Goal: Transaction & Acquisition: Book appointment/travel/reservation

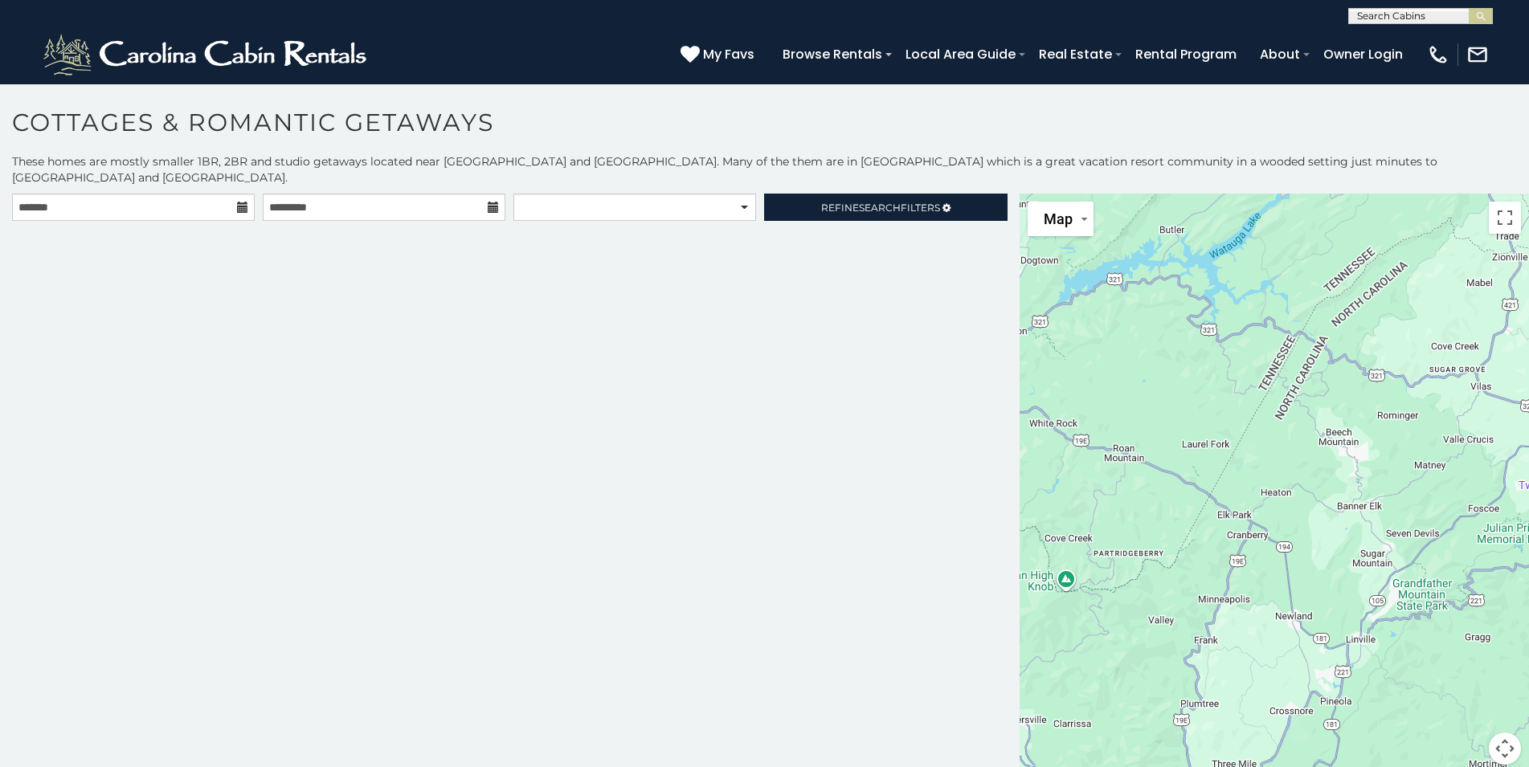
click at [240, 202] on icon at bounding box center [242, 207] width 11 height 11
click at [241, 202] on icon at bounding box center [242, 207] width 11 height 11
click at [244, 202] on icon at bounding box center [242, 207] width 11 height 11
click at [243, 202] on icon at bounding box center [242, 207] width 11 height 11
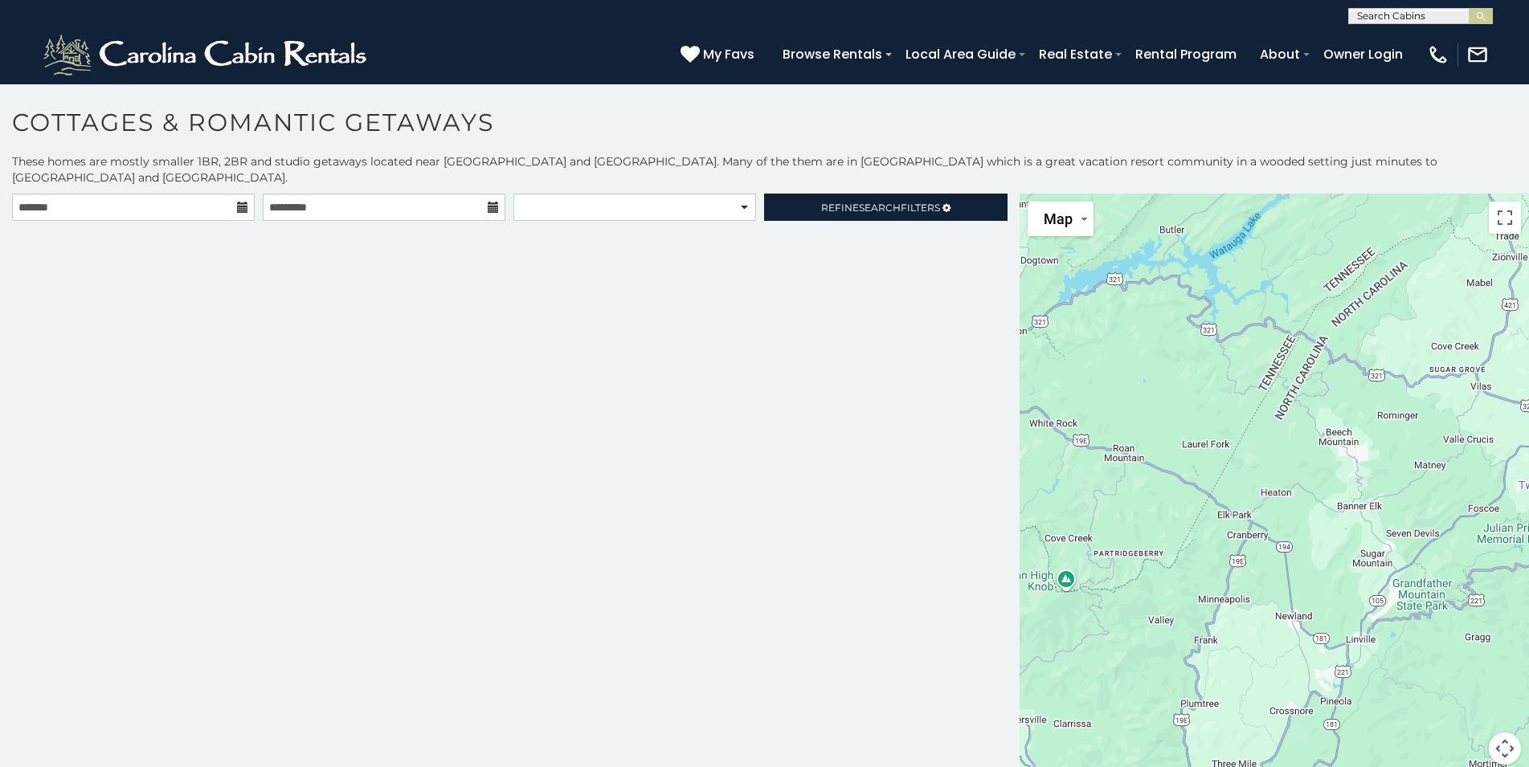
click at [243, 202] on icon at bounding box center [242, 207] width 11 height 11
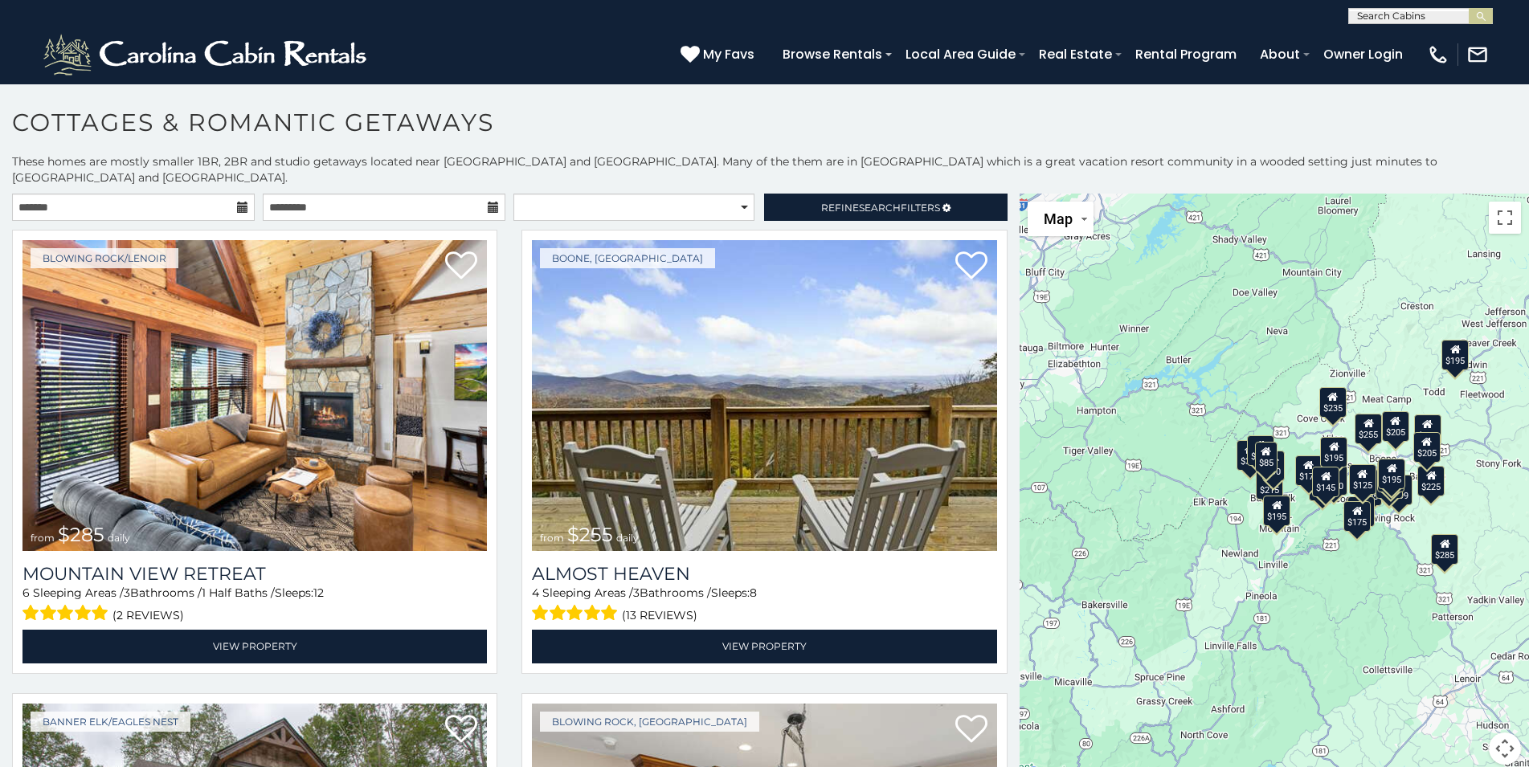
click at [240, 202] on icon at bounding box center [242, 207] width 11 height 11
click at [239, 202] on icon at bounding box center [242, 207] width 11 height 11
click at [32, 194] on input "text" at bounding box center [133, 207] width 243 height 27
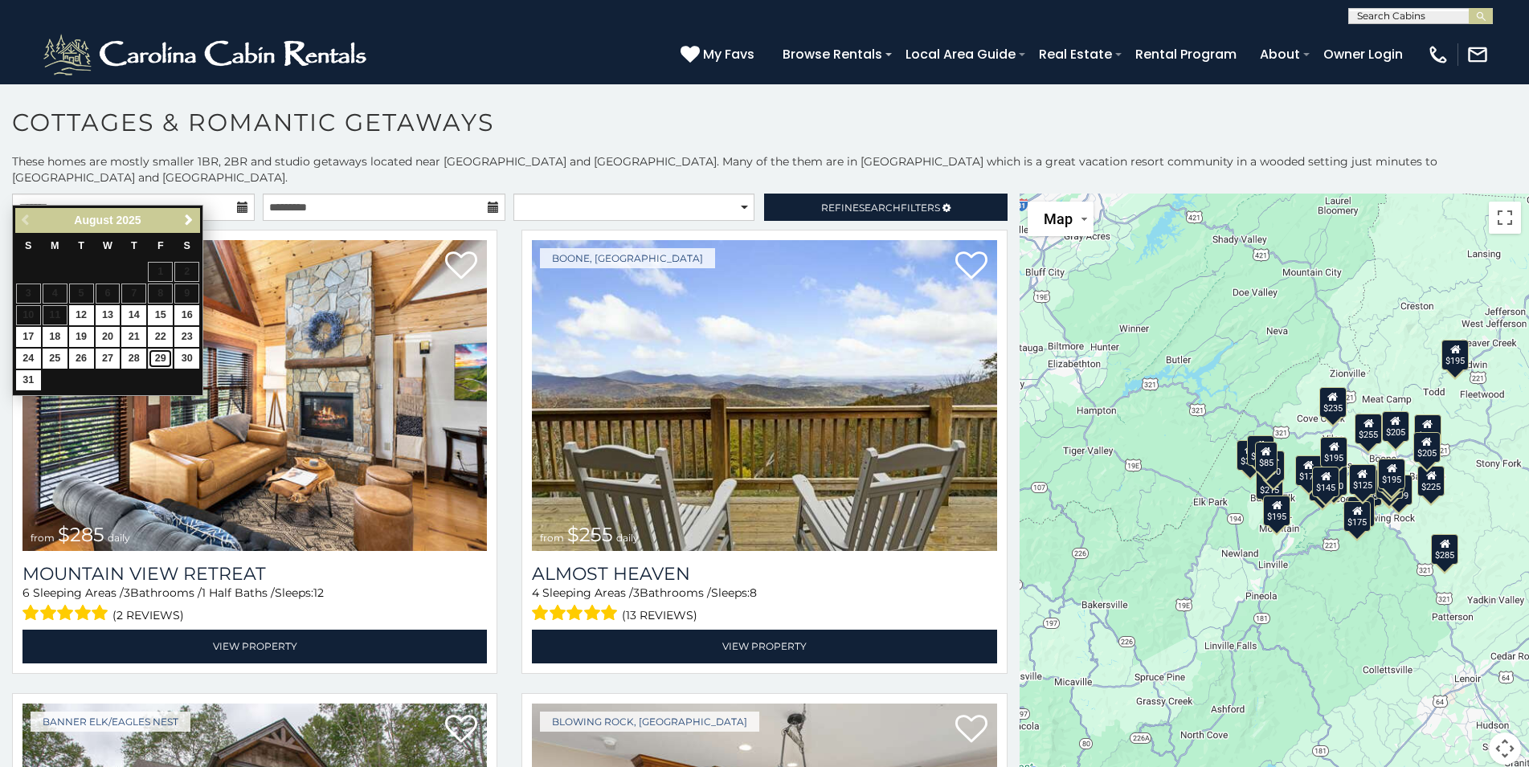
click at [156, 356] on link "29" at bounding box center [160, 359] width 25 height 20
type input "**********"
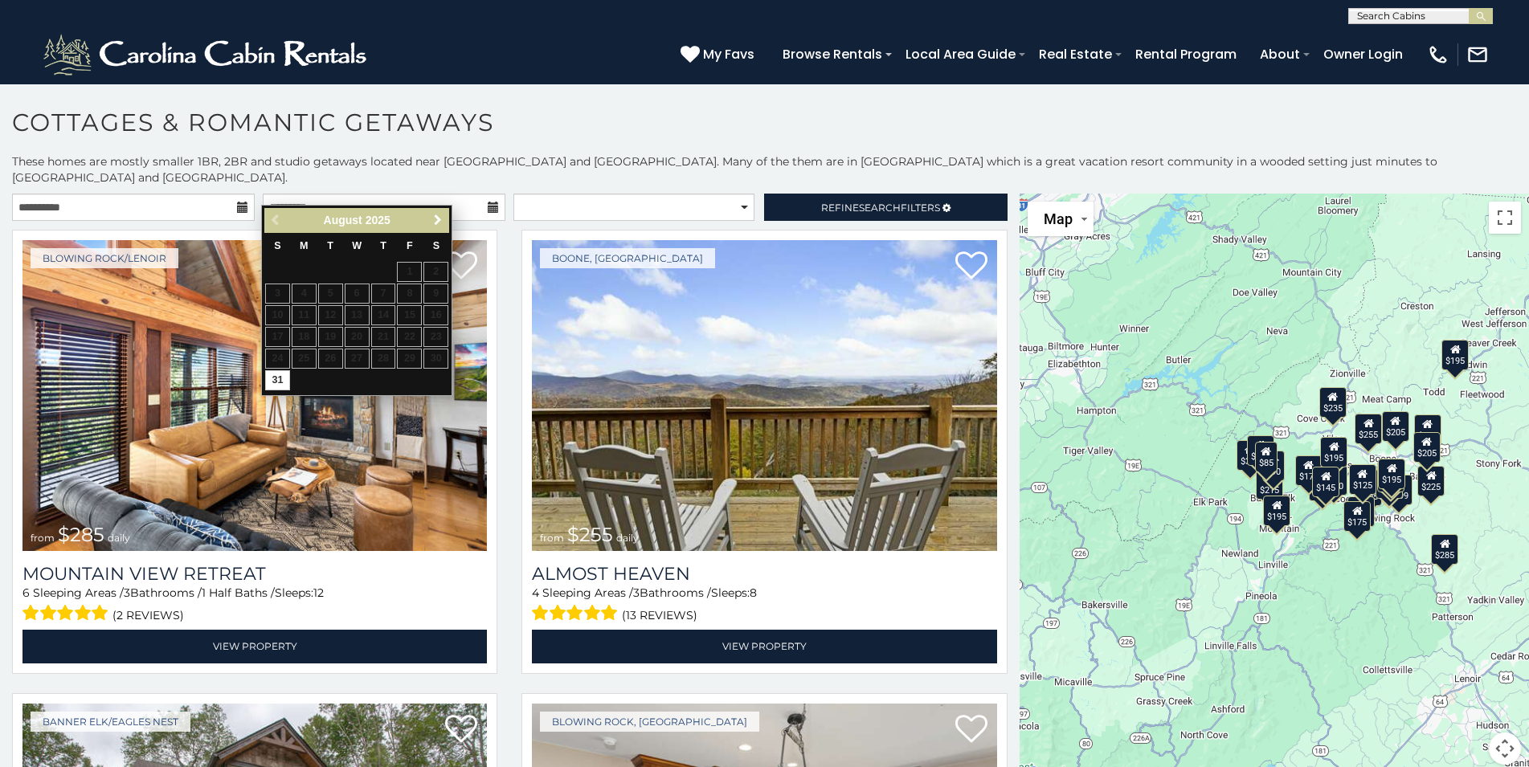
click at [434, 218] on span "Next" at bounding box center [437, 220] width 13 height 13
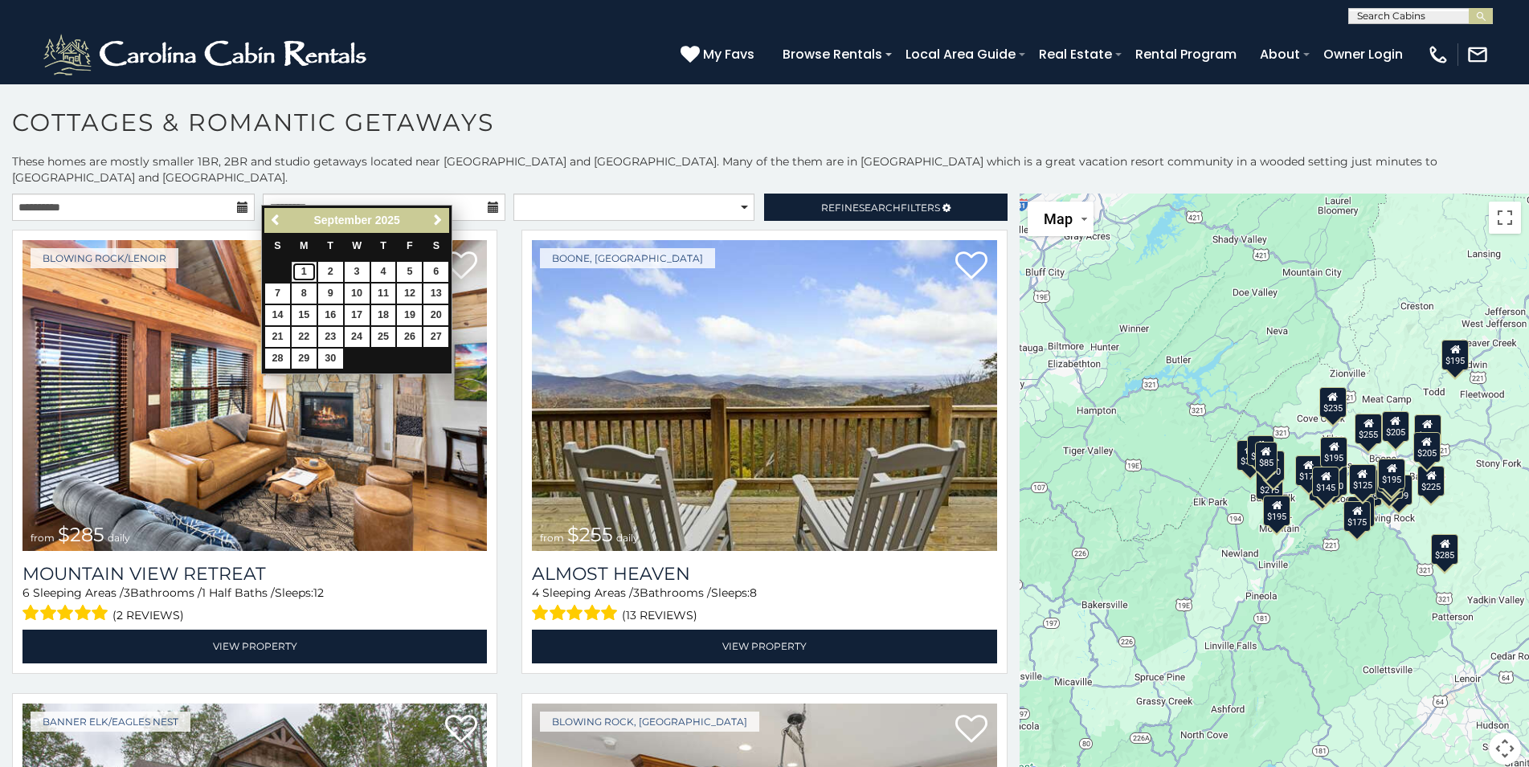
click at [305, 271] on link "1" at bounding box center [304, 272] width 25 height 20
type input "**********"
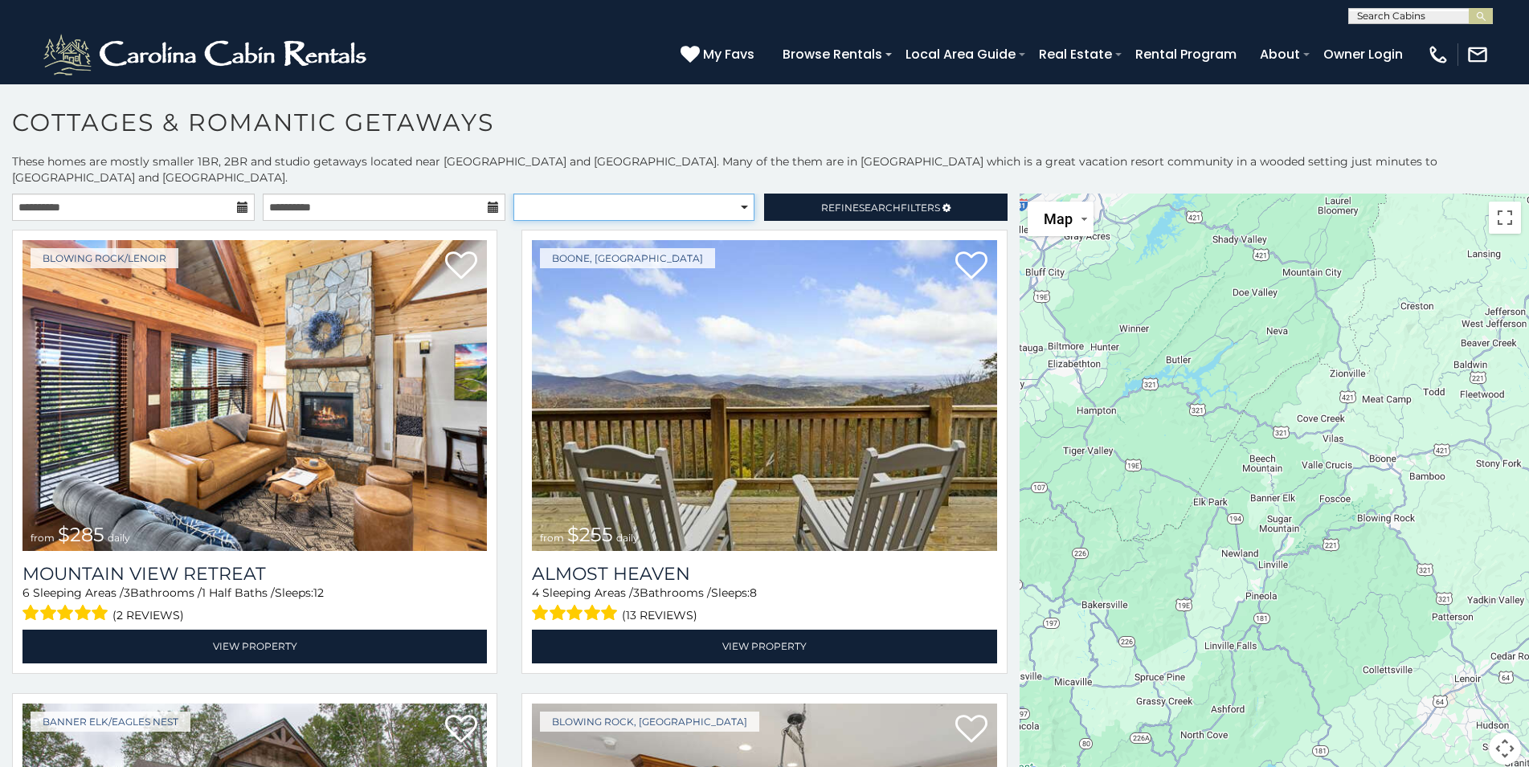
click at [513, 194] on select "**********" at bounding box center [633, 207] width 241 height 27
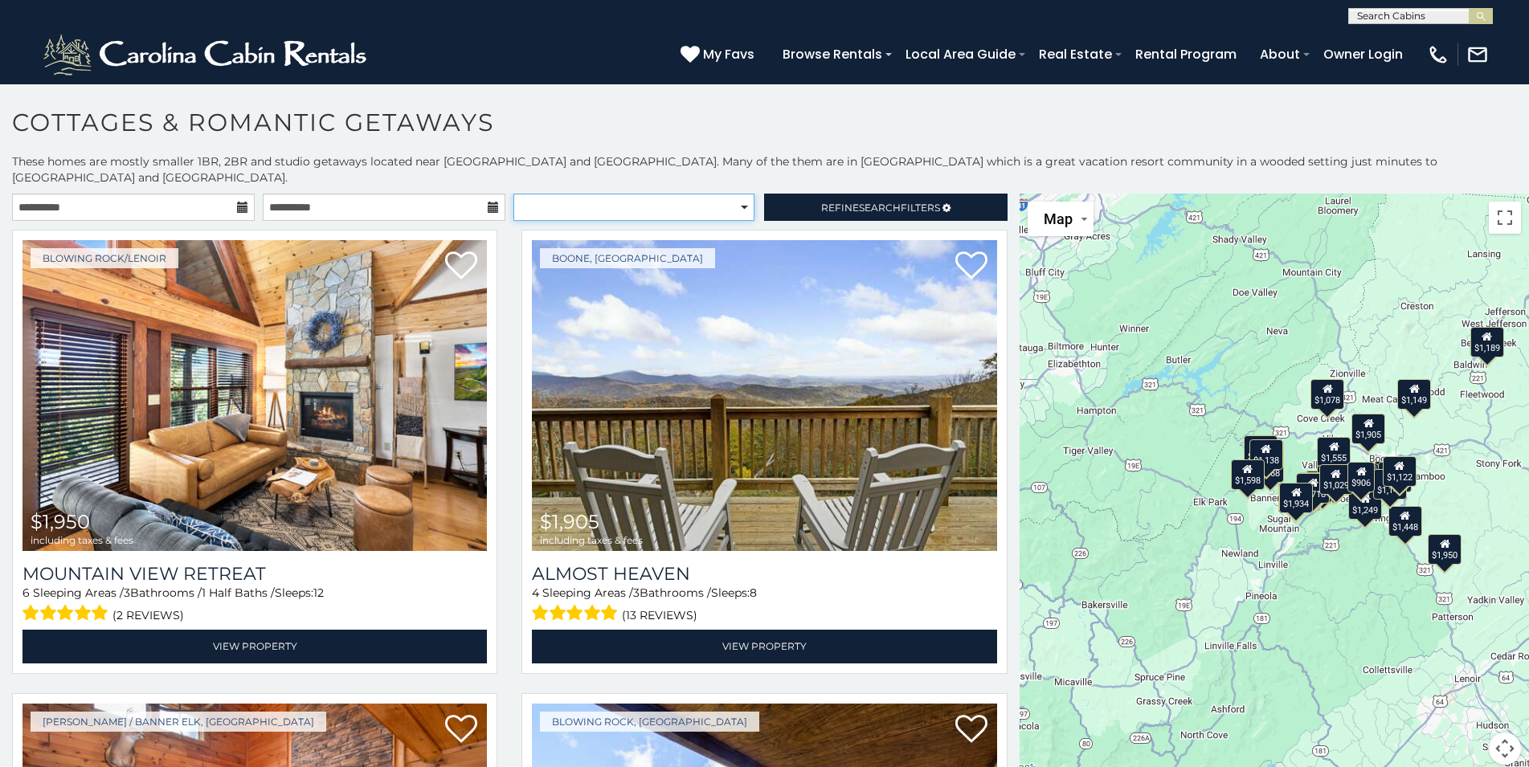
select select "**********"
click option "**********" at bounding box center [0, 0] width 0 height 0
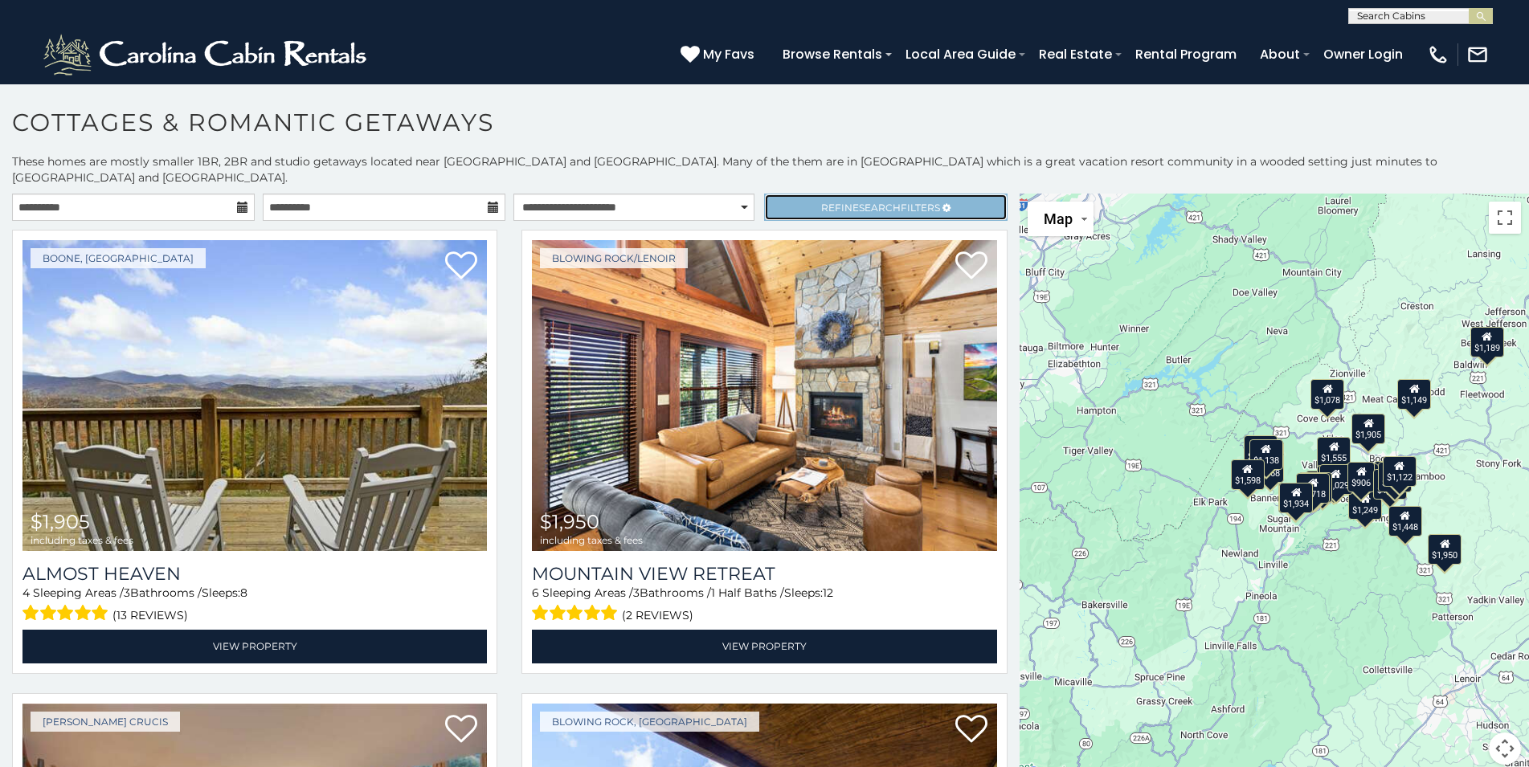
click at [835, 202] on span "Refine Search Filters" at bounding box center [880, 208] width 119 height 12
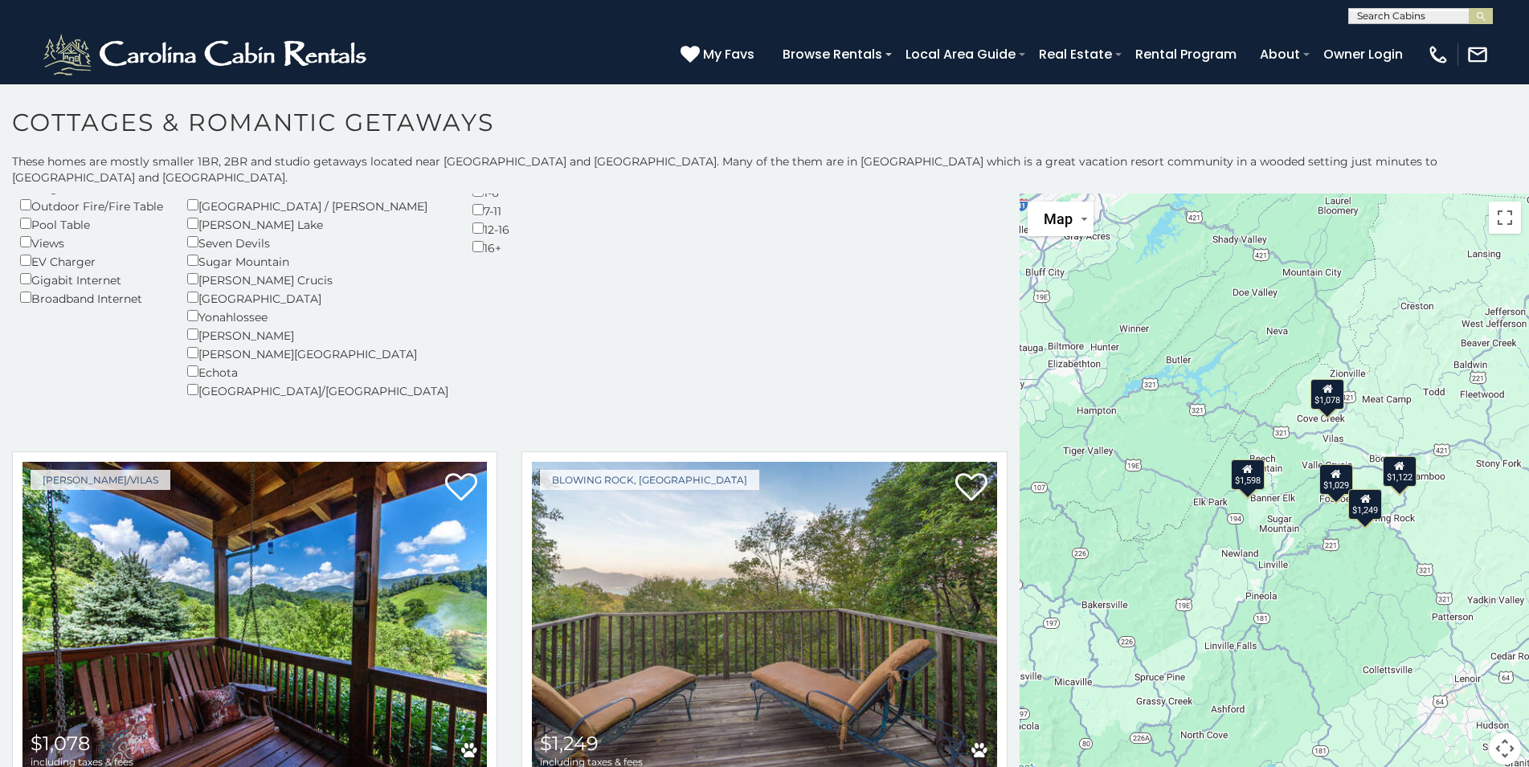
scroll to position [434, 0]
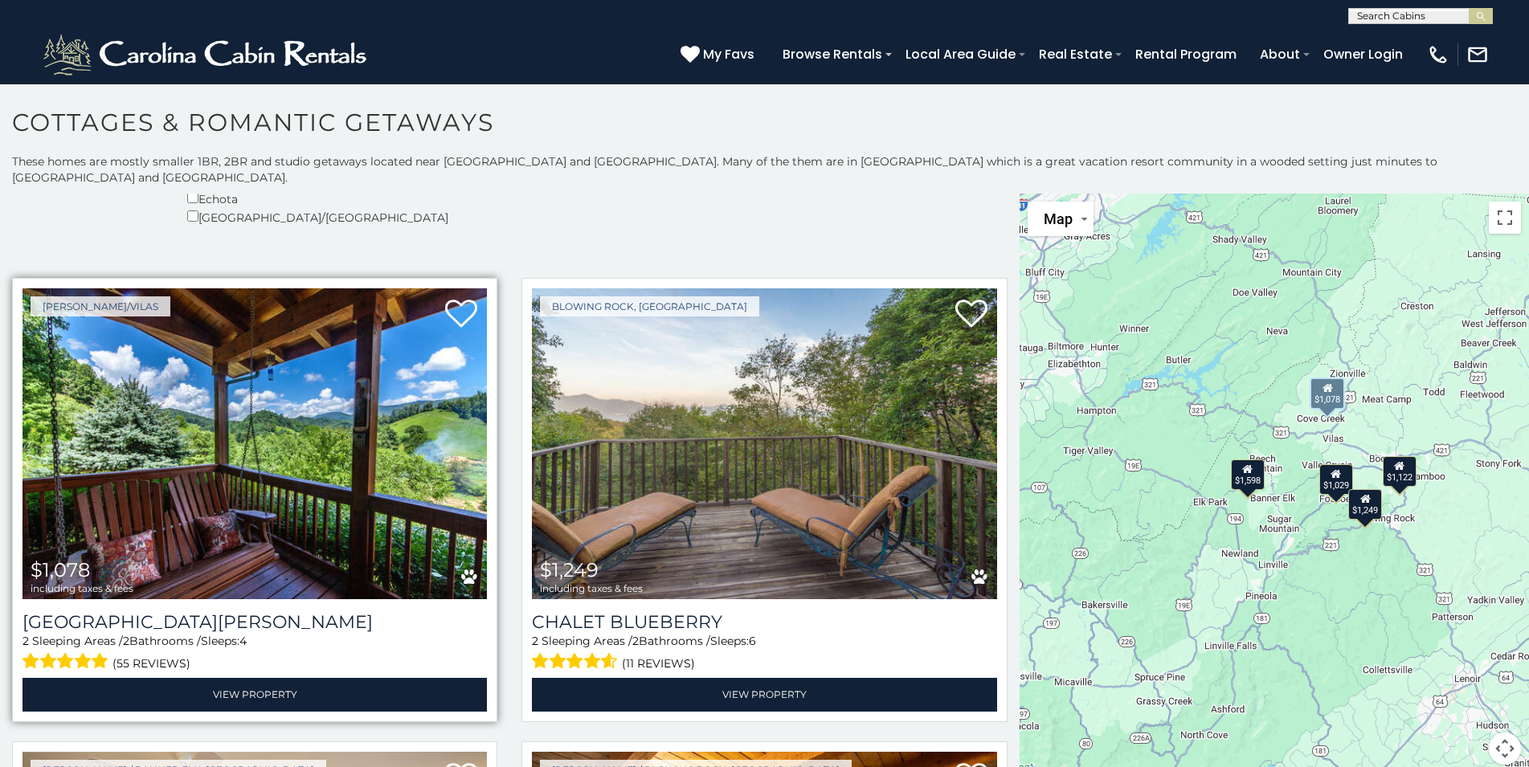
click at [214, 500] on img at bounding box center [254, 443] width 464 height 311
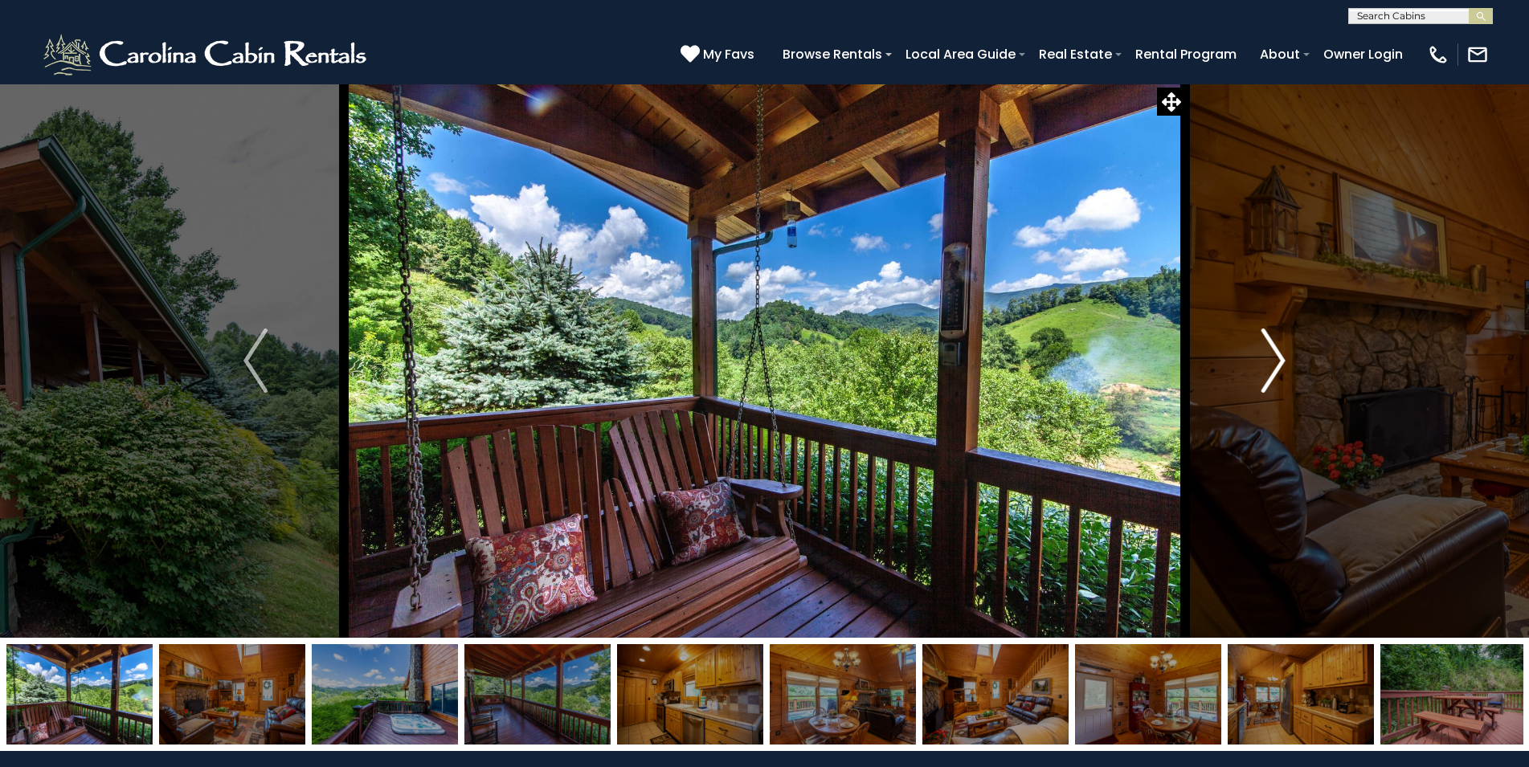
click at [1283, 362] on img "Next" at bounding box center [1273, 361] width 24 height 64
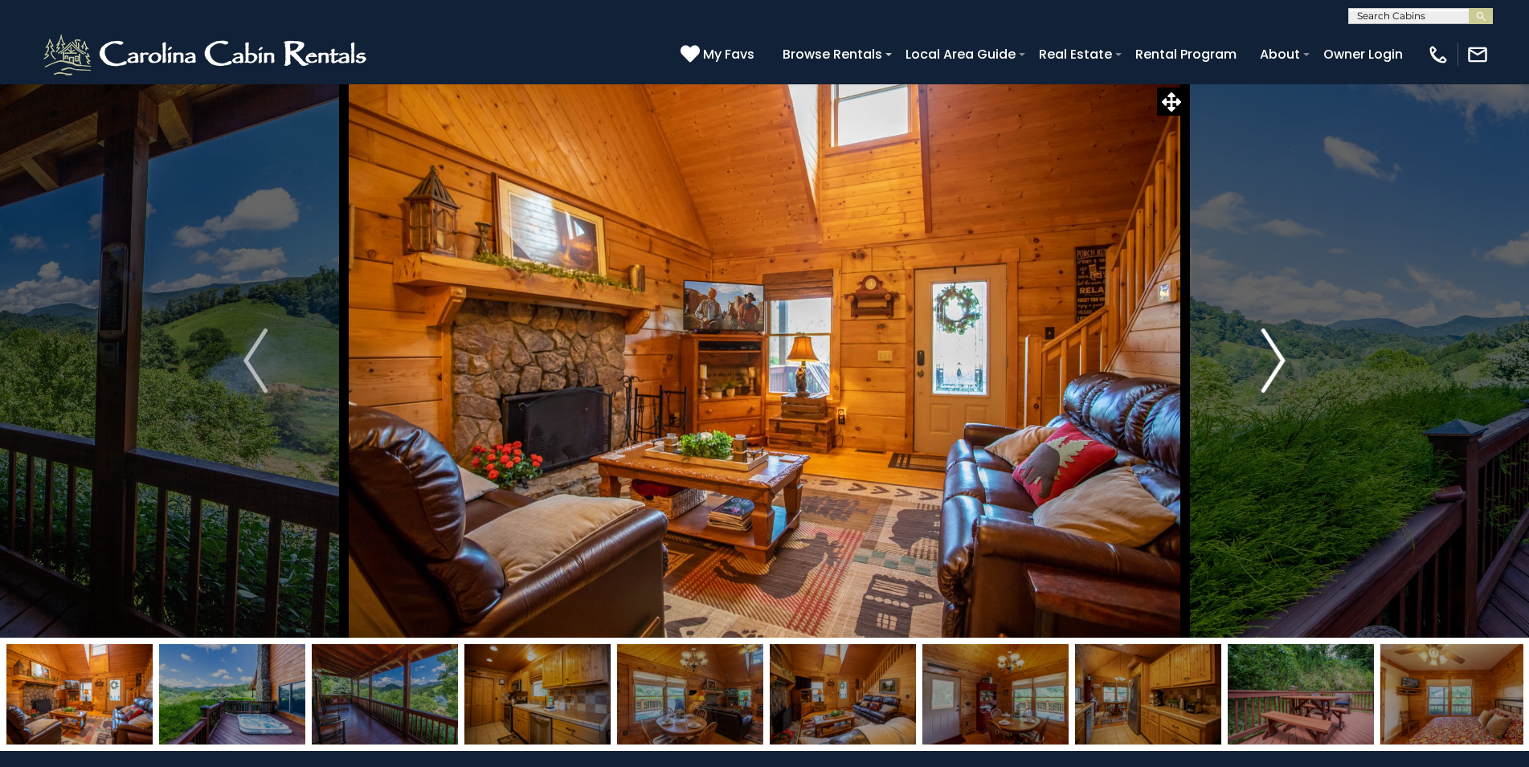
click at [1283, 362] on img "Next" at bounding box center [1273, 361] width 24 height 64
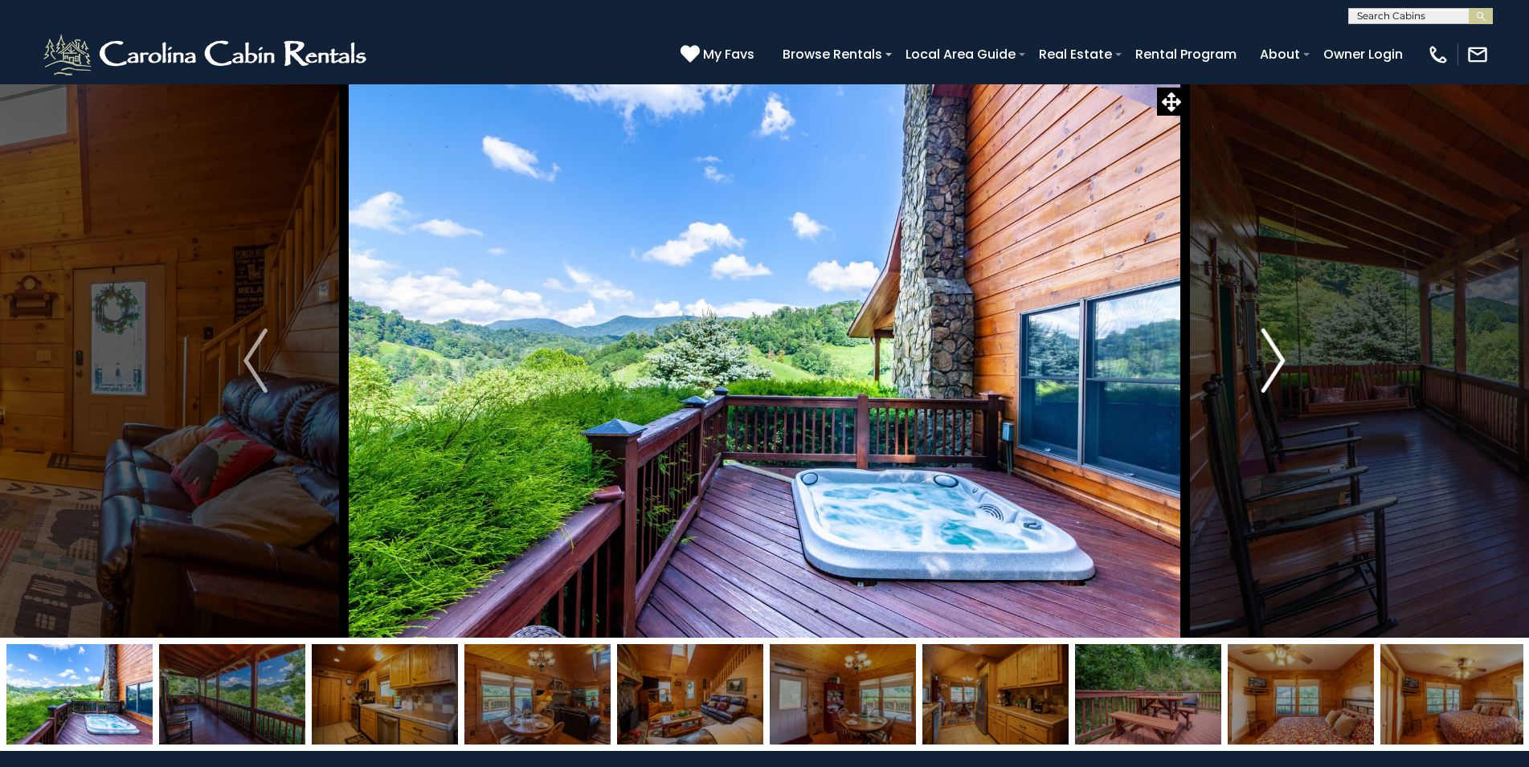
click at [1278, 362] on img "Next" at bounding box center [1273, 361] width 24 height 64
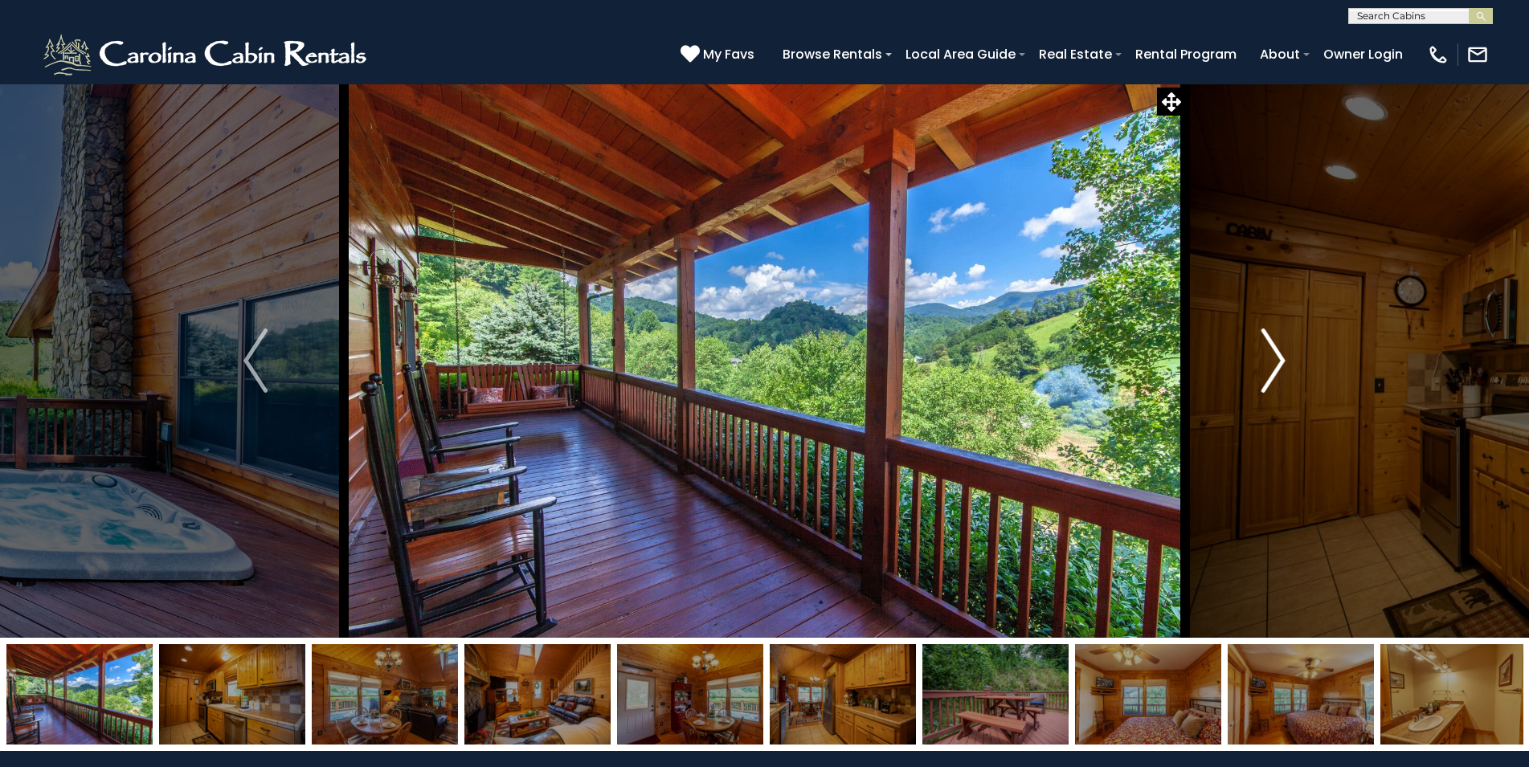
click at [1278, 362] on img "Next" at bounding box center [1273, 361] width 24 height 64
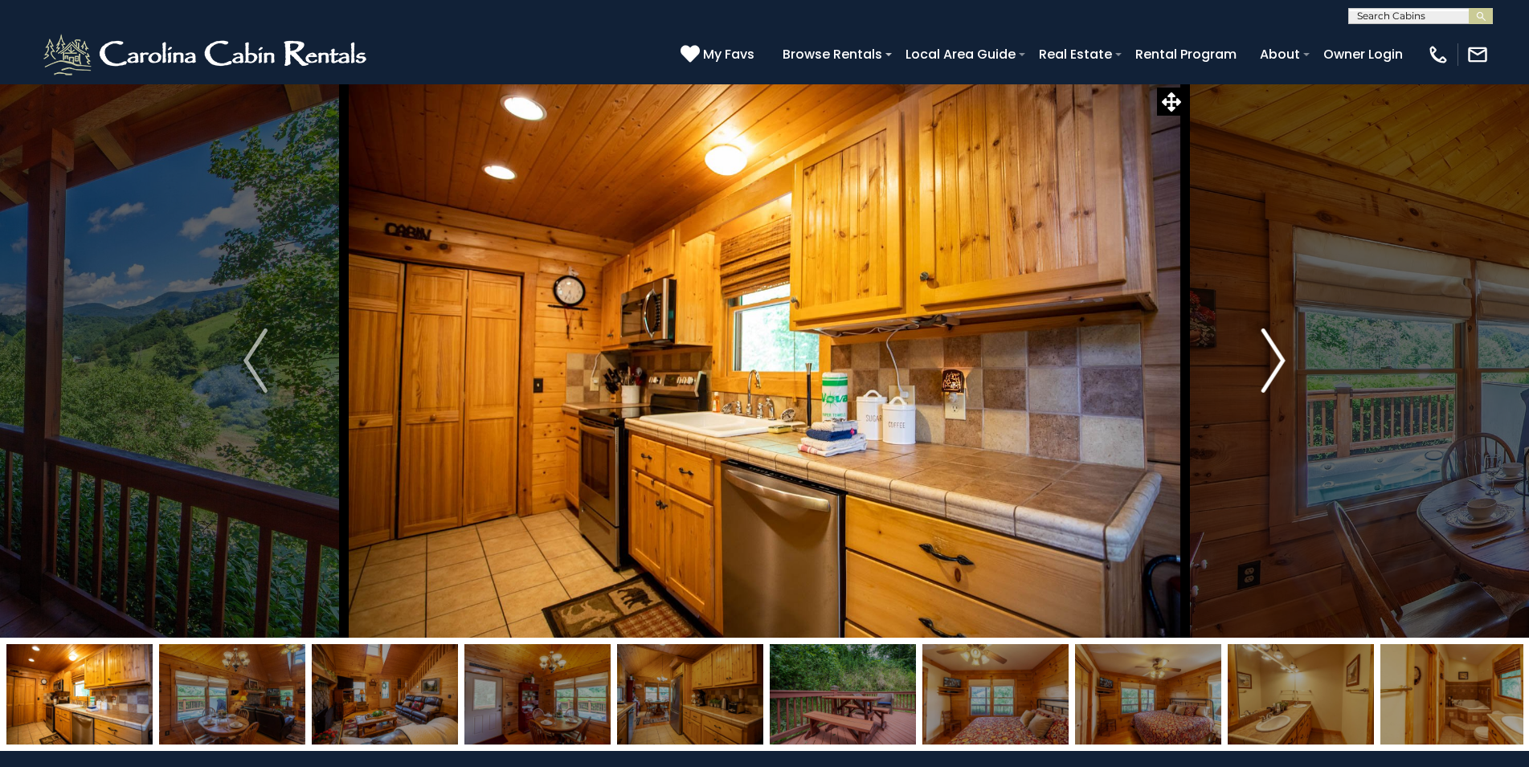
click at [1278, 362] on img "Next" at bounding box center [1273, 361] width 24 height 64
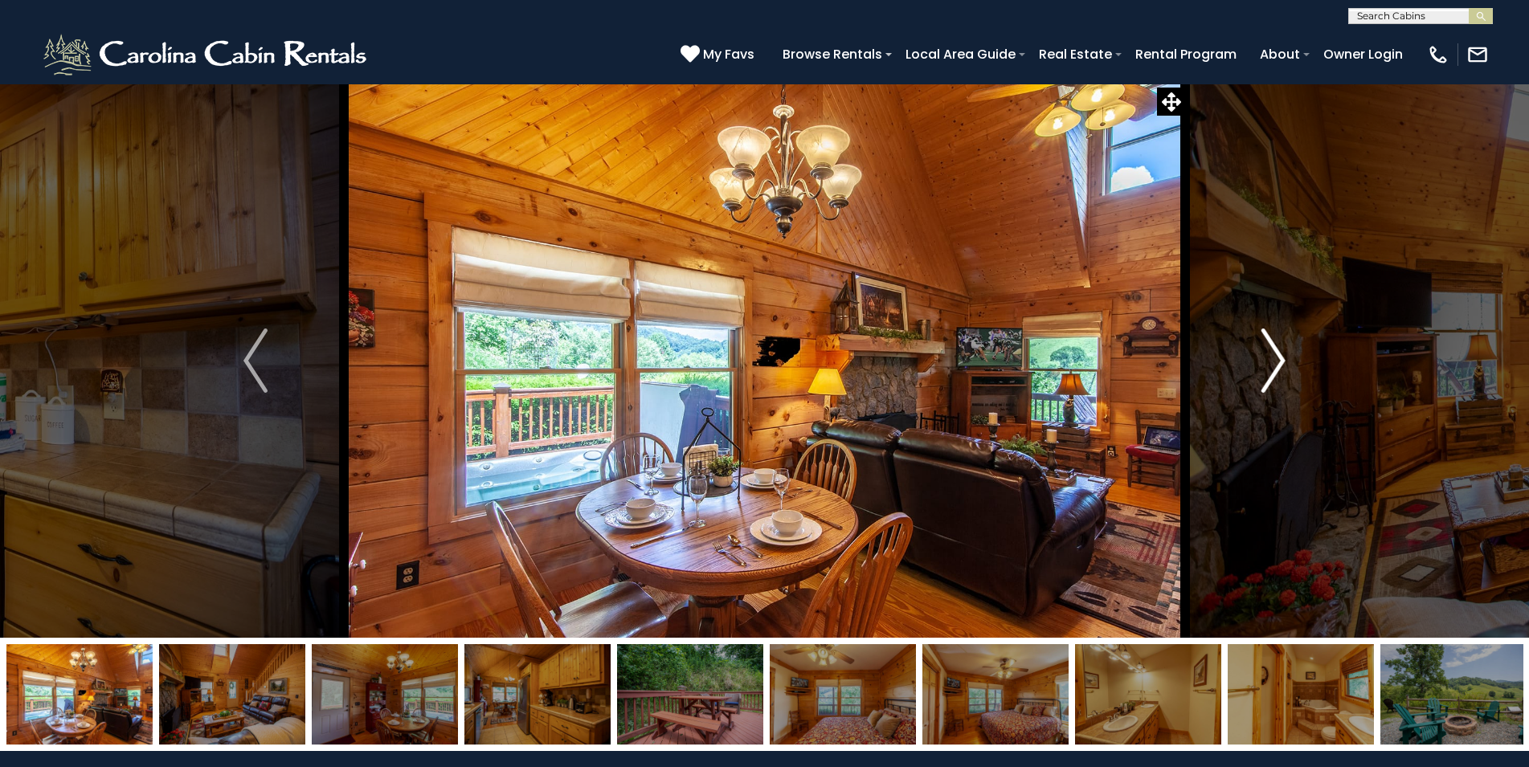
click at [1277, 362] on img "Next" at bounding box center [1273, 361] width 24 height 64
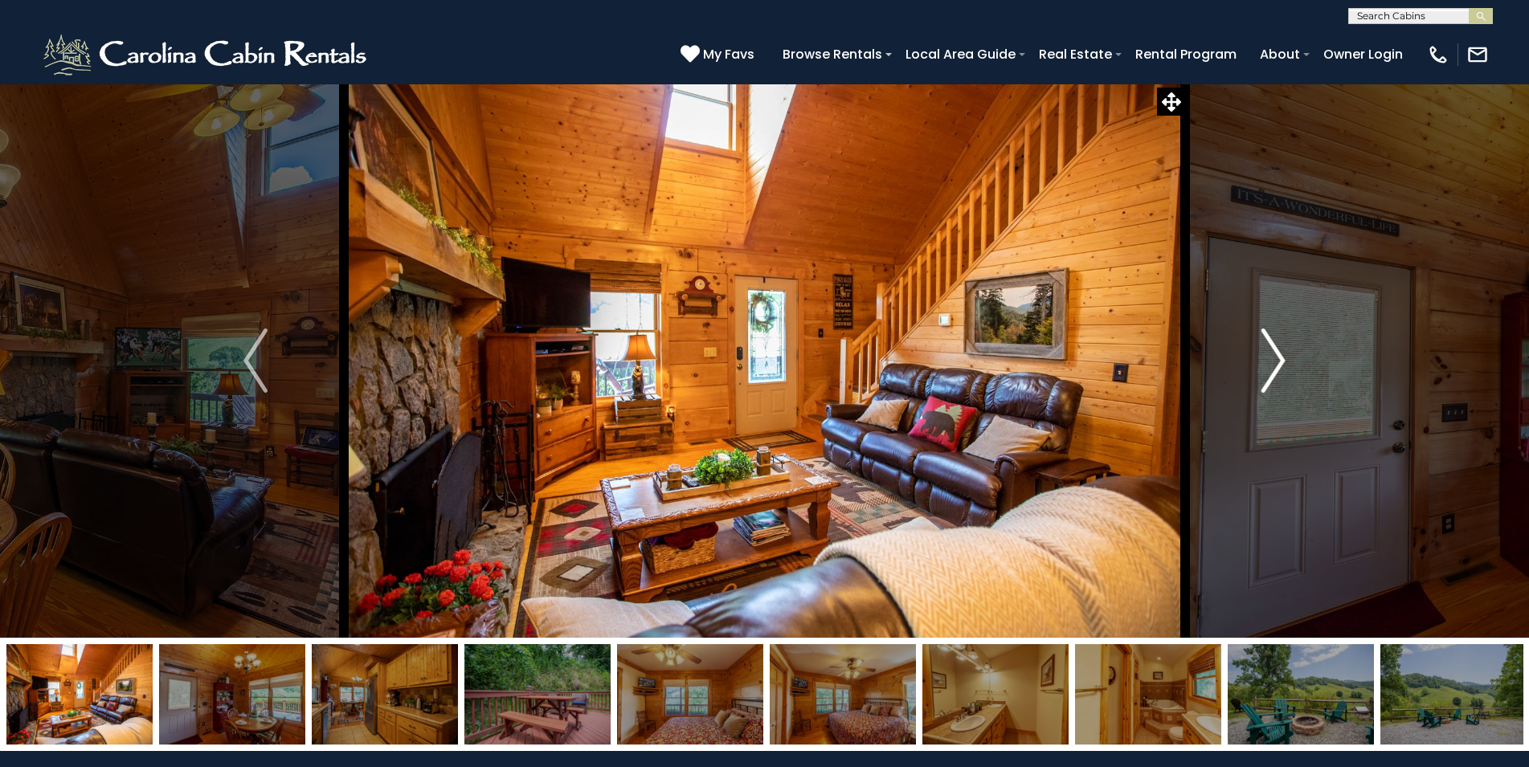
click at [1276, 362] on img "Next" at bounding box center [1273, 361] width 24 height 64
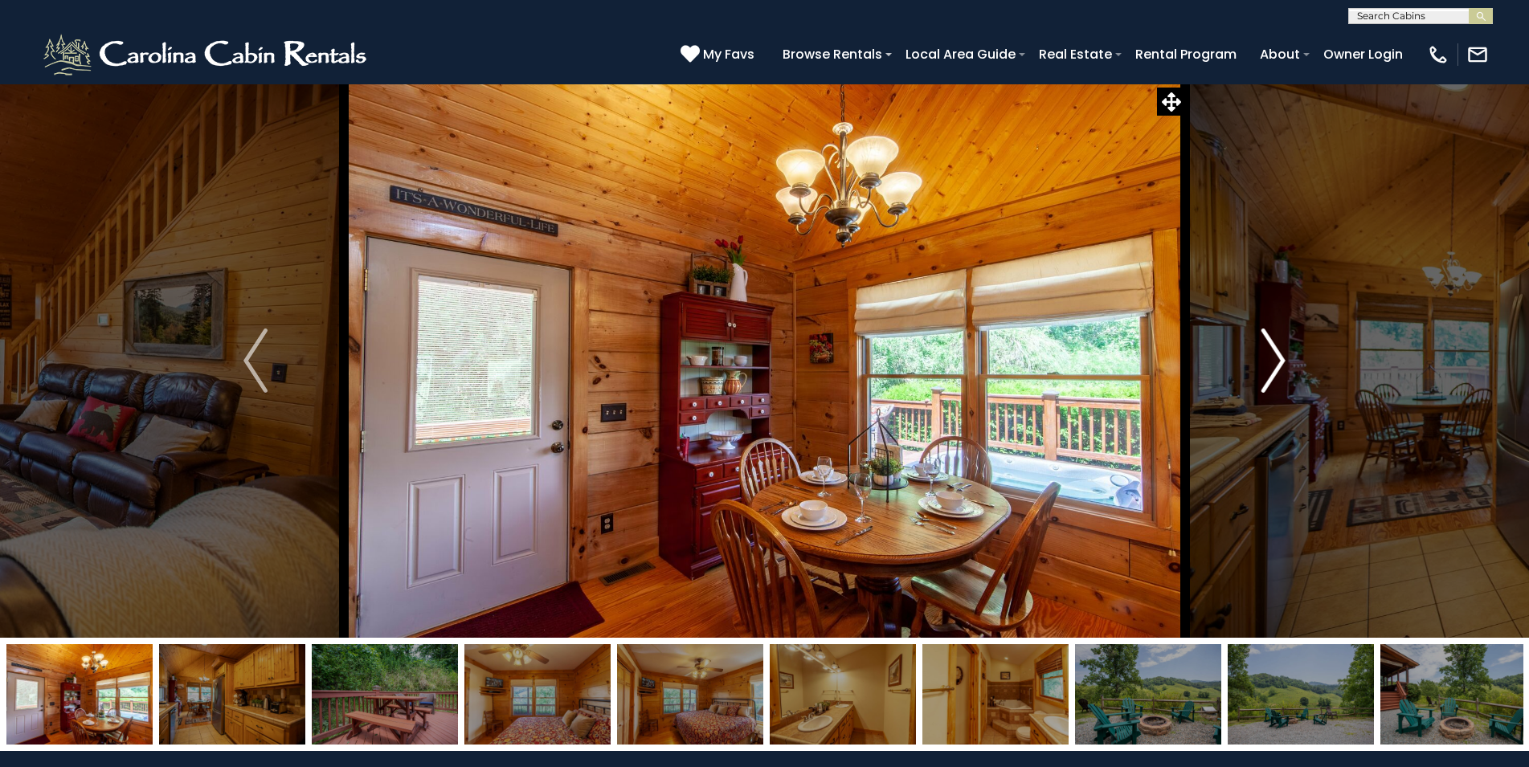
click at [1276, 362] on img "Next" at bounding box center [1273, 361] width 24 height 64
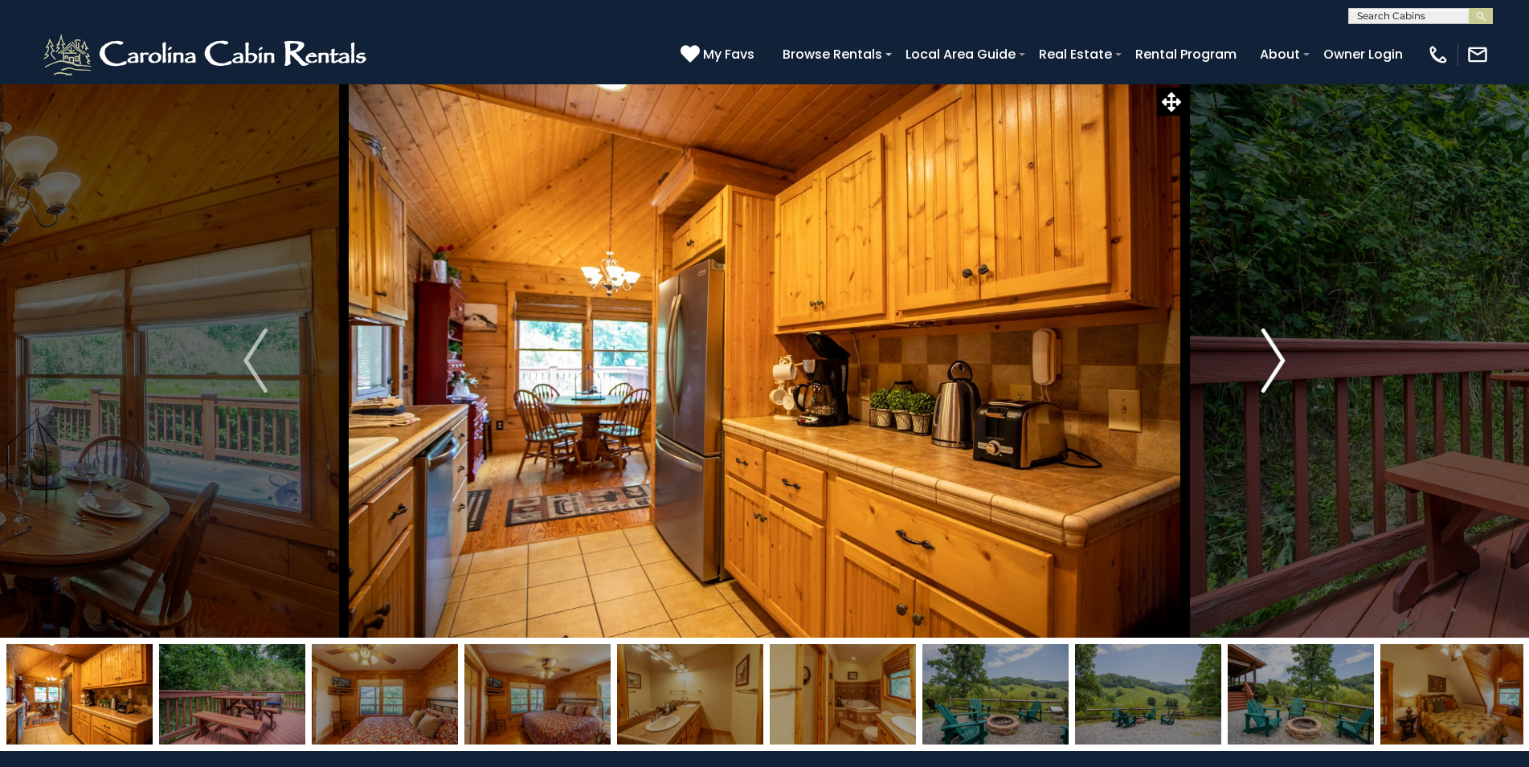
click at [1276, 362] on img "Next" at bounding box center [1273, 361] width 24 height 64
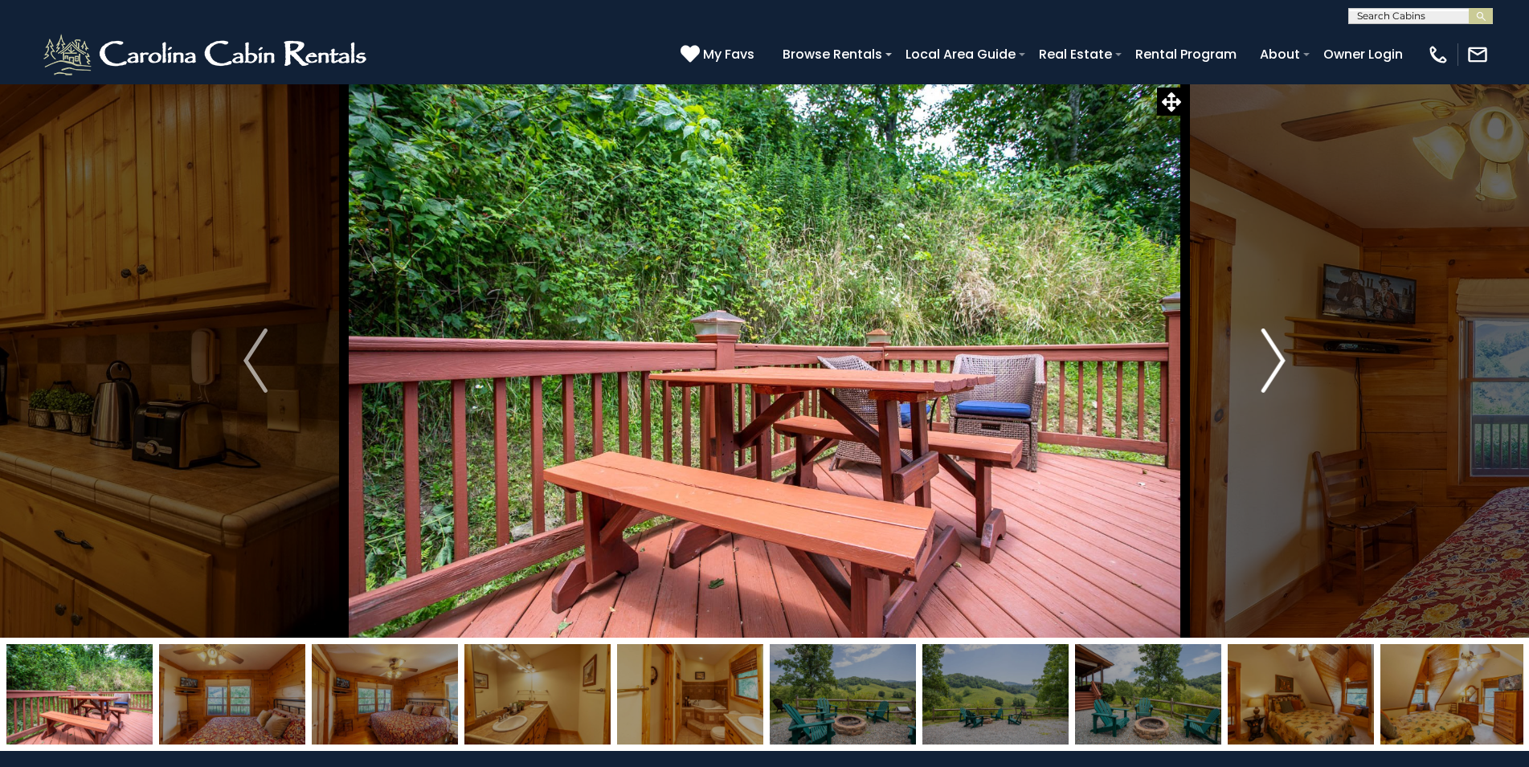
click at [1276, 362] on img "Next" at bounding box center [1273, 361] width 24 height 64
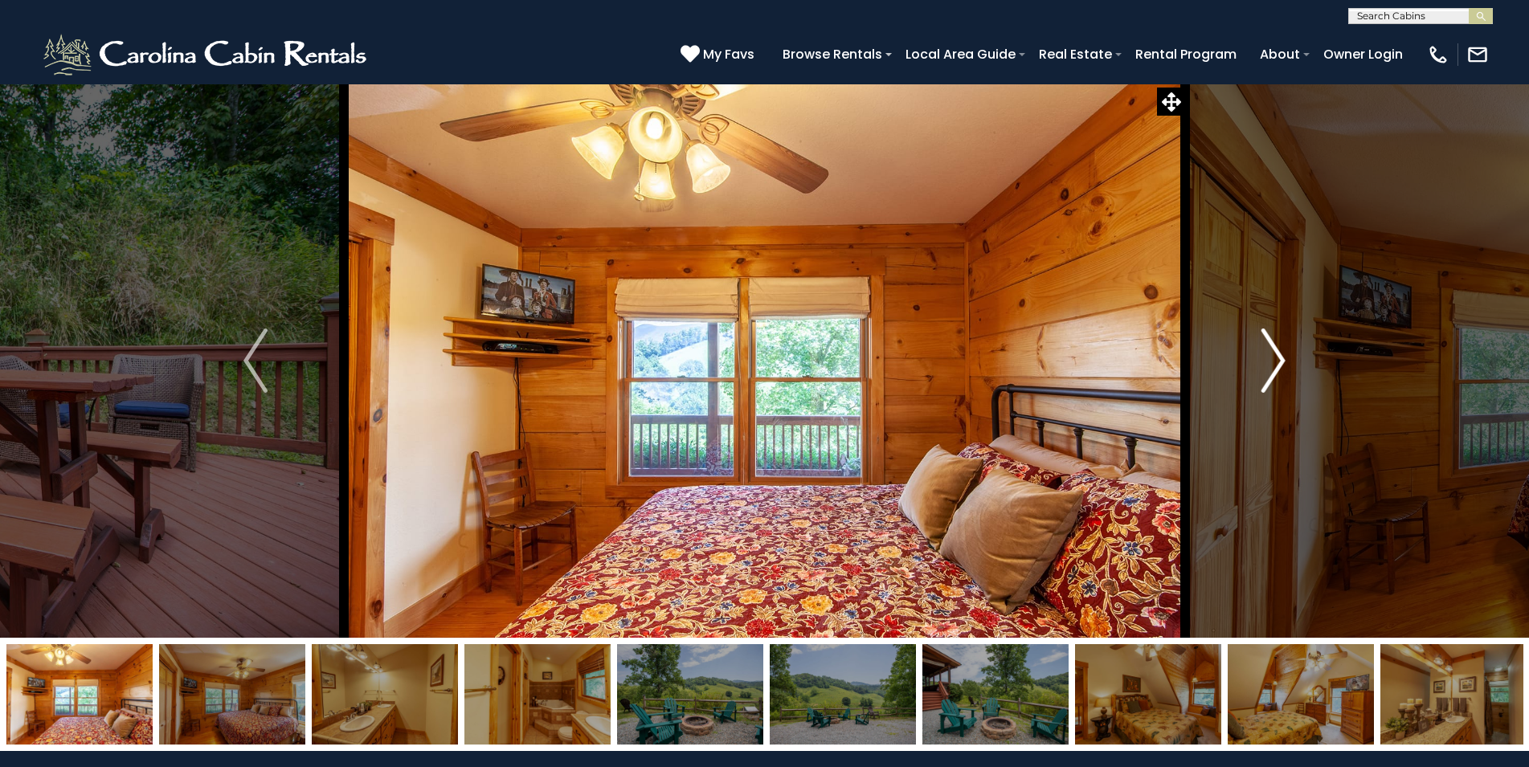
click at [1276, 362] on img "Next" at bounding box center [1273, 361] width 24 height 64
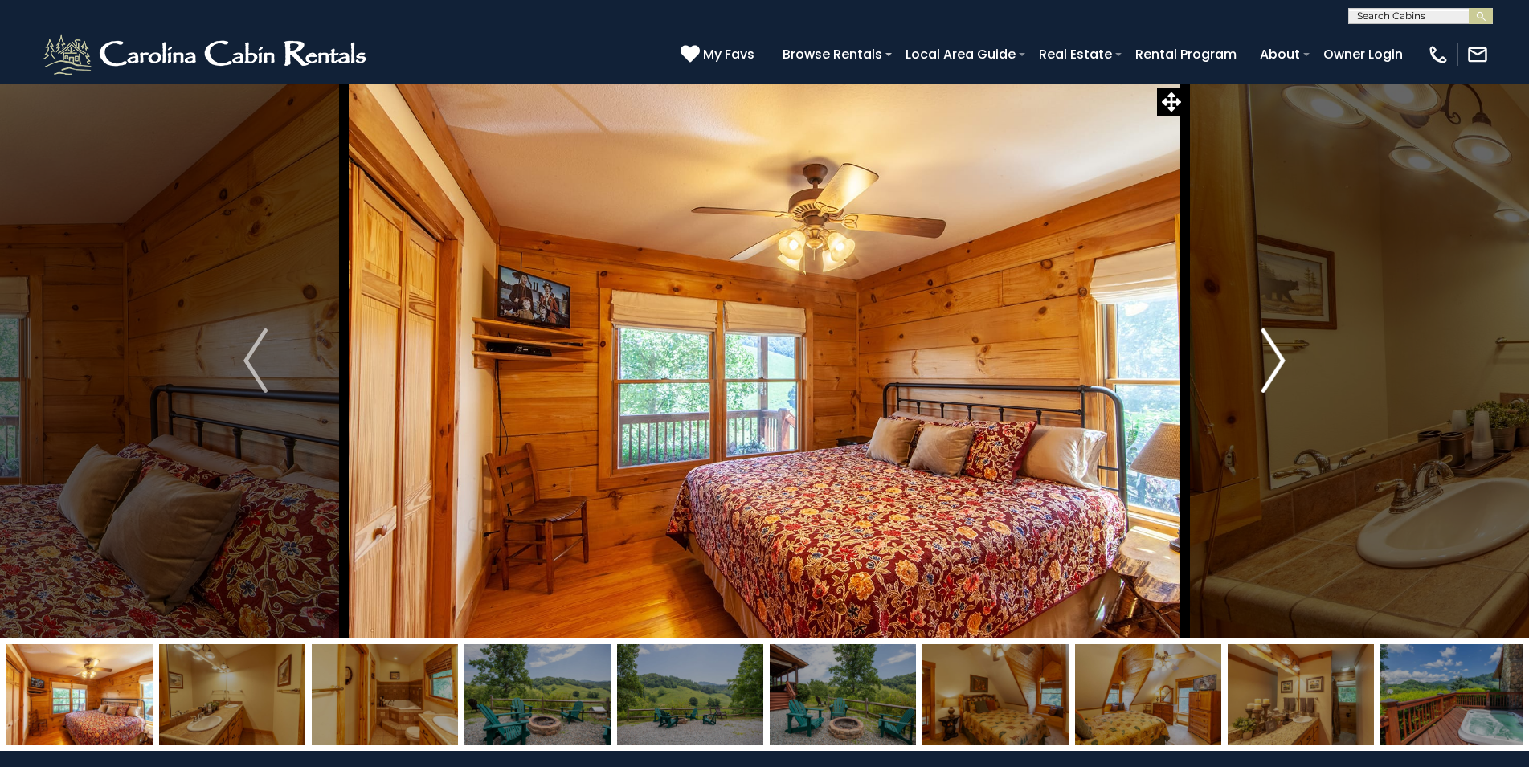
click at [1276, 362] on img "Next" at bounding box center [1273, 361] width 24 height 64
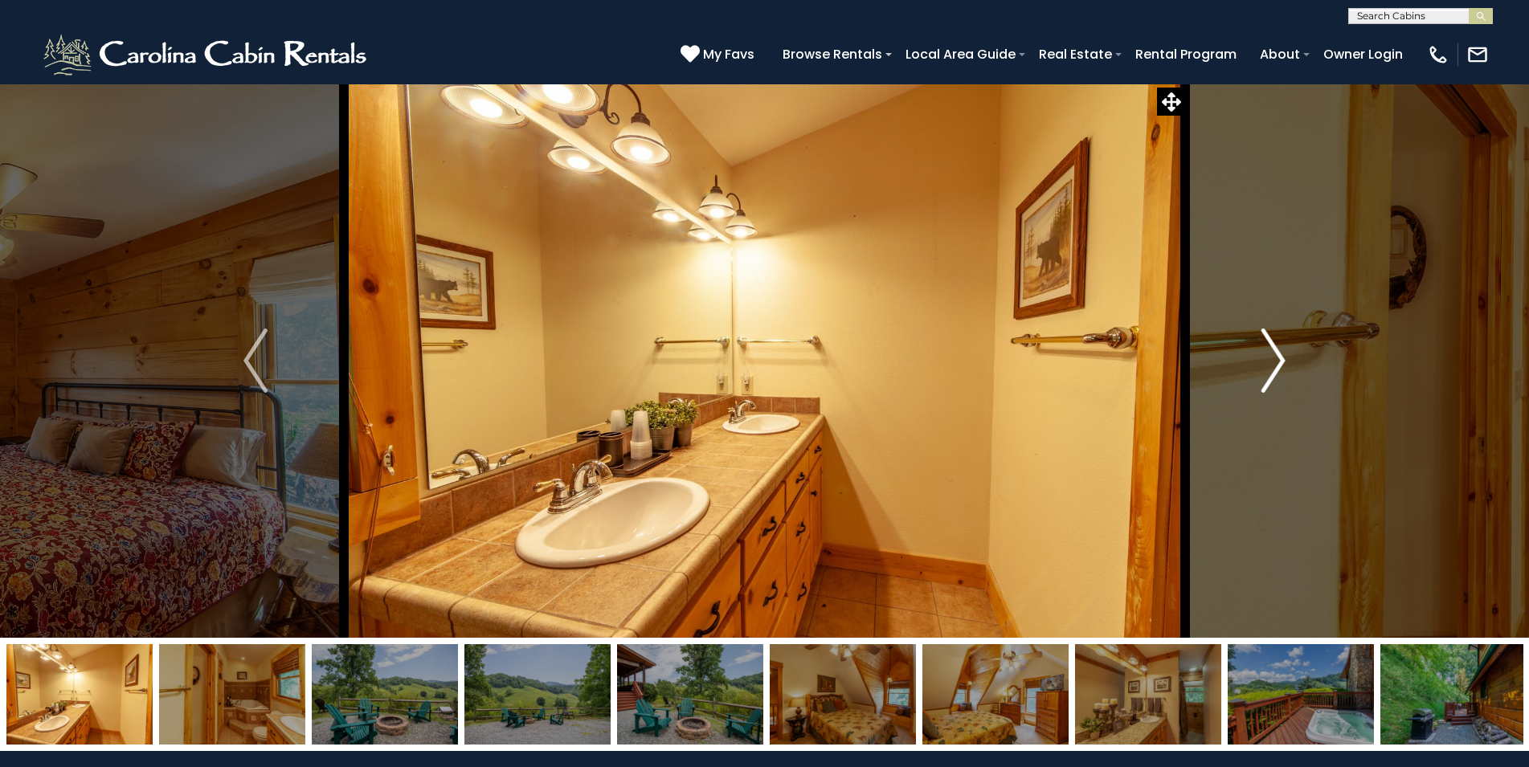
click at [1276, 362] on img "Next" at bounding box center [1273, 361] width 24 height 64
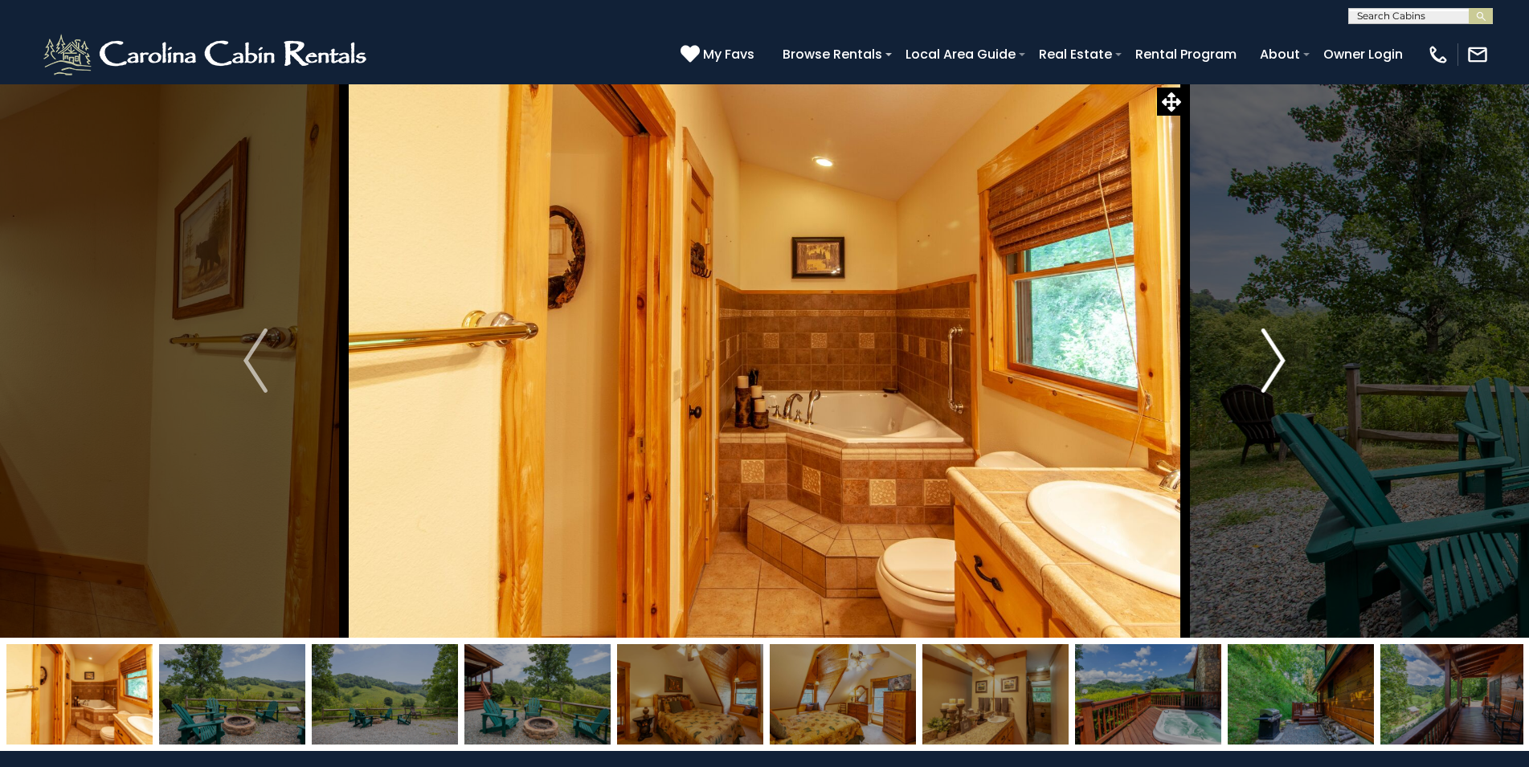
click at [1276, 362] on img "Next" at bounding box center [1273, 361] width 24 height 64
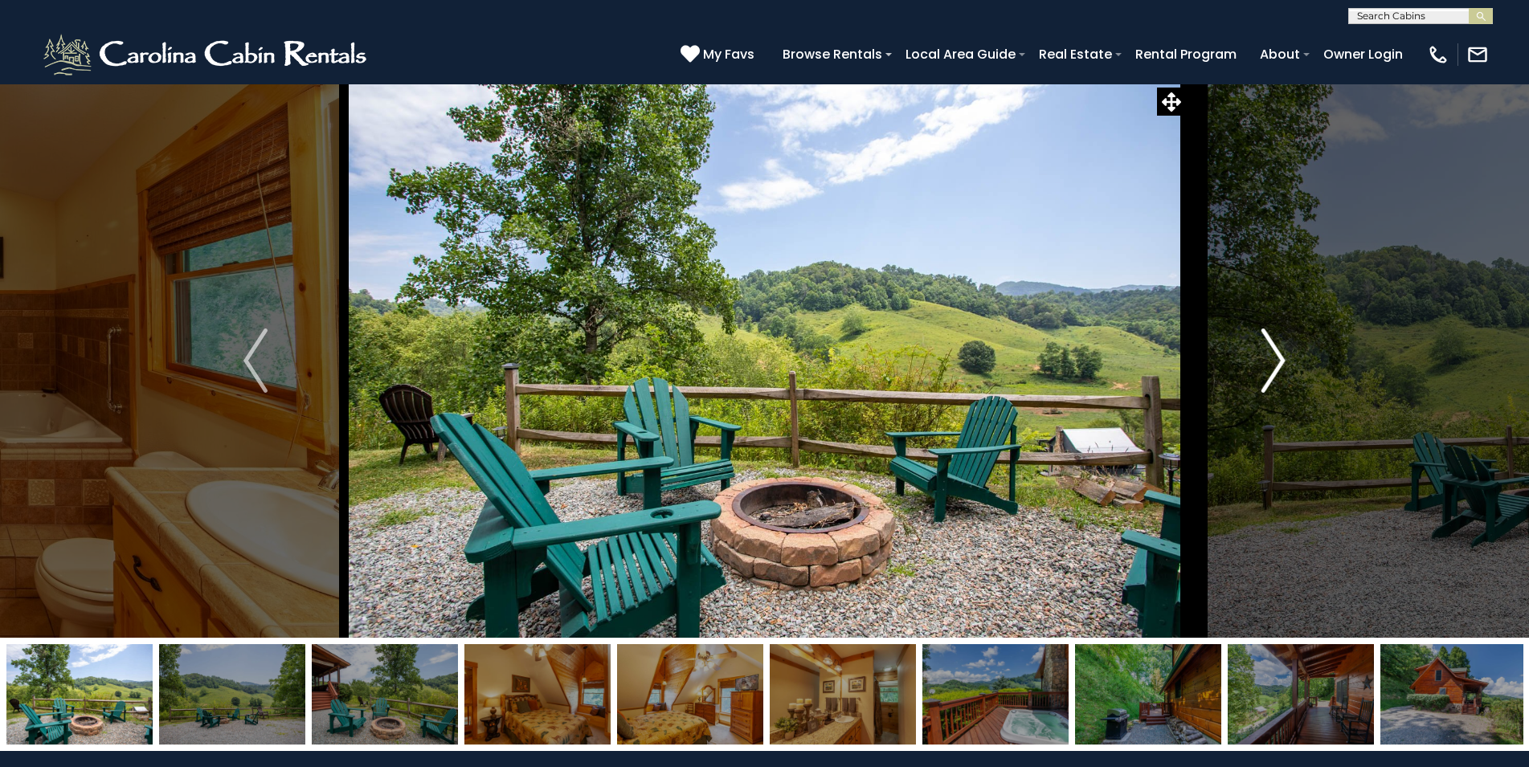
click at [1276, 362] on img "Next" at bounding box center [1273, 361] width 24 height 64
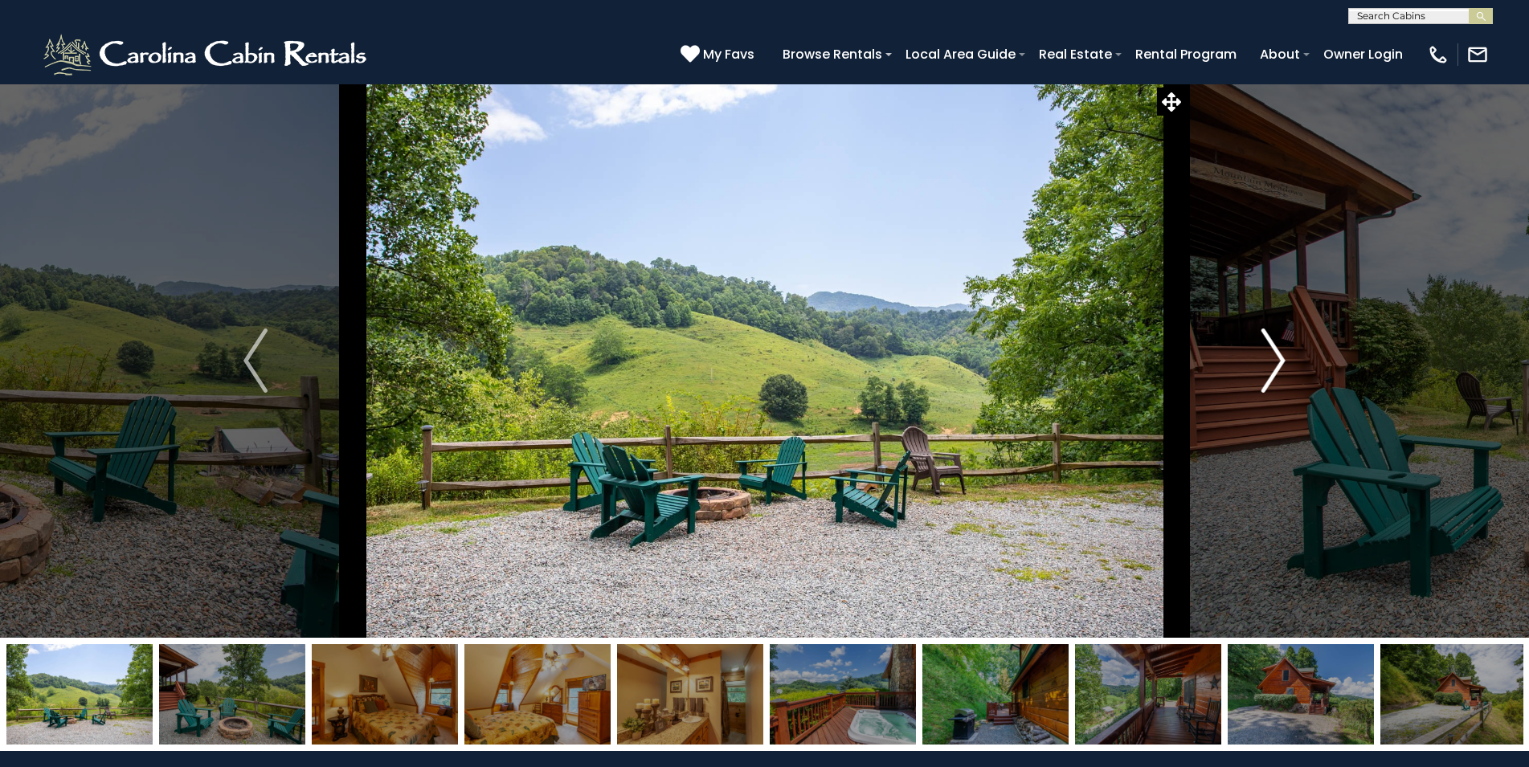
click at [1276, 361] on img "Next" at bounding box center [1273, 361] width 24 height 64
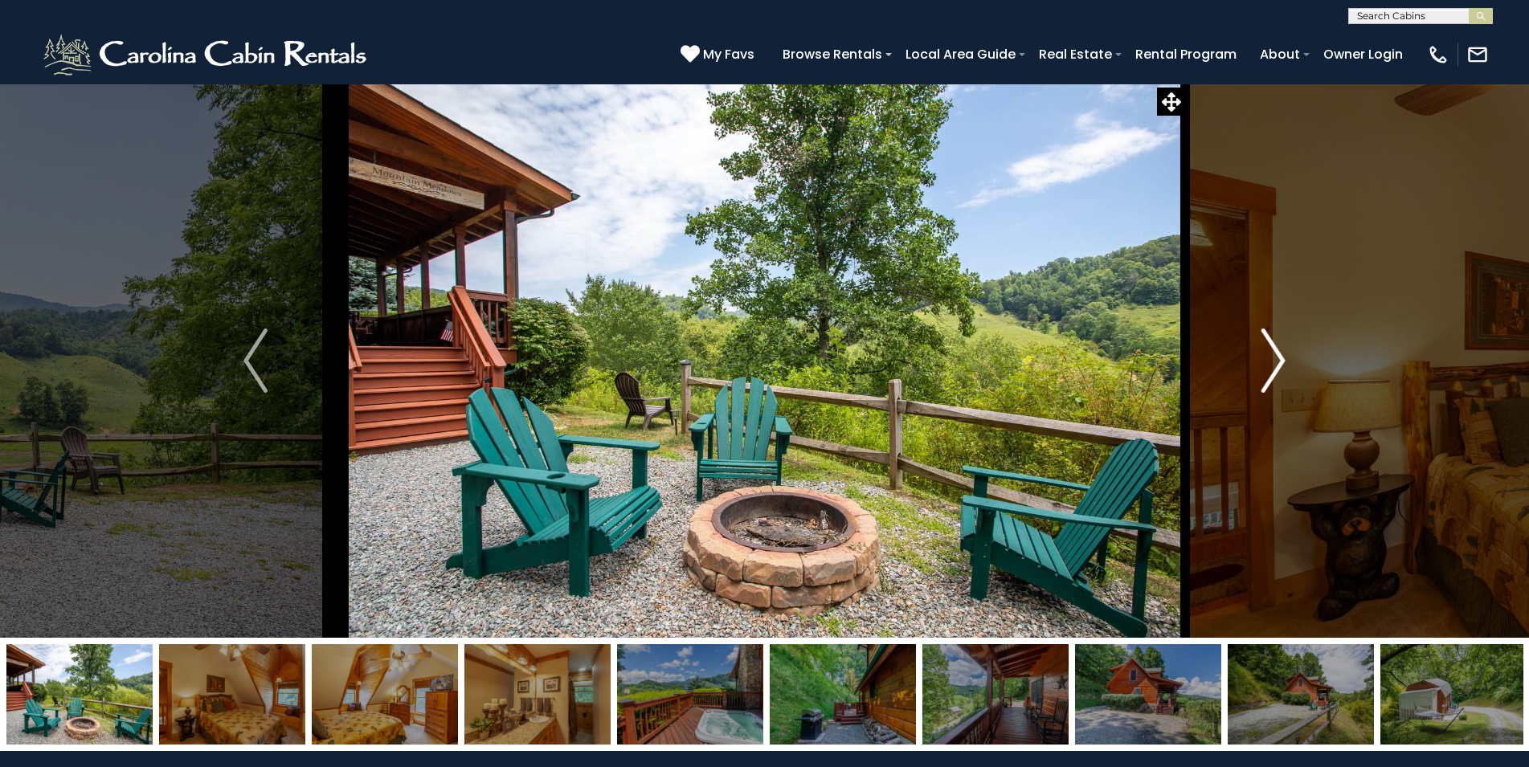
click at [1276, 361] on img "Next" at bounding box center [1273, 361] width 24 height 64
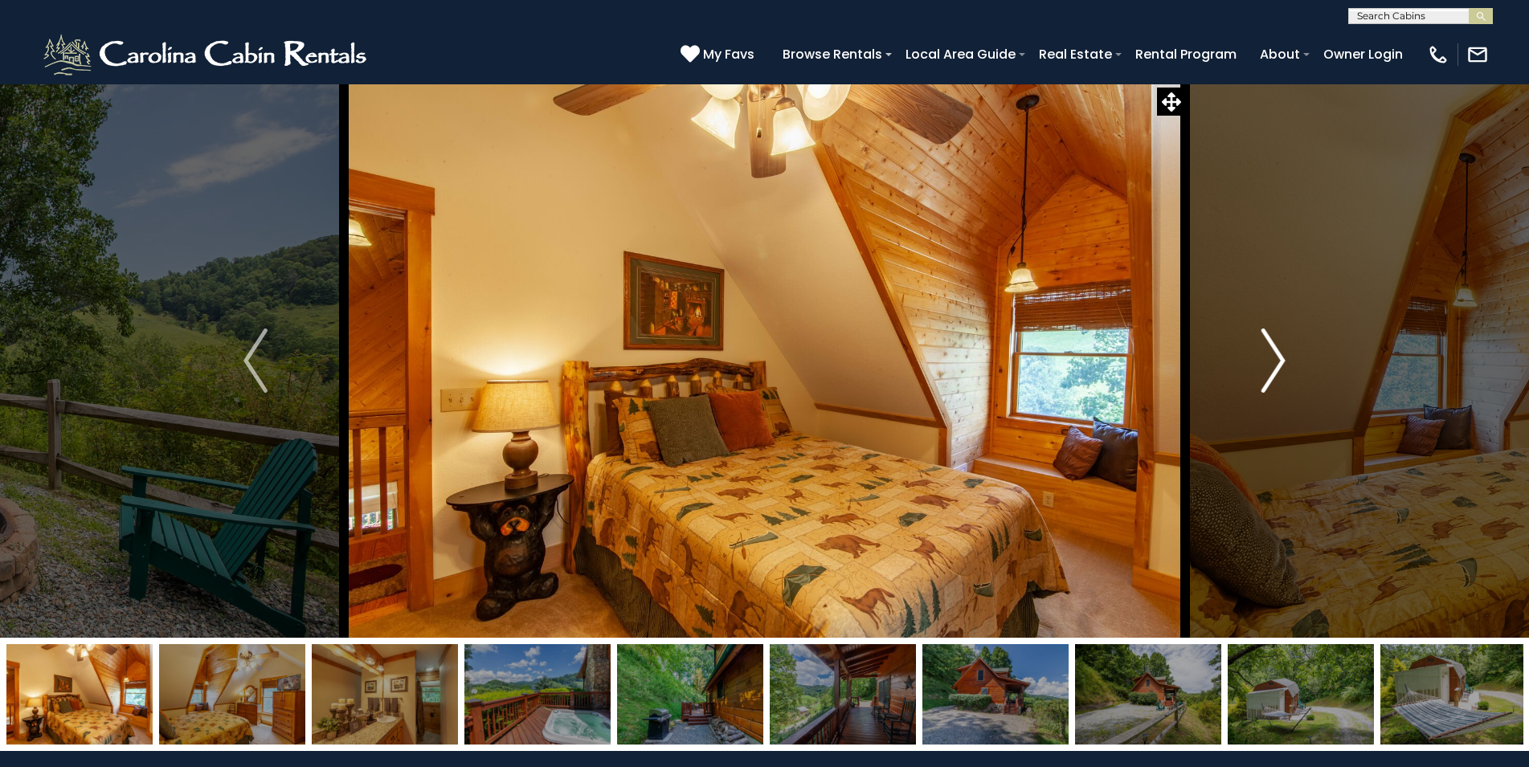
click at [1276, 361] on img "Next" at bounding box center [1273, 361] width 24 height 64
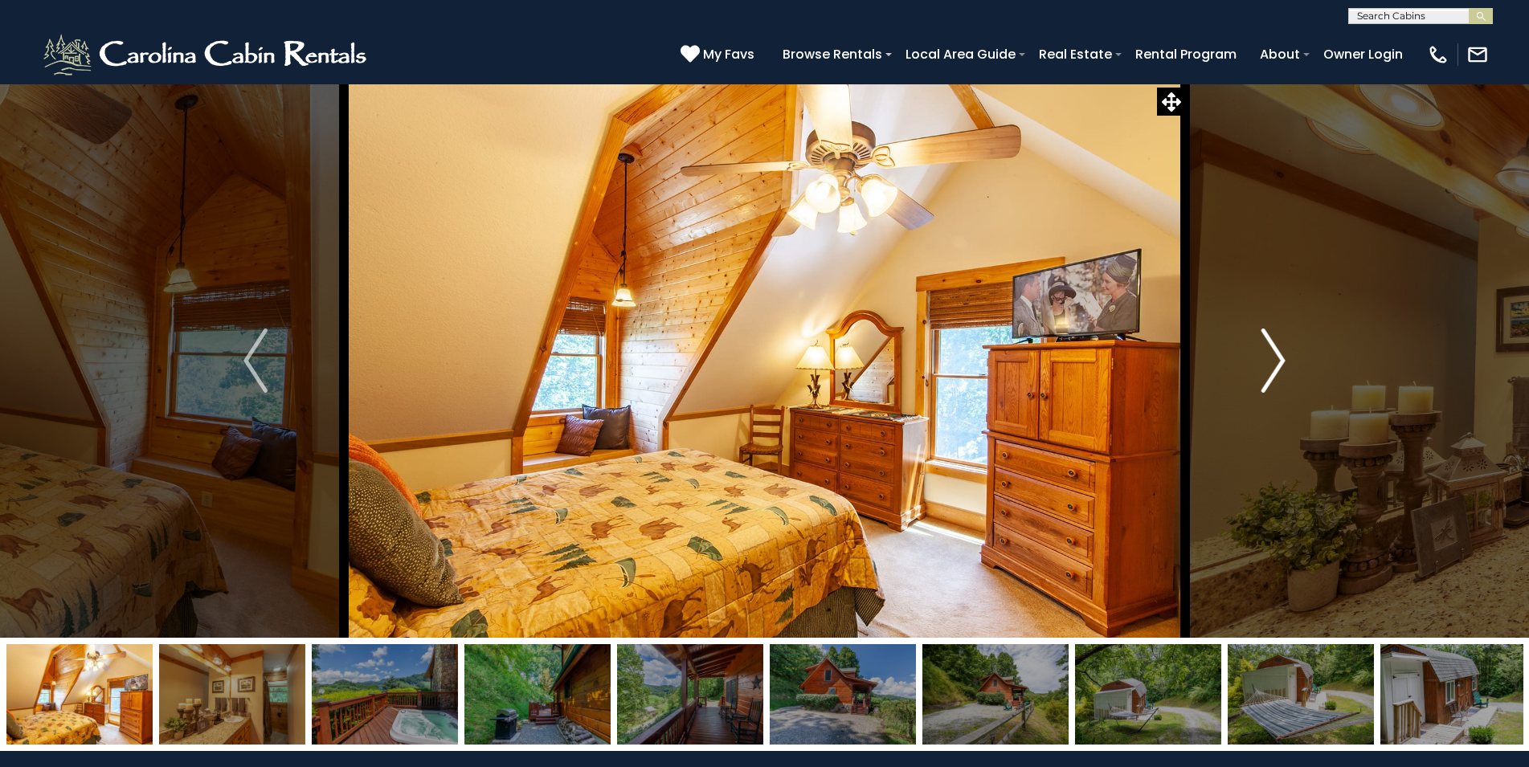
click at [1274, 361] on img "Next" at bounding box center [1273, 361] width 24 height 64
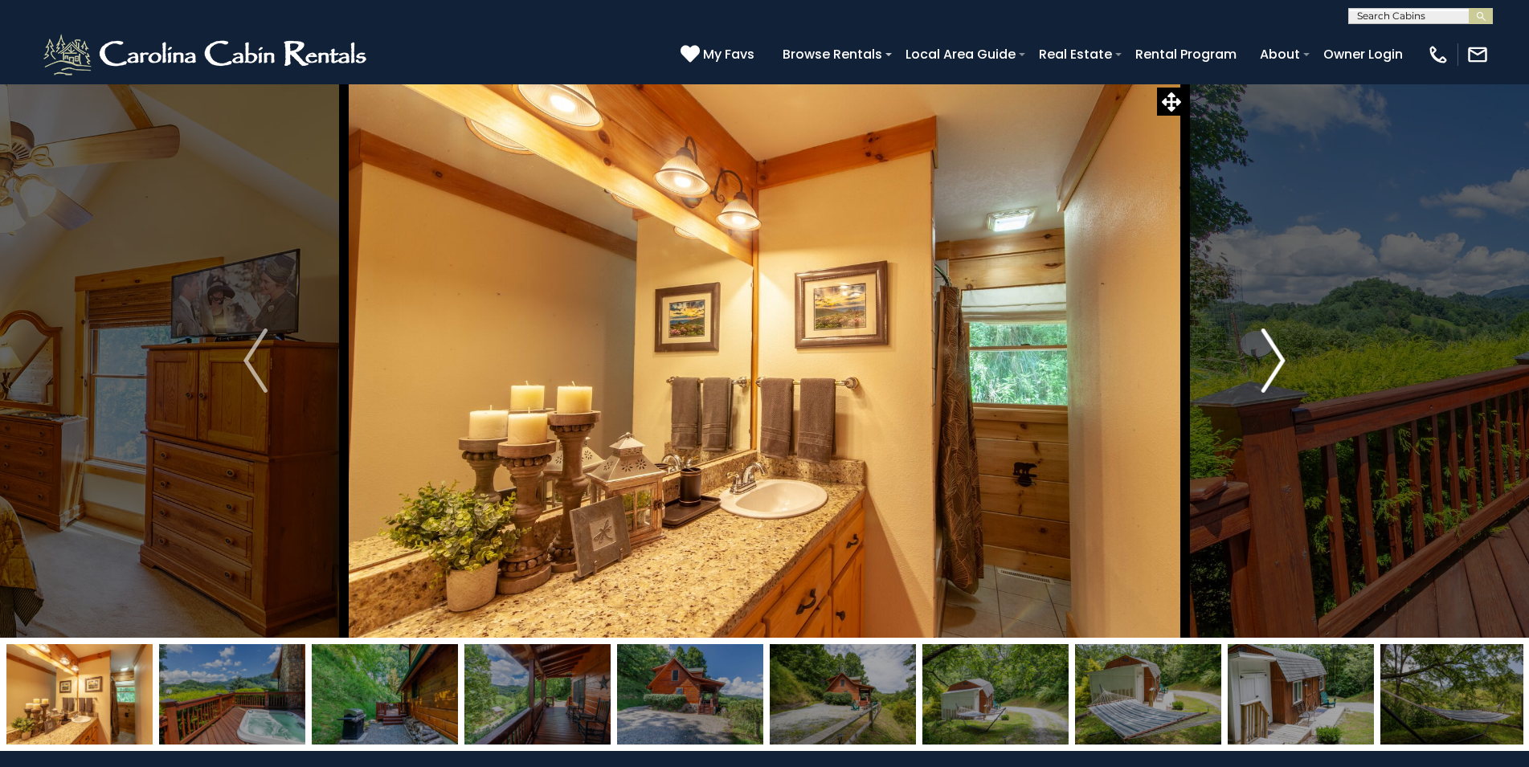
click at [1274, 361] on img "Next" at bounding box center [1273, 361] width 24 height 64
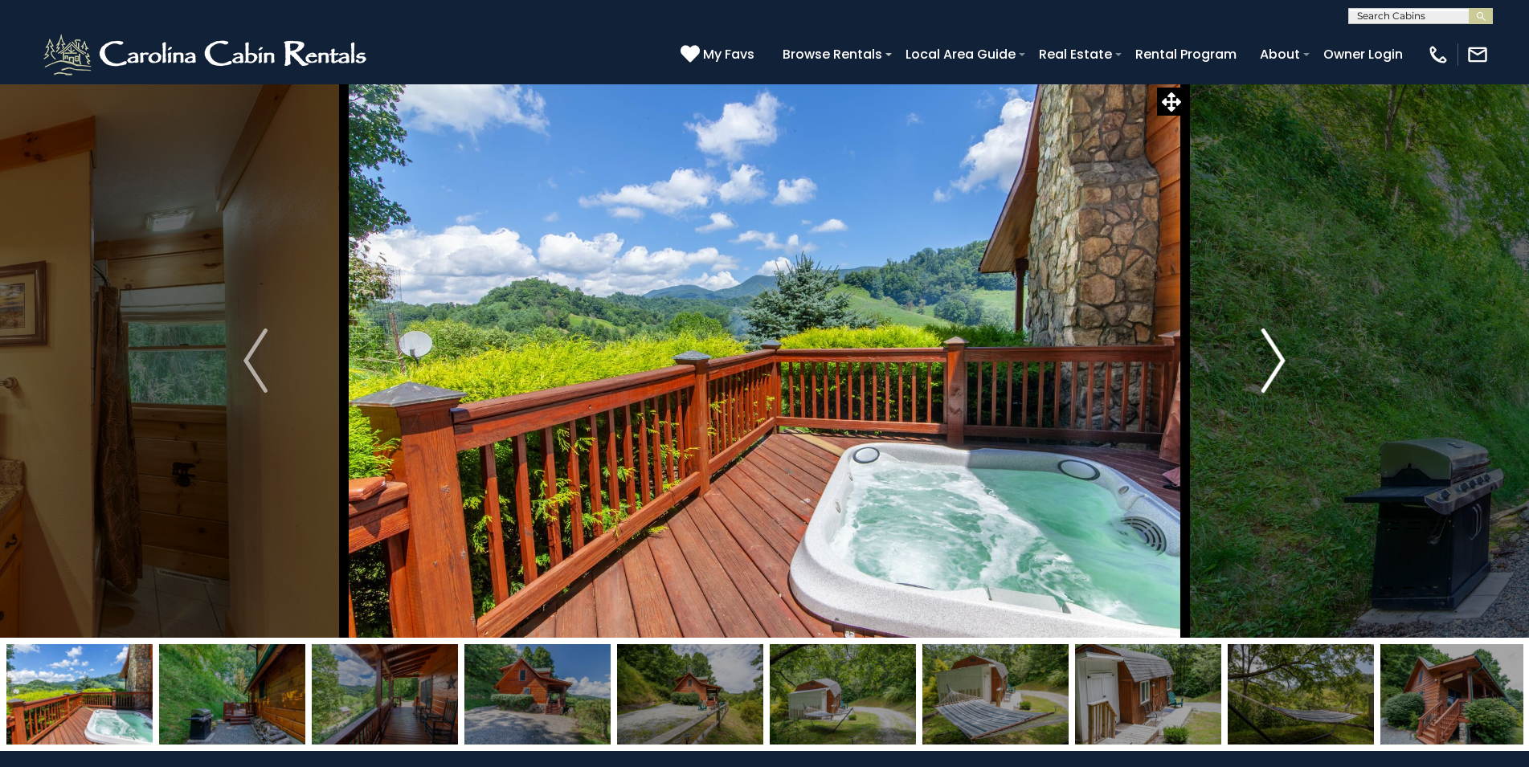
click at [1273, 361] on img "Next" at bounding box center [1273, 361] width 24 height 64
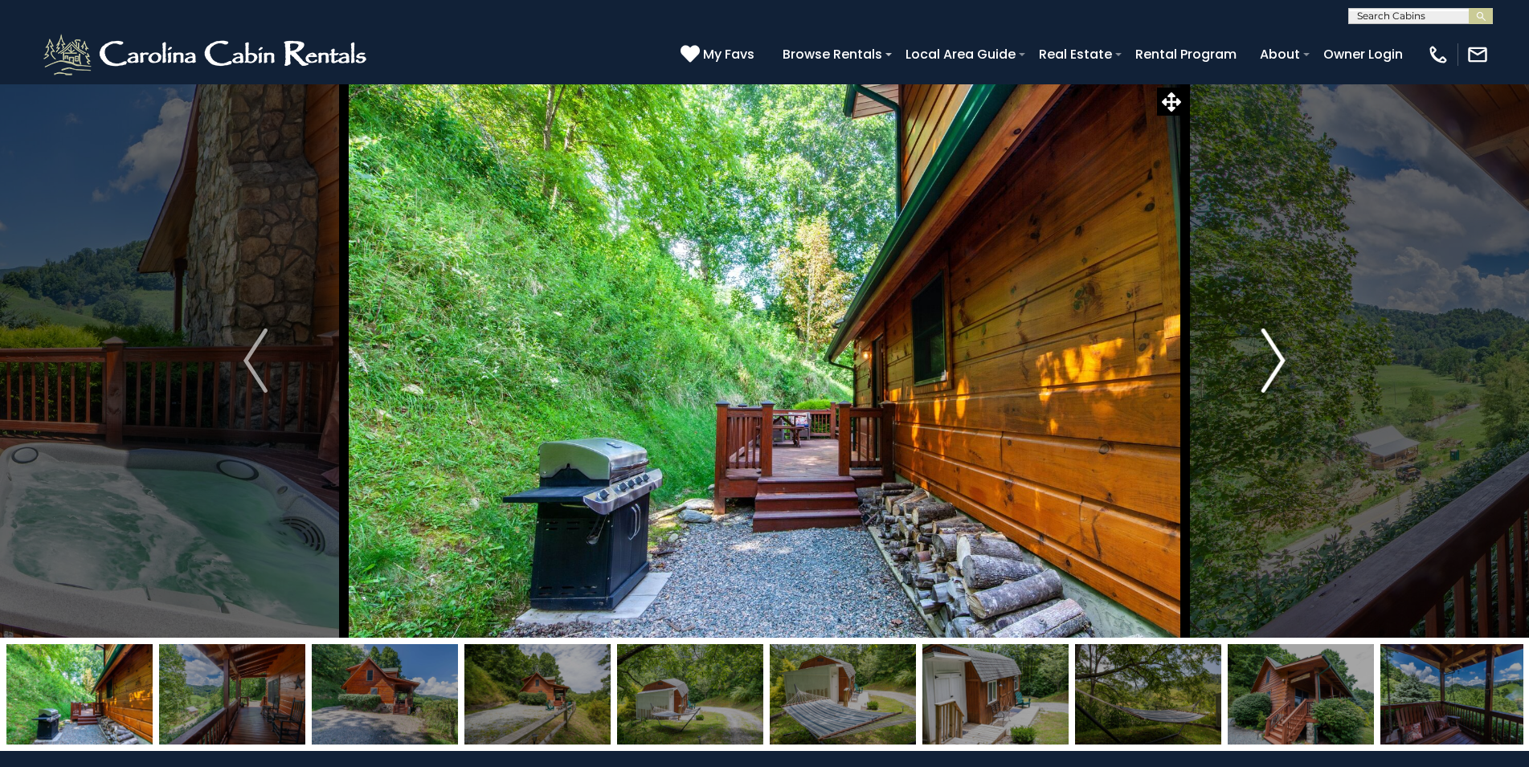
click at [1273, 361] on img "Next" at bounding box center [1273, 361] width 24 height 64
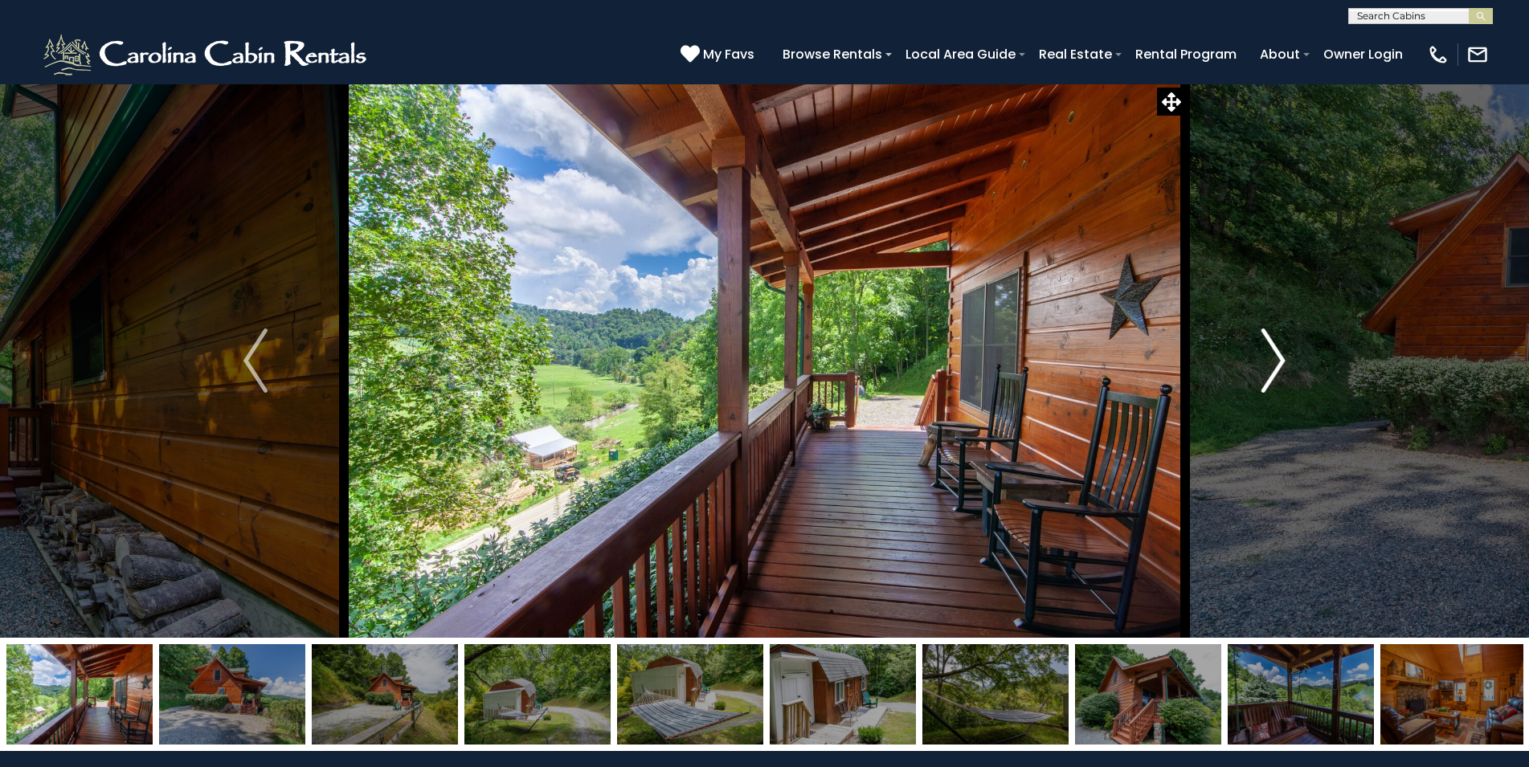
click at [1273, 361] on img "Next" at bounding box center [1273, 361] width 24 height 64
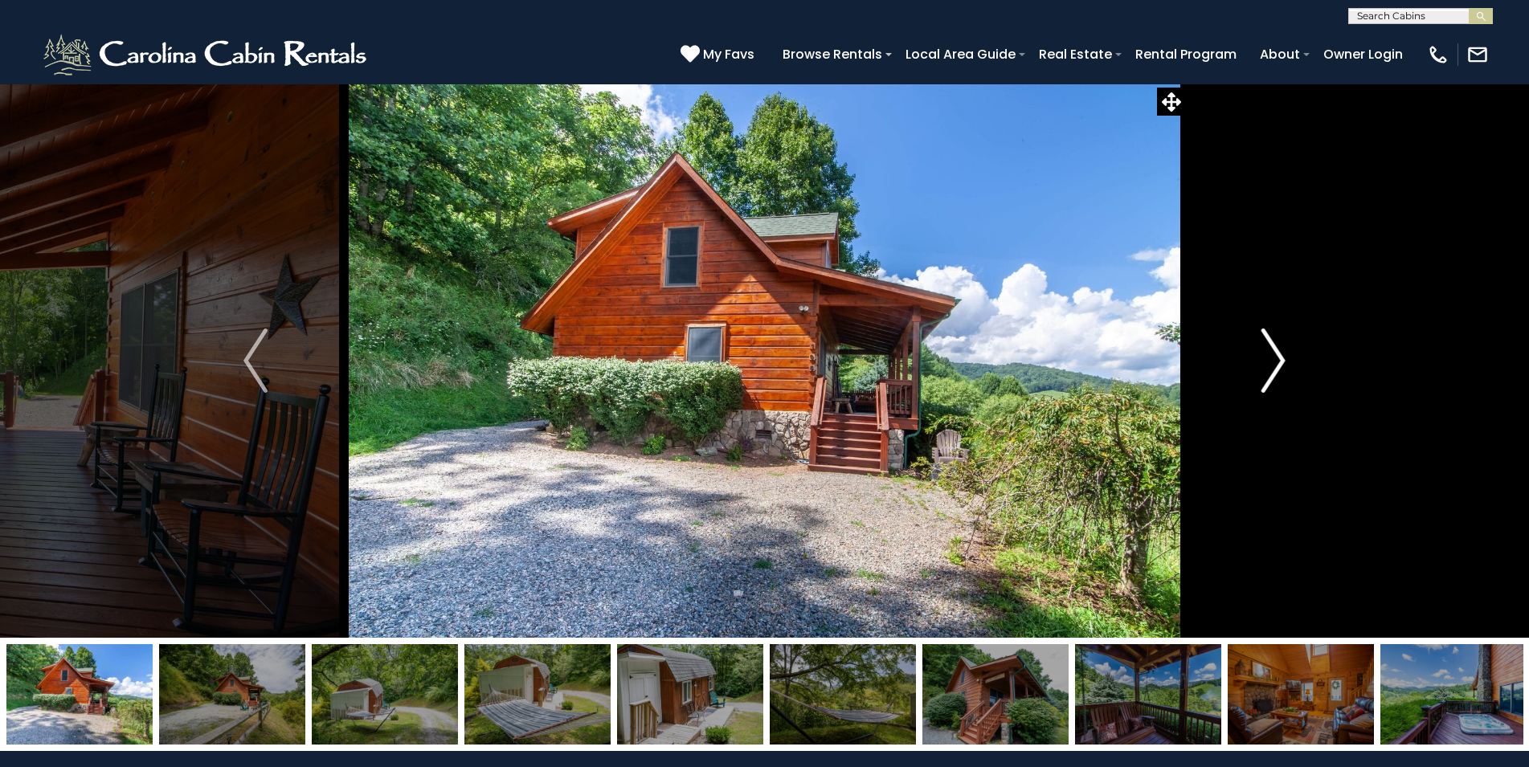
click at [1273, 361] on img "Next" at bounding box center [1273, 361] width 24 height 64
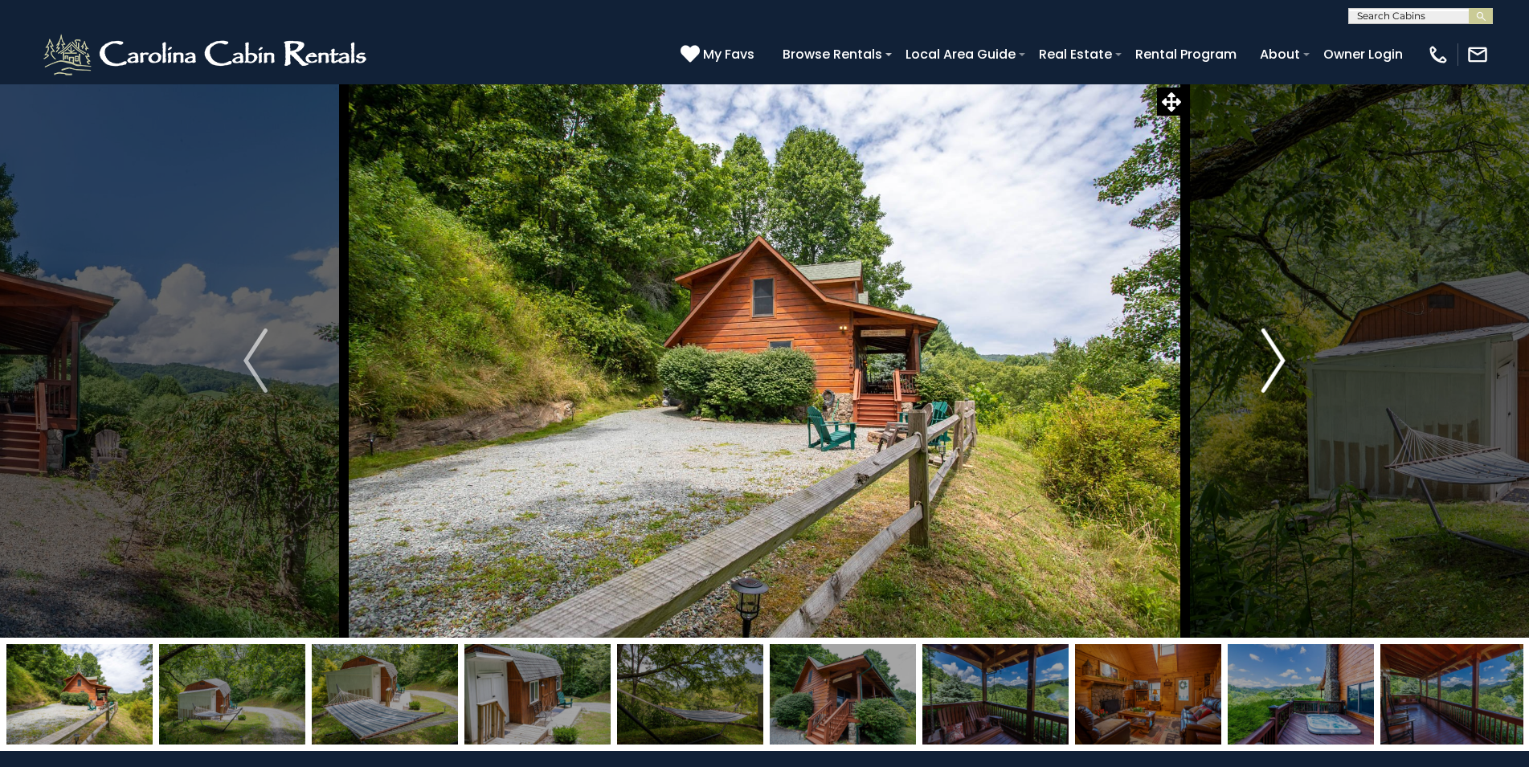
click at [1273, 361] on img "Next" at bounding box center [1273, 361] width 24 height 64
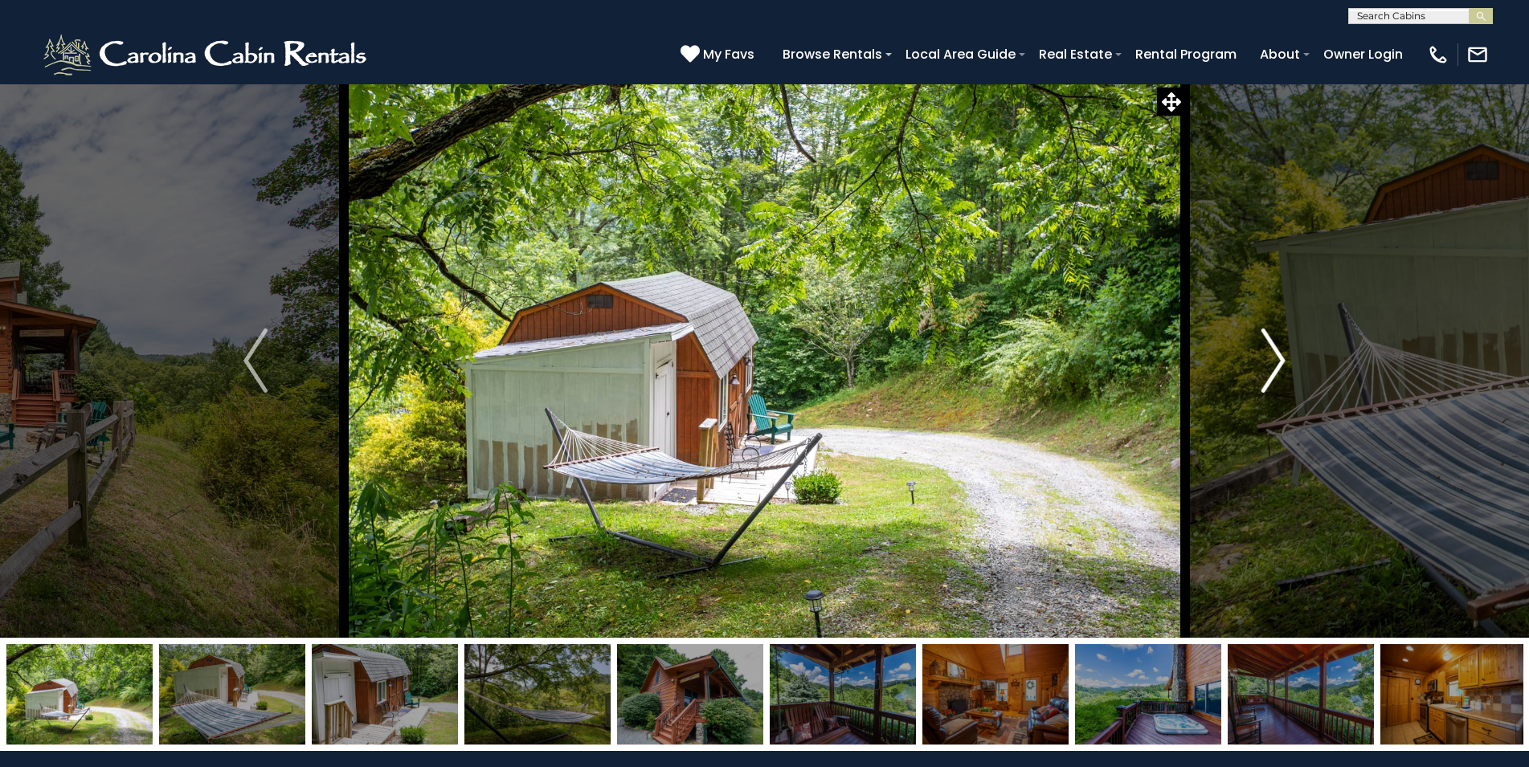
click at [1273, 361] on img "Next" at bounding box center [1273, 361] width 24 height 64
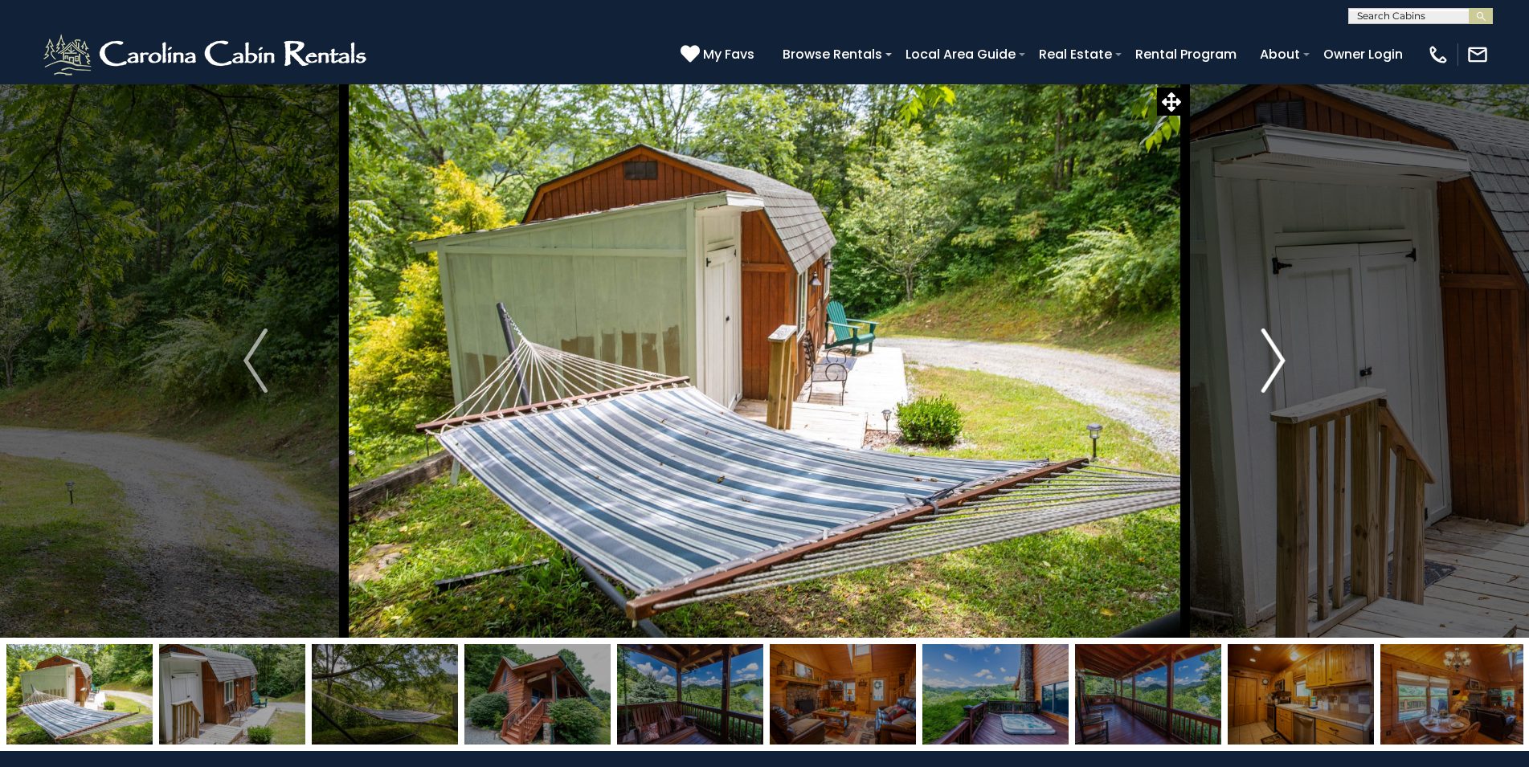
click at [1273, 361] on img "Next" at bounding box center [1273, 361] width 24 height 64
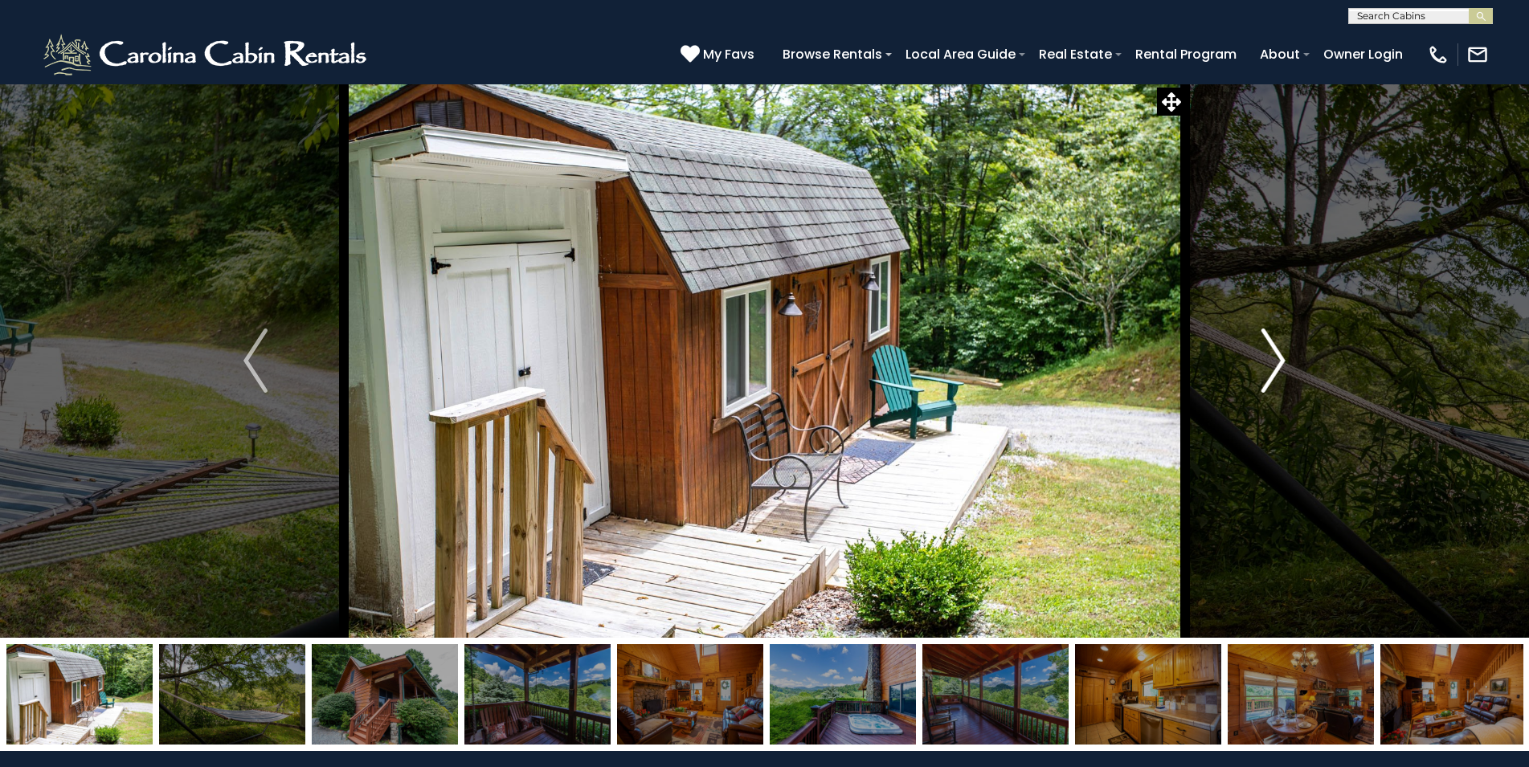
click at [1273, 361] on img "Next" at bounding box center [1273, 361] width 24 height 64
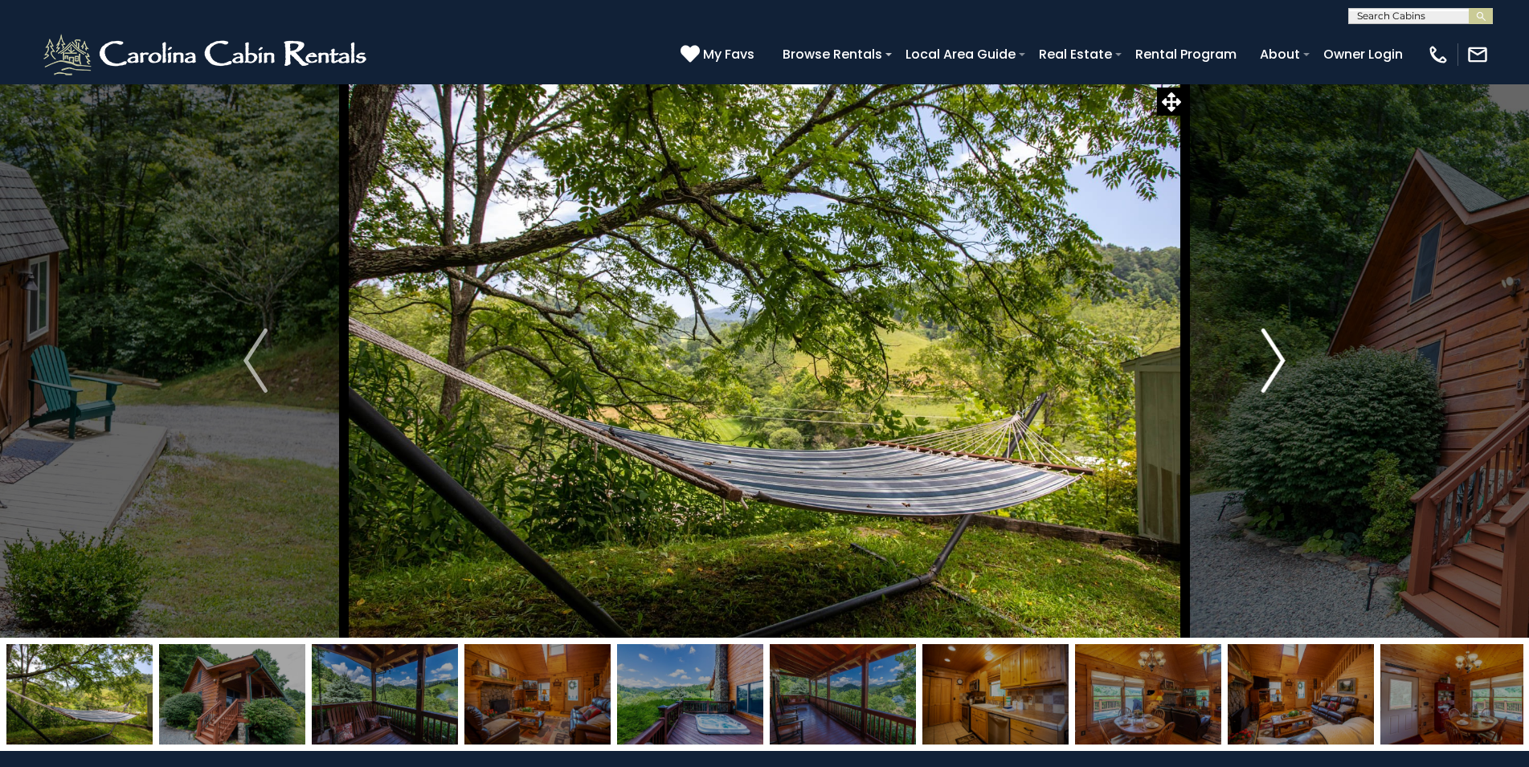
click at [1273, 361] on img "Next" at bounding box center [1273, 361] width 24 height 64
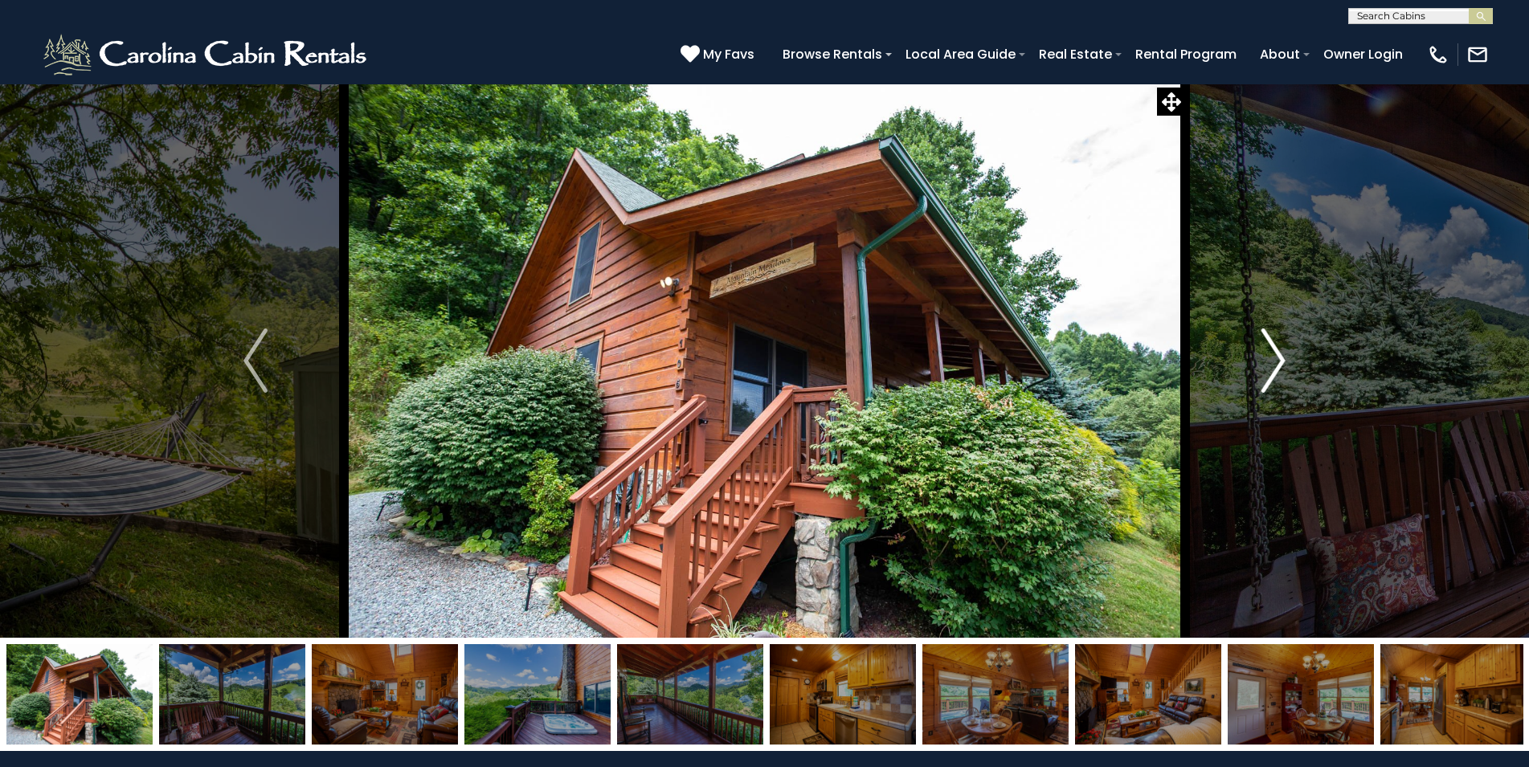
click at [1273, 361] on img "Next" at bounding box center [1273, 361] width 24 height 64
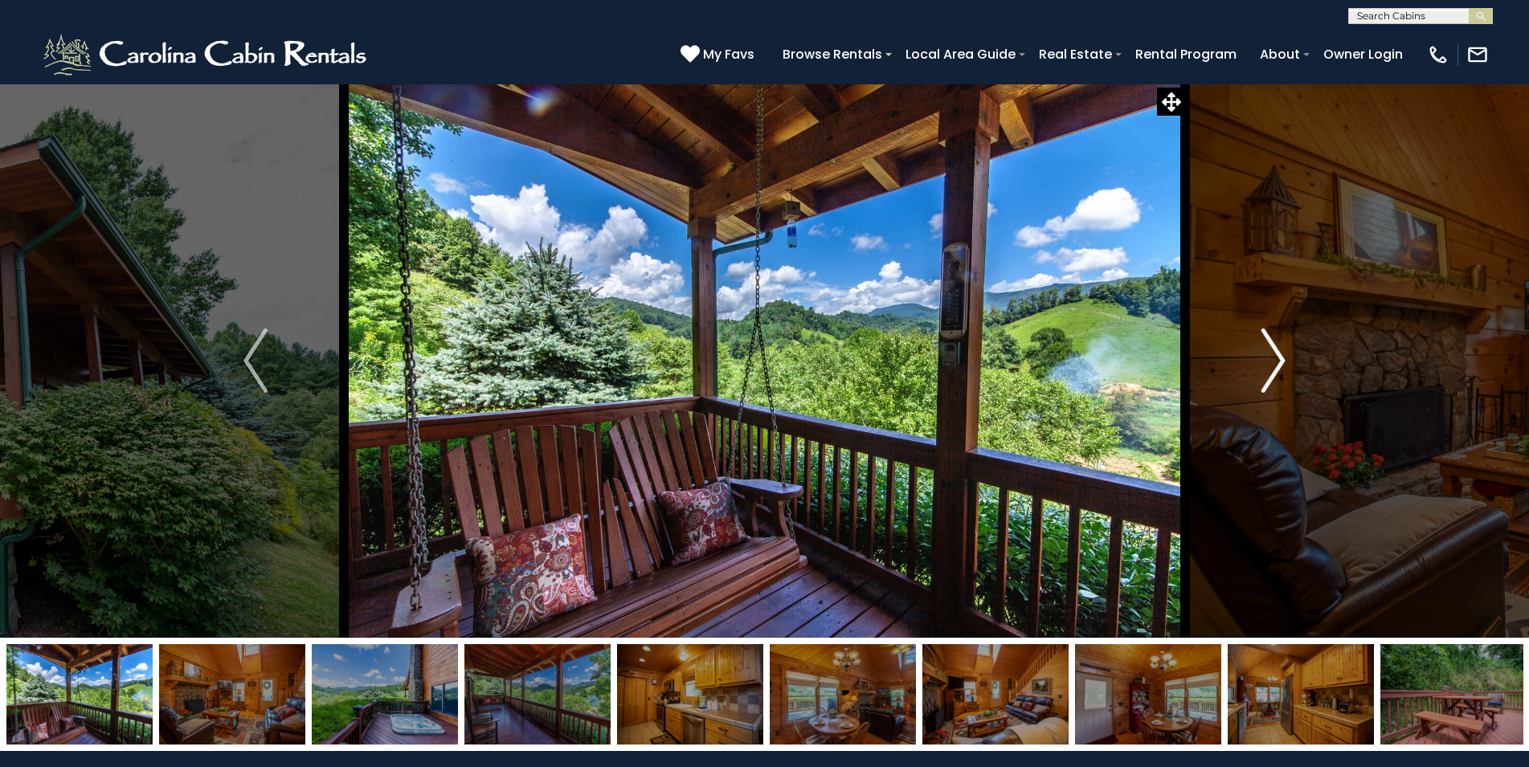
click at [1273, 361] on img "Next" at bounding box center [1273, 361] width 24 height 64
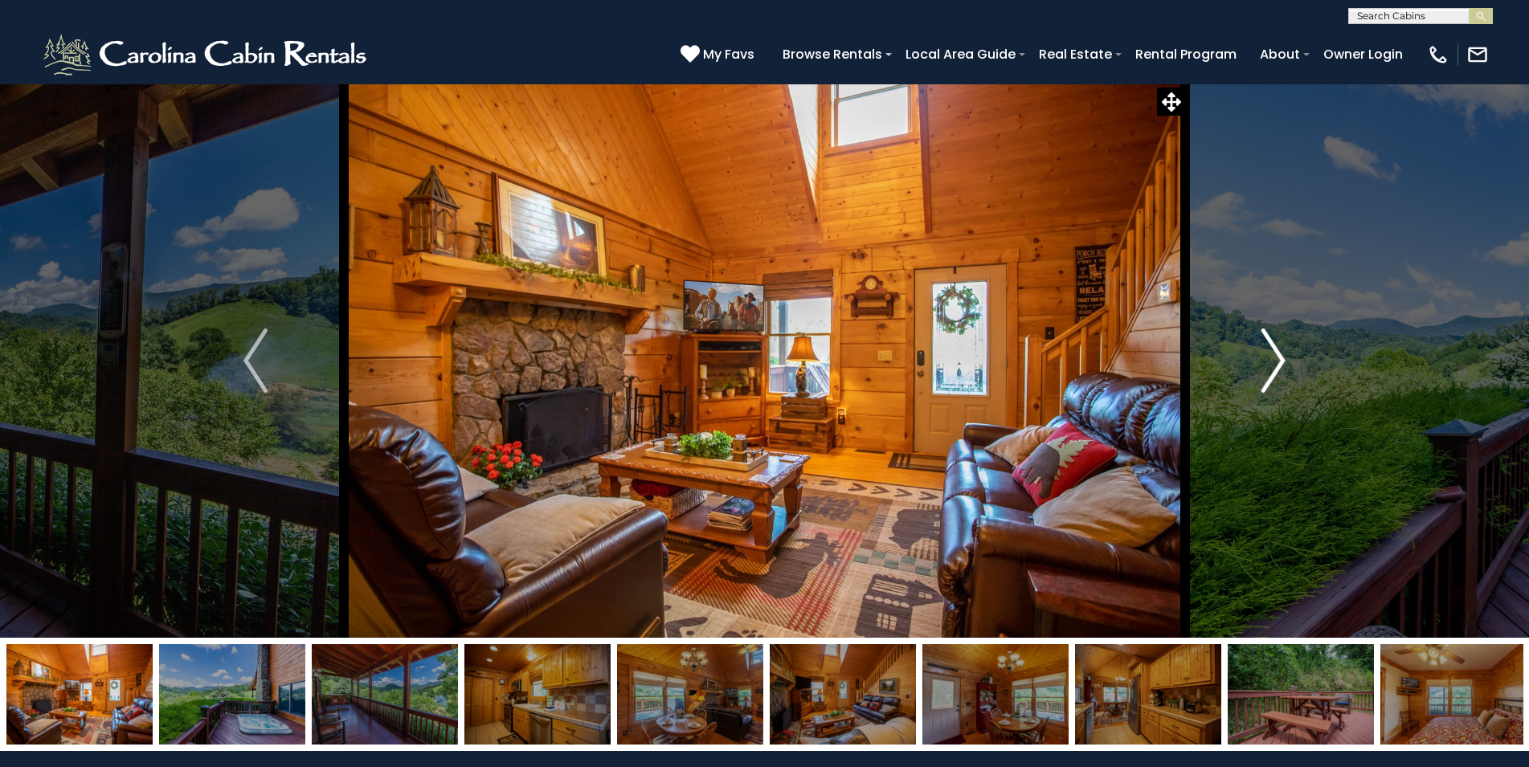
click at [1273, 361] on img "Next" at bounding box center [1273, 361] width 24 height 64
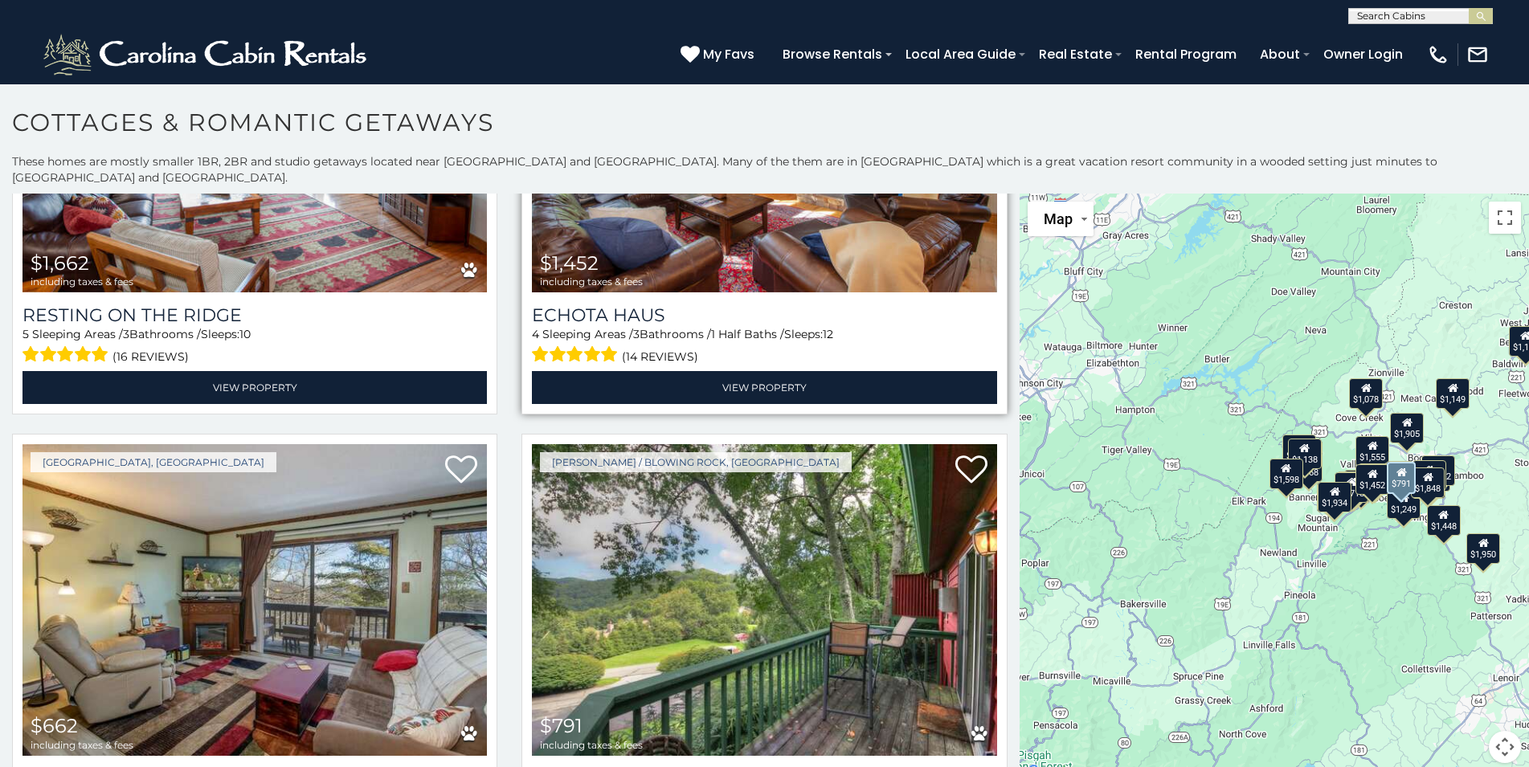
scroll to position [1908, 0]
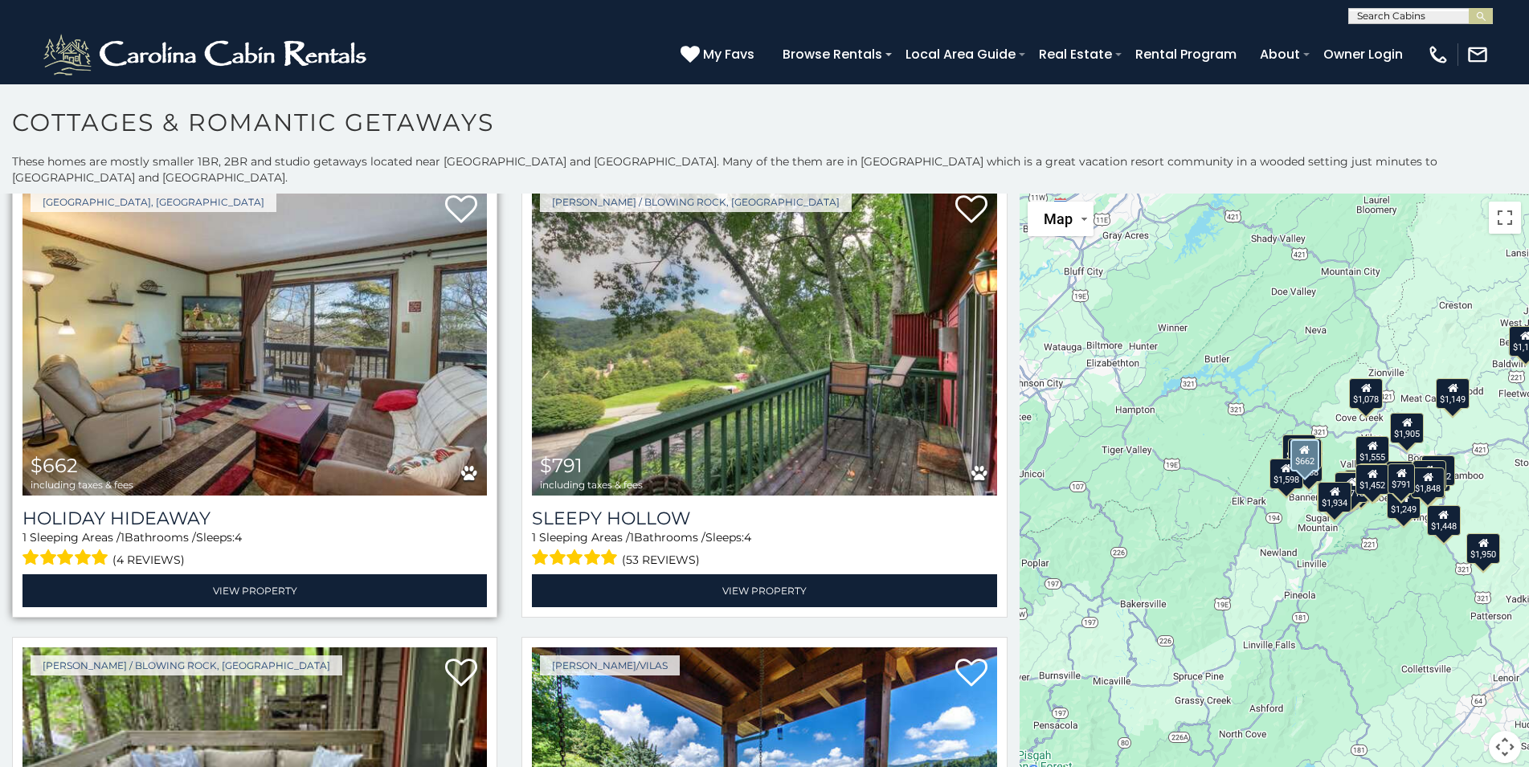
click at [195, 376] on img at bounding box center [254, 339] width 464 height 311
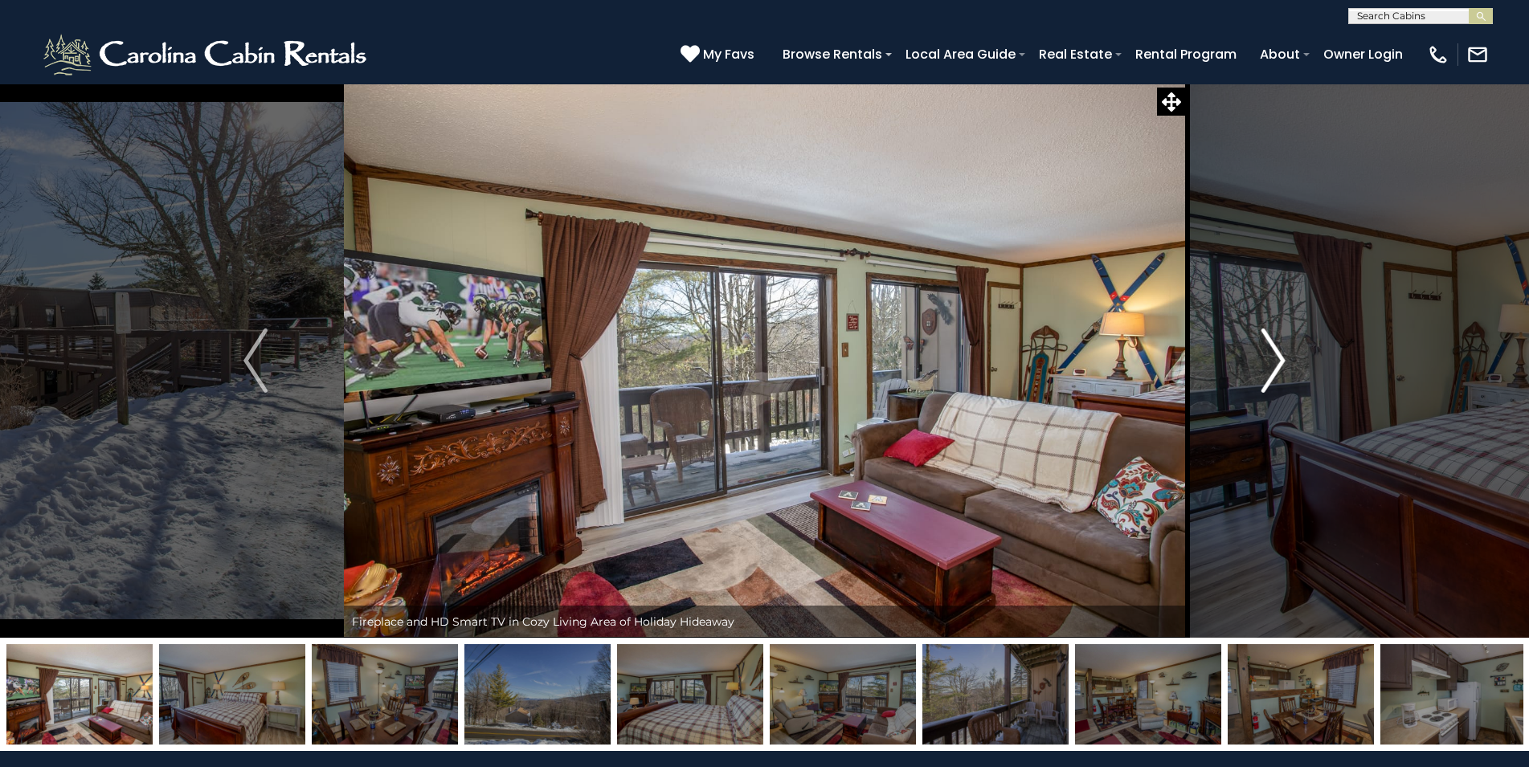
click at [1280, 361] on img "Next" at bounding box center [1273, 361] width 24 height 64
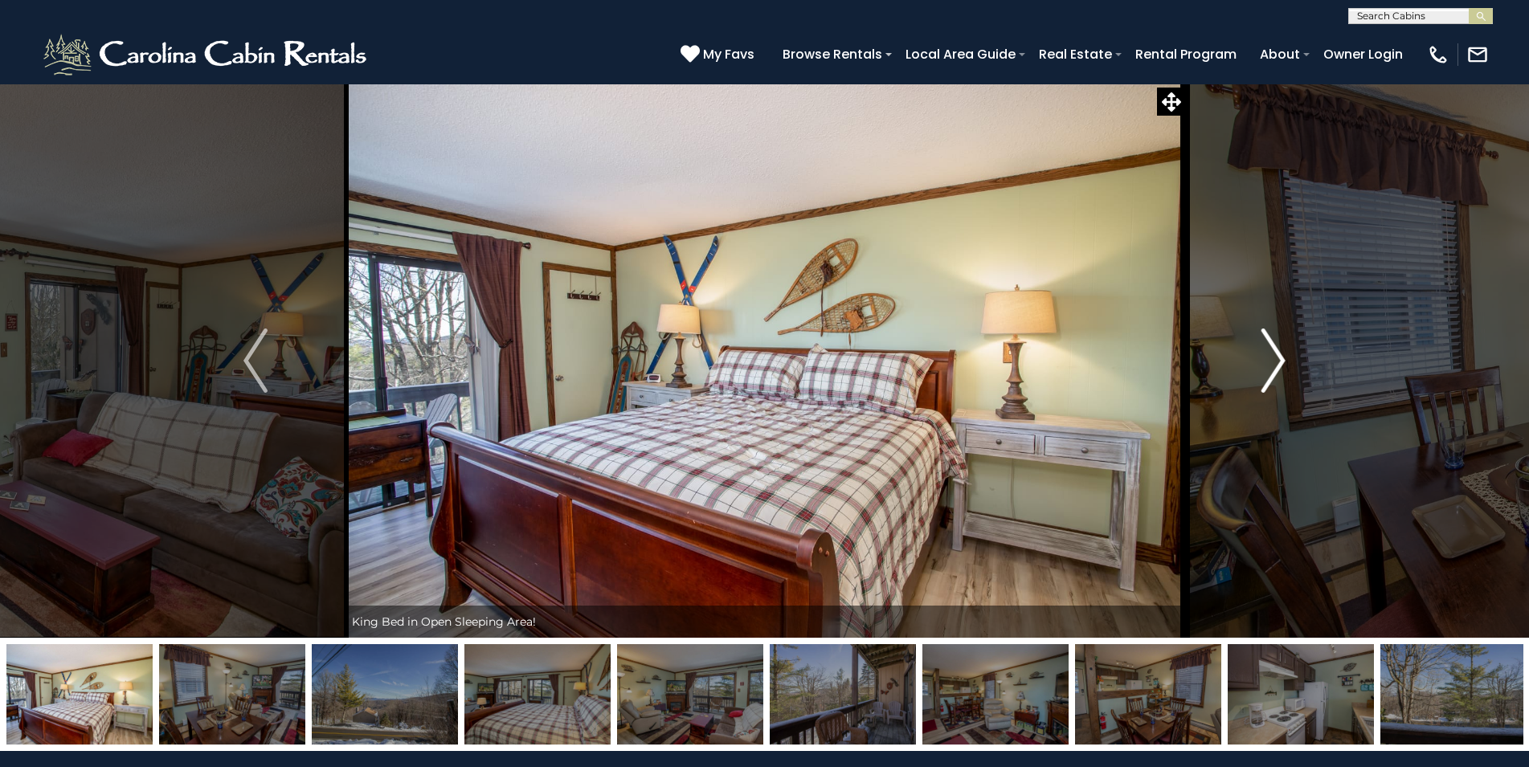
click at [1280, 361] on img "Next" at bounding box center [1273, 361] width 24 height 64
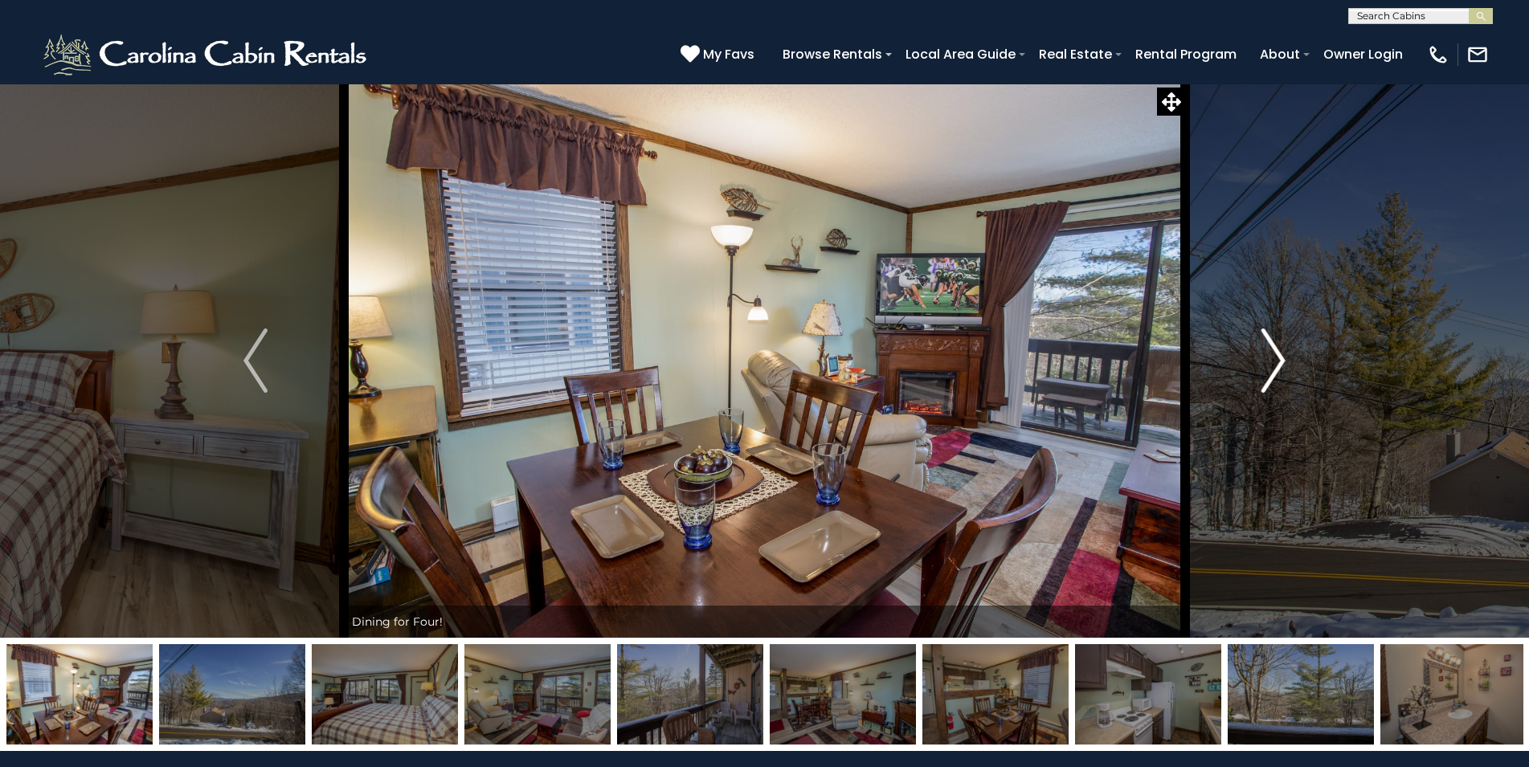
click at [1280, 361] on img "Next" at bounding box center [1273, 361] width 24 height 64
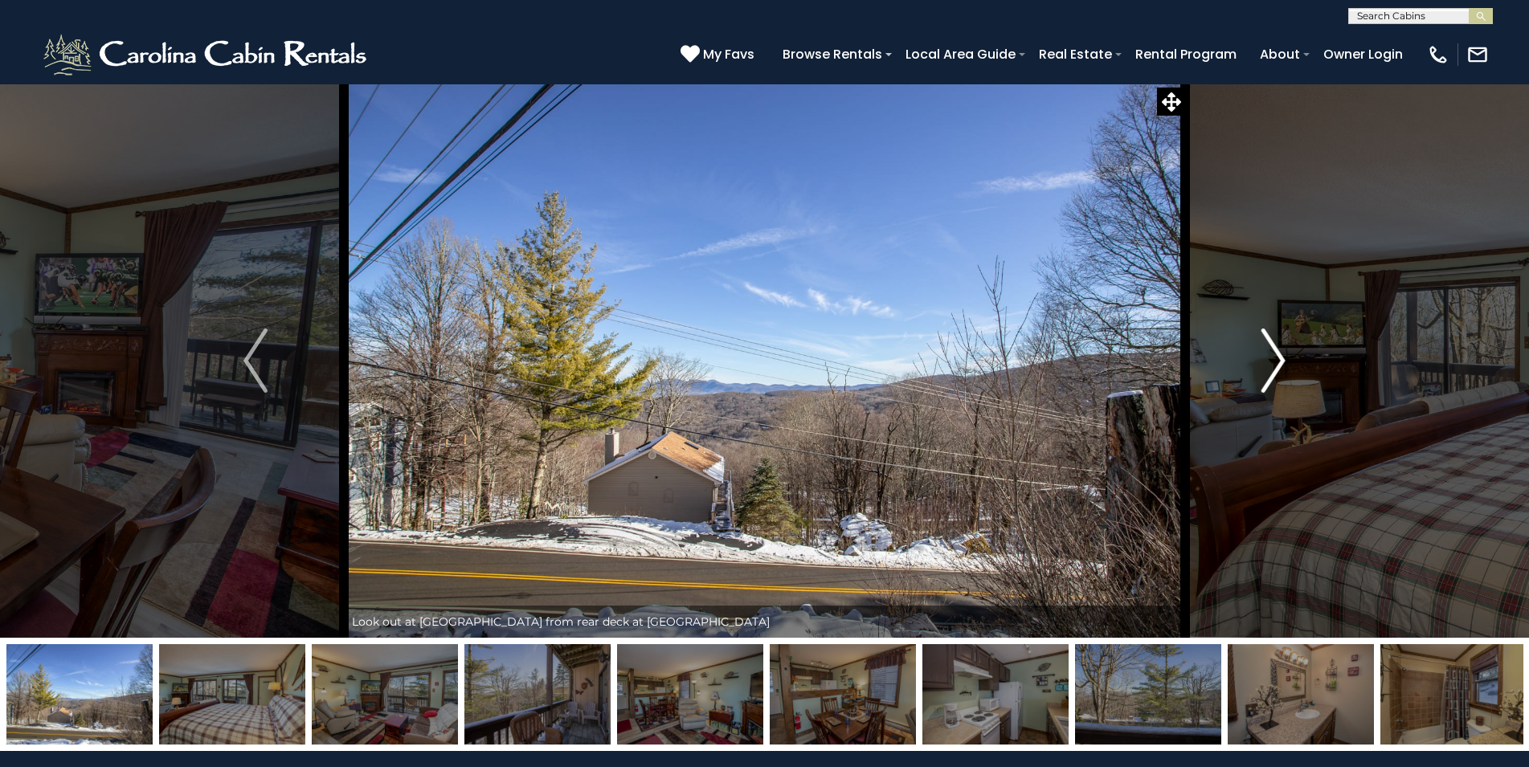
click at [1280, 361] on img "Next" at bounding box center [1273, 361] width 24 height 64
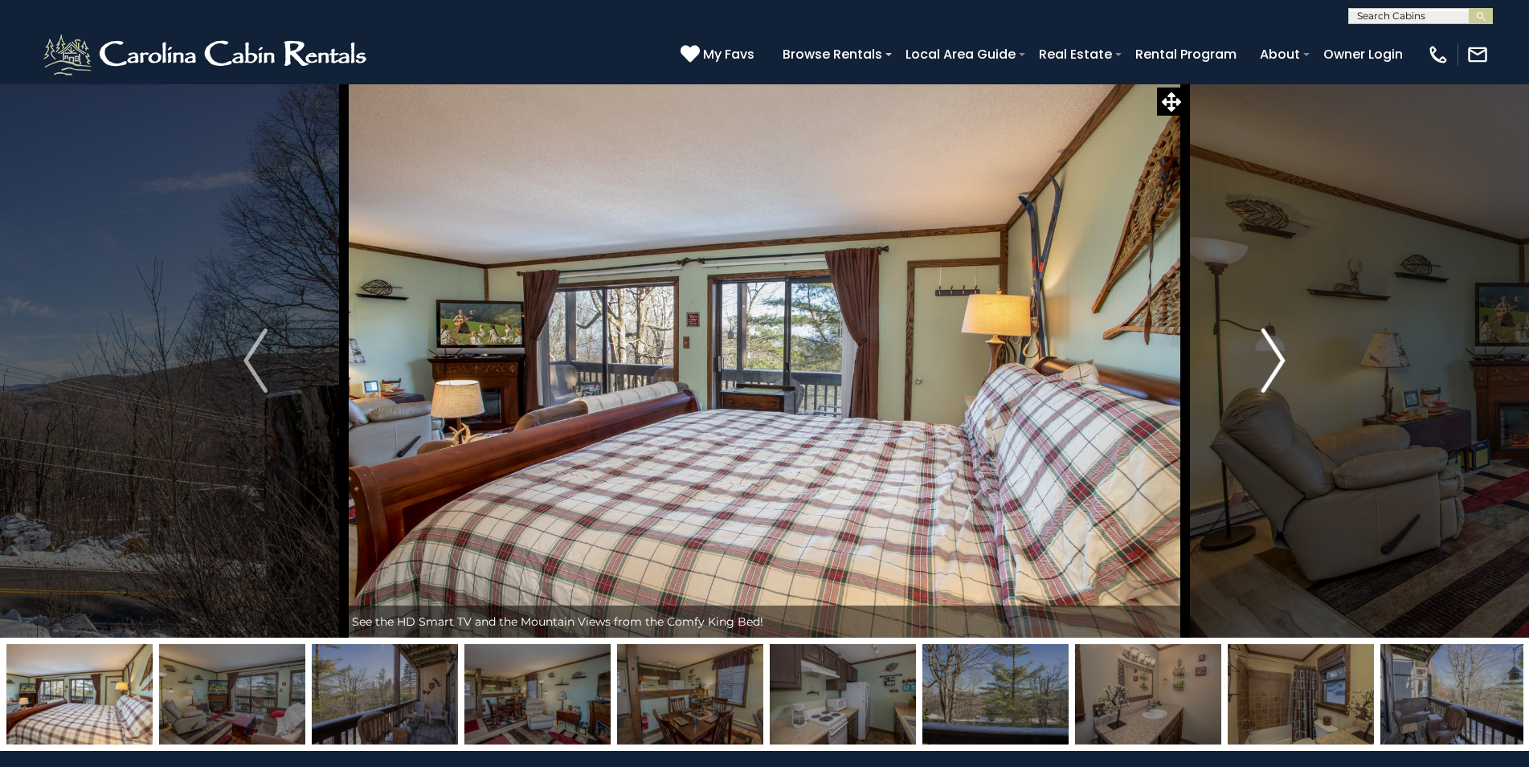
click at [1280, 361] on img "Next" at bounding box center [1273, 361] width 24 height 64
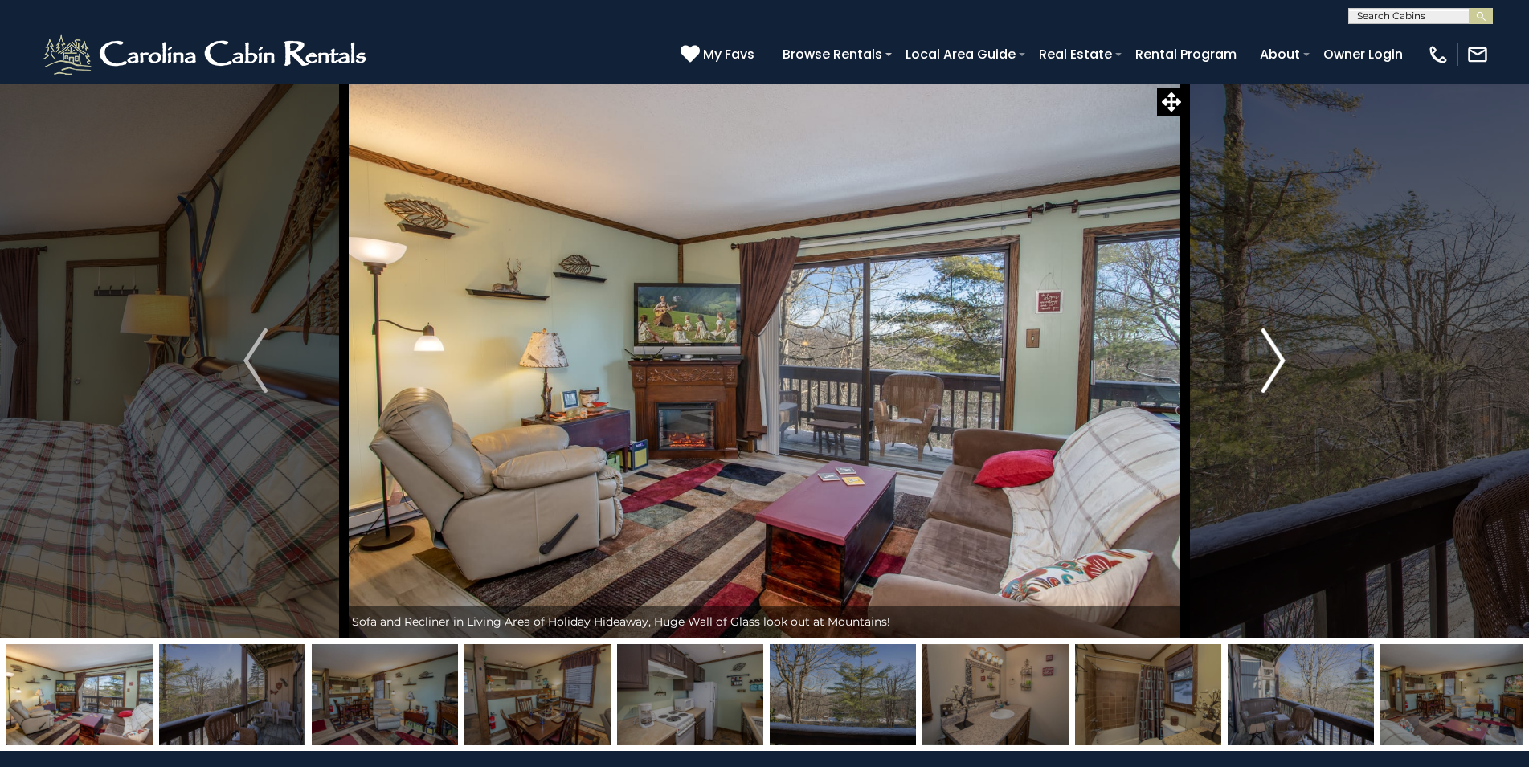
click at [1280, 361] on img "Next" at bounding box center [1273, 361] width 24 height 64
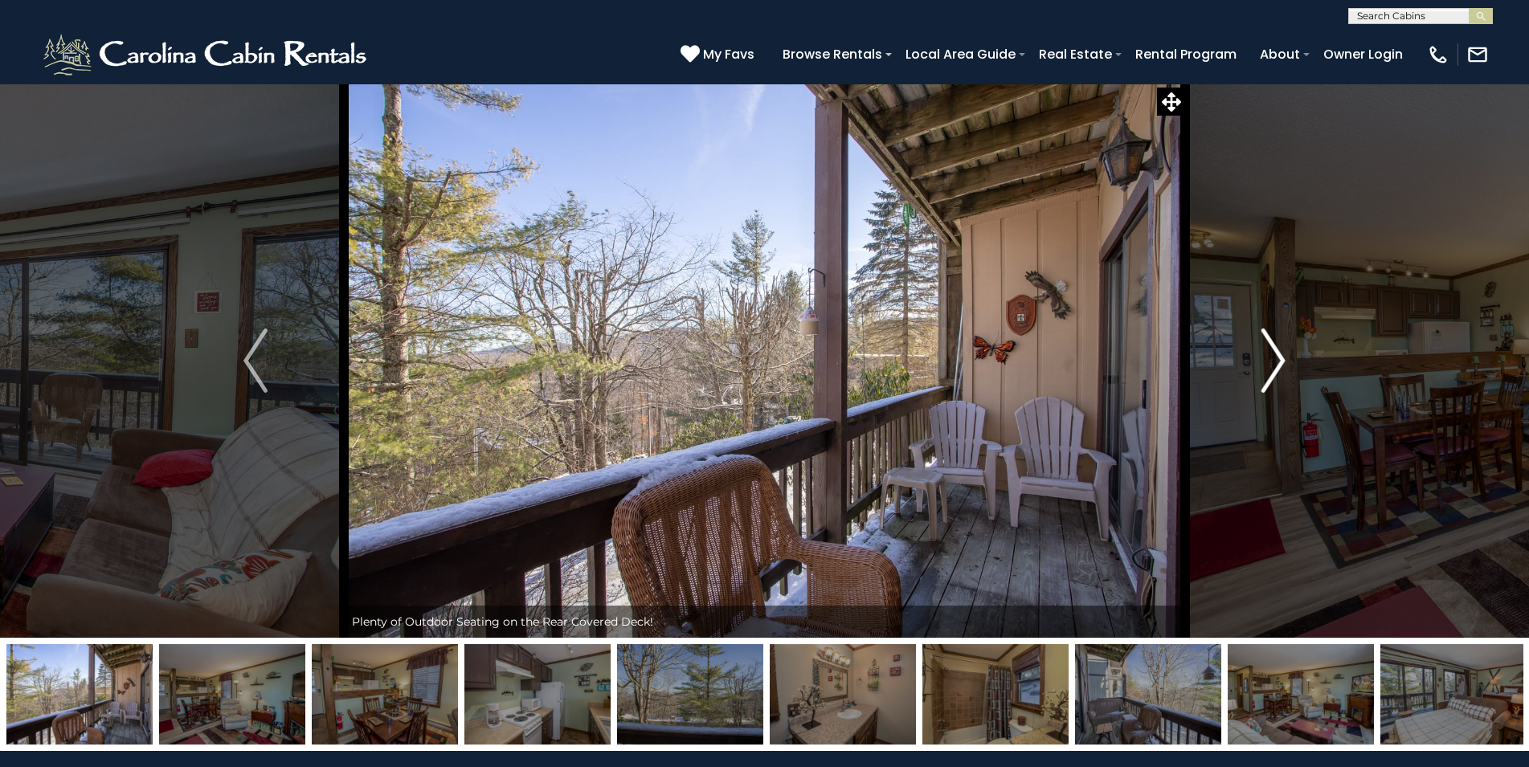
click at [1280, 361] on img "Next" at bounding box center [1273, 361] width 24 height 64
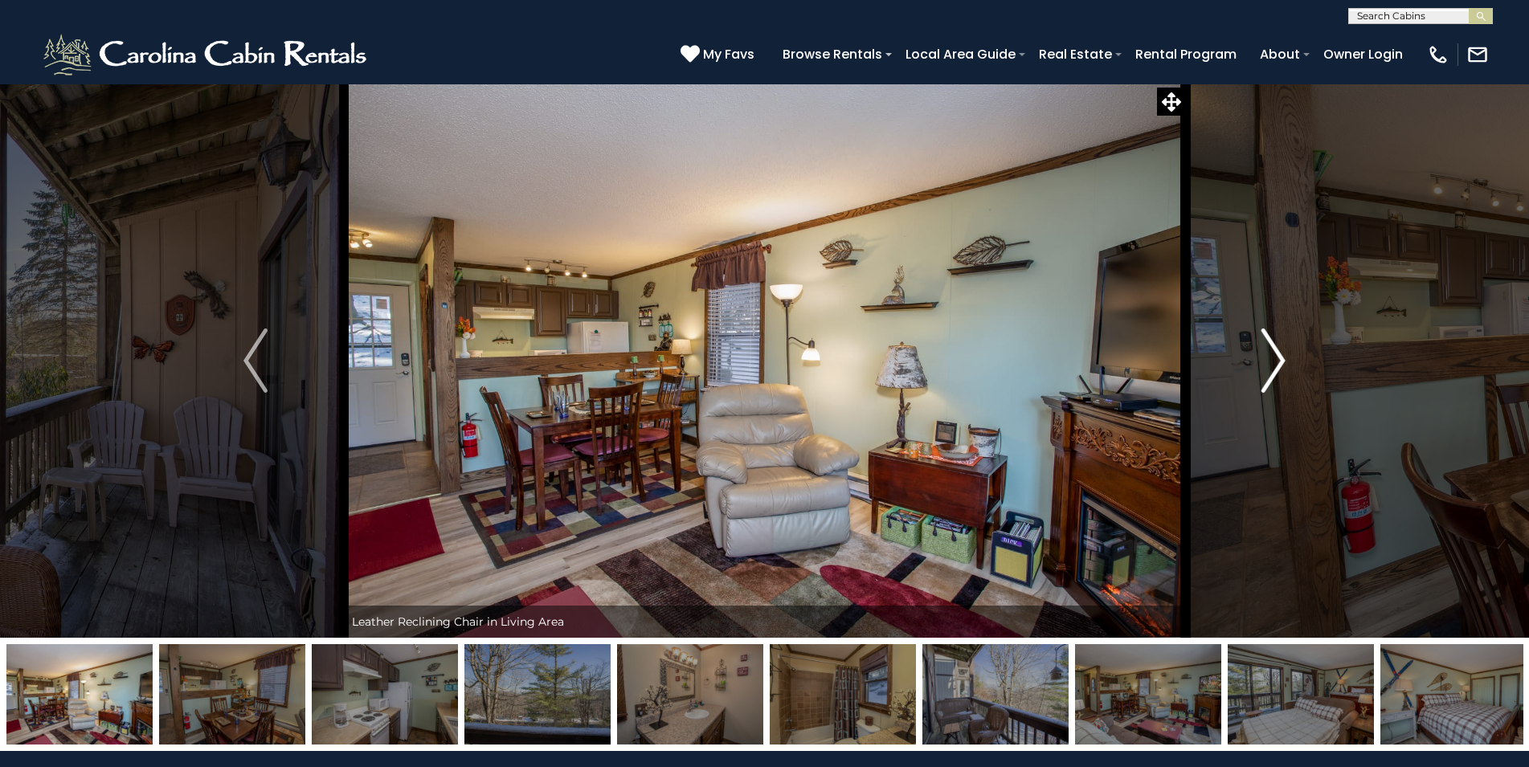
click at [1280, 361] on img "Next" at bounding box center [1273, 361] width 24 height 64
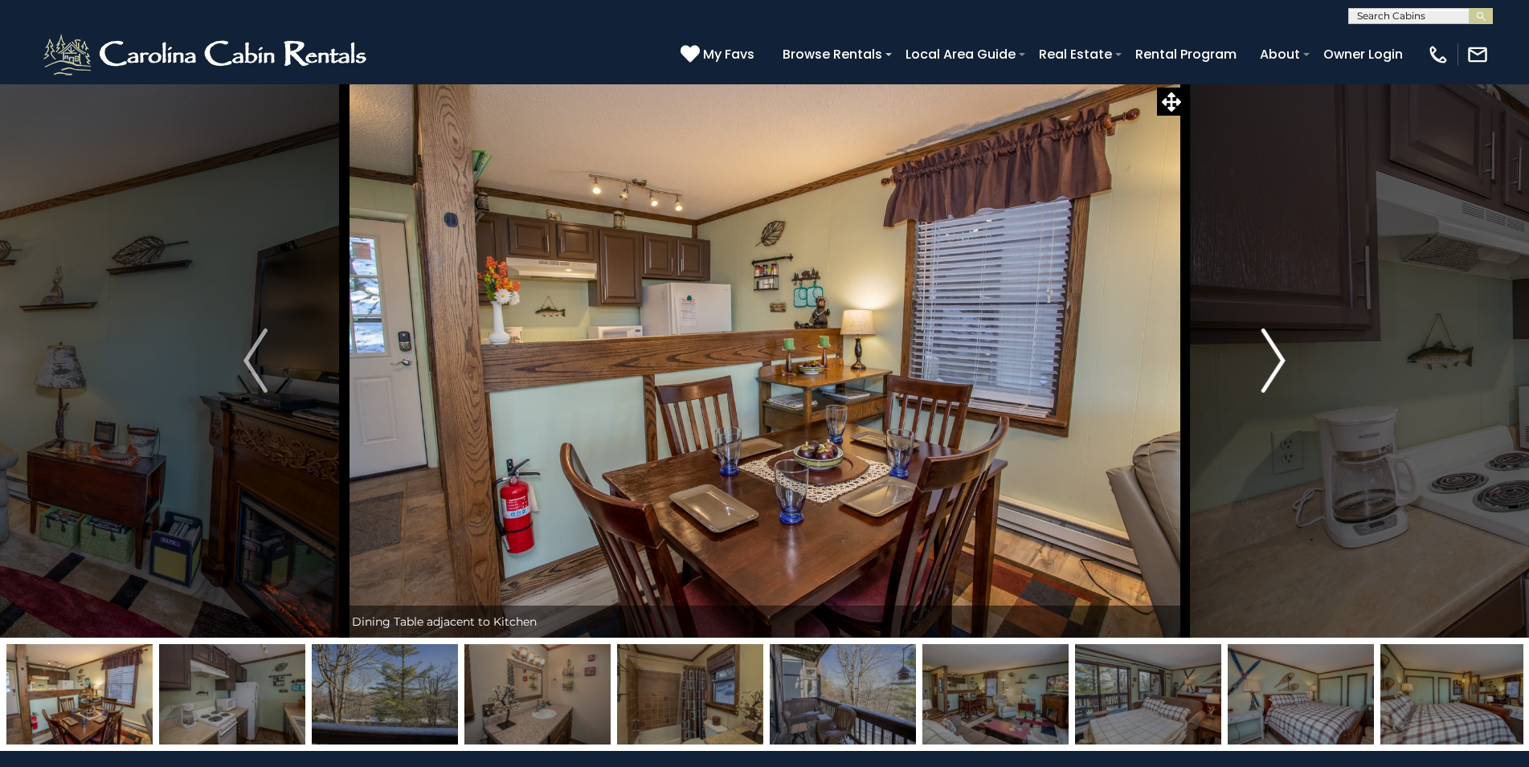
click at [1280, 361] on img "Next" at bounding box center [1273, 361] width 24 height 64
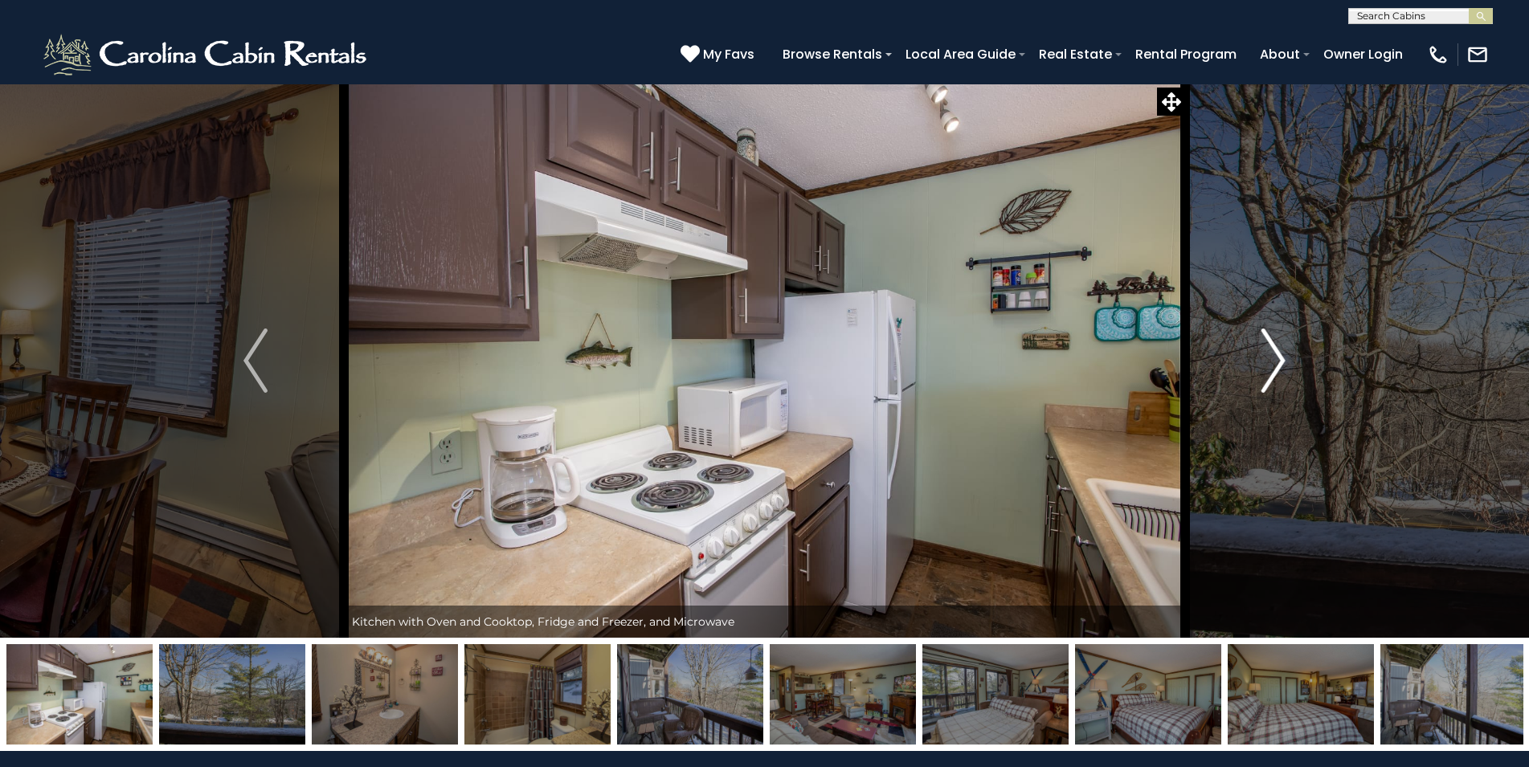
click at [1280, 361] on img "Next" at bounding box center [1273, 361] width 24 height 64
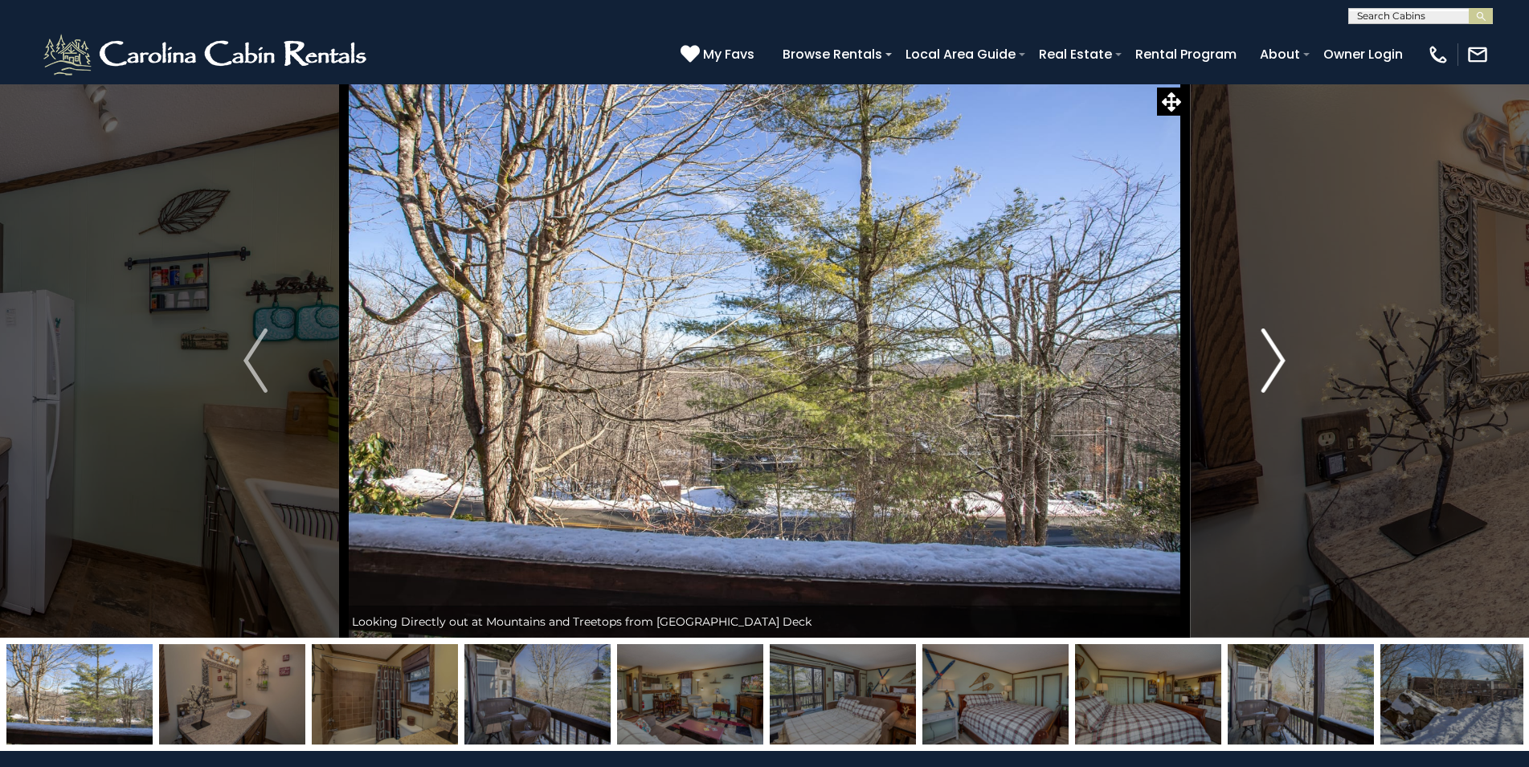
click at [1280, 361] on img "Next" at bounding box center [1273, 361] width 24 height 64
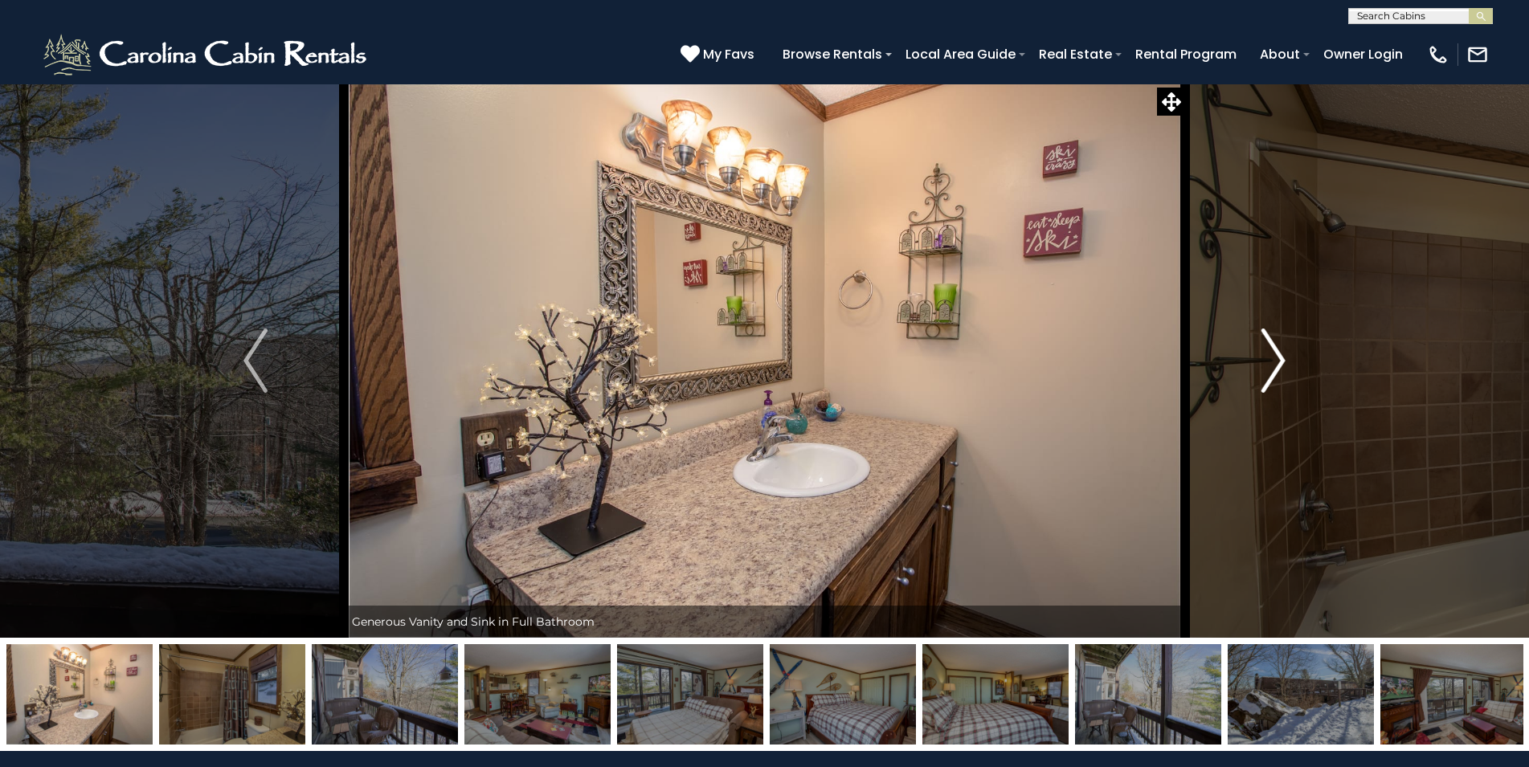
click at [1280, 361] on img "Next" at bounding box center [1273, 361] width 24 height 64
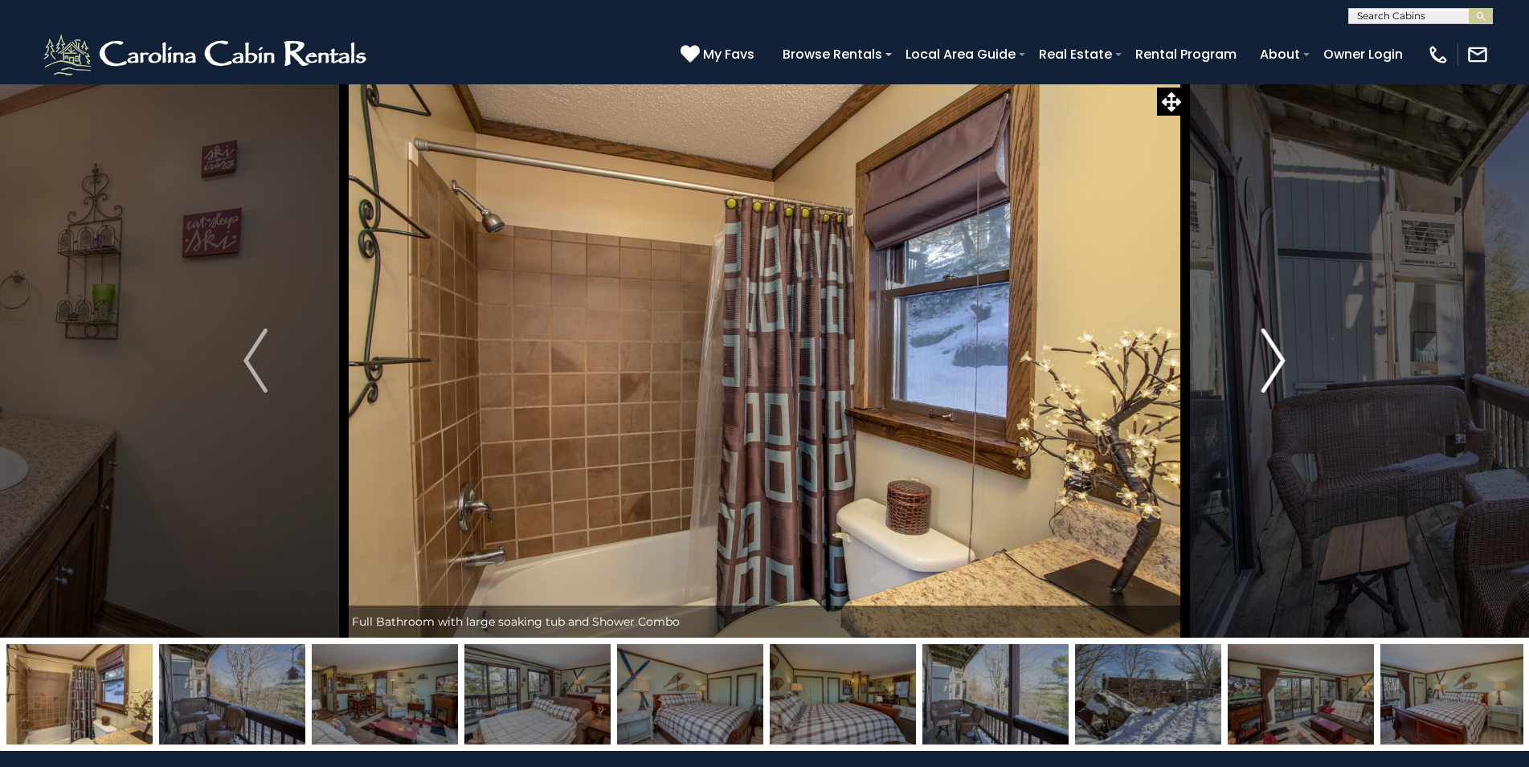
click at [1280, 361] on img "Next" at bounding box center [1273, 361] width 24 height 64
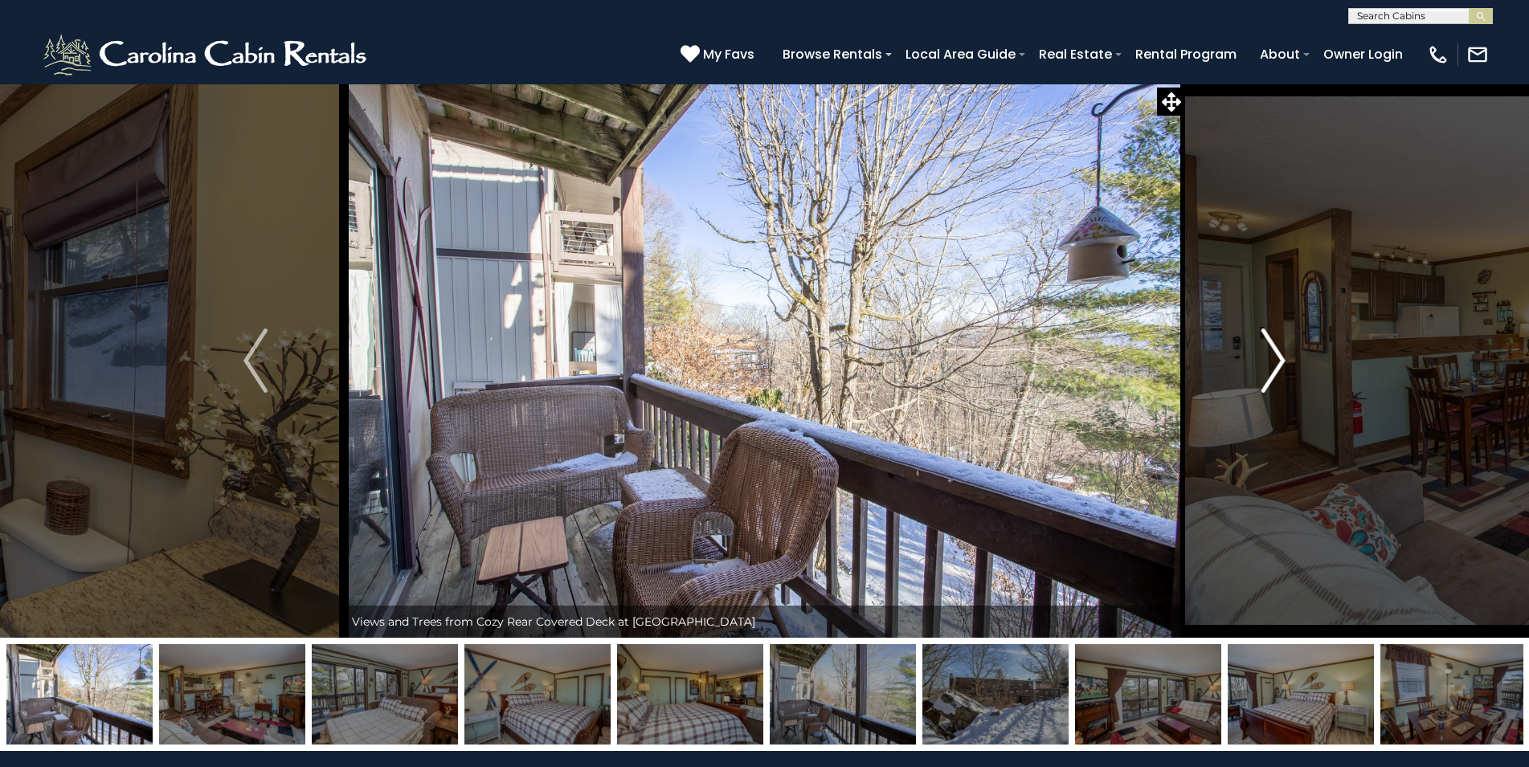
click at [1280, 361] on img "Next" at bounding box center [1273, 361] width 24 height 64
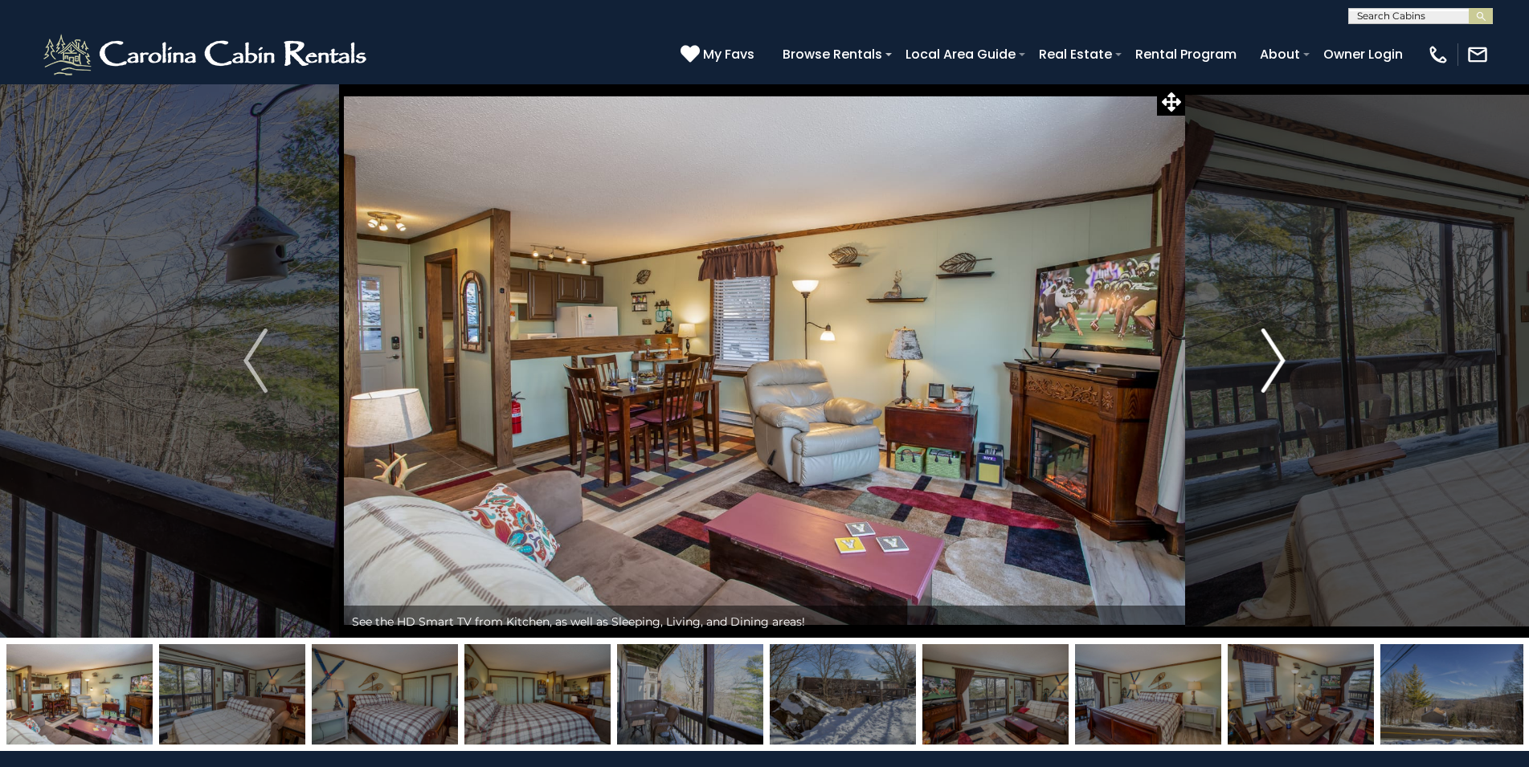
click at [1280, 361] on img "Next" at bounding box center [1273, 361] width 24 height 64
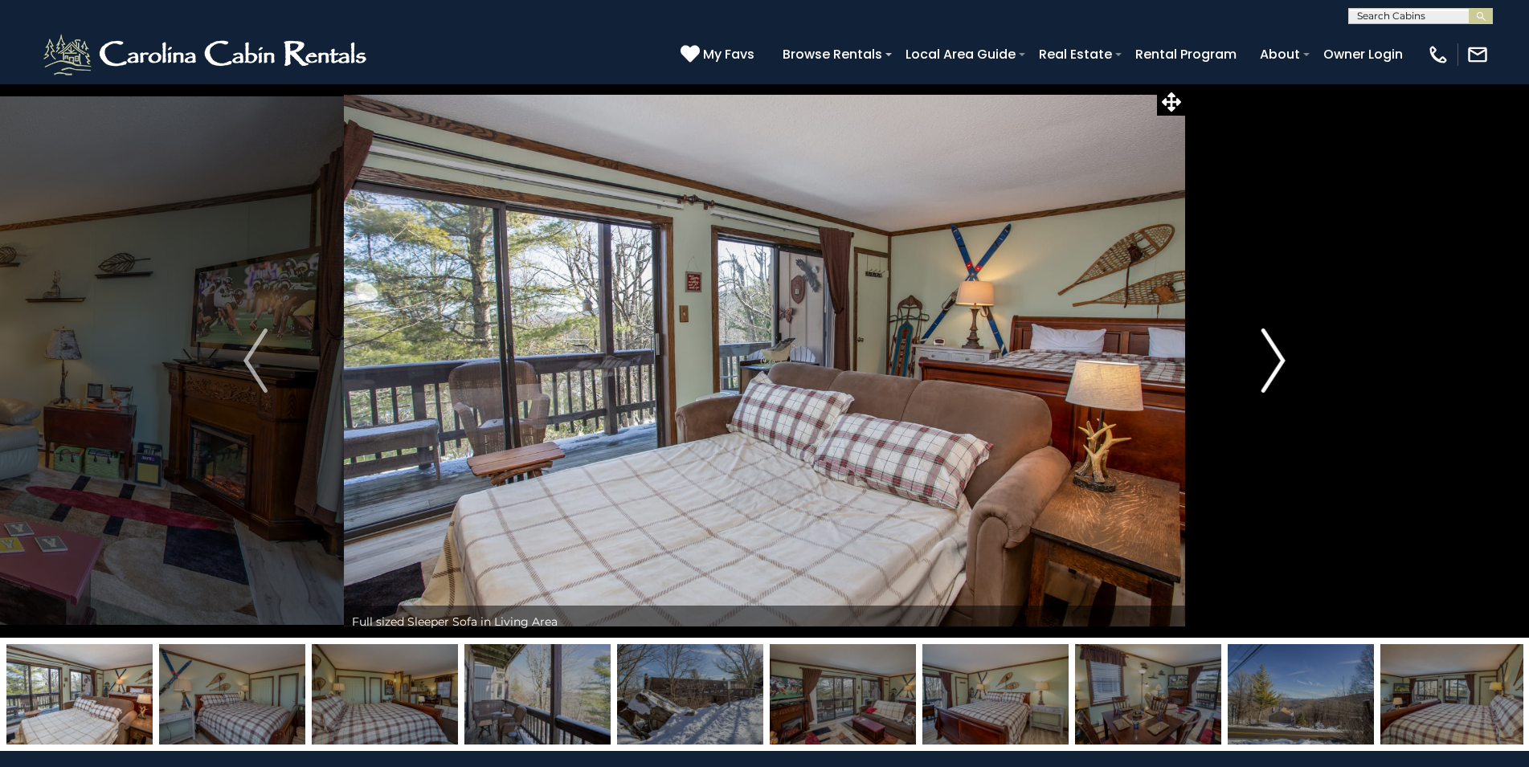
click at [1280, 361] on img "Next" at bounding box center [1273, 361] width 24 height 64
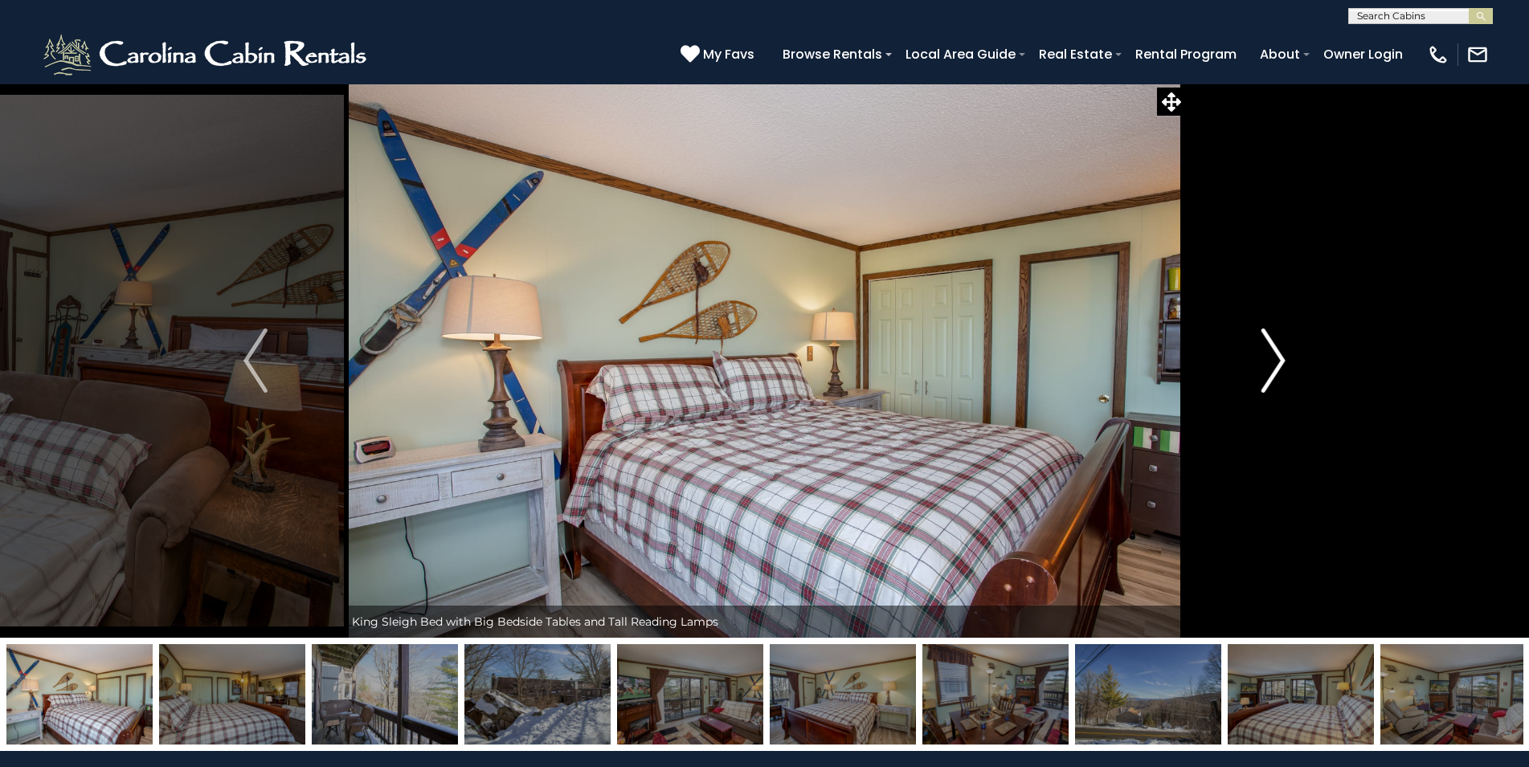
click at [1280, 361] on img "Next" at bounding box center [1273, 361] width 24 height 64
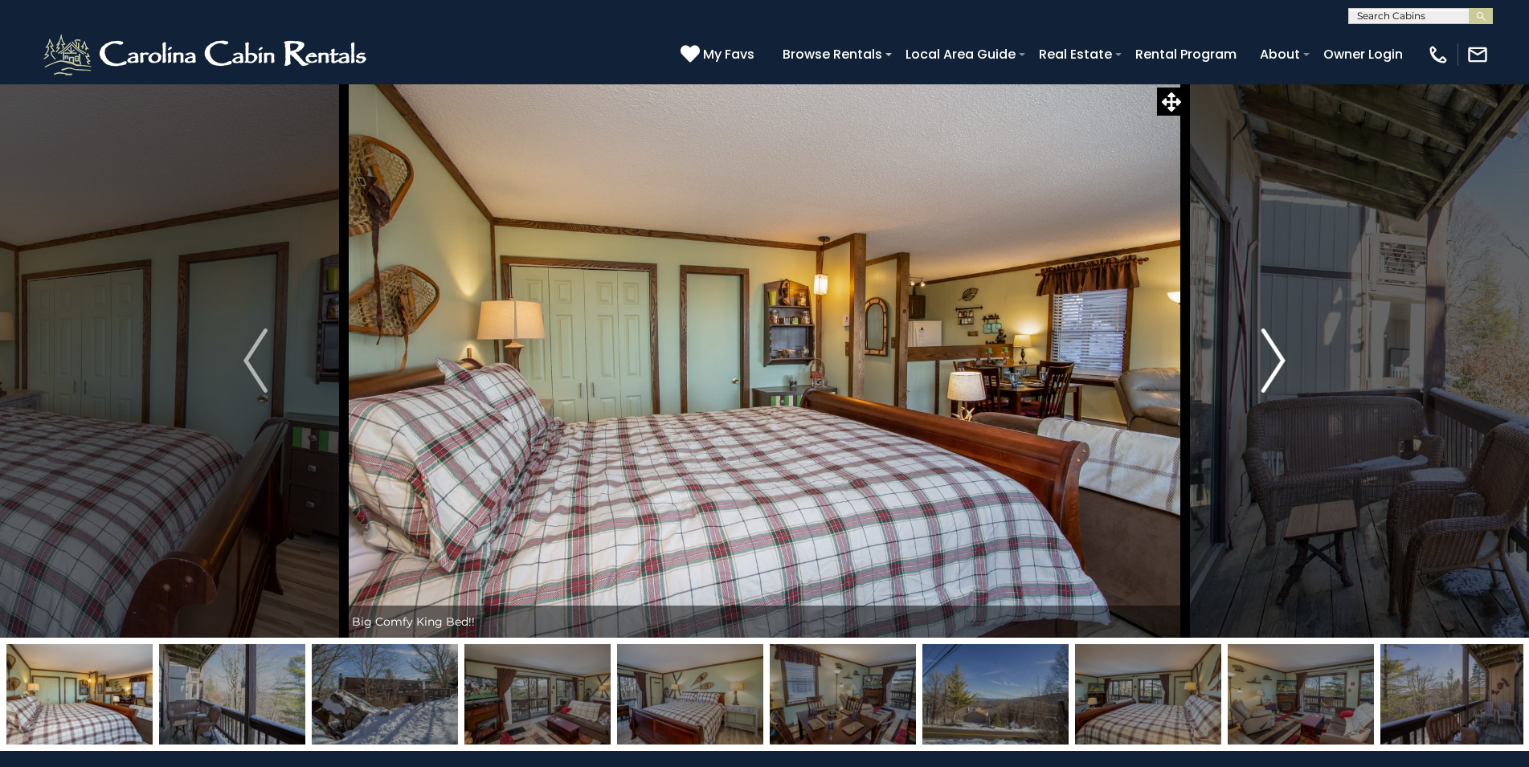
click at [1280, 361] on img "Next" at bounding box center [1273, 361] width 24 height 64
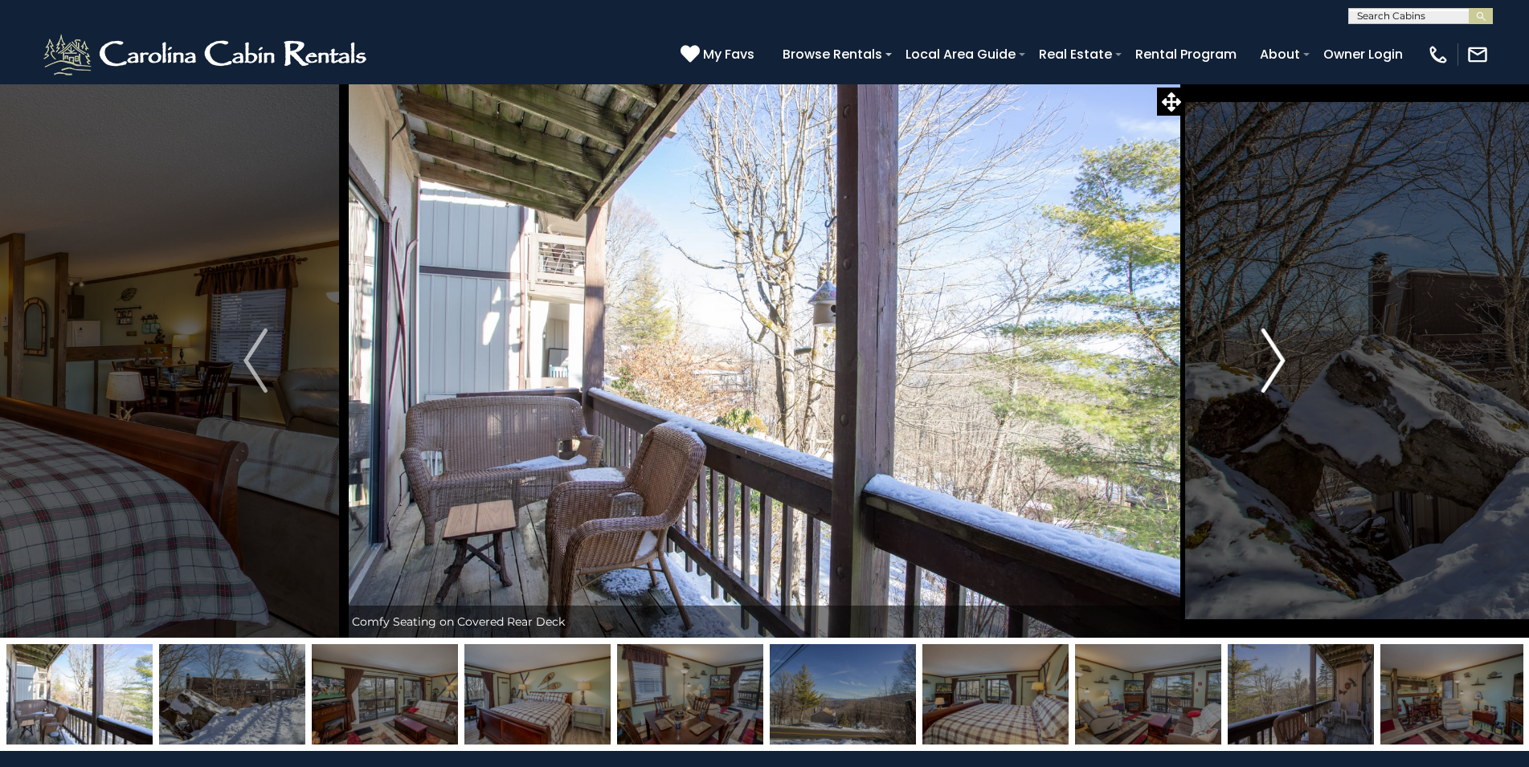
click at [1280, 361] on img "Next" at bounding box center [1273, 361] width 24 height 64
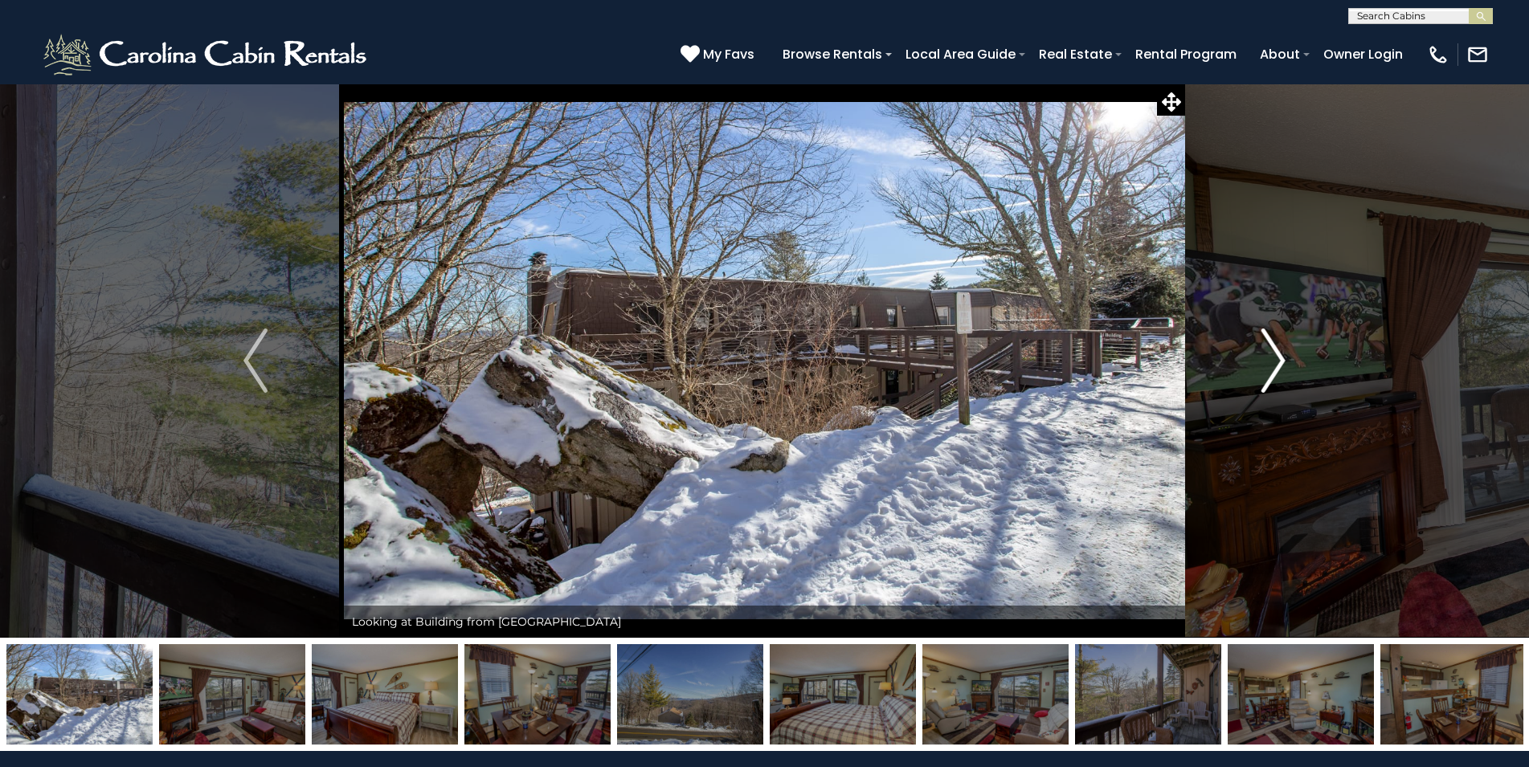
click at [1280, 361] on img "Next" at bounding box center [1273, 361] width 24 height 64
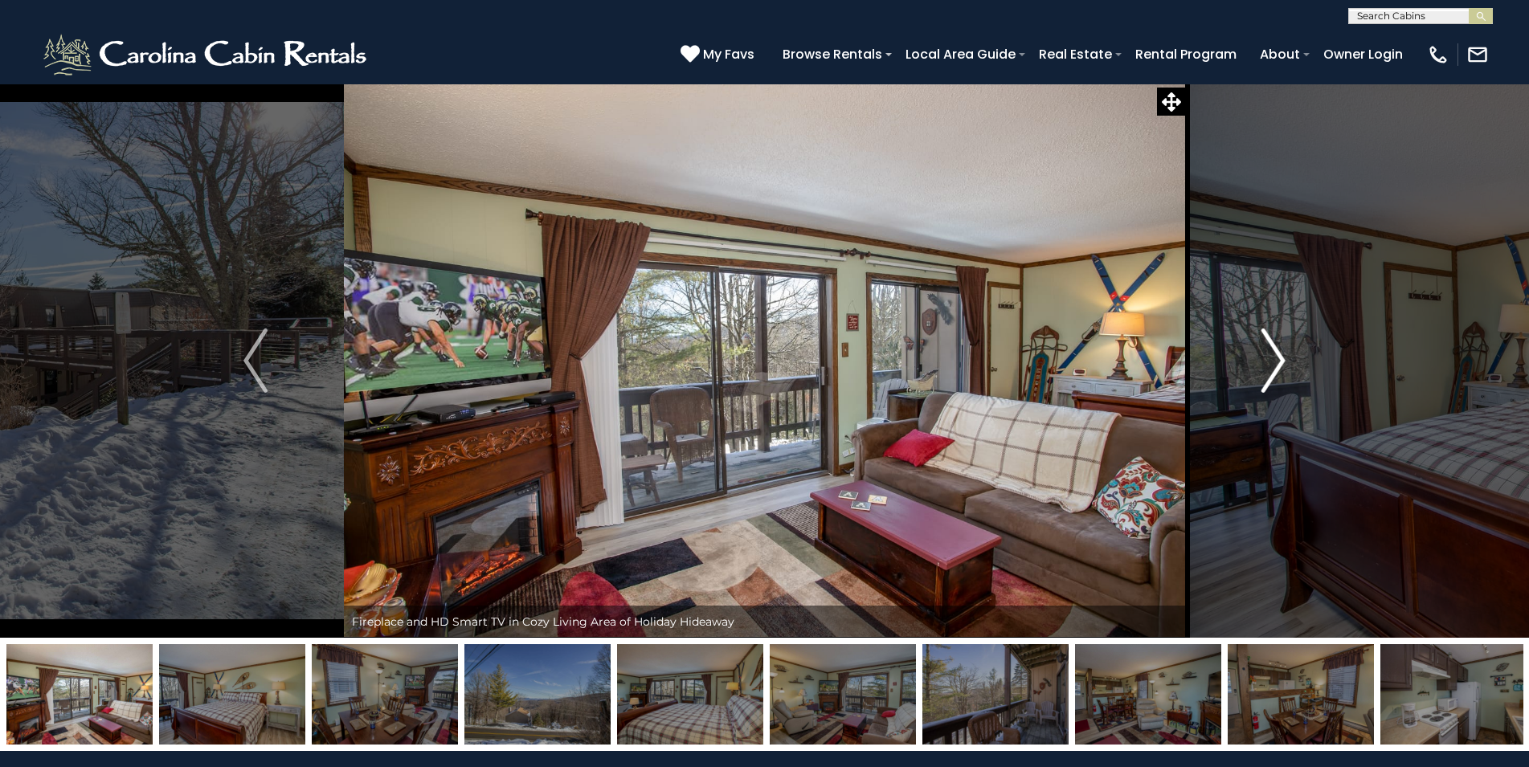
click at [1280, 361] on img "Next" at bounding box center [1273, 361] width 24 height 64
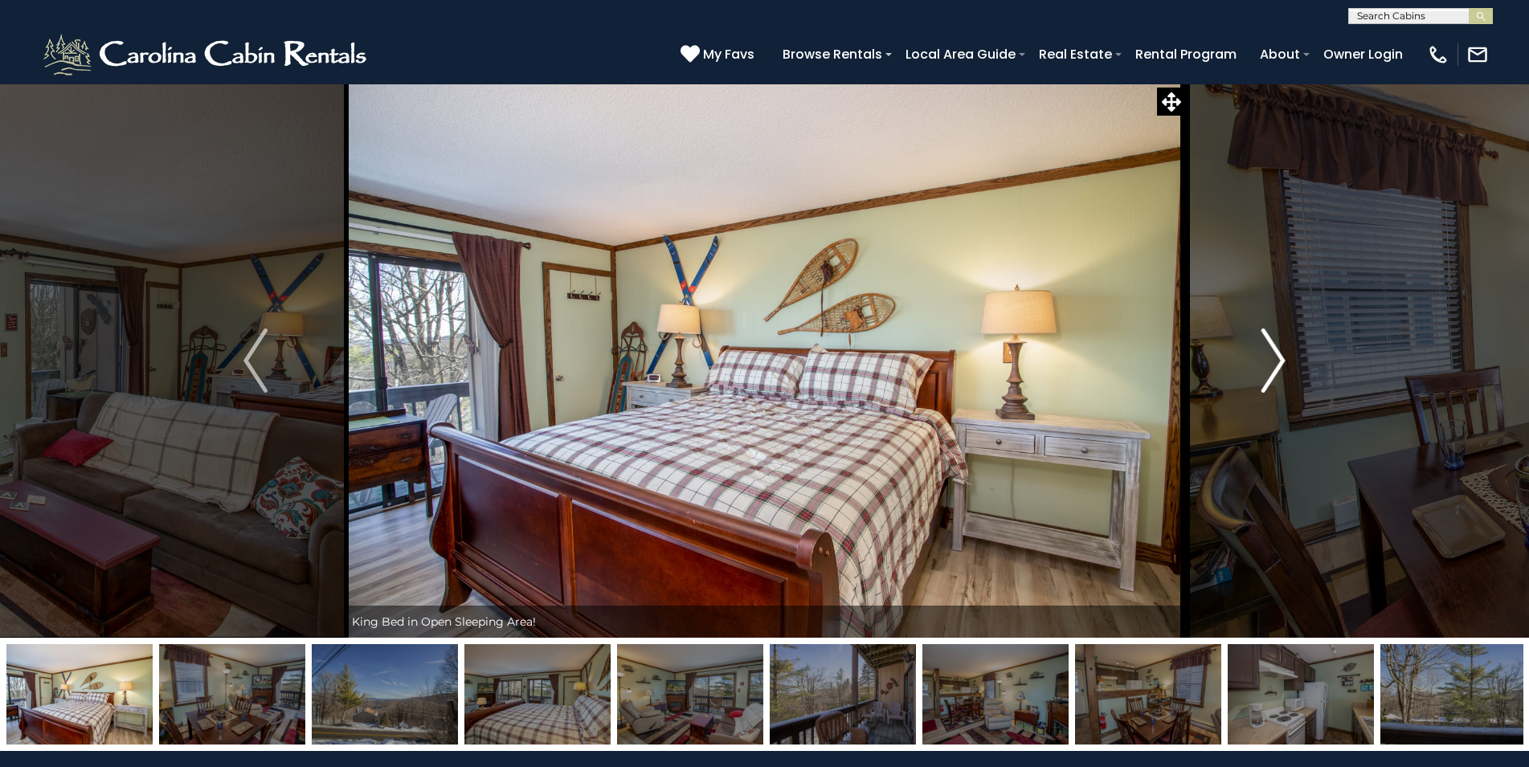
click at [1280, 361] on img "Next" at bounding box center [1273, 361] width 24 height 64
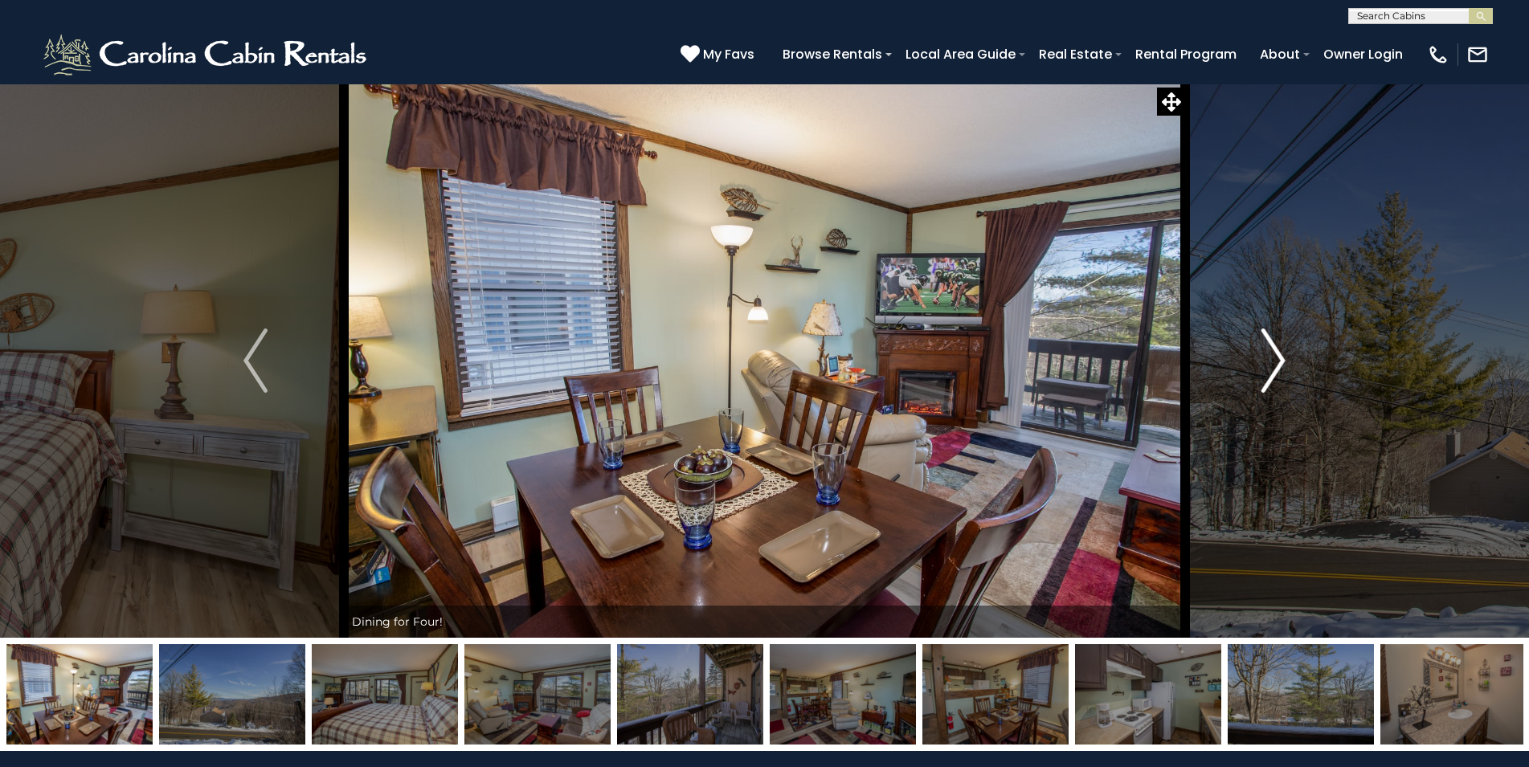
click at [1280, 361] on img "Next" at bounding box center [1273, 361] width 24 height 64
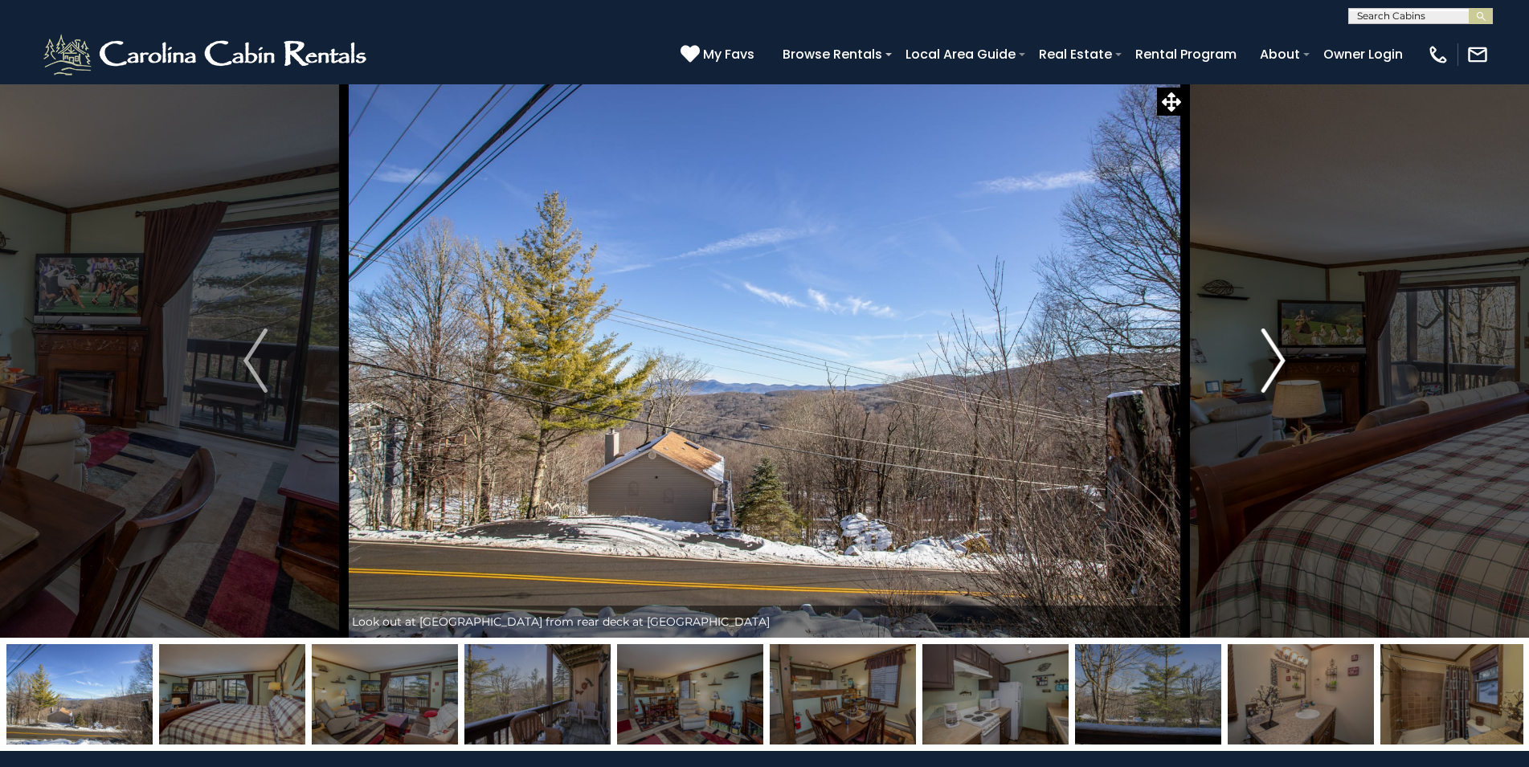
click at [1280, 361] on img "Next" at bounding box center [1273, 361] width 24 height 64
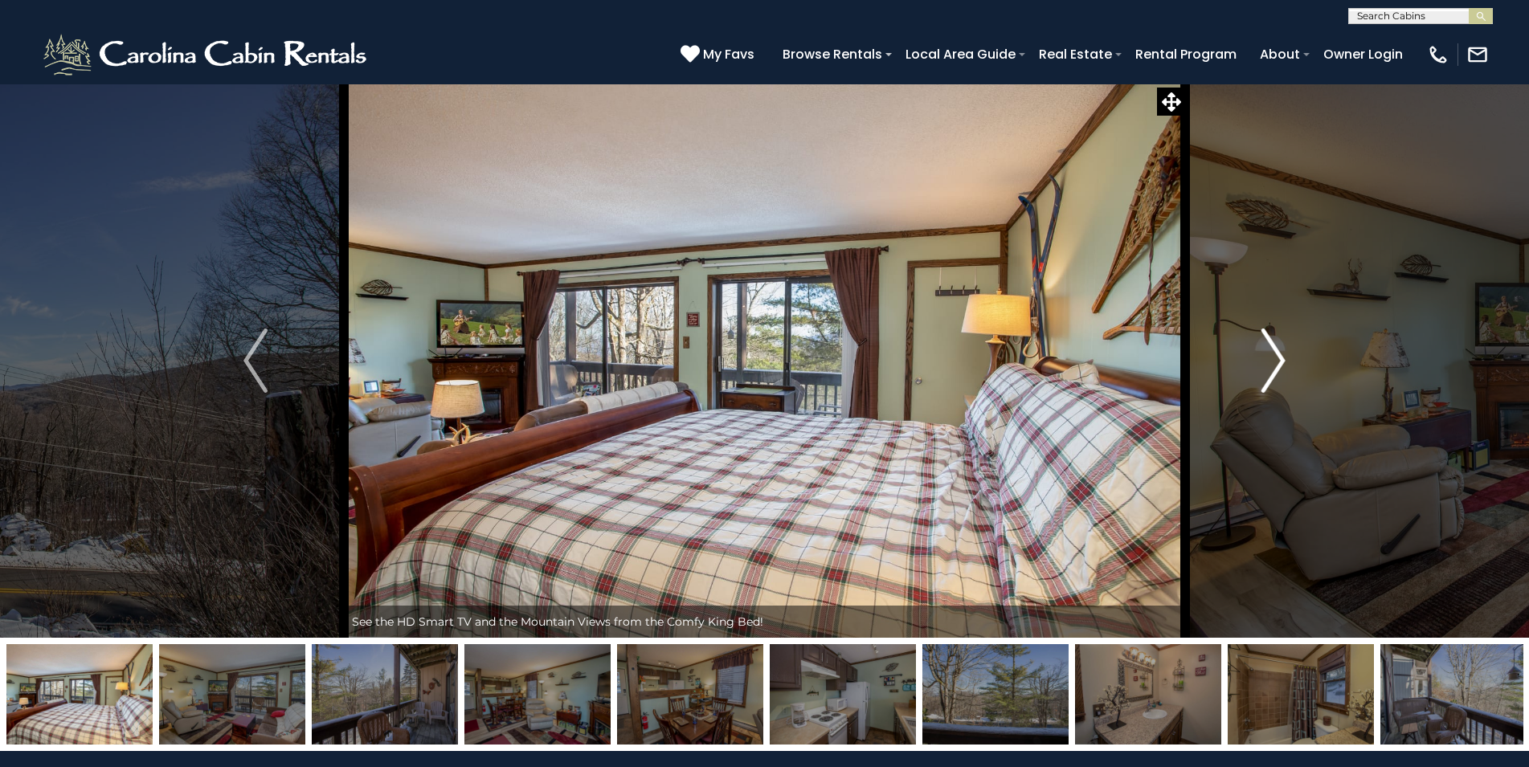
click at [1280, 361] on img "Next" at bounding box center [1273, 361] width 24 height 64
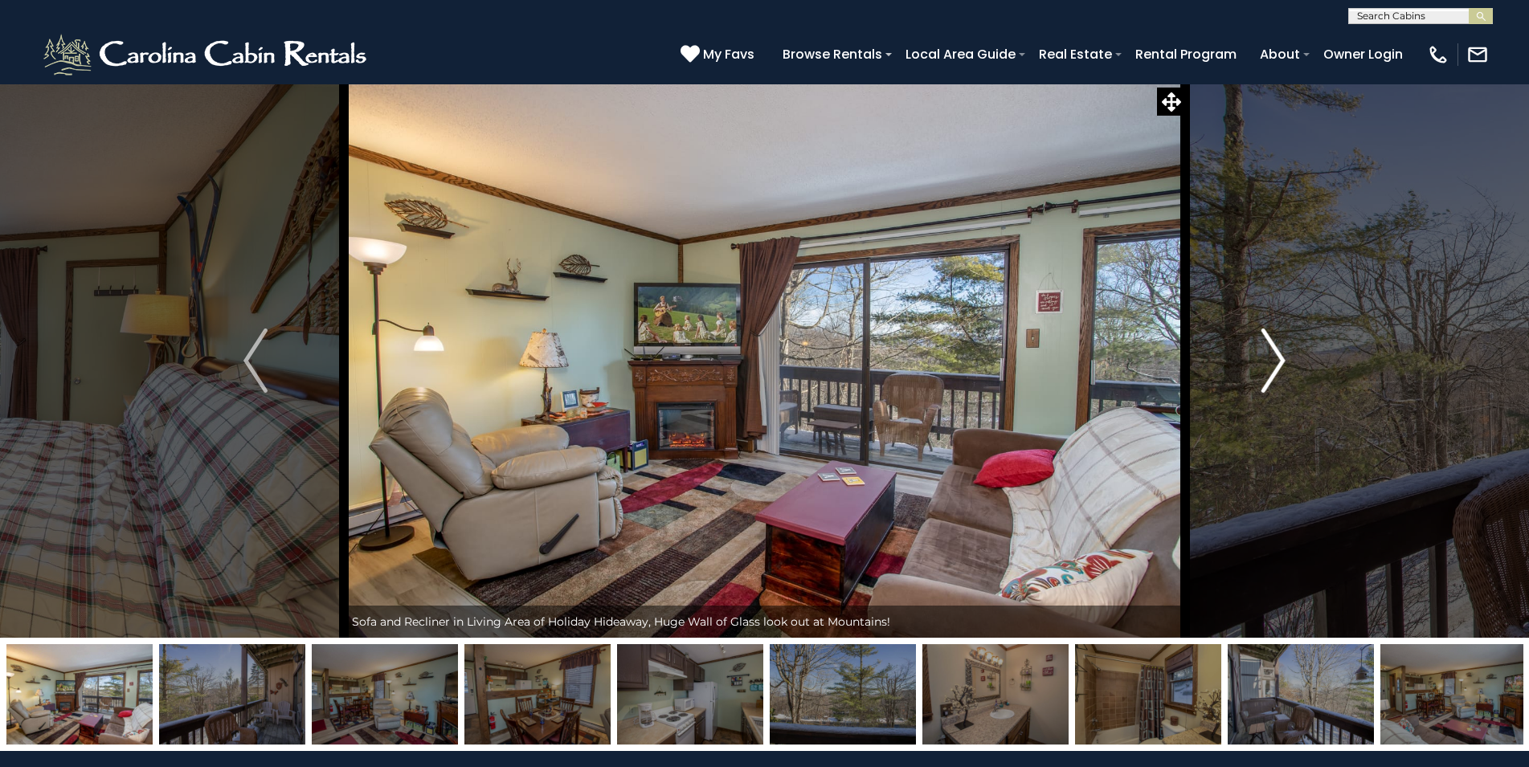
click at [1280, 361] on img "Next" at bounding box center [1273, 361] width 24 height 64
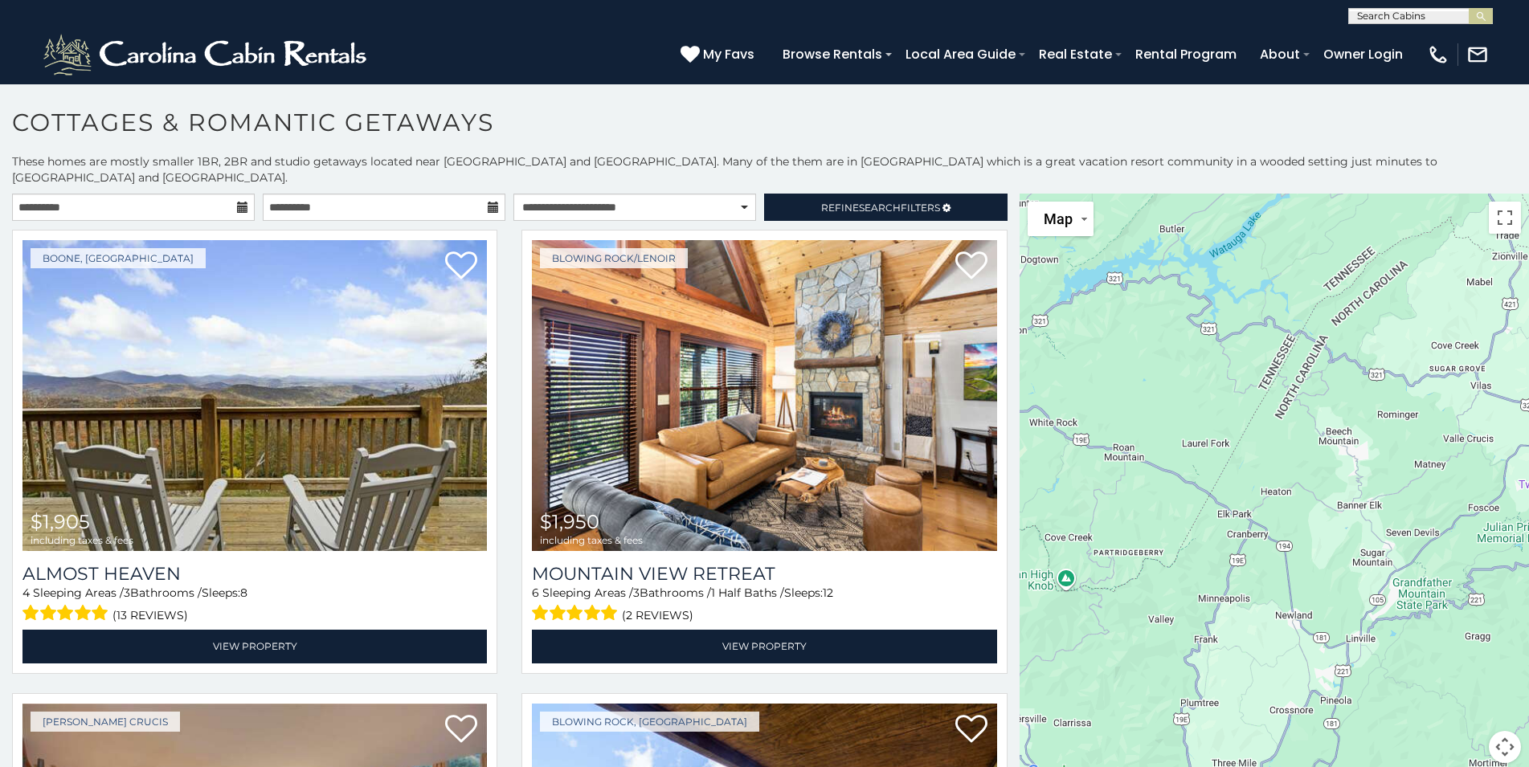
scroll to position [1908, 0]
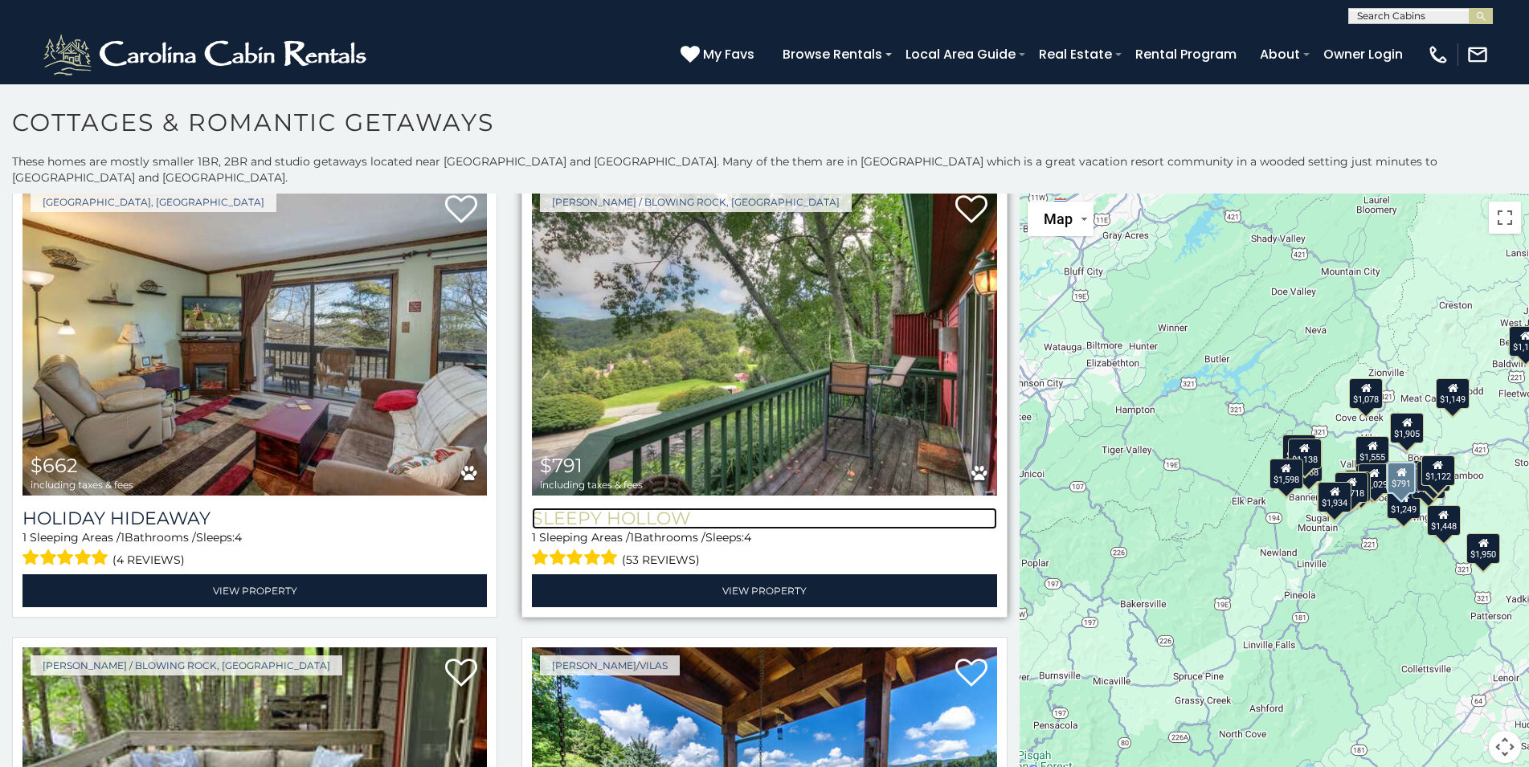
click at [619, 508] on h3 "Sleepy Hollow" at bounding box center [764, 519] width 464 height 22
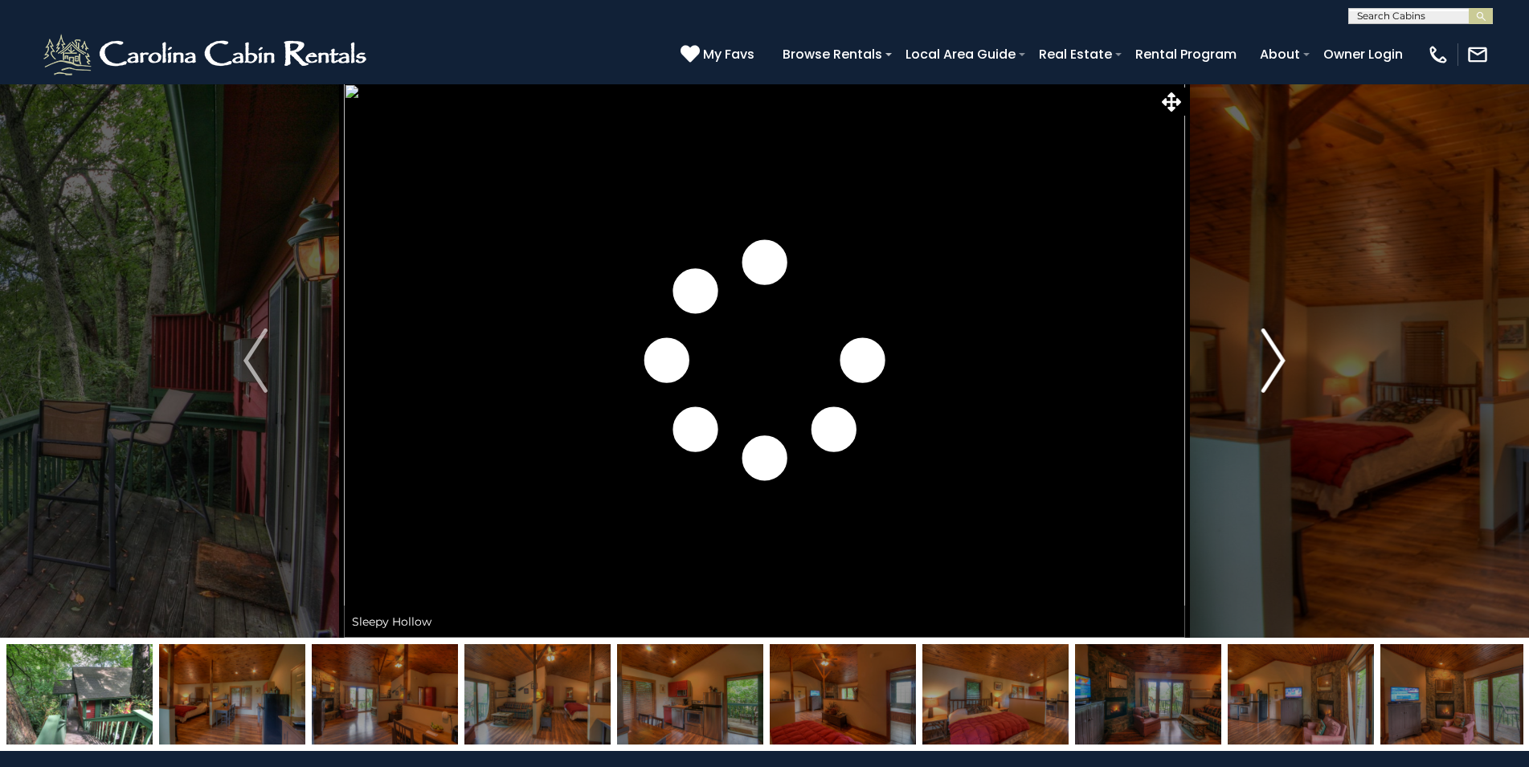
click at [1275, 359] on img "Next" at bounding box center [1273, 361] width 24 height 64
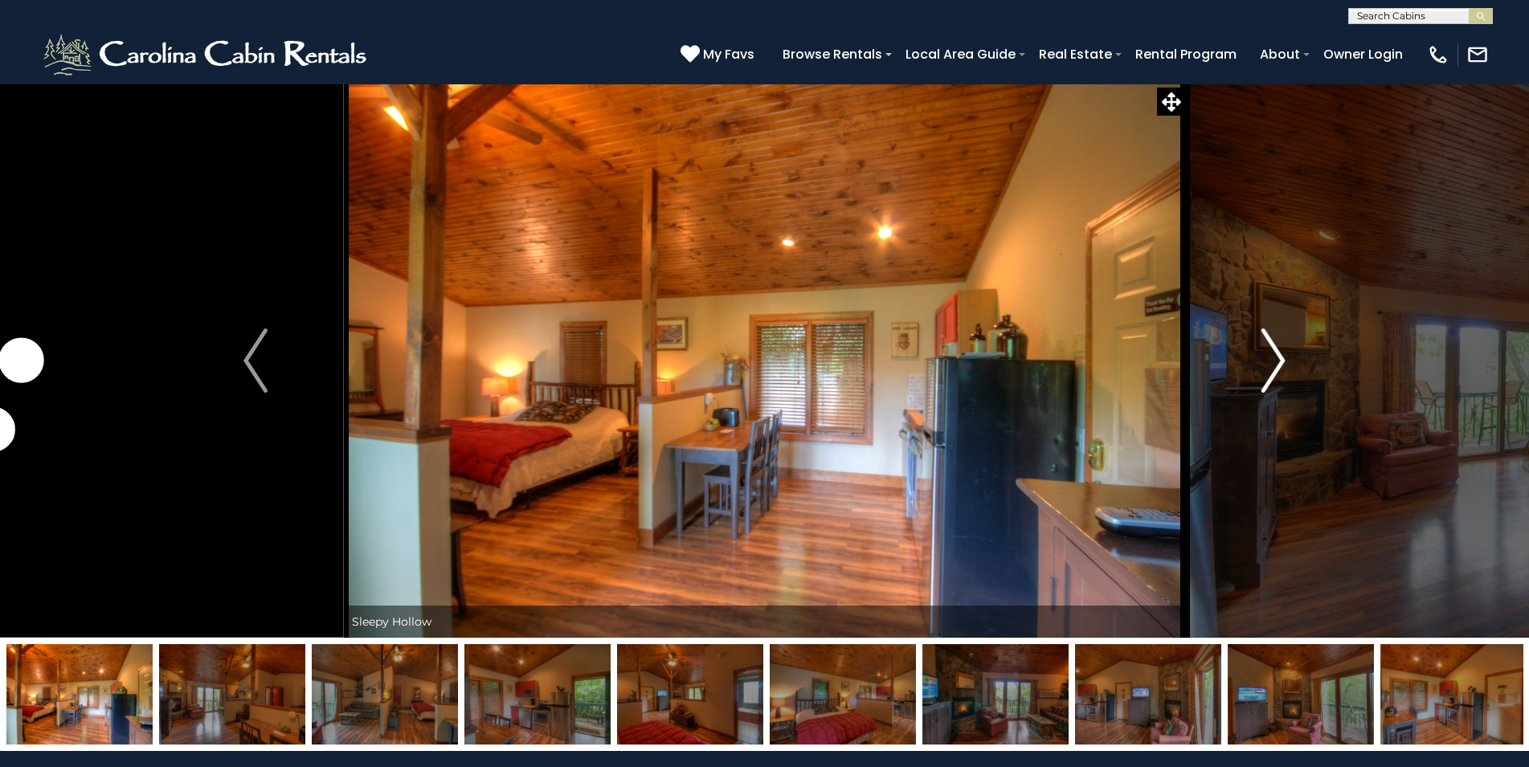
click at [1275, 359] on img "Next" at bounding box center [1273, 361] width 24 height 64
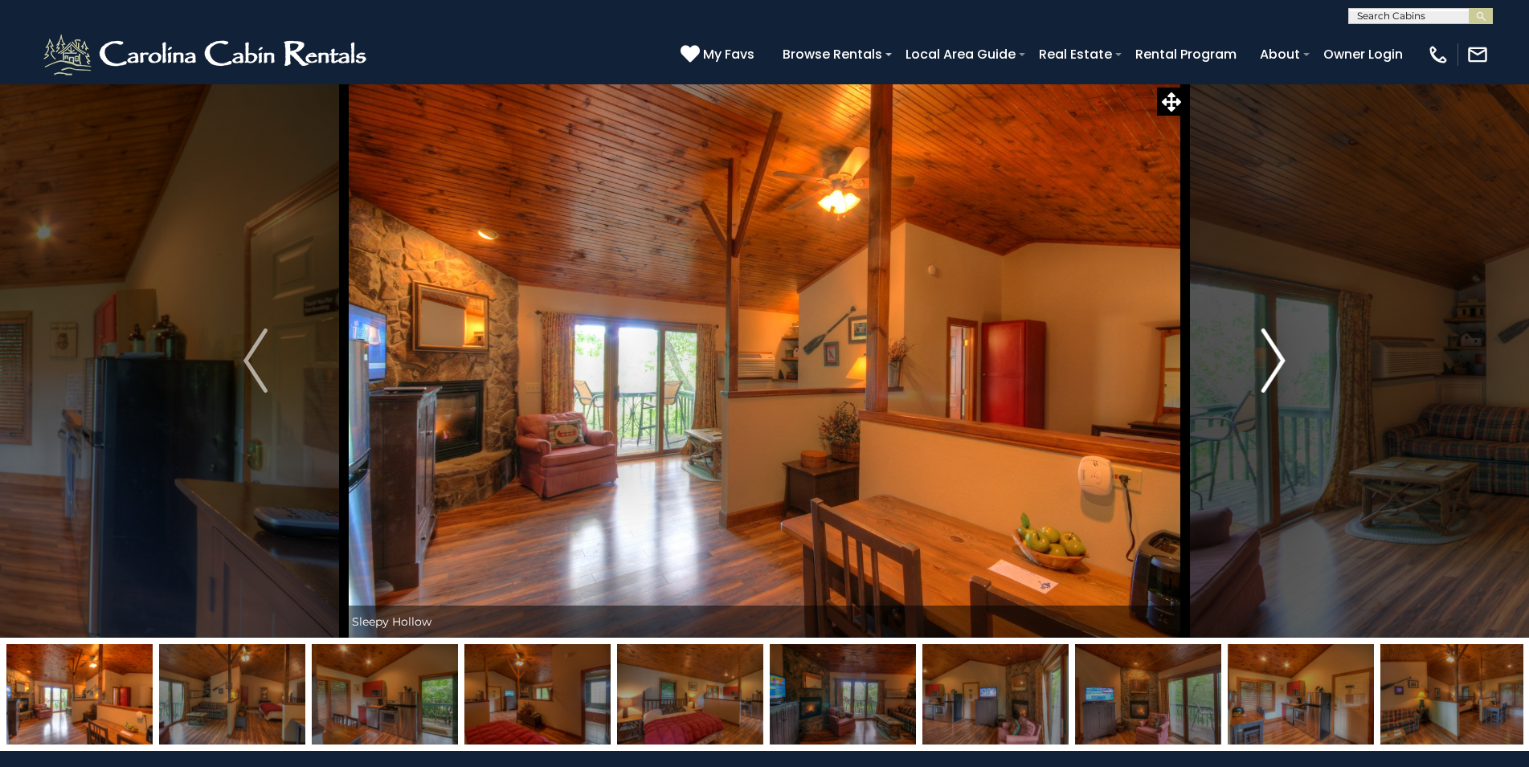
click at [1275, 359] on img "Next" at bounding box center [1273, 361] width 24 height 64
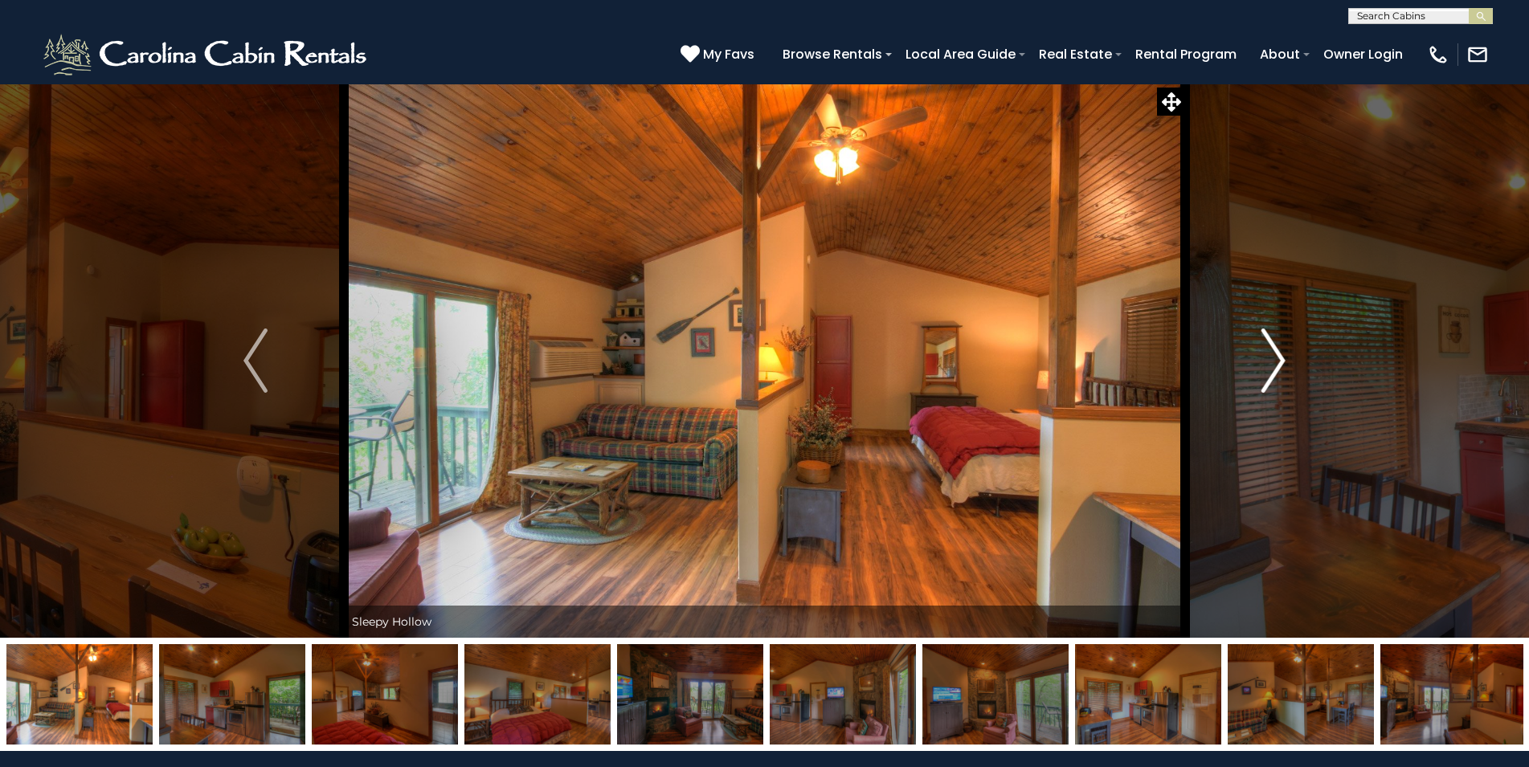
click at [1275, 359] on img "Next" at bounding box center [1273, 361] width 24 height 64
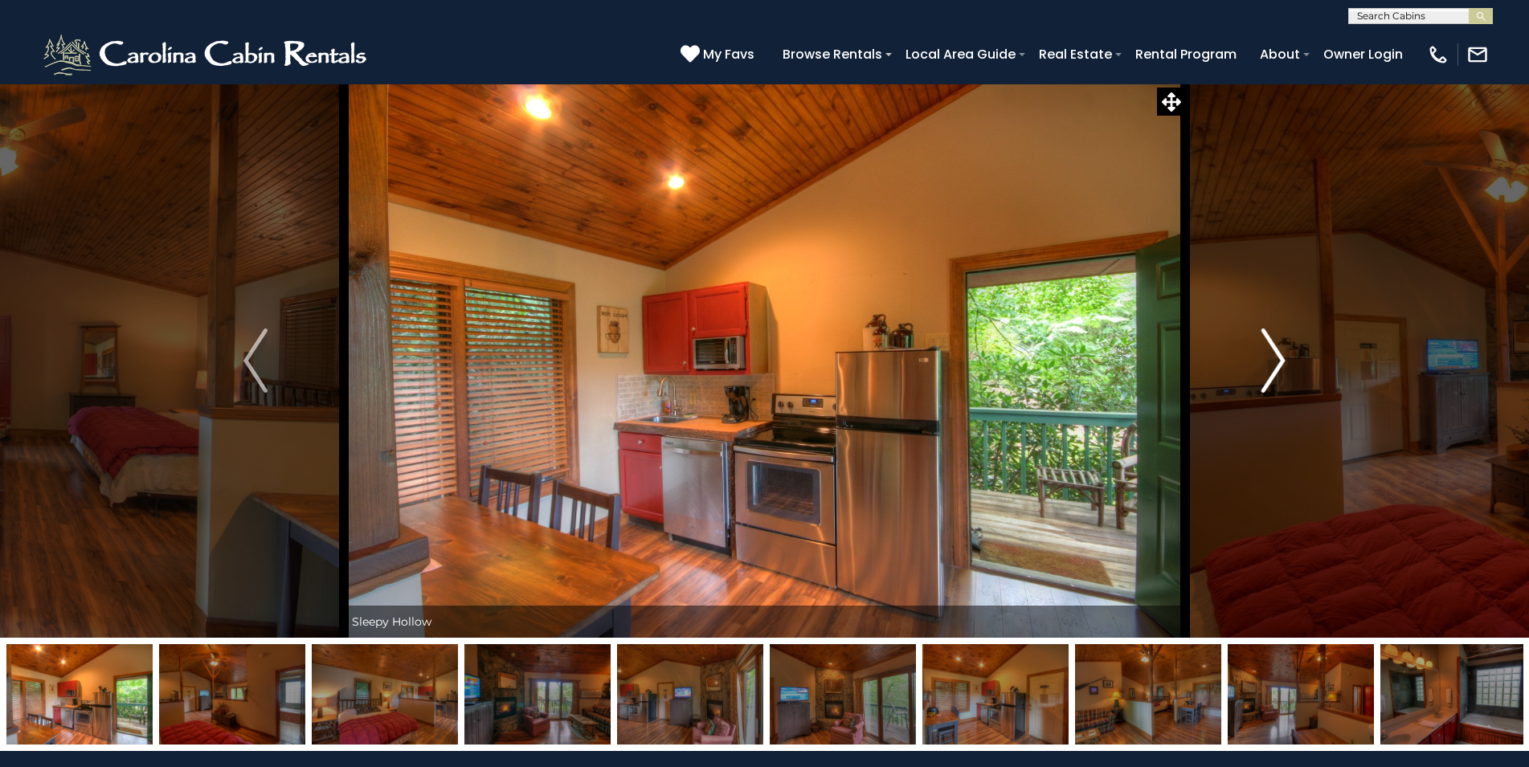
click at [1275, 359] on img "Next" at bounding box center [1273, 361] width 24 height 64
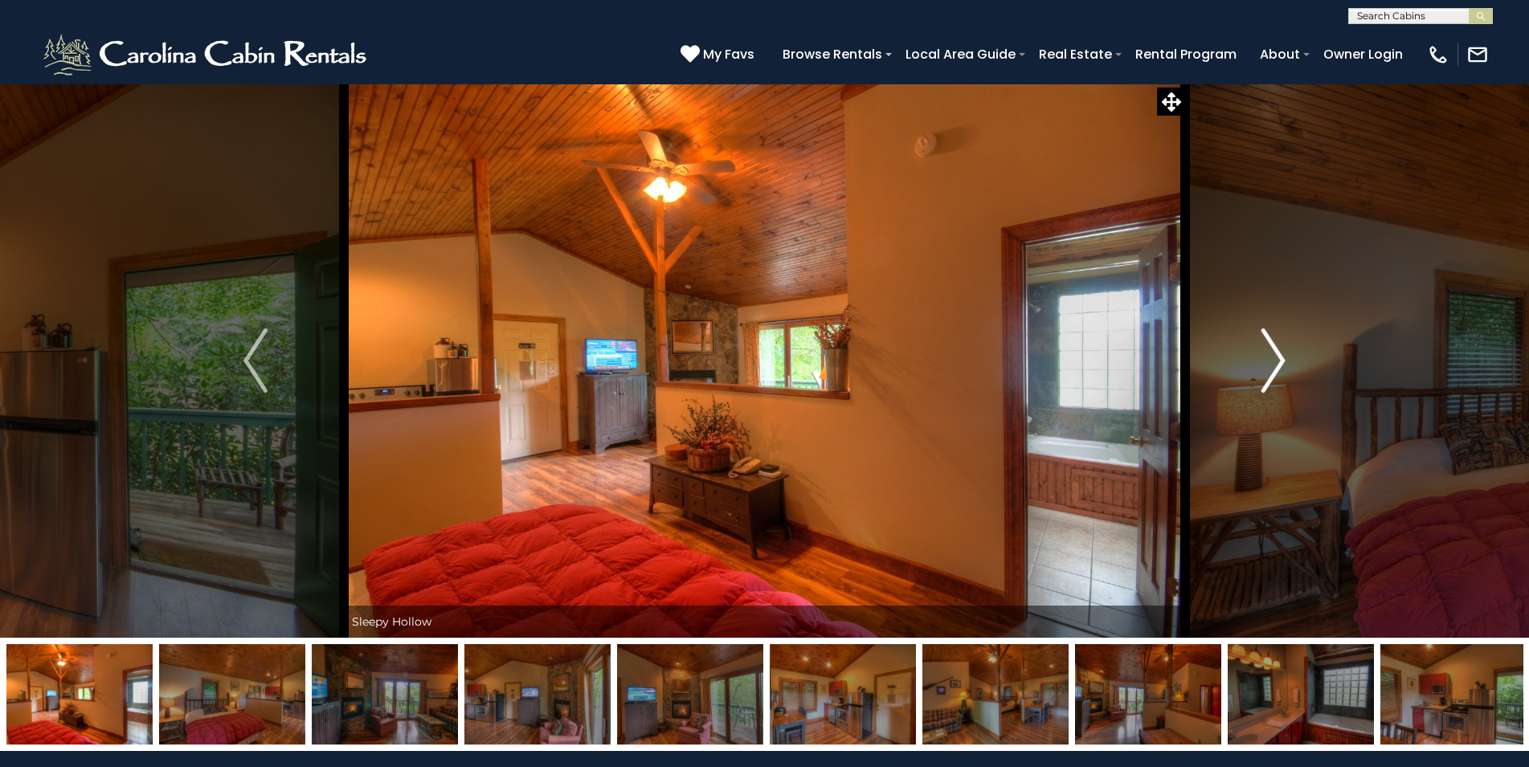
click at [1275, 359] on img "Next" at bounding box center [1273, 361] width 24 height 64
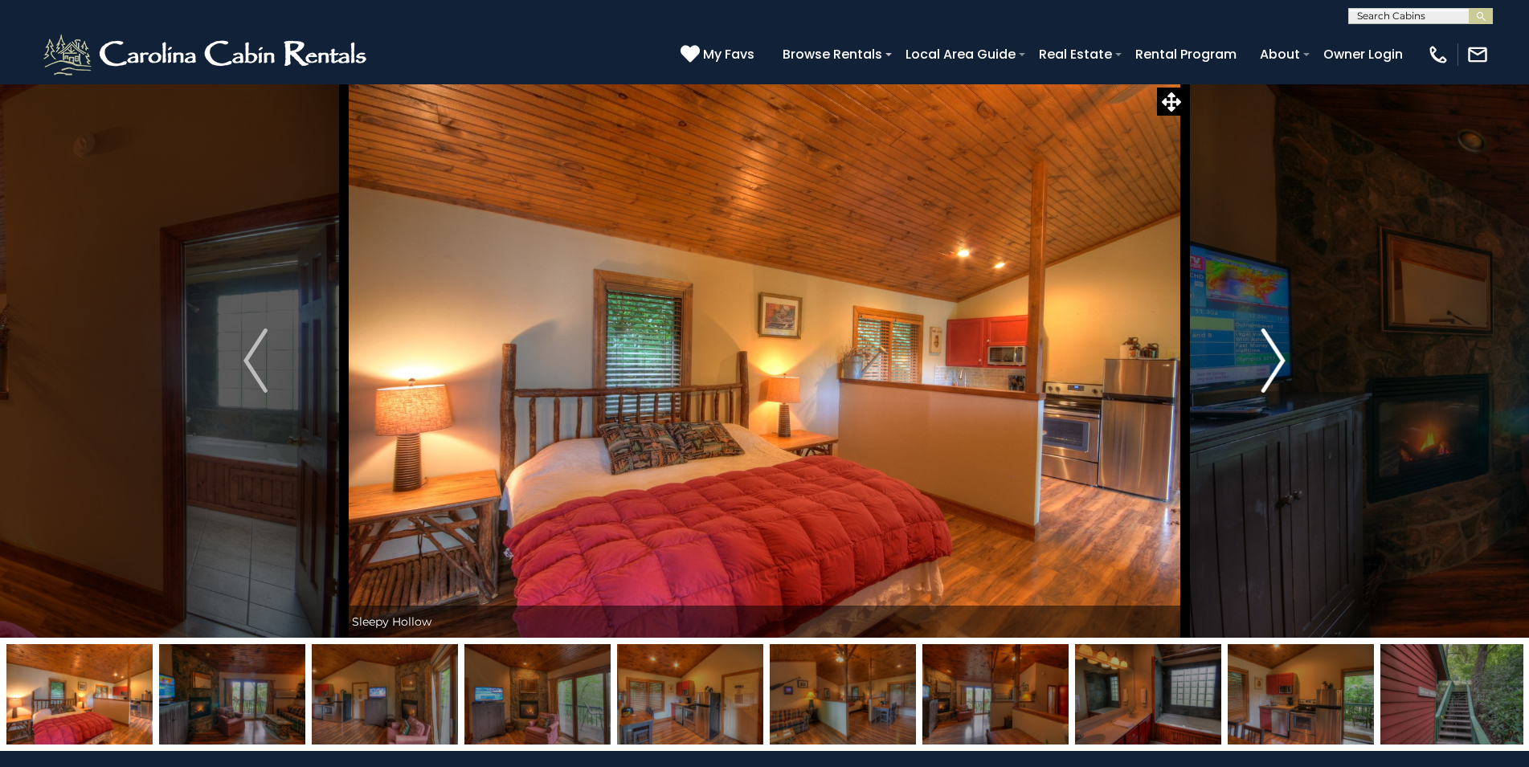
click at [1275, 359] on img "Next" at bounding box center [1273, 361] width 24 height 64
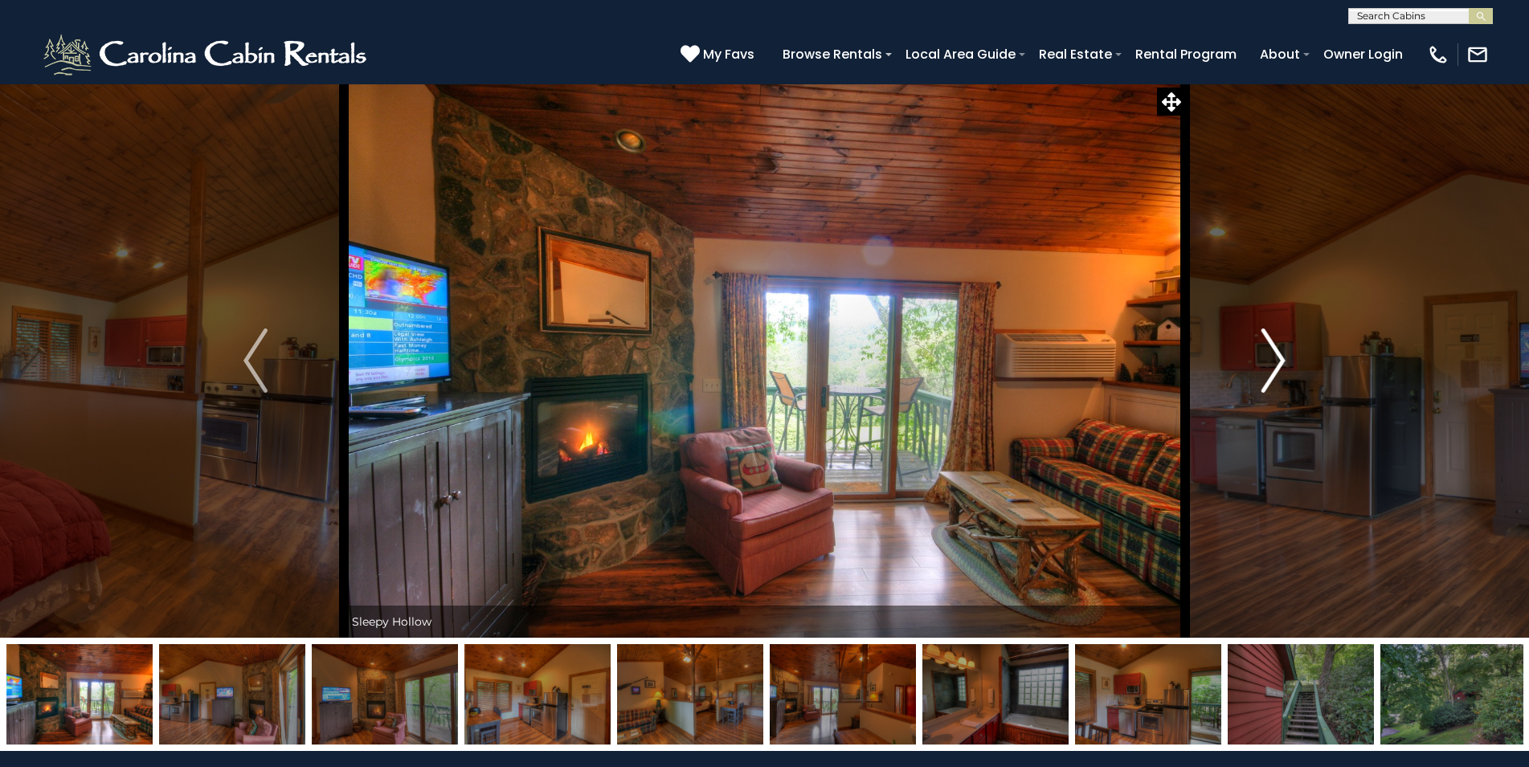
click at [1275, 359] on img "Next" at bounding box center [1273, 361] width 24 height 64
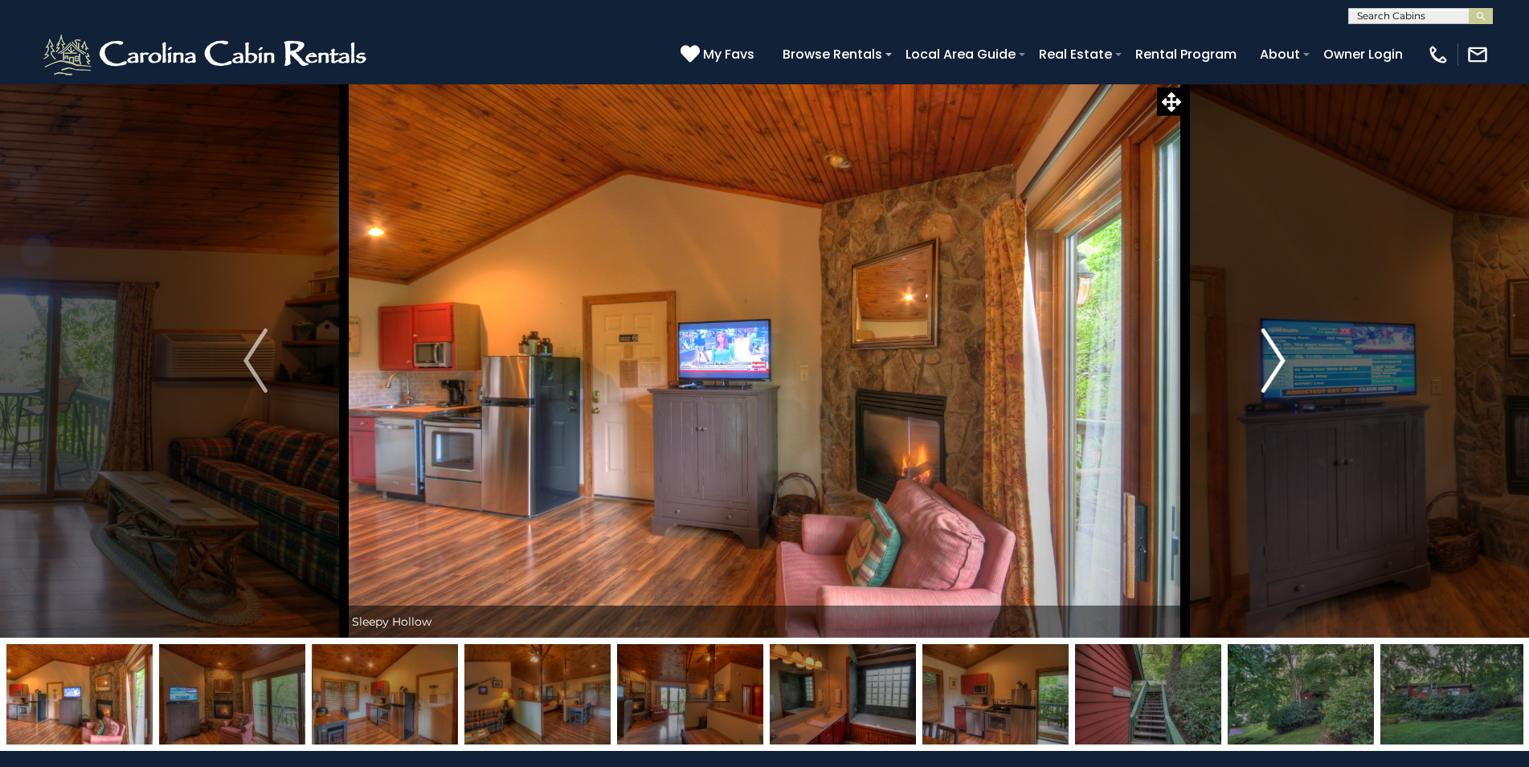
click at [1275, 359] on img "Next" at bounding box center [1273, 361] width 24 height 64
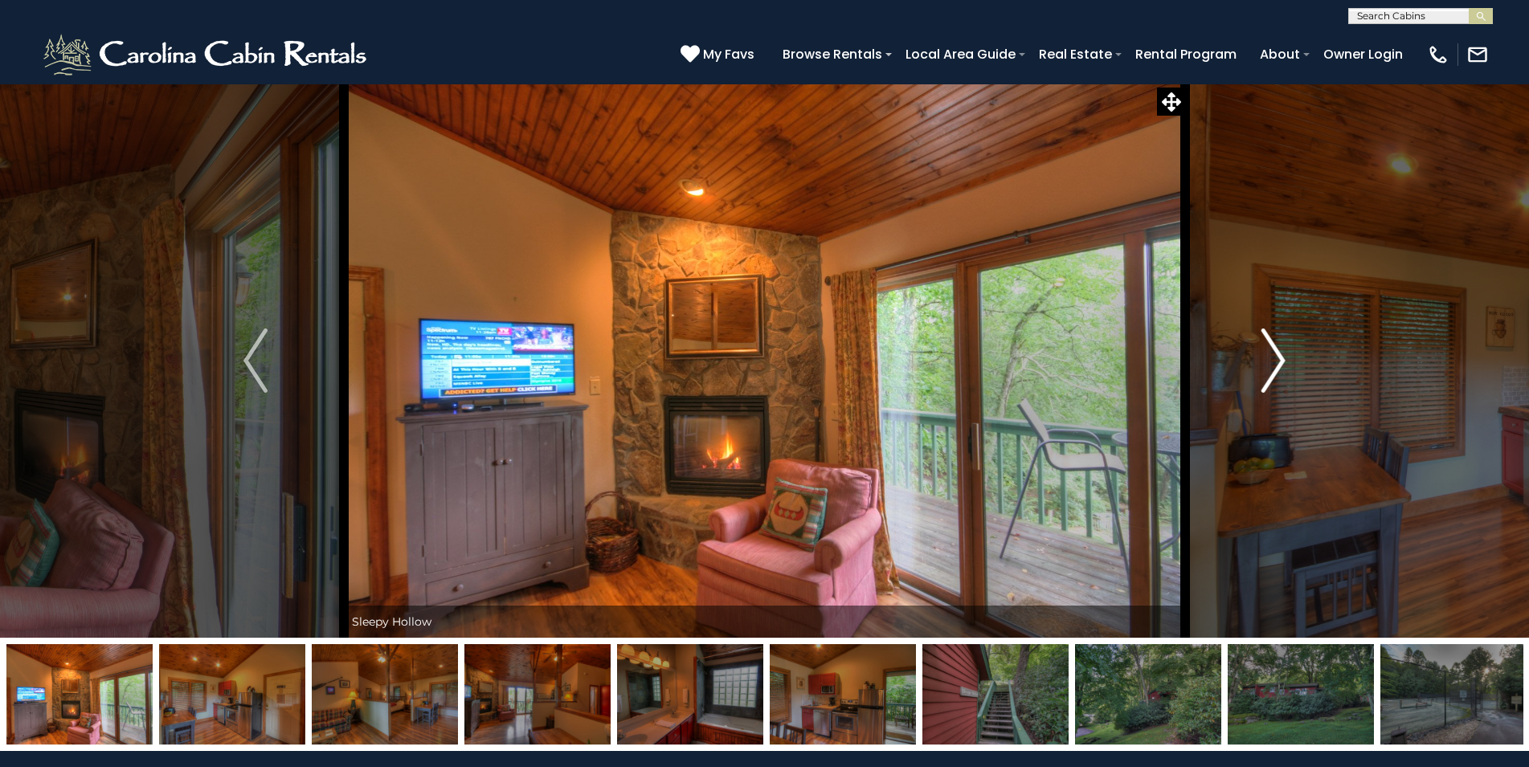
click at [1275, 359] on img "Next" at bounding box center [1273, 361] width 24 height 64
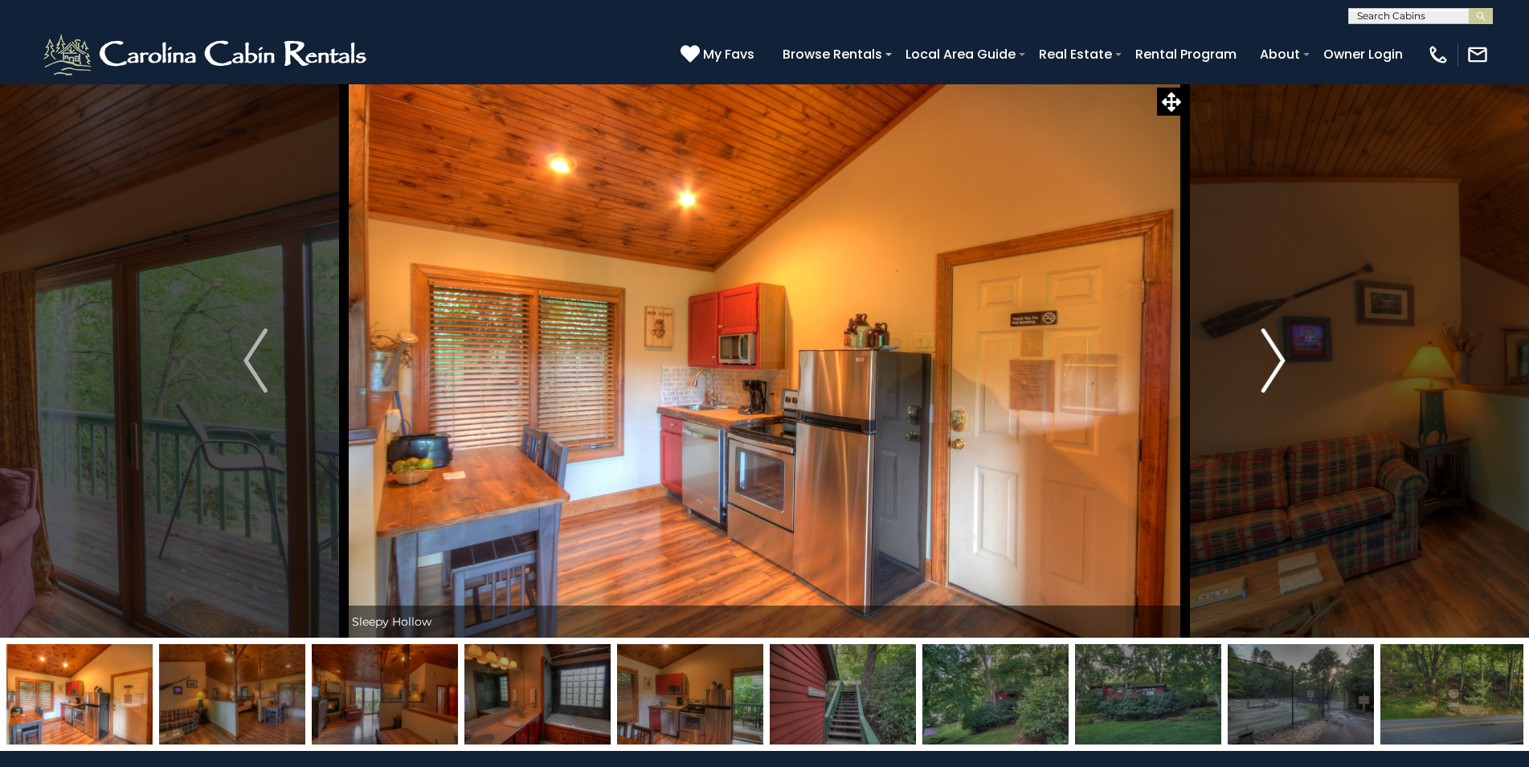
click at [1275, 359] on img "Next" at bounding box center [1273, 361] width 24 height 64
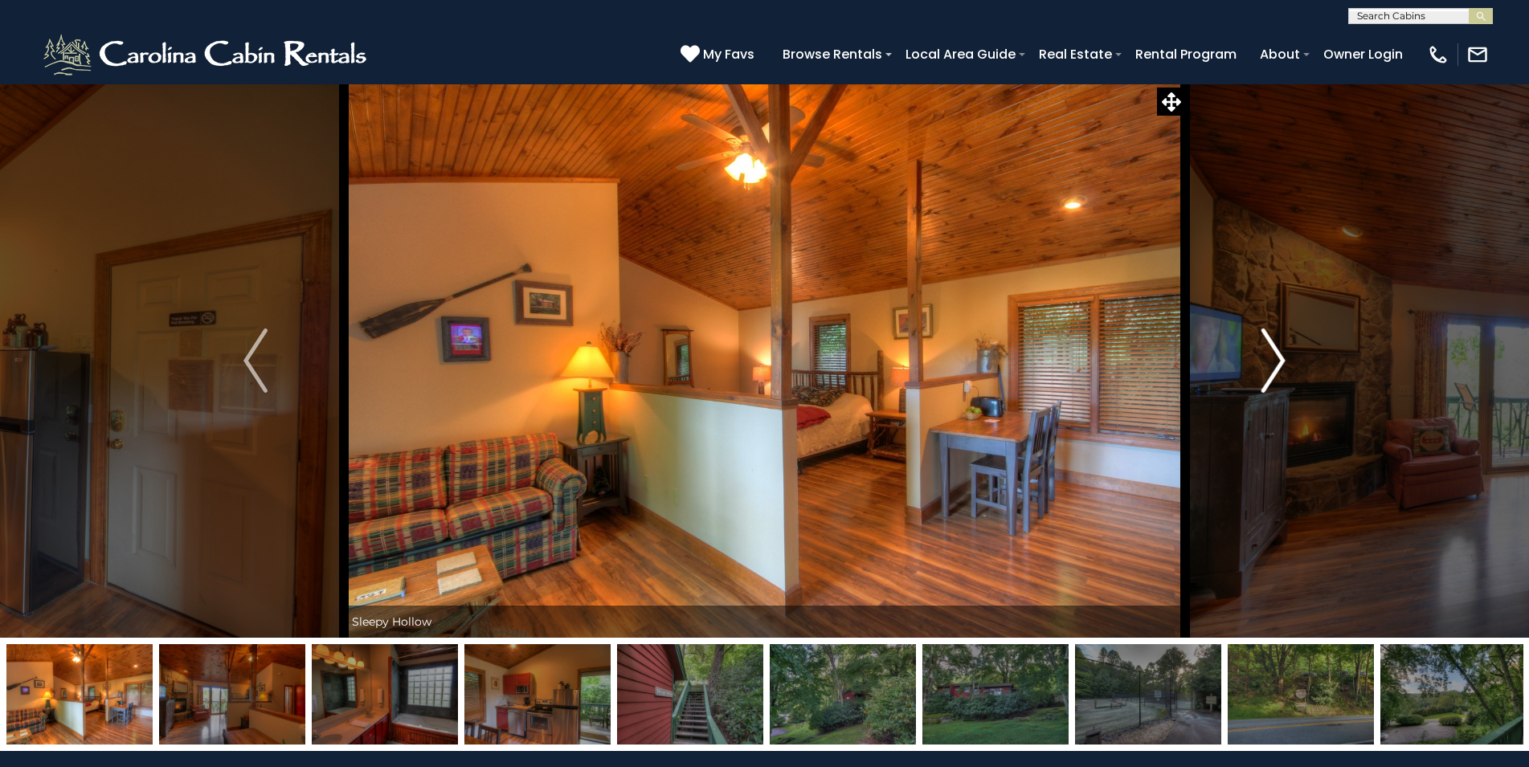
click at [1275, 359] on img "Next" at bounding box center [1273, 361] width 24 height 64
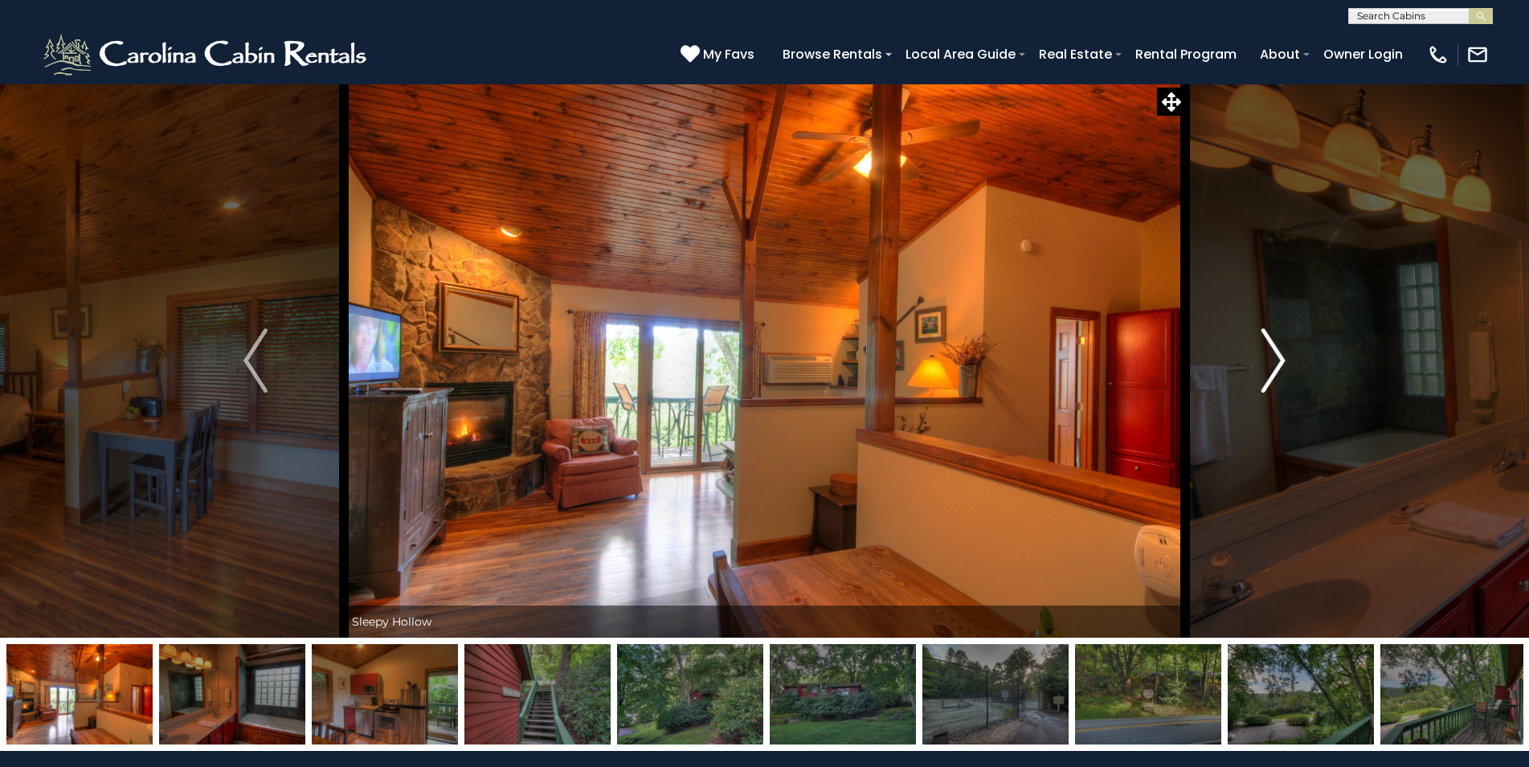
click at [1275, 359] on img "Next" at bounding box center [1273, 361] width 24 height 64
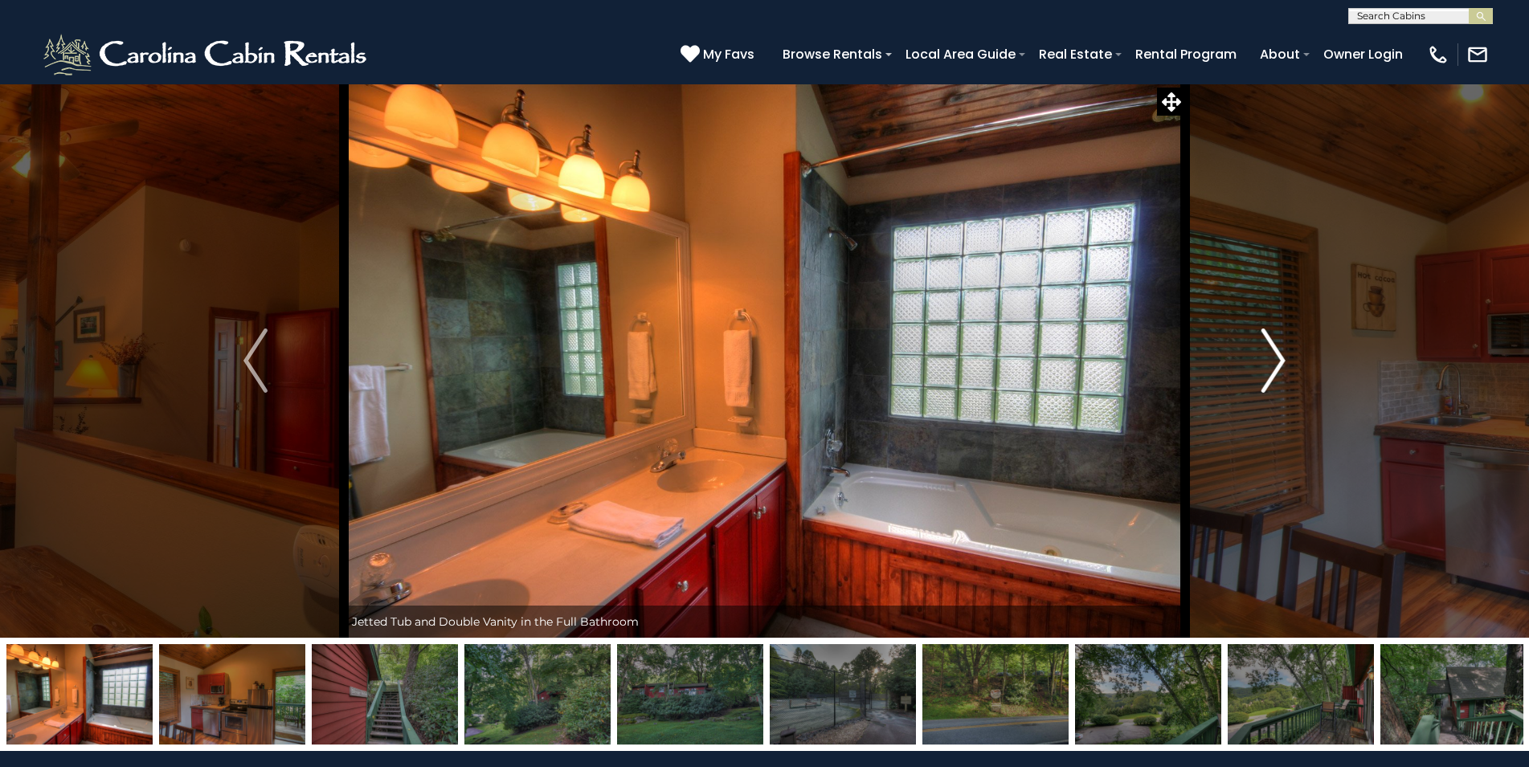
click at [1275, 359] on img "Next" at bounding box center [1273, 361] width 24 height 64
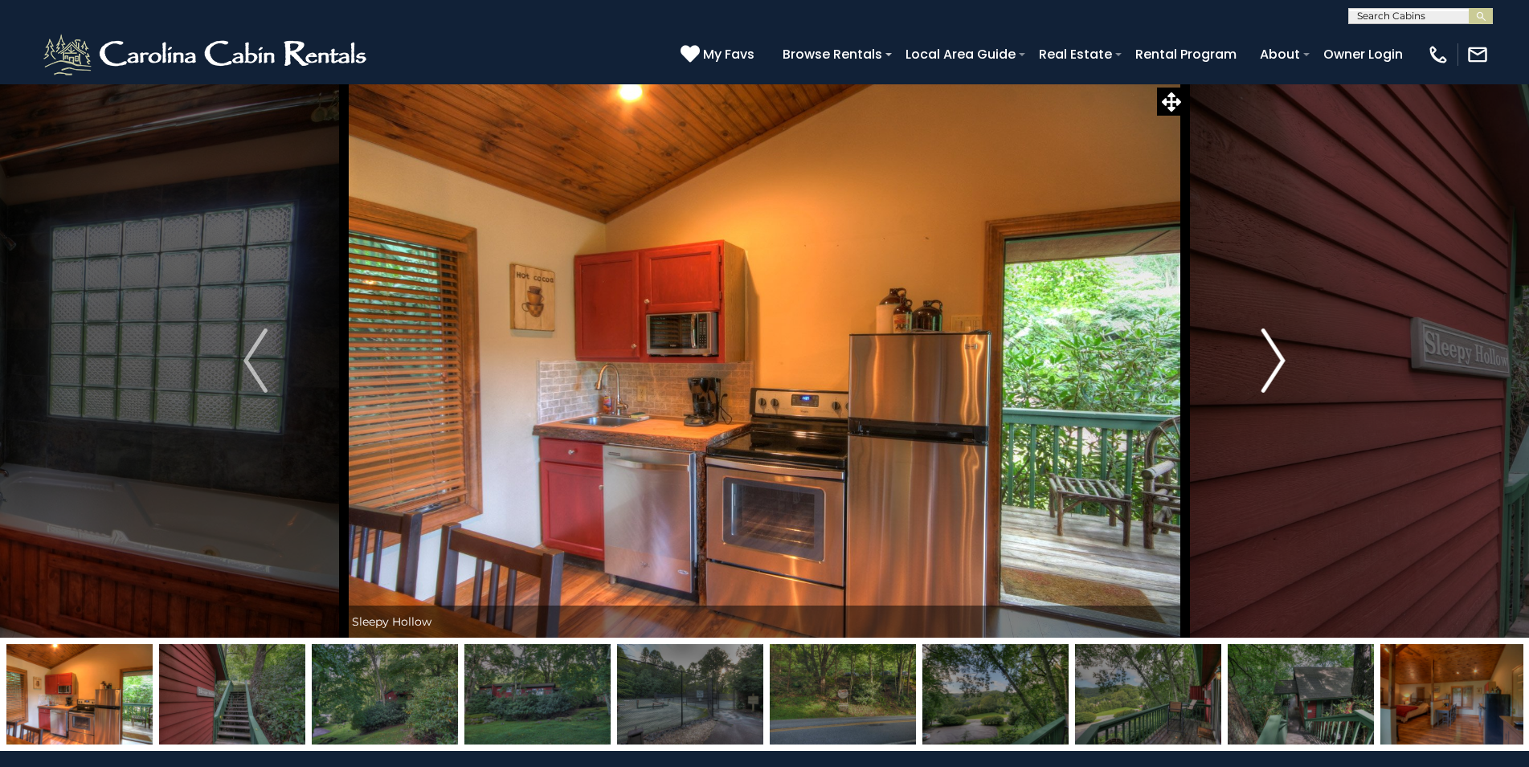
click at [1275, 359] on img "Next" at bounding box center [1273, 361] width 24 height 64
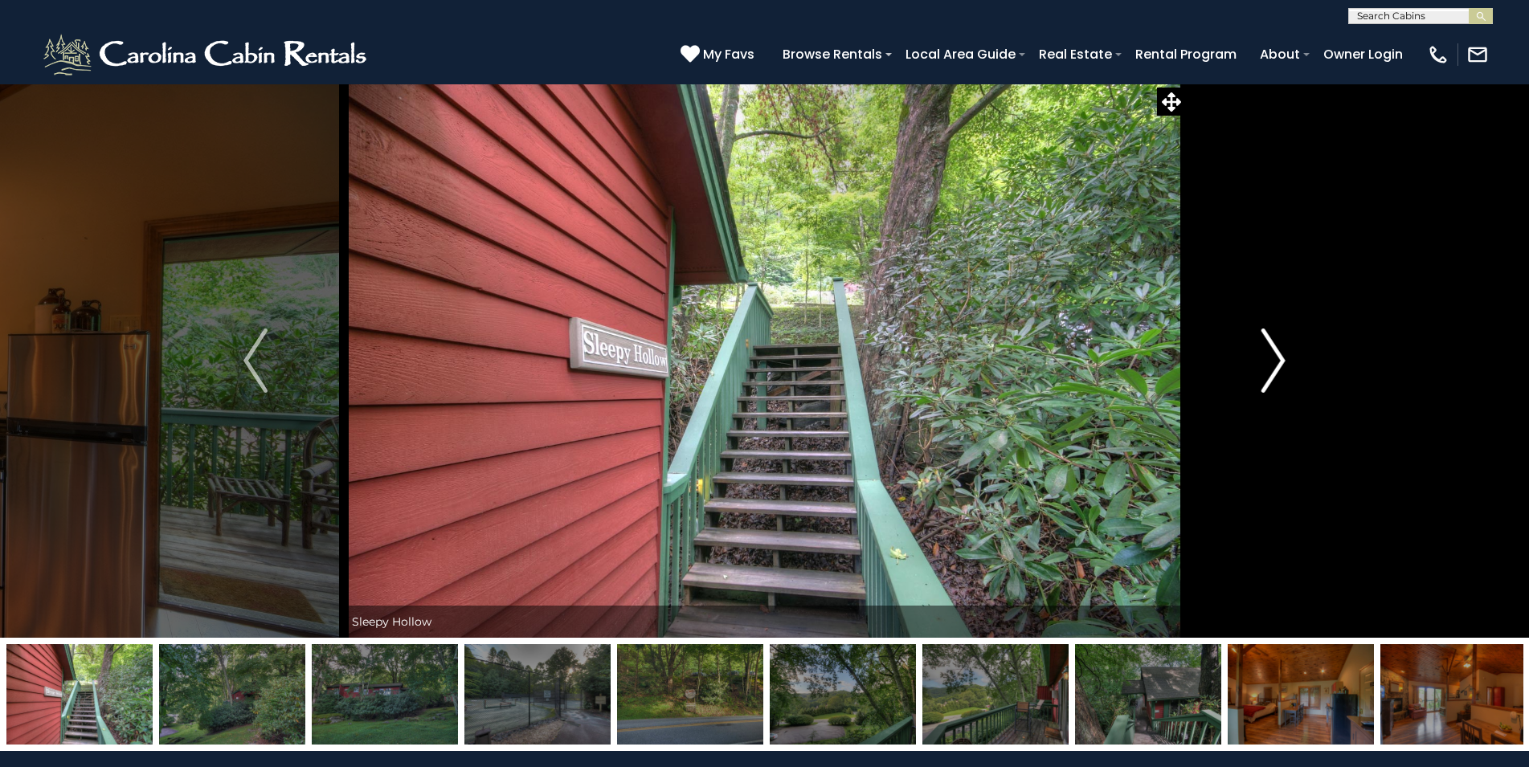
click at [1275, 359] on img "Next" at bounding box center [1273, 361] width 24 height 64
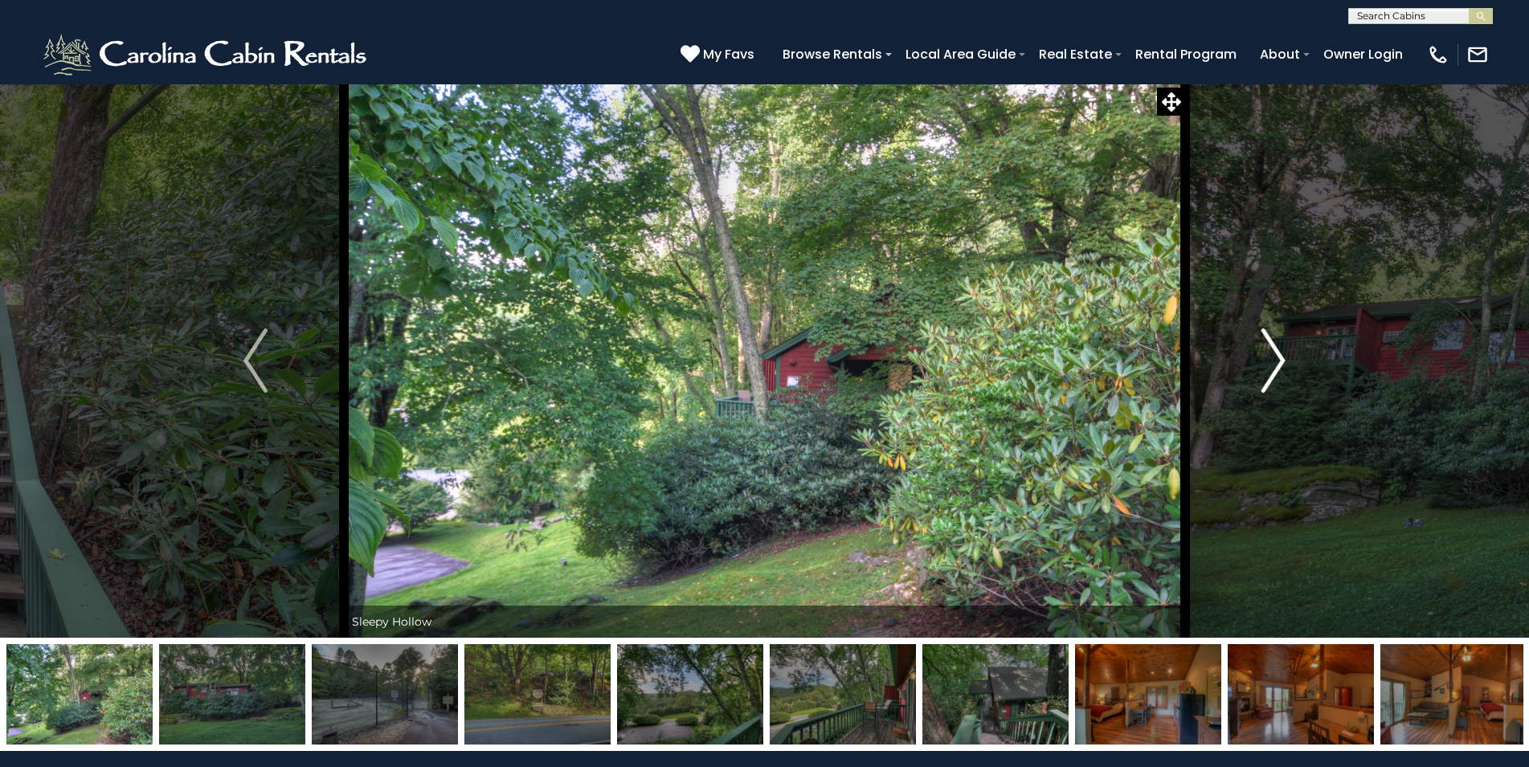
click at [1275, 359] on img "Next" at bounding box center [1273, 361] width 24 height 64
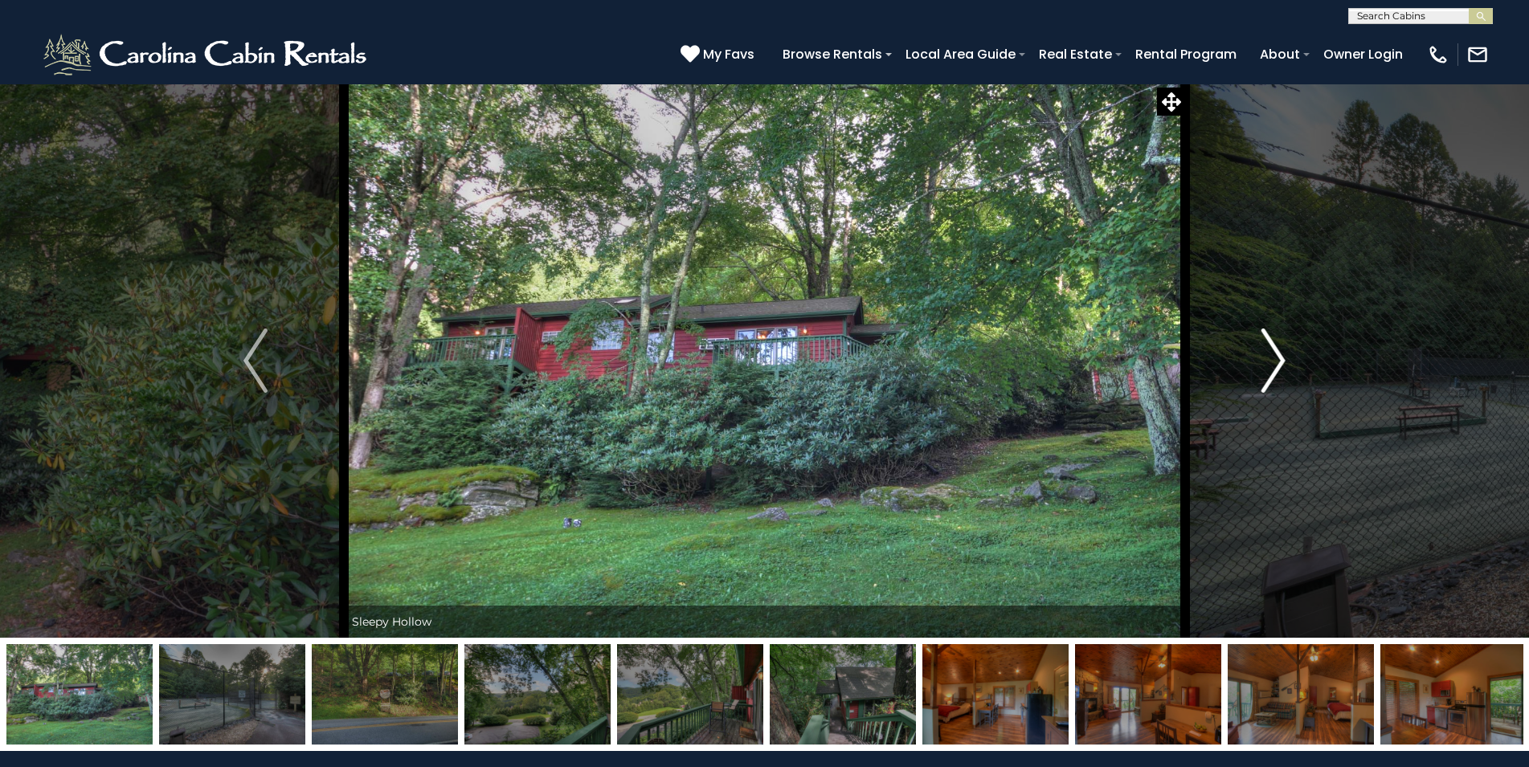
click at [1275, 359] on img "Next" at bounding box center [1273, 361] width 24 height 64
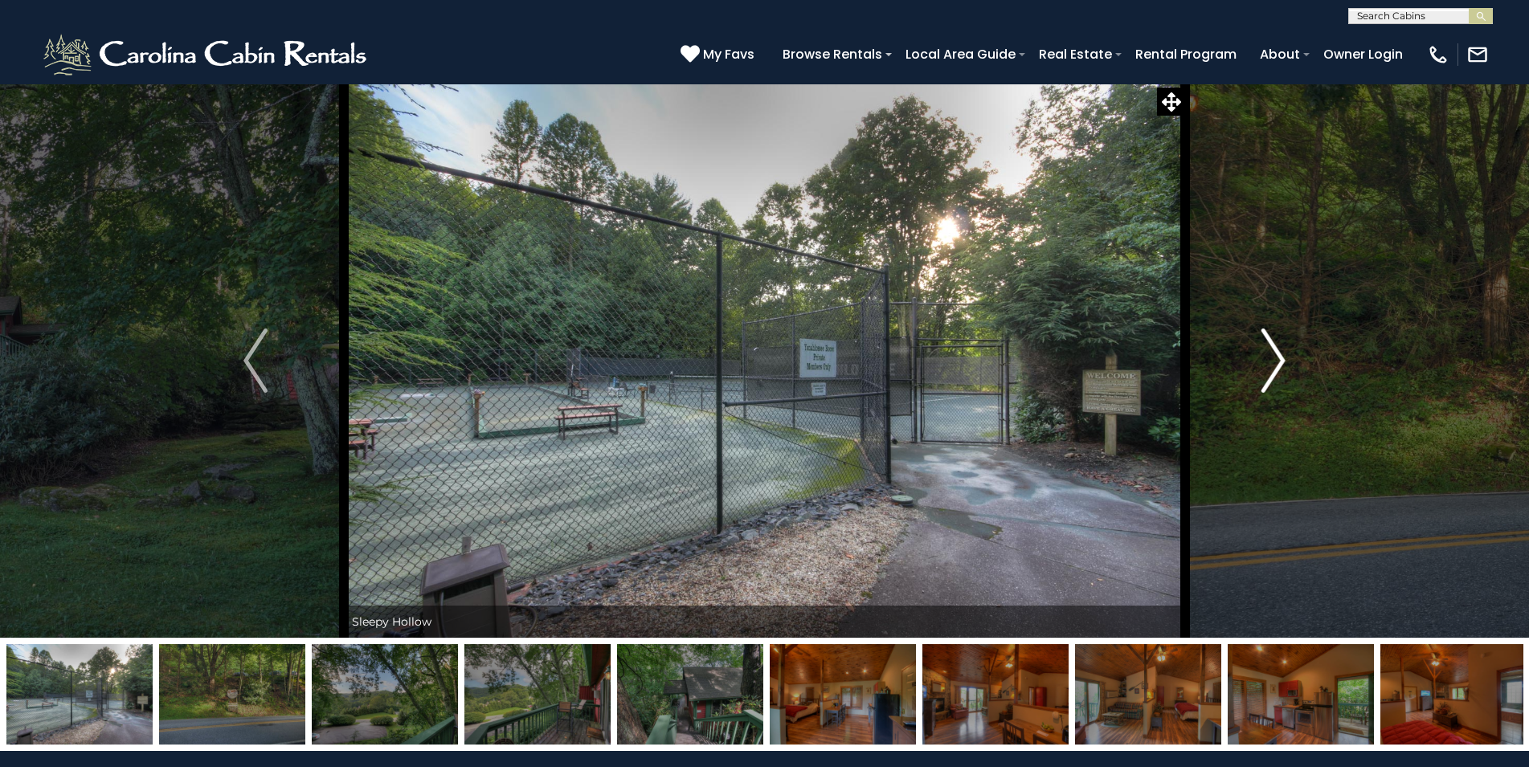
click at [1275, 359] on img "Next" at bounding box center [1273, 361] width 24 height 64
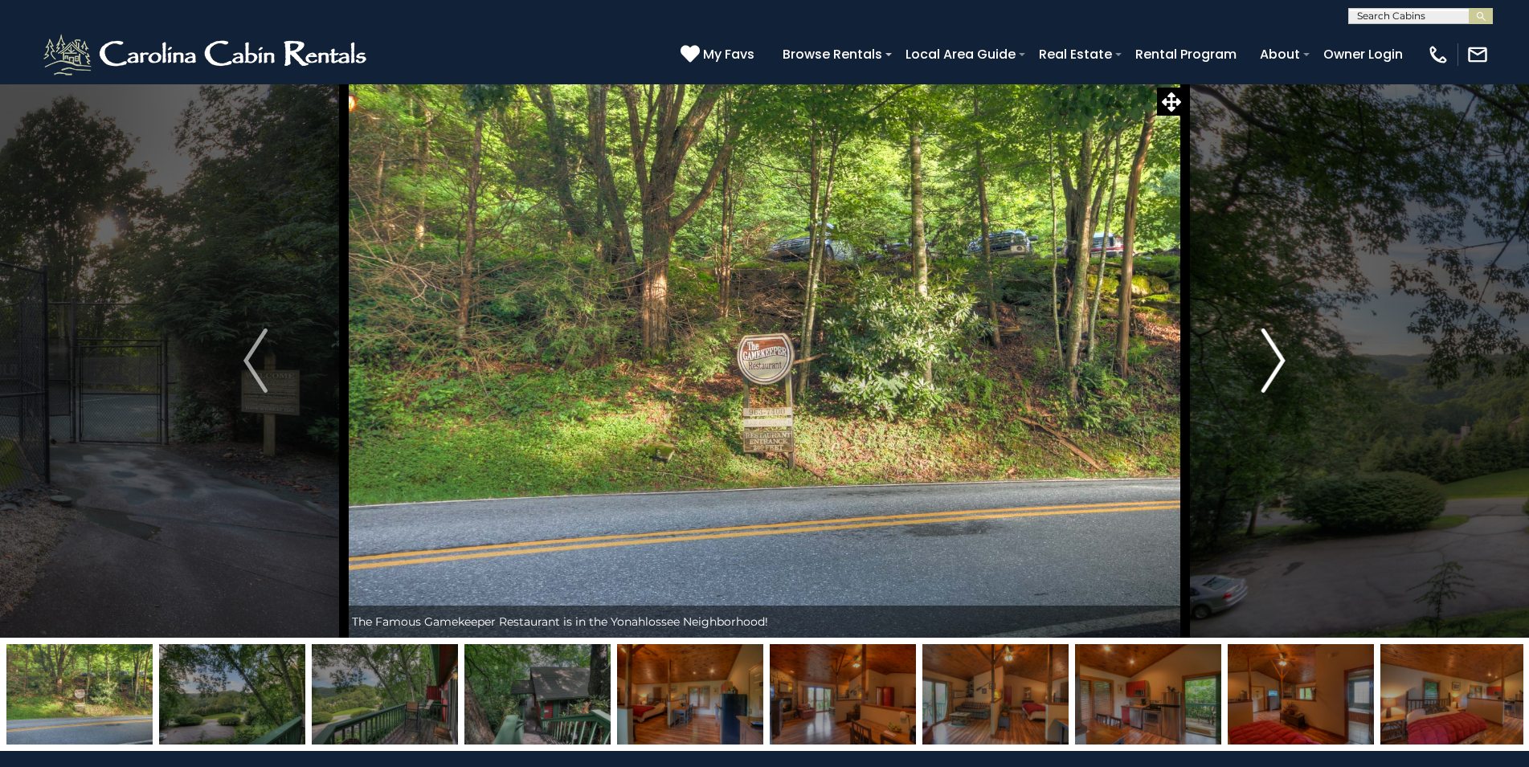
click at [1275, 359] on img "Next" at bounding box center [1273, 361] width 24 height 64
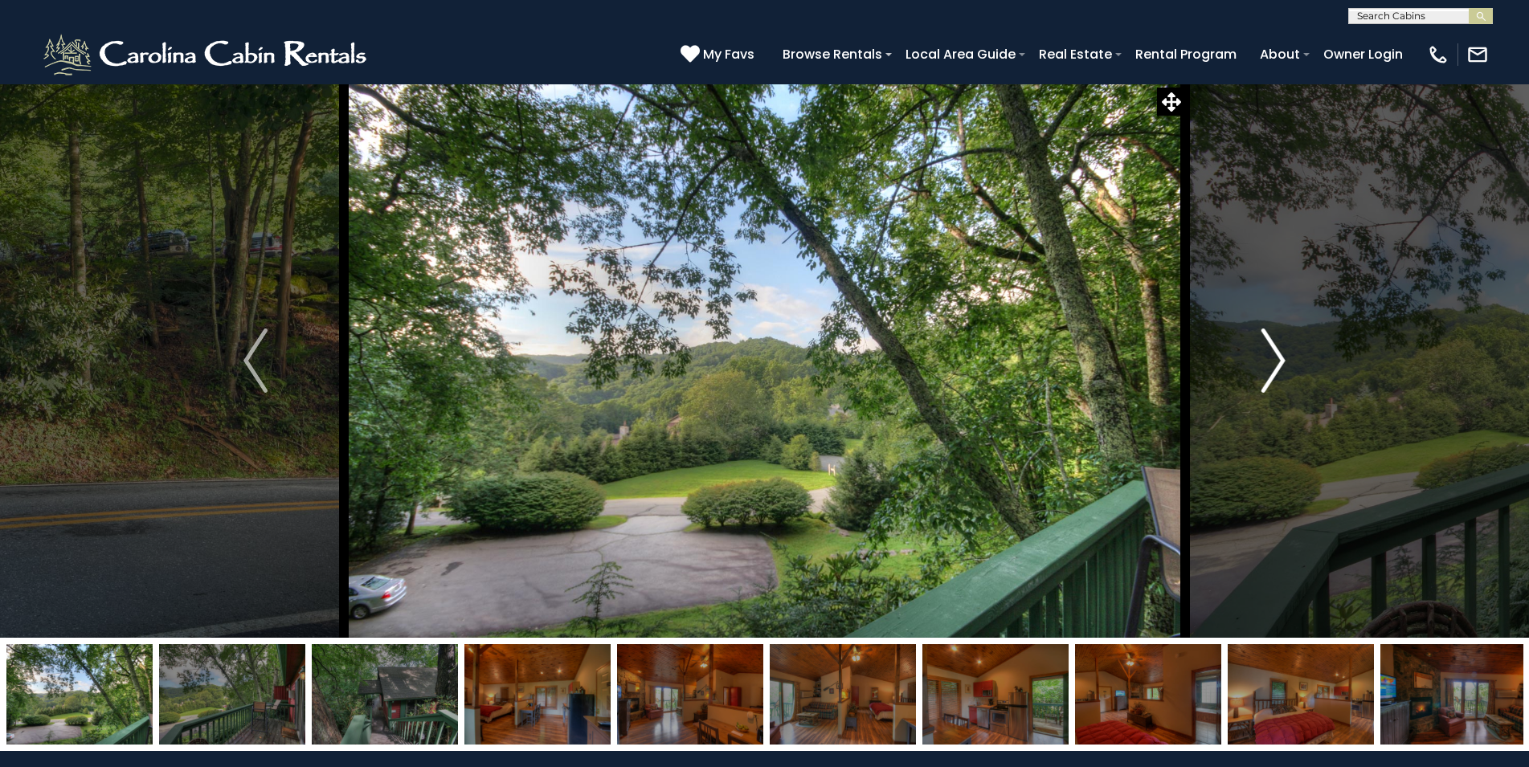
click at [1275, 359] on img "Next" at bounding box center [1273, 361] width 24 height 64
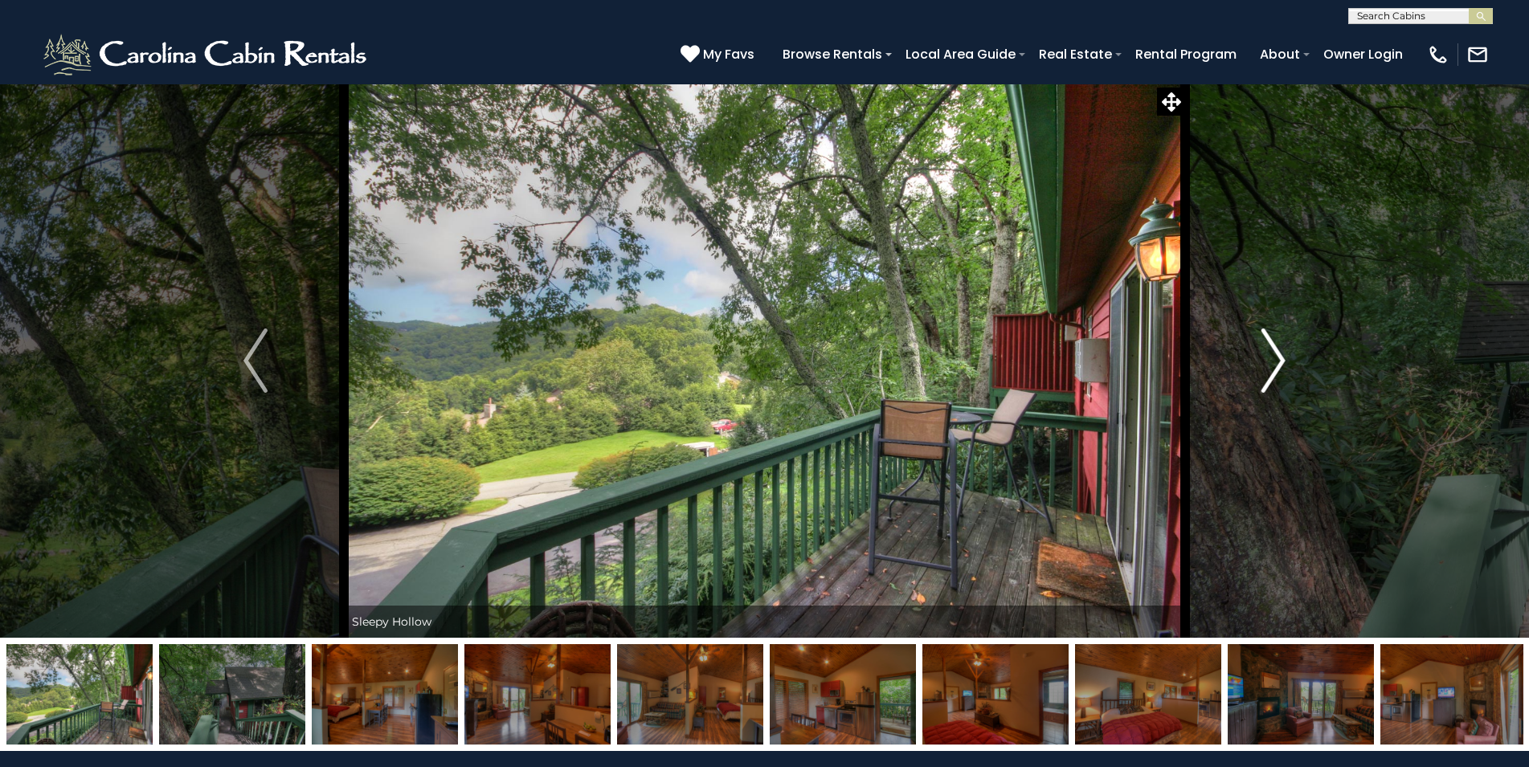
click at [1275, 359] on img "Next" at bounding box center [1273, 361] width 24 height 64
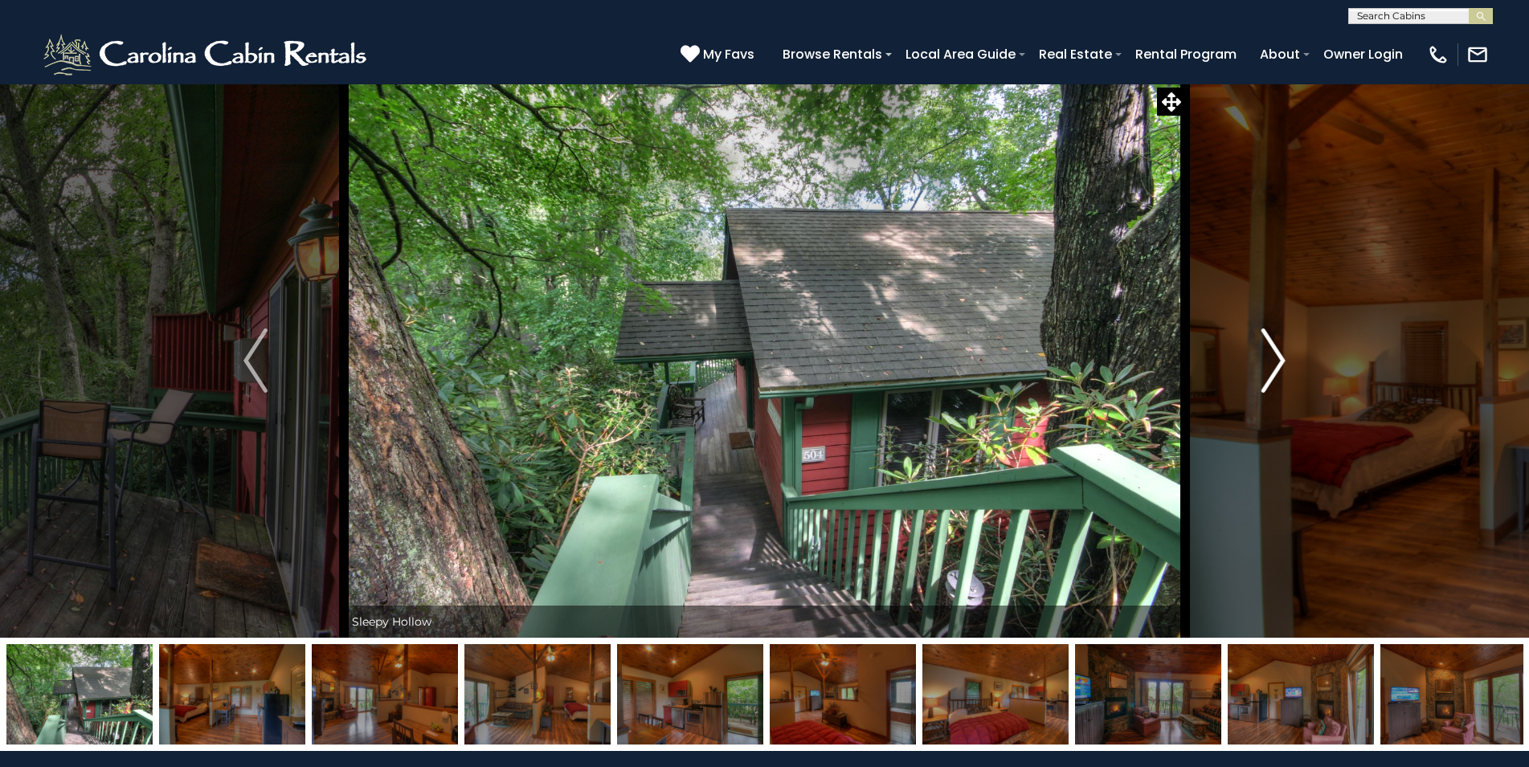
click at [1275, 359] on img "Next" at bounding box center [1273, 361] width 24 height 64
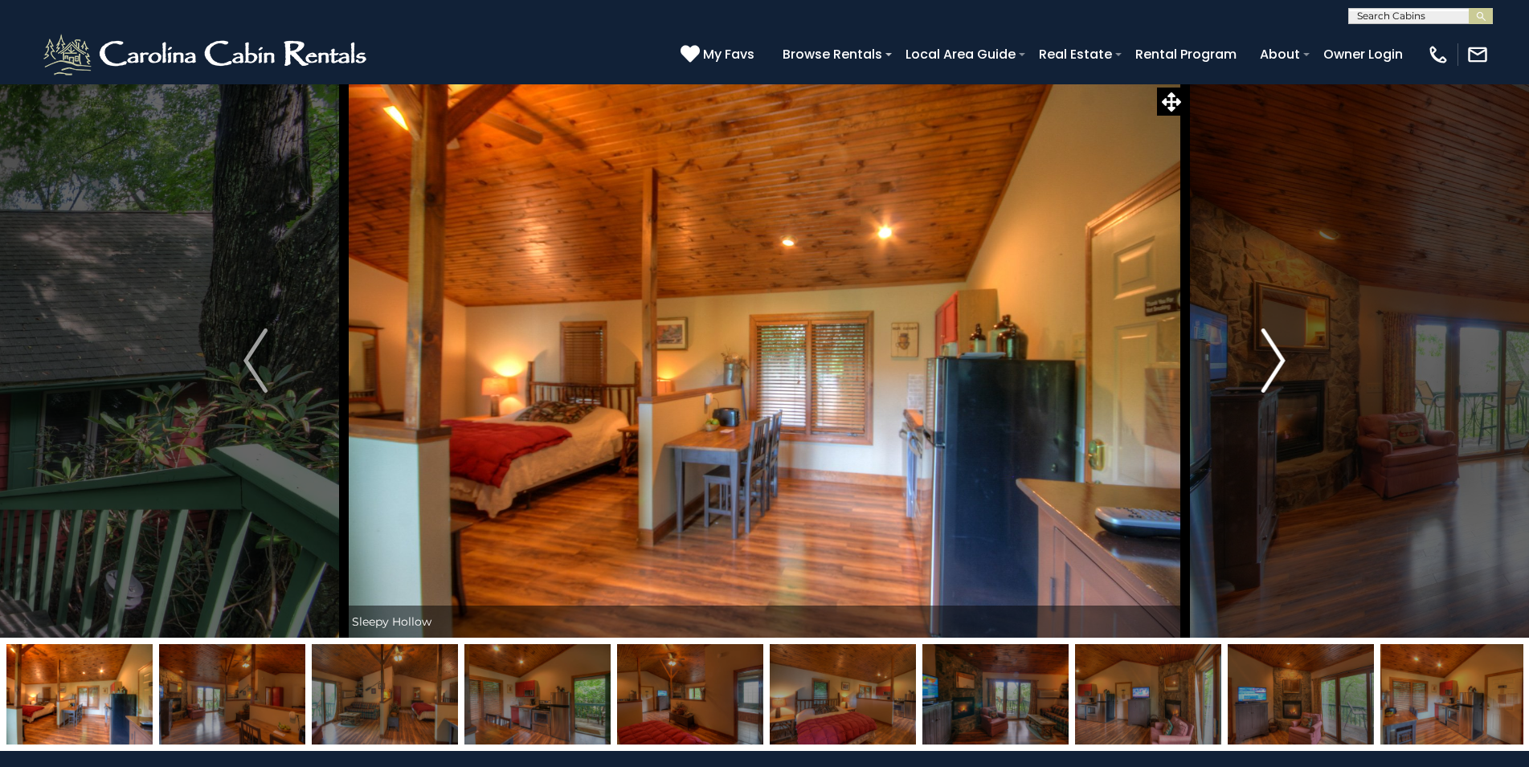
click at [1275, 359] on img "Next" at bounding box center [1273, 361] width 24 height 64
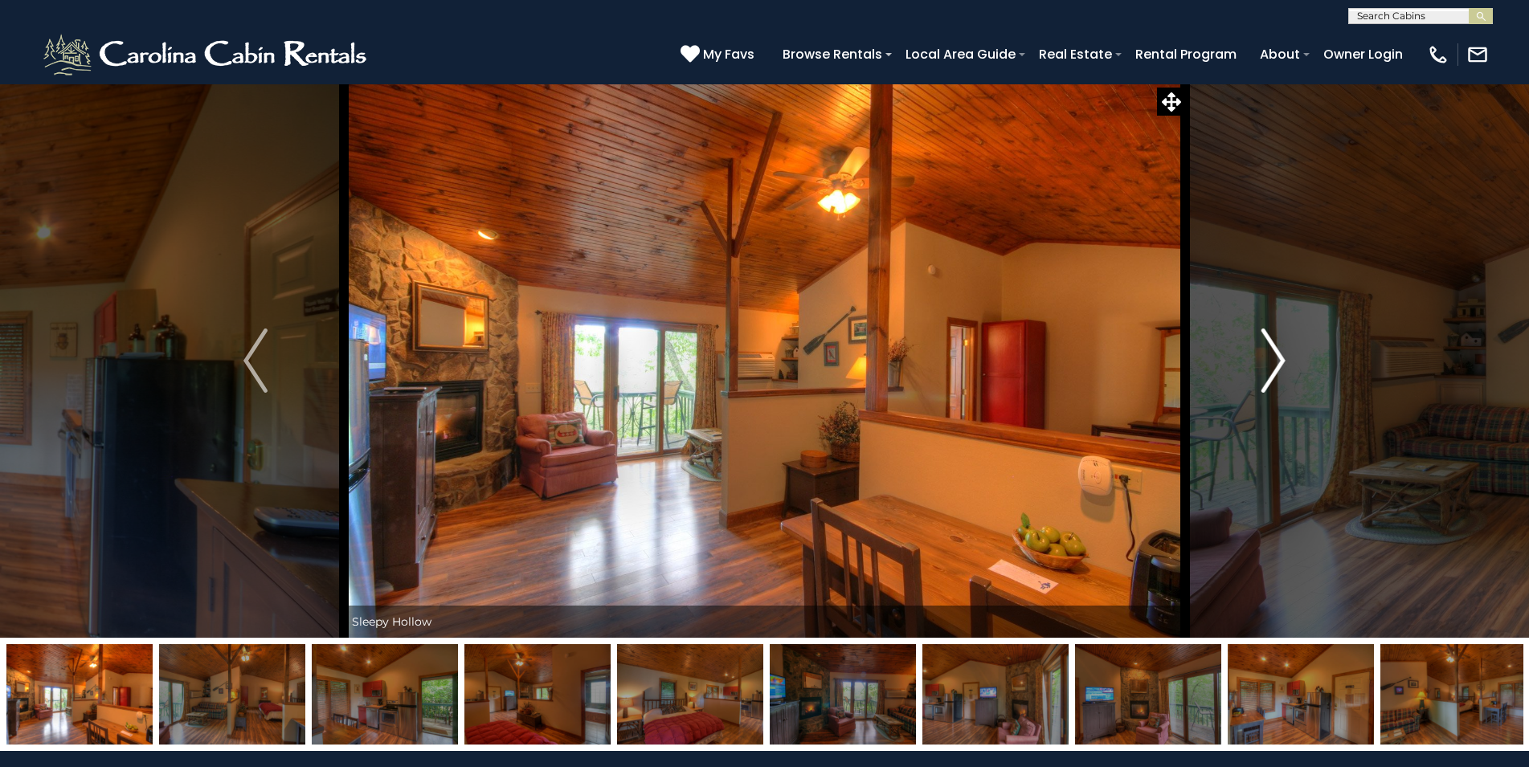
click at [1275, 359] on img "Next" at bounding box center [1273, 361] width 24 height 64
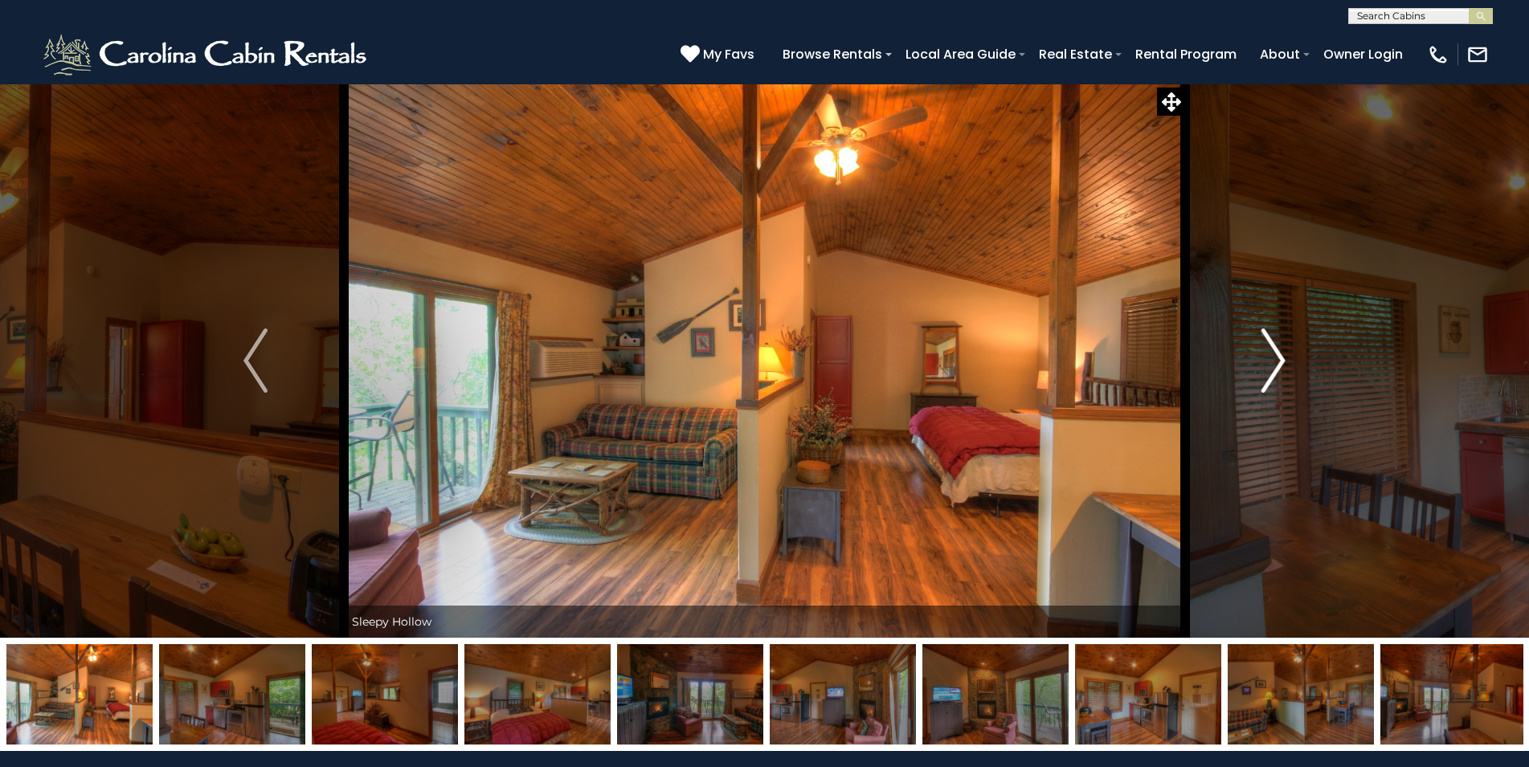
click at [1275, 359] on img "Next" at bounding box center [1273, 361] width 24 height 64
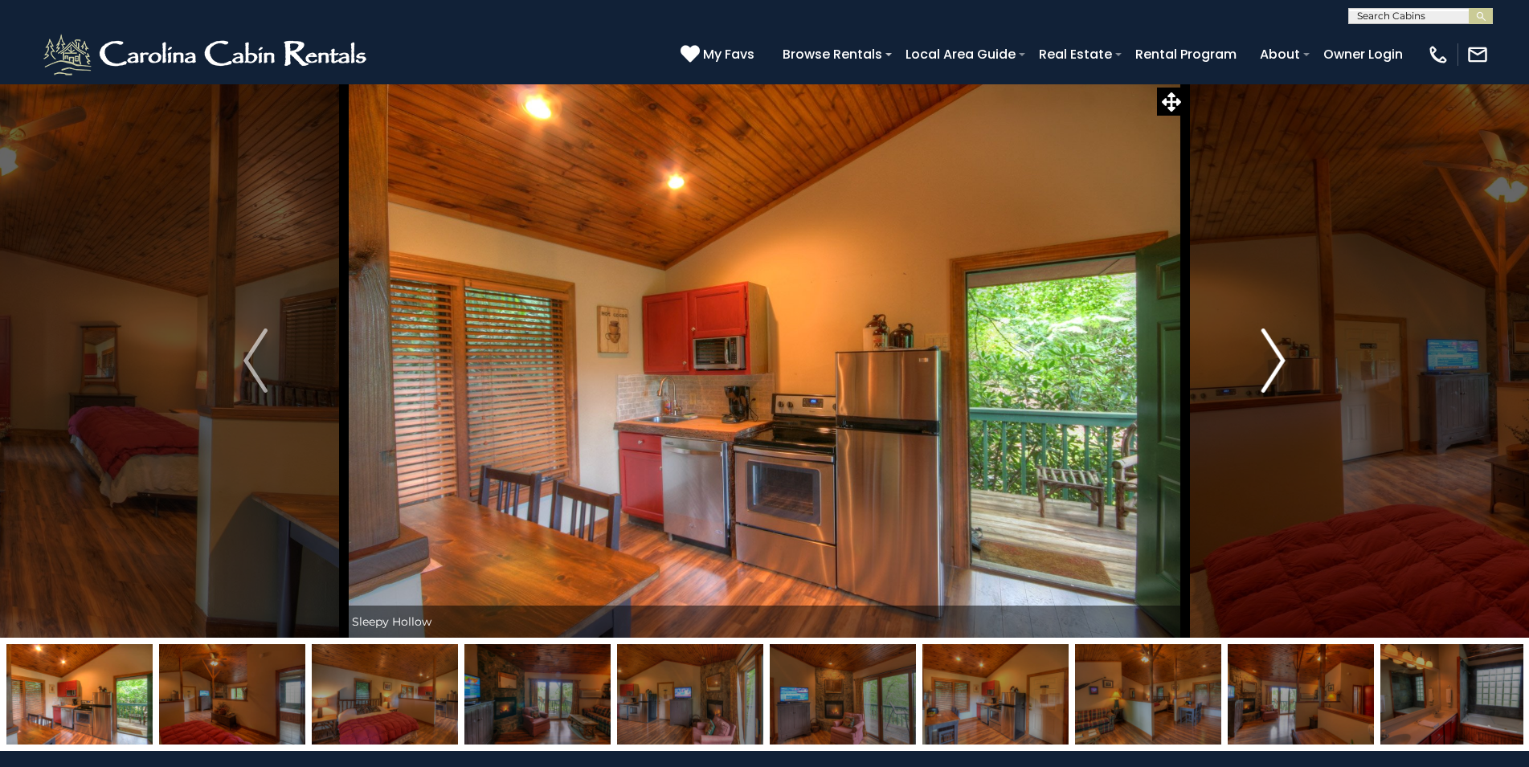
click at [1275, 359] on img "Next" at bounding box center [1273, 361] width 24 height 64
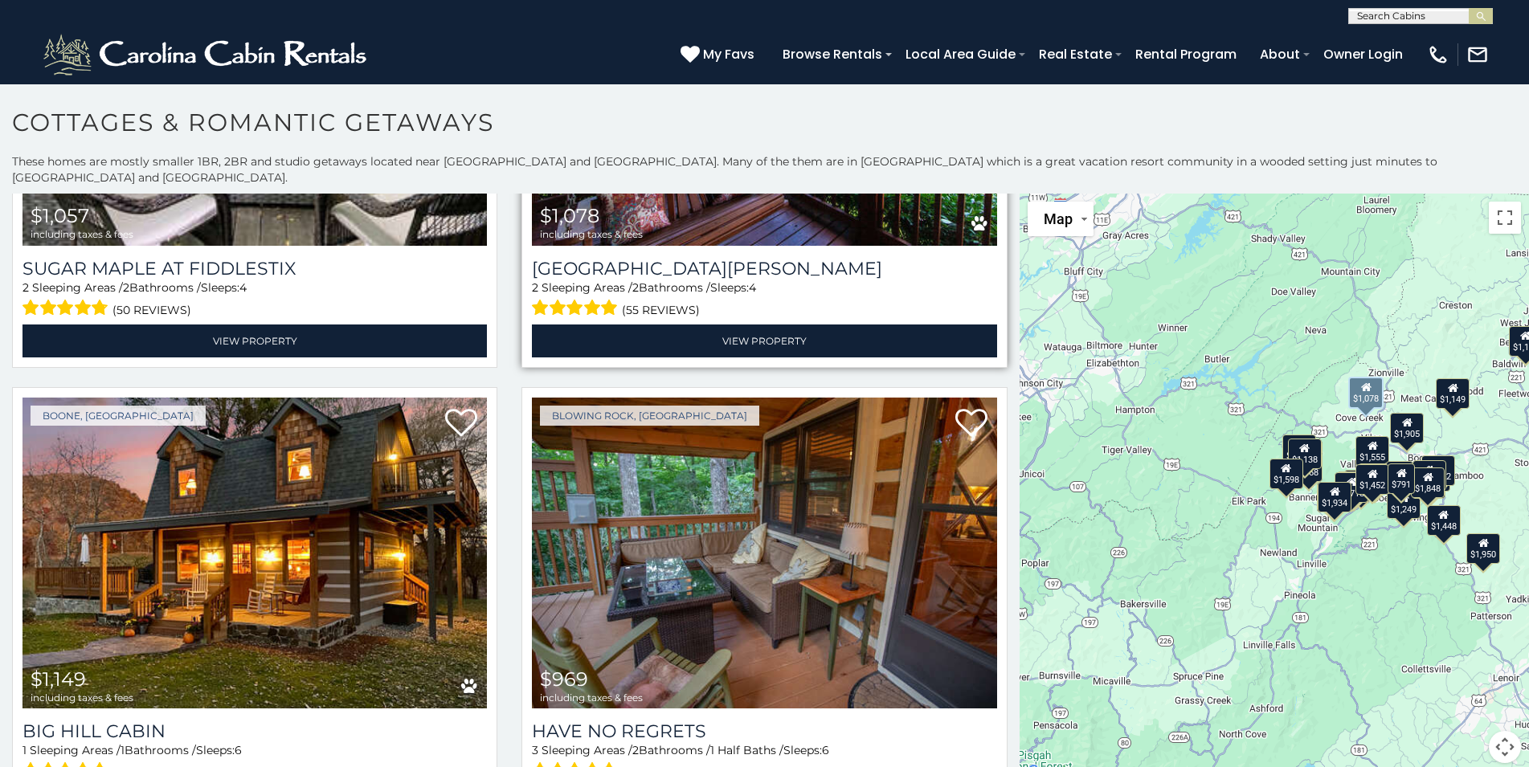
scroll to position [2776, 0]
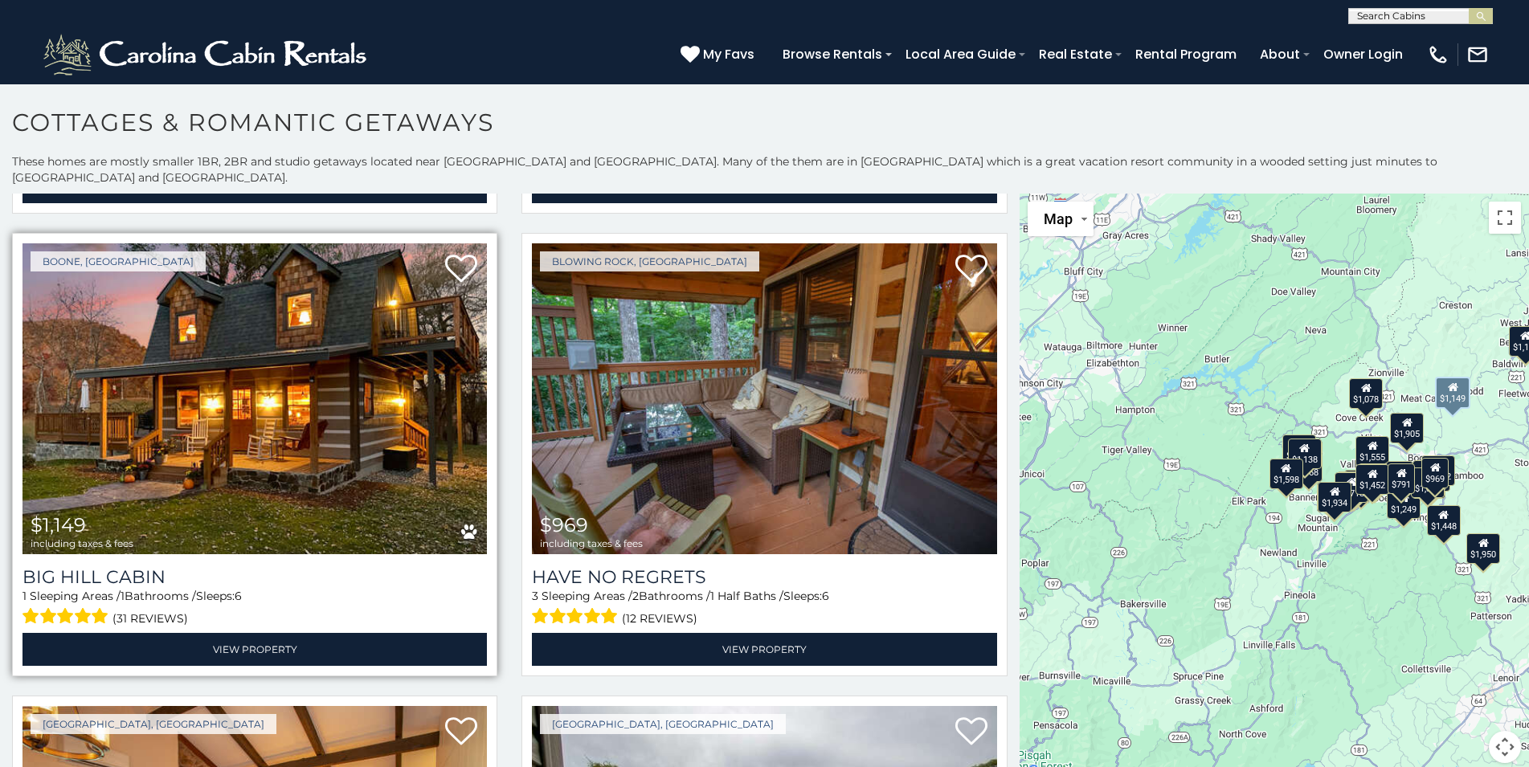
click at [316, 438] on img at bounding box center [254, 398] width 464 height 311
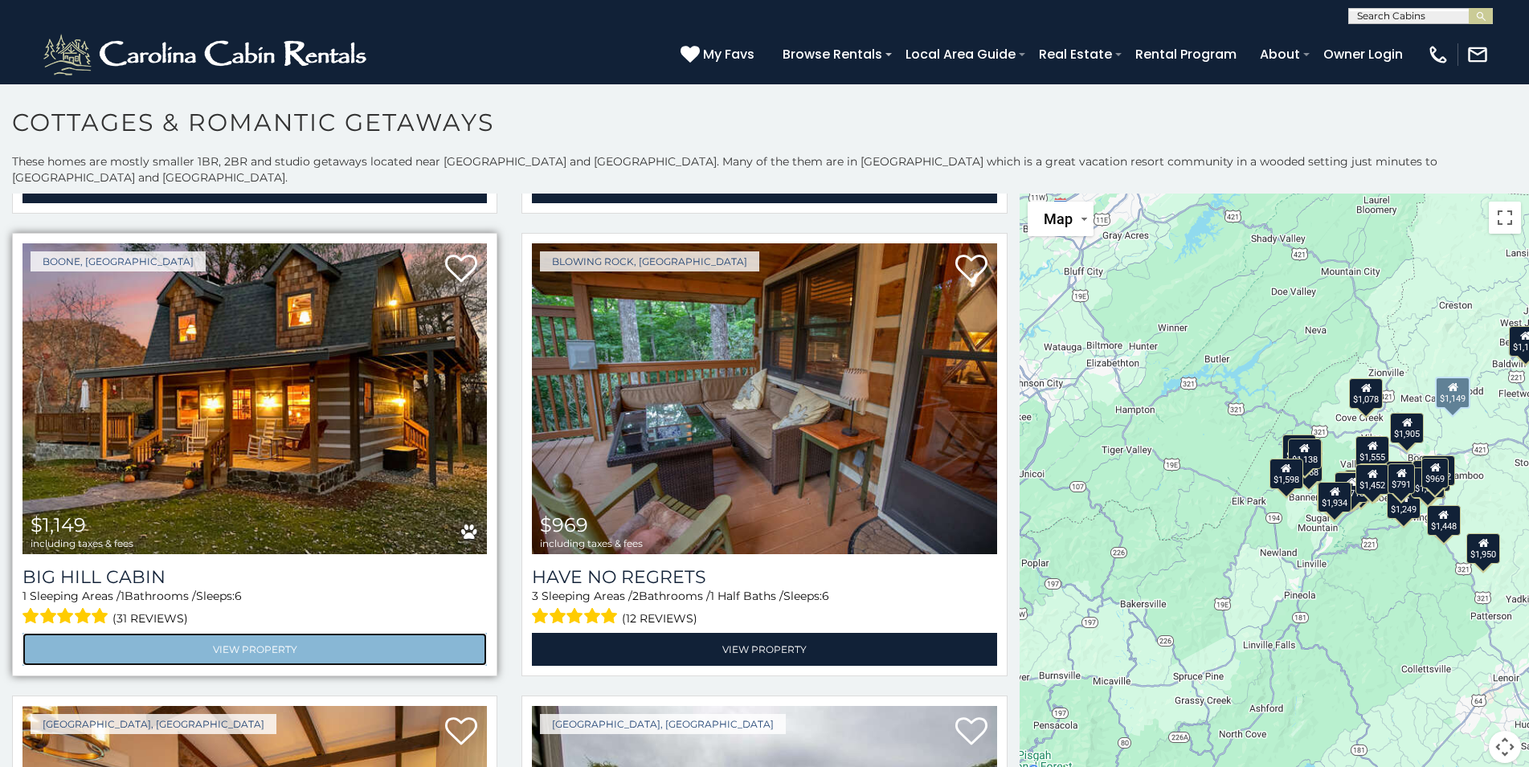
click at [227, 633] on link "View Property" at bounding box center [254, 649] width 464 height 33
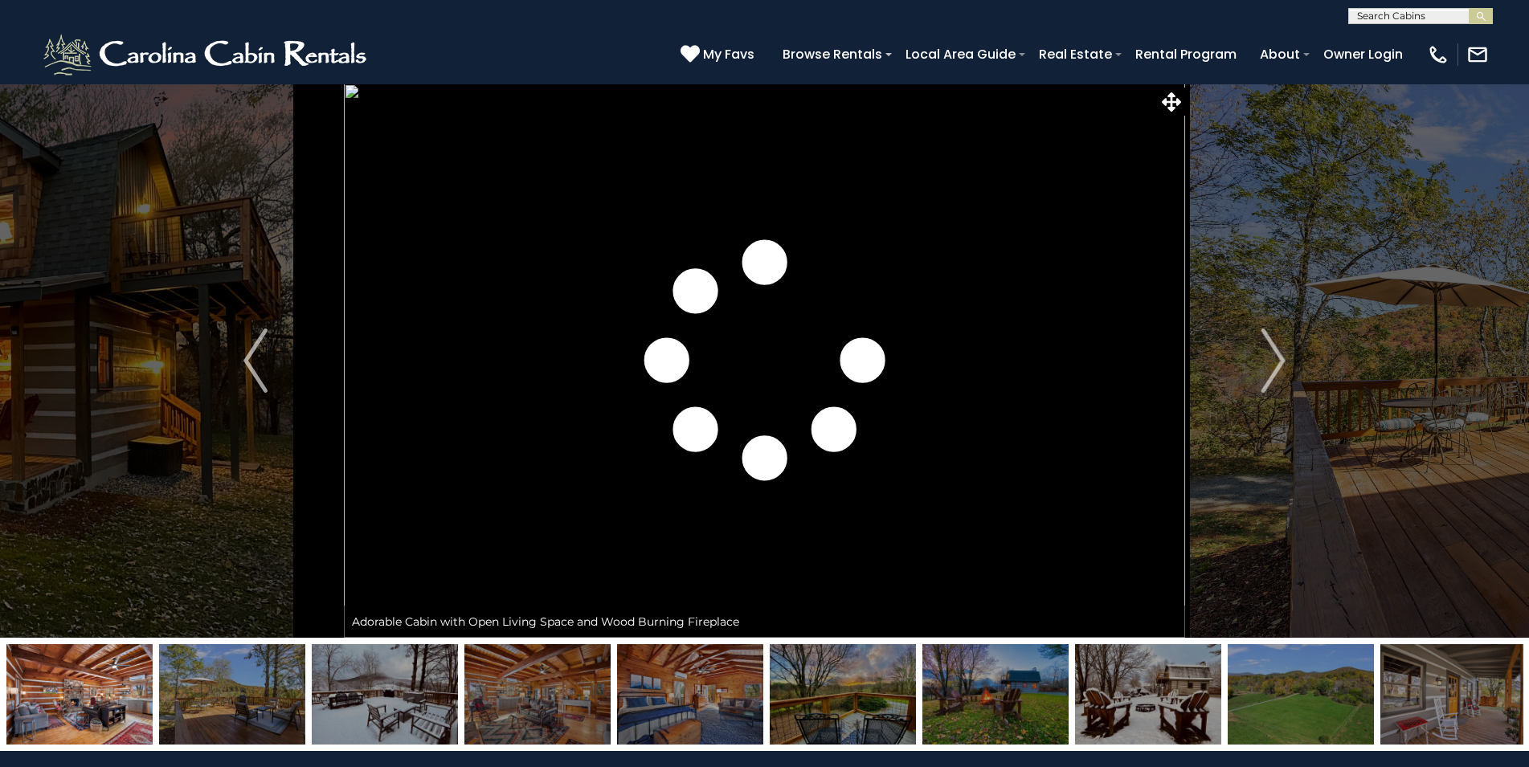
click at [1271, 358] on img "Next" at bounding box center [1273, 361] width 24 height 64
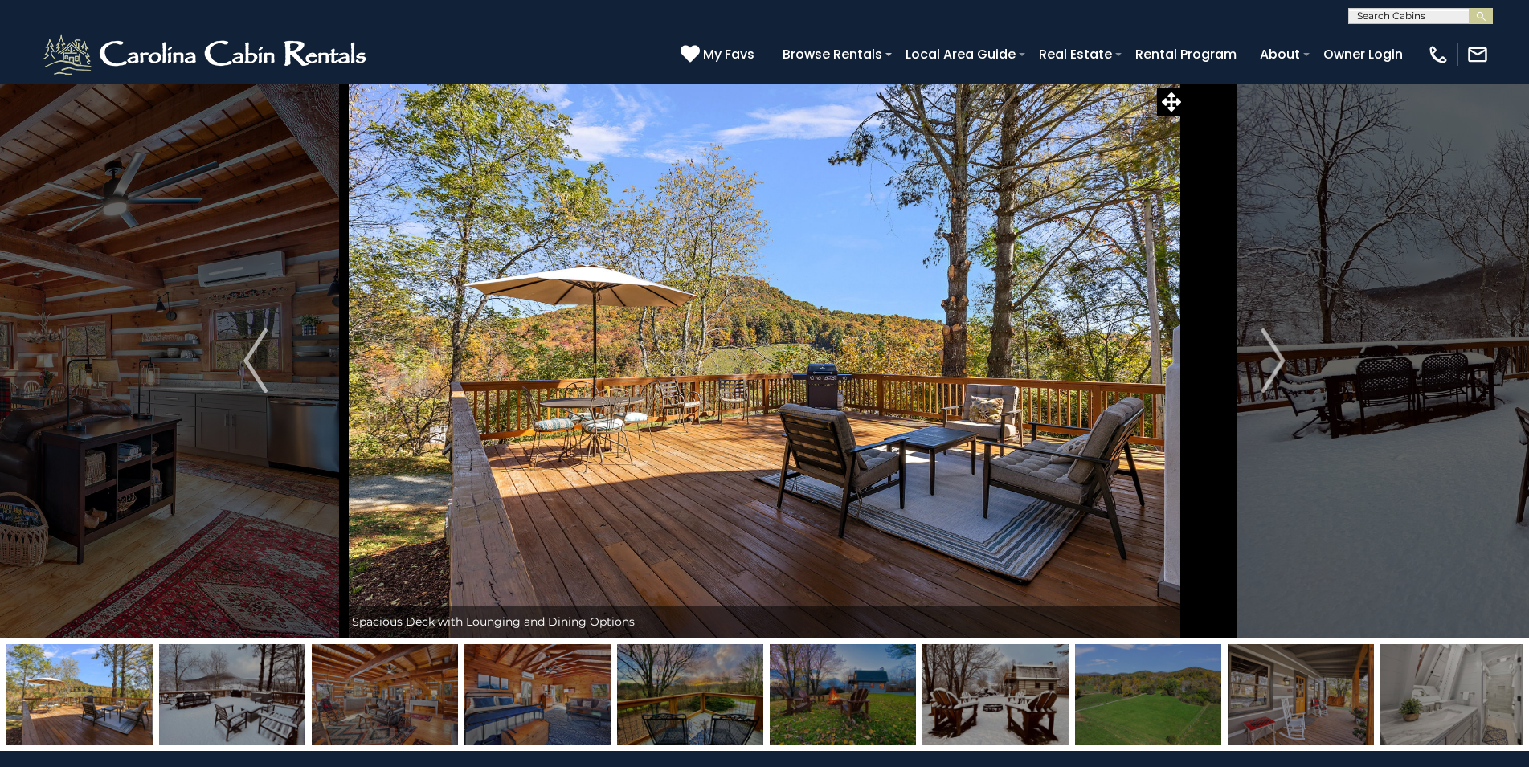
click at [1271, 358] on img "Next" at bounding box center [1273, 361] width 24 height 64
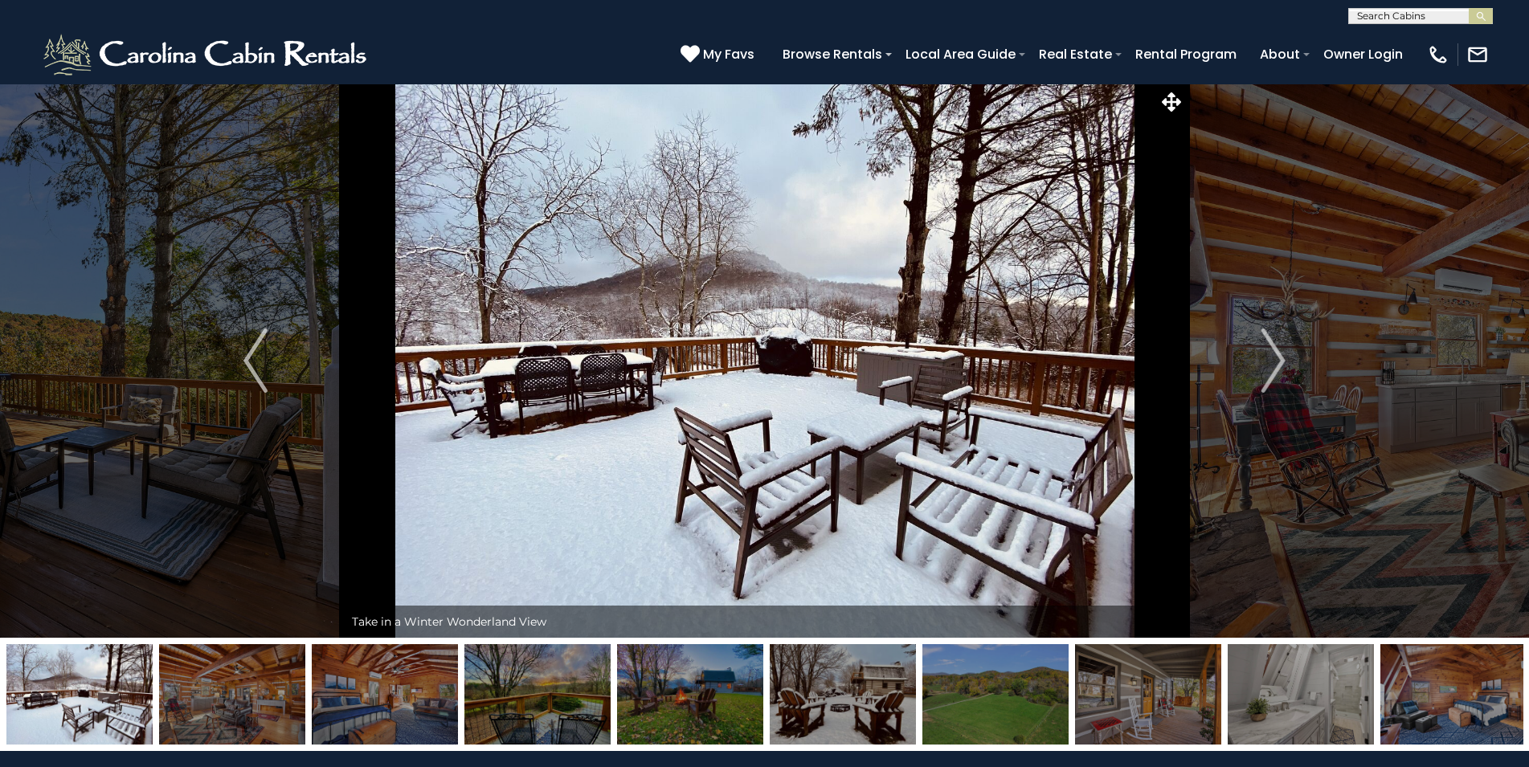
click at [1271, 358] on img "Next" at bounding box center [1273, 361] width 24 height 64
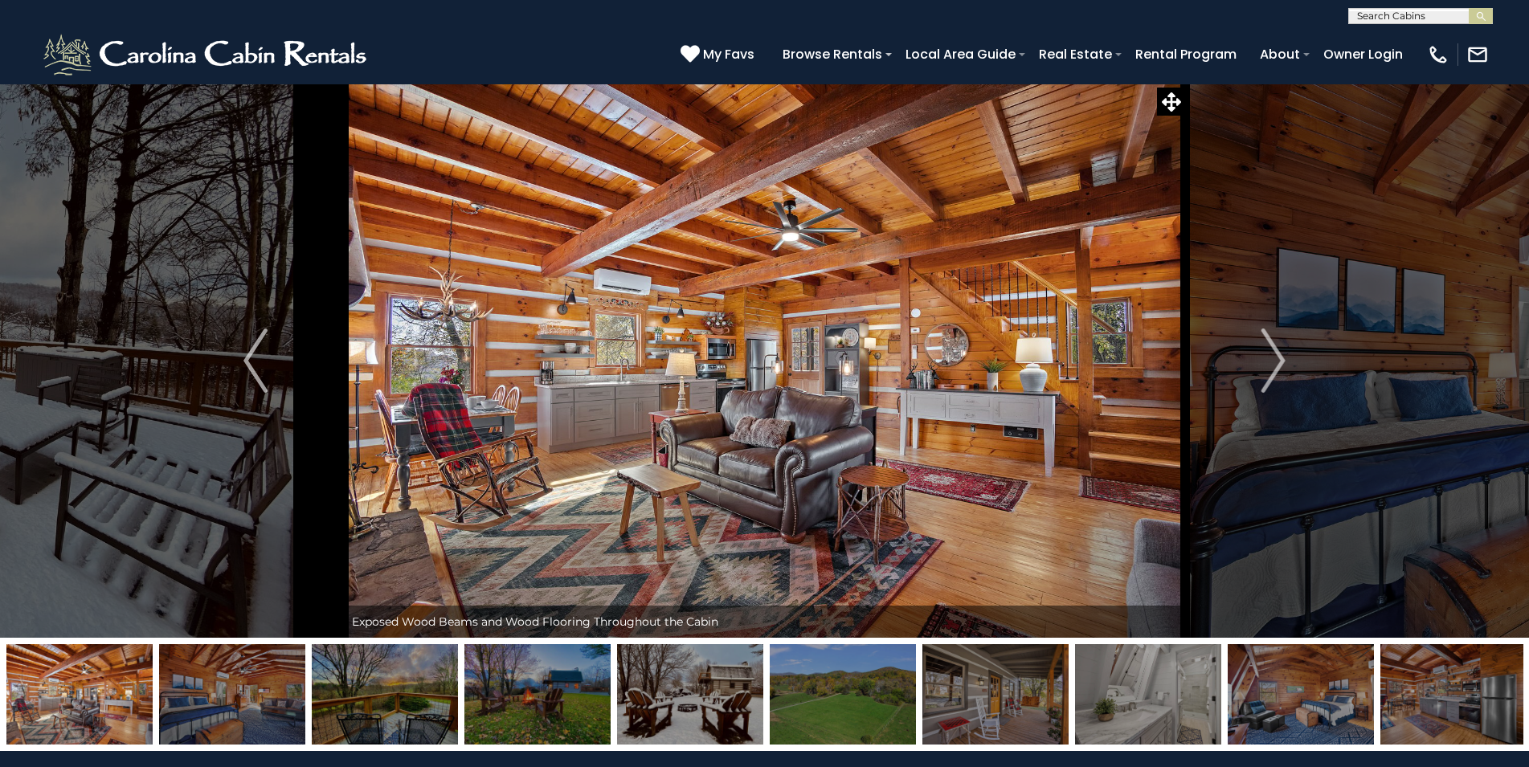
click at [1271, 358] on img "Next" at bounding box center [1273, 361] width 24 height 64
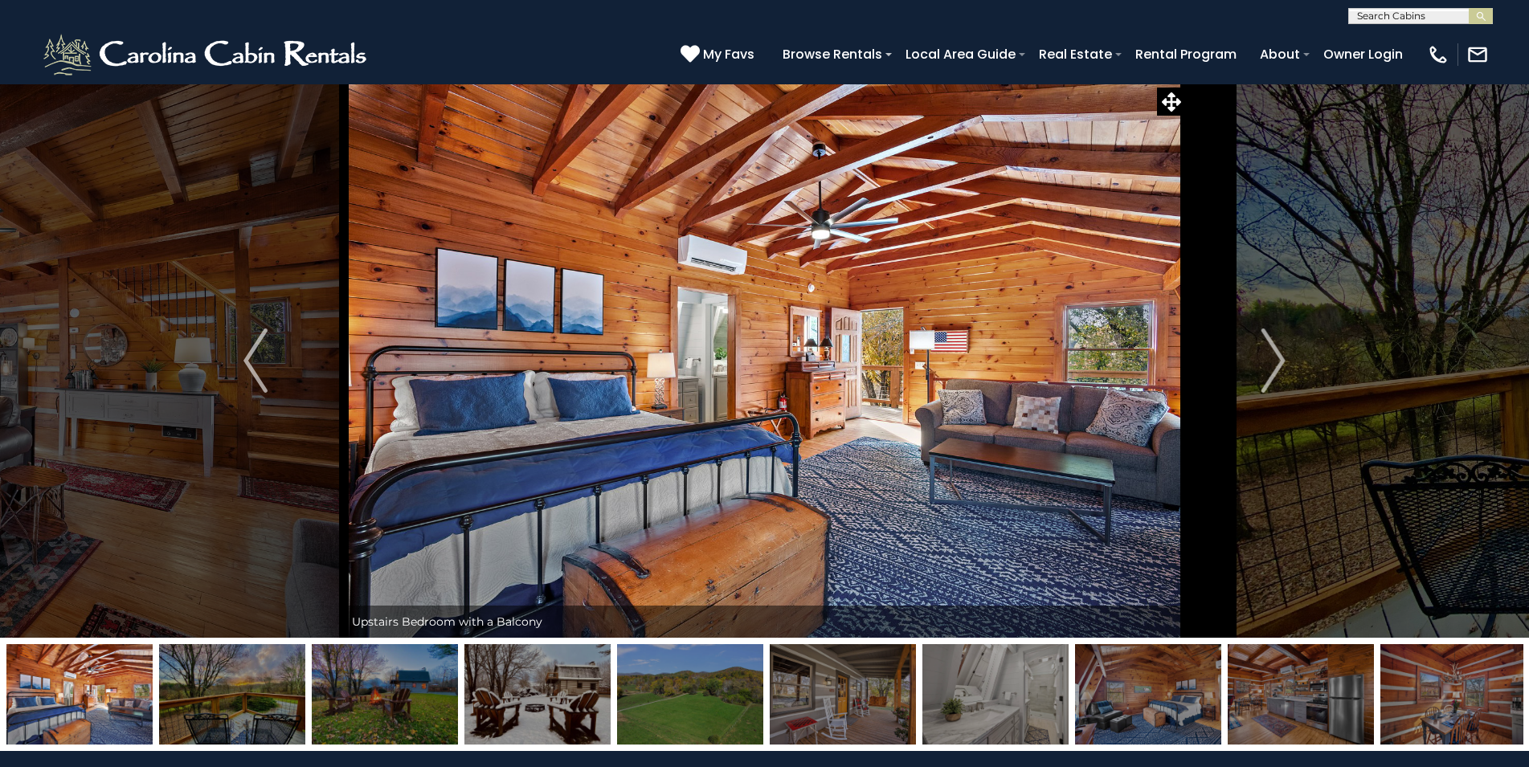
click at [1271, 358] on img "Next" at bounding box center [1273, 361] width 24 height 64
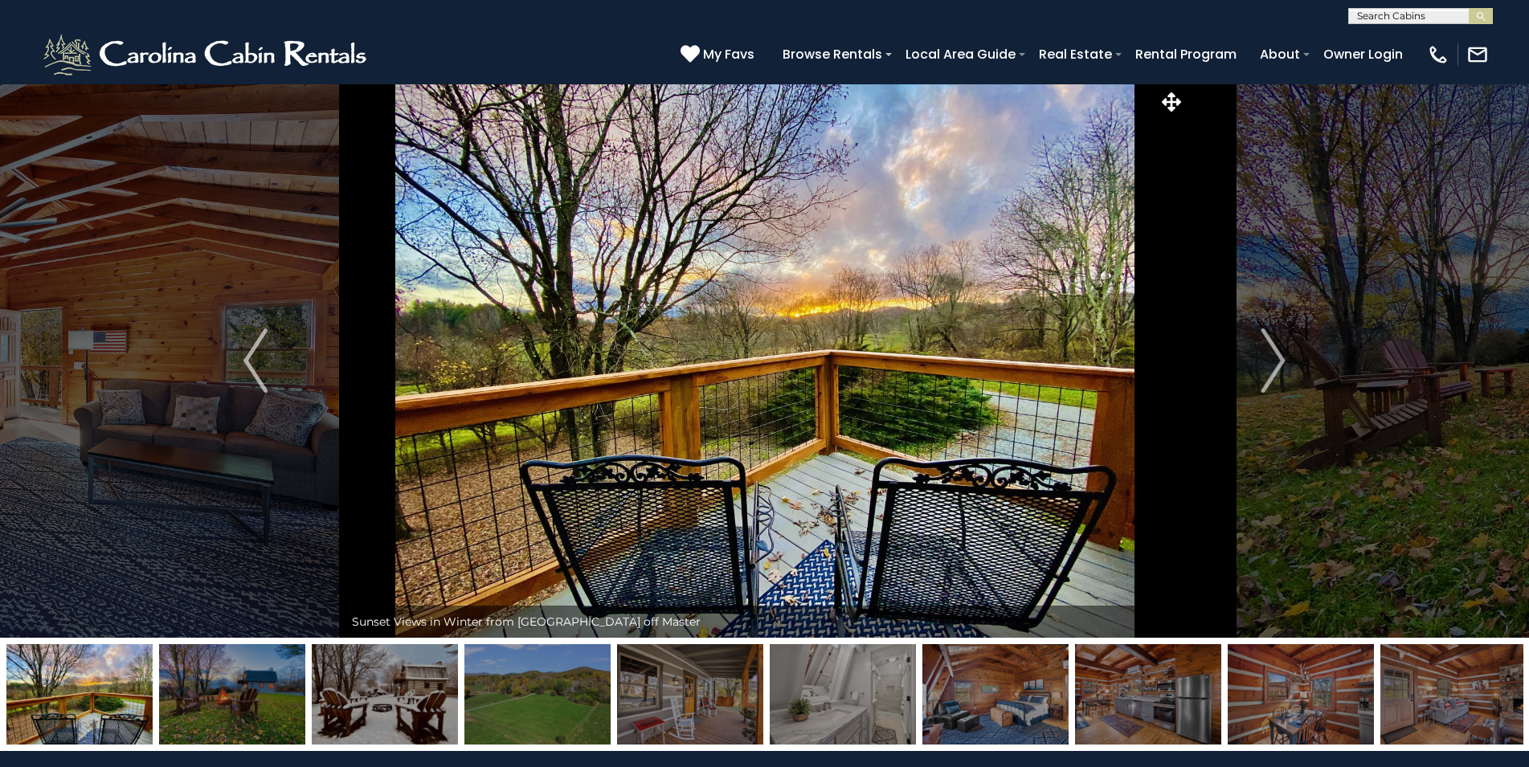
click at [1271, 358] on img "Next" at bounding box center [1273, 361] width 24 height 64
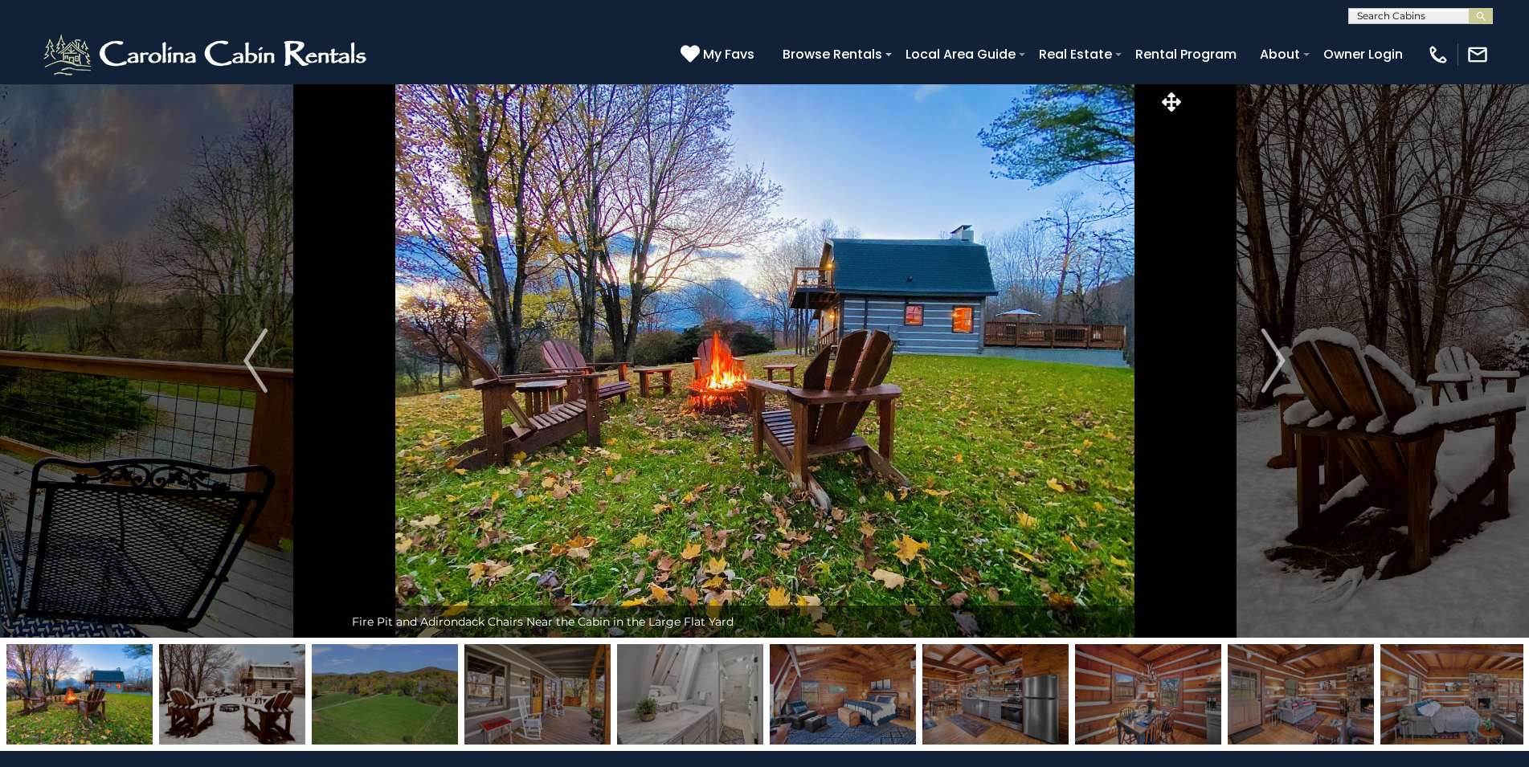
click at [1271, 358] on img "Next" at bounding box center [1273, 361] width 24 height 64
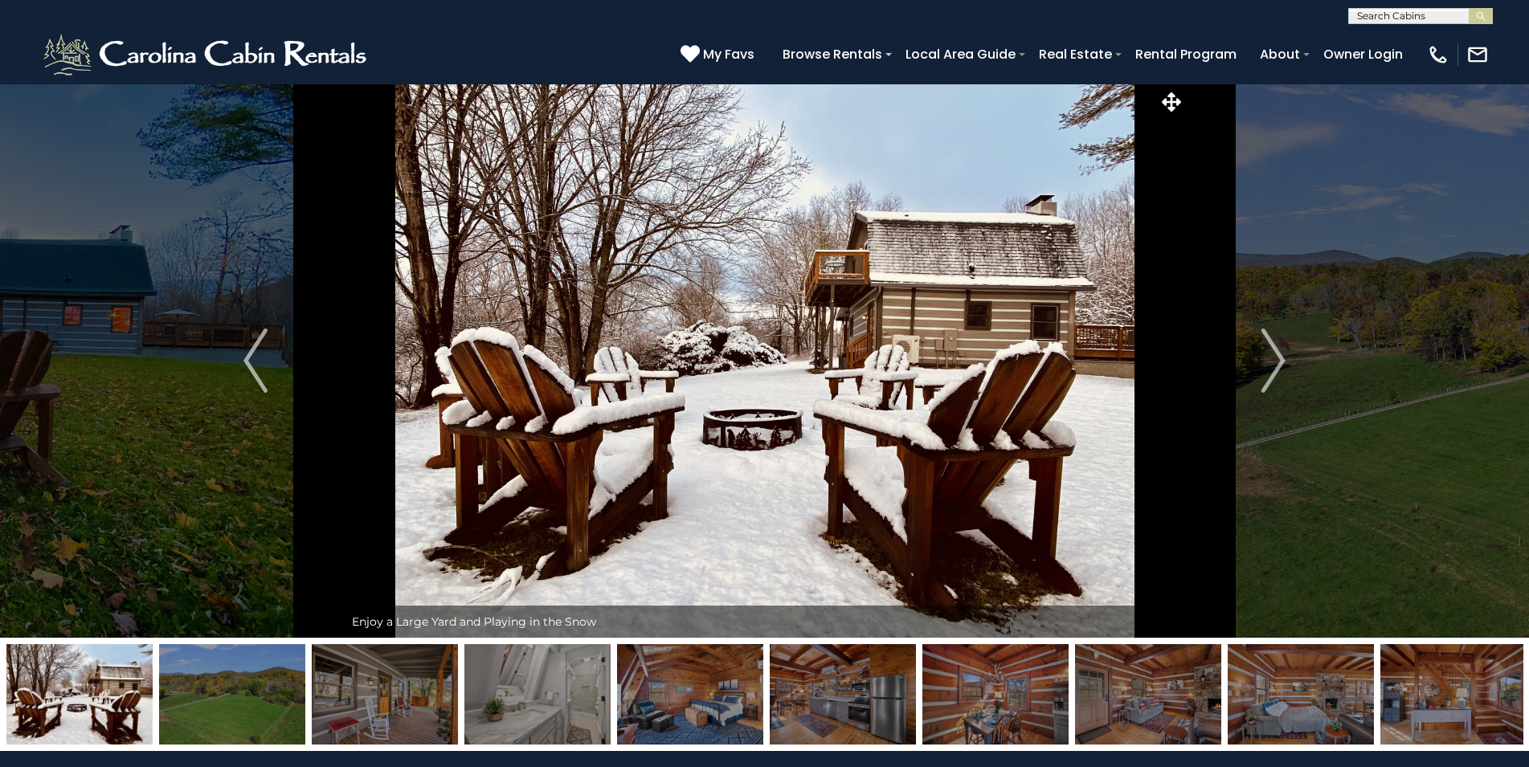
click at [1271, 358] on img "Next" at bounding box center [1273, 361] width 24 height 64
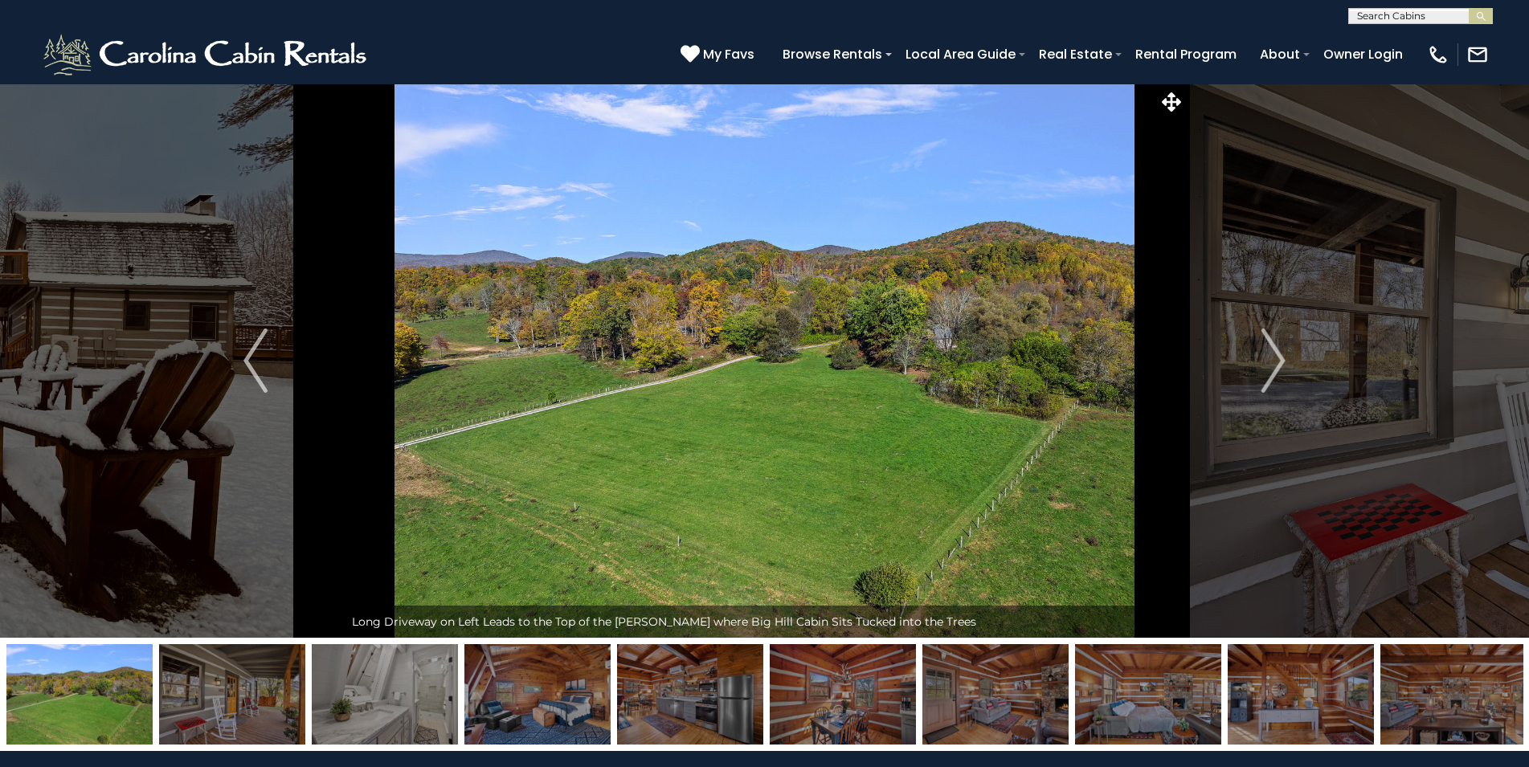
click at [1271, 358] on img "Next" at bounding box center [1273, 361] width 24 height 64
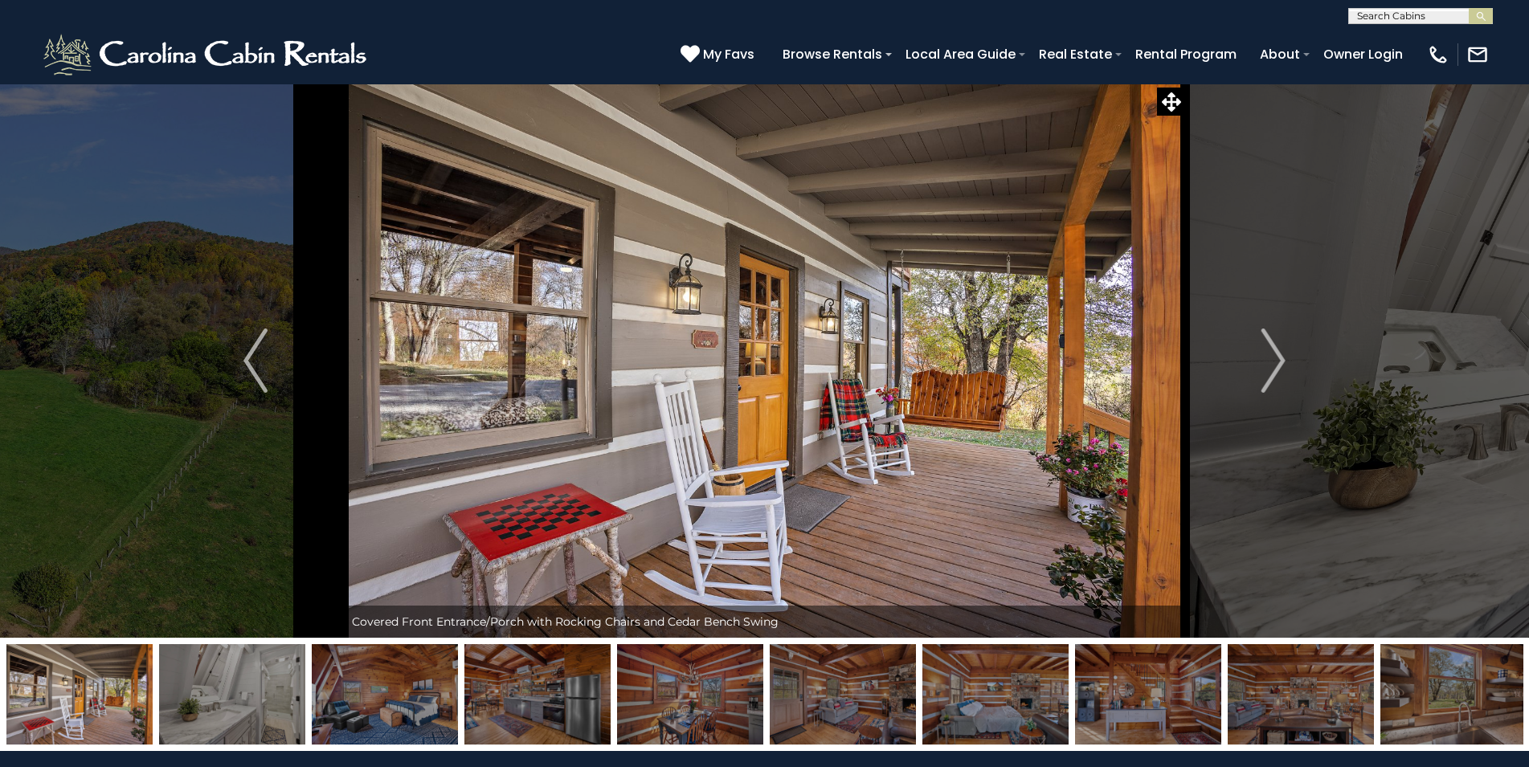
click at [1271, 358] on img "Next" at bounding box center [1273, 361] width 24 height 64
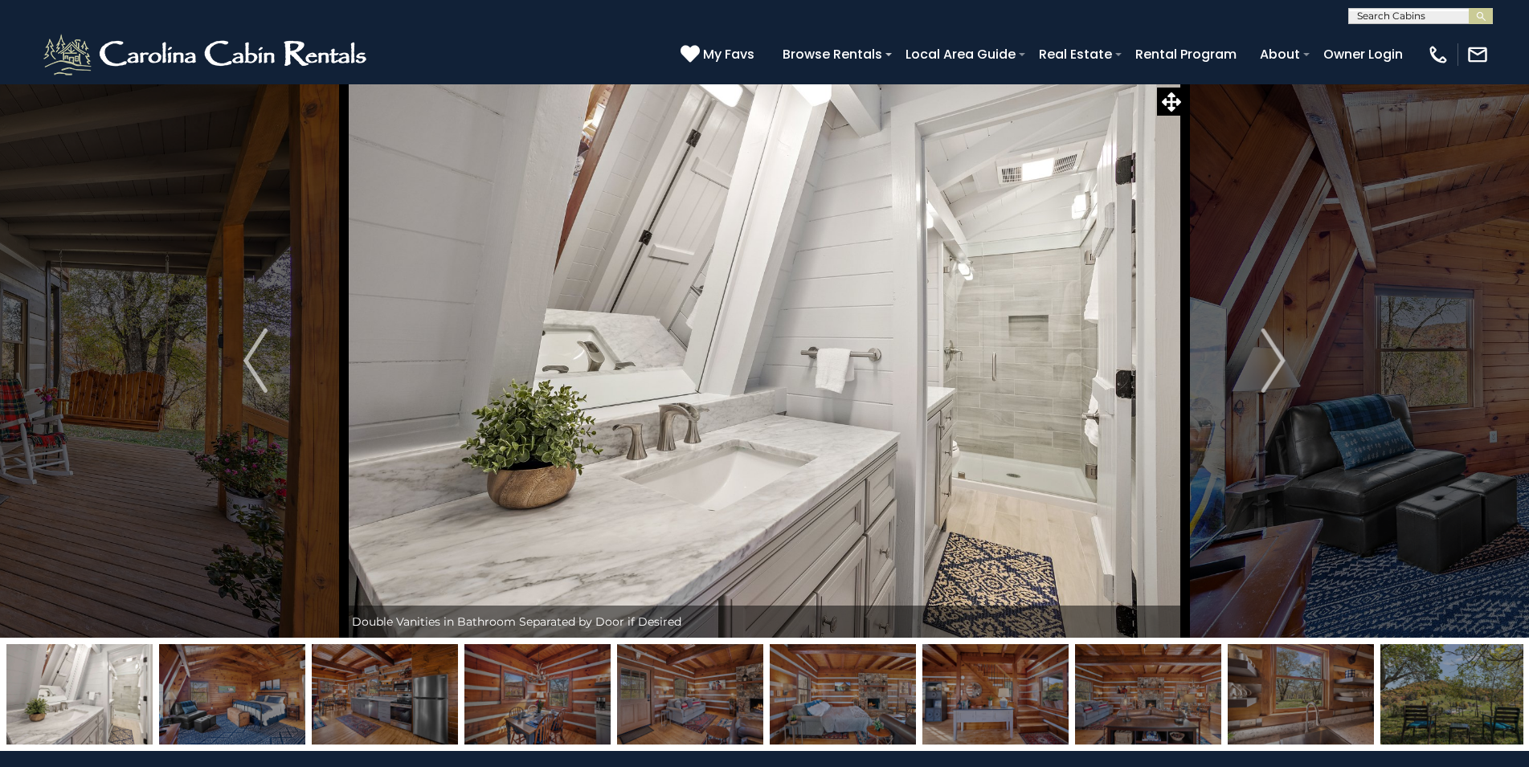
click at [1271, 358] on img "Next" at bounding box center [1273, 361] width 24 height 64
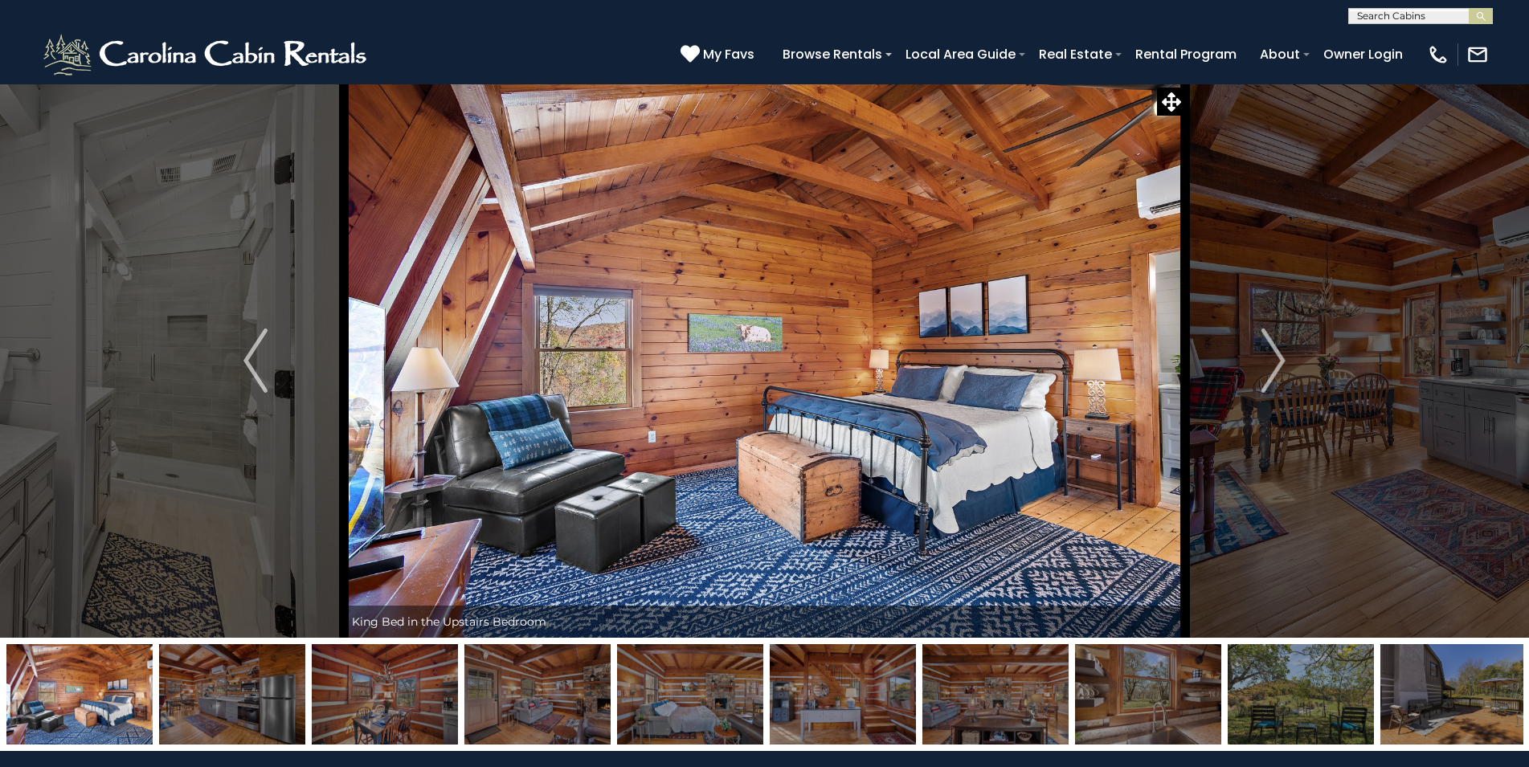
click at [1271, 358] on img "Next" at bounding box center [1273, 361] width 24 height 64
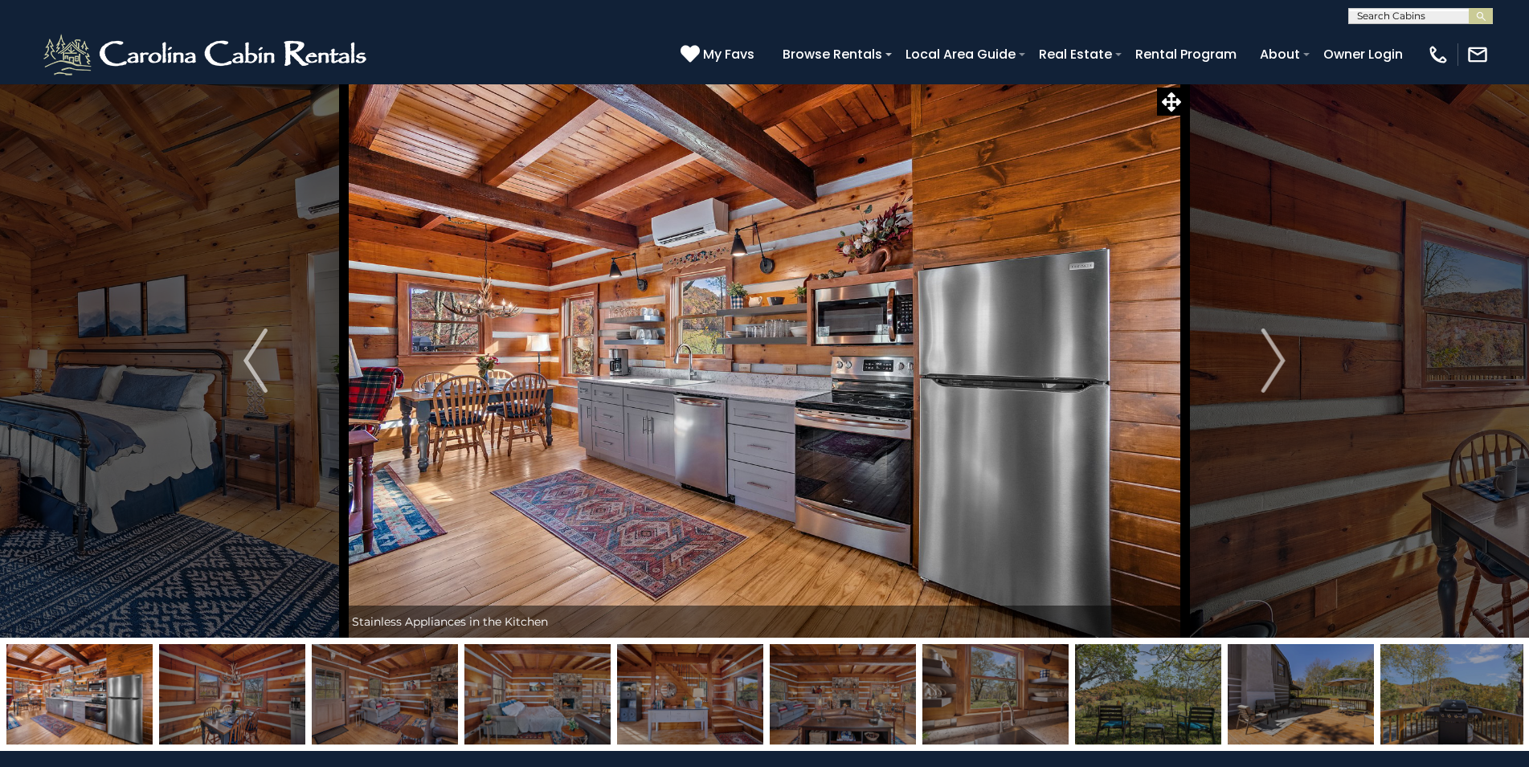
click at [1271, 358] on img "Next" at bounding box center [1273, 361] width 24 height 64
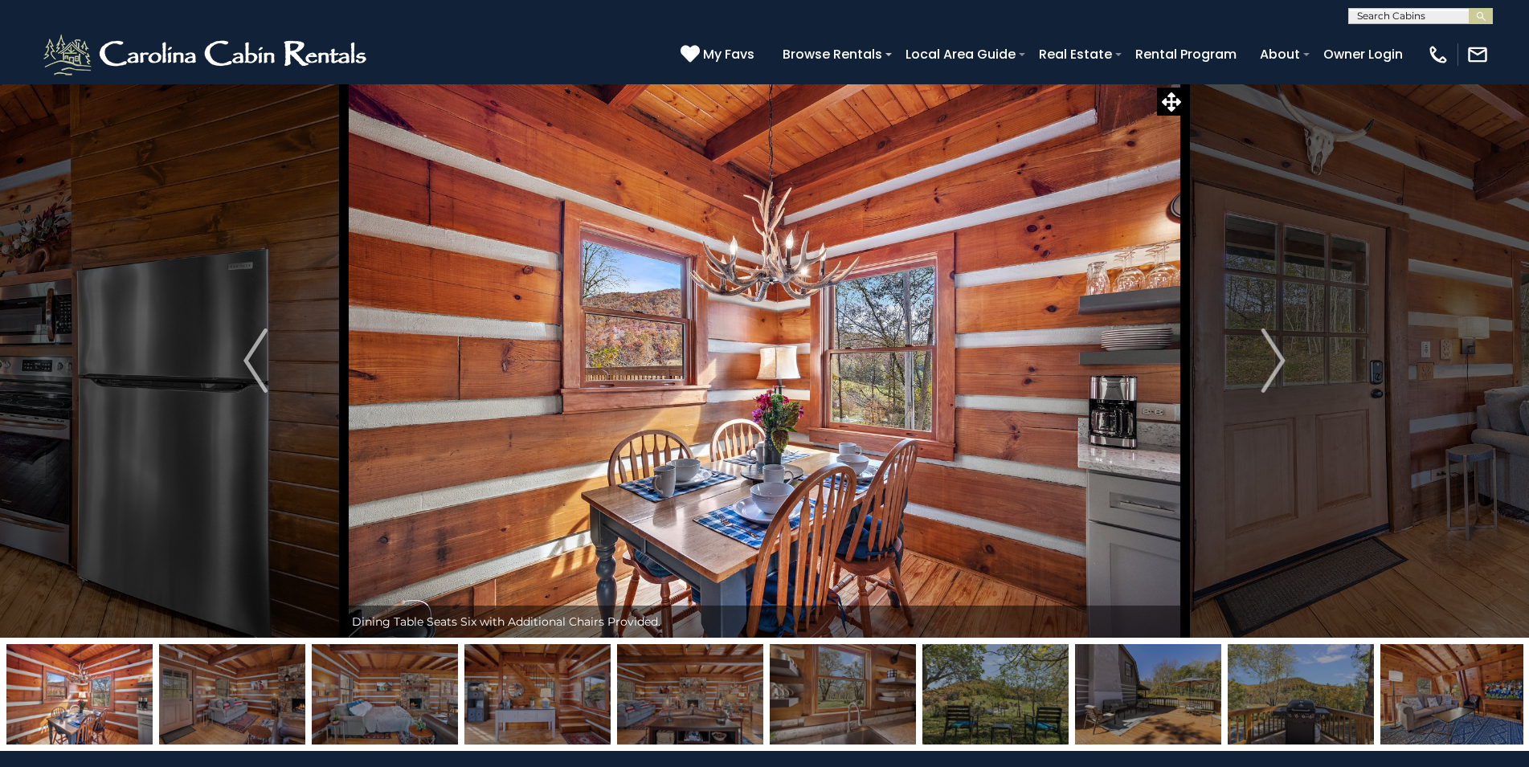
click at [1271, 358] on img "Next" at bounding box center [1273, 361] width 24 height 64
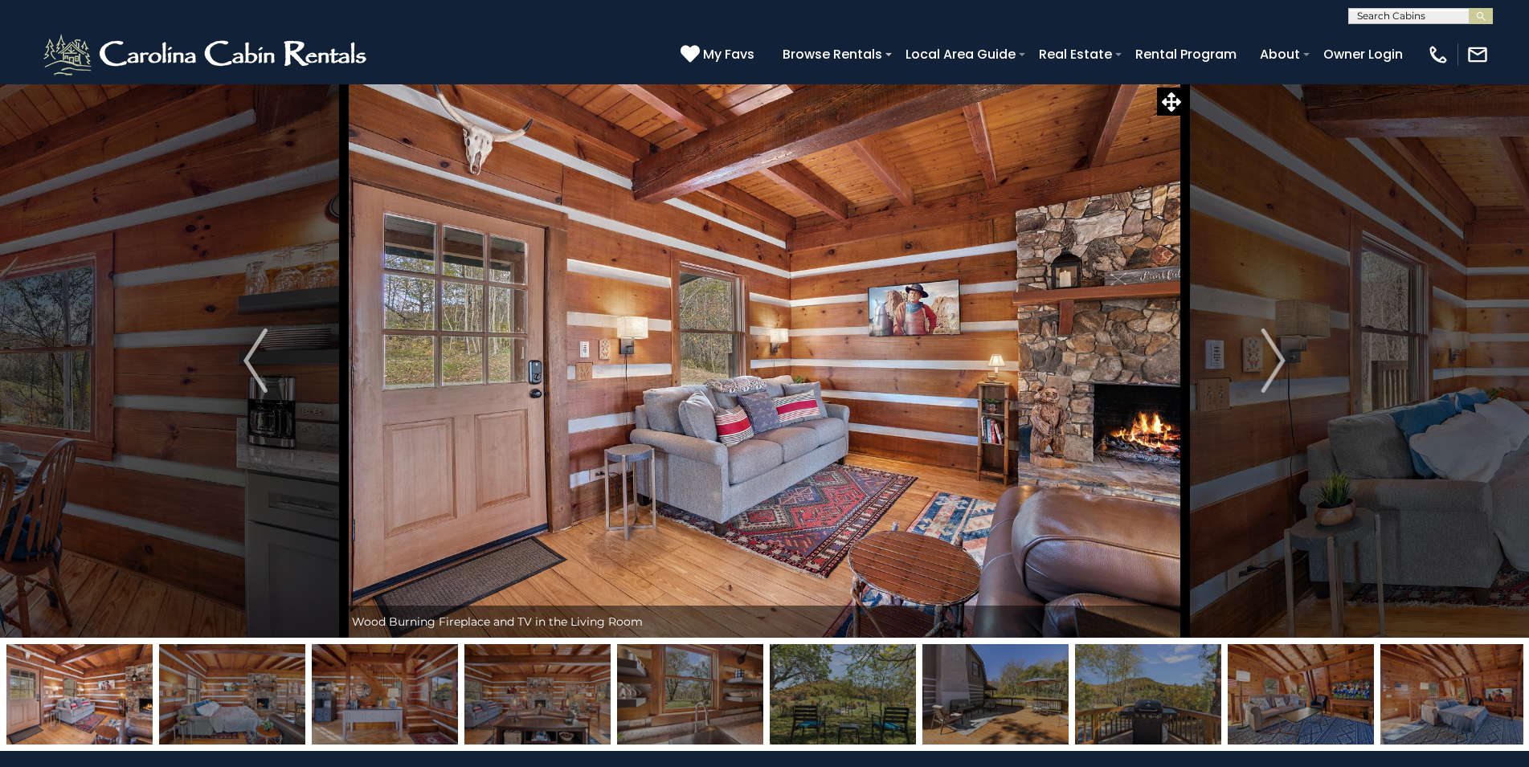
click at [1271, 358] on img "Next" at bounding box center [1273, 361] width 24 height 64
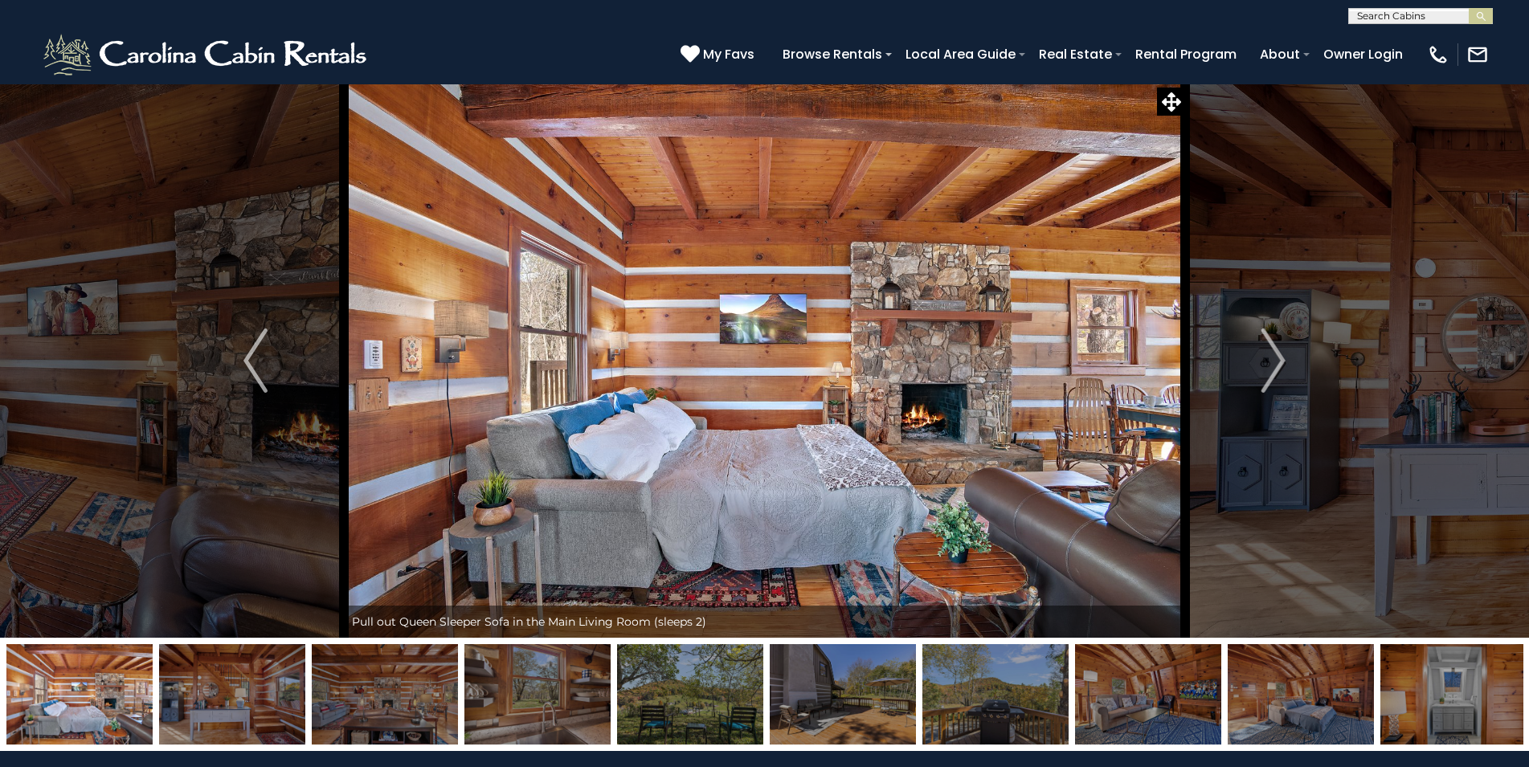
click at [1271, 358] on img "Next" at bounding box center [1273, 361] width 24 height 64
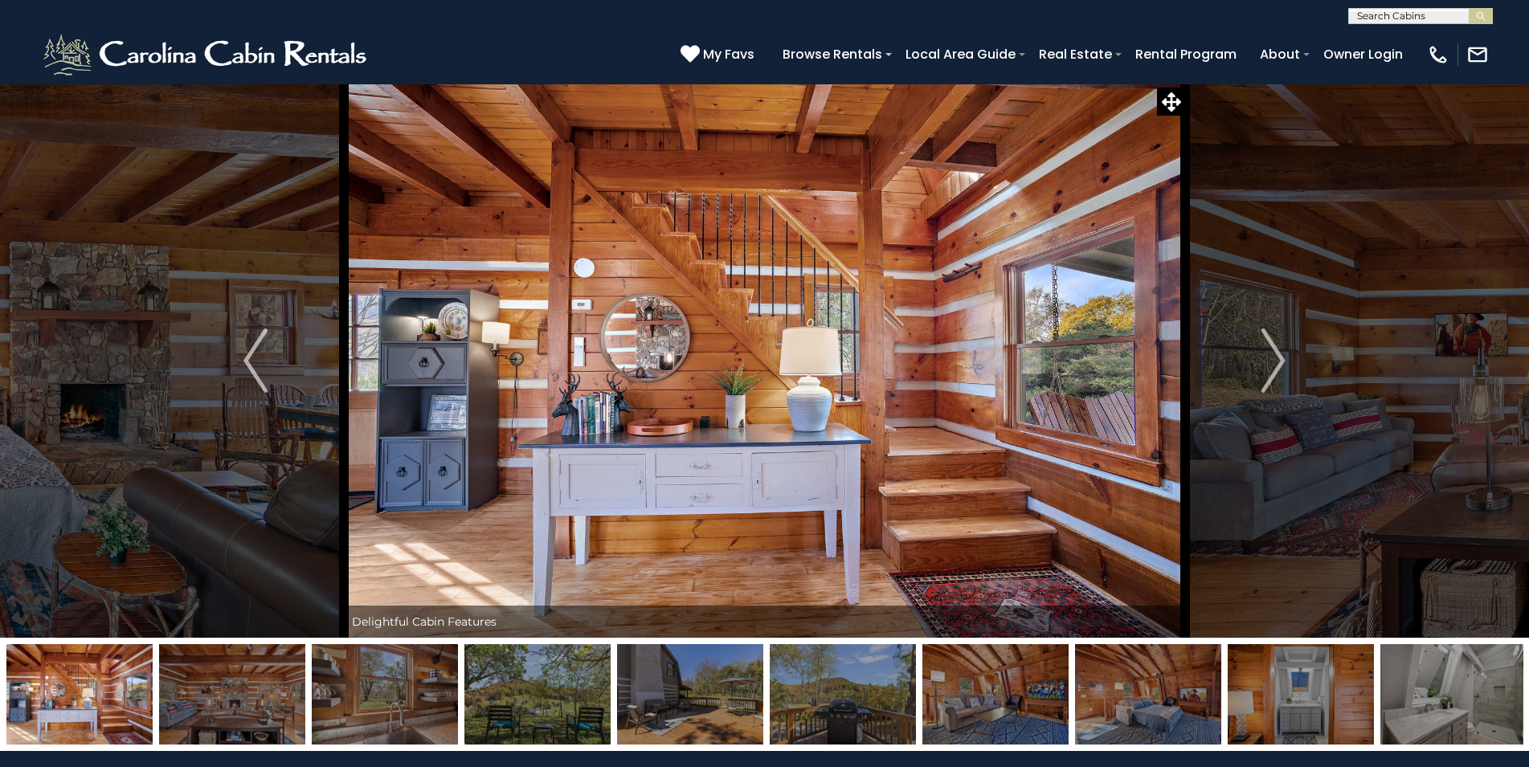
click at [1271, 358] on img "Next" at bounding box center [1273, 361] width 24 height 64
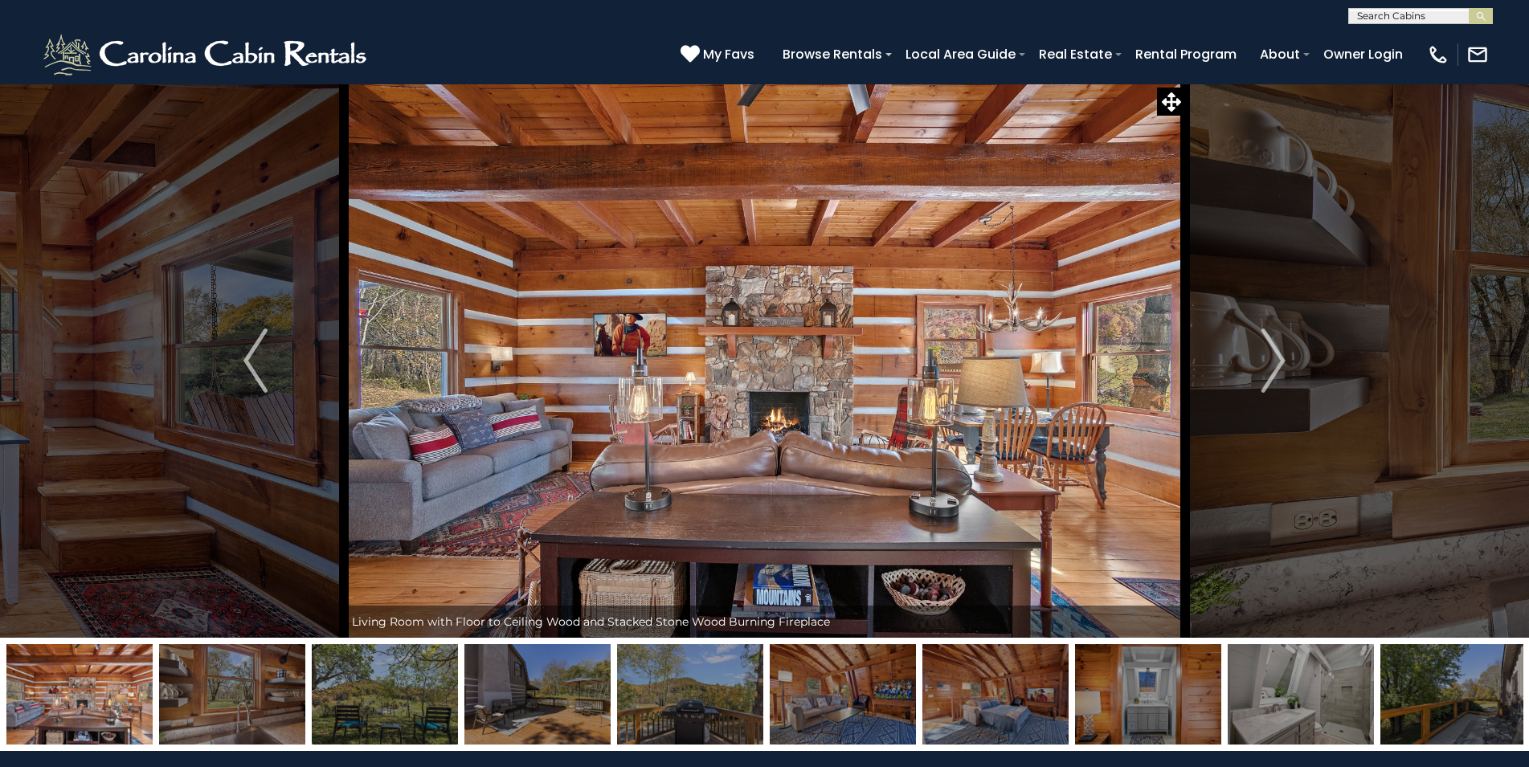
click at [1271, 358] on img "Next" at bounding box center [1273, 361] width 24 height 64
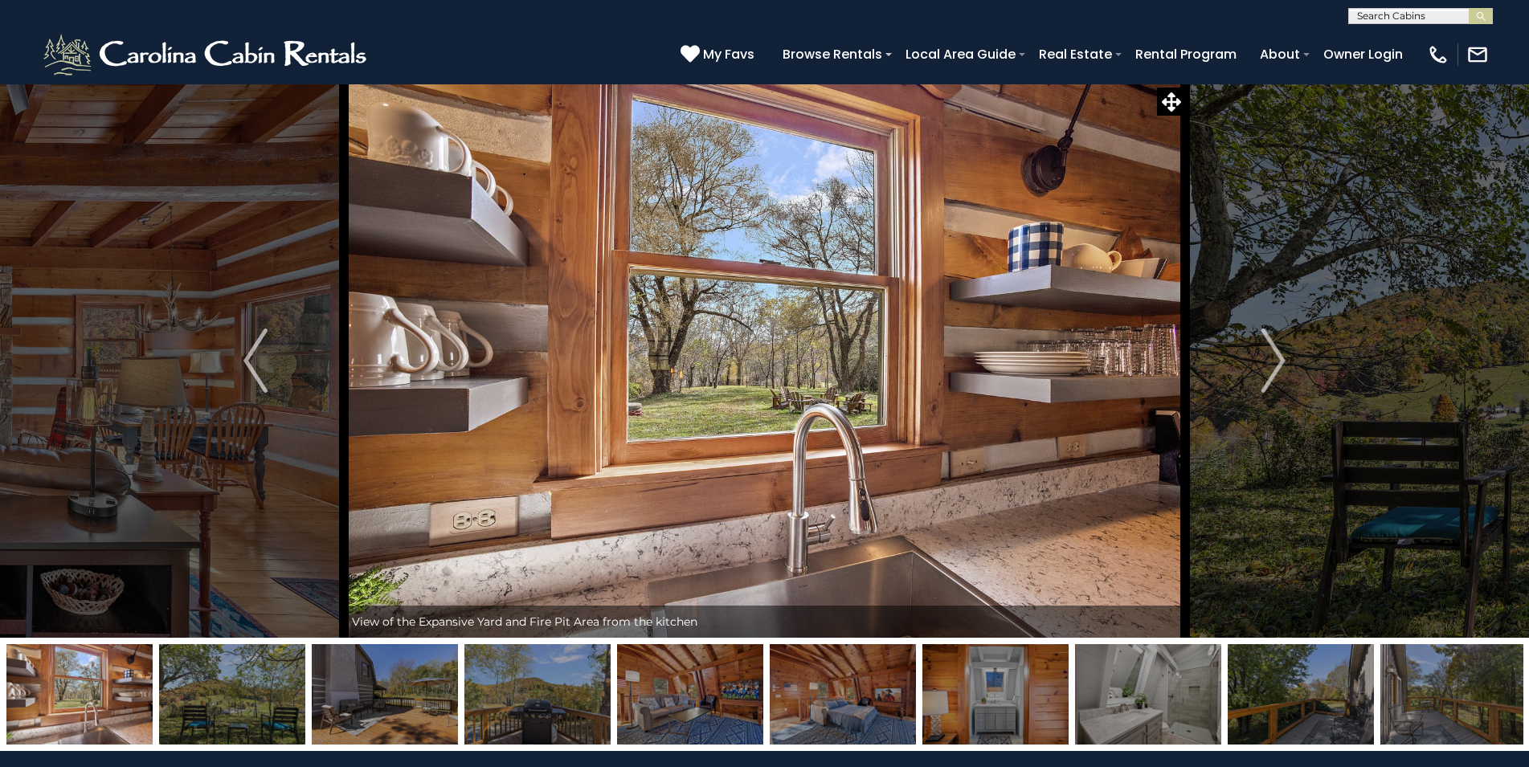
click at [1271, 358] on img "Next" at bounding box center [1273, 361] width 24 height 64
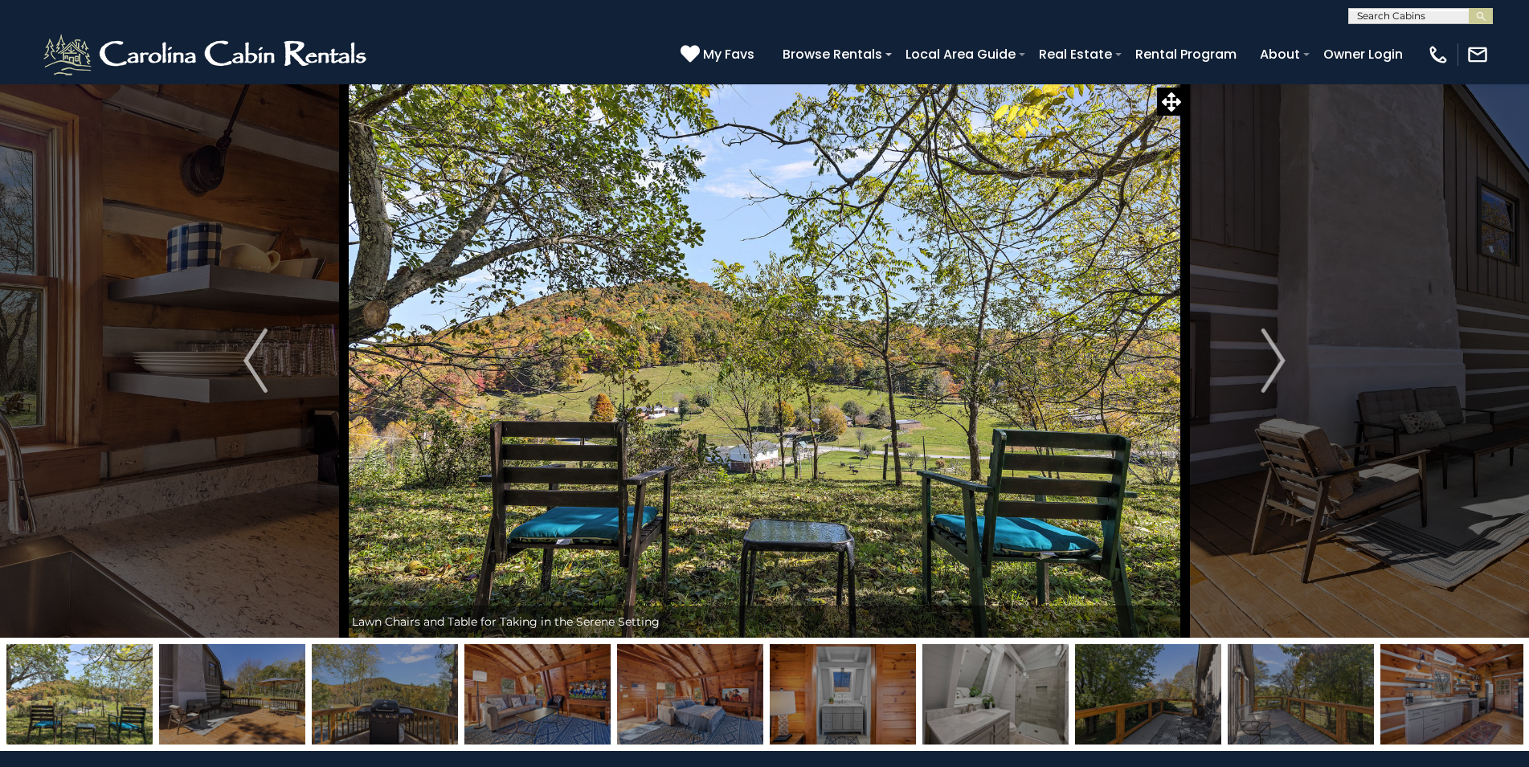
click at [1271, 358] on img "Next" at bounding box center [1273, 361] width 24 height 64
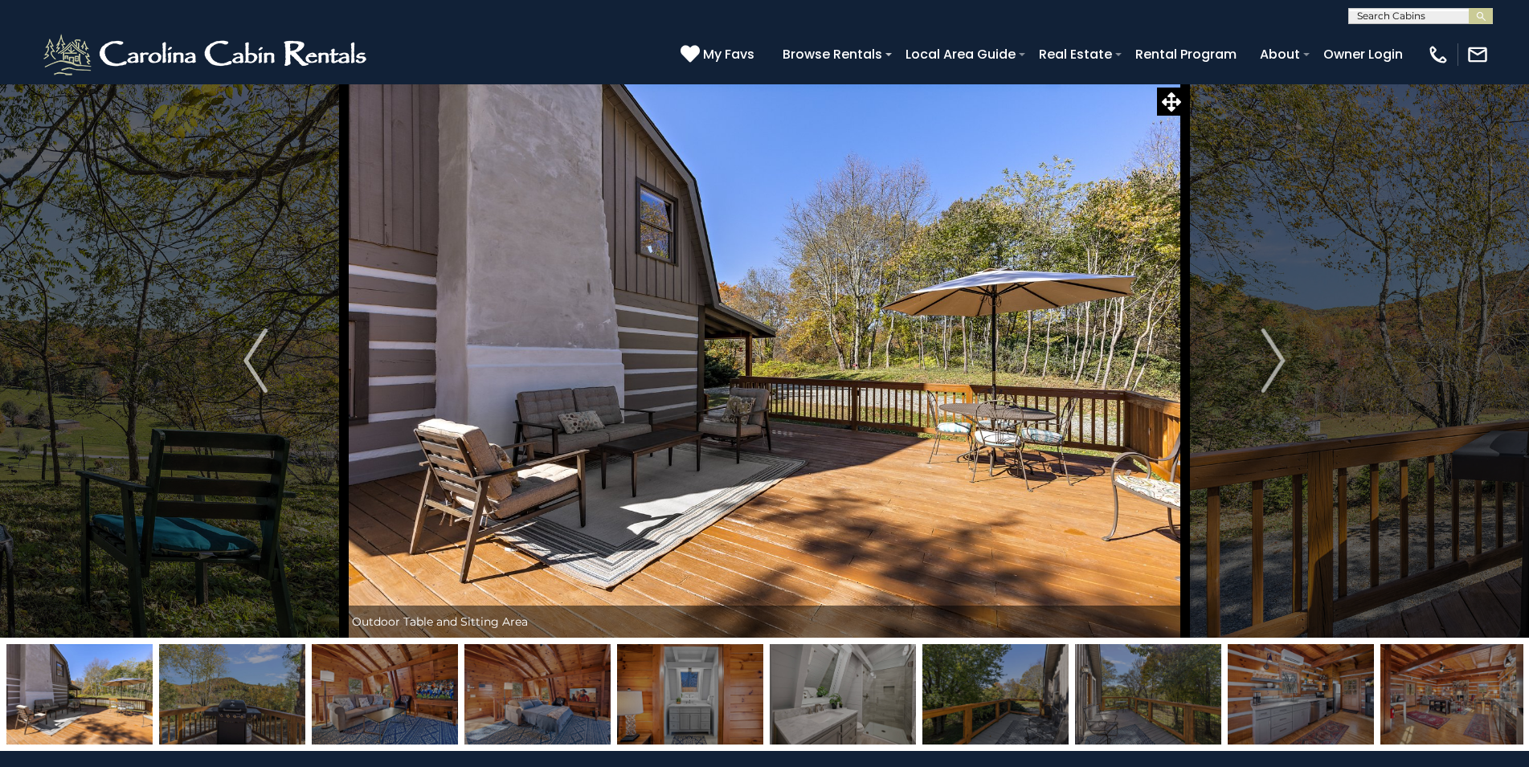
click at [1271, 358] on img "Next" at bounding box center [1273, 361] width 24 height 64
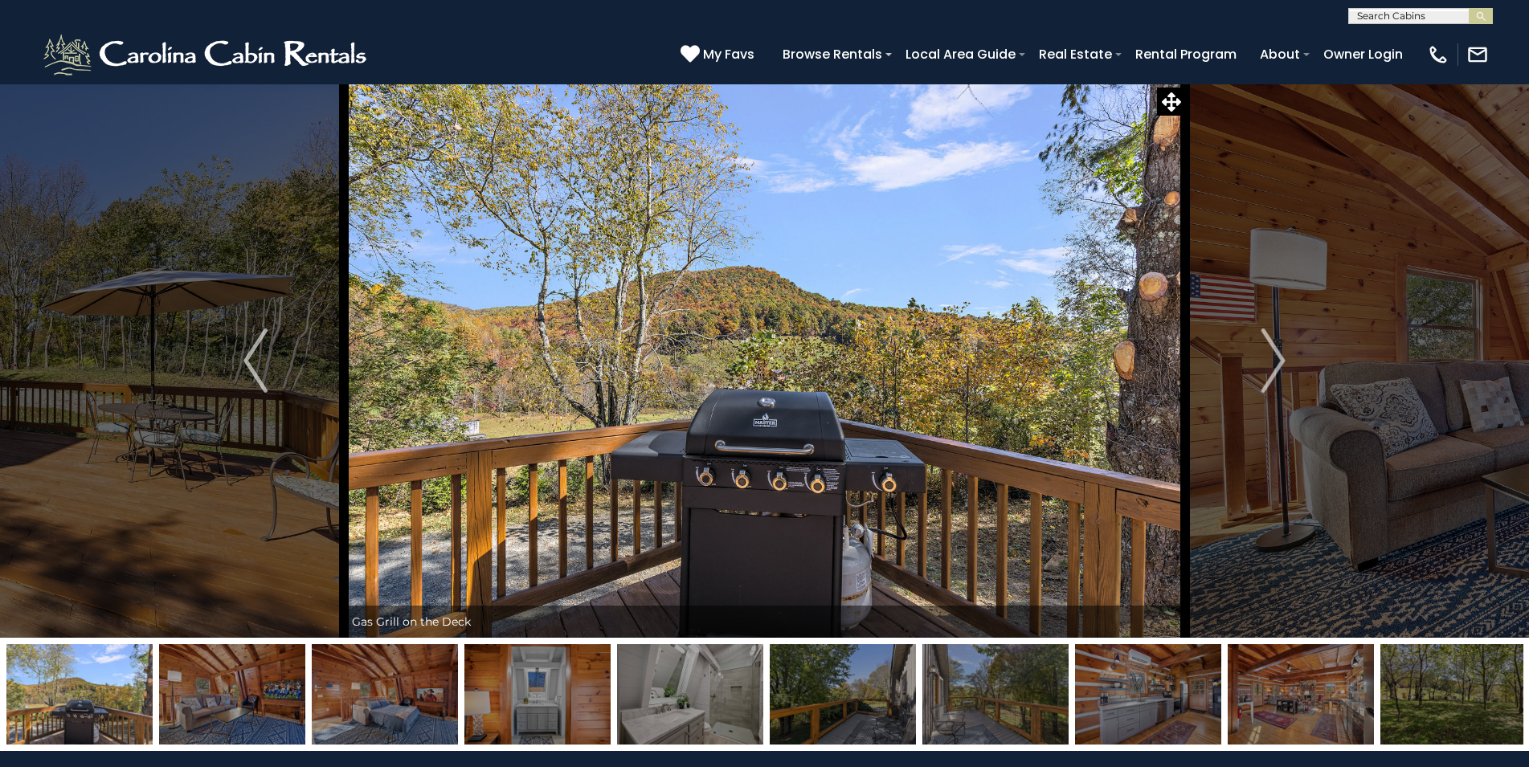
click at [1271, 358] on img "Next" at bounding box center [1273, 361] width 24 height 64
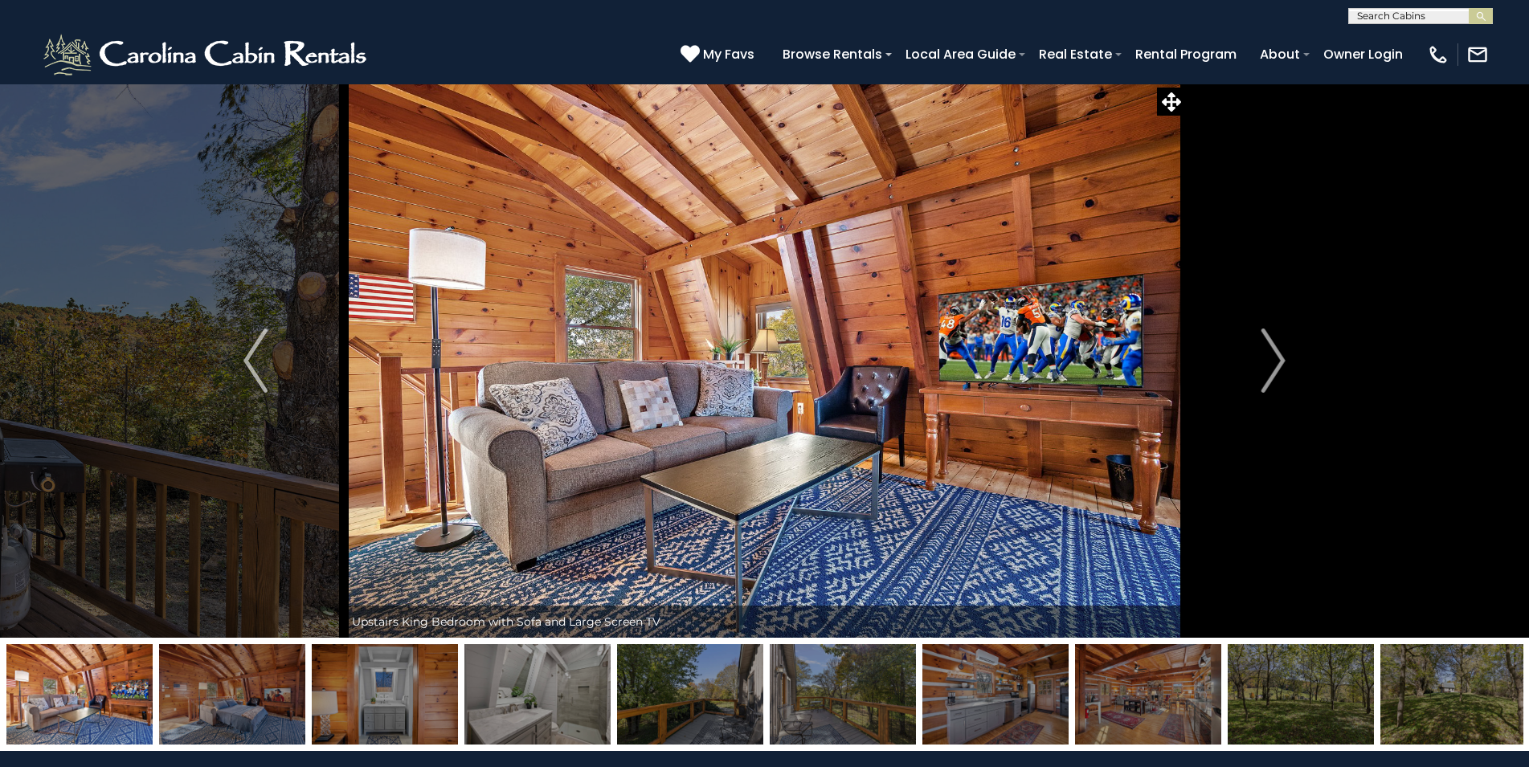
click at [1271, 358] on img "Next" at bounding box center [1273, 361] width 24 height 64
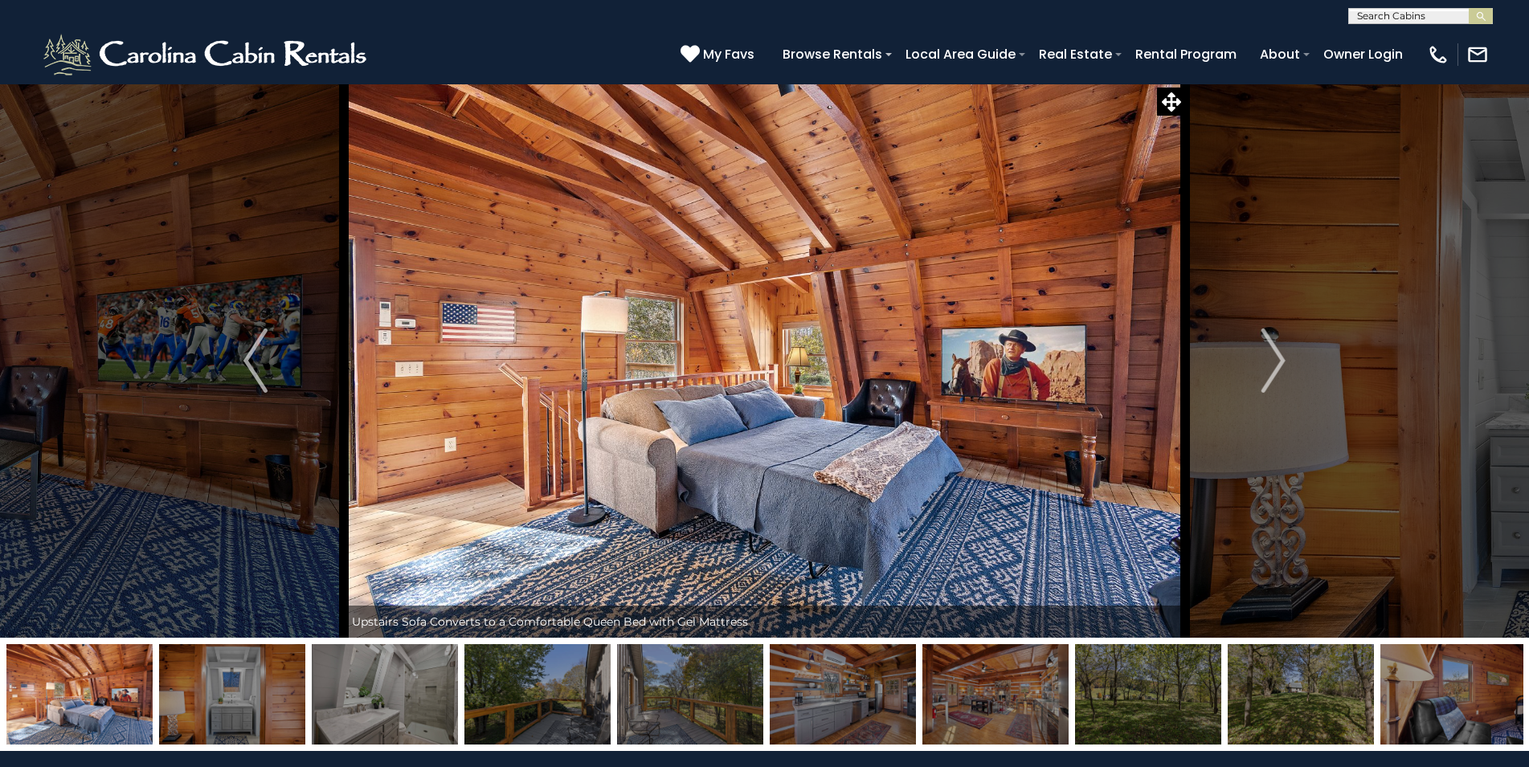
click at [1271, 358] on img "Next" at bounding box center [1273, 361] width 24 height 64
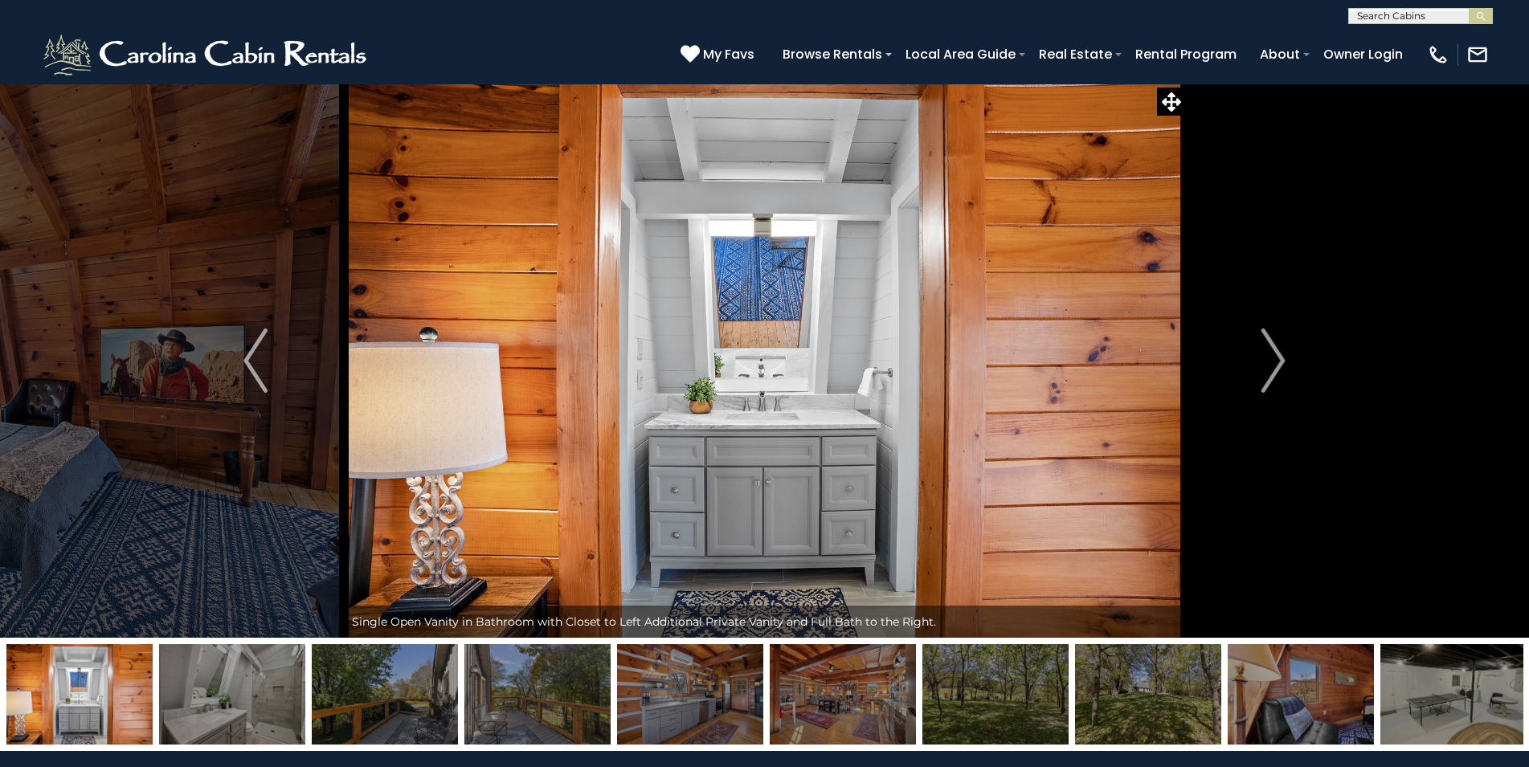
click at [1271, 358] on img "Next" at bounding box center [1273, 361] width 24 height 64
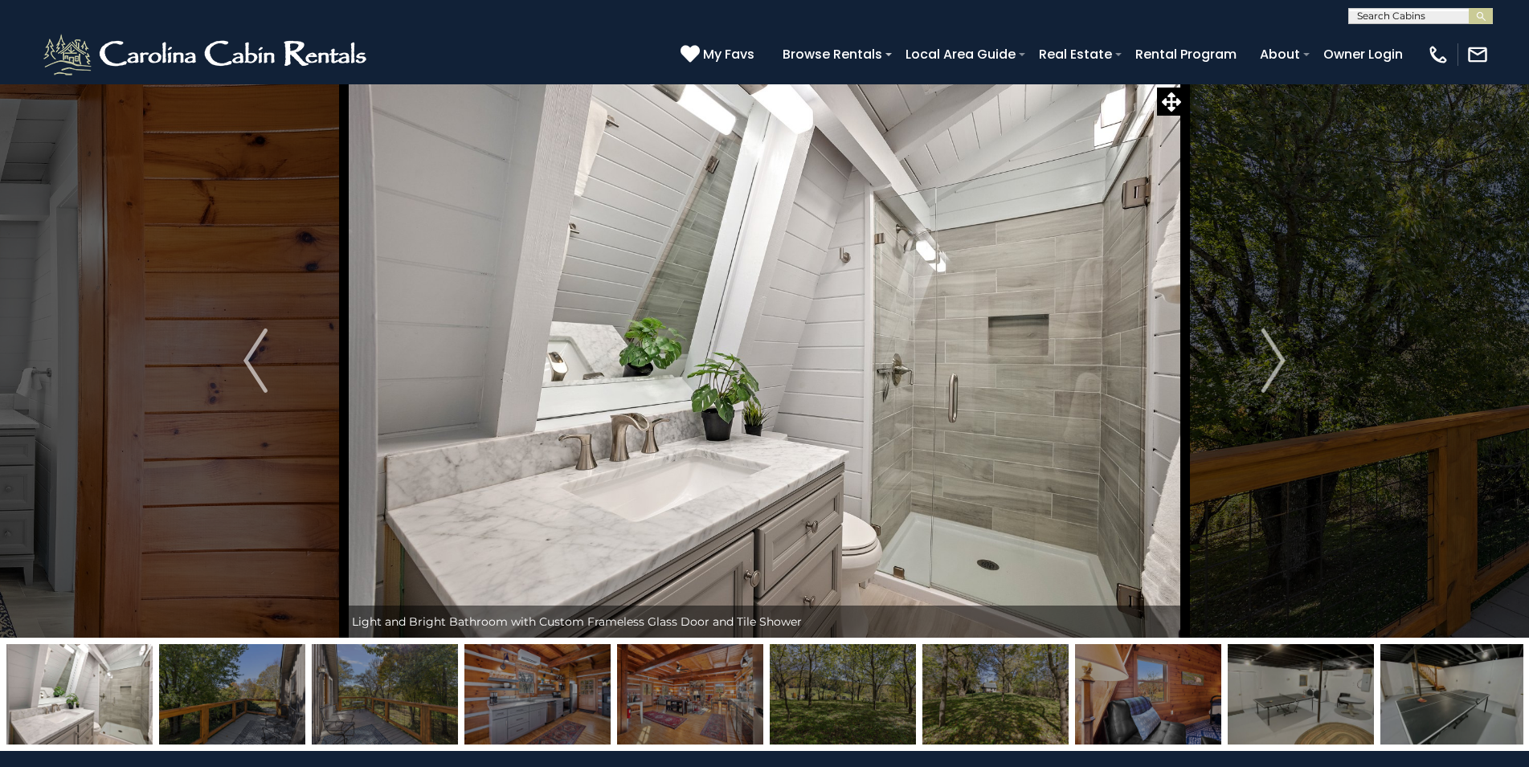
click at [1271, 358] on img "Next" at bounding box center [1273, 361] width 24 height 64
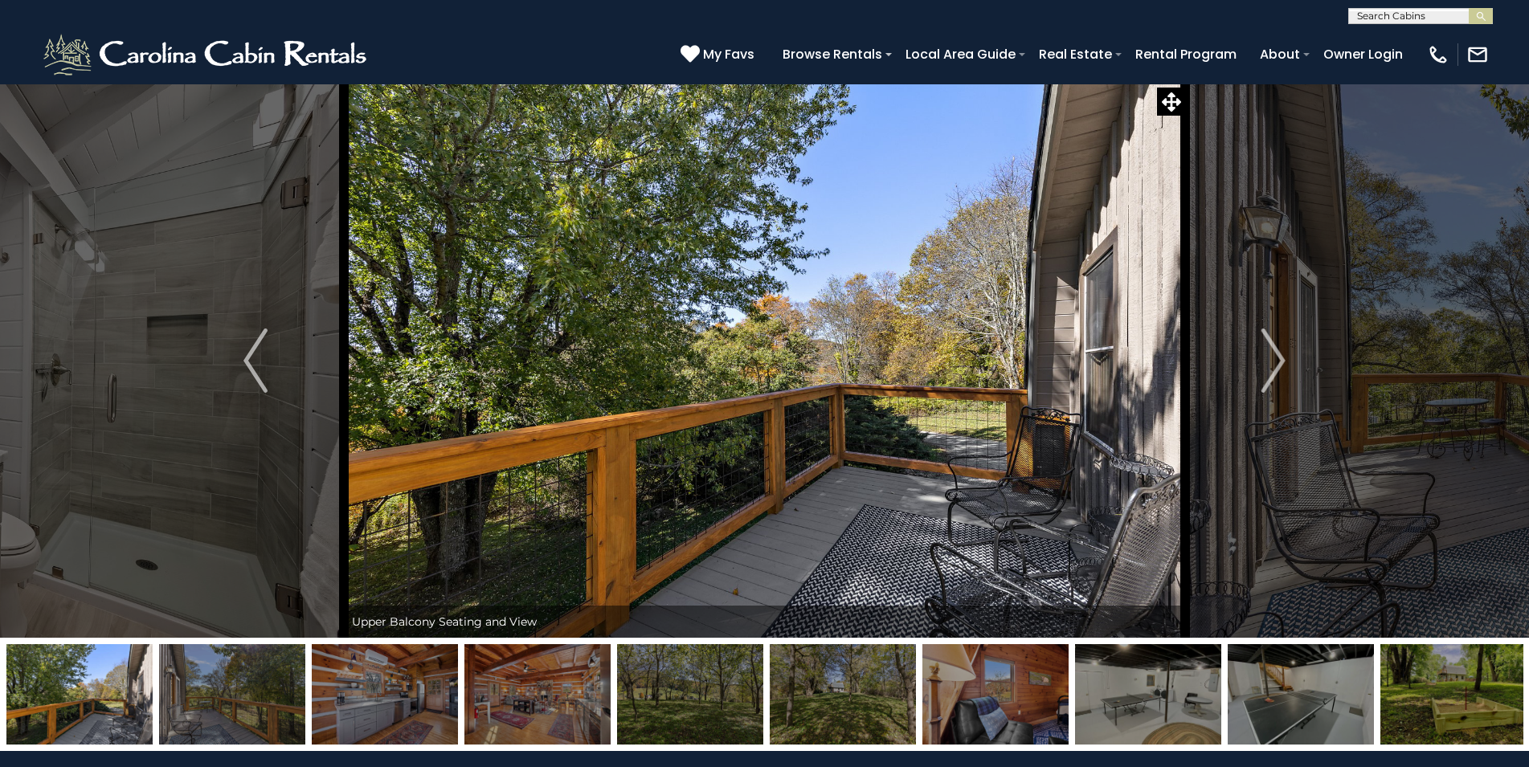
click at [1271, 358] on img "Next" at bounding box center [1273, 361] width 24 height 64
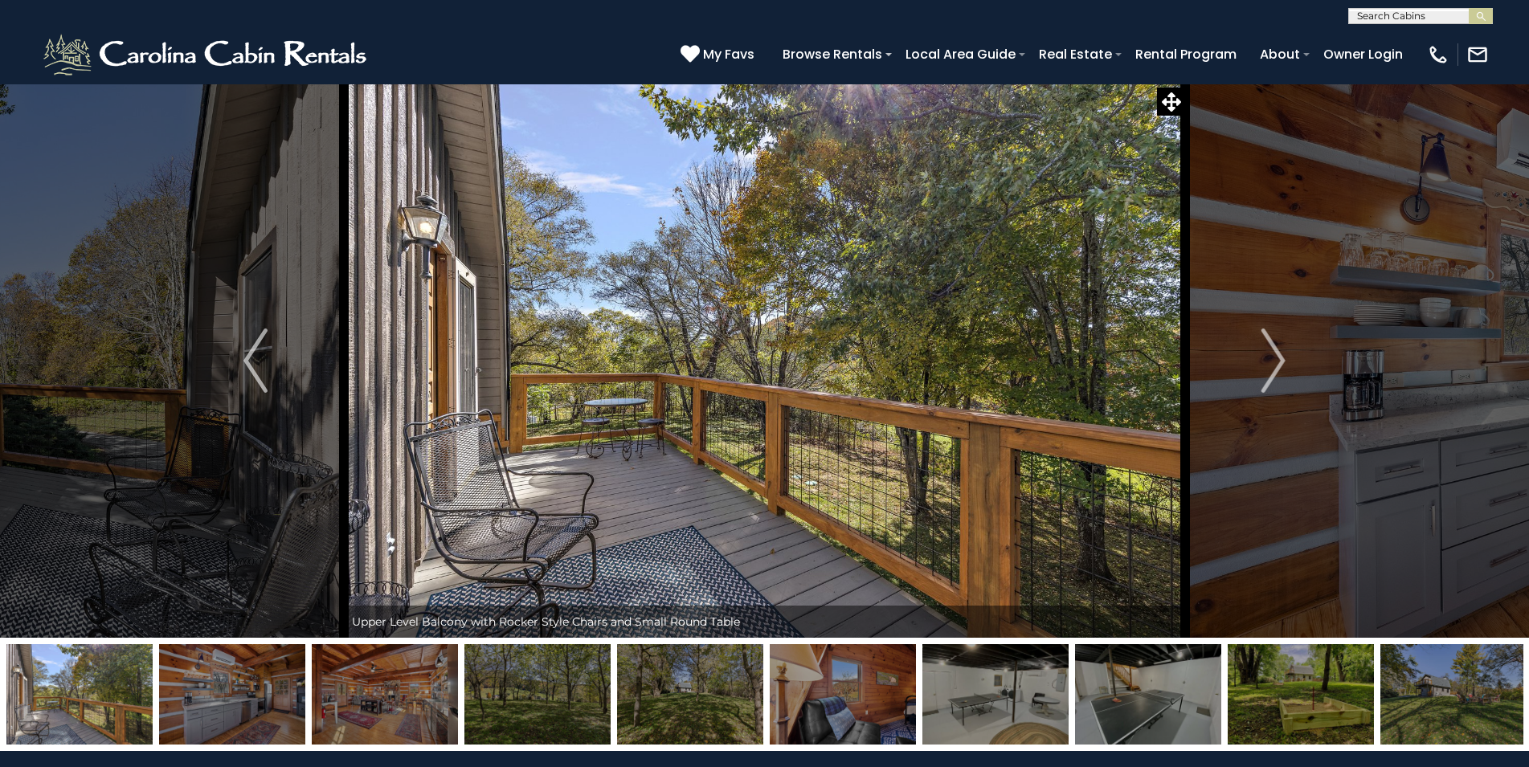
click at [1271, 358] on img "Next" at bounding box center [1273, 361] width 24 height 64
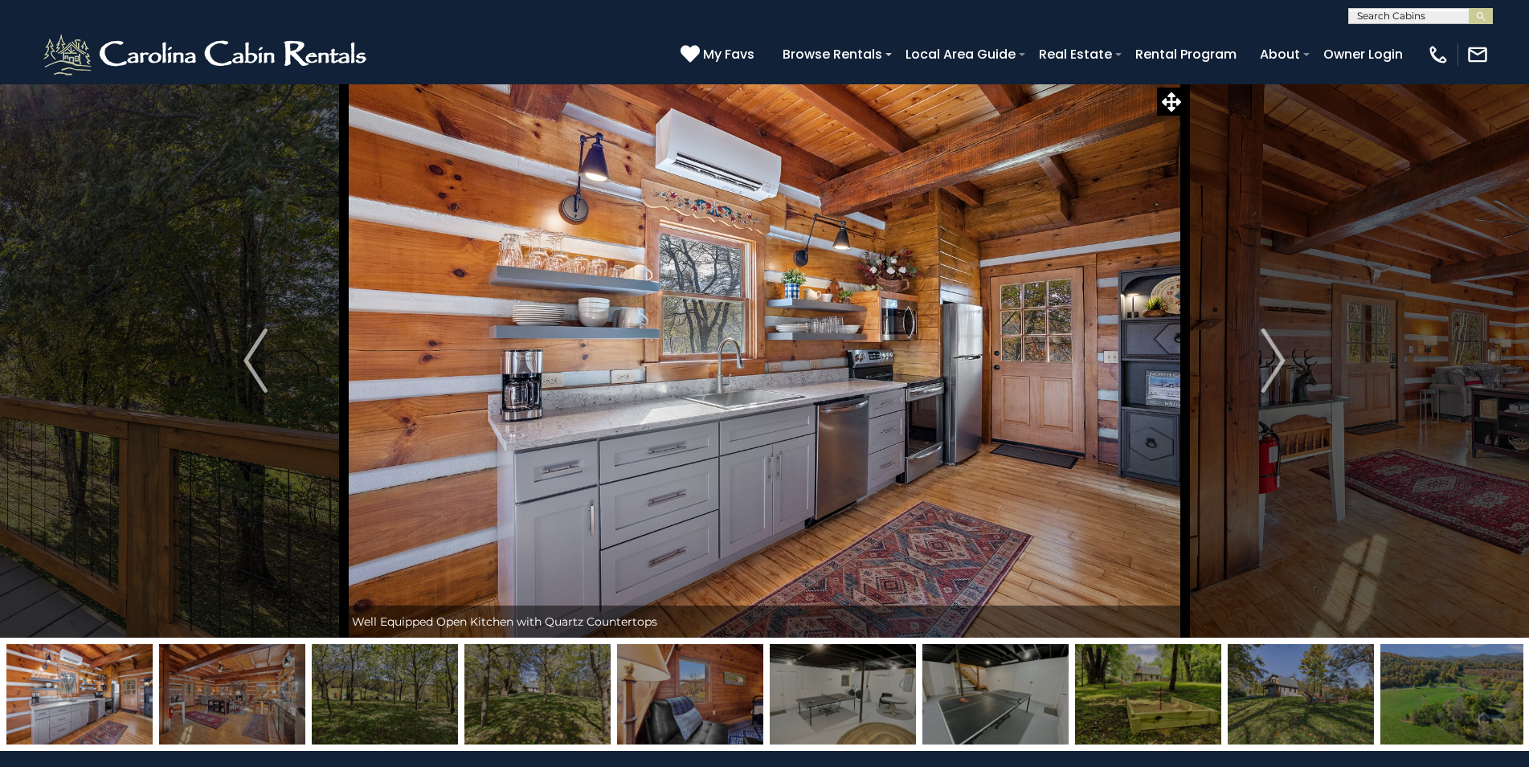
click at [1271, 358] on img "Next" at bounding box center [1273, 361] width 24 height 64
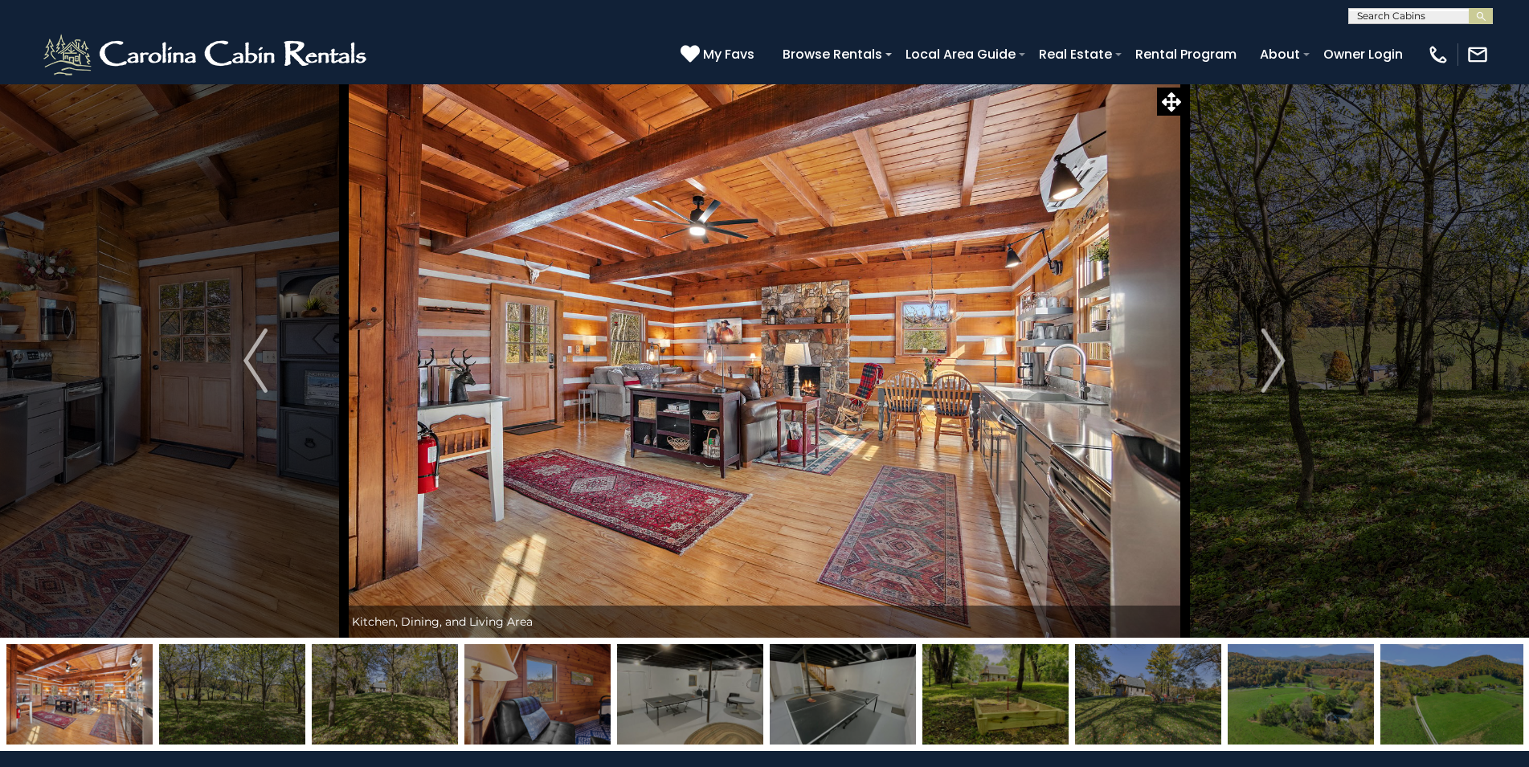
click at [1271, 358] on img "Next" at bounding box center [1273, 361] width 24 height 64
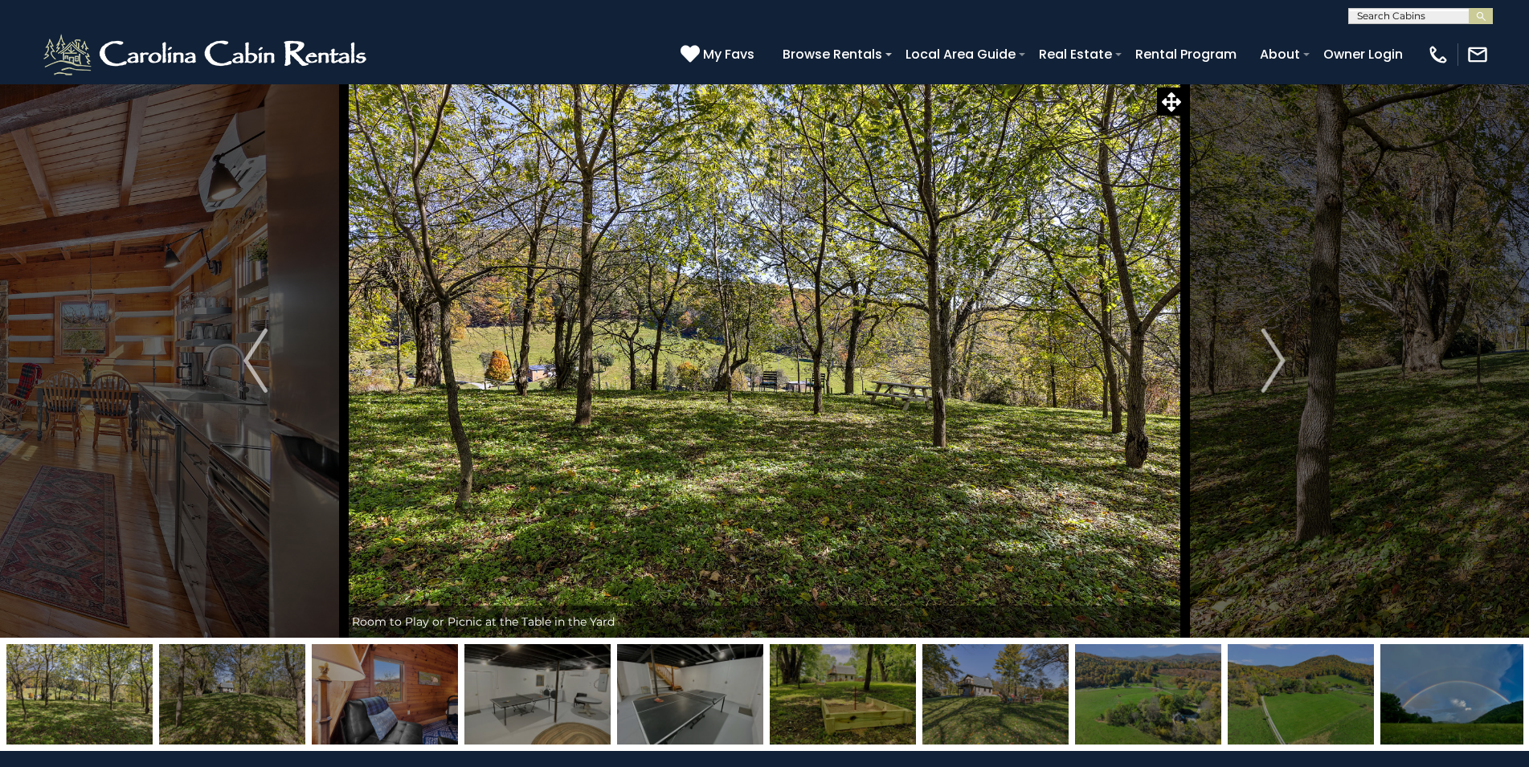
click at [1271, 358] on img "Next" at bounding box center [1273, 361] width 24 height 64
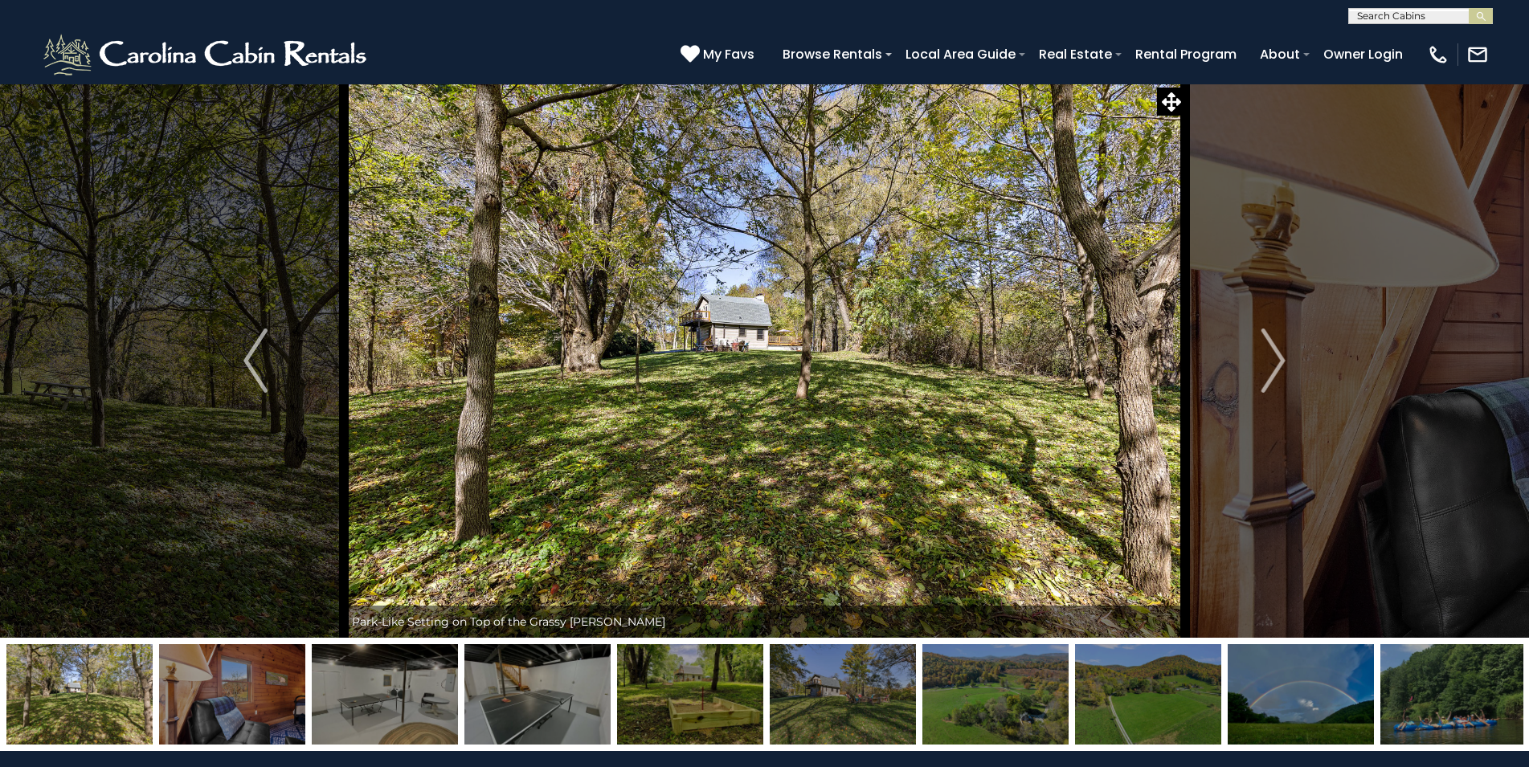
click at [1271, 358] on img "Next" at bounding box center [1273, 361] width 24 height 64
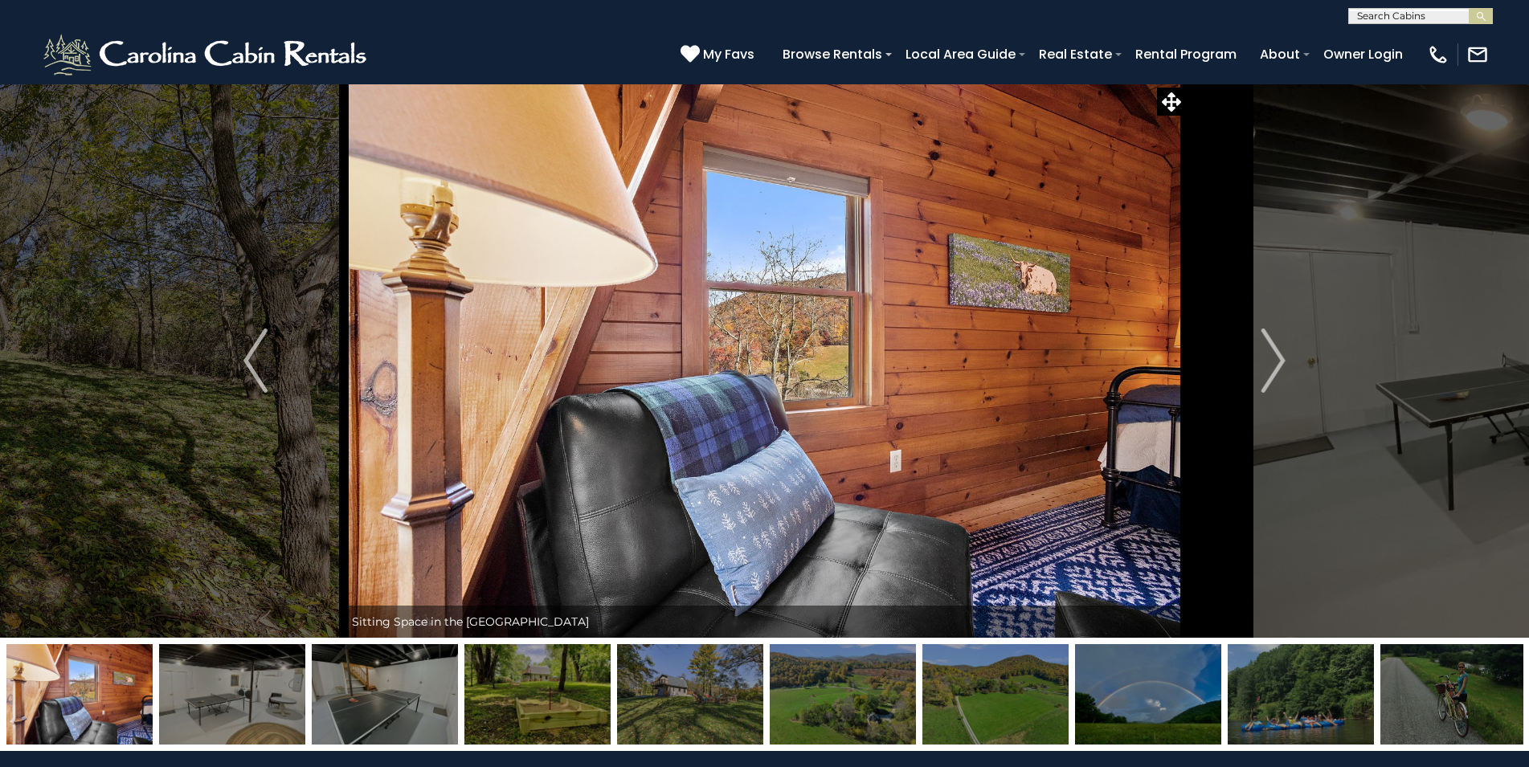
click at [1271, 358] on img "Next" at bounding box center [1273, 361] width 24 height 64
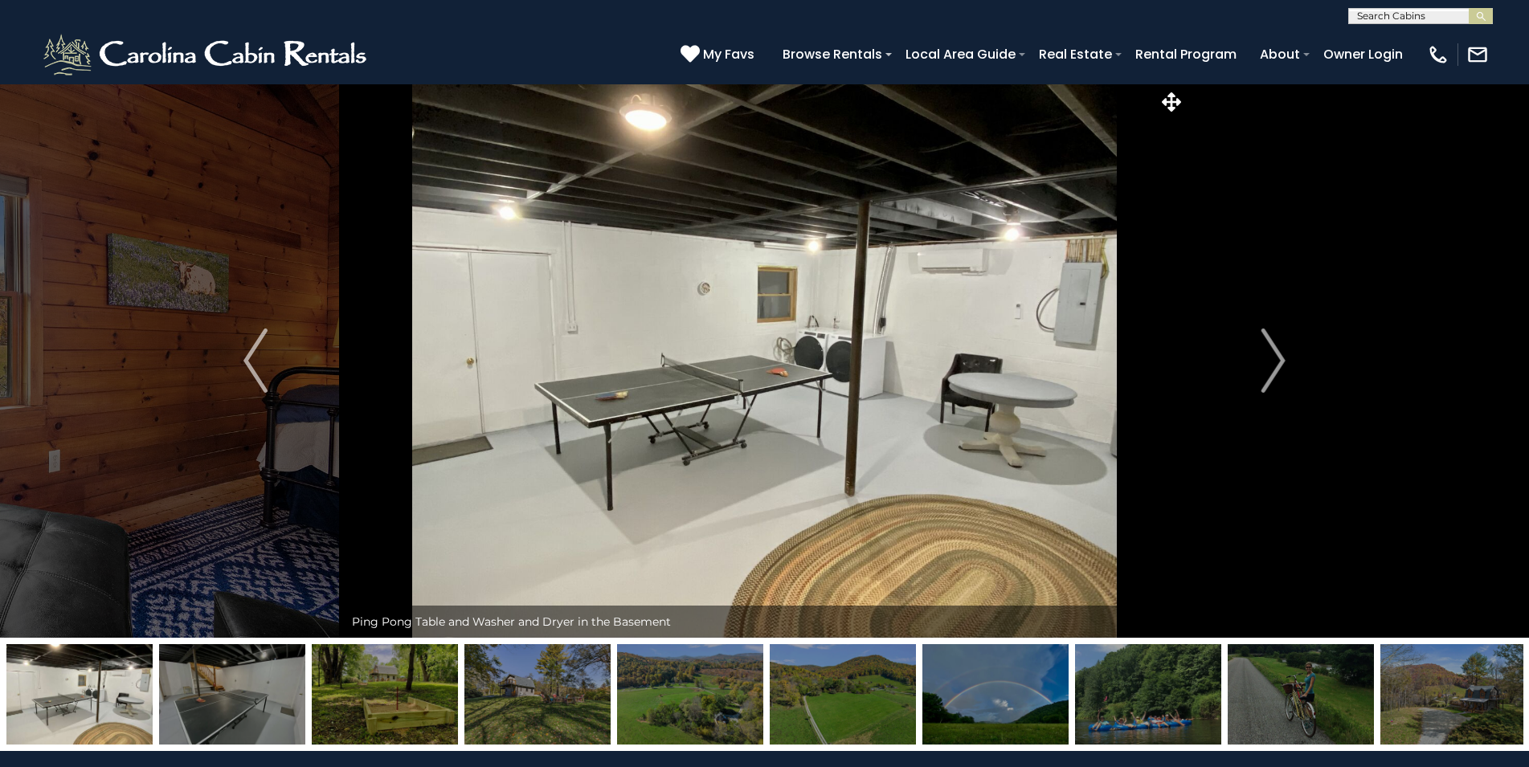
click at [1271, 358] on img "Next" at bounding box center [1273, 361] width 24 height 64
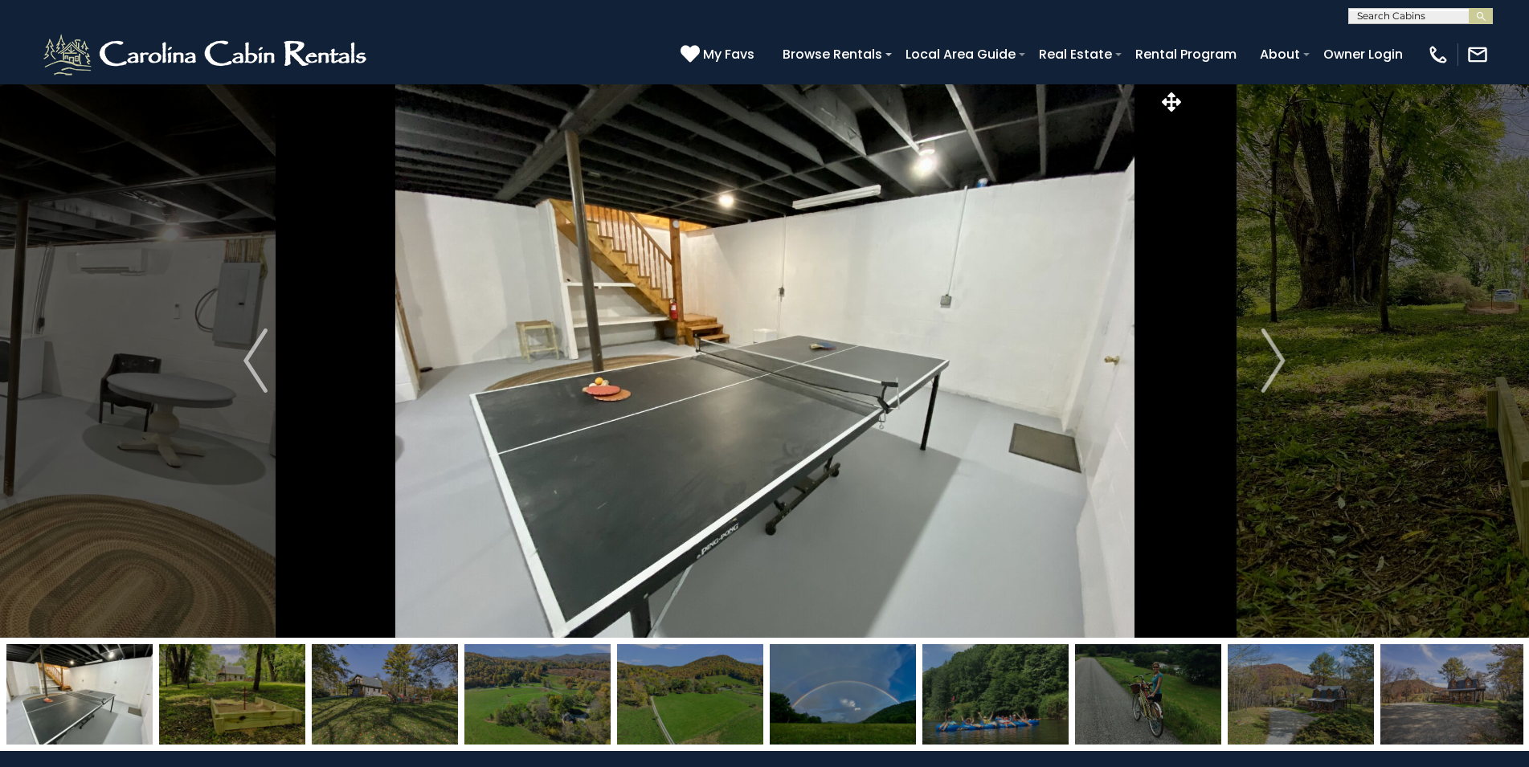
click at [1271, 358] on img "Next" at bounding box center [1273, 361] width 24 height 64
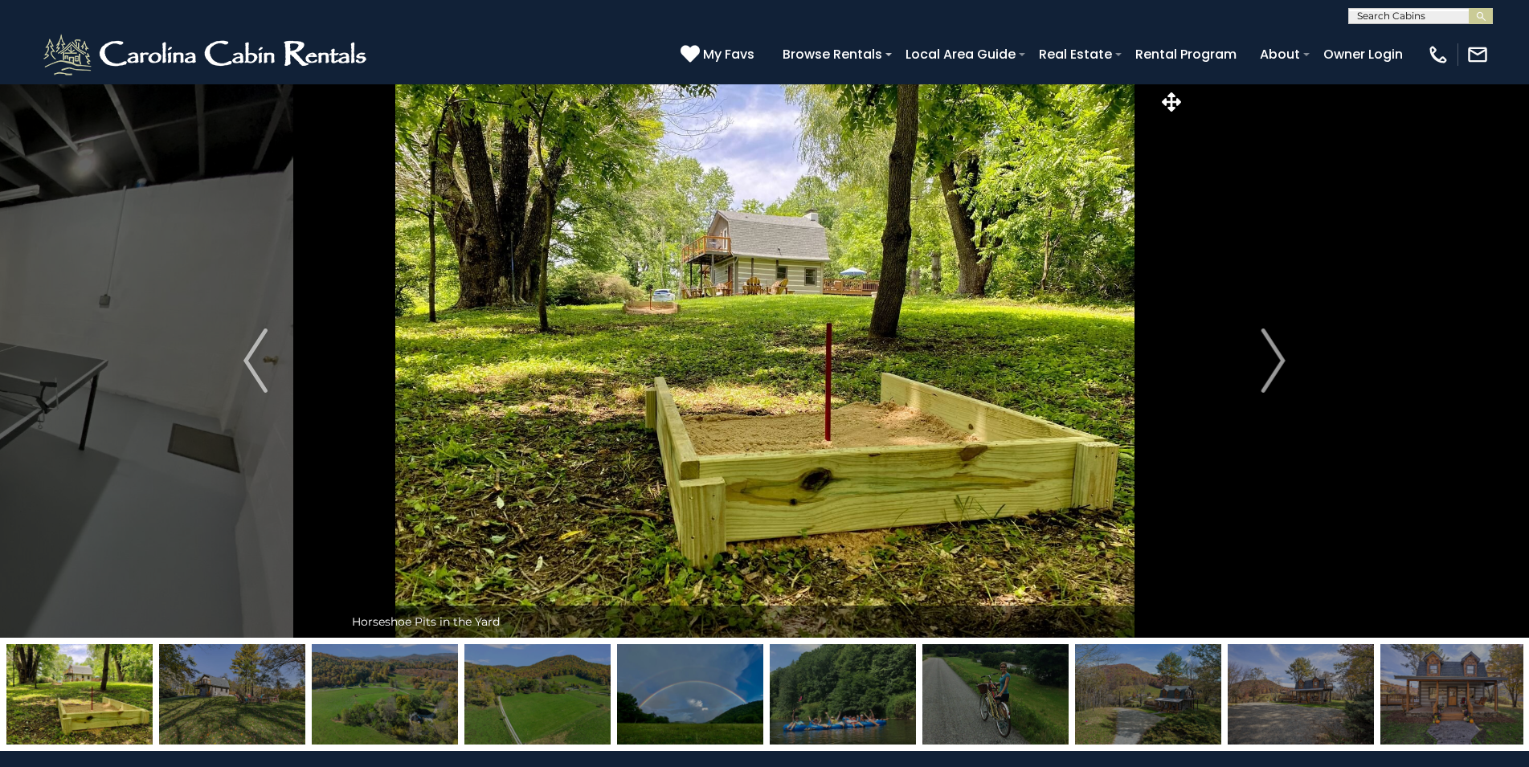
click at [1271, 358] on img "Next" at bounding box center [1273, 361] width 24 height 64
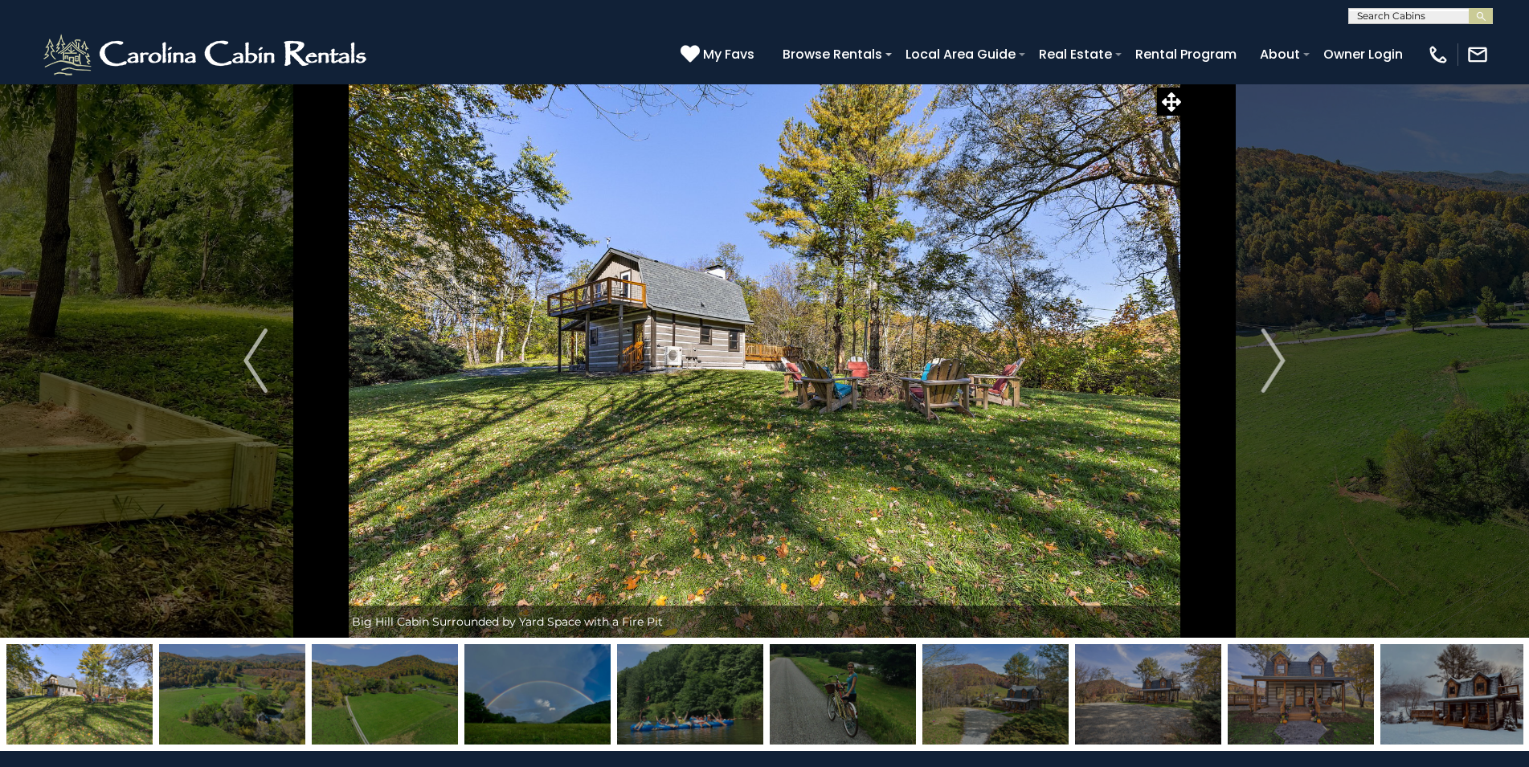
click at [1271, 358] on img "Next" at bounding box center [1273, 361] width 24 height 64
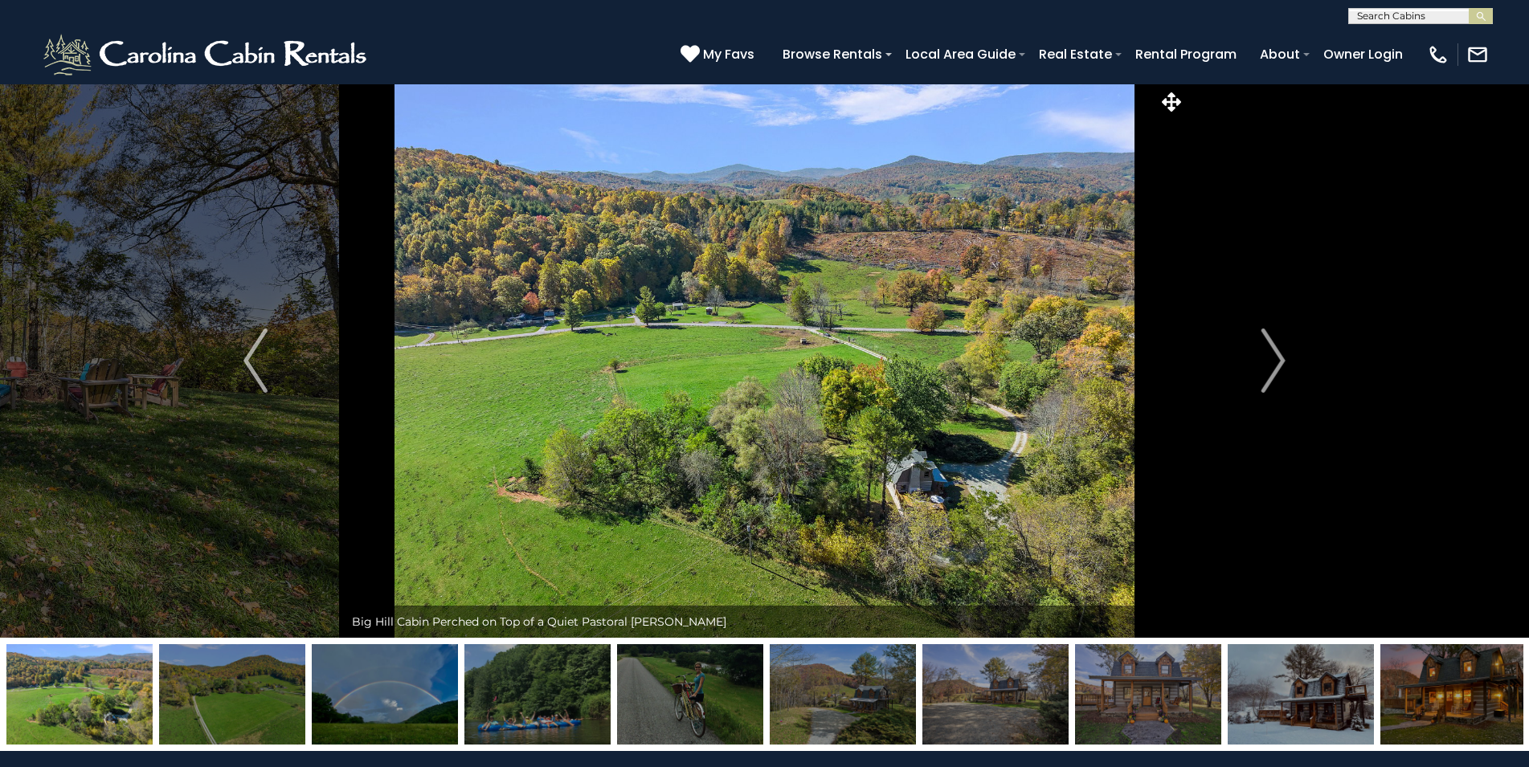
click at [1271, 358] on img "Next" at bounding box center [1273, 361] width 24 height 64
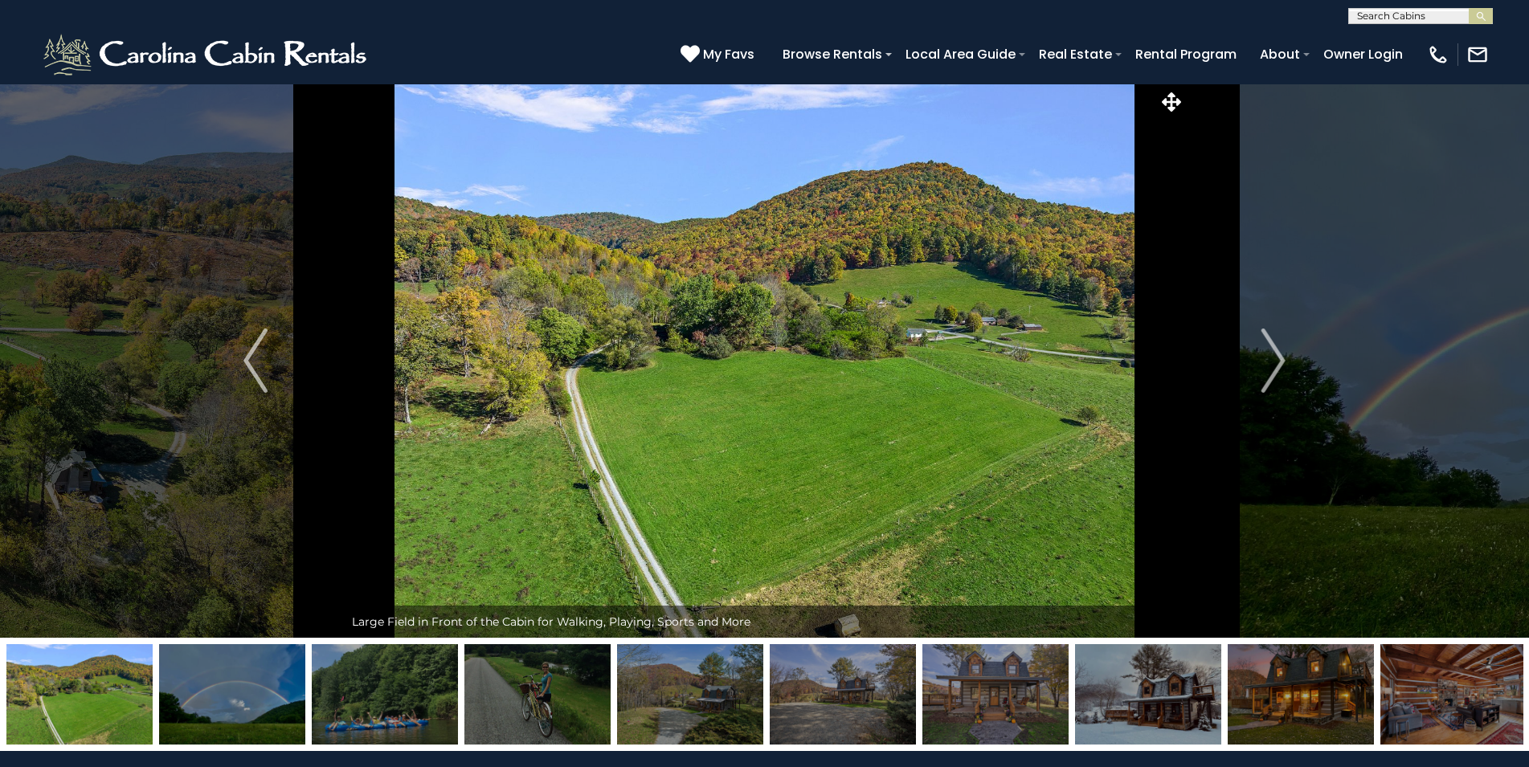
click at [1271, 358] on img "Next" at bounding box center [1273, 361] width 24 height 64
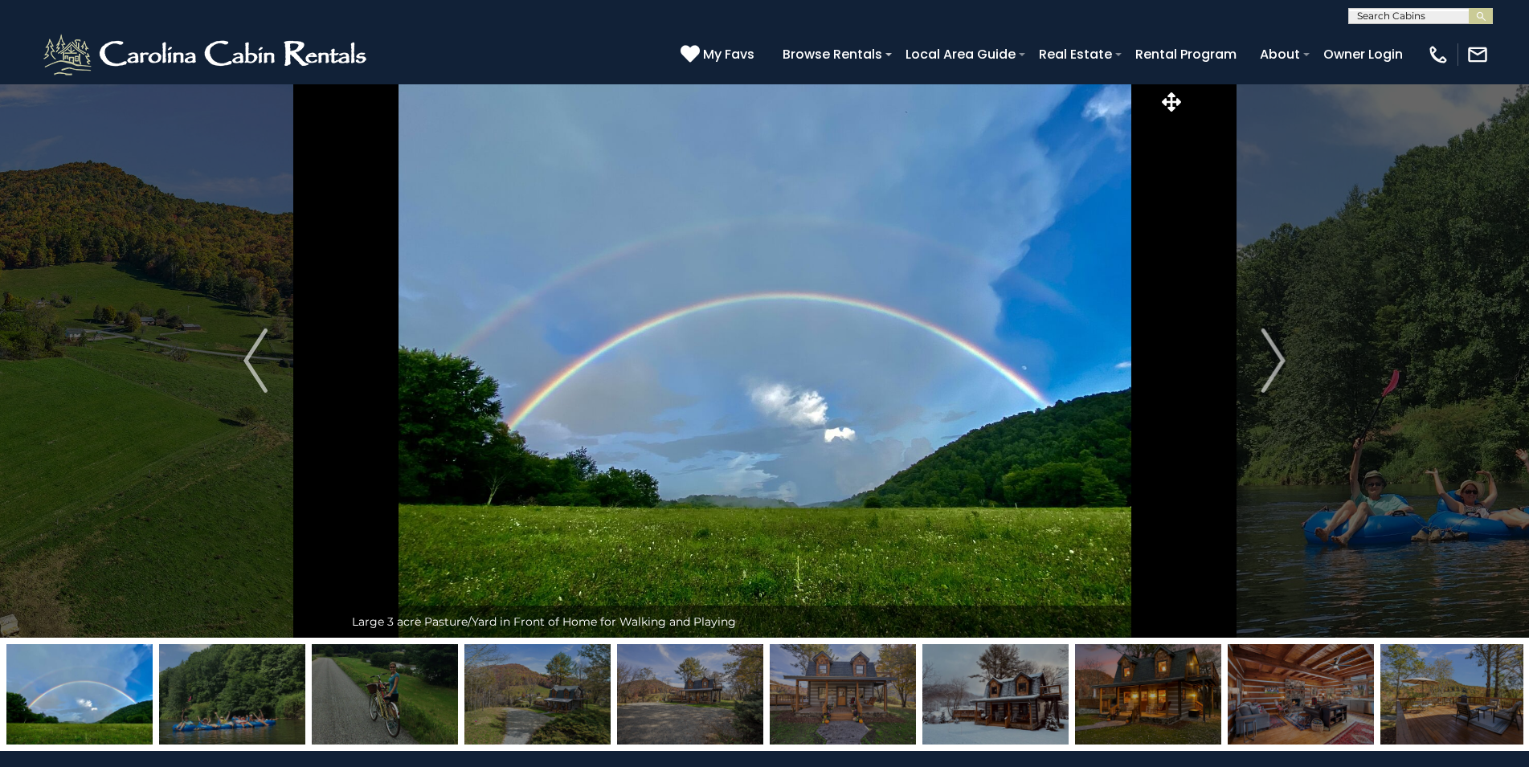
click at [1271, 358] on img "Next" at bounding box center [1273, 361] width 24 height 64
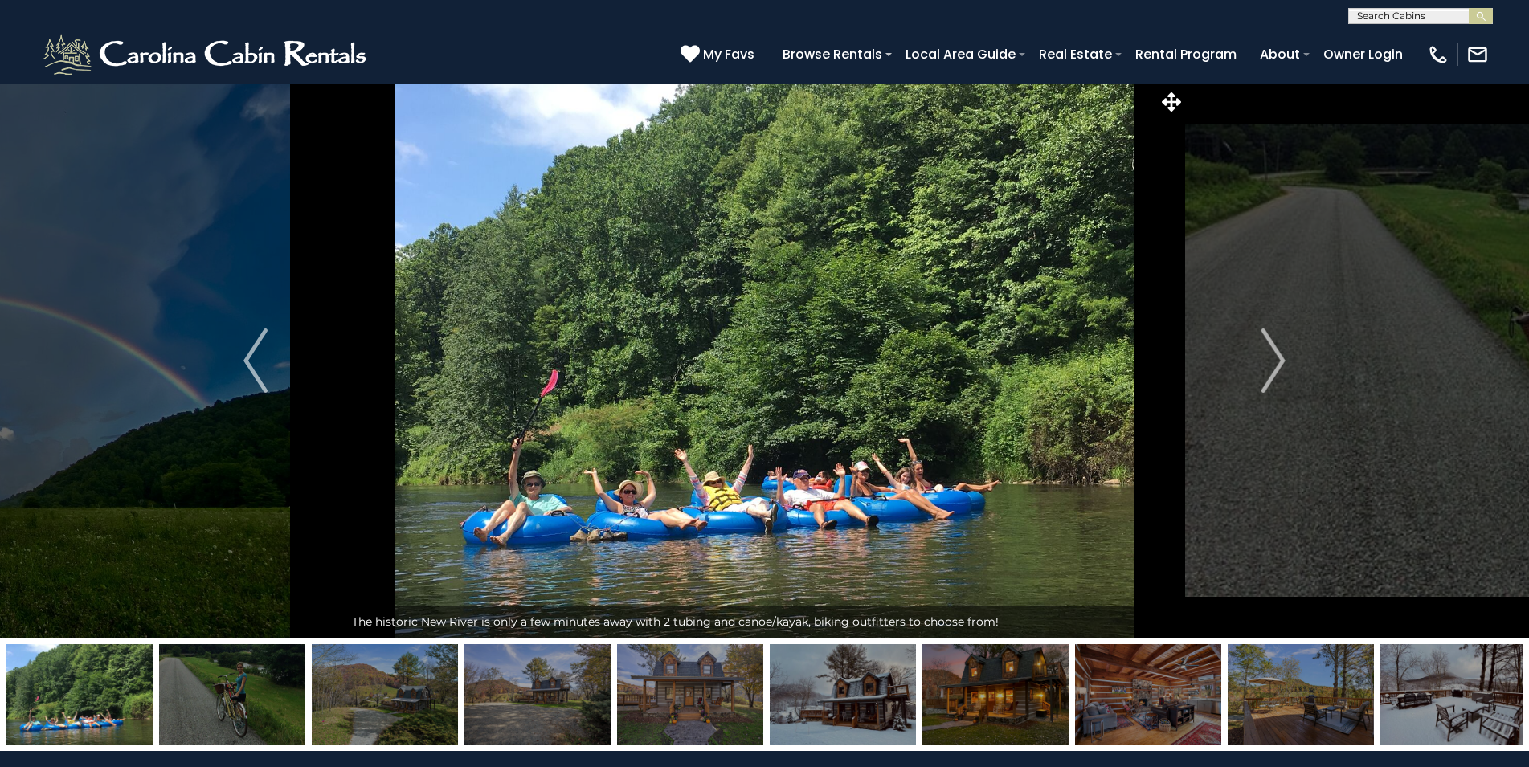
click at [1271, 358] on img "Next" at bounding box center [1273, 361] width 24 height 64
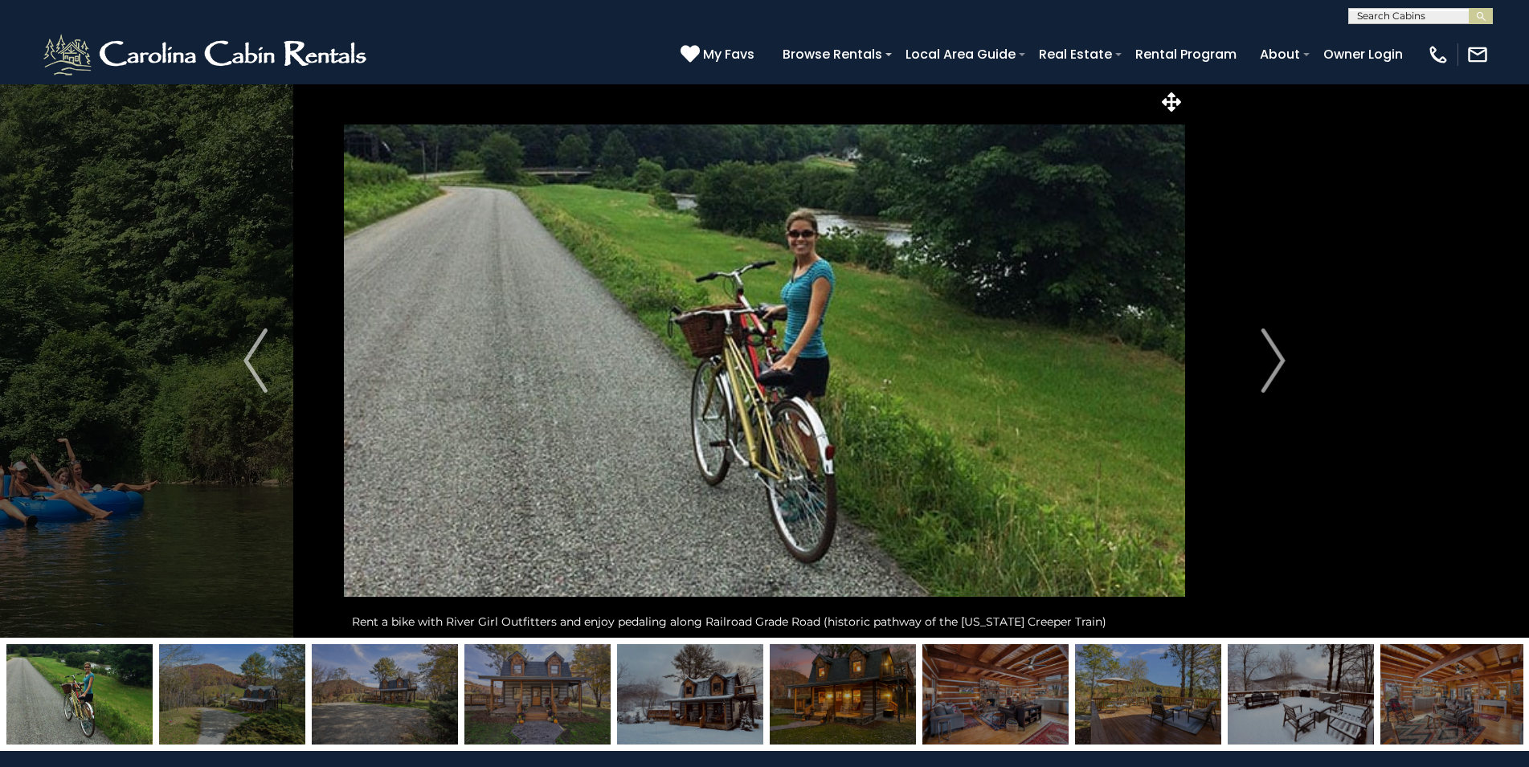
click at [1271, 358] on img "Next" at bounding box center [1273, 361] width 24 height 64
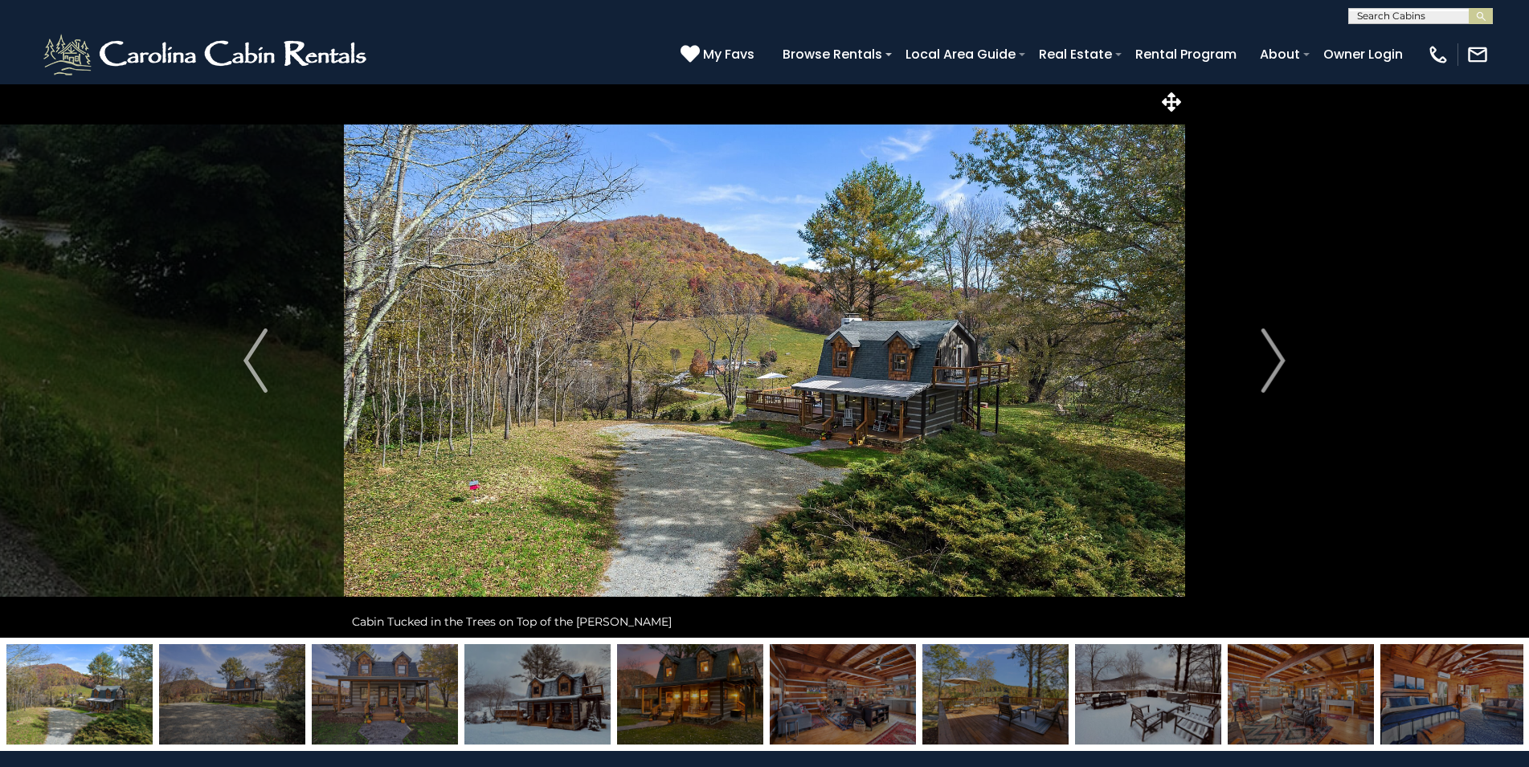
click at [1271, 358] on img "Next" at bounding box center [1273, 361] width 24 height 64
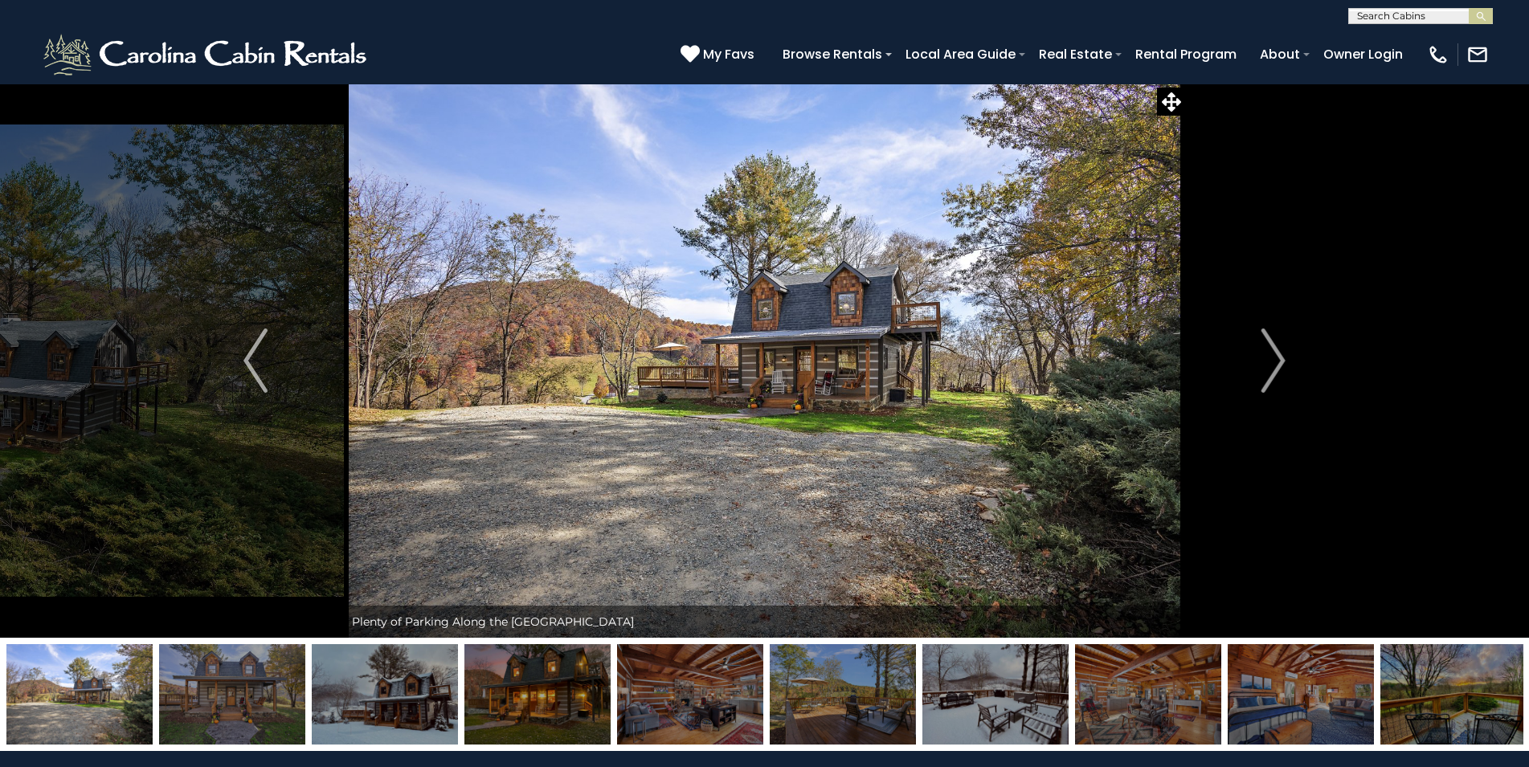
click at [1271, 358] on img "Next" at bounding box center [1273, 361] width 24 height 64
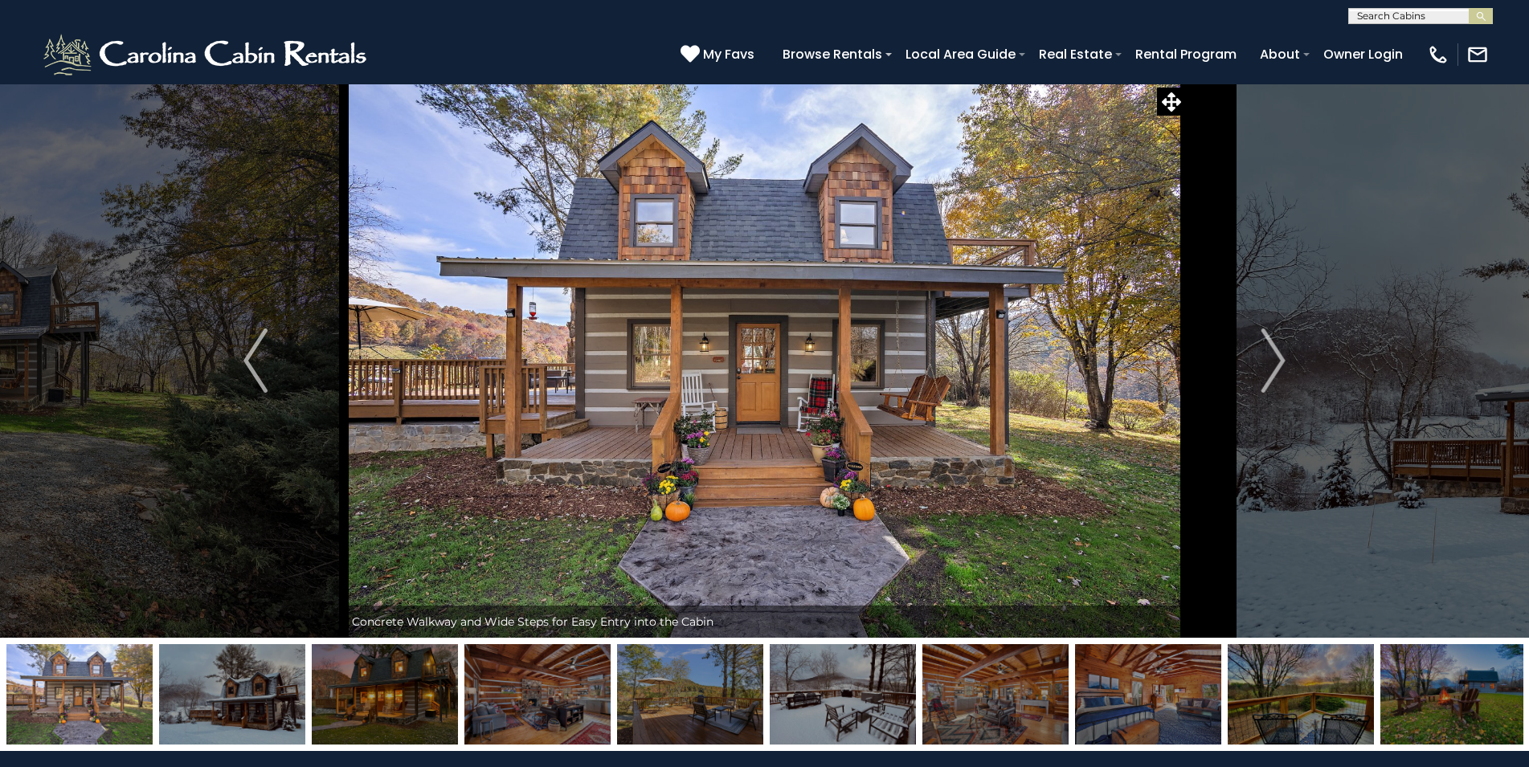
click at [1271, 358] on img "Next" at bounding box center [1273, 361] width 24 height 64
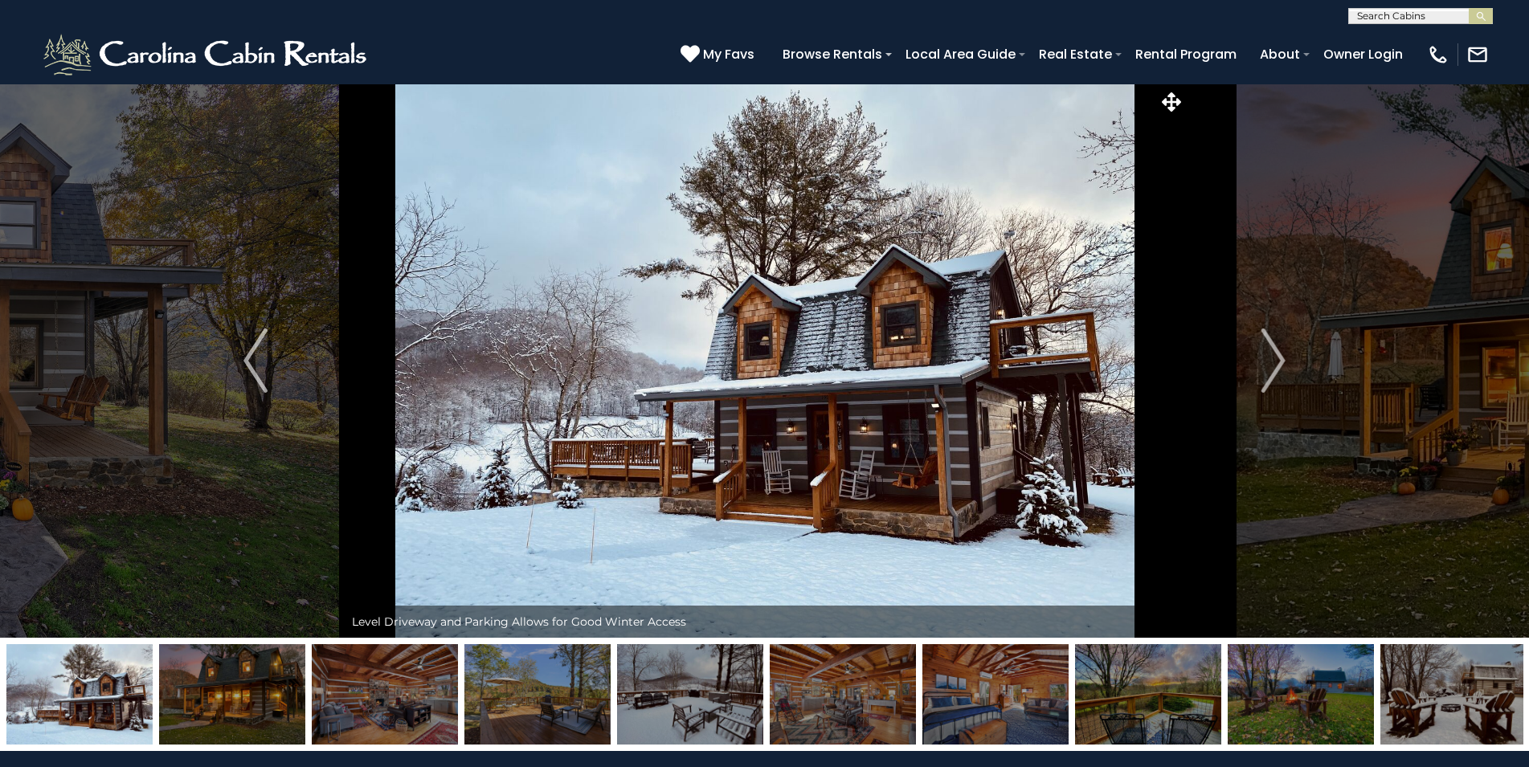
click at [1271, 358] on img "Next" at bounding box center [1273, 361] width 24 height 64
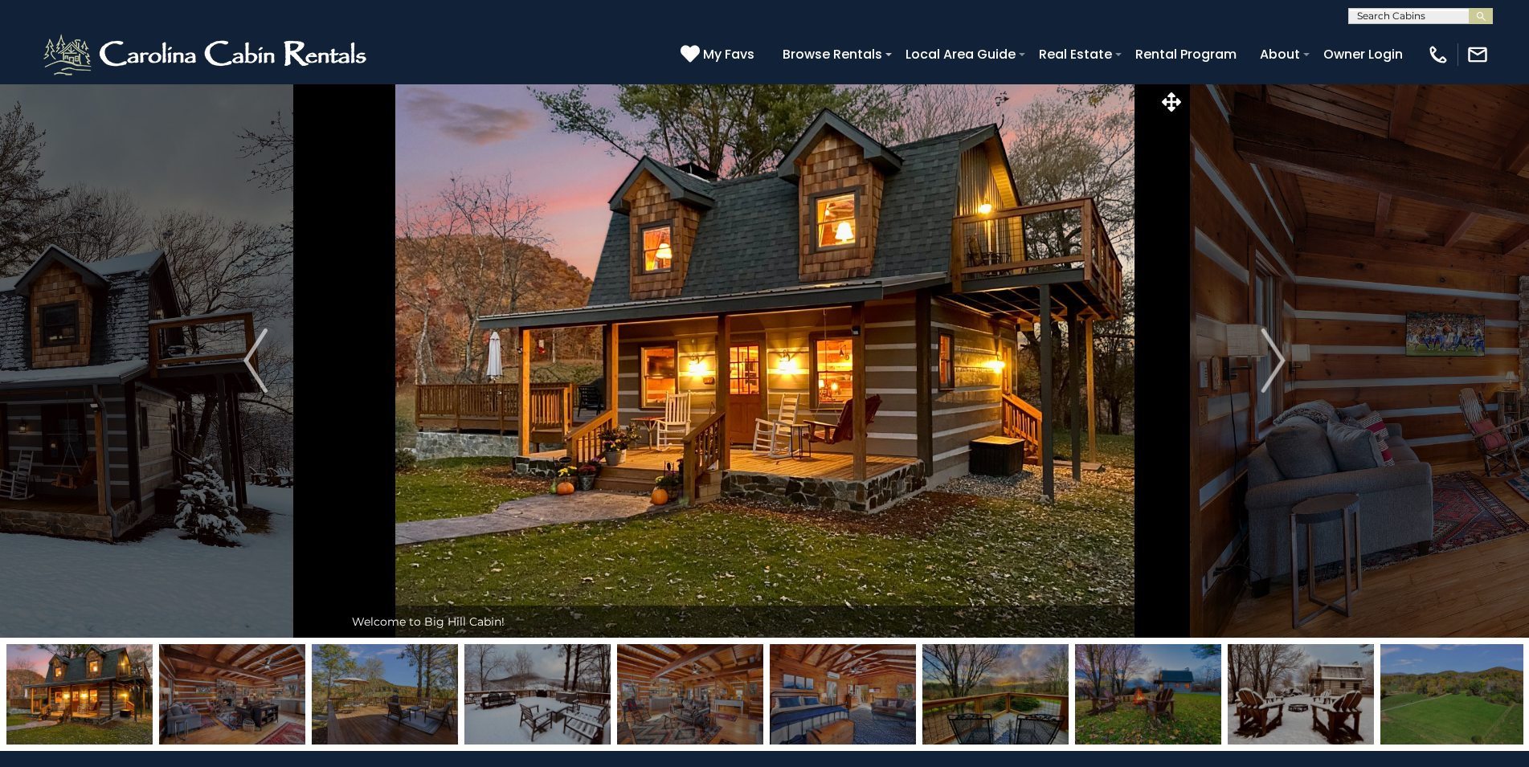
click at [1271, 358] on img "Next" at bounding box center [1273, 361] width 24 height 64
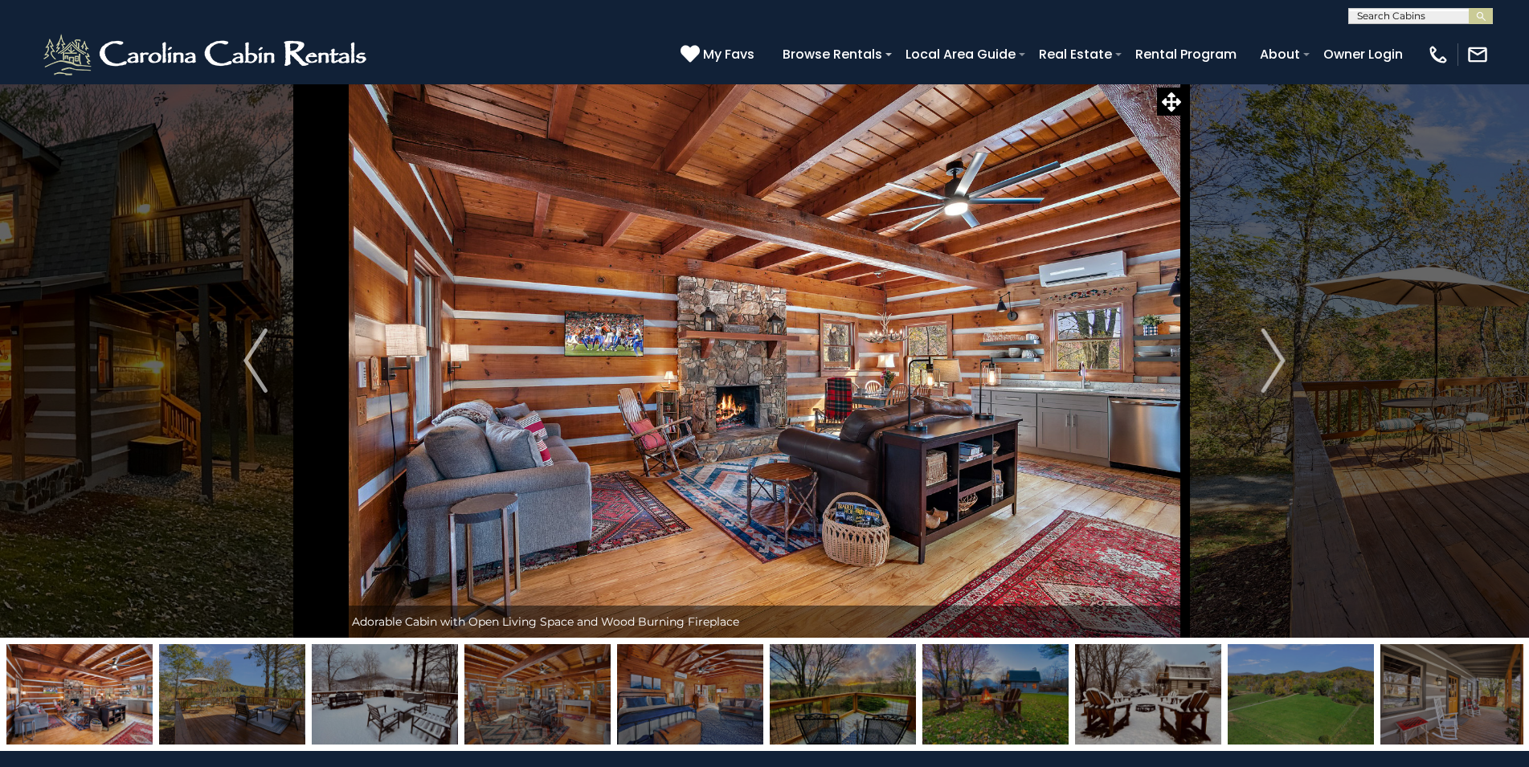
click at [1271, 358] on img "Next" at bounding box center [1273, 361] width 24 height 64
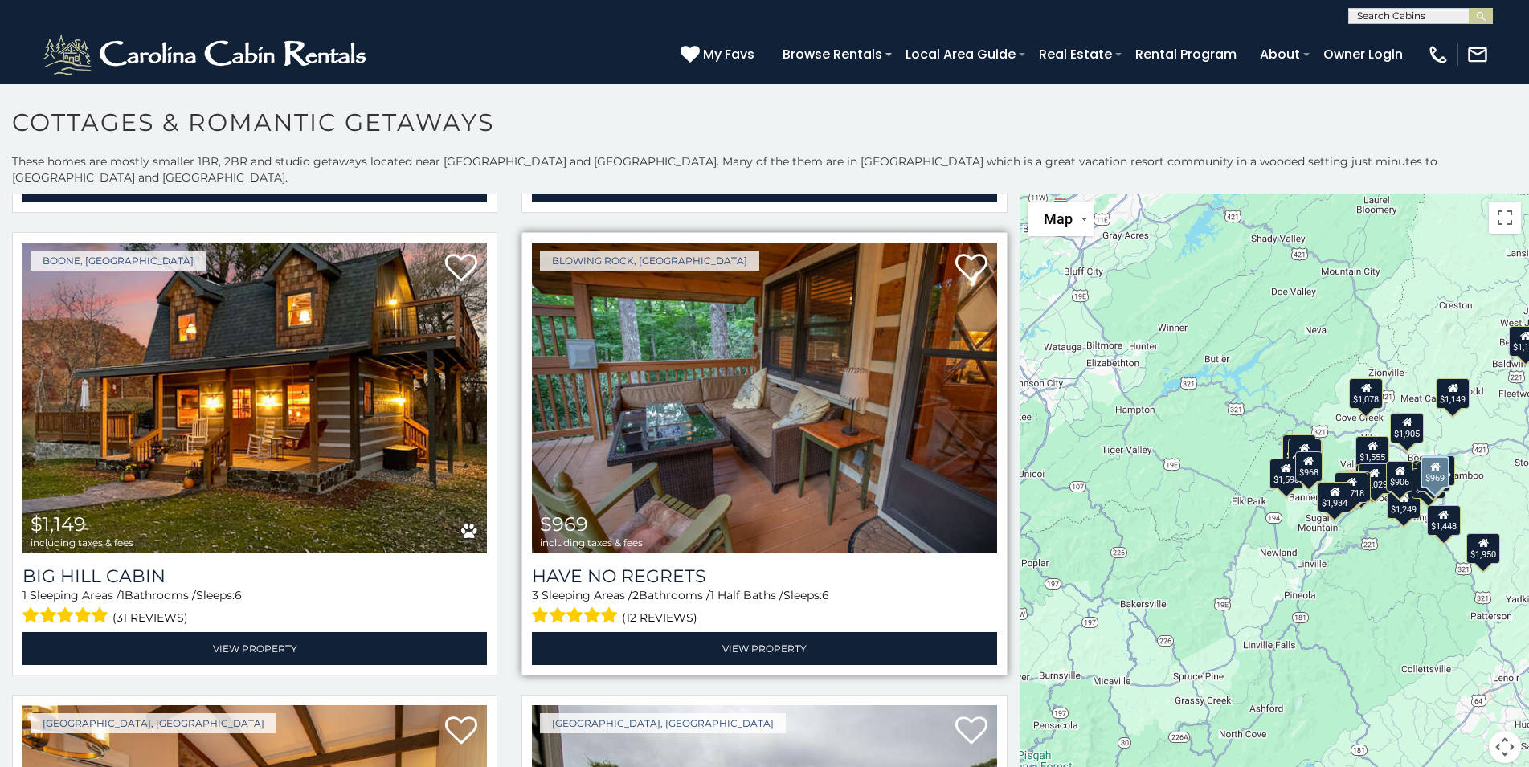
scroll to position [2776, 0]
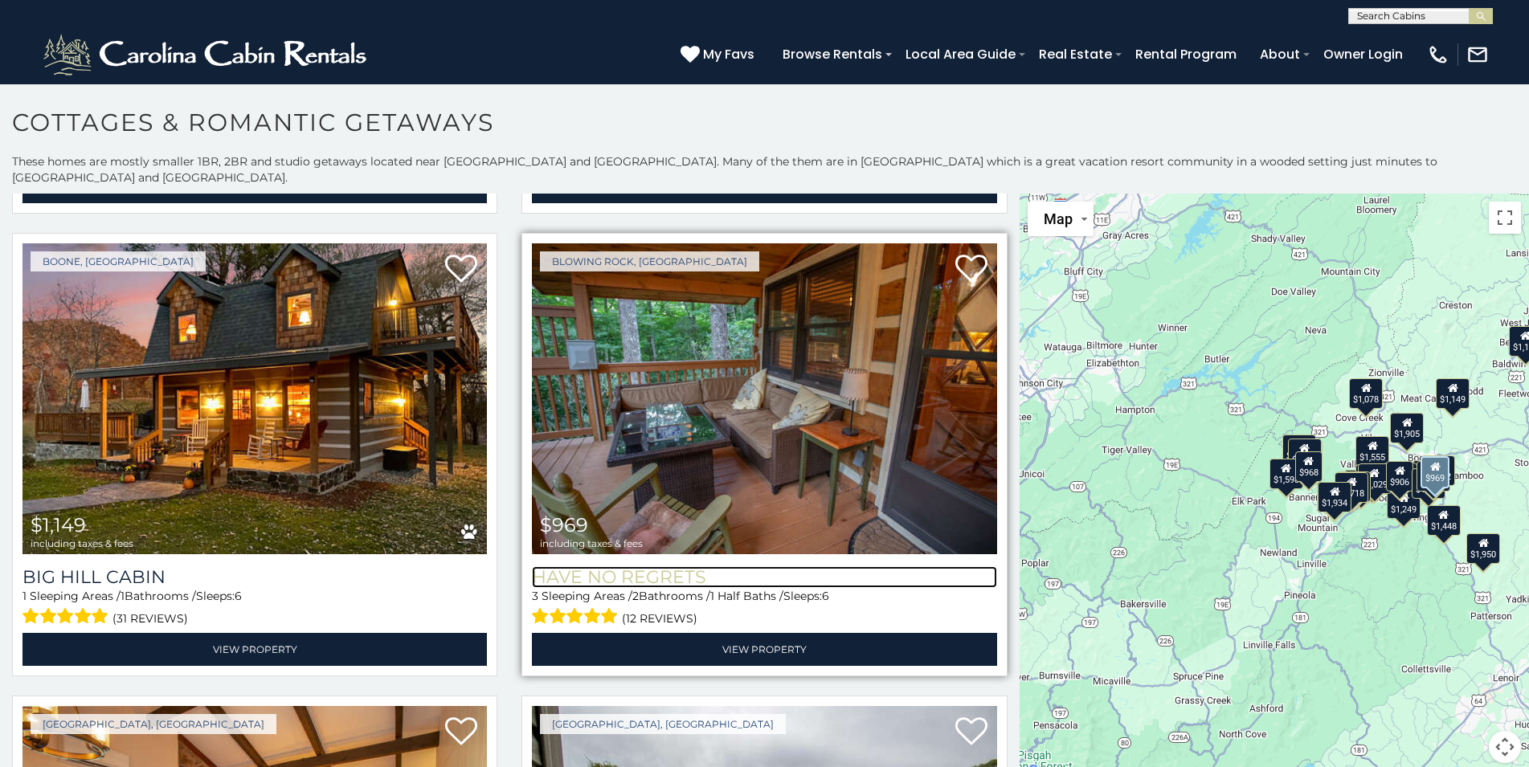
click at [612, 566] on h3 "Have No Regrets" at bounding box center [764, 577] width 464 height 22
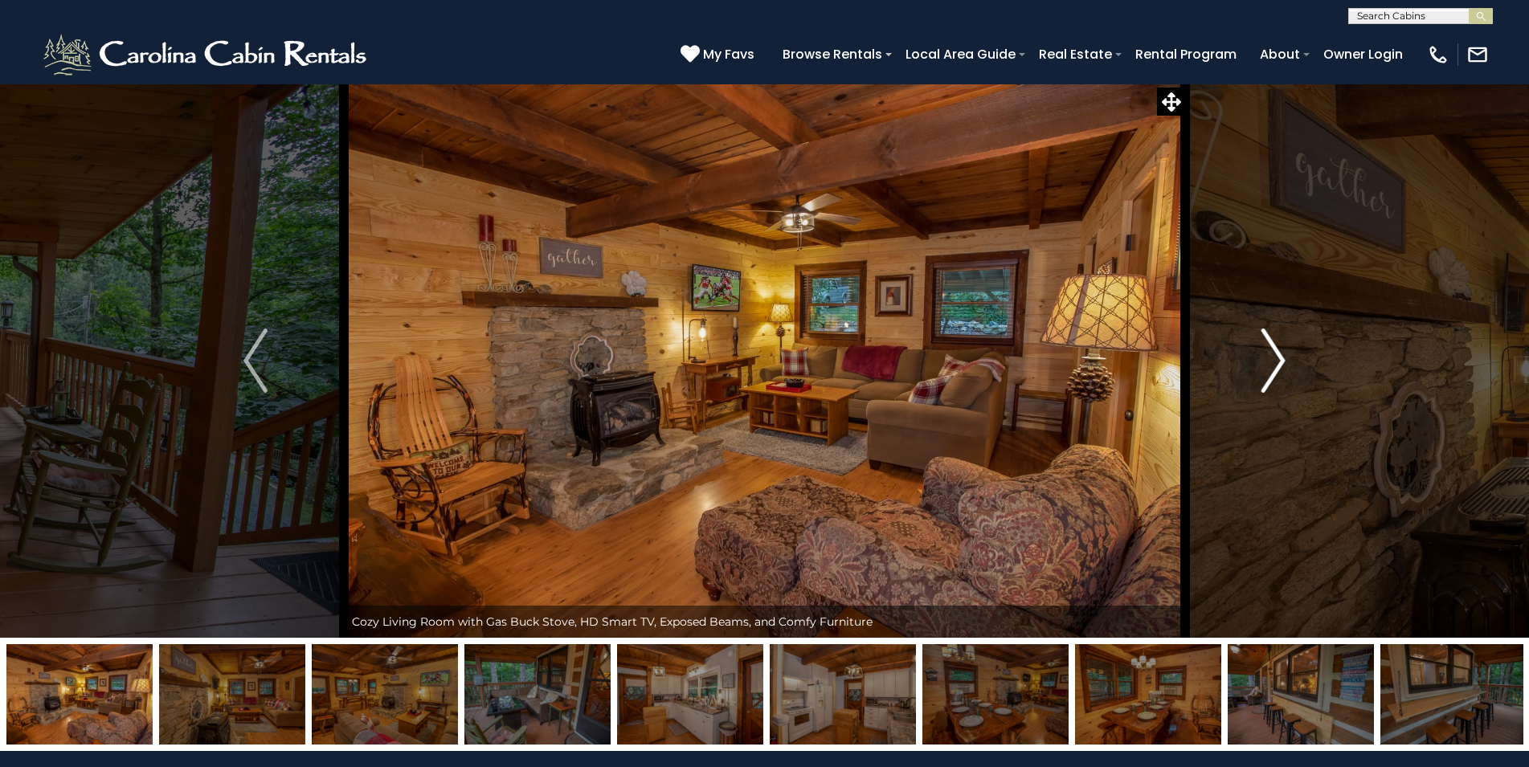
click at [1280, 358] on img "Next" at bounding box center [1273, 361] width 24 height 64
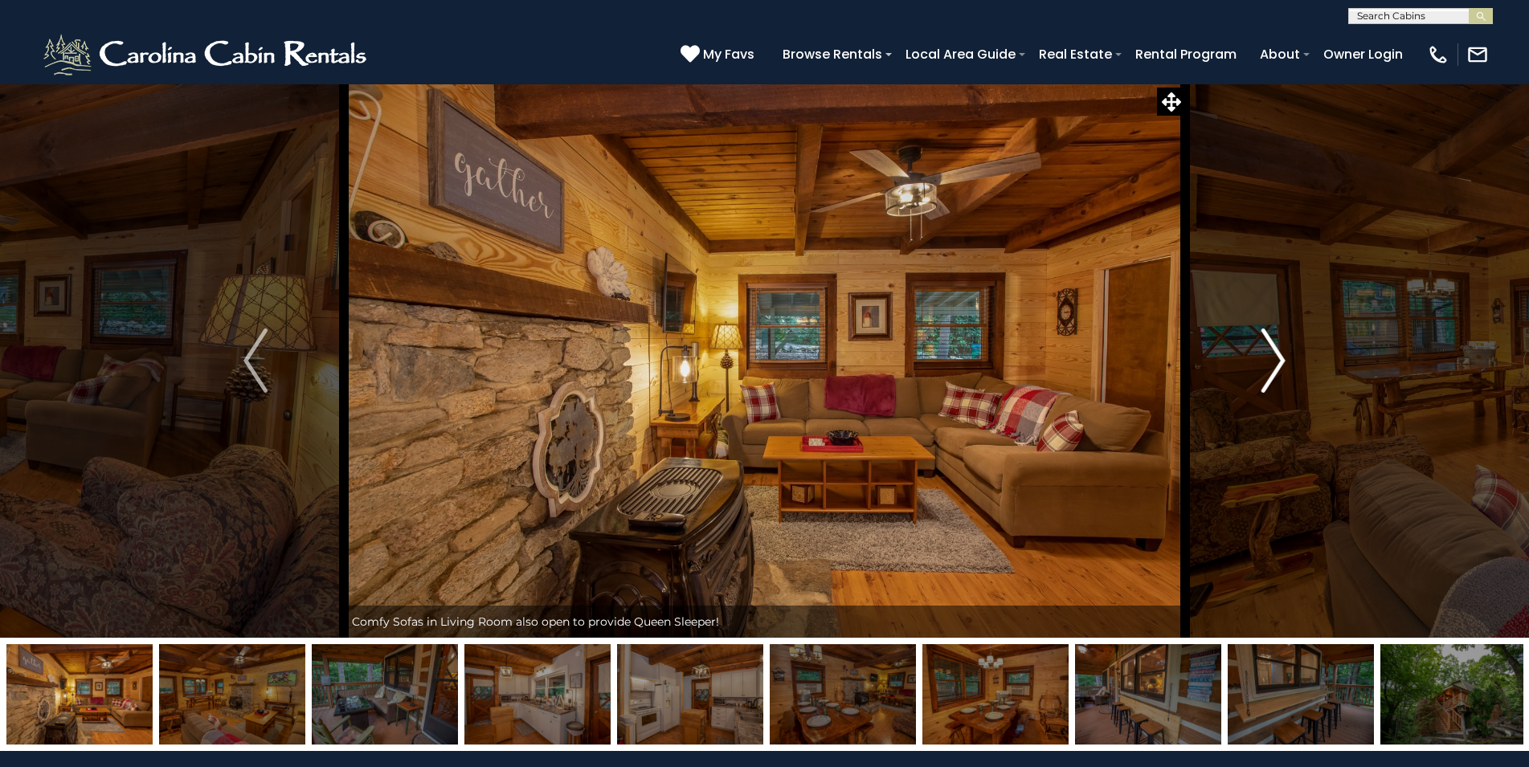
click at [1280, 358] on img "Next" at bounding box center [1273, 361] width 24 height 64
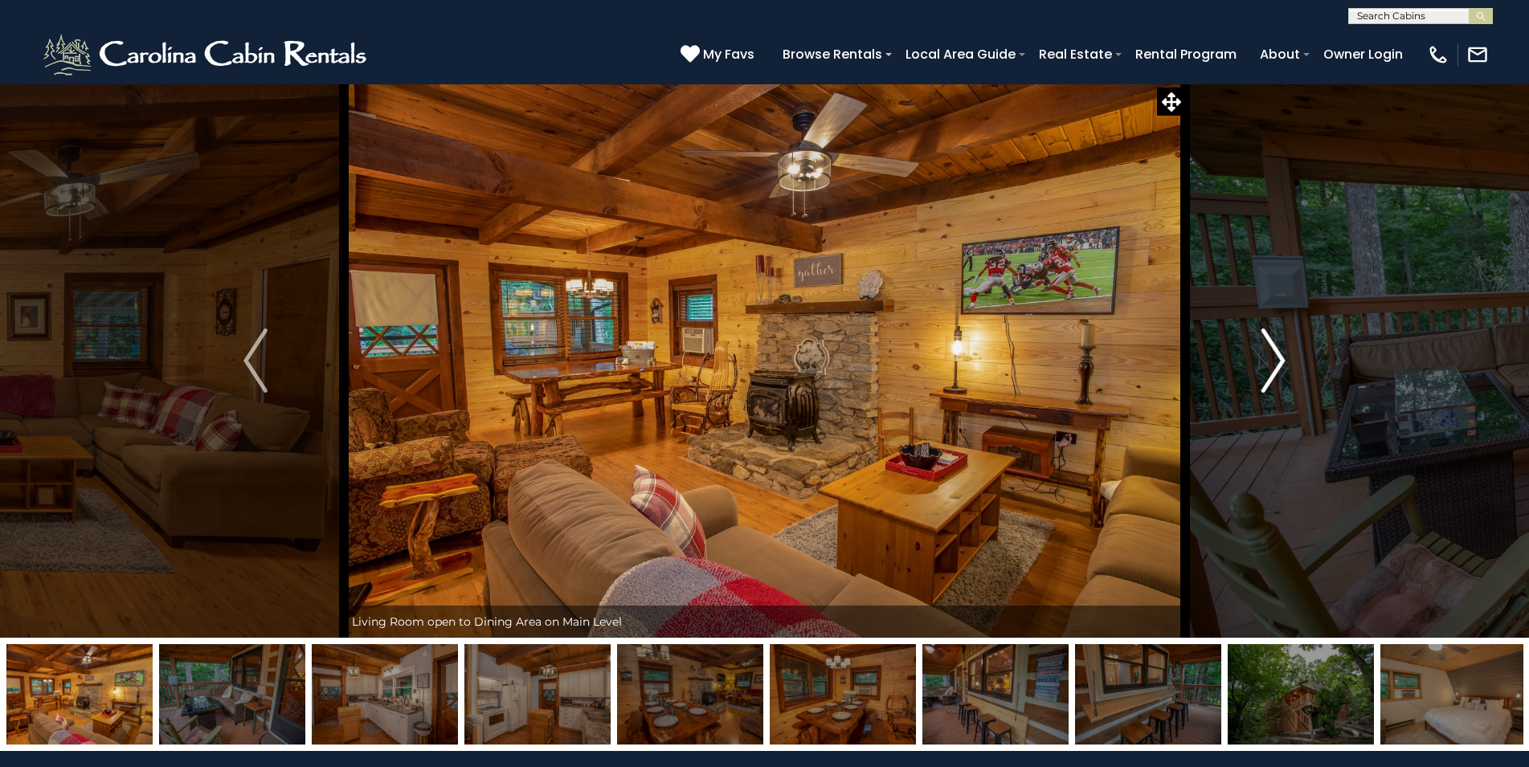
click at [1280, 358] on img "Next" at bounding box center [1273, 361] width 24 height 64
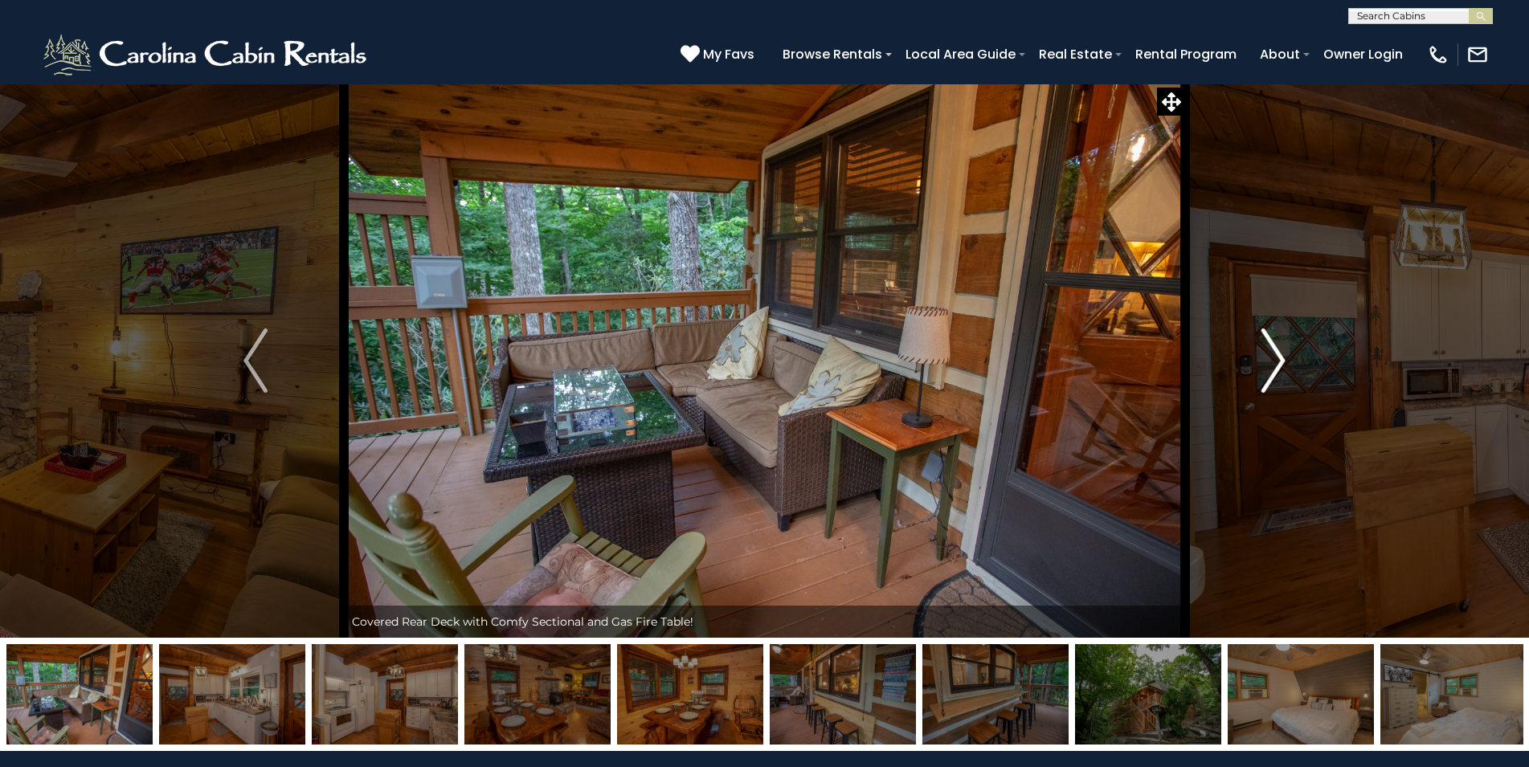
click at [1280, 358] on img "Next" at bounding box center [1273, 361] width 24 height 64
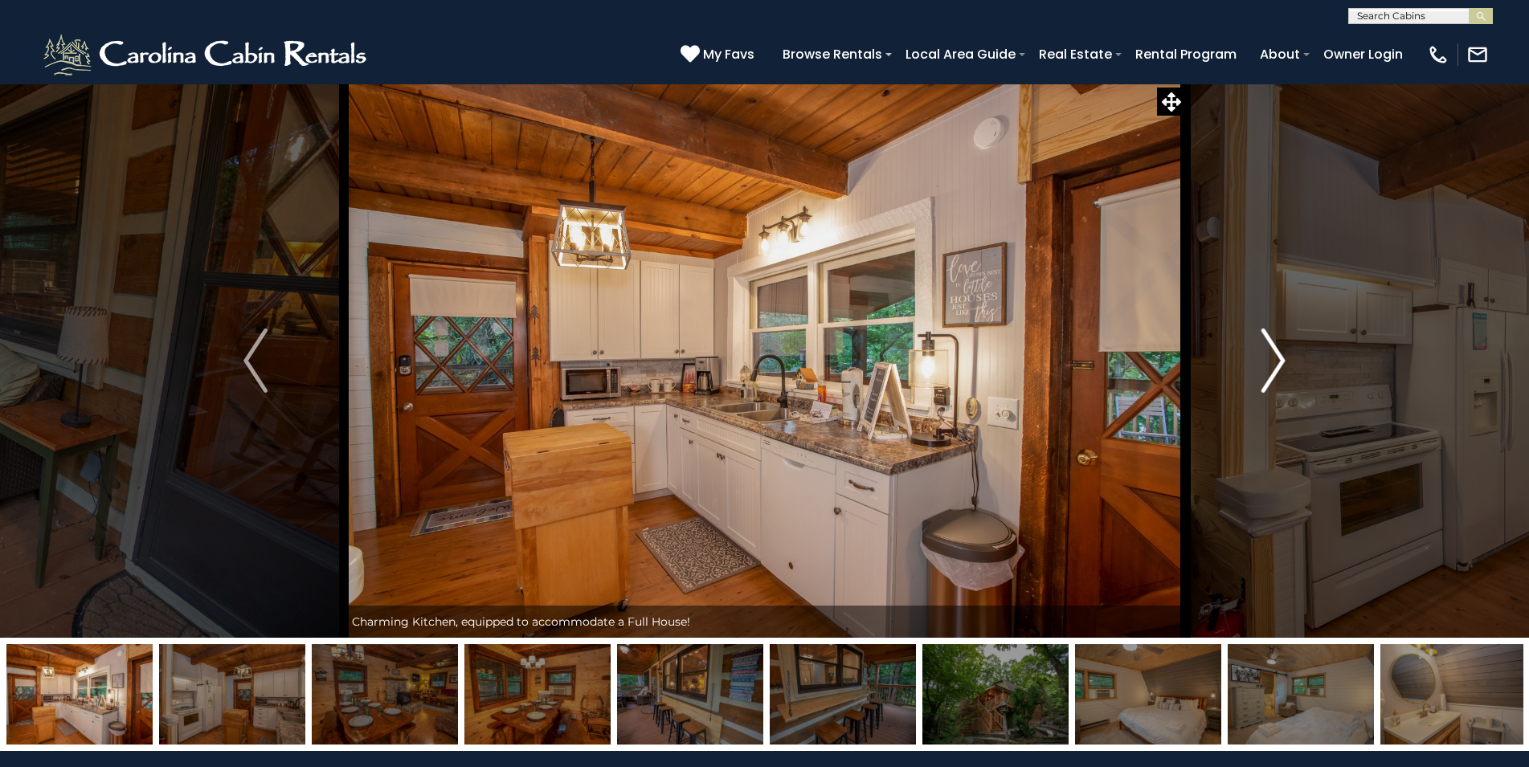
click at [1280, 358] on img "Next" at bounding box center [1273, 361] width 24 height 64
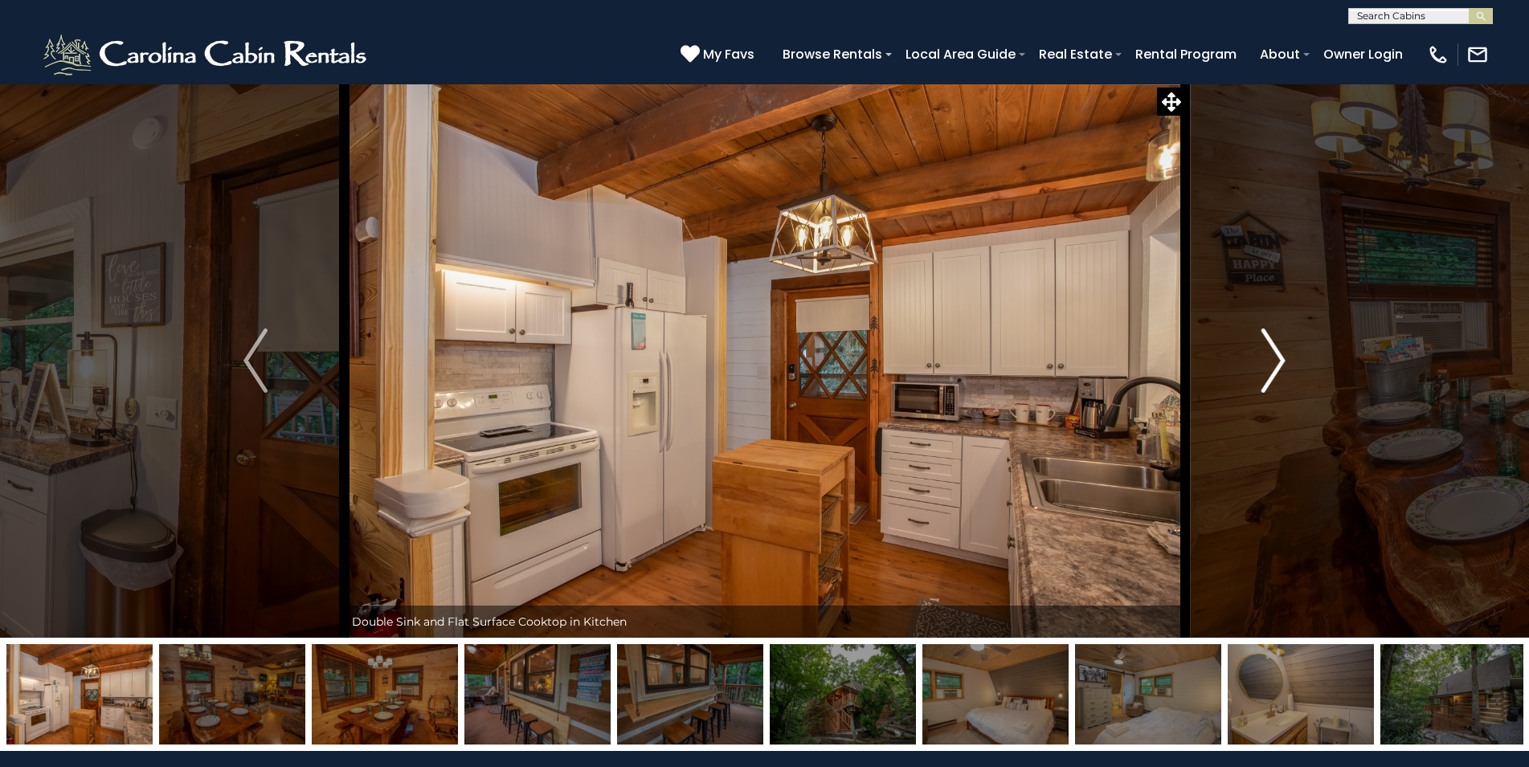
click at [1280, 358] on img "Next" at bounding box center [1273, 361] width 24 height 64
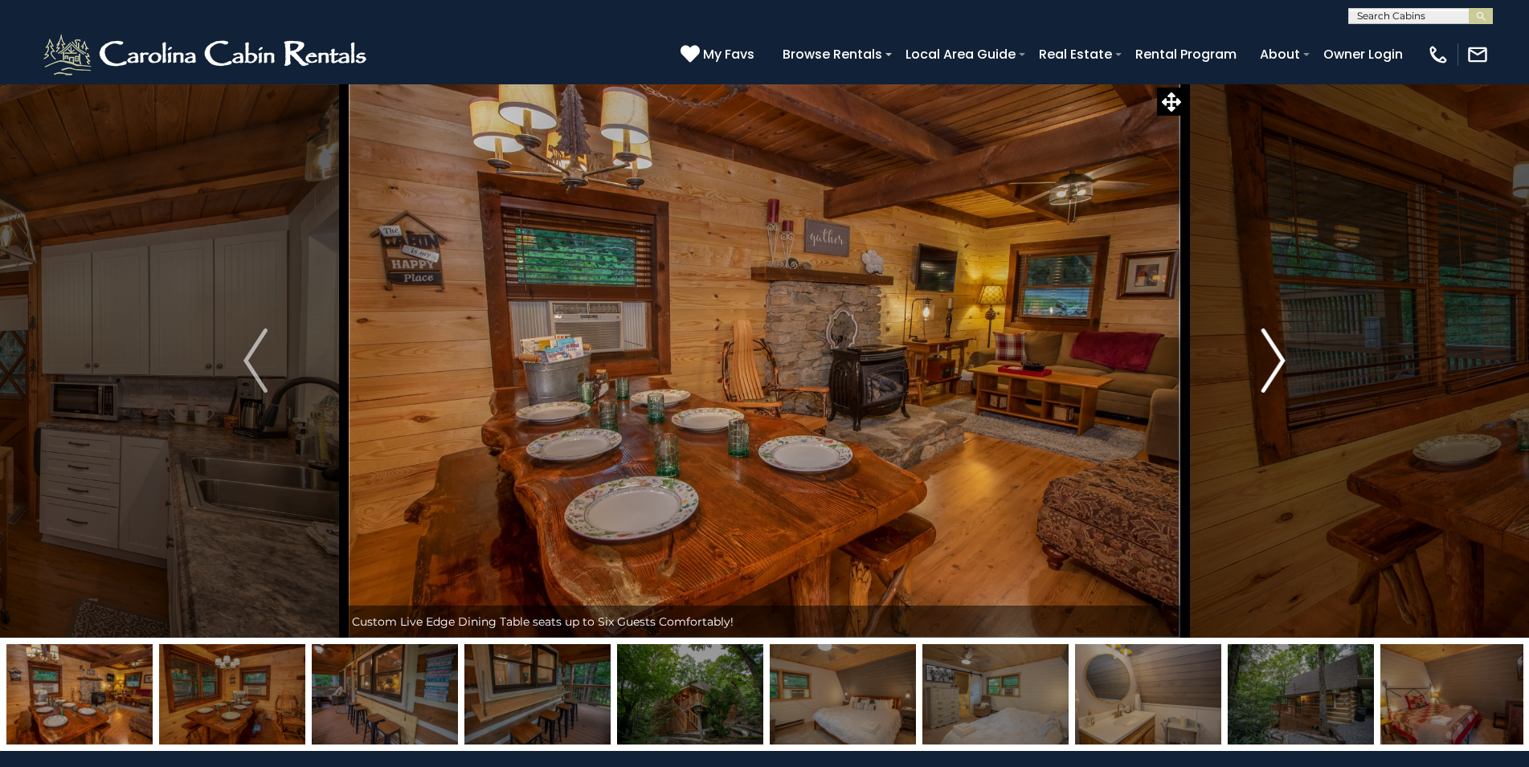
click at [1280, 358] on img "Next" at bounding box center [1273, 361] width 24 height 64
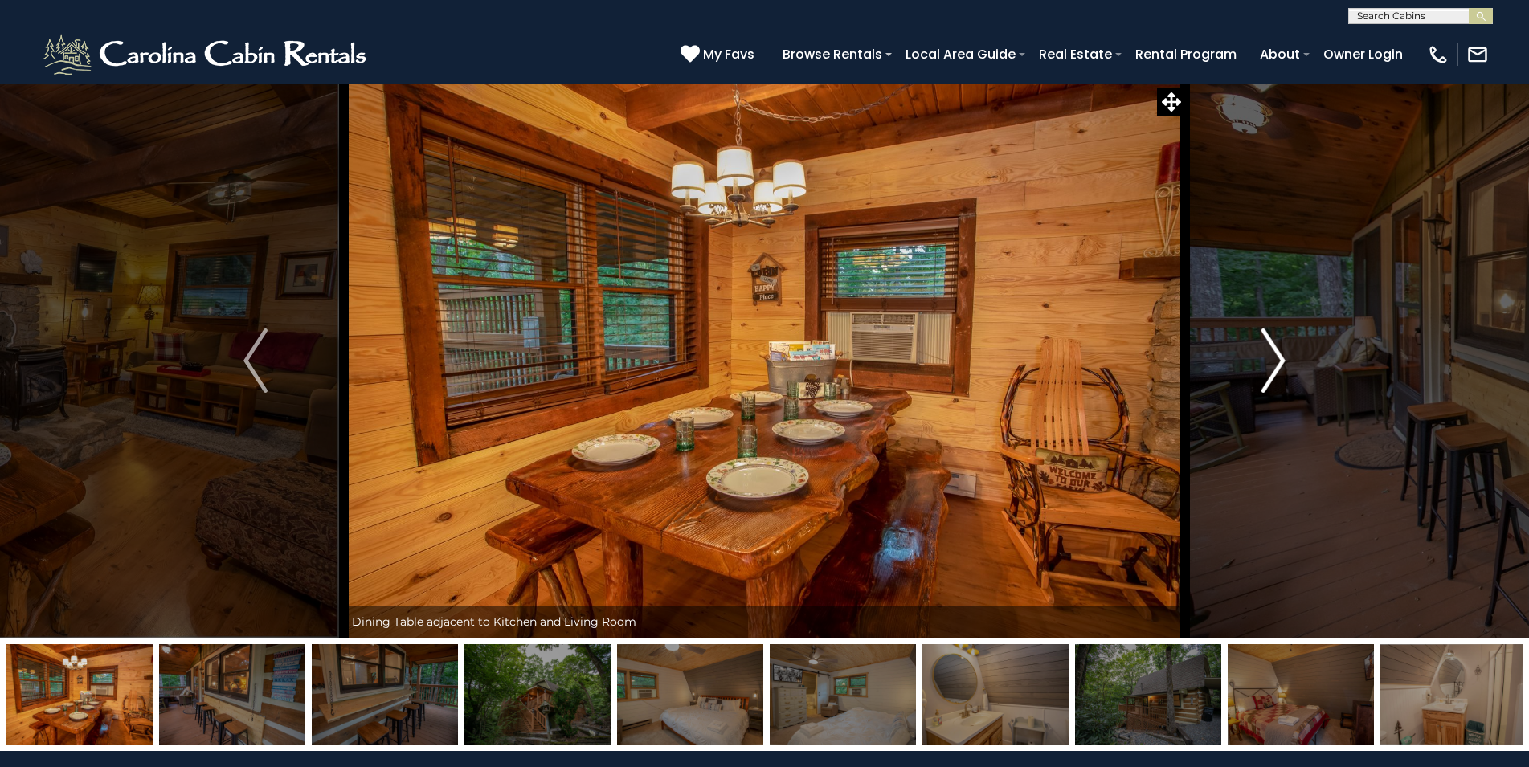
click at [1280, 358] on img "Next" at bounding box center [1273, 361] width 24 height 64
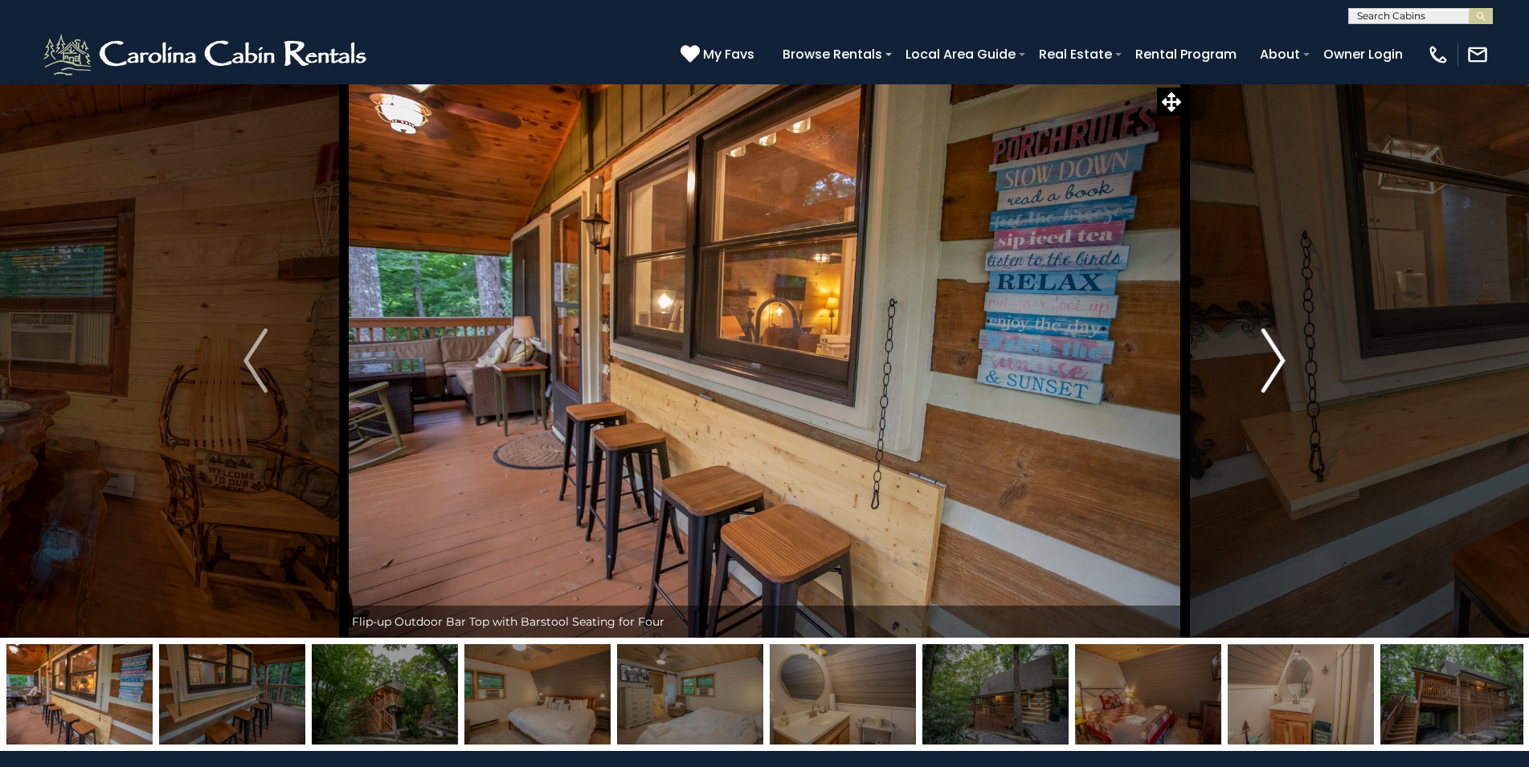
click at [1280, 358] on img "Next" at bounding box center [1273, 361] width 24 height 64
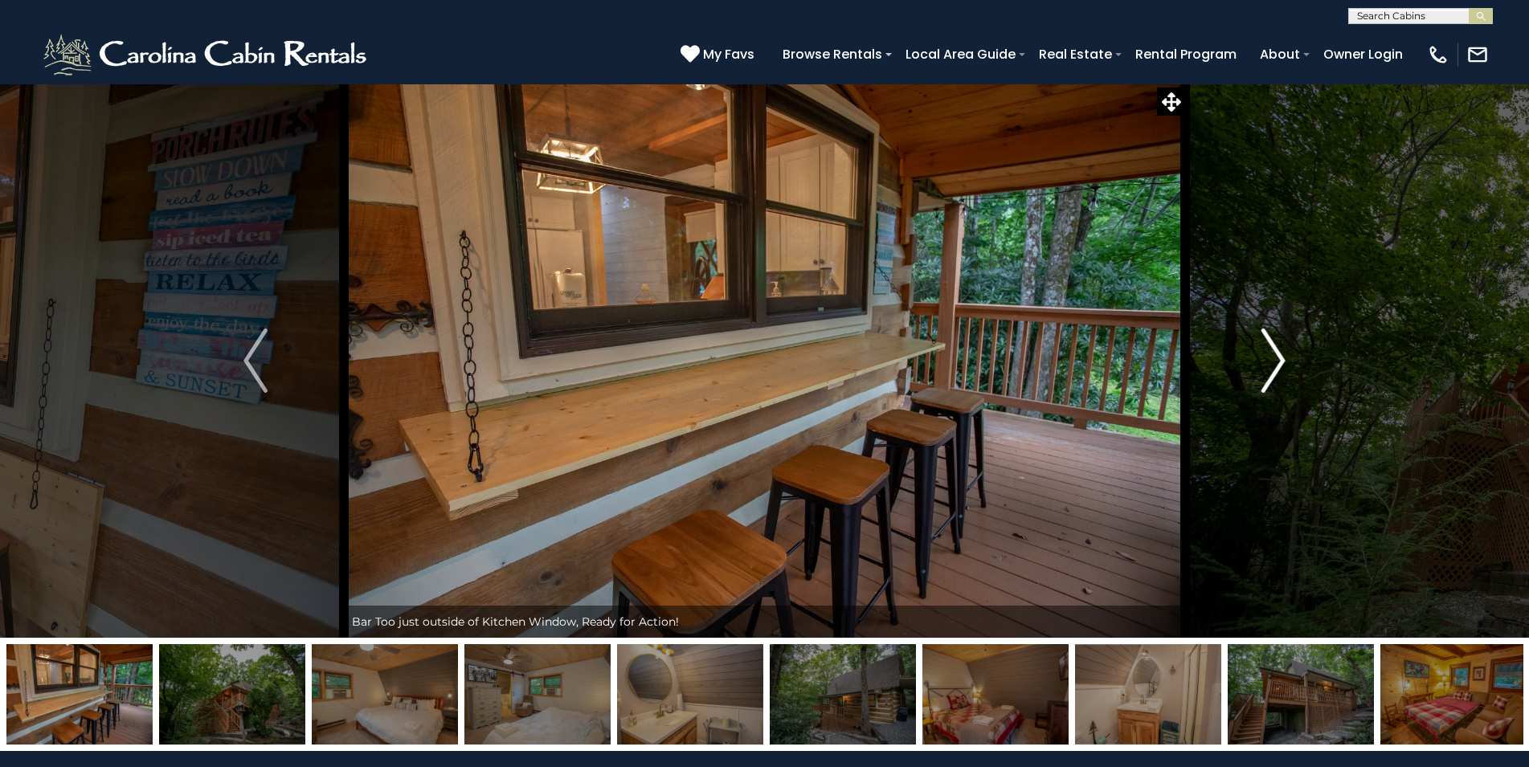
click at [1280, 358] on img "Next" at bounding box center [1273, 361] width 24 height 64
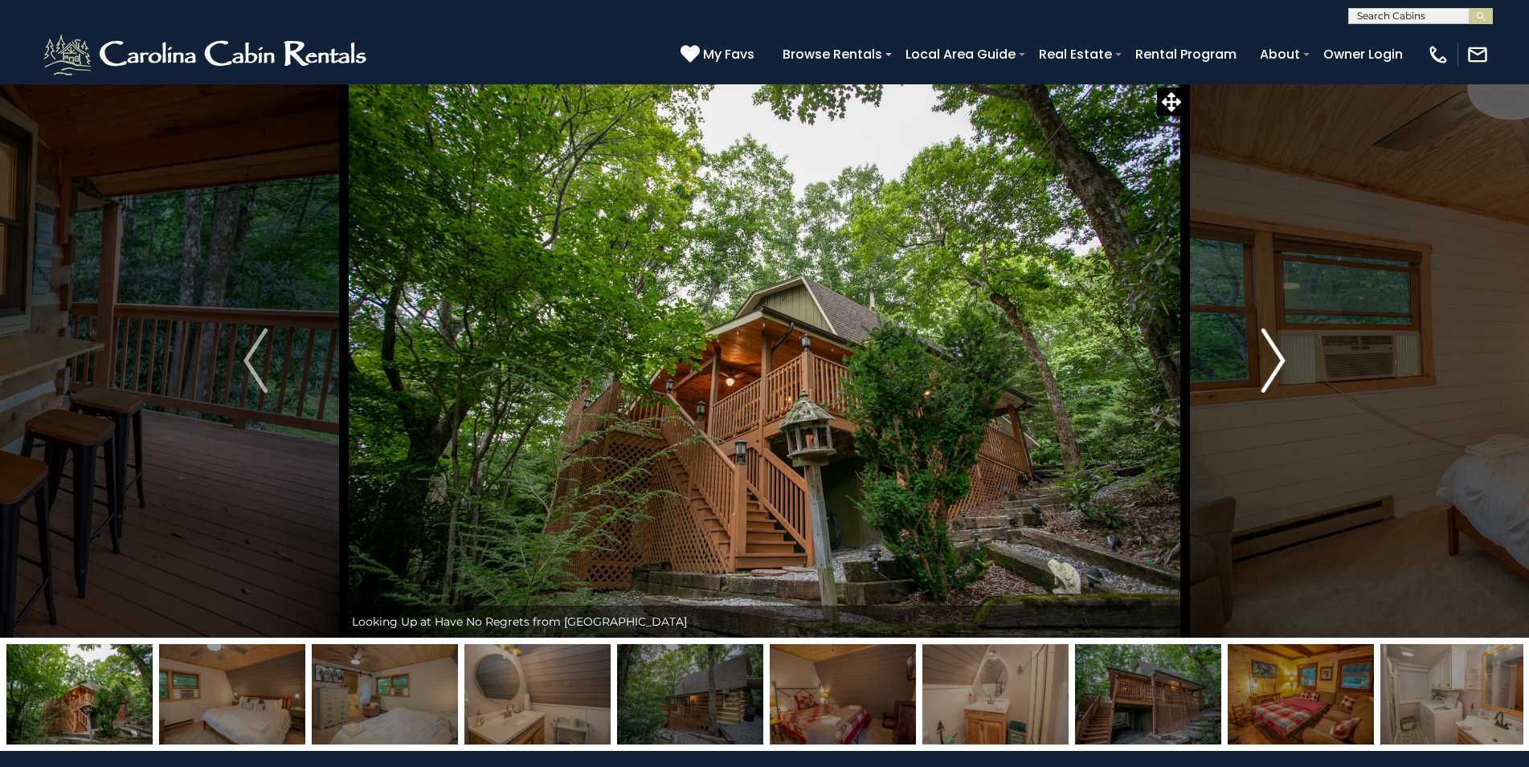
click at [1280, 358] on img "Next" at bounding box center [1273, 361] width 24 height 64
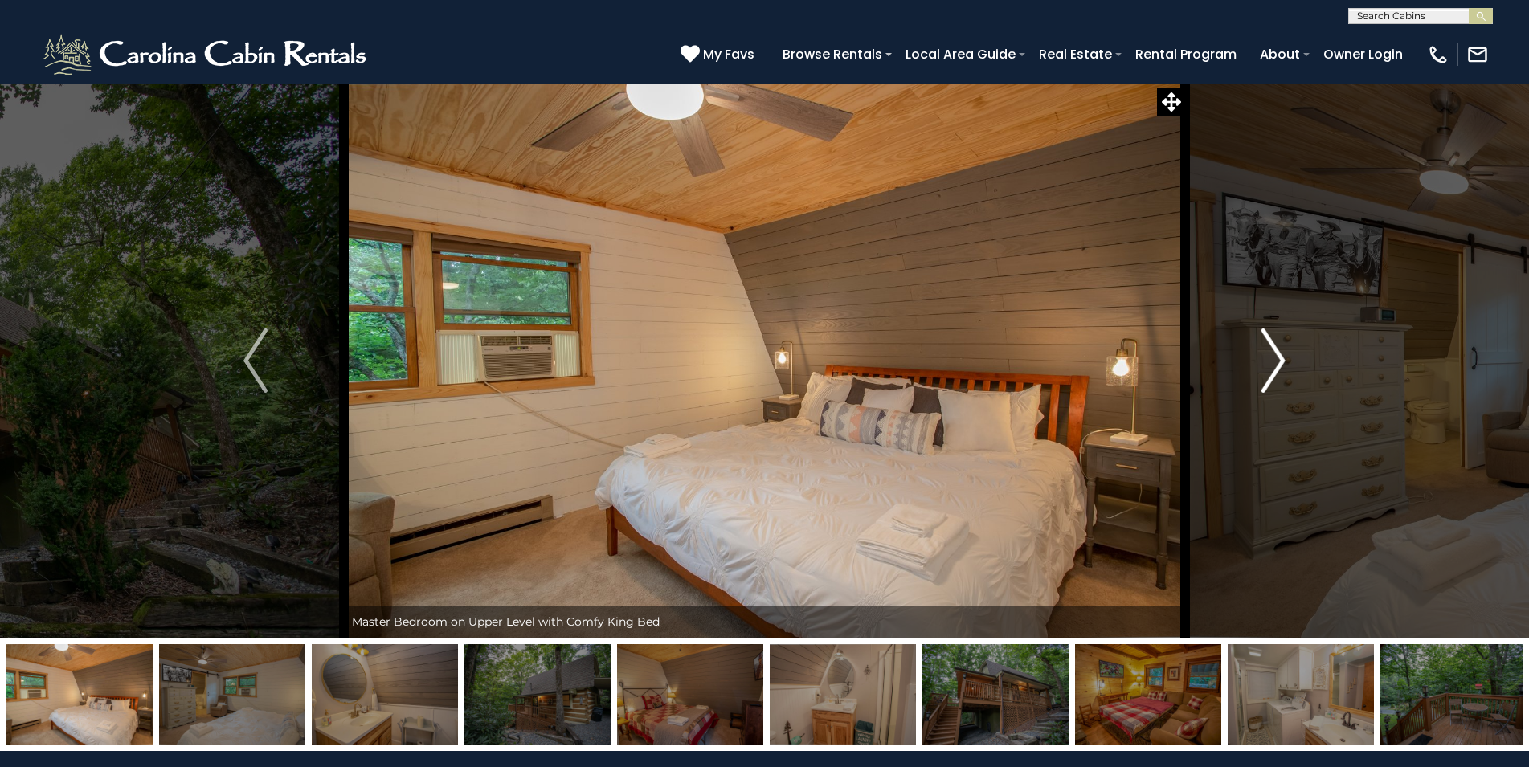
click at [1280, 358] on img "Next" at bounding box center [1273, 361] width 24 height 64
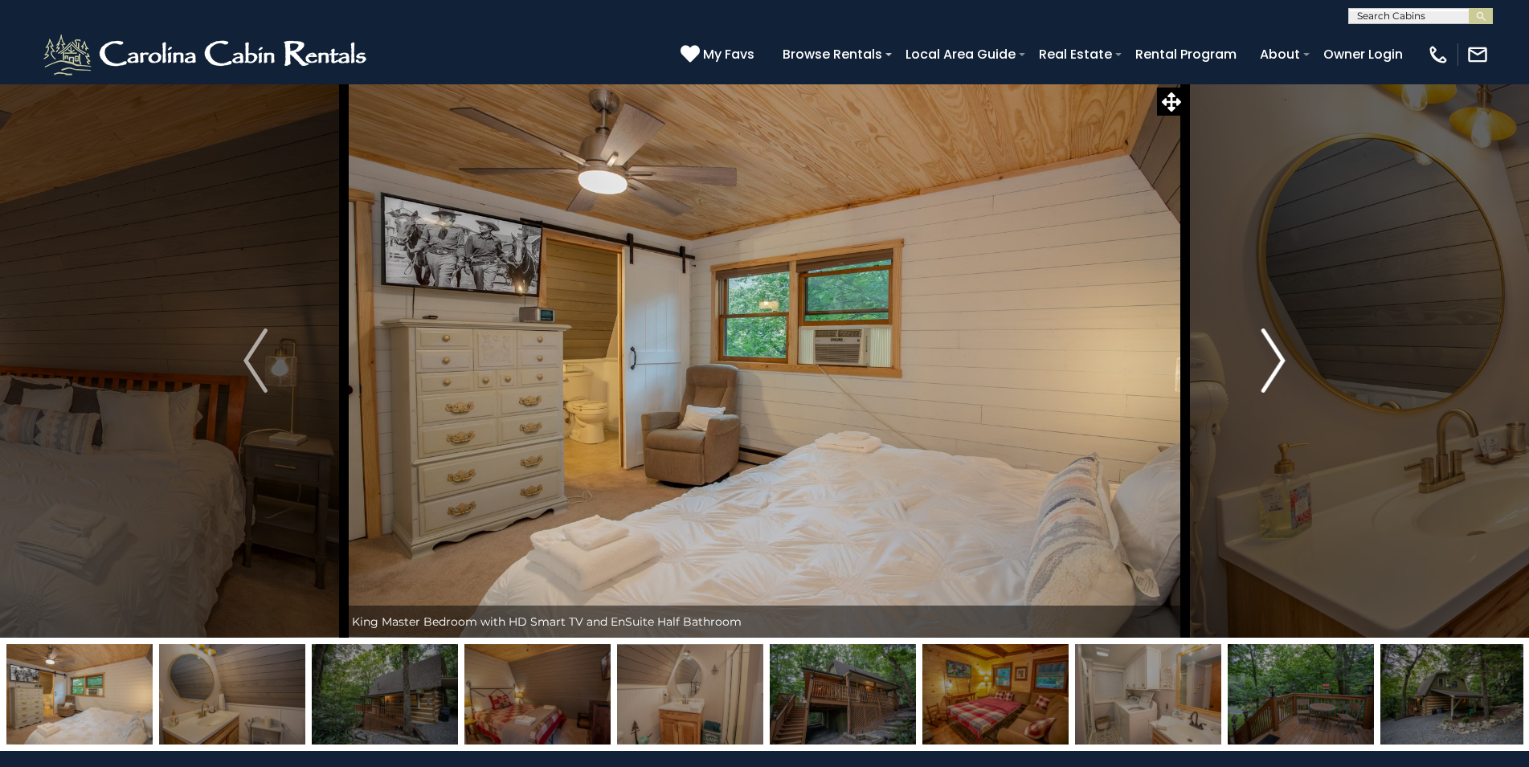
click at [1280, 358] on img "Next" at bounding box center [1273, 361] width 24 height 64
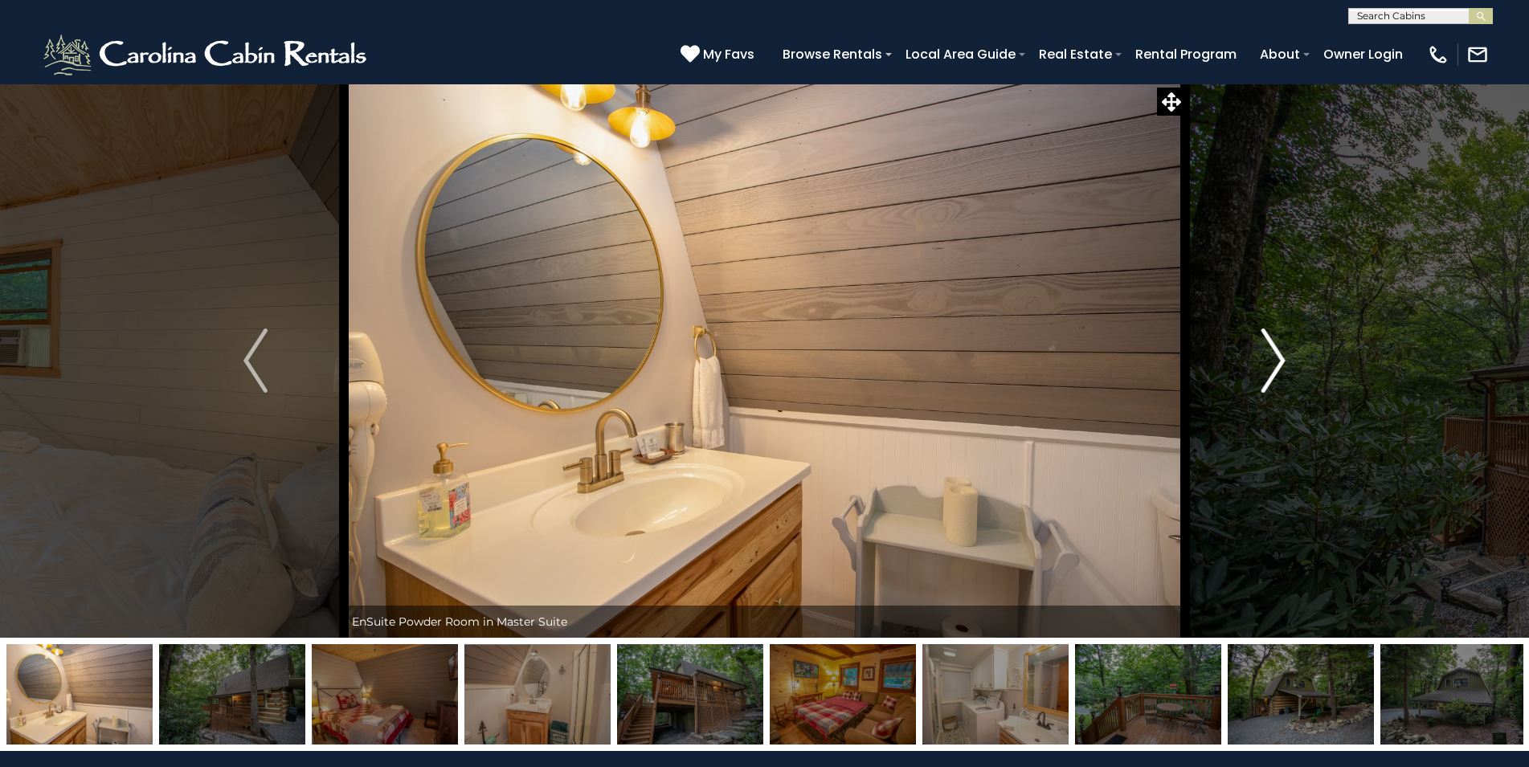
click at [1280, 358] on img "Next" at bounding box center [1273, 361] width 24 height 64
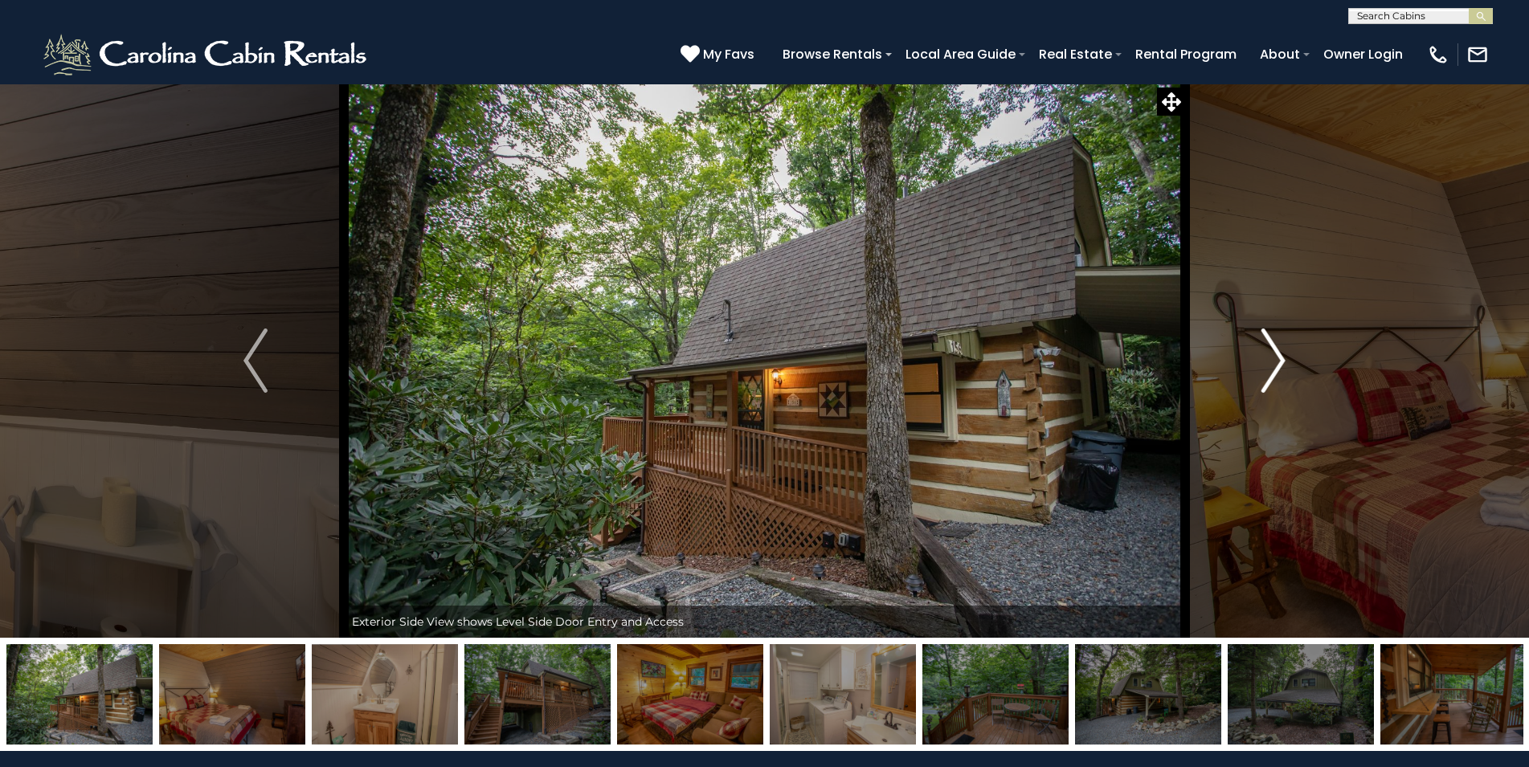
click at [1280, 358] on img "Next" at bounding box center [1273, 361] width 24 height 64
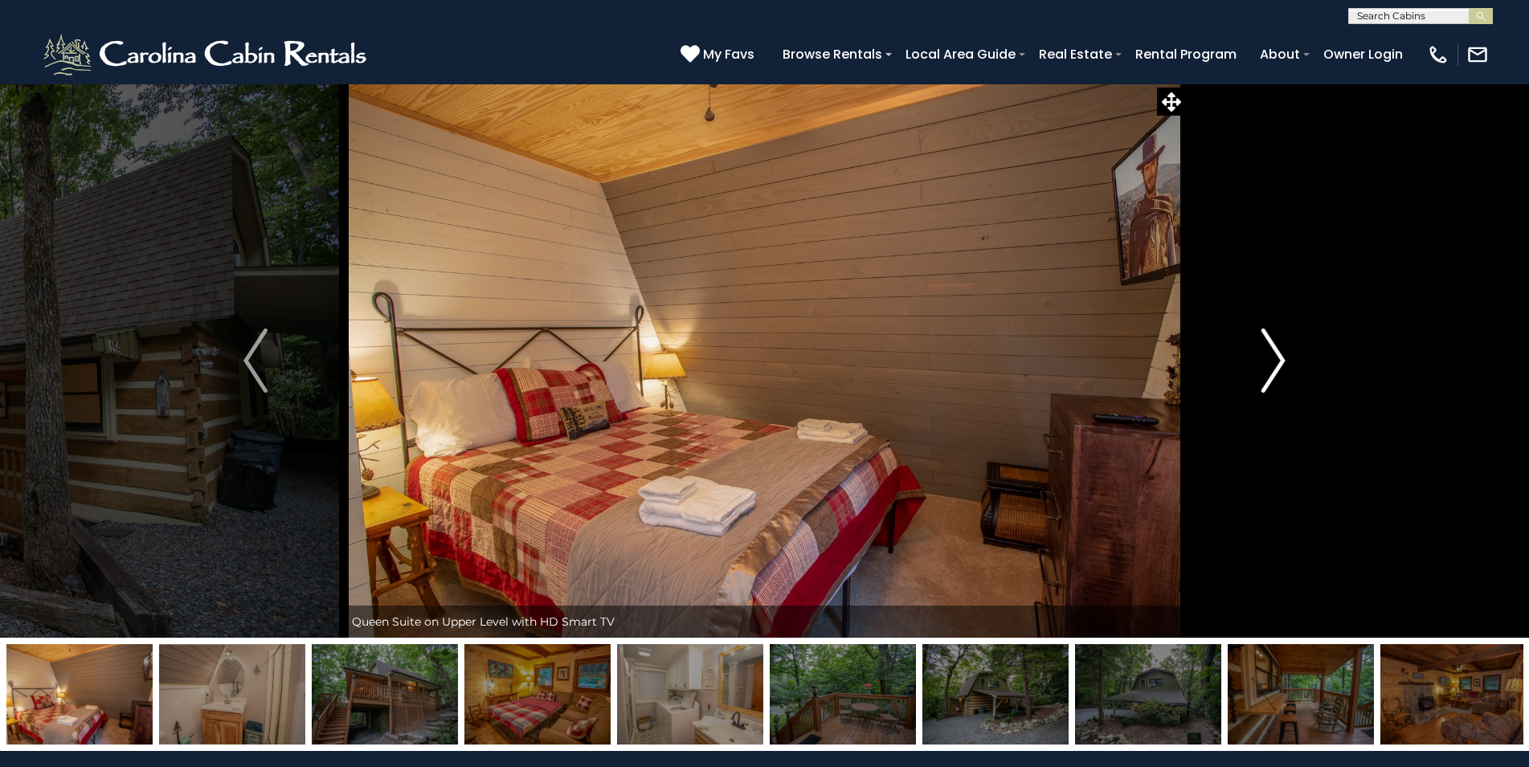
click at [1280, 358] on img "Next" at bounding box center [1273, 361] width 24 height 64
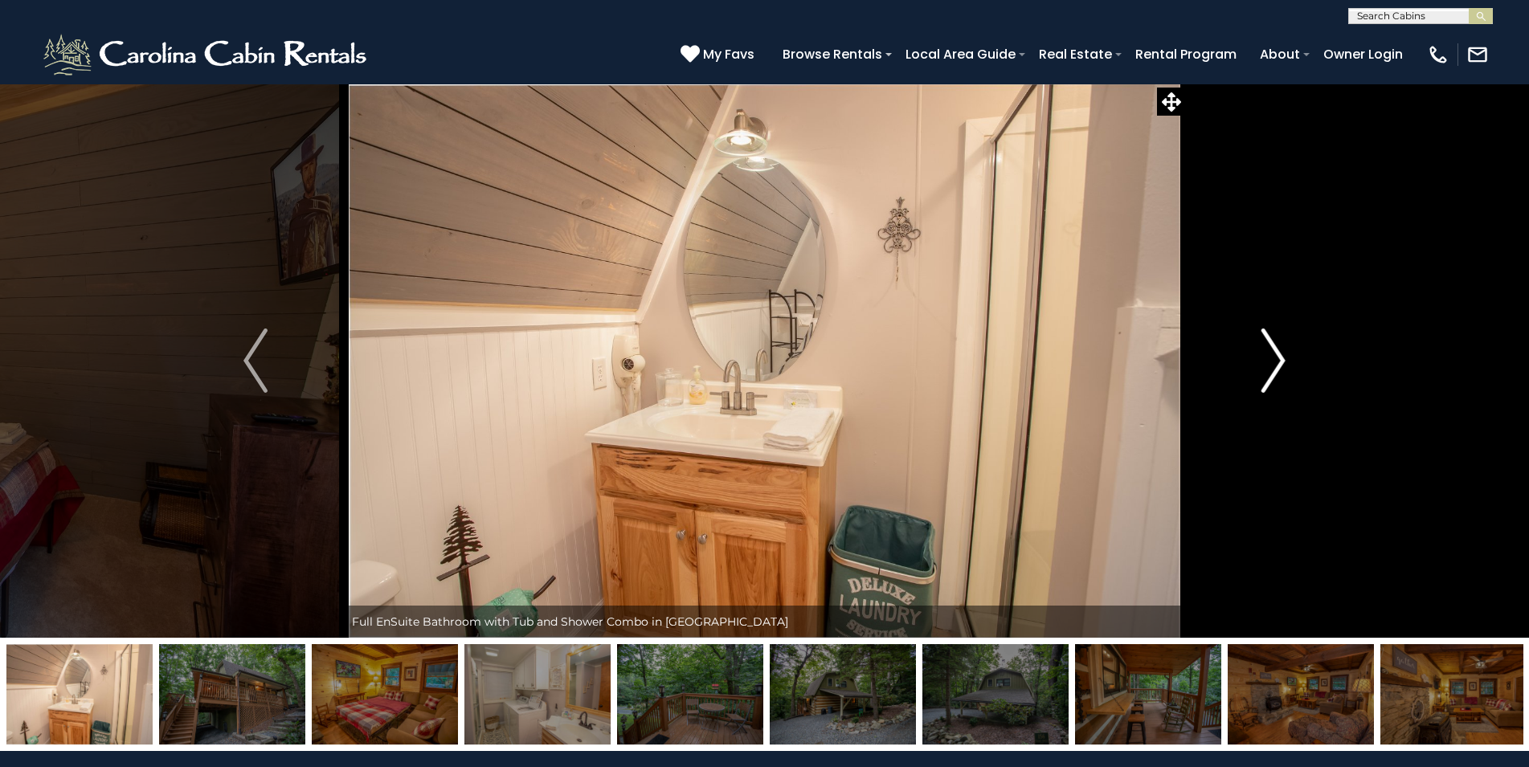
click at [1280, 358] on img "Next" at bounding box center [1273, 361] width 24 height 64
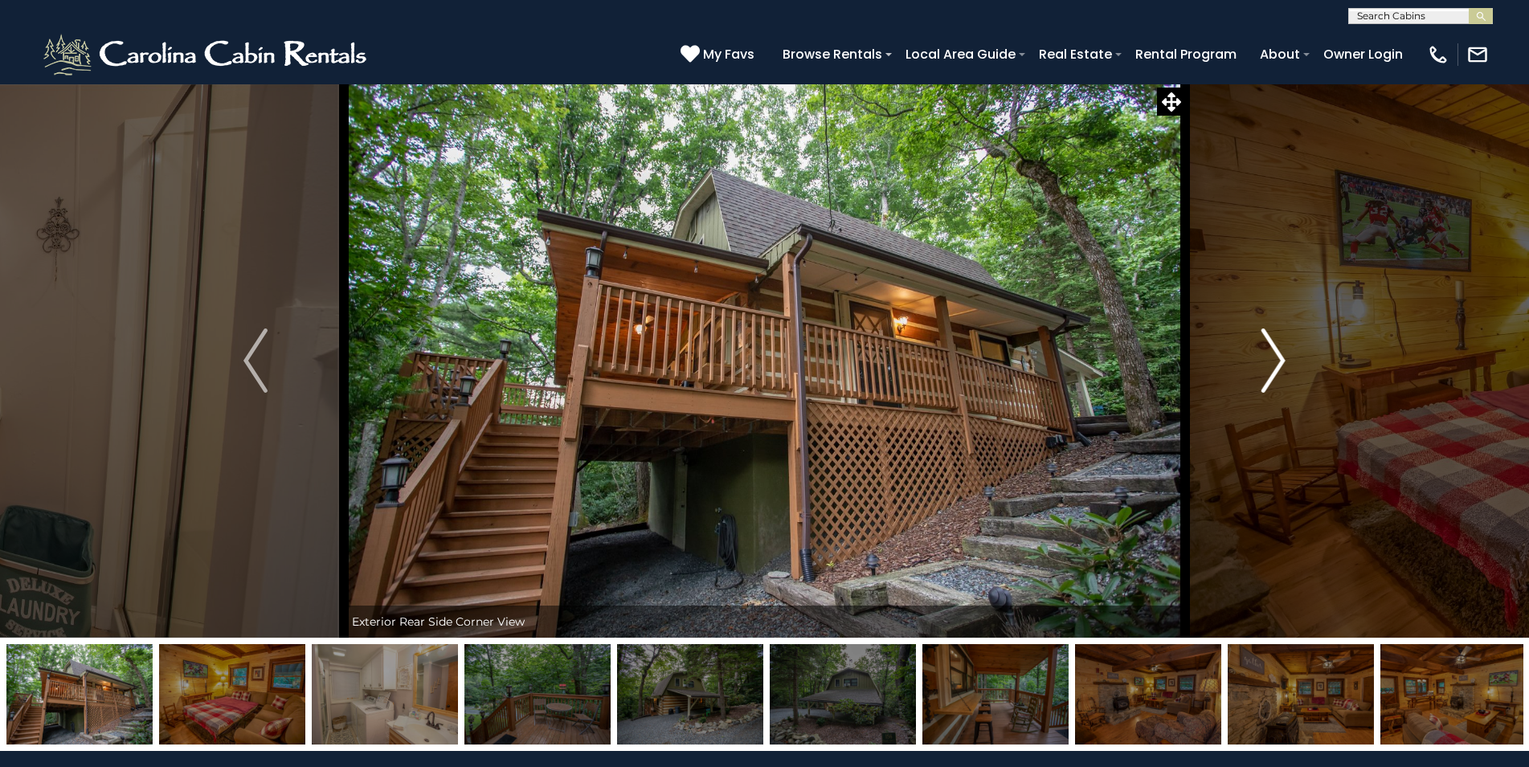
click at [1280, 358] on img "Next" at bounding box center [1273, 361] width 24 height 64
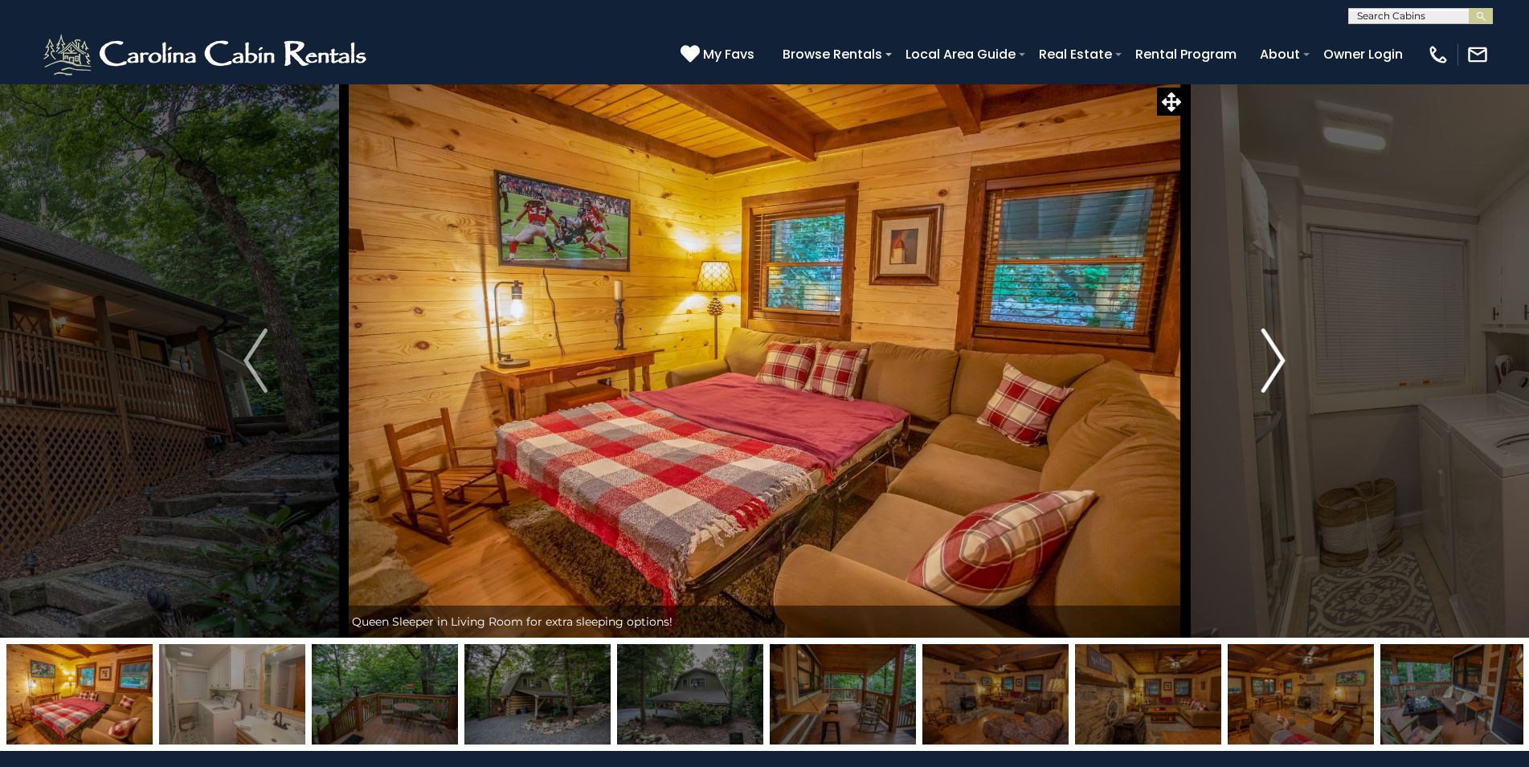
click at [1280, 358] on img "Next" at bounding box center [1273, 361] width 24 height 64
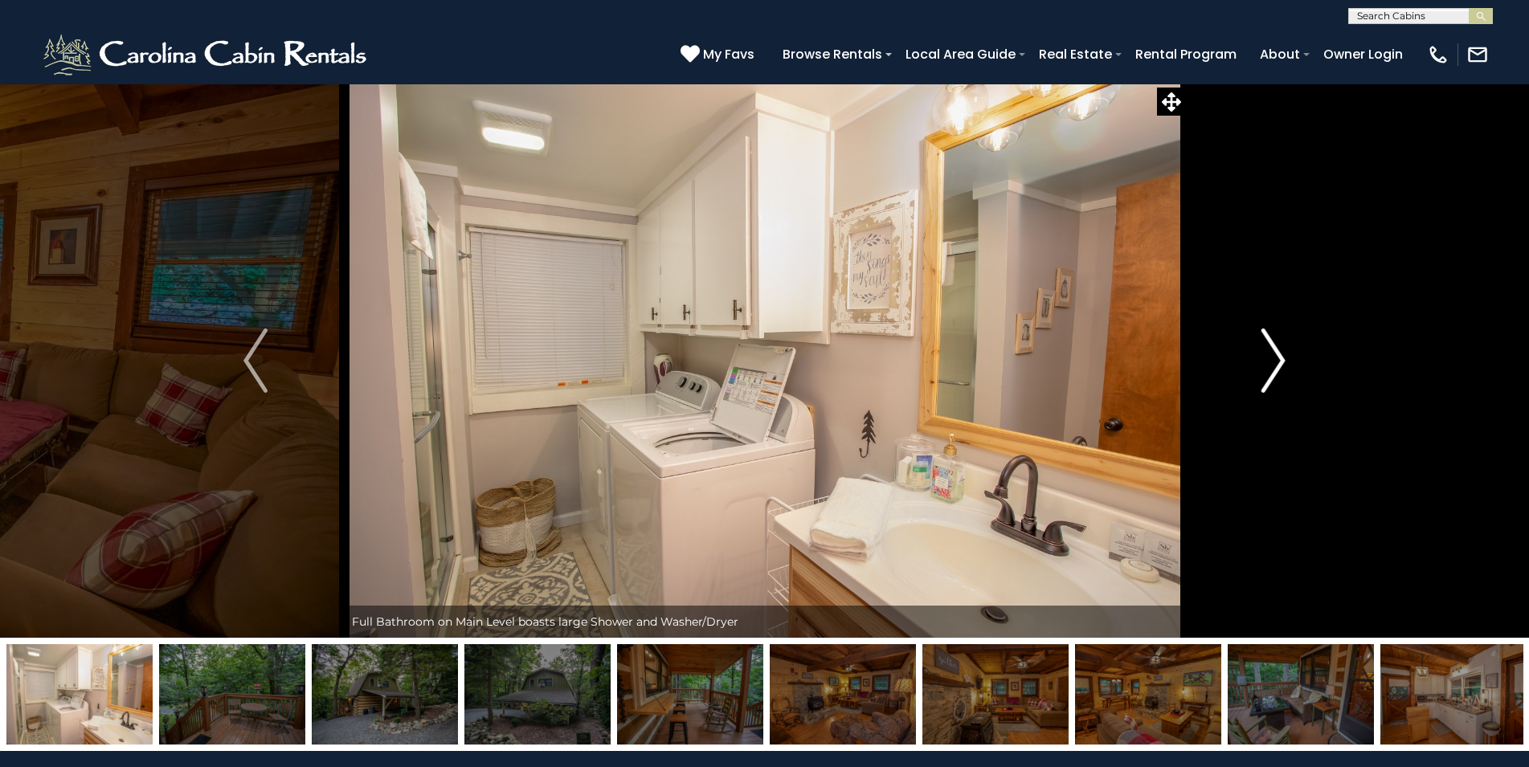
click at [1280, 358] on img "Next" at bounding box center [1273, 361] width 24 height 64
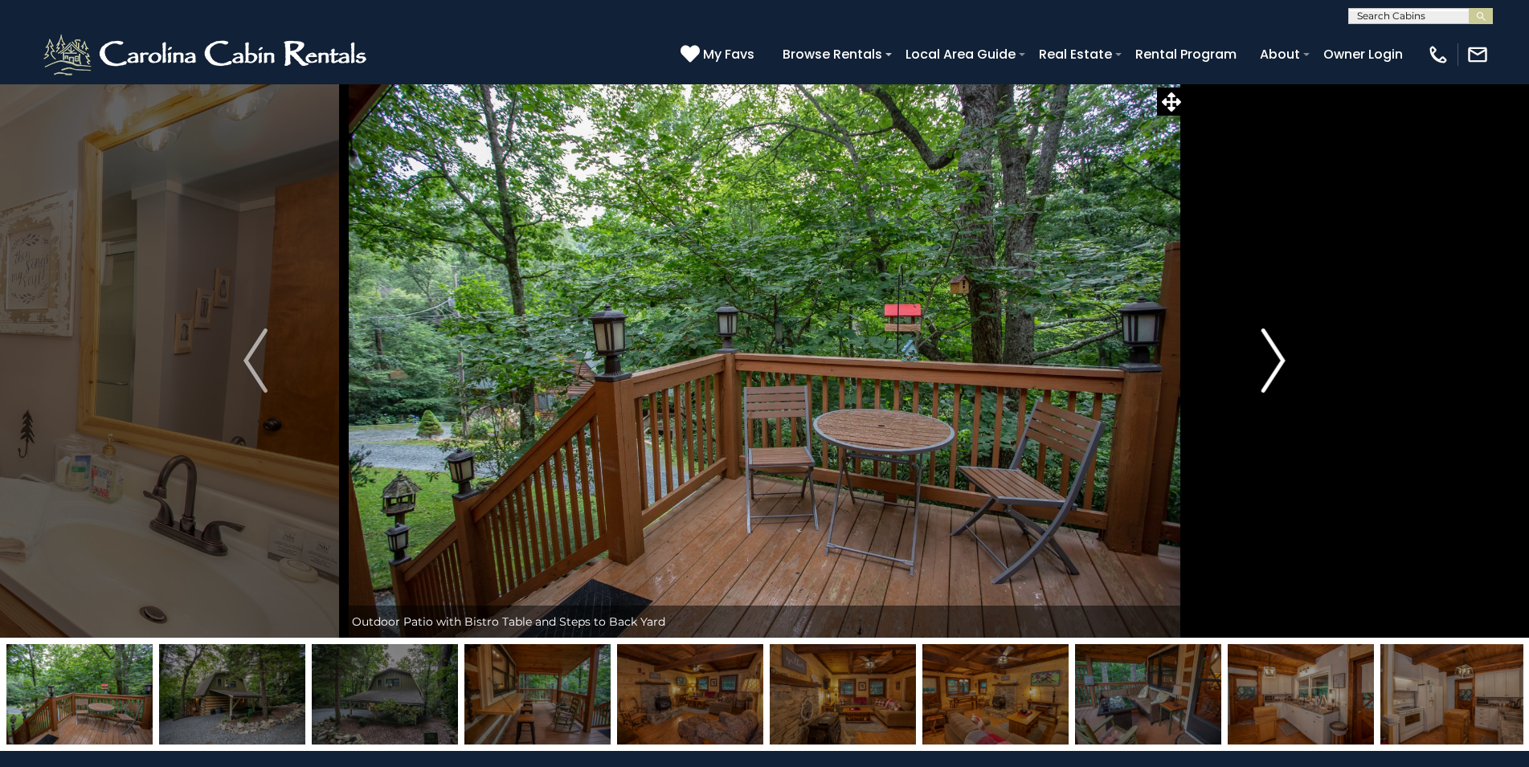
click at [1280, 358] on img "Next" at bounding box center [1273, 361] width 24 height 64
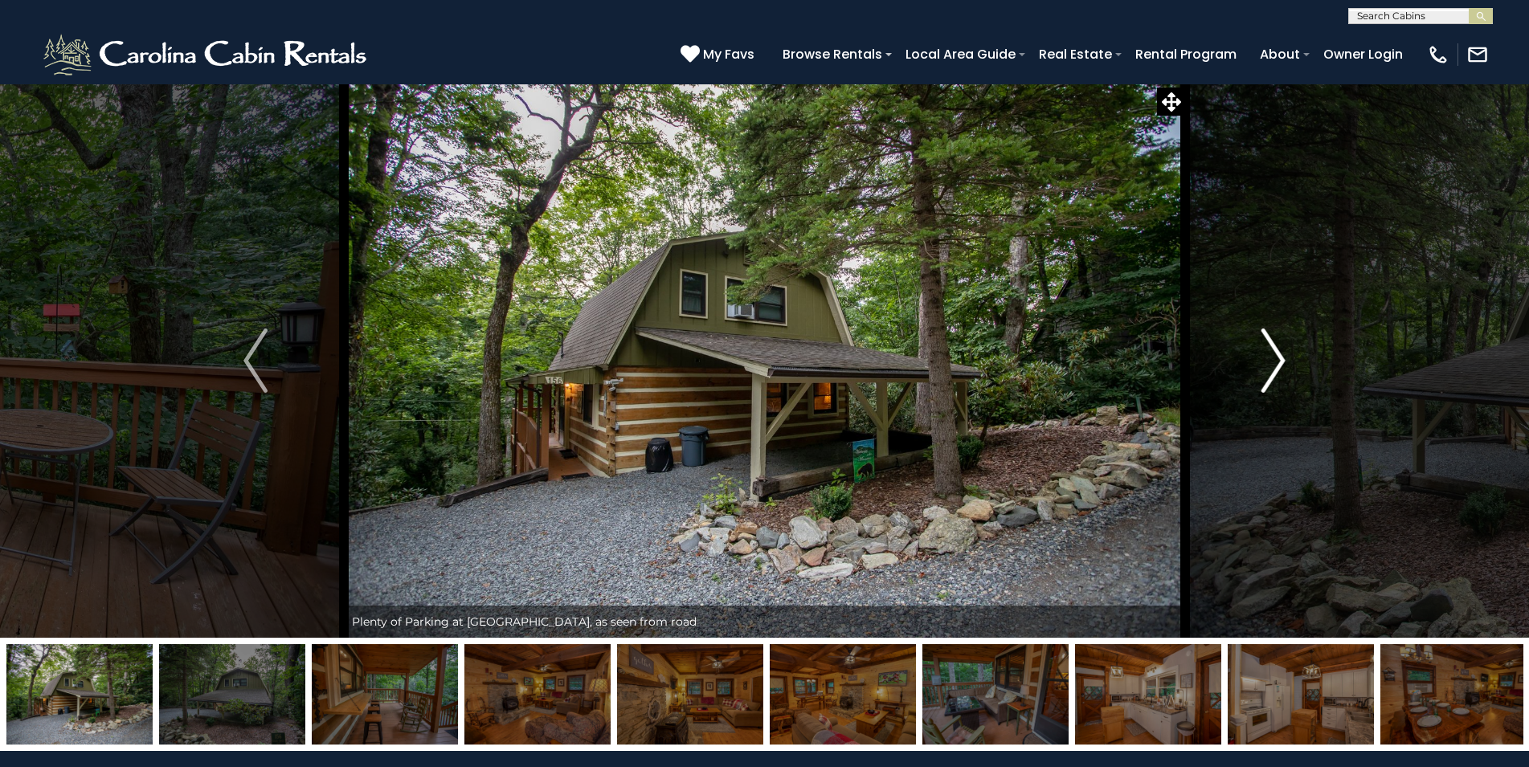
click at [1280, 358] on img "Next" at bounding box center [1273, 361] width 24 height 64
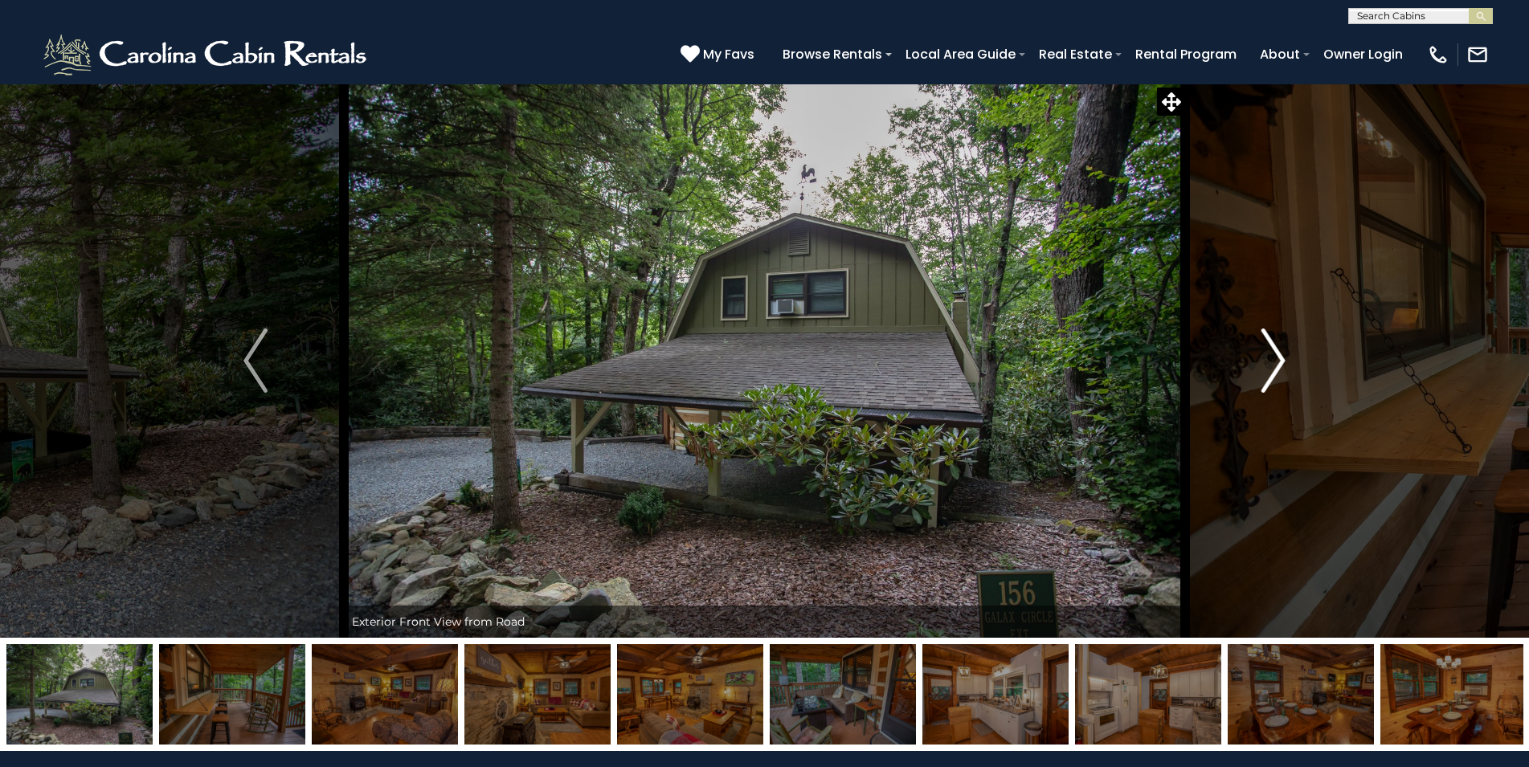
click at [1280, 358] on img "Next" at bounding box center [1273, 361] width 24 height 64
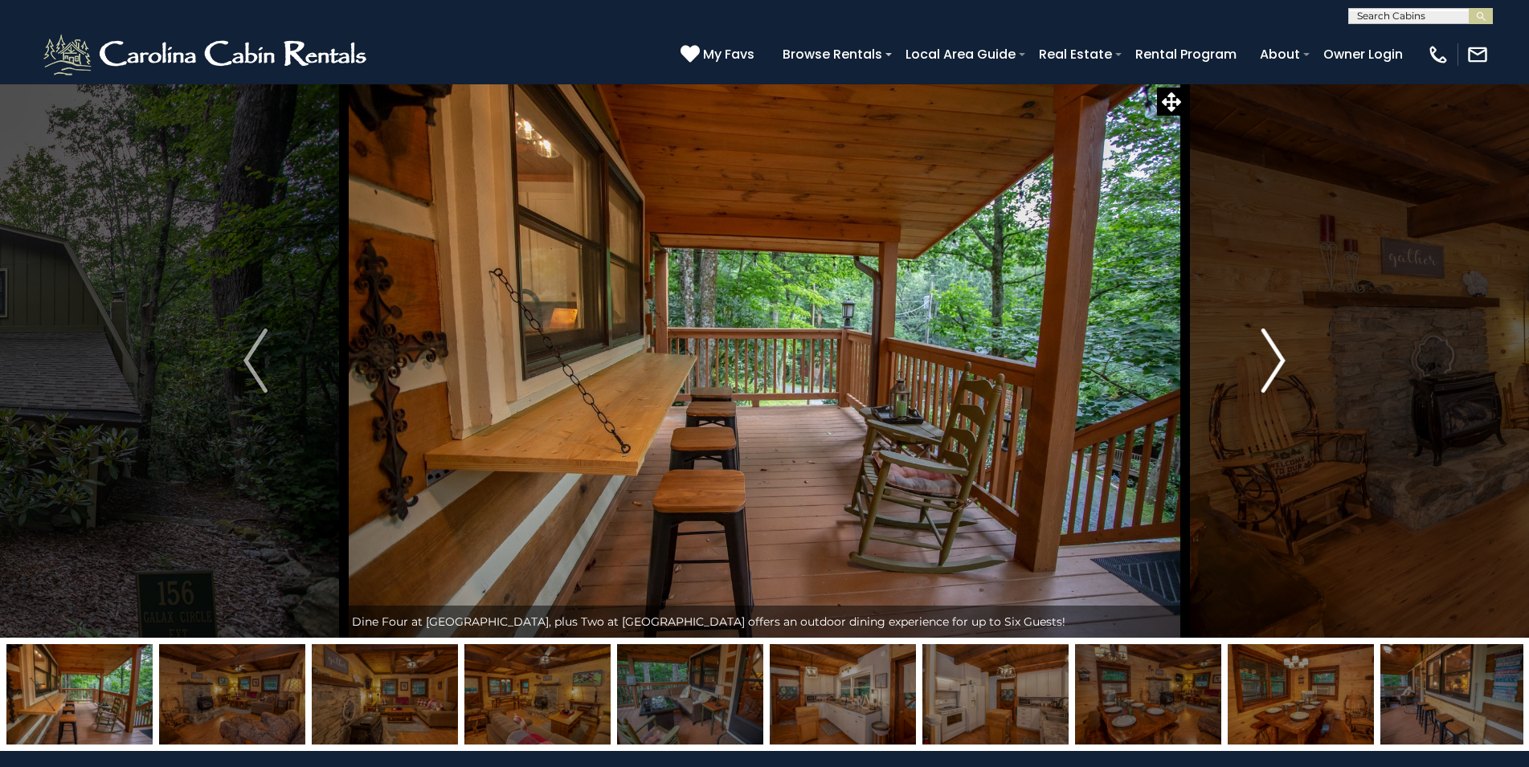
click at [1280, 358] on img "Next" at bounding box center [1273, 361] width 24 height 64
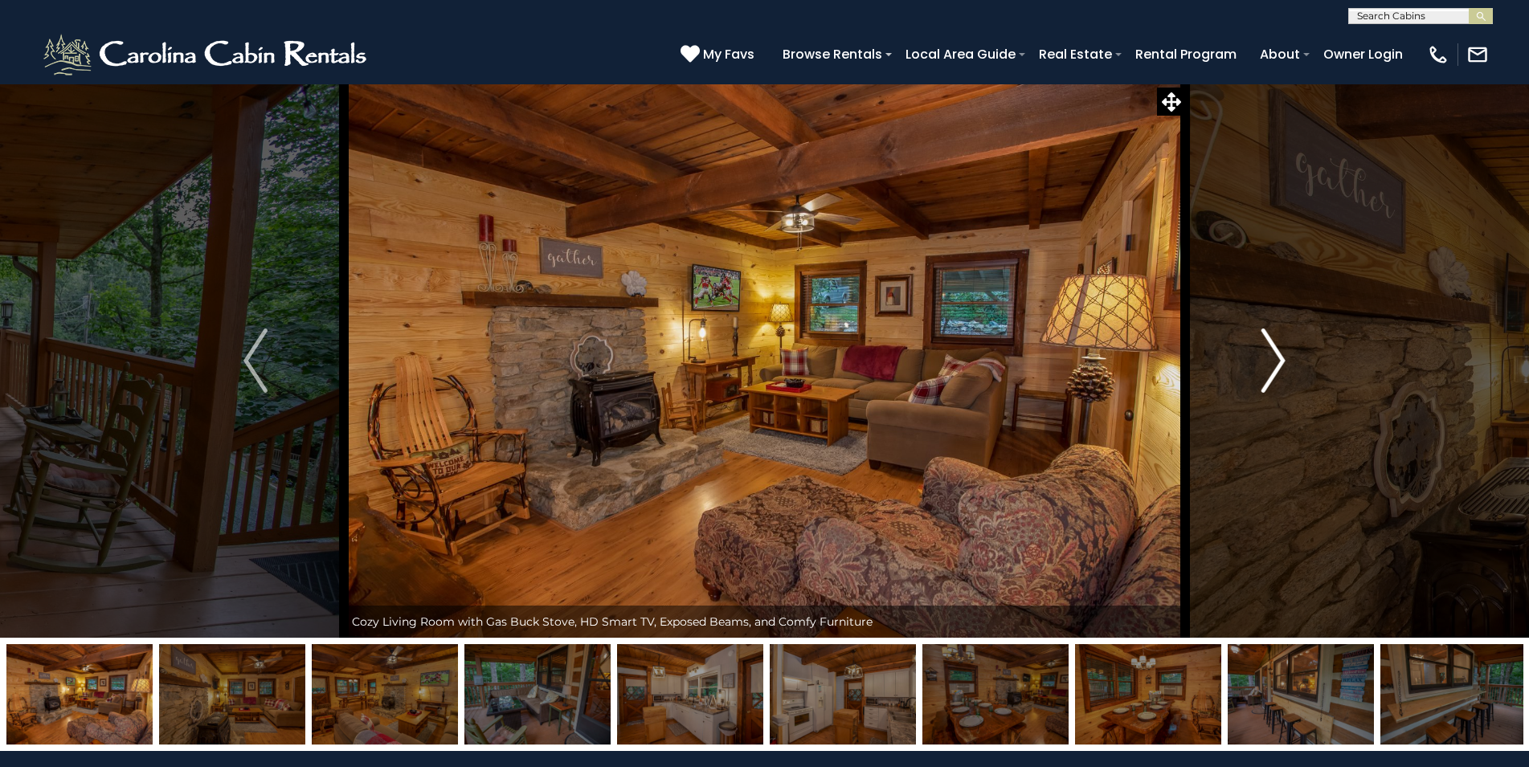
click at [1280, 358] on img "Next" at bounding box center [1273, 361] width 24 height 64
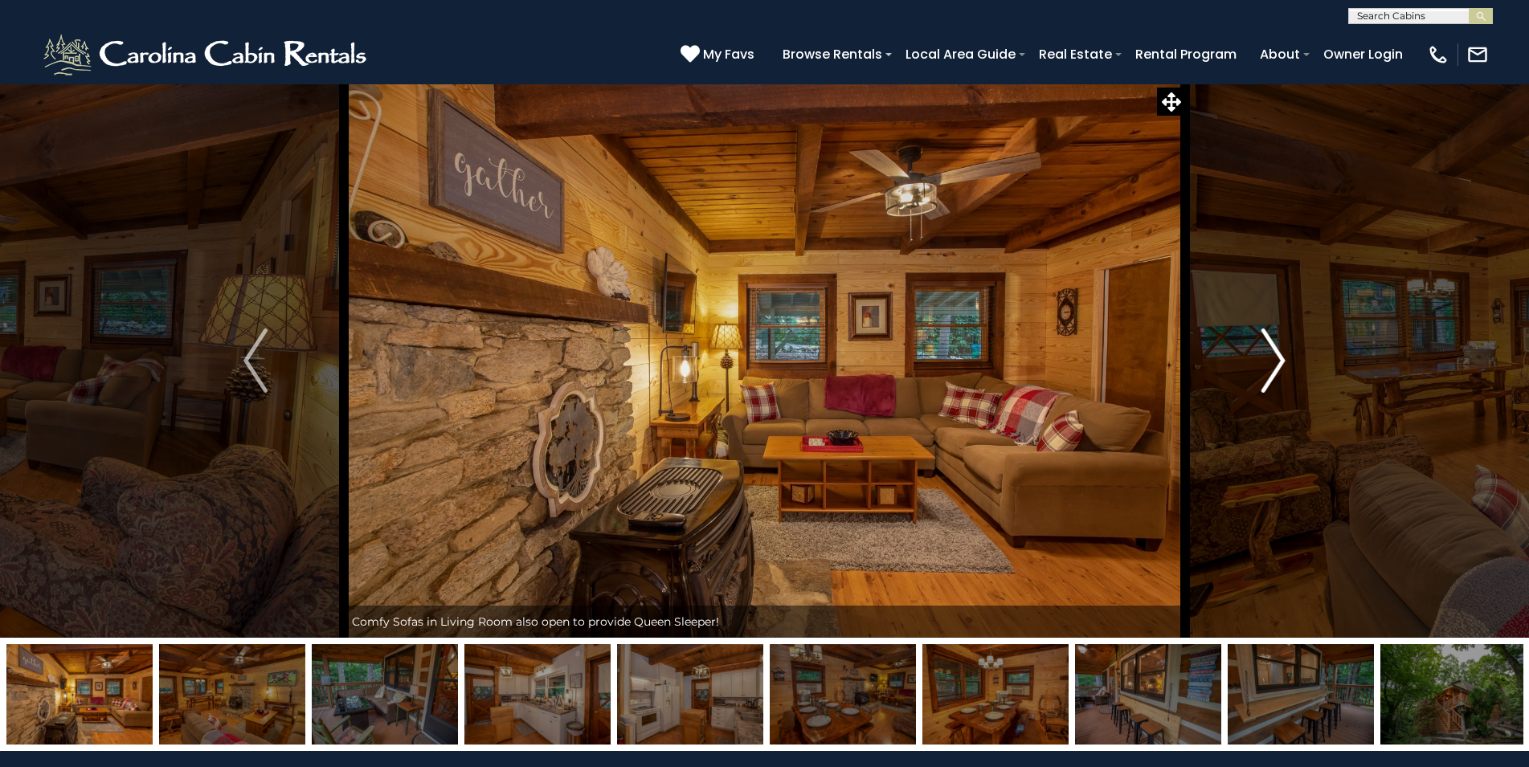
click at [1280, 358] on img "Next" at bounding box center [1273, 361] width 24 height 64
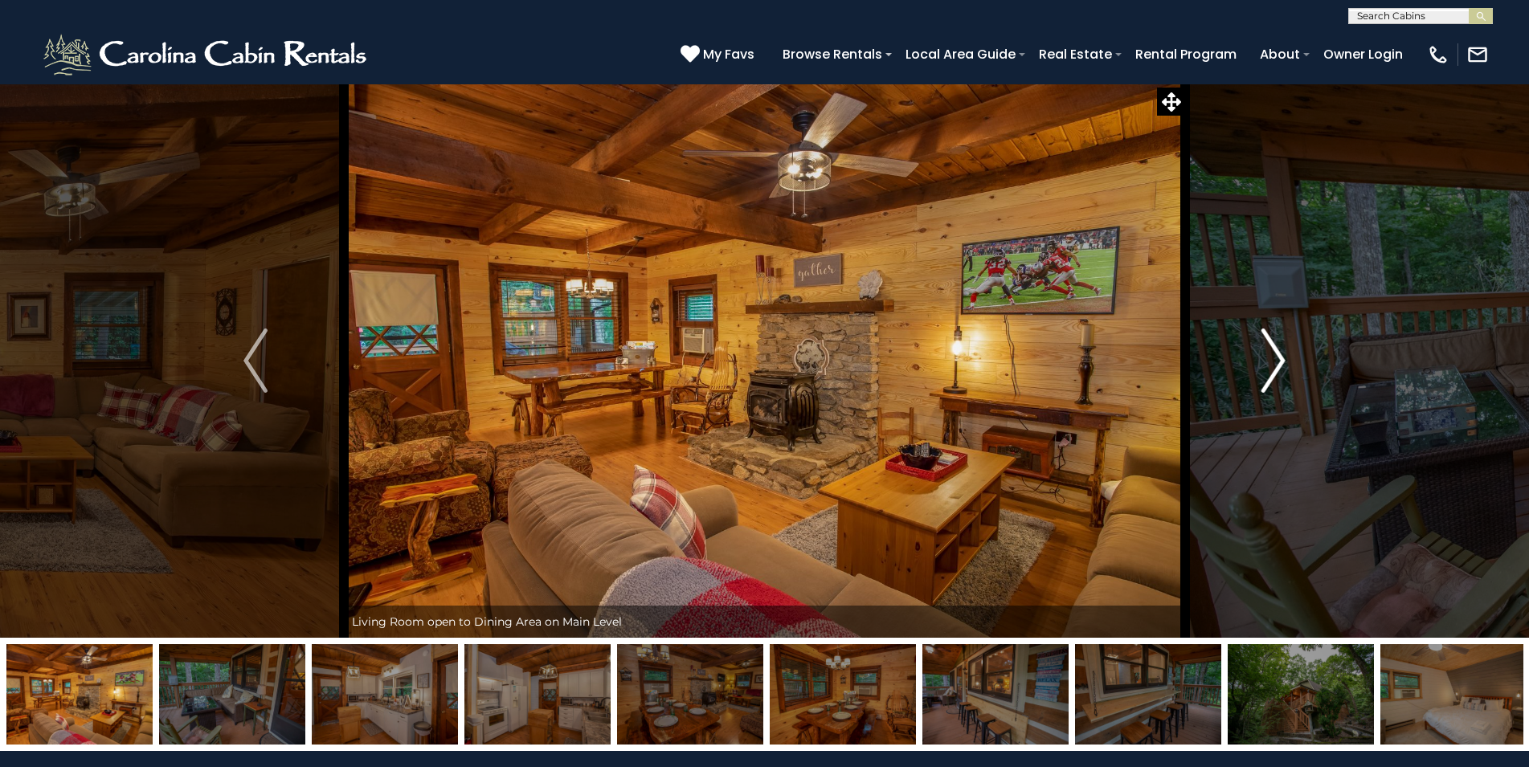
click at [1280, 358] on img "Next" at bounding box center [1273, 361] width 24 height 64
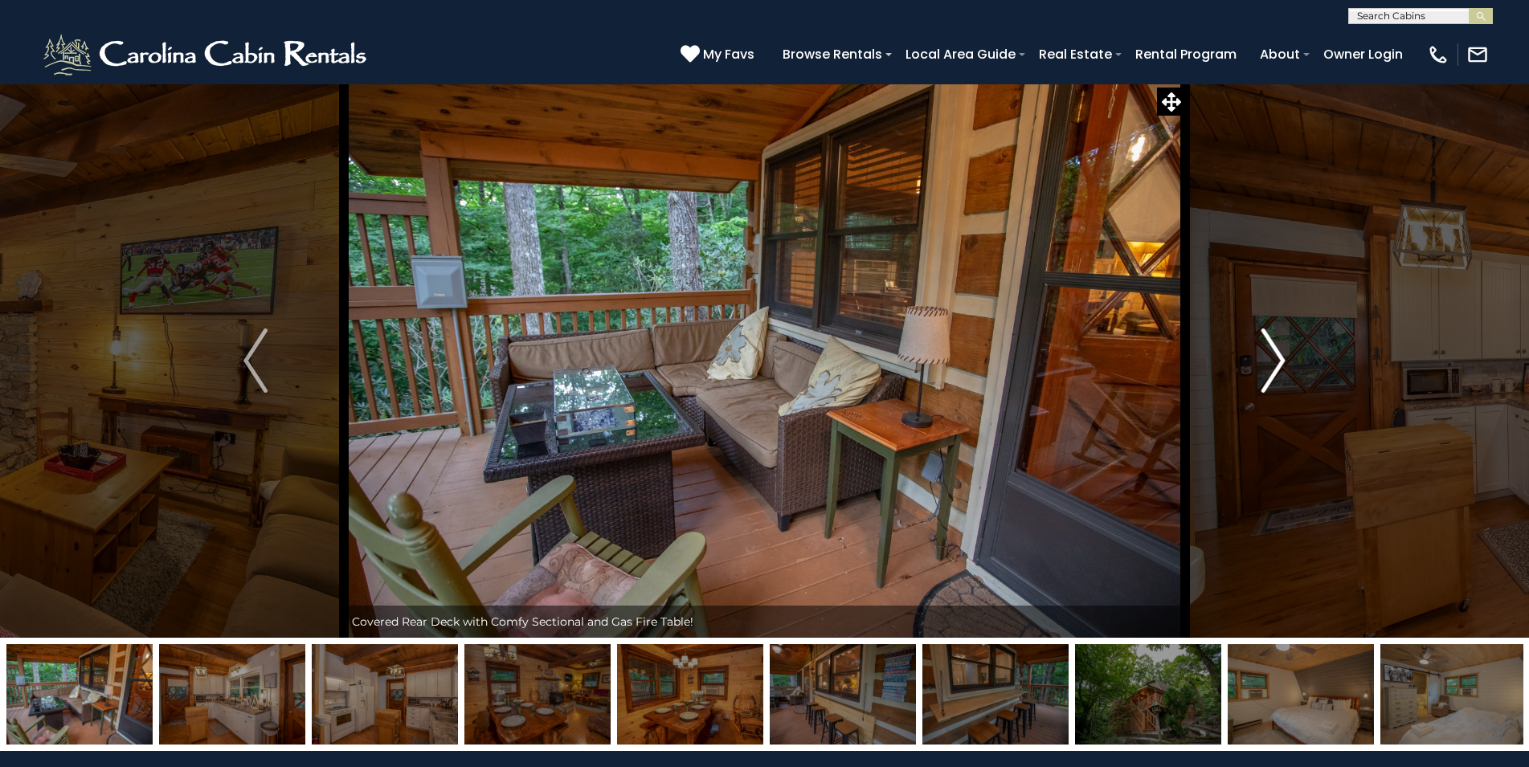
click at [1280, 358] on img "Next" at bounding box center [1273, 361] width 24 height 64
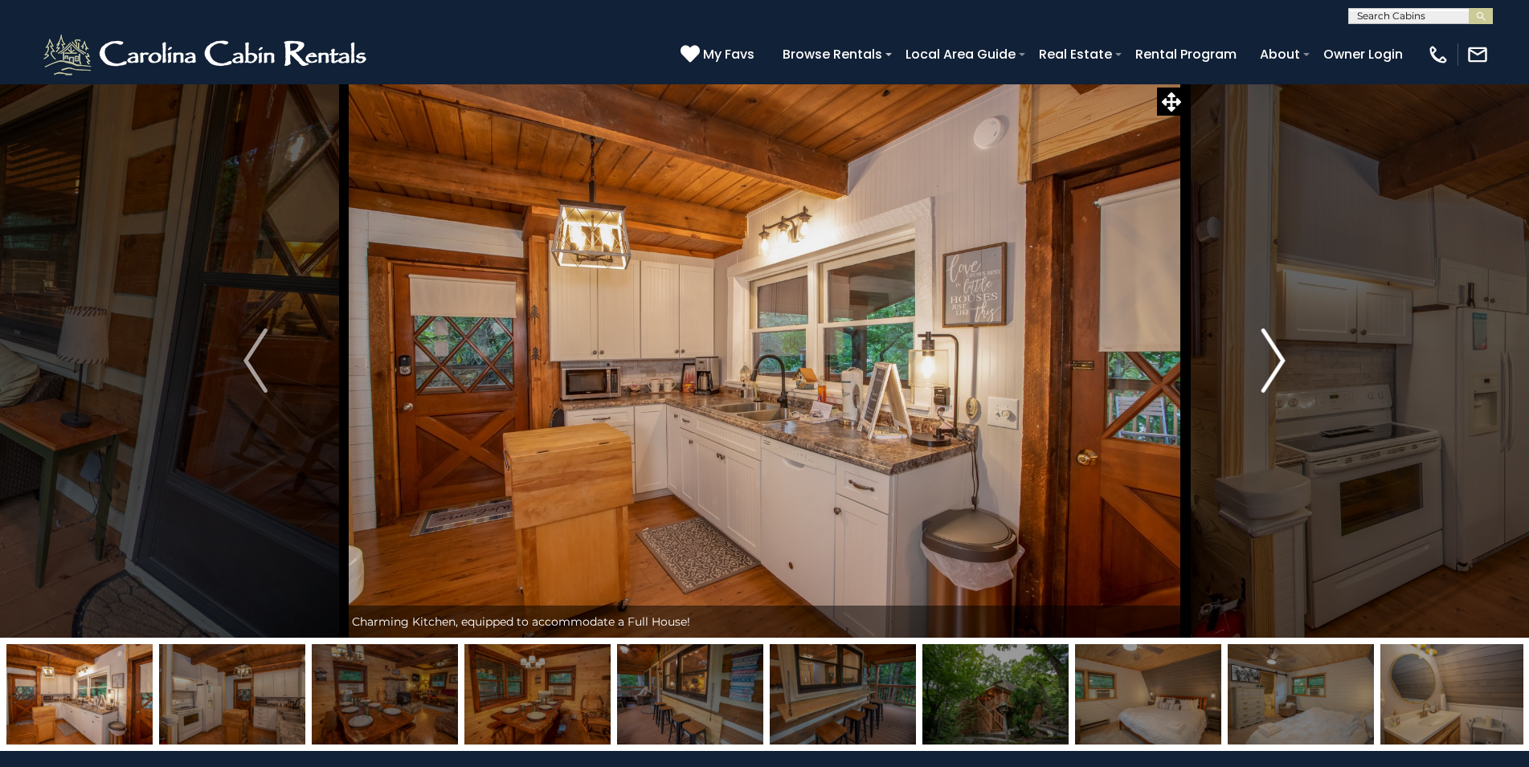
click at [1280, 358] on img "Next" at bounding box center [1273, 361] width 24 height 64
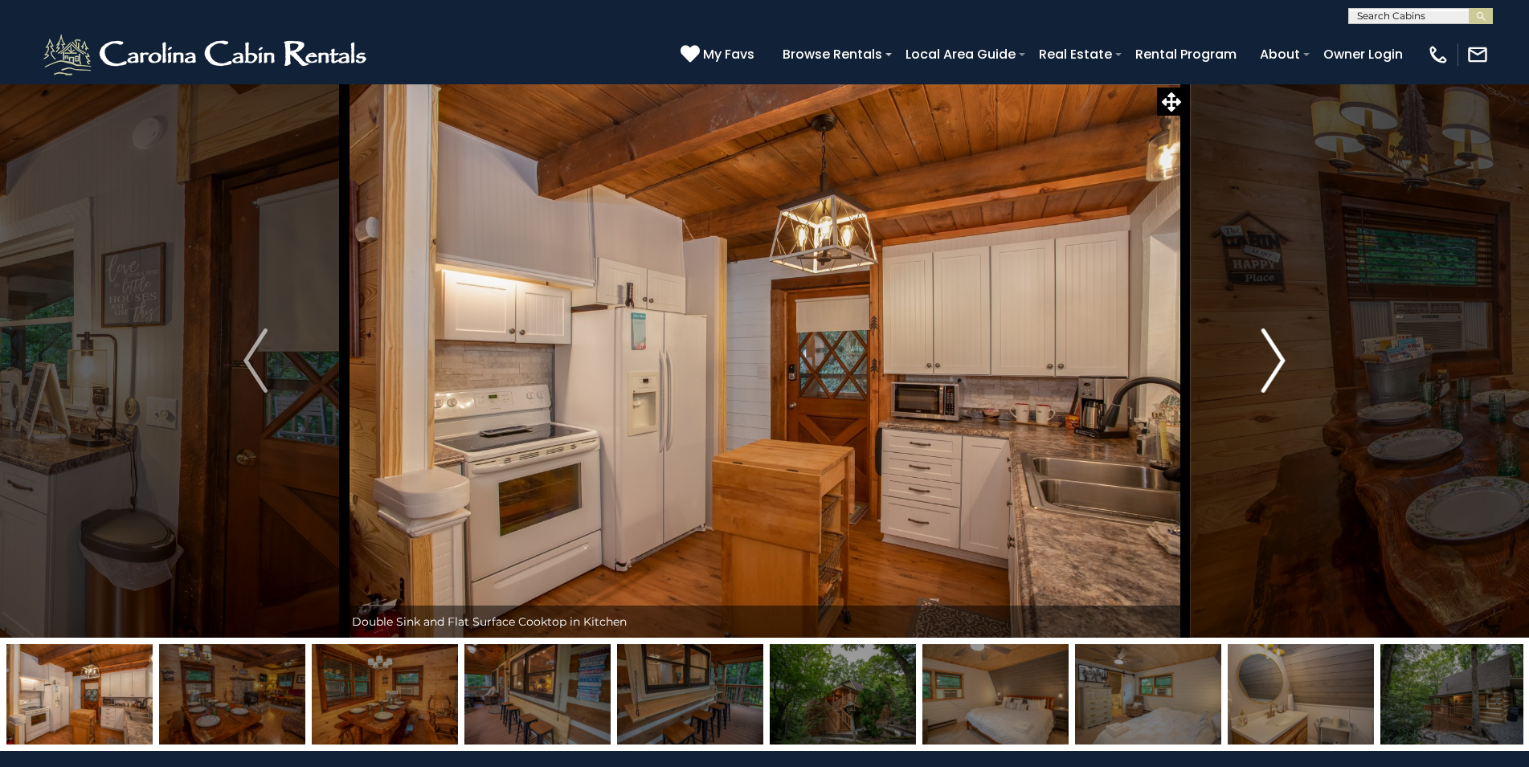
click at [1280, 358] on img "Next" at bounding box center [1273, 361] width 24 height 64
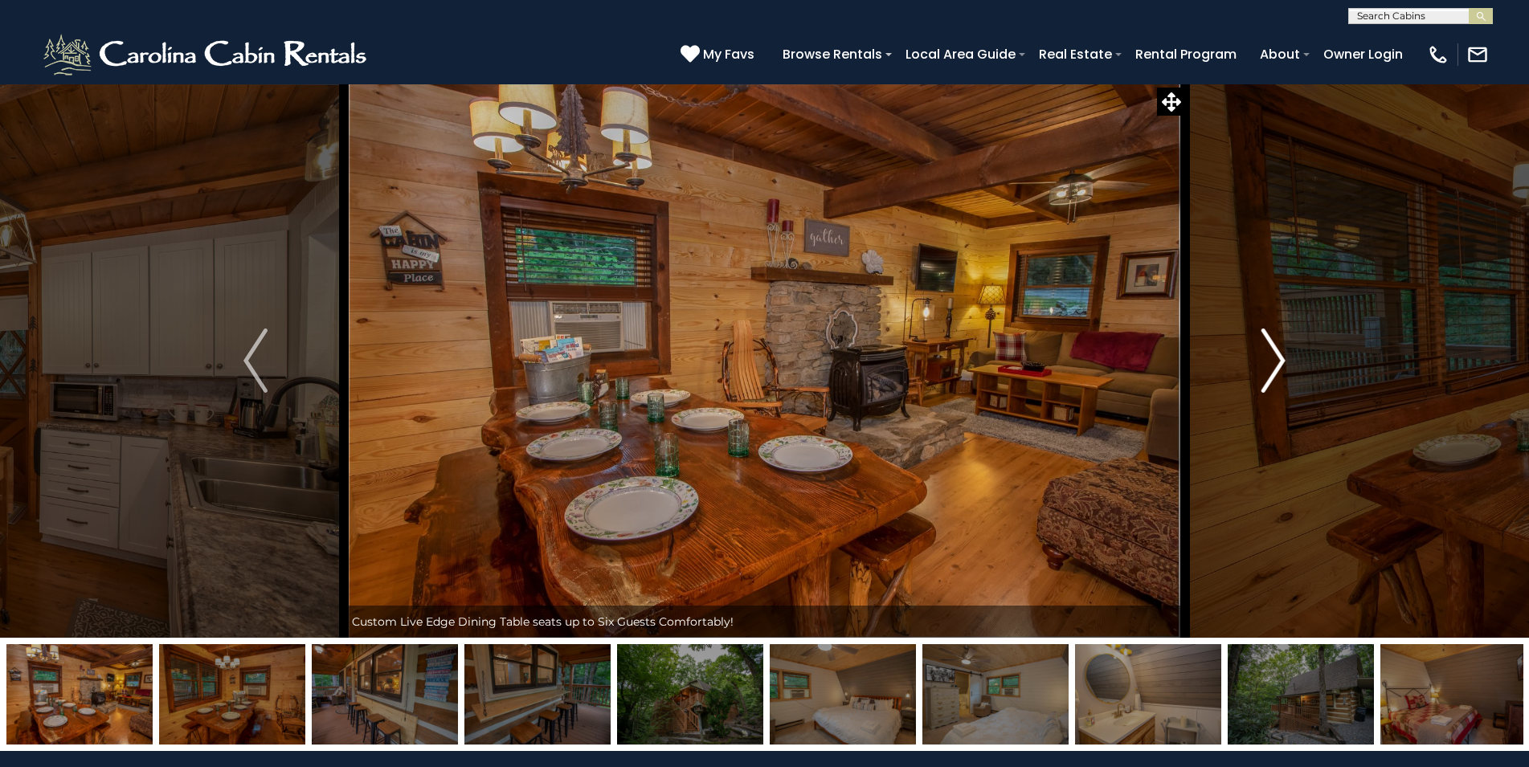
click at [1280, 358] on img "Next" at bounding box center [1273, 361] width 24 height 64
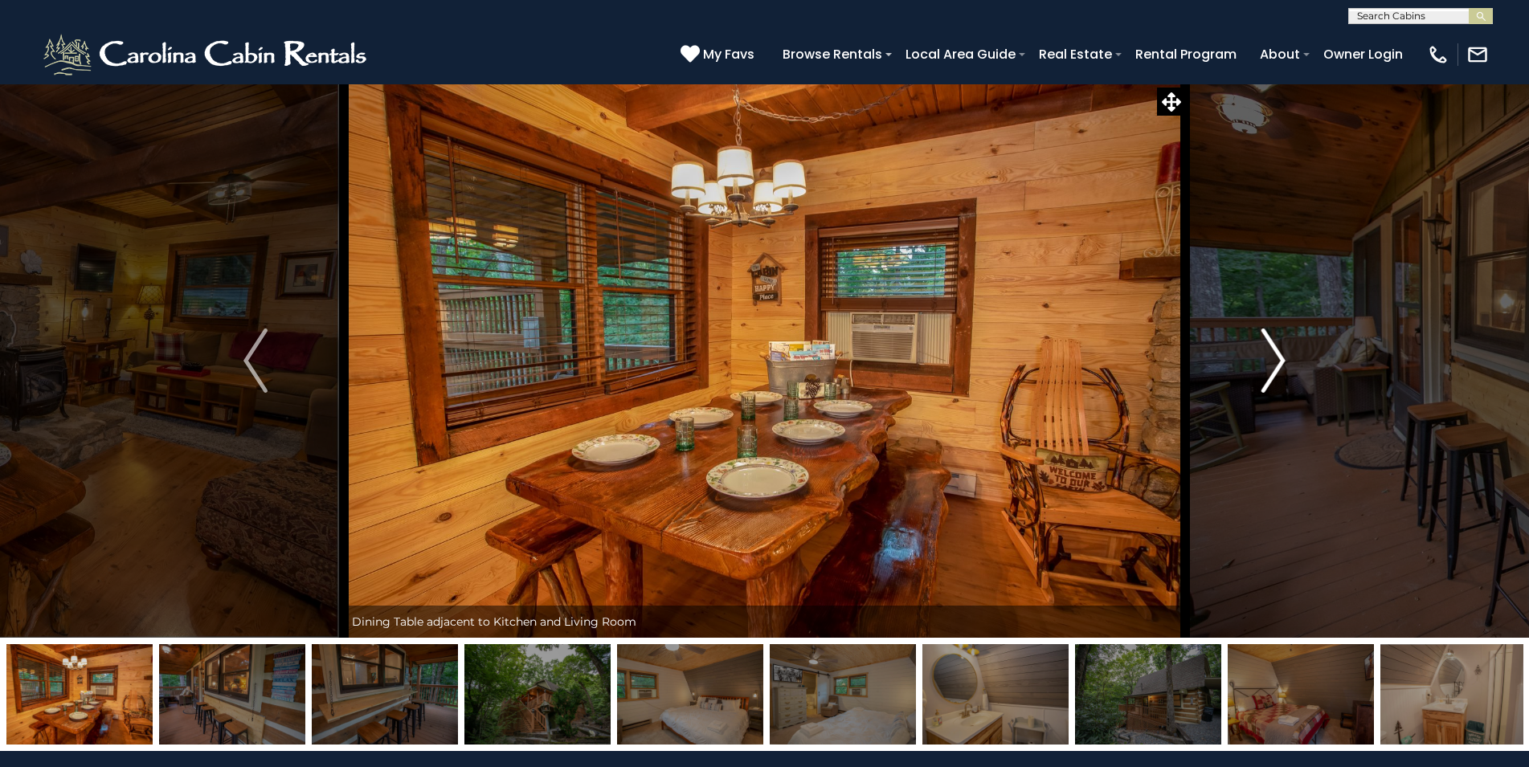
click at [1280, 358] on img "Next" at bounding box center [1273, 361] width 24 height 64
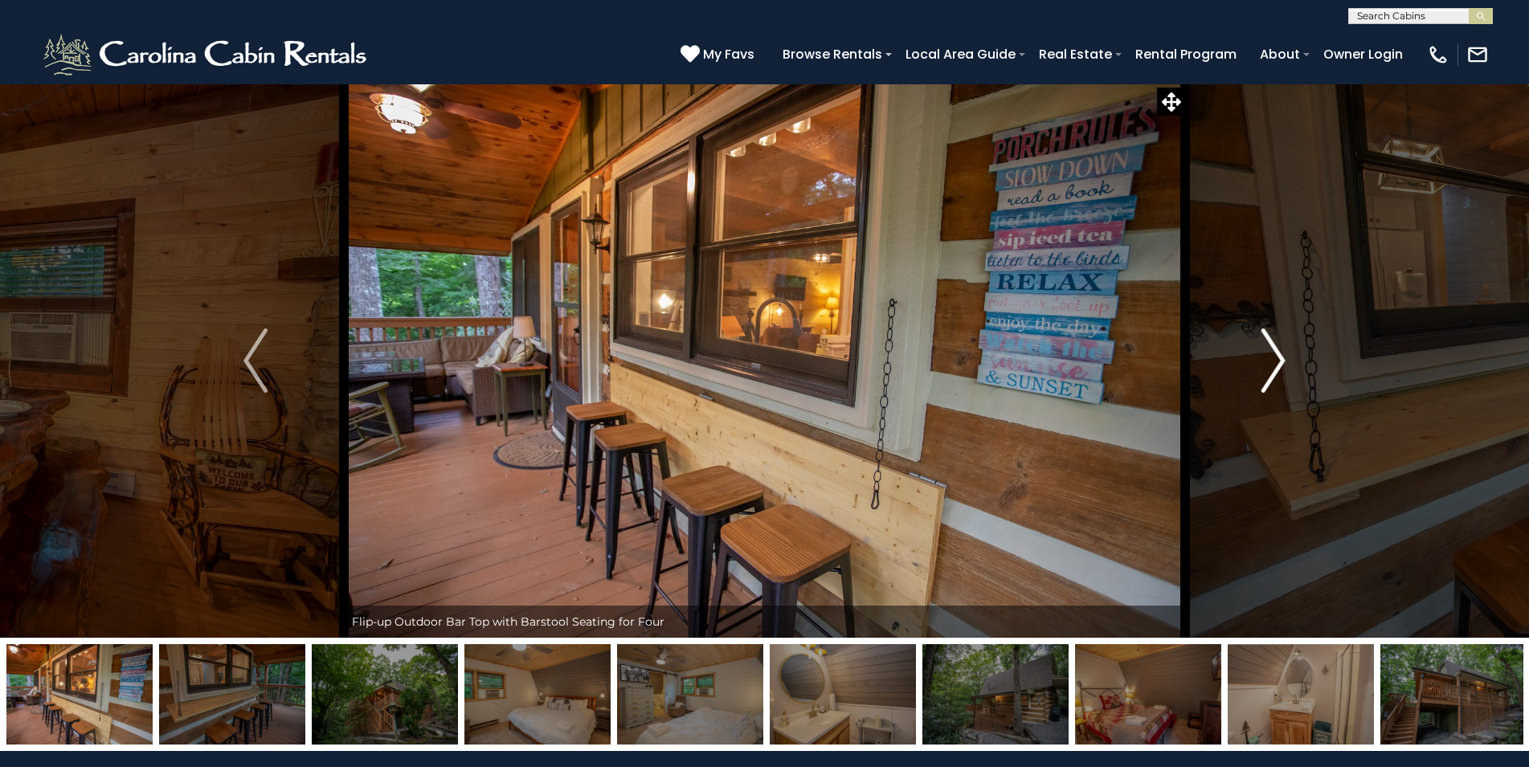
click at [1279, 358] on img "Next" at bounding box center [1273, 361] width 24 height 64
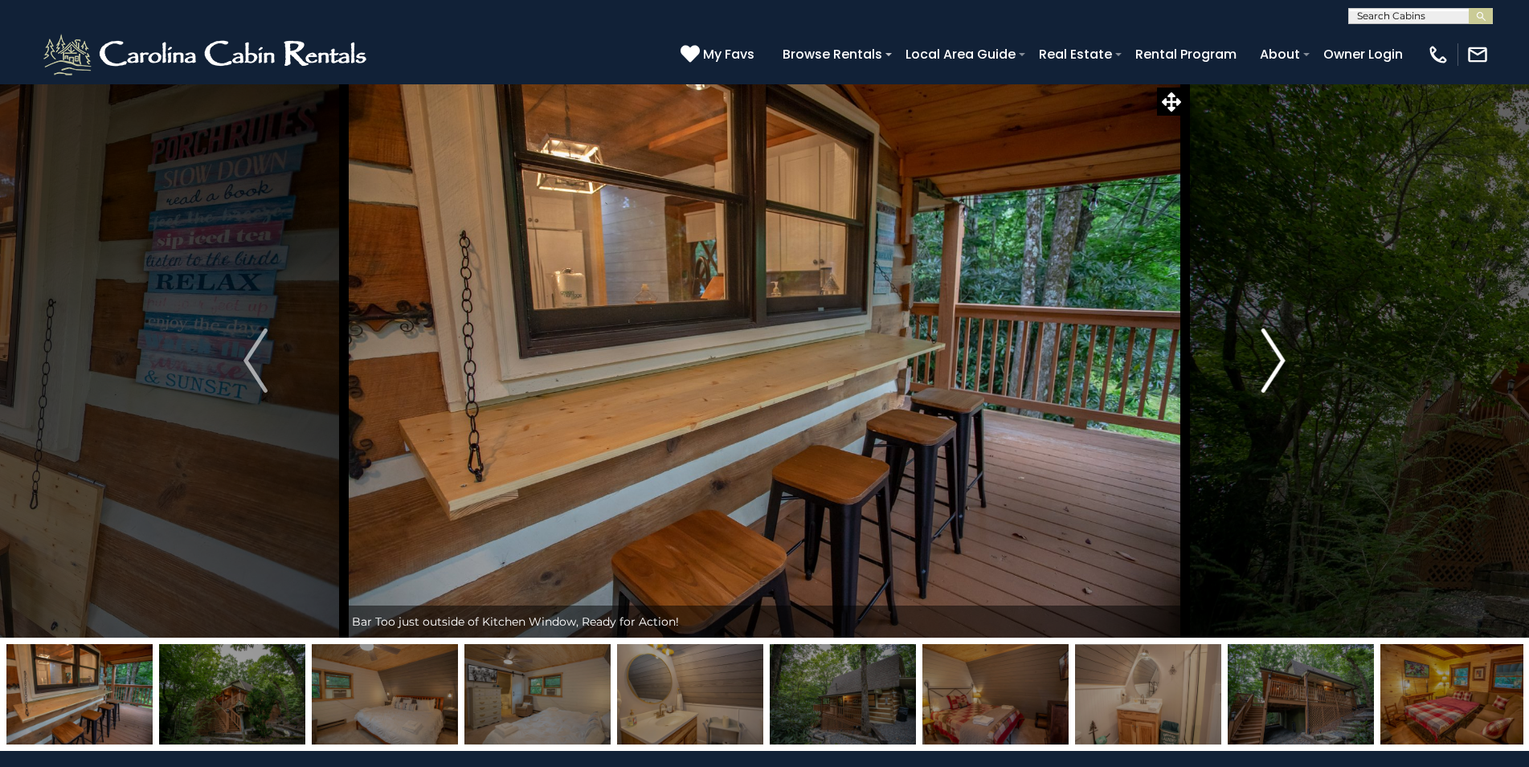
click at [1279, 358] on img "Next" at bounding box center [1273, 361] width 24 height 64
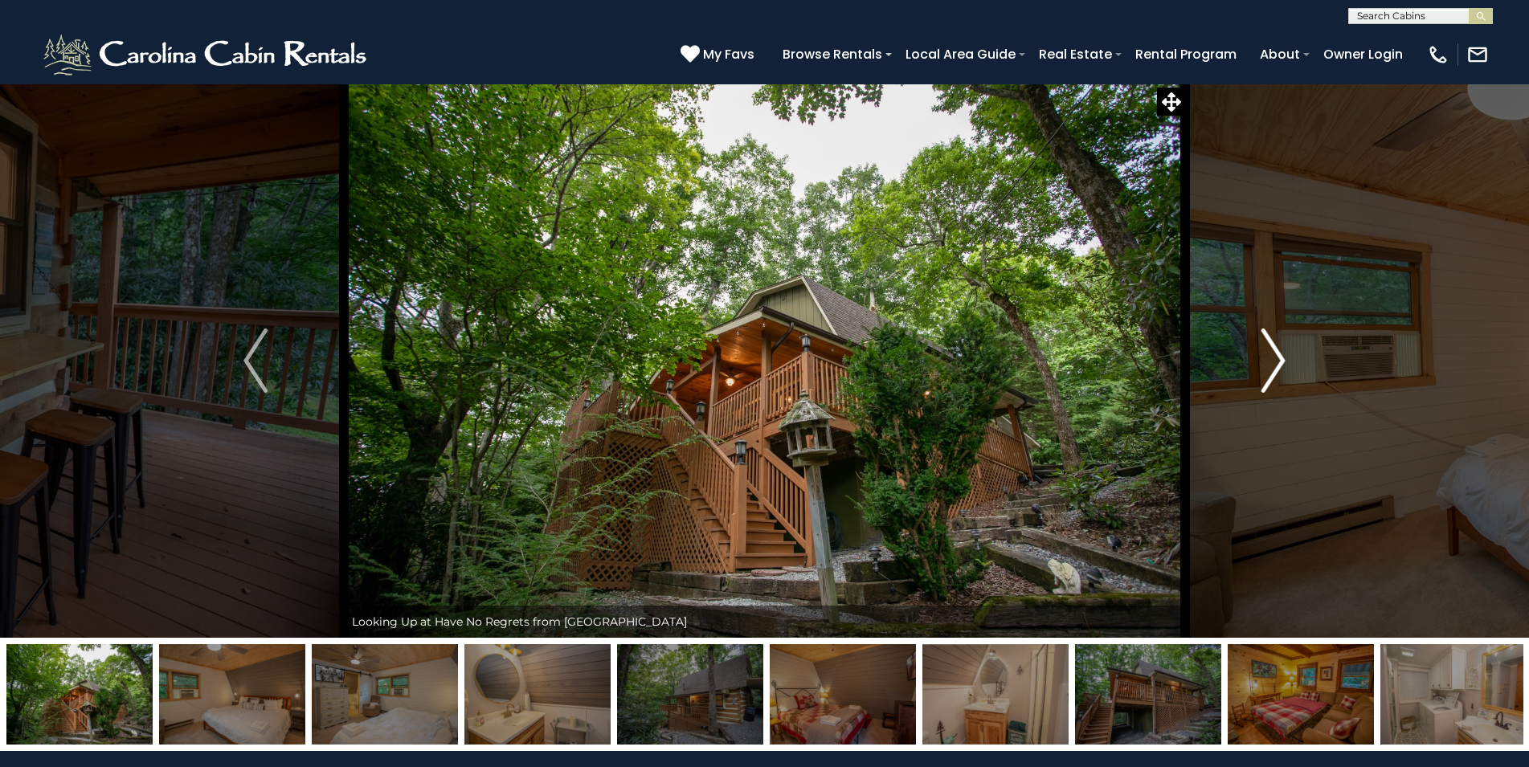
click at [1279, 358] on img "Next" at bounding box center [1273, 361] width 24 height 64
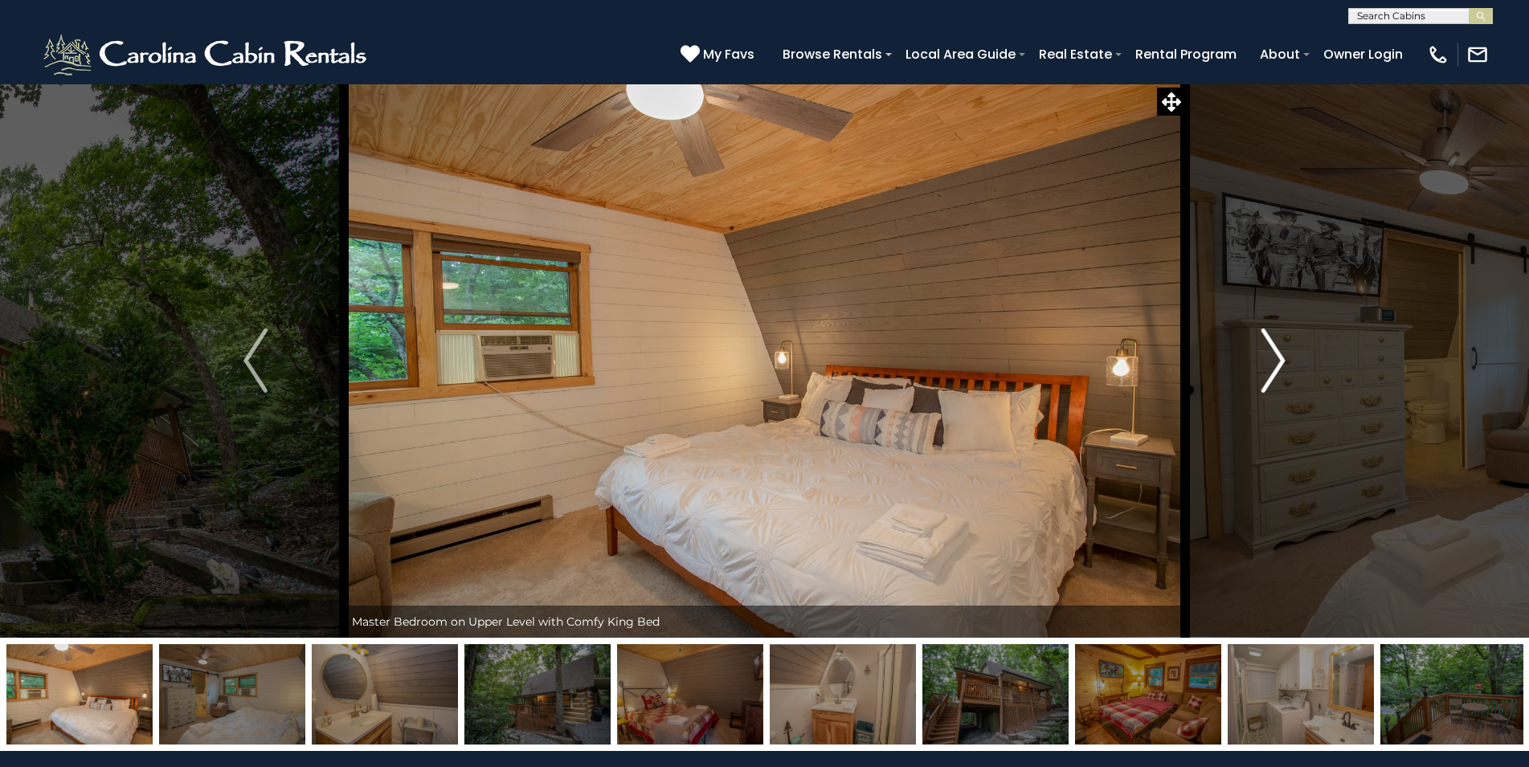
click at [1279, 358] on img "Next" at bounding box center [1273, 361] width 24 height 64
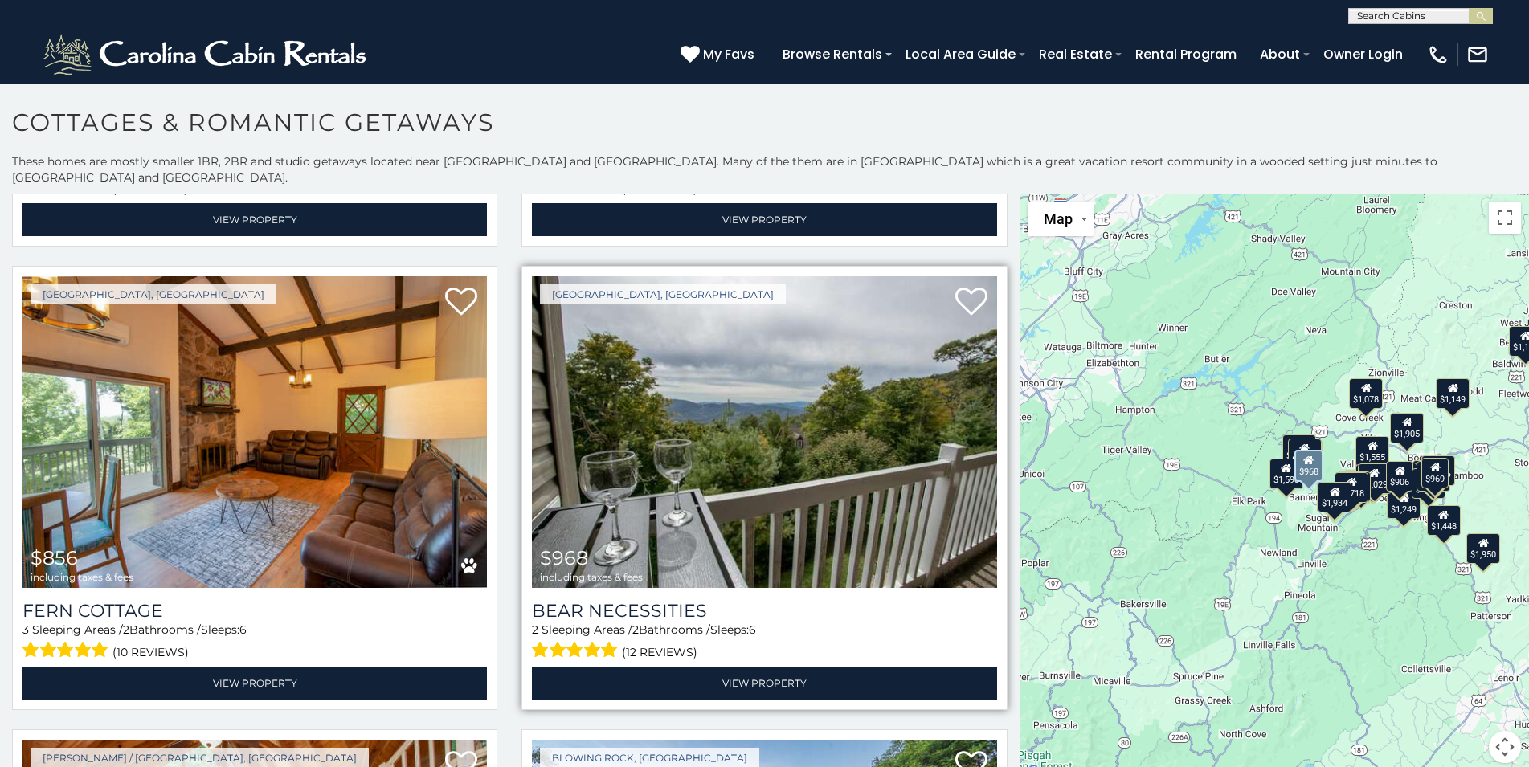
scroll to position [3210, 0]
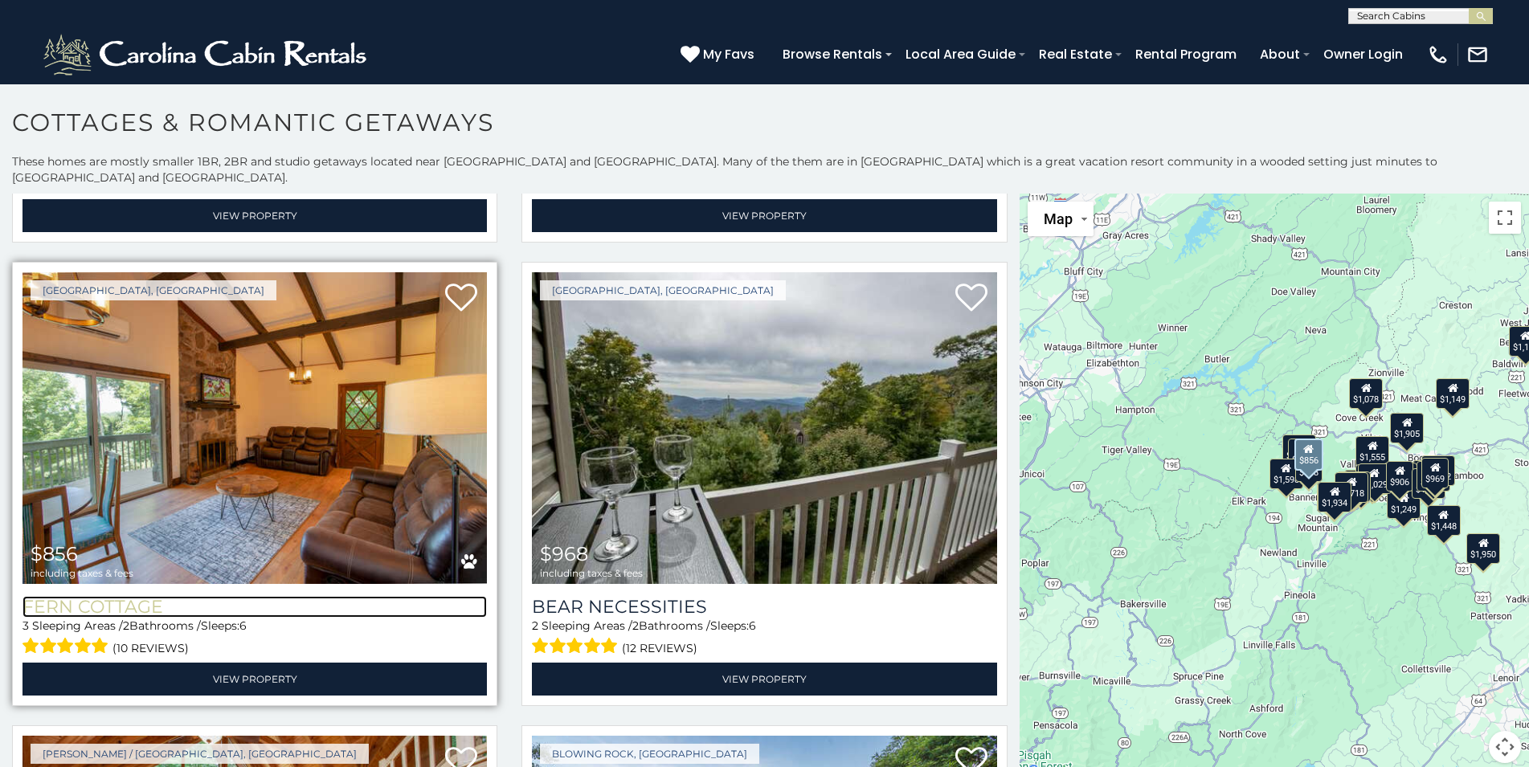
click at [71, 596] on h3 "Fern Cottage" at bounding box center [254, 607] width 464 height 22
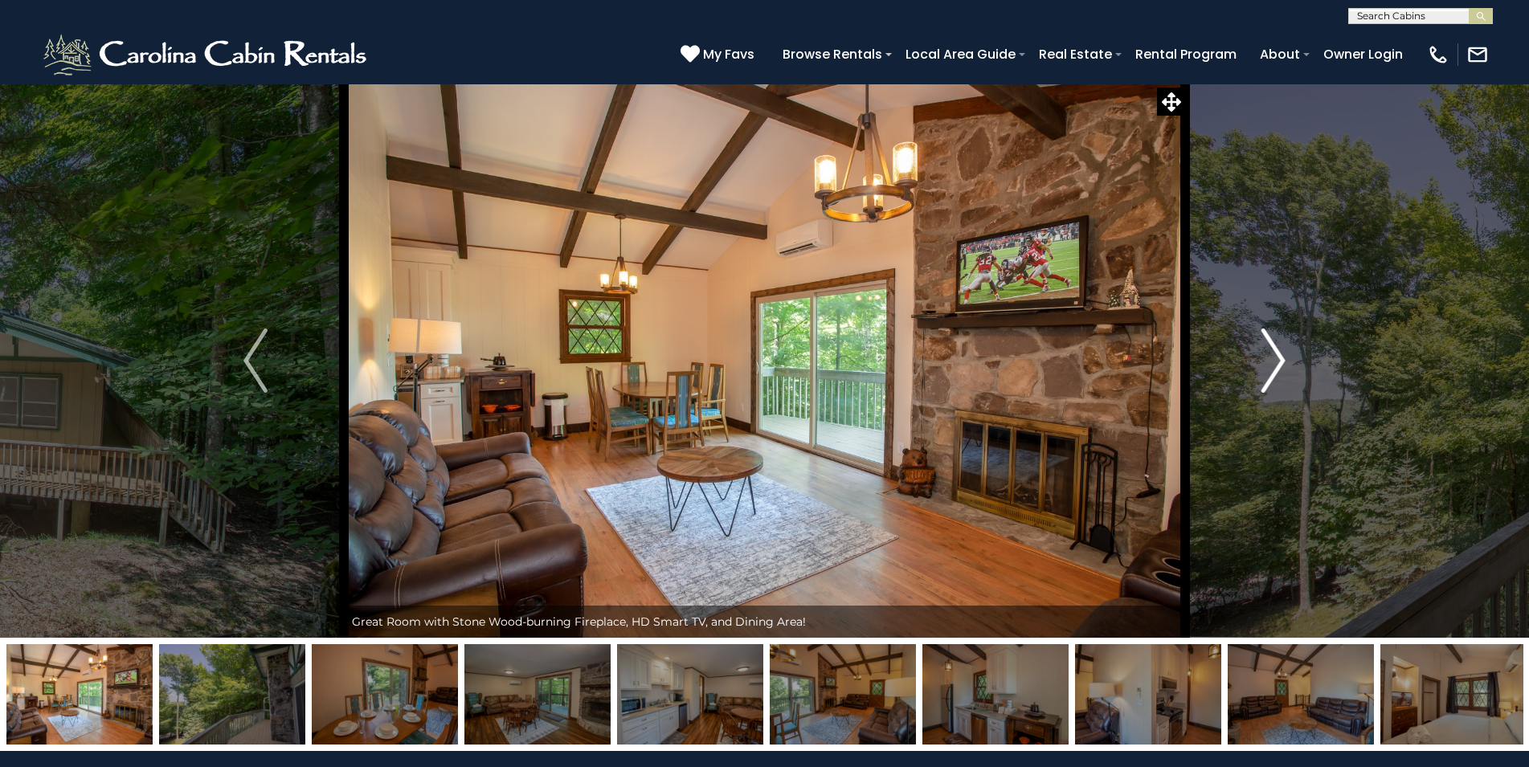
click at [1281, 357] on img "Next" at bounding box center [1273, 361] width 24 height 64
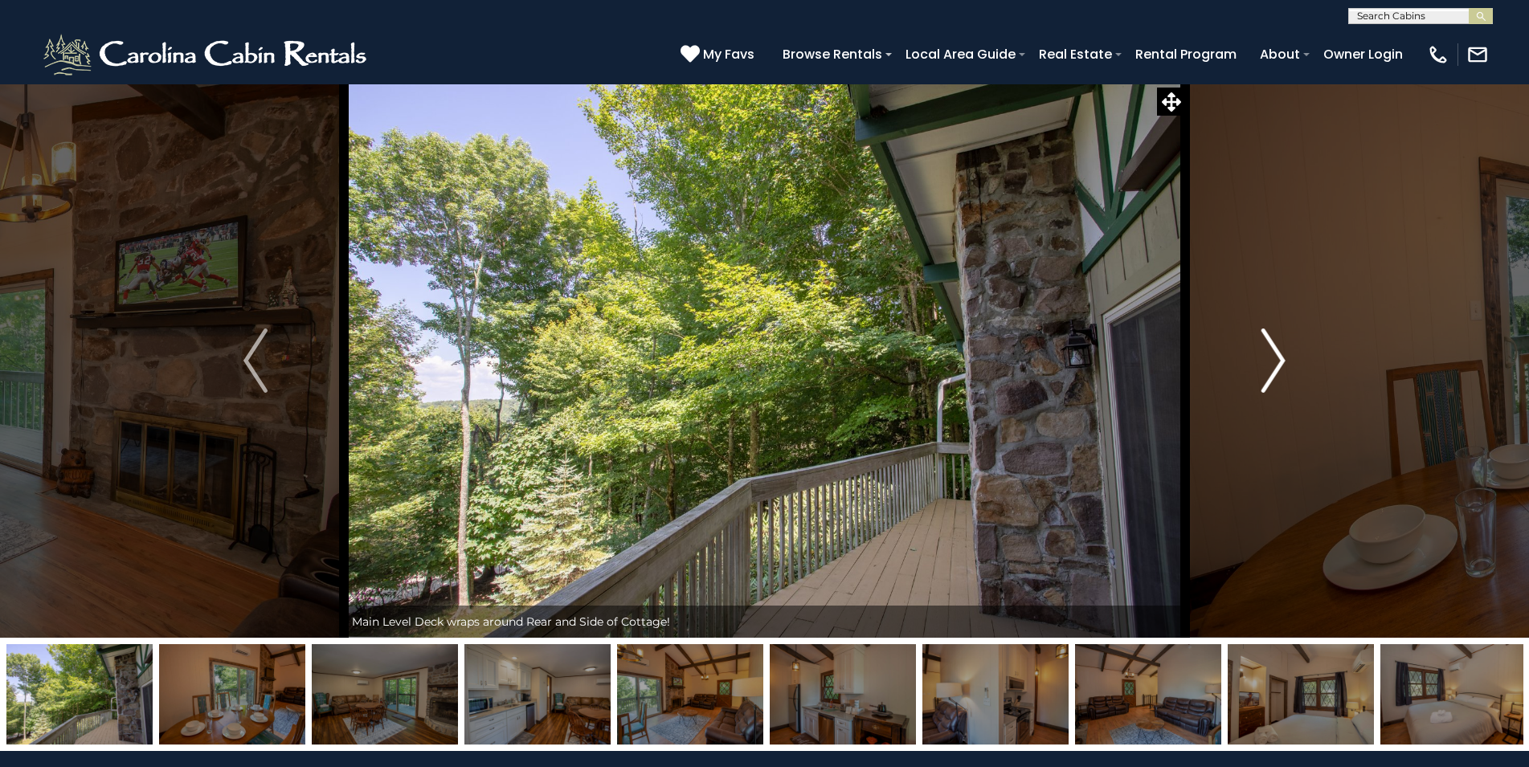
click at [1281, 357] on img "Next" at bounding box center [1273, 361] width 24 height 64
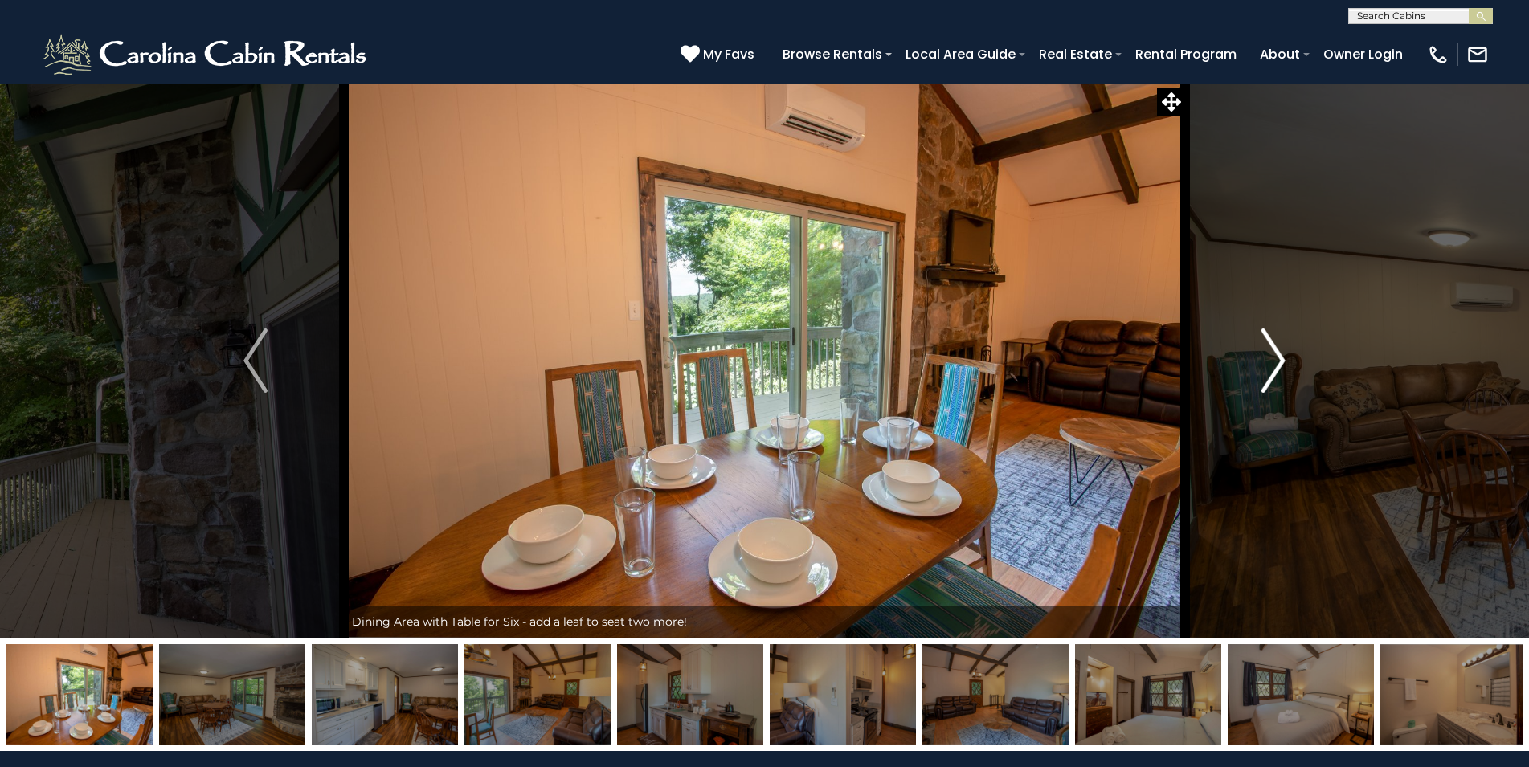
click at [1281, 357] on img "Next" at bounding box center [1273, 361] width 24 height 64
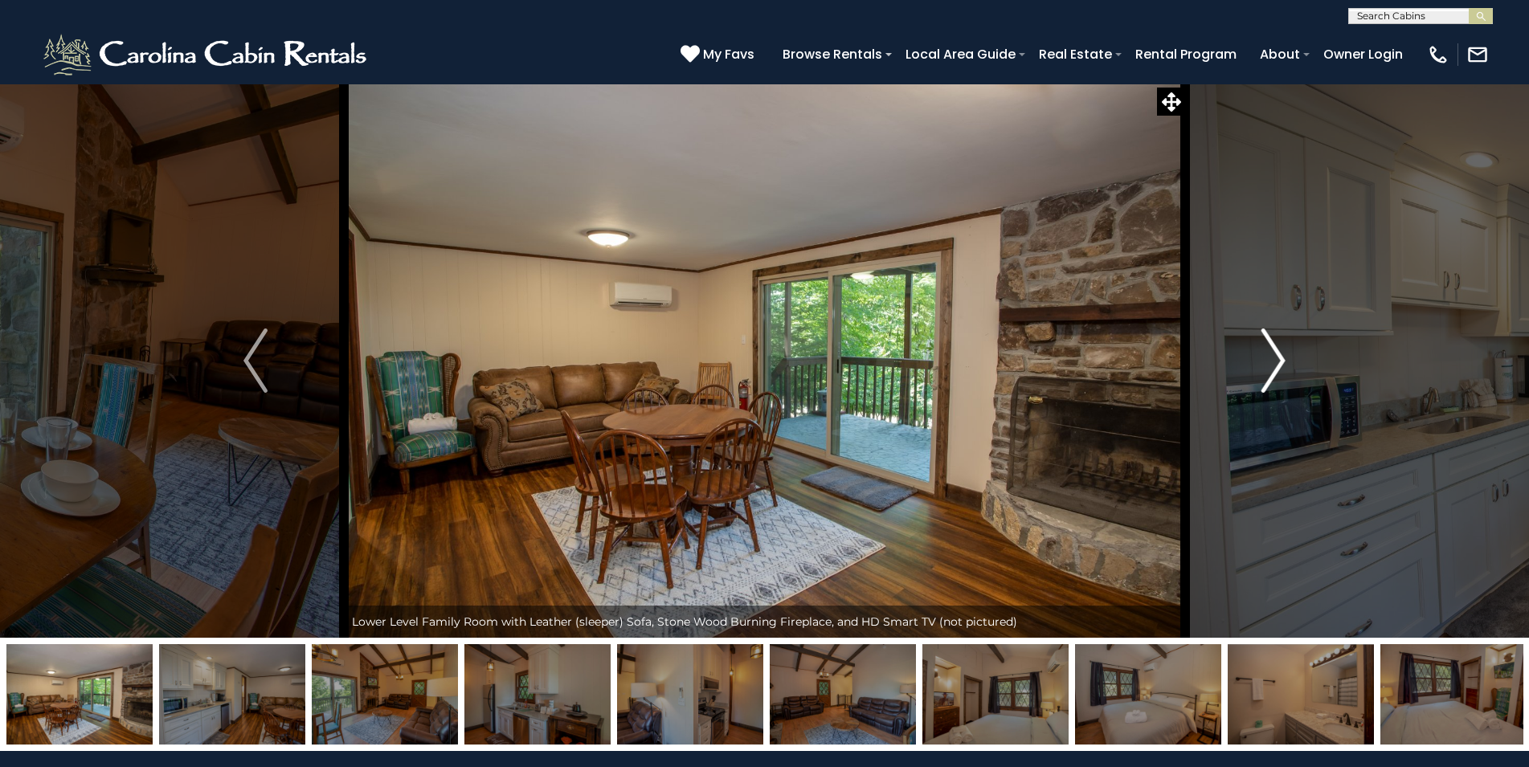
click at [1281, 357] on img "Next" at bounding box center [1273, 361] width 24 height 64
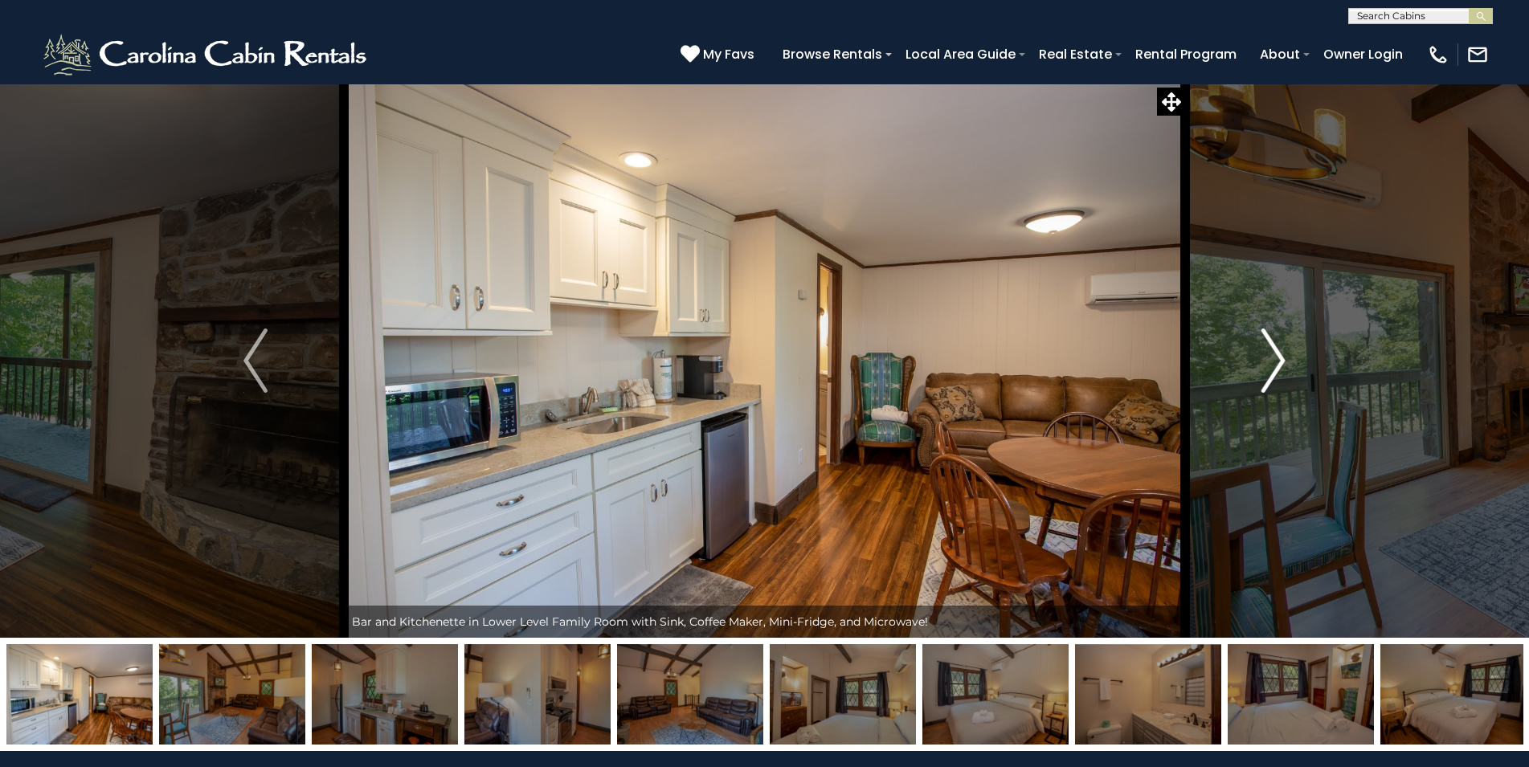
click at [1281, 357] on img "Next" at bounding box center [1273, 361] width 24 height 64
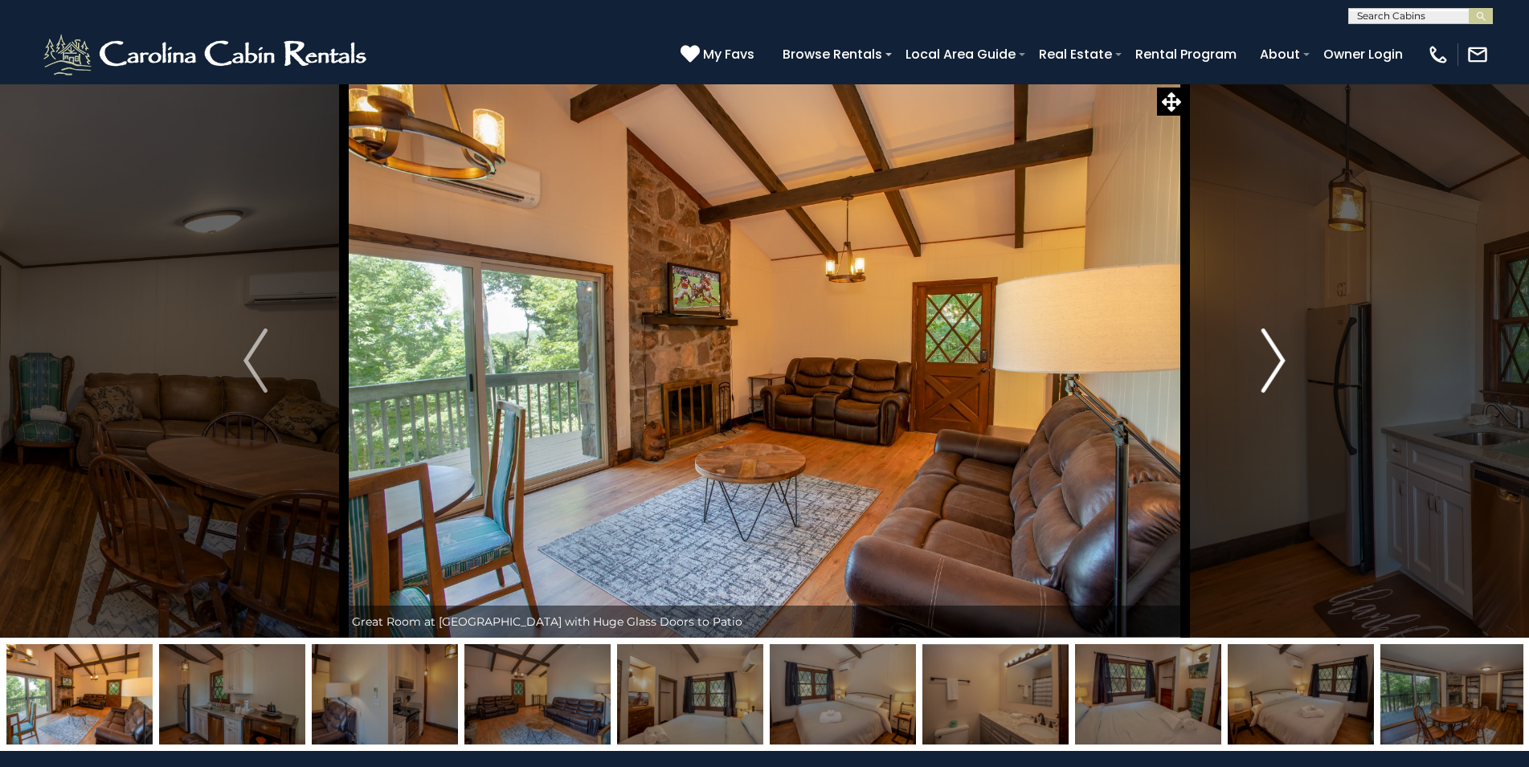
click at [1280, 357] on img "Next" at bounding box center [1273, 361] width 24 height 64
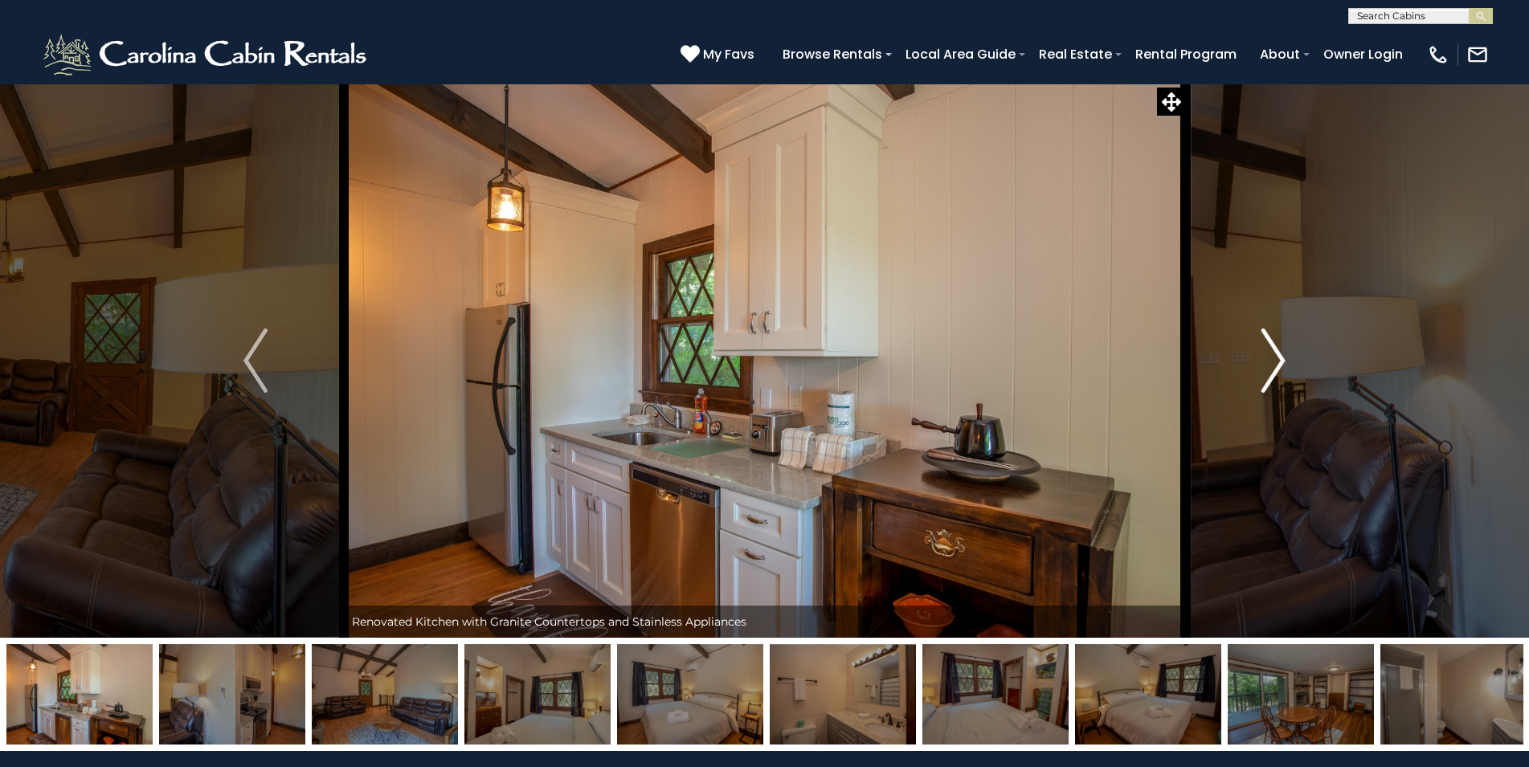
click at [1280, 357] on img "Next" at bounding box center [1273, 361] width 24 height 64
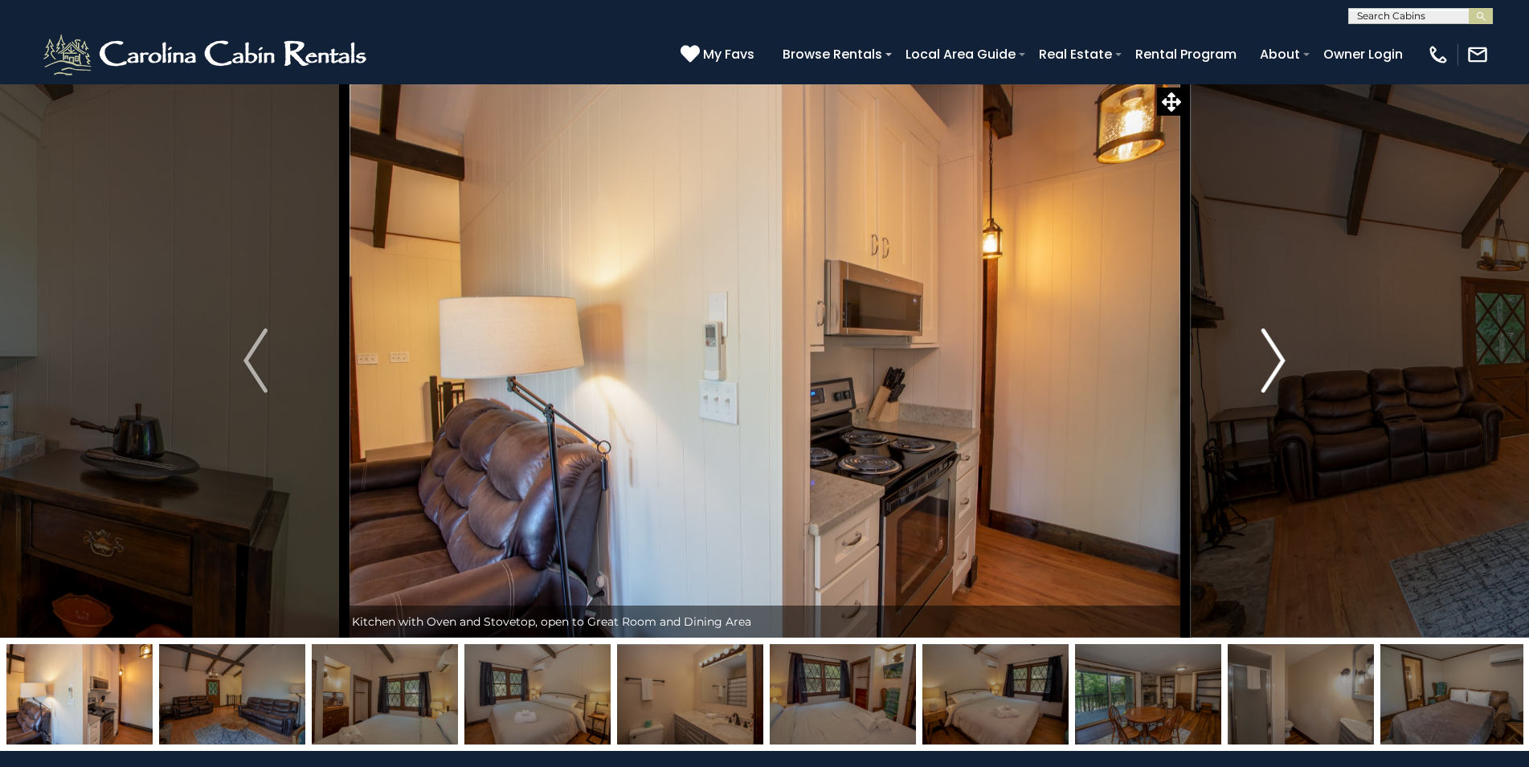
click at [1277, 357] on img "Next" at bounding box center [1273, 361] width 24 height 64
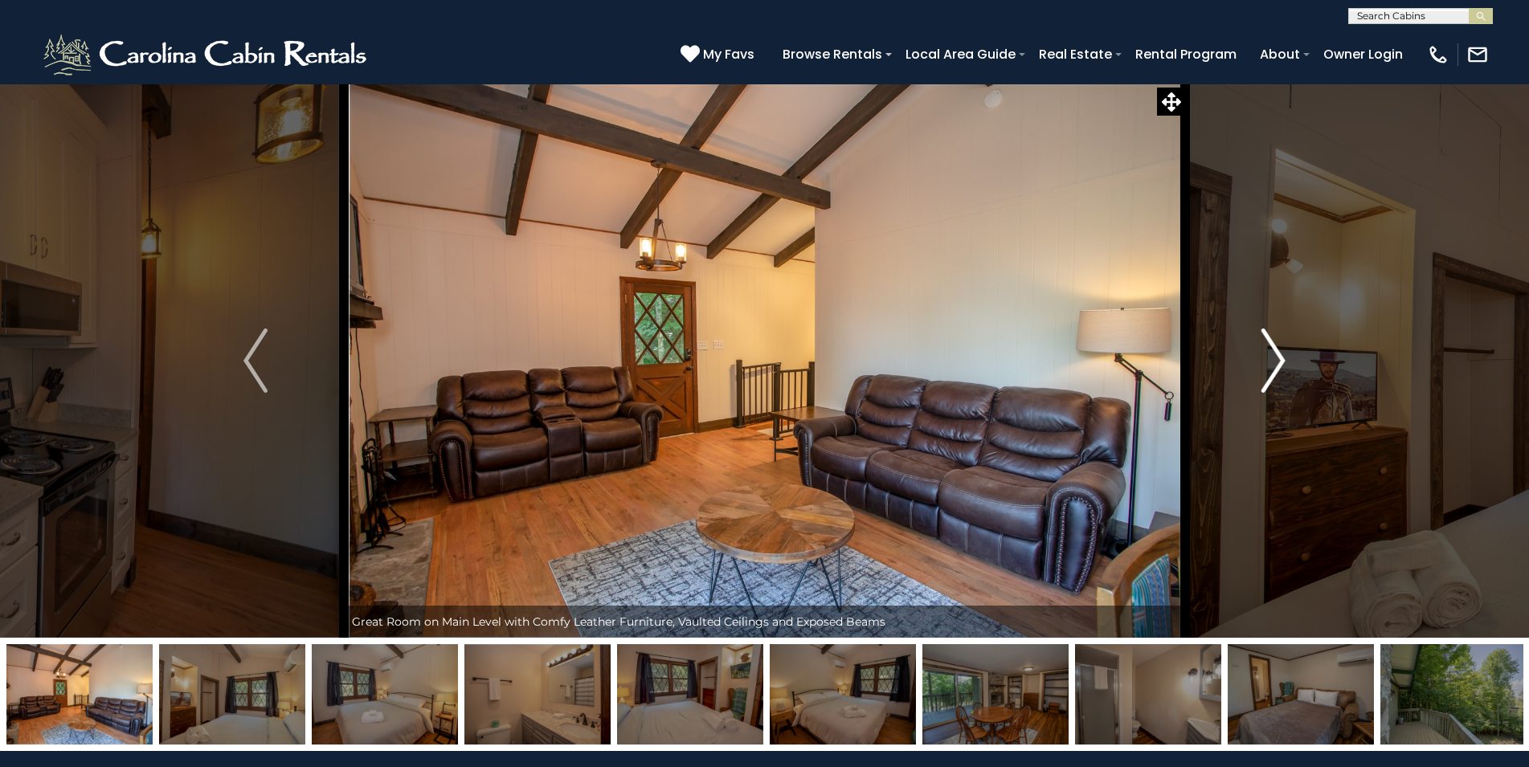
click at [1275, 357] on img "Next" at bounding box center [1273, 361] width 24 height 64
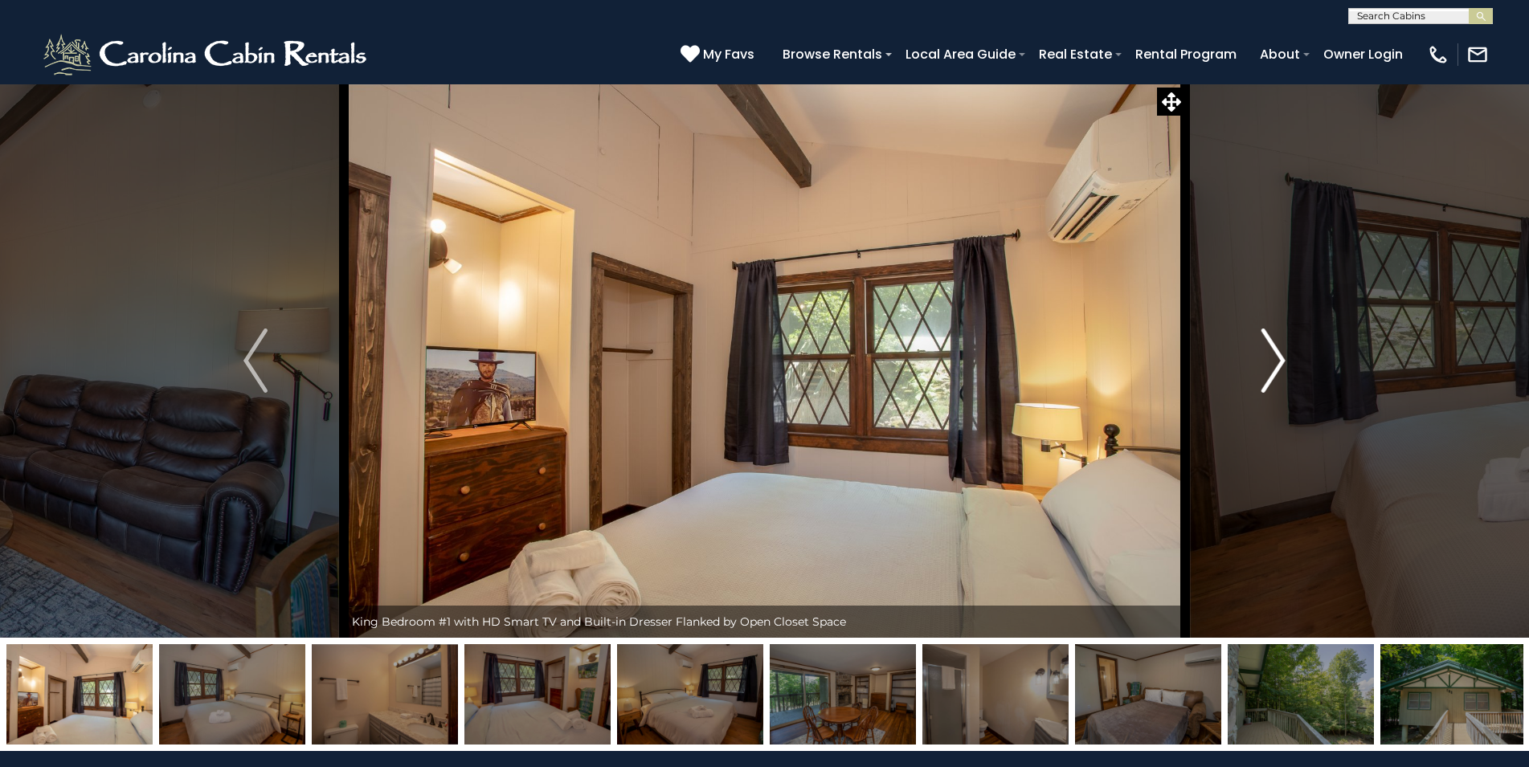
click at [1275, 357] on img "Next" at bounding box center [1273, 361] width 24 height 64
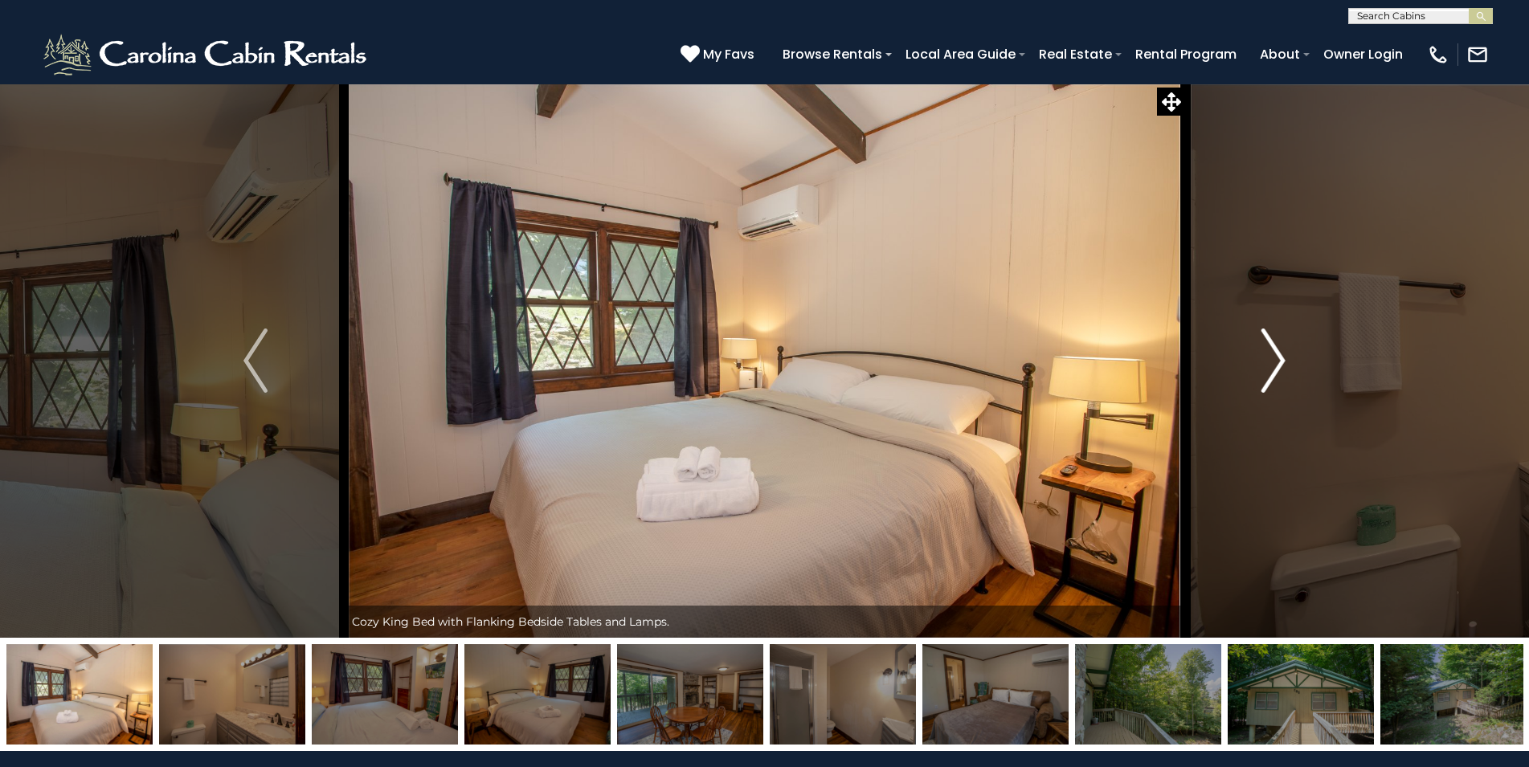
click at [1275, 357] on img "Next" at bounding box center [1273, 361] width 24 height 64
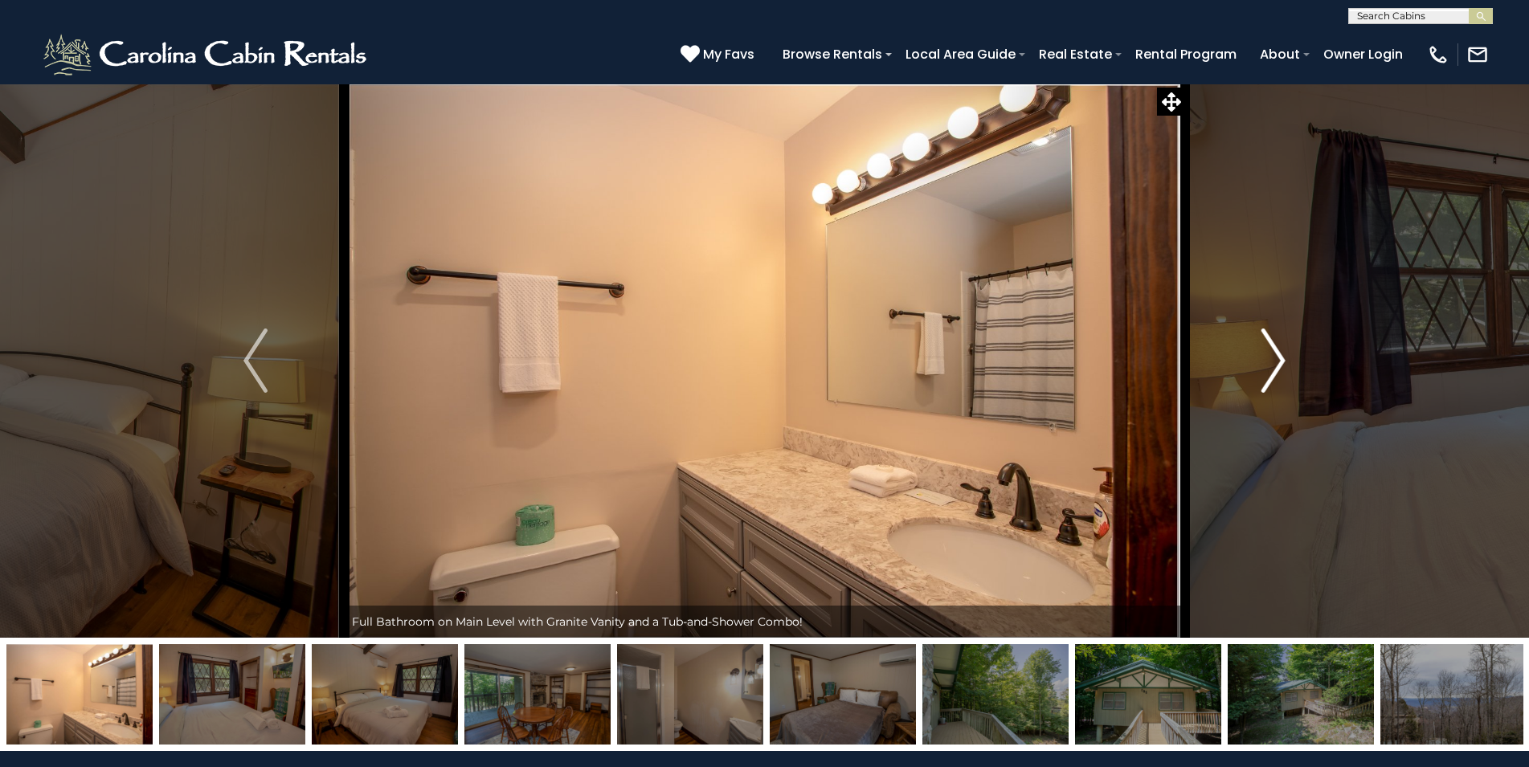
click at [1275, 357] on img "Next" at bounding box center [1273, 361] width 24 height 64
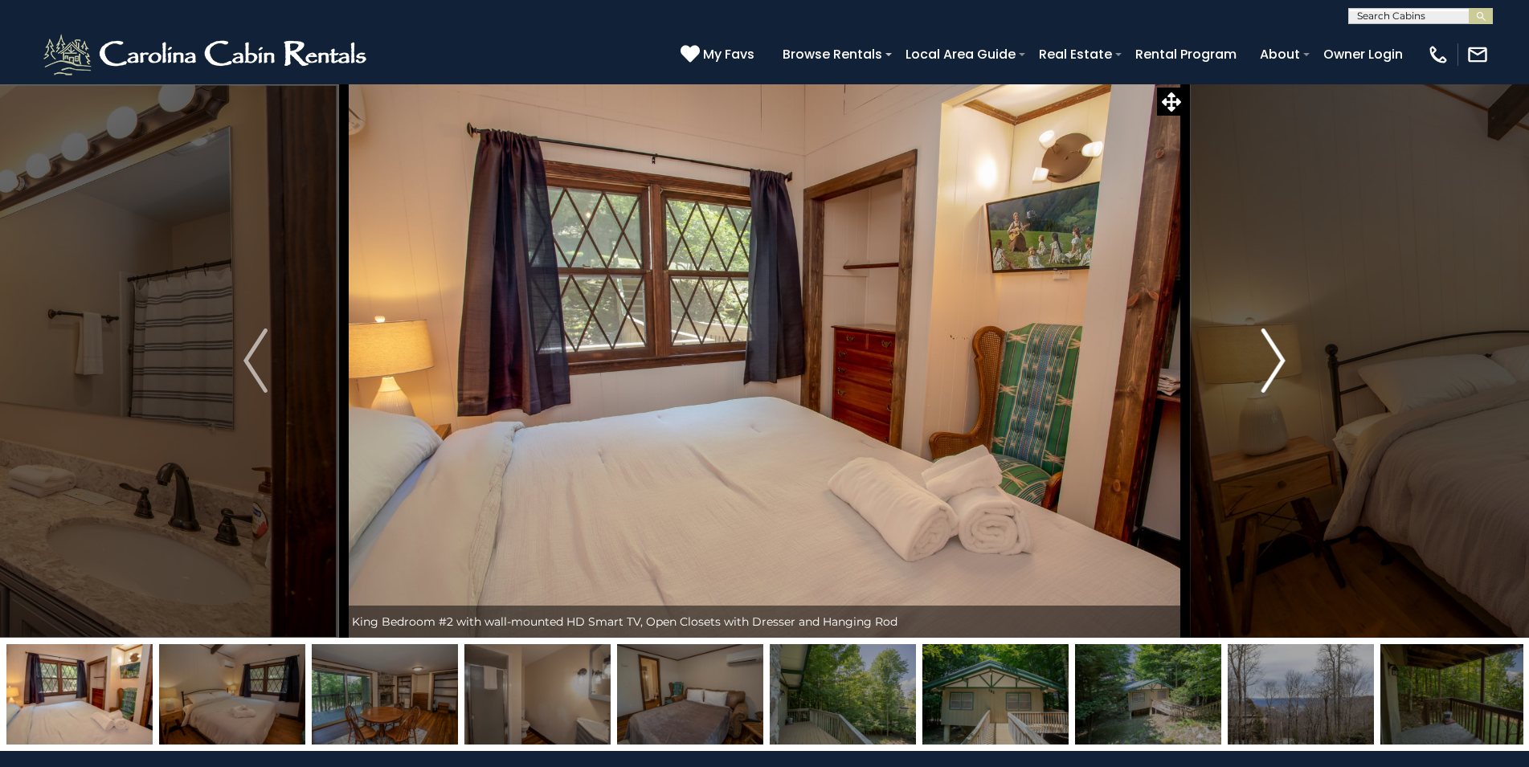
click at [1275, 357] on img "Next" at bounding box center [1273, 361] width 24 height 64
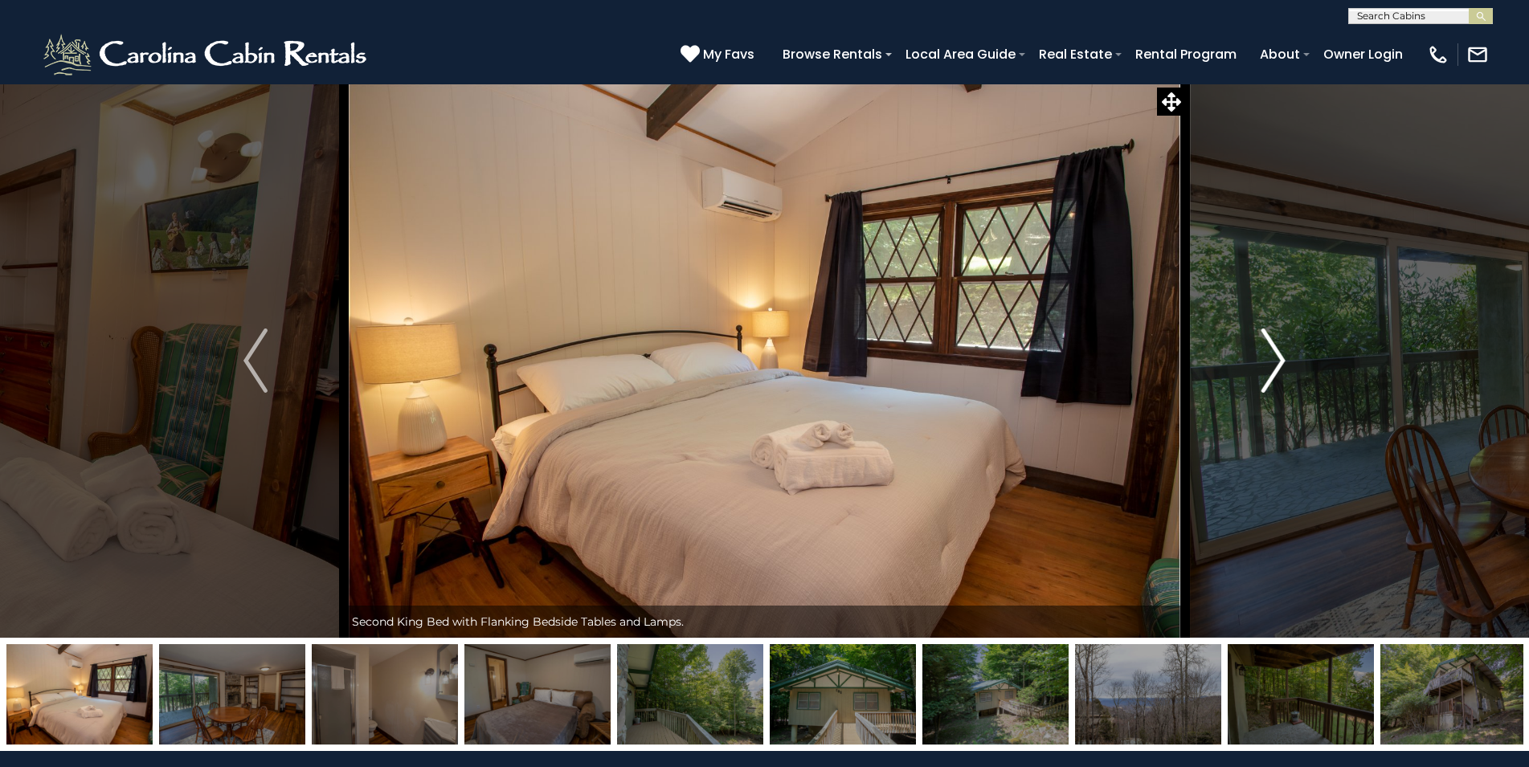
click at [1275, 357] on img "Next" at bounding box center [1273, 361] width 24 height 64
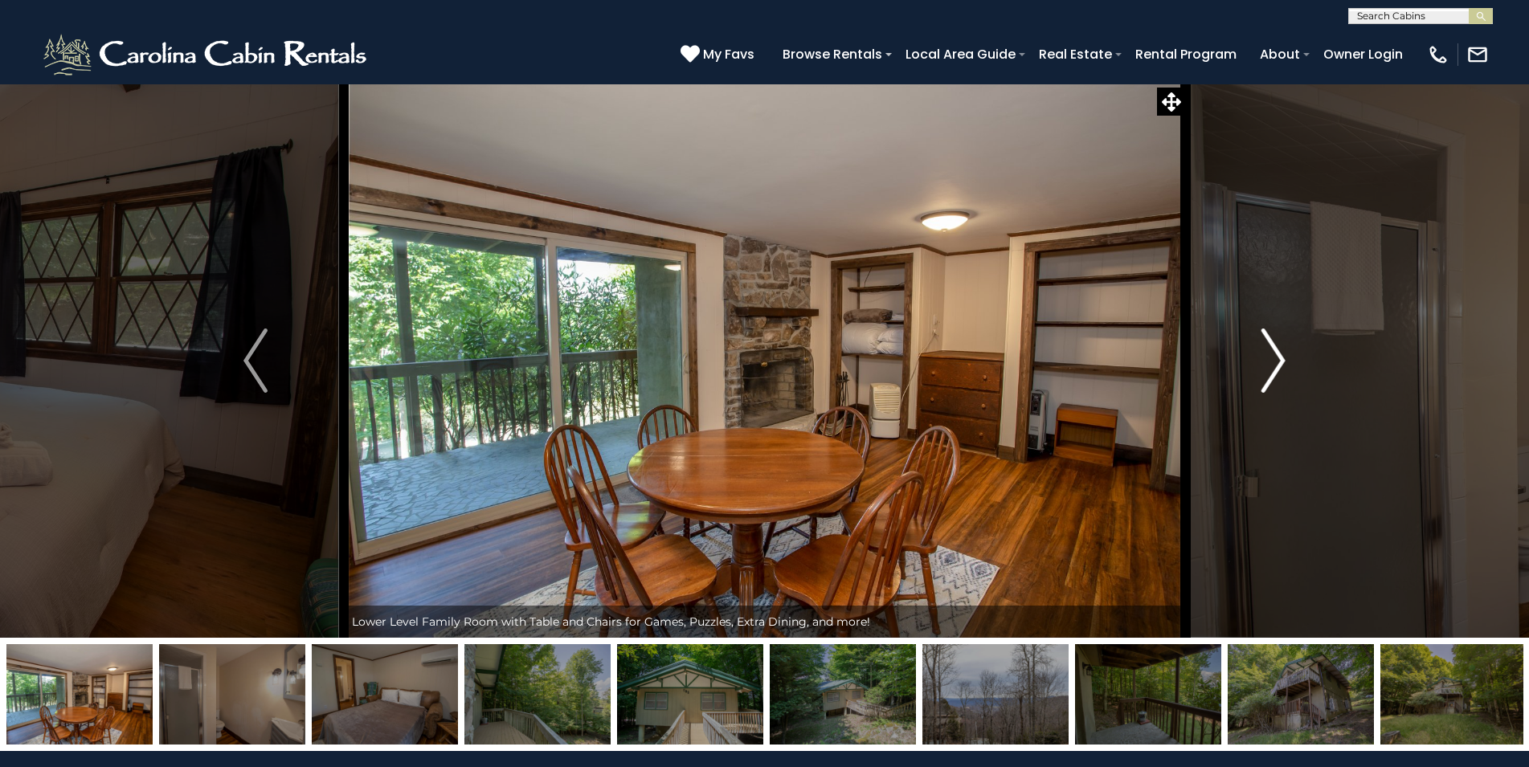
click at [1275, 357] on img "Next" at bounding box center [1273, 361] width 24 height 64
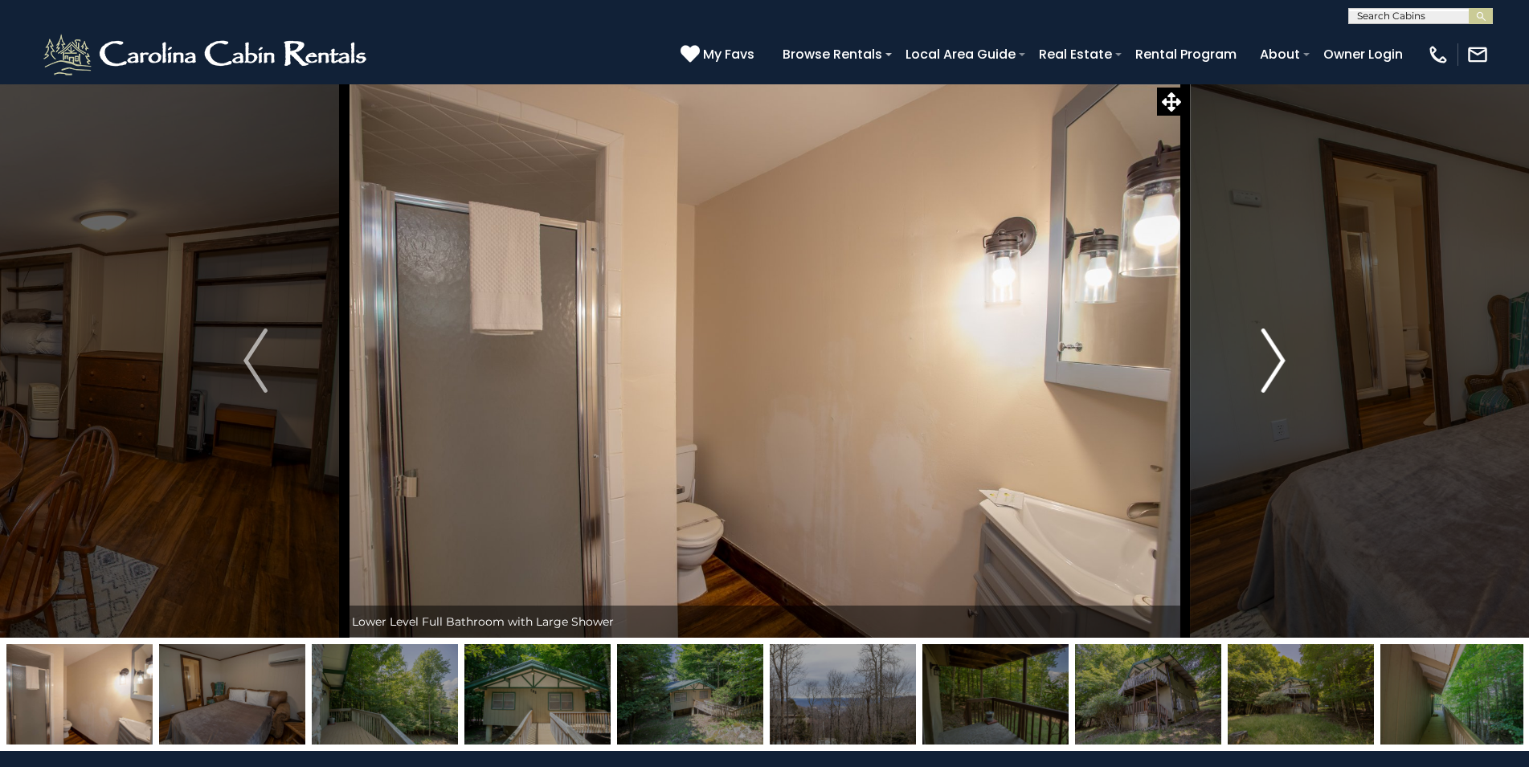
click at [1275, 357] on img "Next" at bounding box center [1273, 361] width 24 height 64
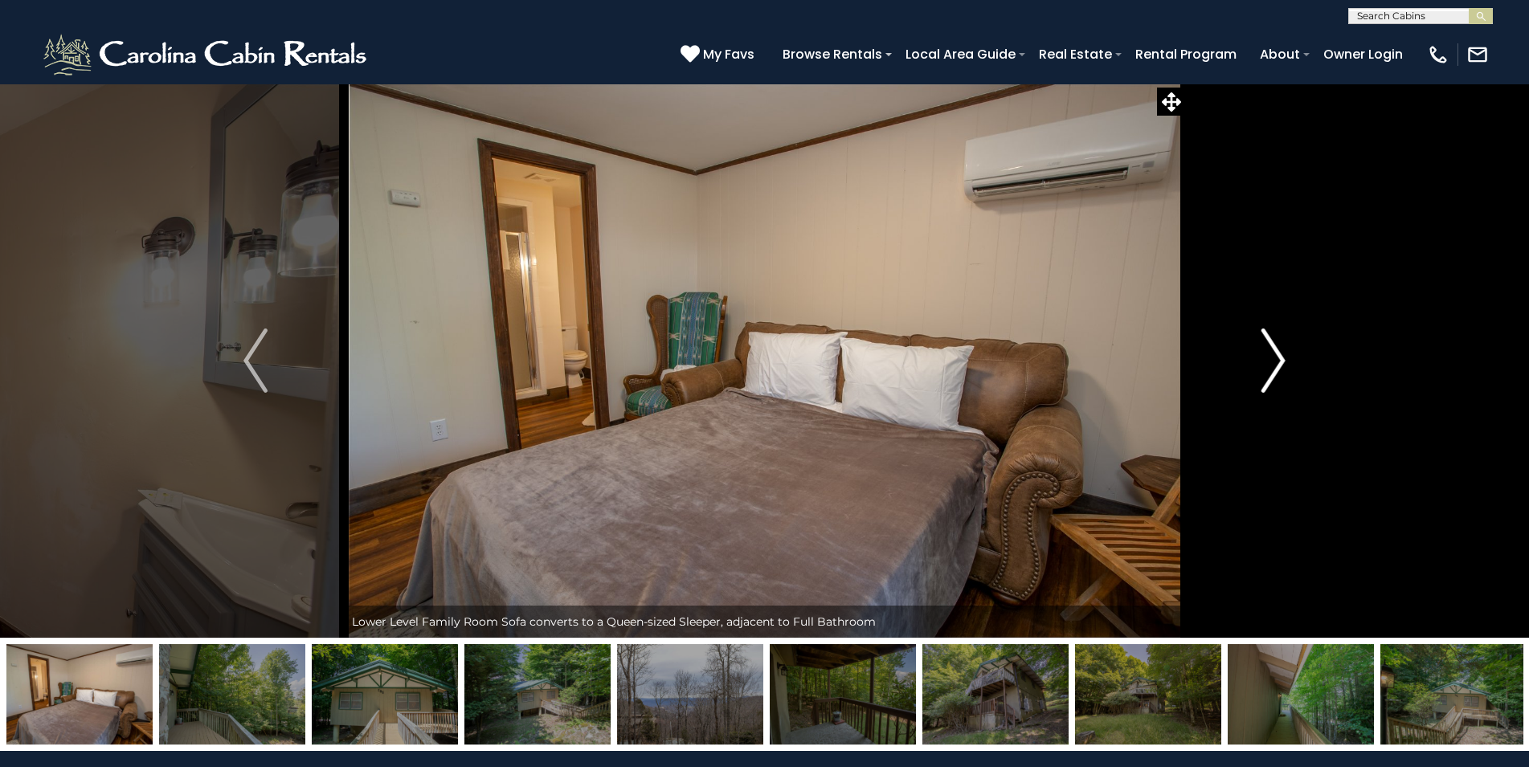
click at [1275, 357] on img "Next" at bounding box center [1273, 361] width 24 height 64
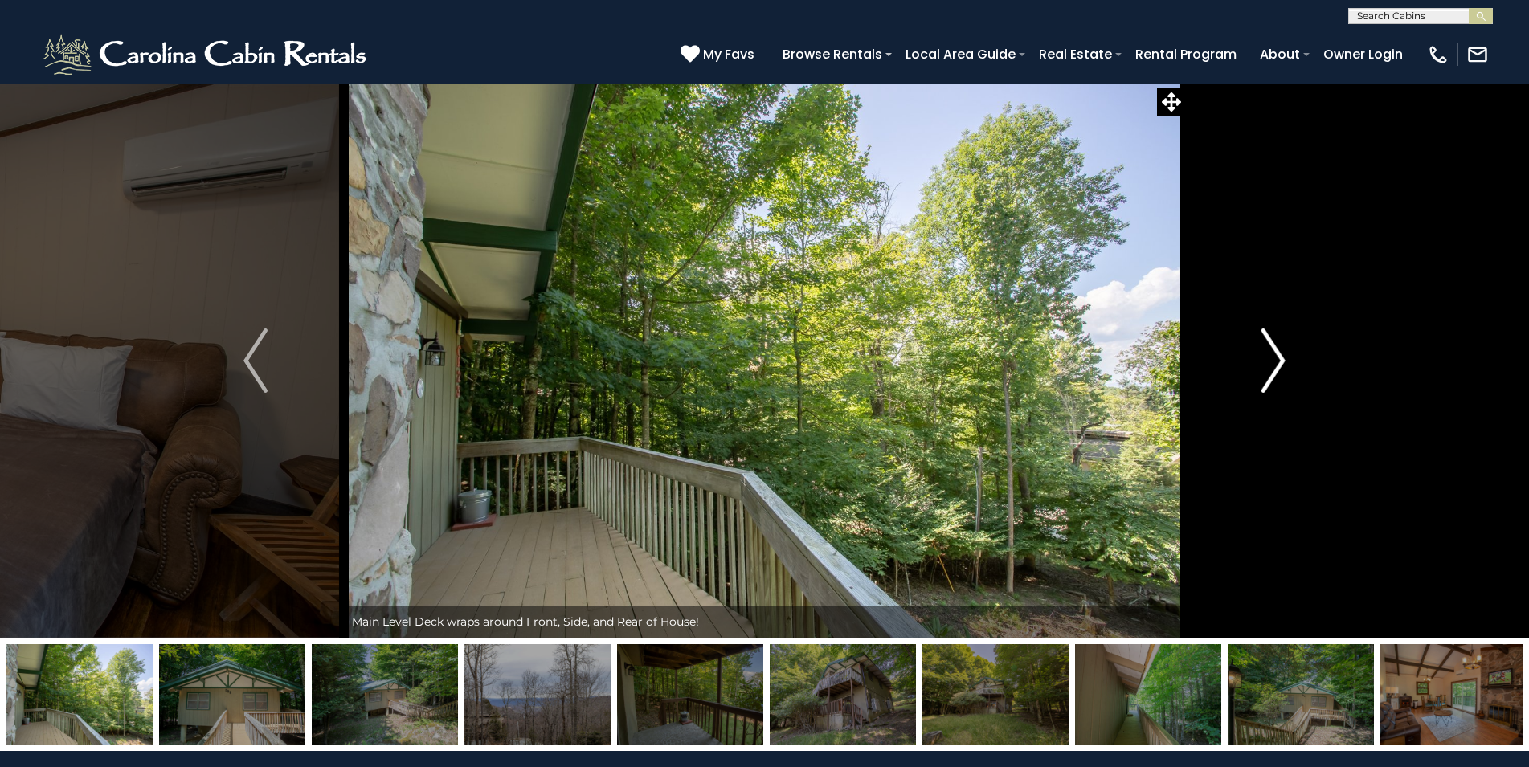
click at [1275, 357] on img "Next" at bounding box center [1273, 361] width 24 height 64
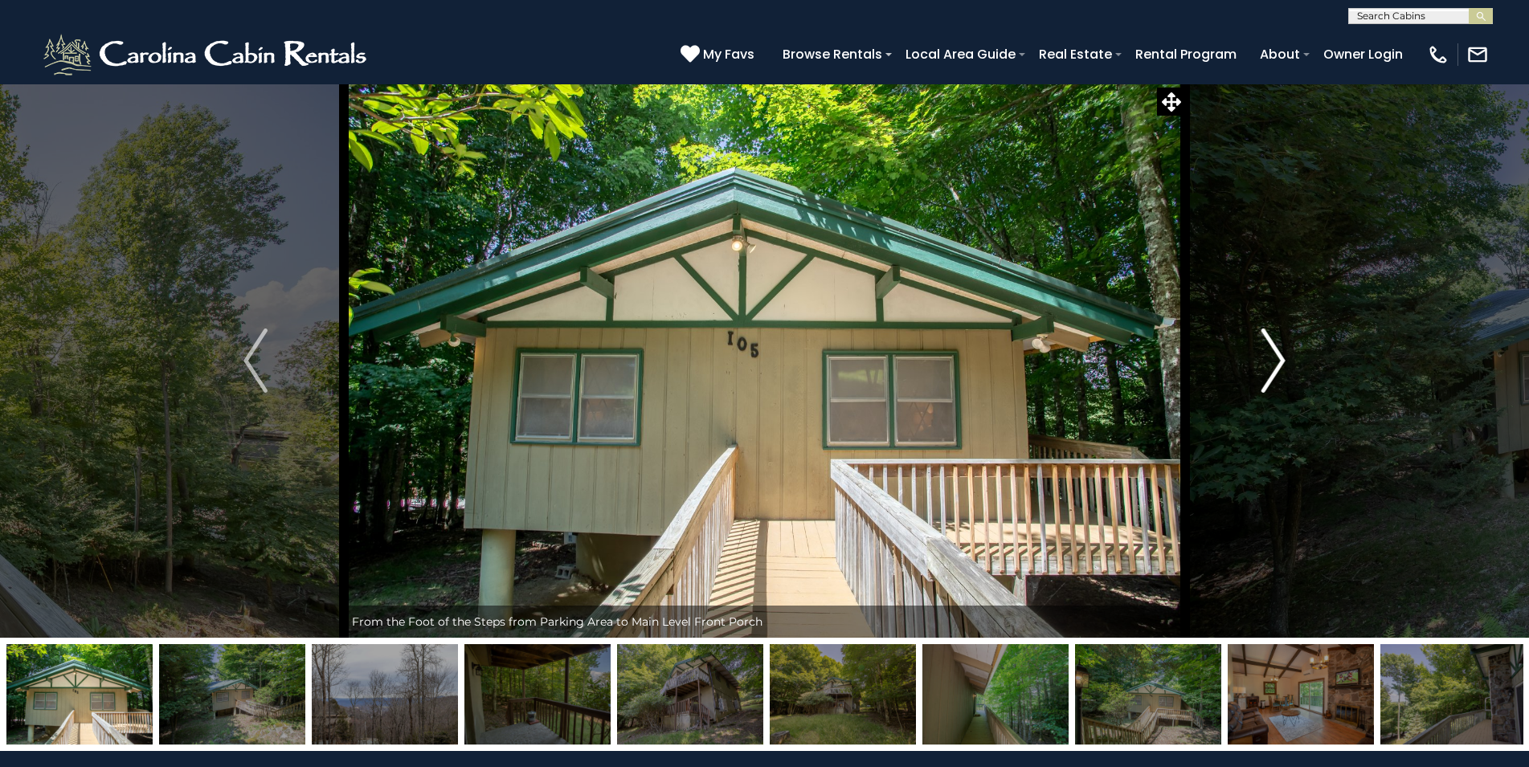
click at [1275, 357] on img "Next" at bounding box center [1273, 361] width 24 height 64
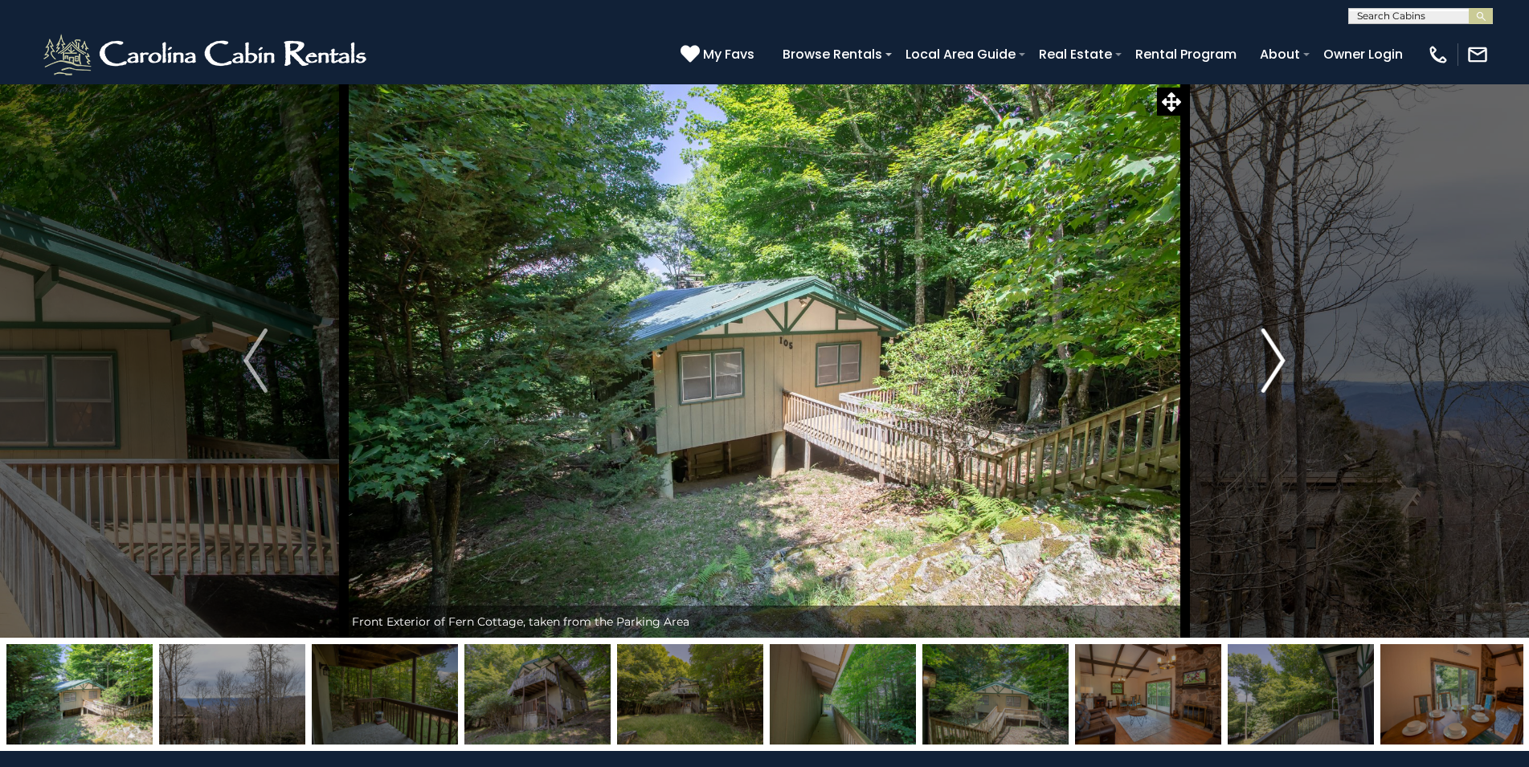
click at [1275, 357] on img "Next" at bounding box center [1273, 361] width 24 height 64
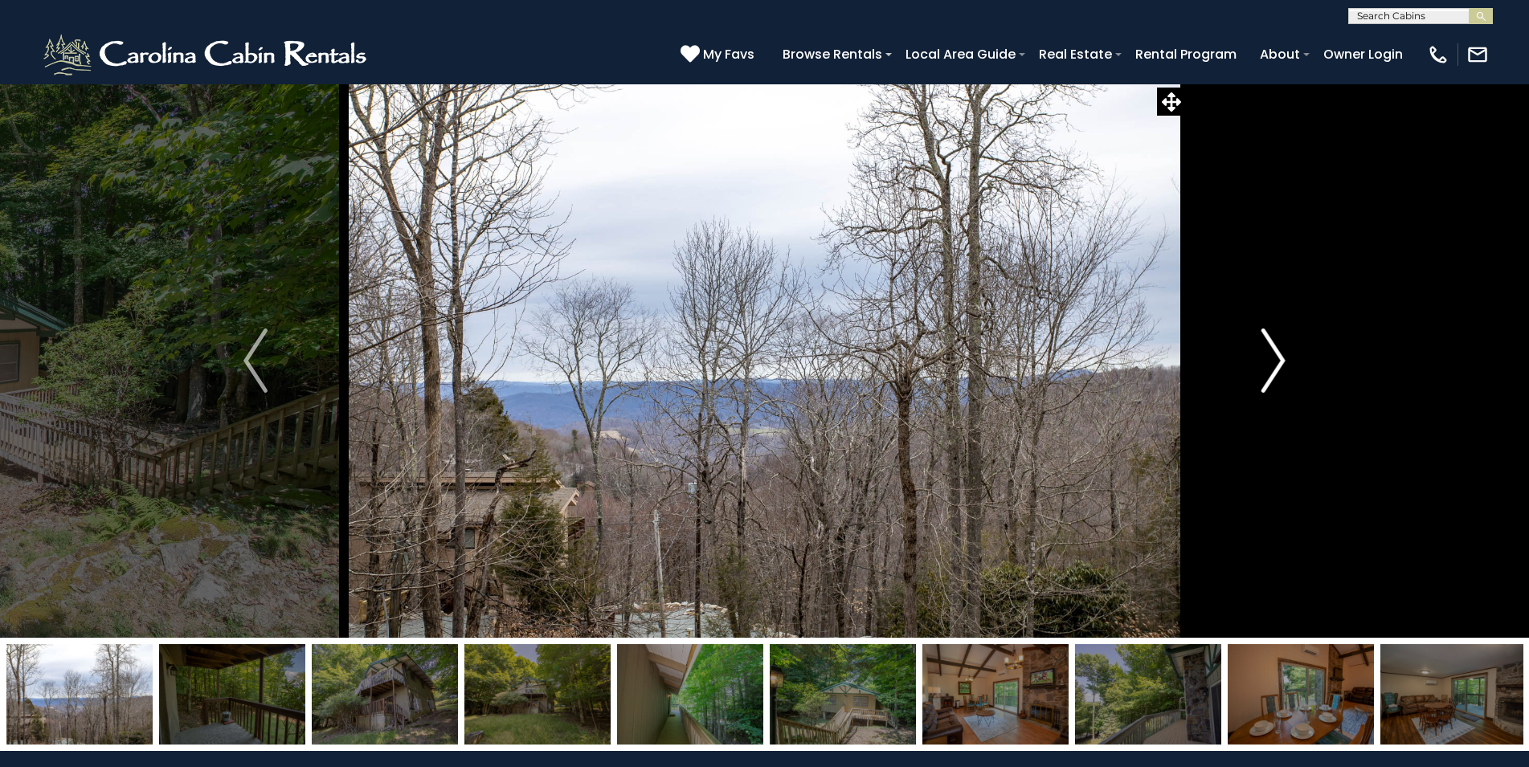
click at [1275, 357] on img "Next" at bounding box center [1273, 361] width 24 height 64
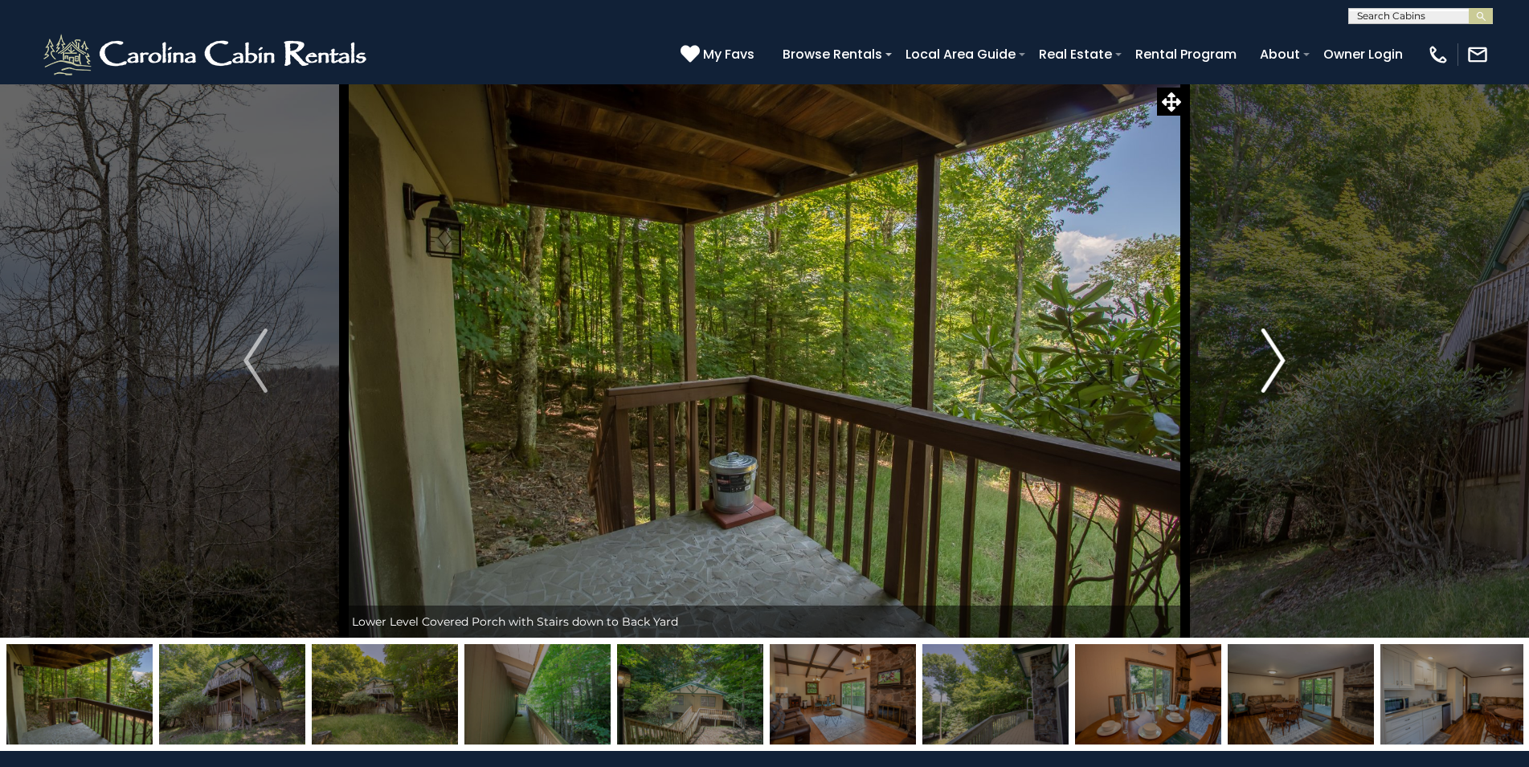
click at [1275, 357] on img "Next" at bounding box center [1273, 361] width 24 height 64
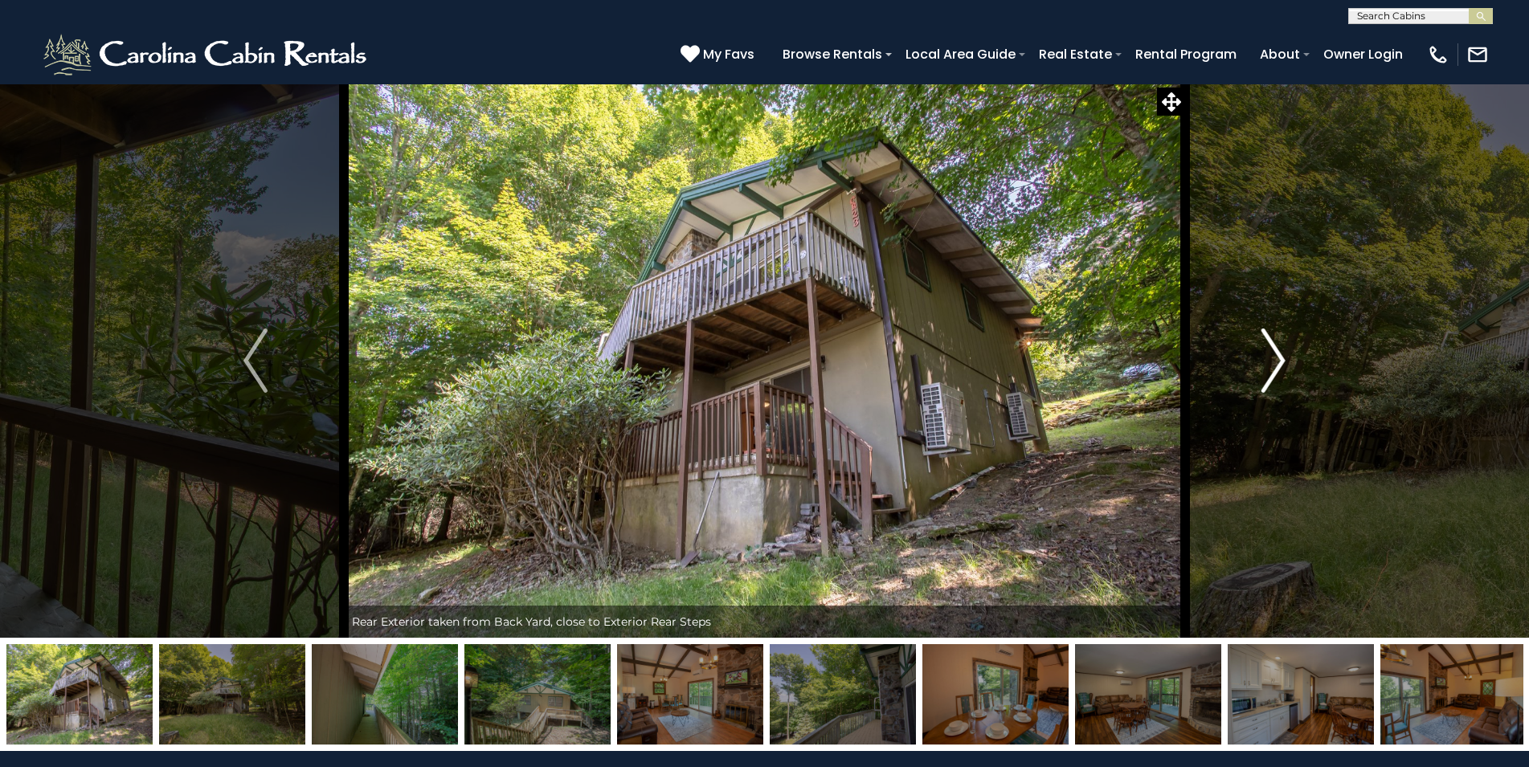
click at [1275, 357] on img "Next" at bounding box center [1273, 361] width 24 height 64
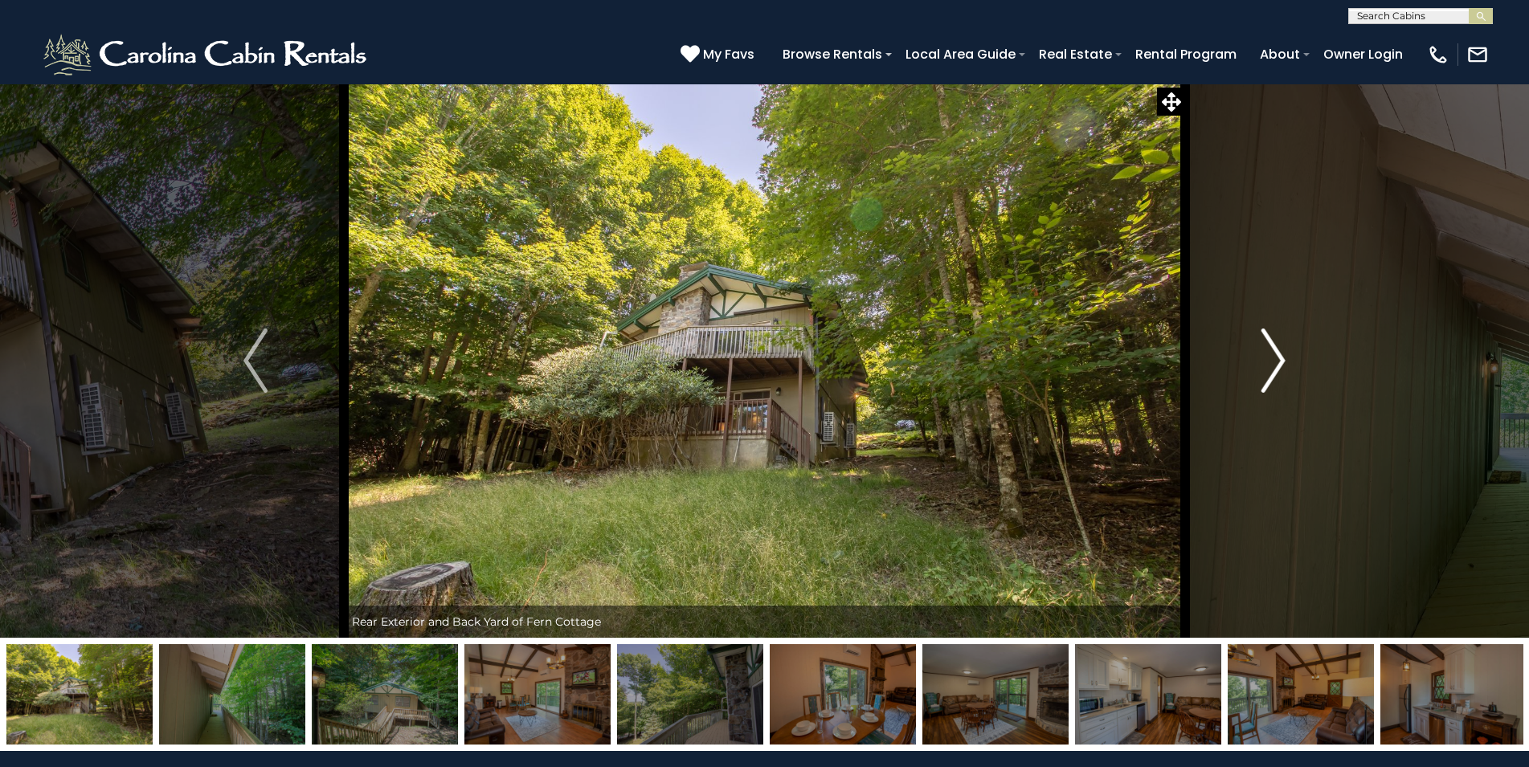
click at [1275, 357] on img "Next" at bounding box center [1273, 361] width 24 height 64
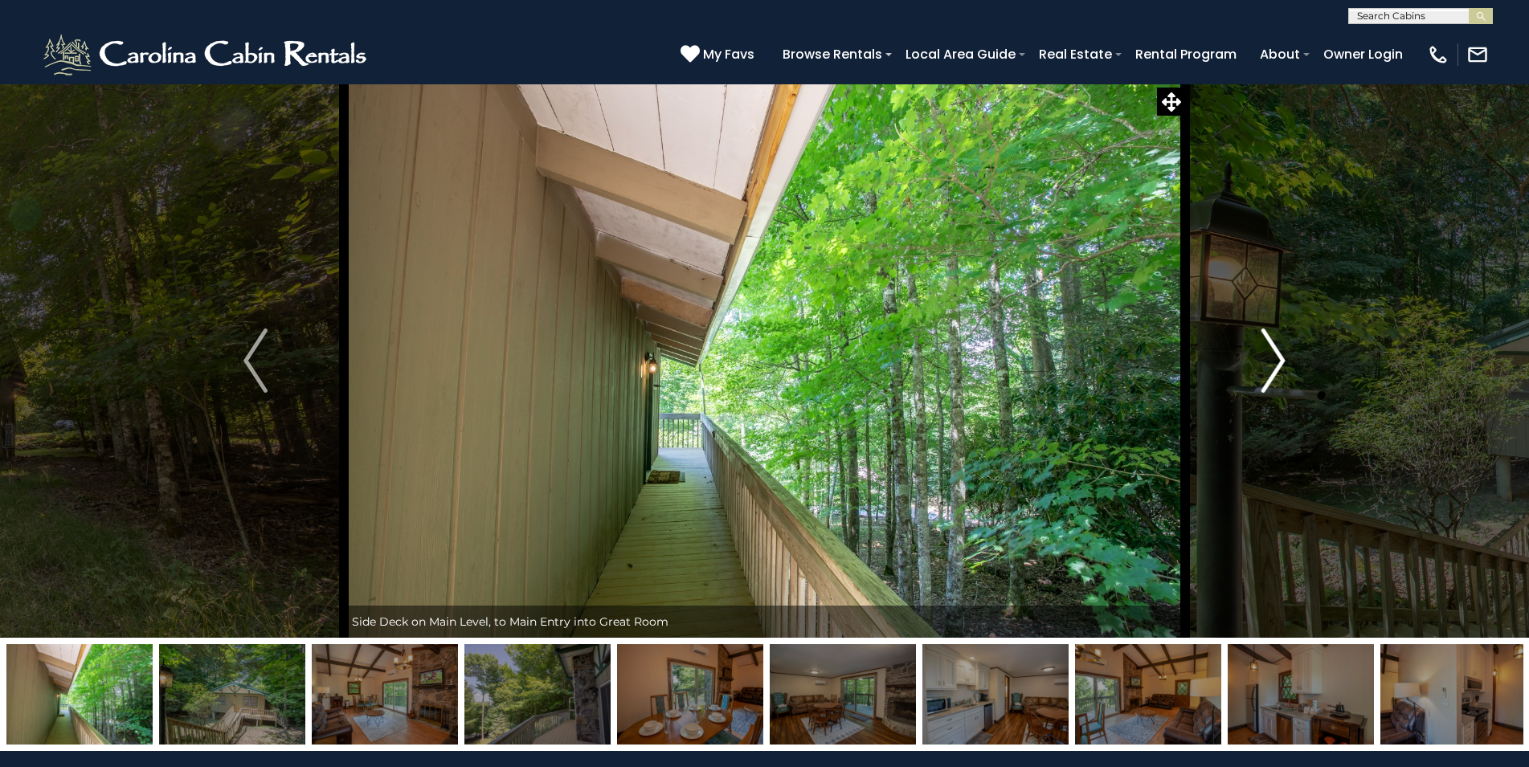
click at [1275, 357] on img "Next" at bounding box center [1273, 361] width 24 height 64
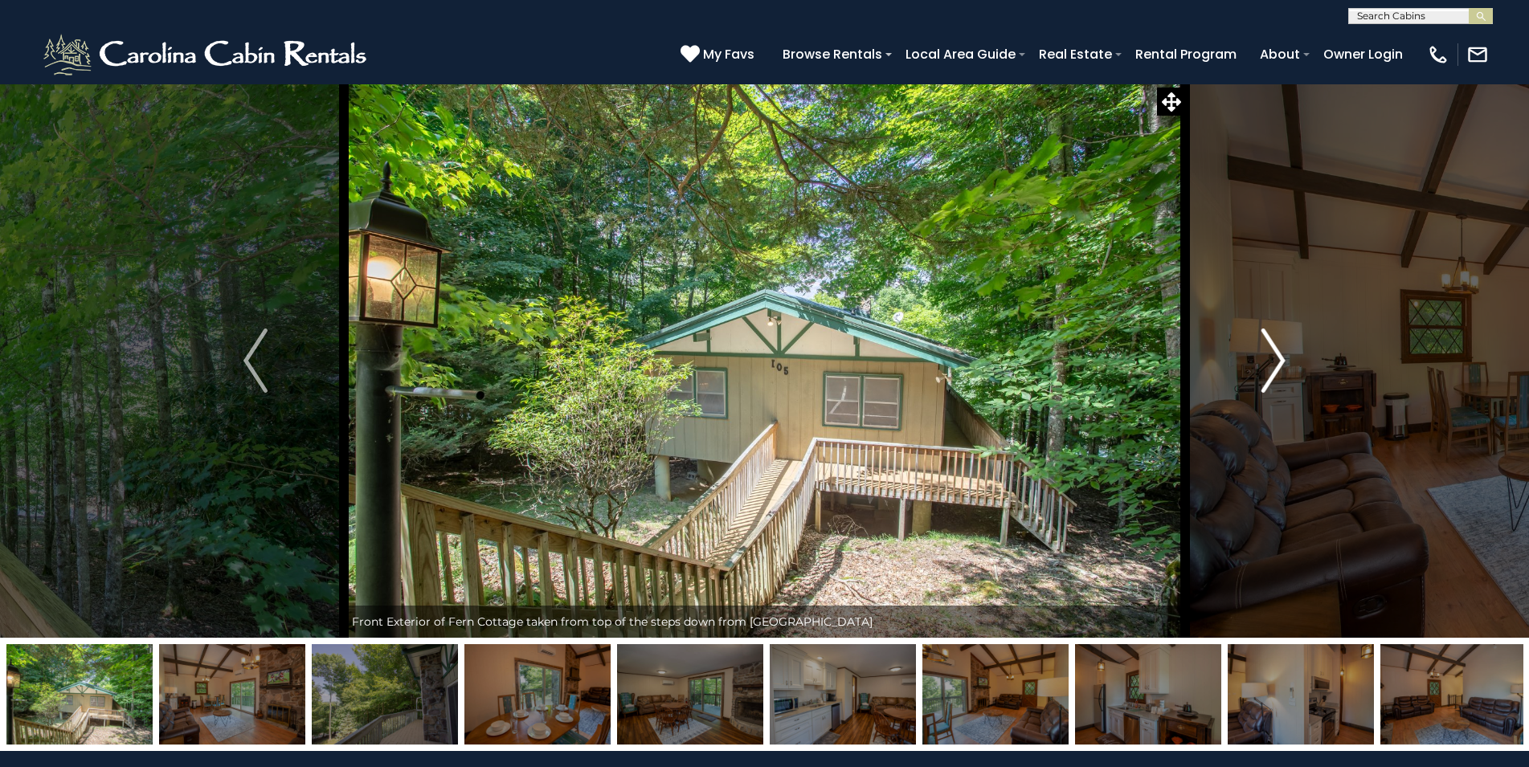
click at [1275, 357] on img "Next" at bounding box center [1273, 361] width 24 height 64
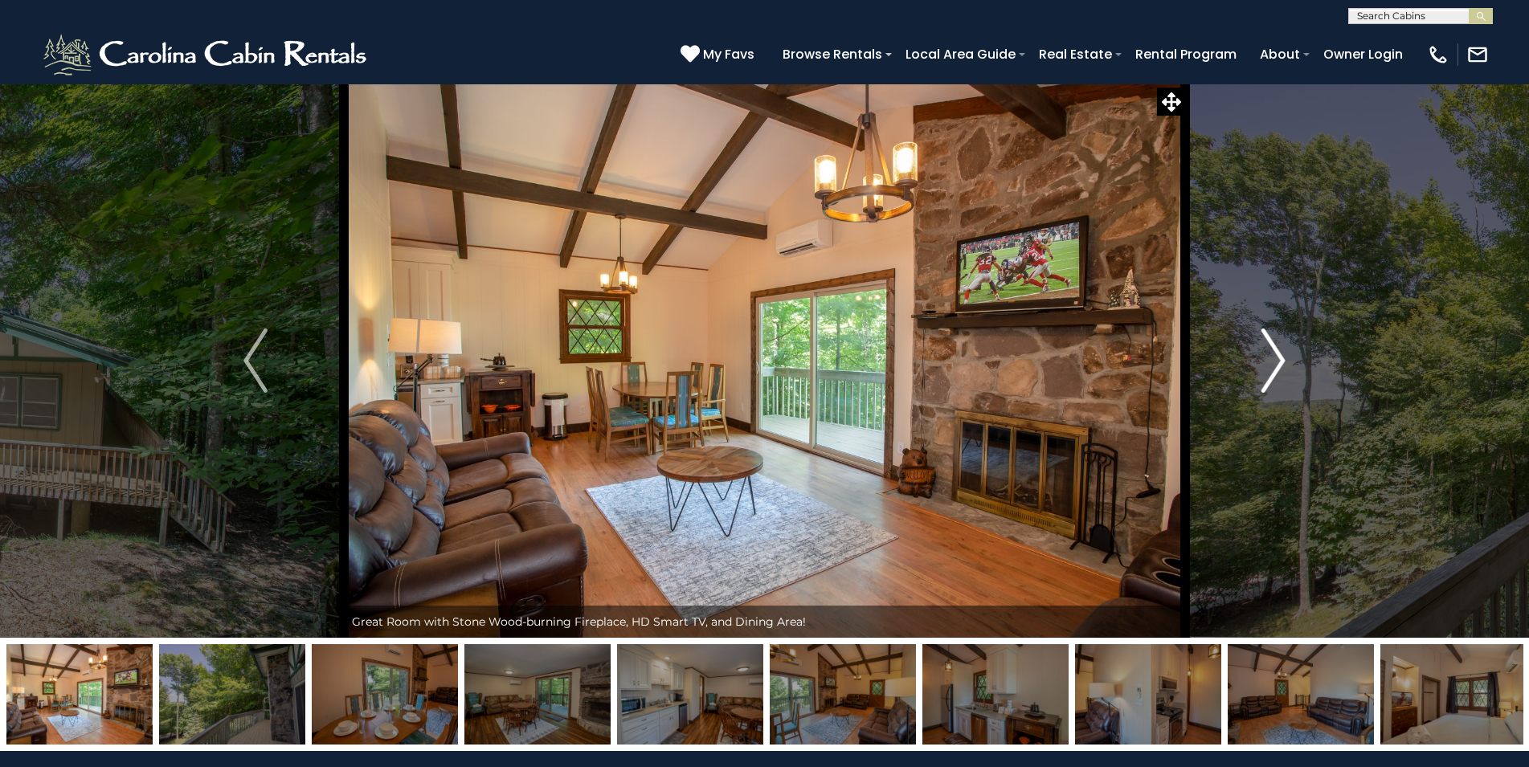
click at [1275, 357] on img "Next" at bounding box center [1273, 361] width 24 height 64
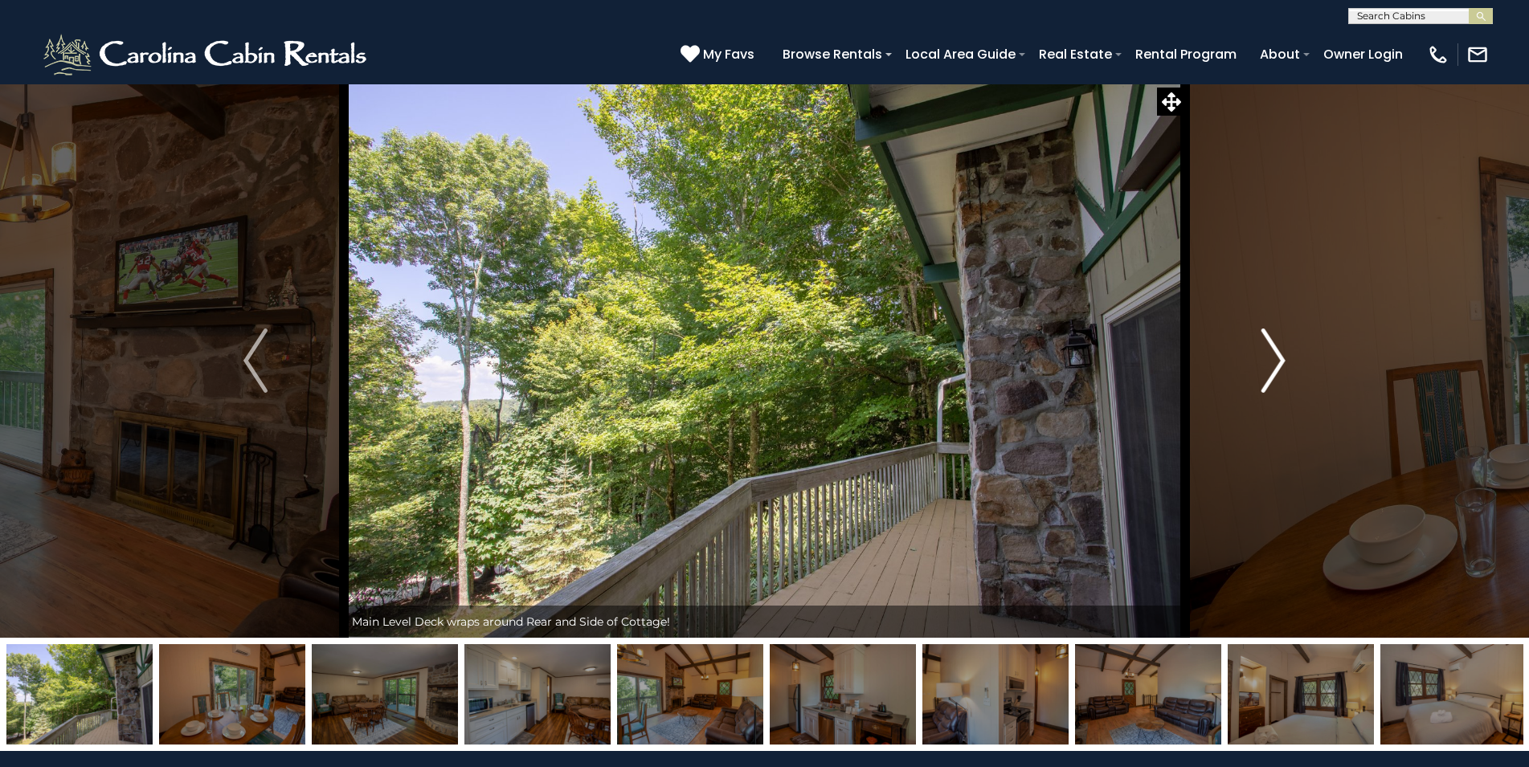
click at [1275, 357] on img "Next" at bounding box center [1273, 361] width 24 height 64
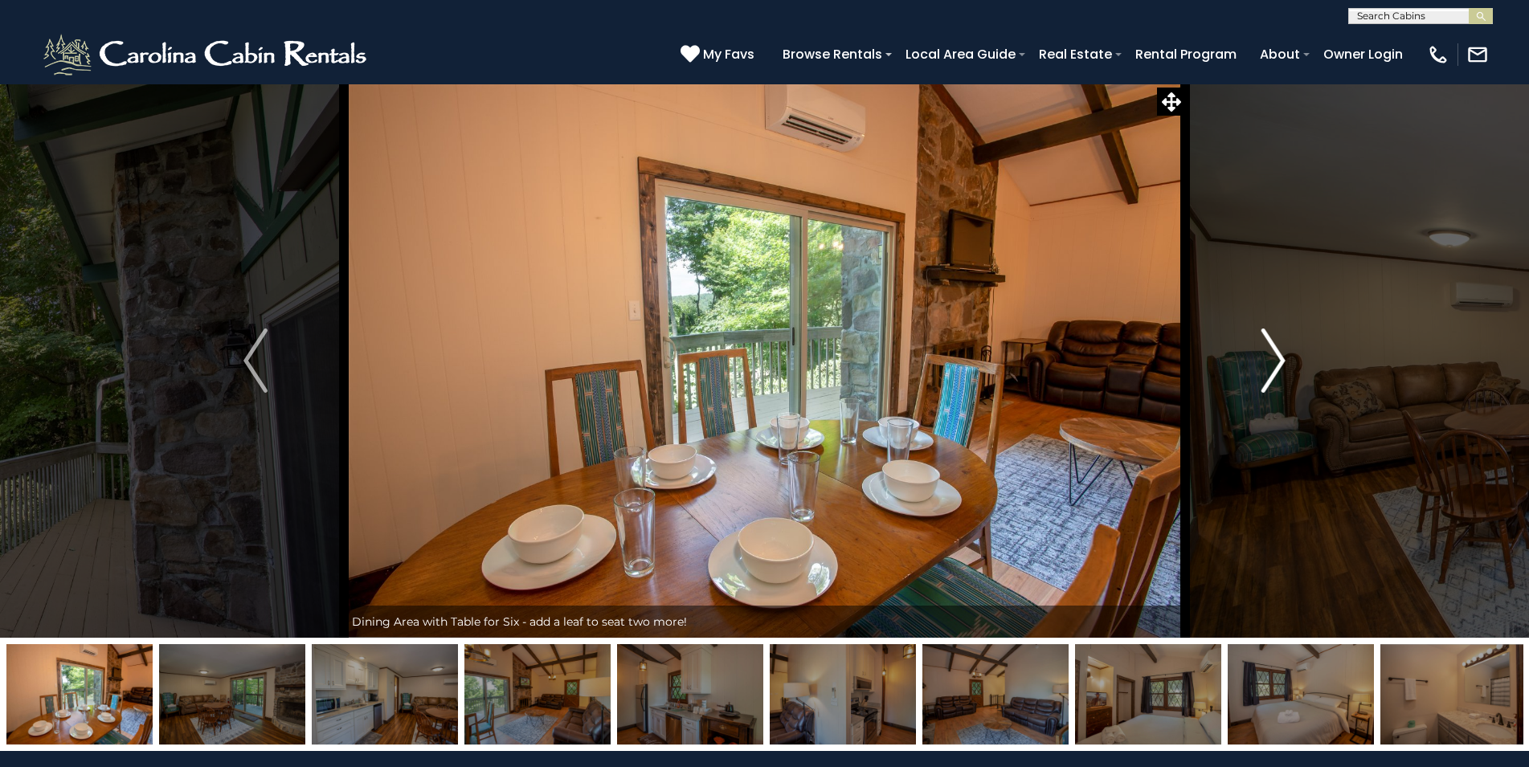
click at [1275, 357] on img "Next" at bounding box center [1273, 361] width 24 height 64
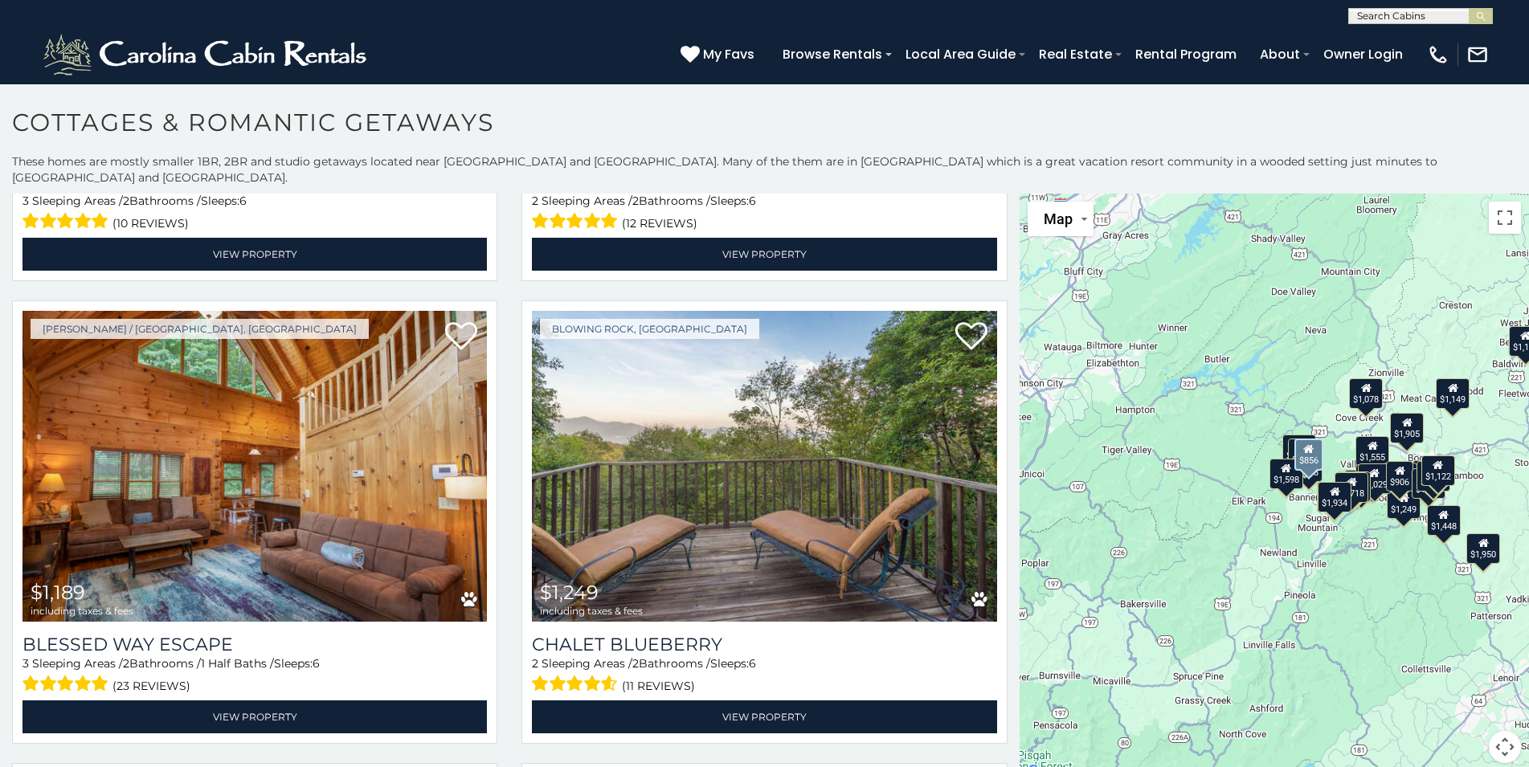
scroll to position [3643, 0]
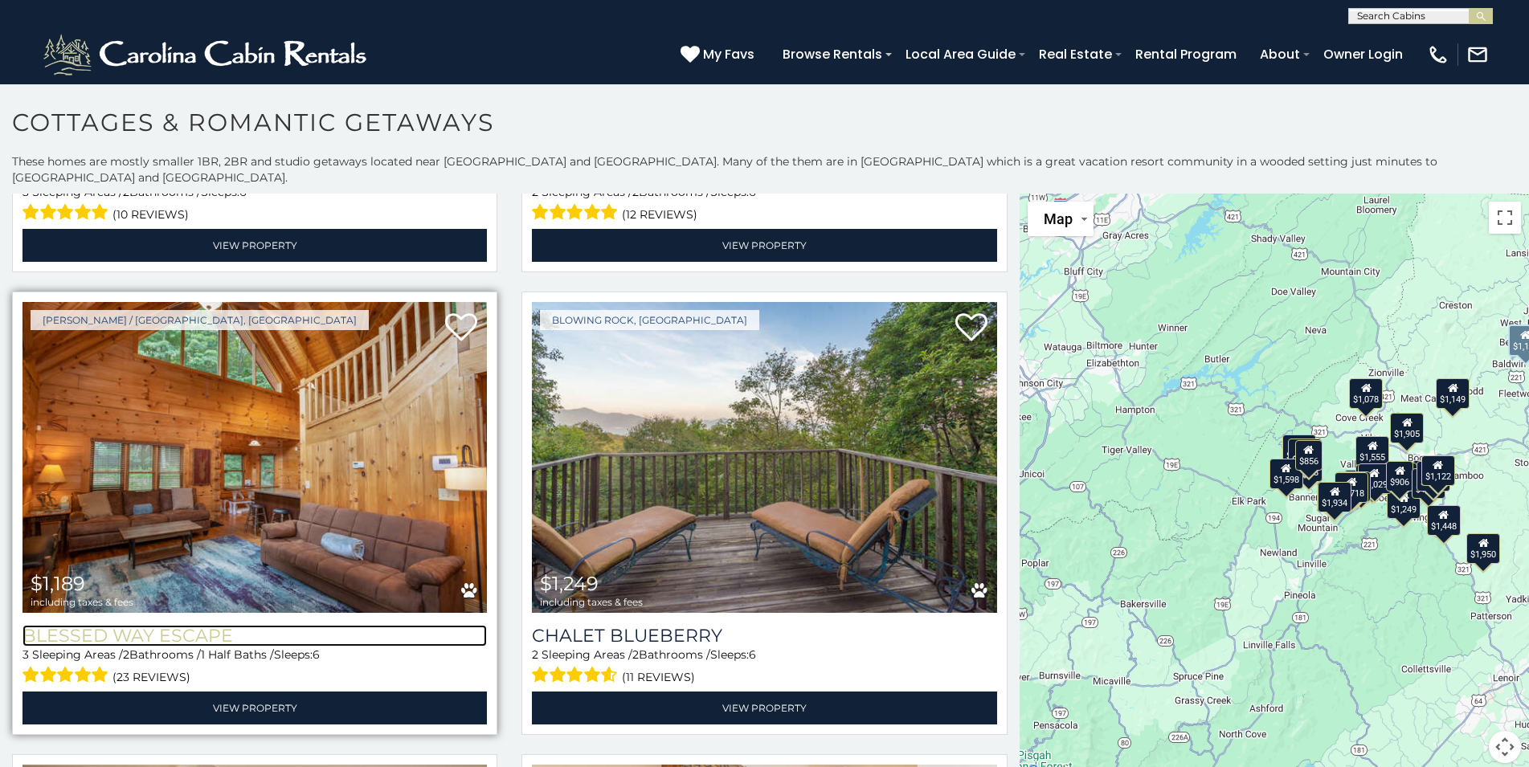
click at [153, 625] on h3 "Blessed Way Escape" at bounding box center [254, 636] width 464 height 22
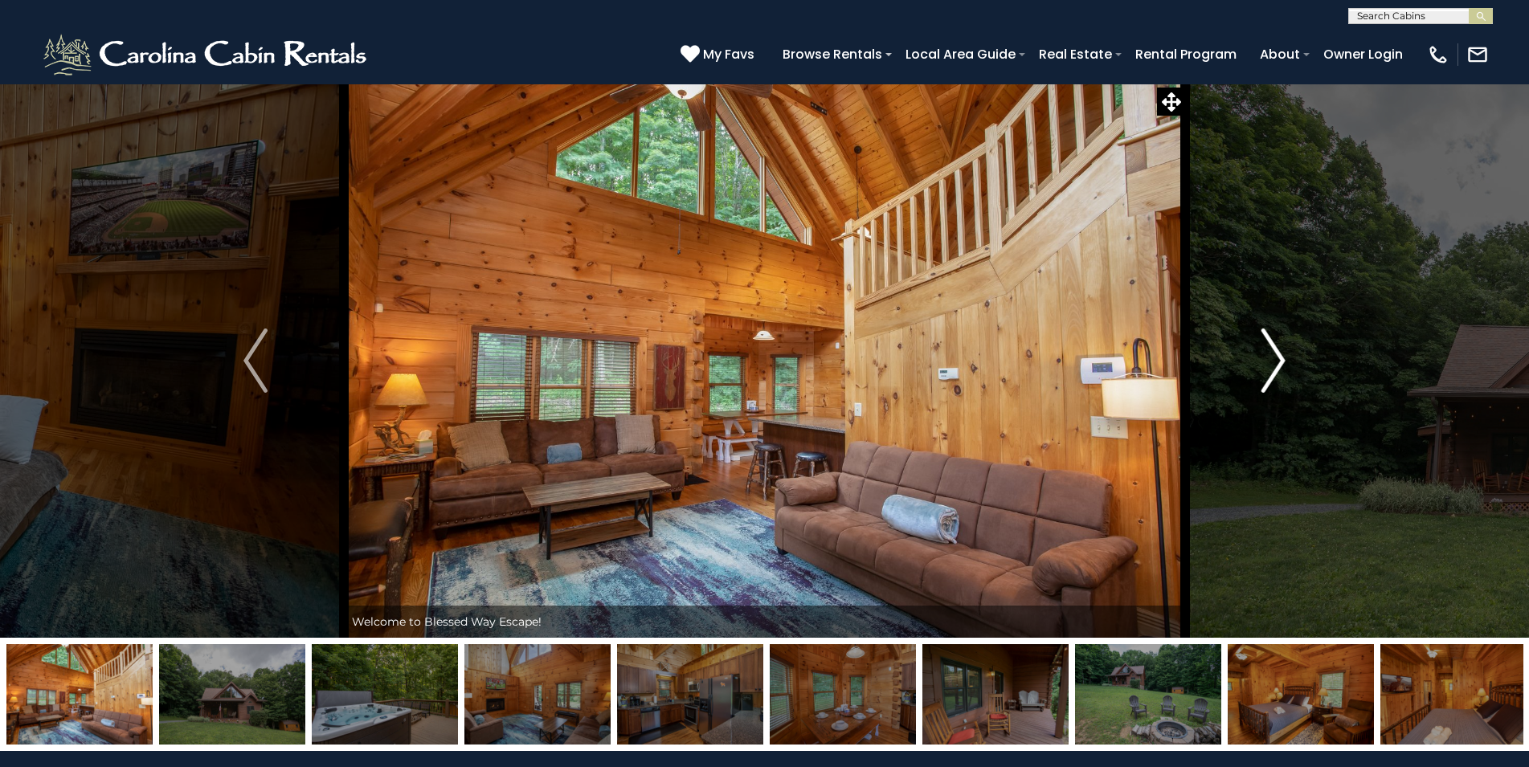
click at [1278, 360] on img "Next" at bounding box center [1273, 361] width 24 height 64
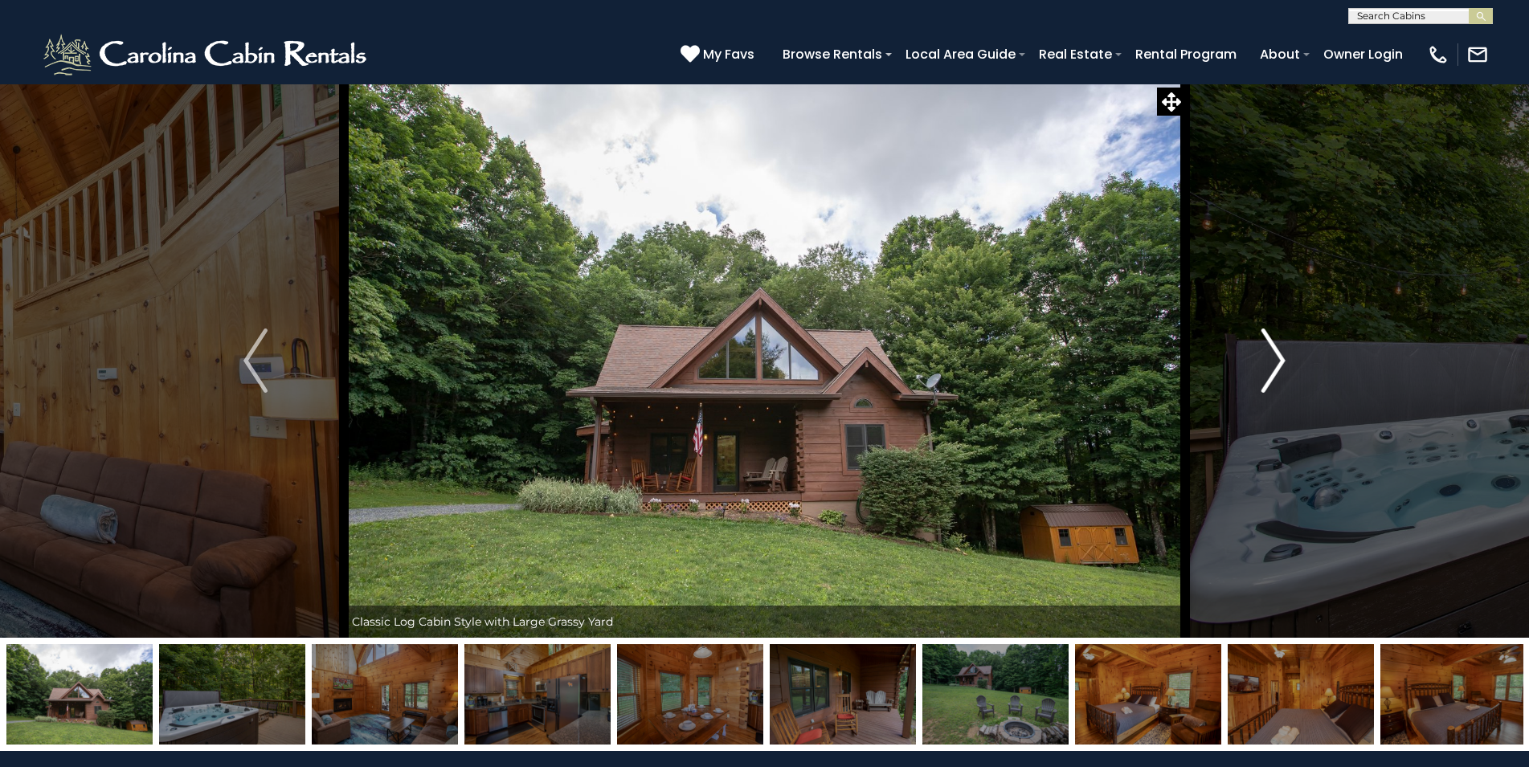
click at [1278, 360] on img "Next" at bounding box center [1273, 361] width 24 height 64
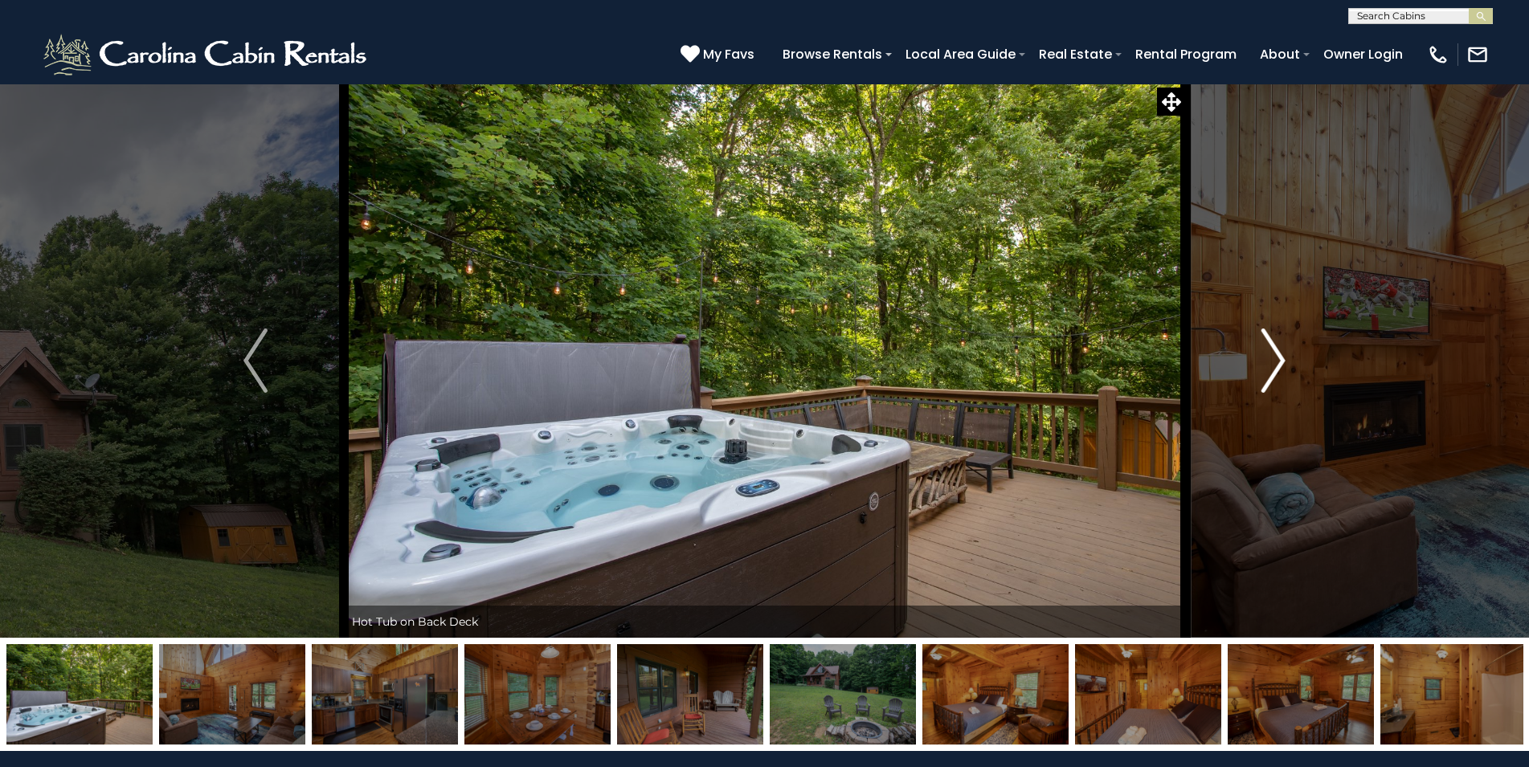
click at [1273, 359] on img "Next" at bounding box center [1273, 361] width 24 height 64
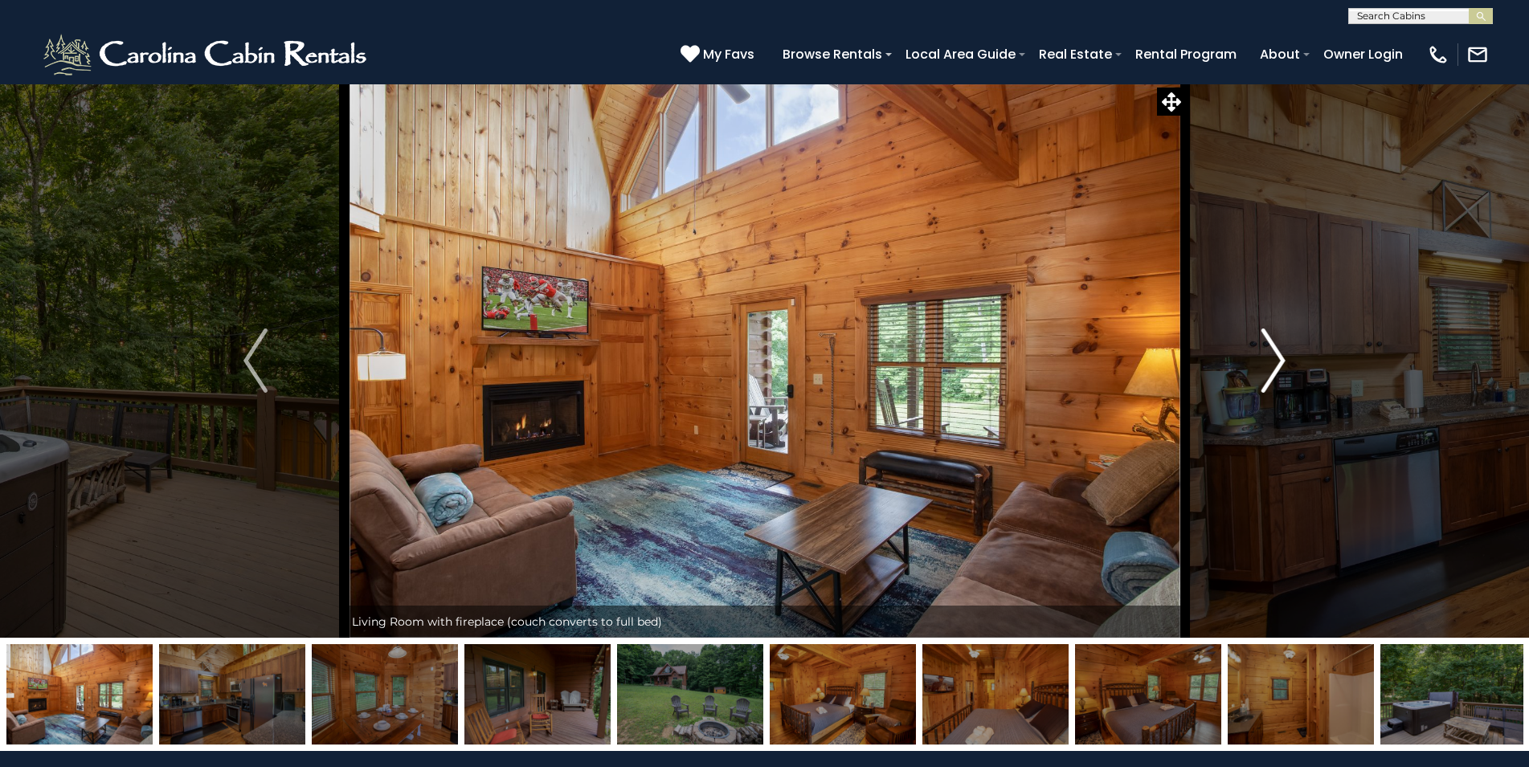
click at [1273, 359] on img "Next" at bounding box center [1273, 361] width 24 height 64
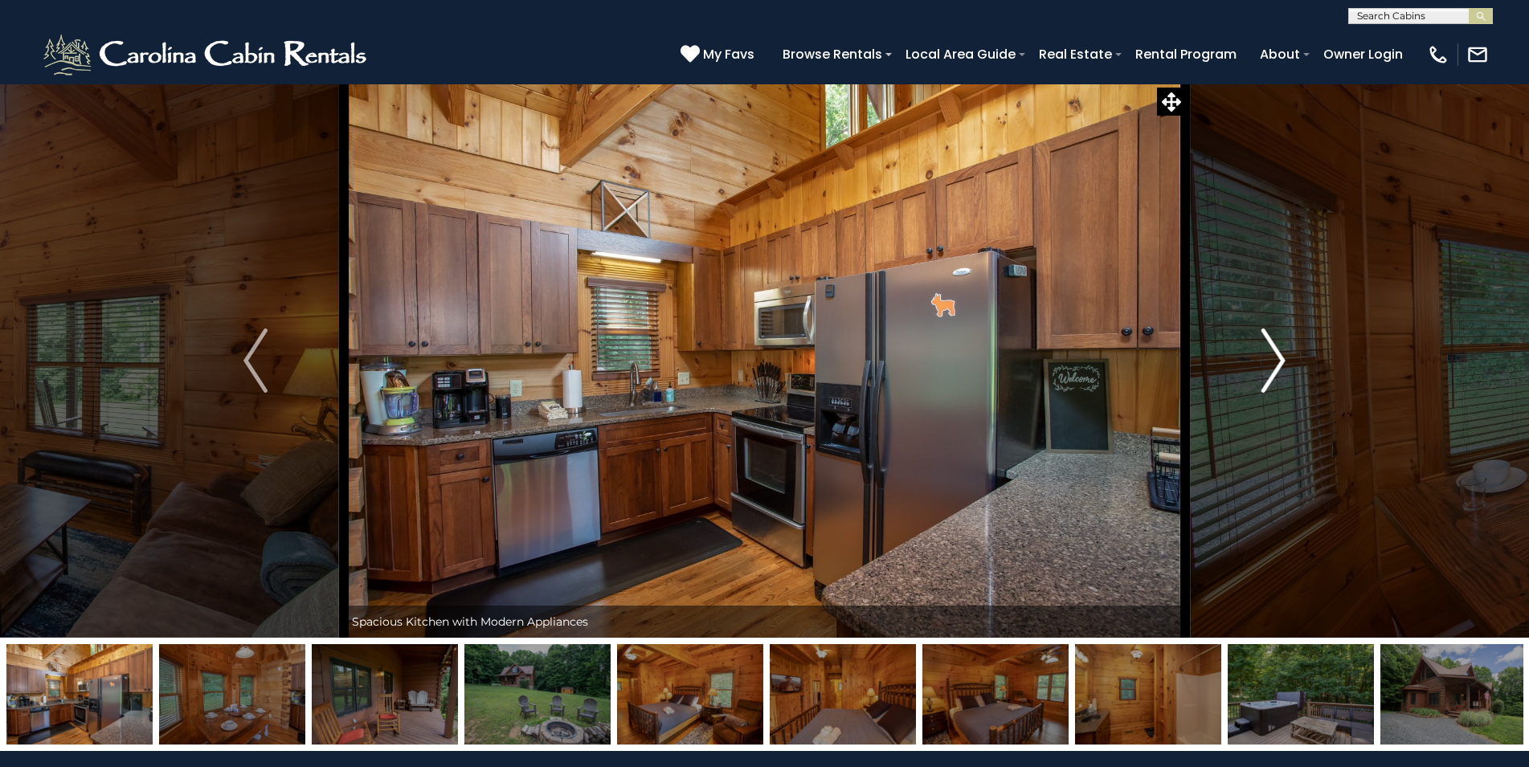
click at [1273, 359] on img "Next" at bounding box center [1273, 361] width 24 height 64
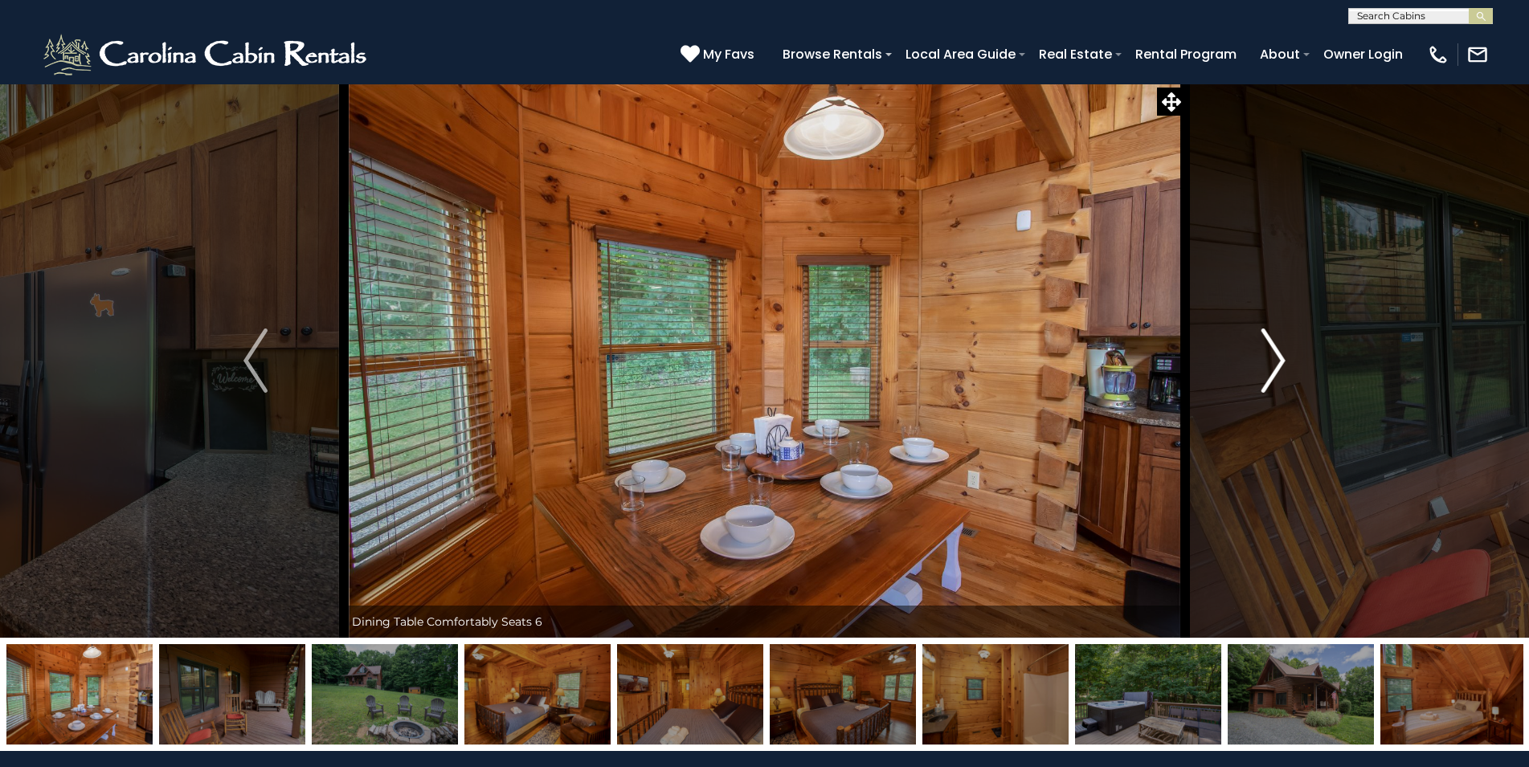
click at [1273, 359] on img "Next" at bounding box center [1273, 361] width 24 height 64
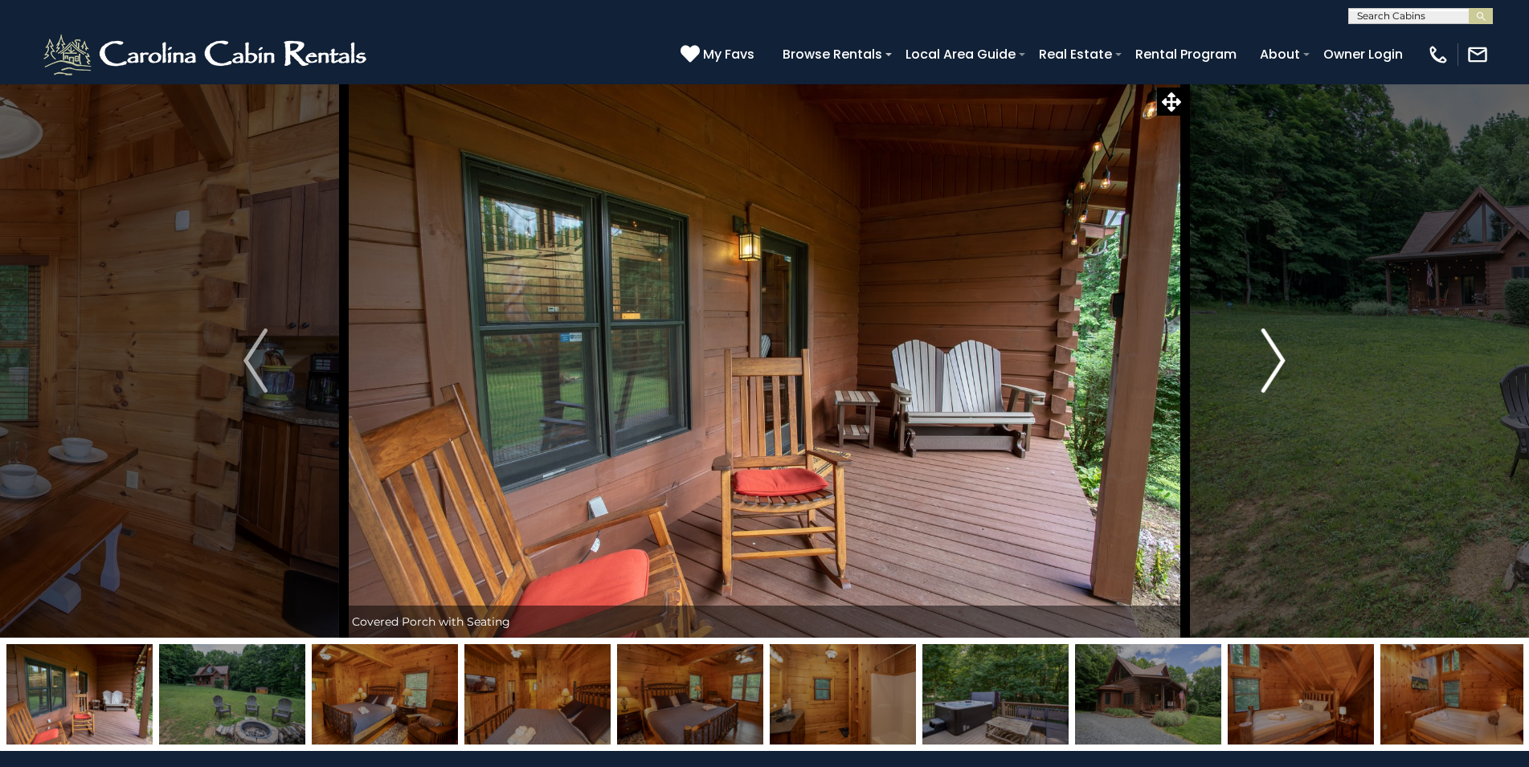
click at [1273, 359] on img "Next" at bounding box center [1273, 361] width 24 height 64
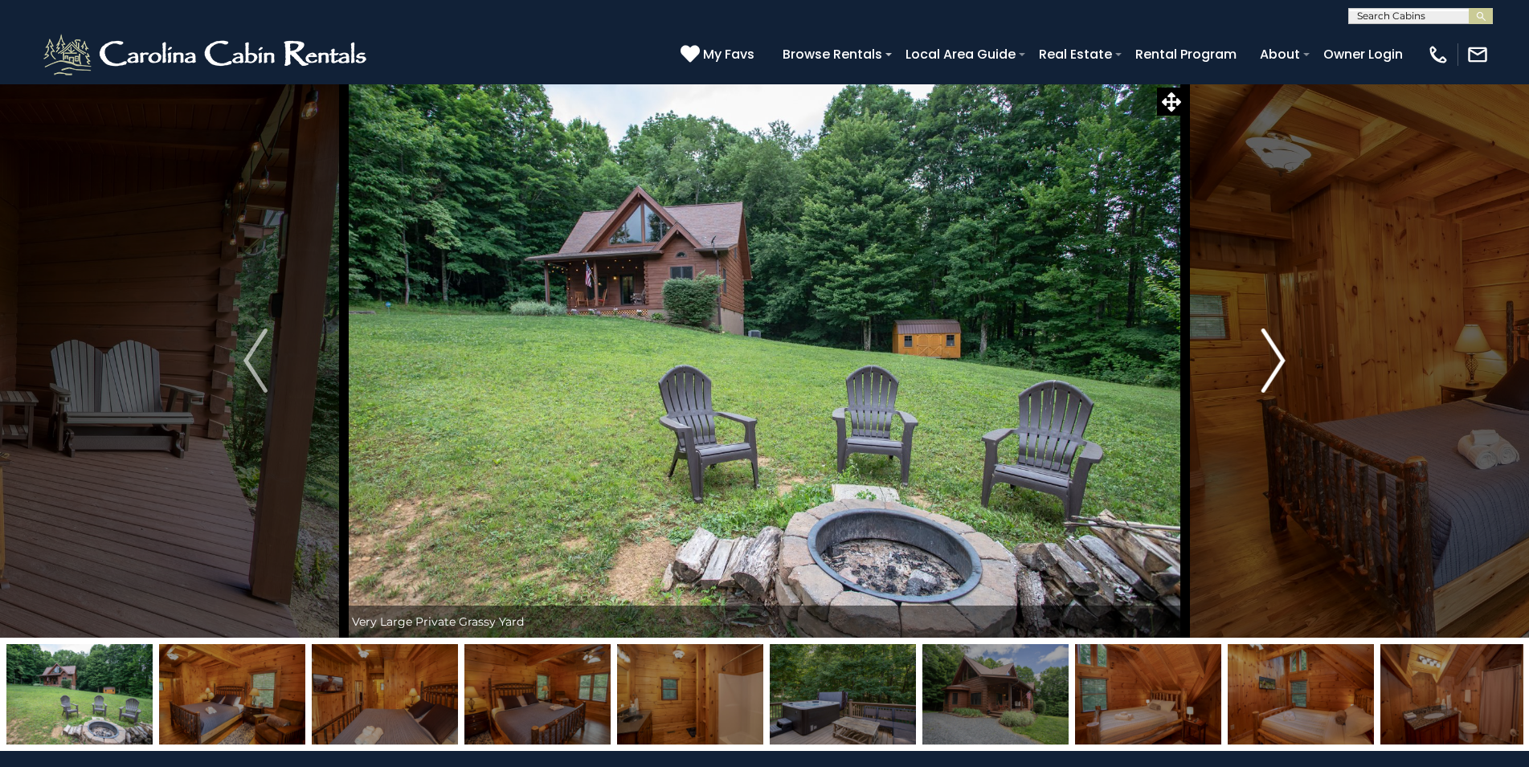
click at [1273, 359] on img "Next" at bounding box center [1273, 361] width 24 height 64
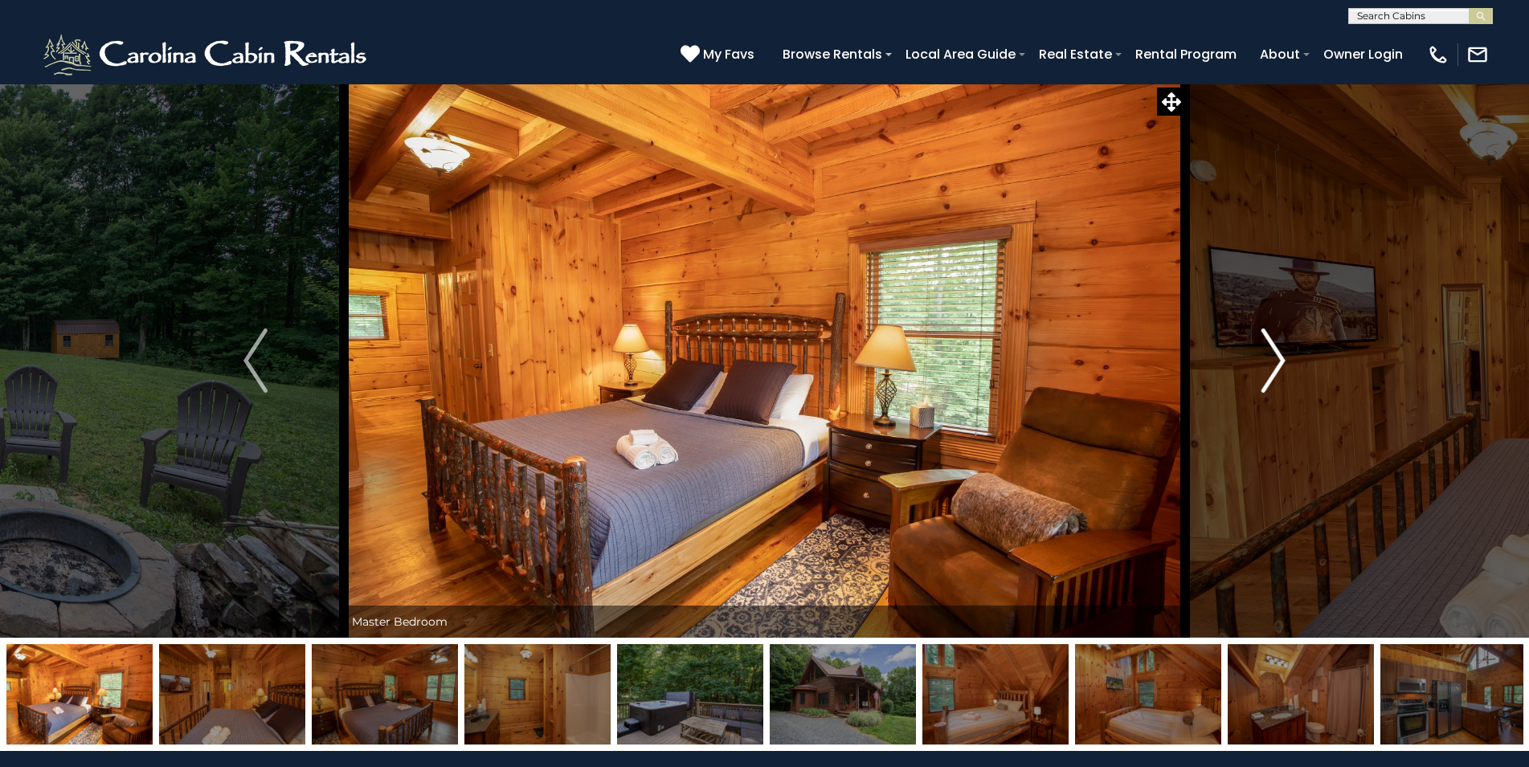
click at [1273, 359] on img "Next" at bounding box center [1273, 361] width 24 height 64
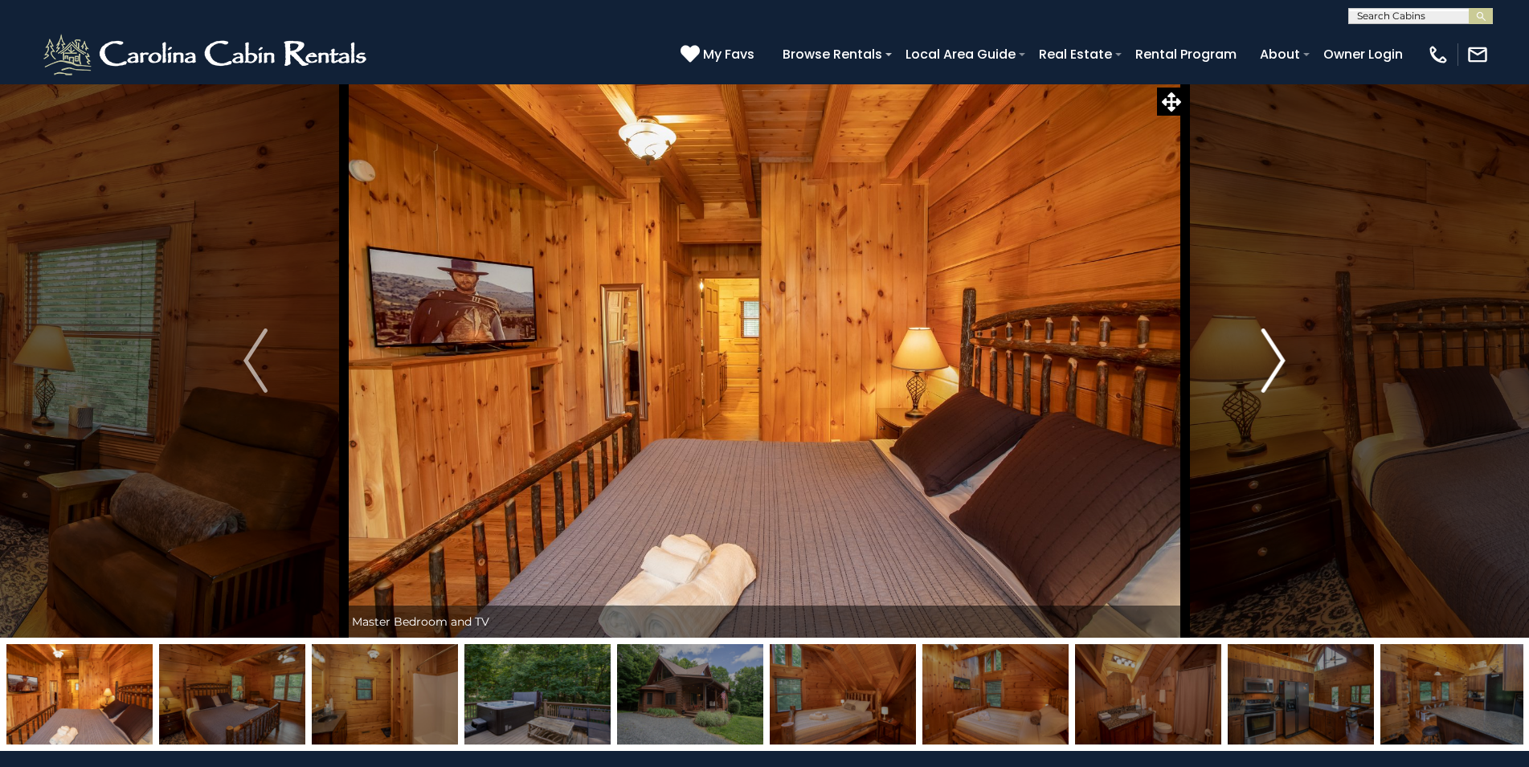
click at [1273, 359] on img "Next" at bounding box center [1273, 361] width 24 height 64
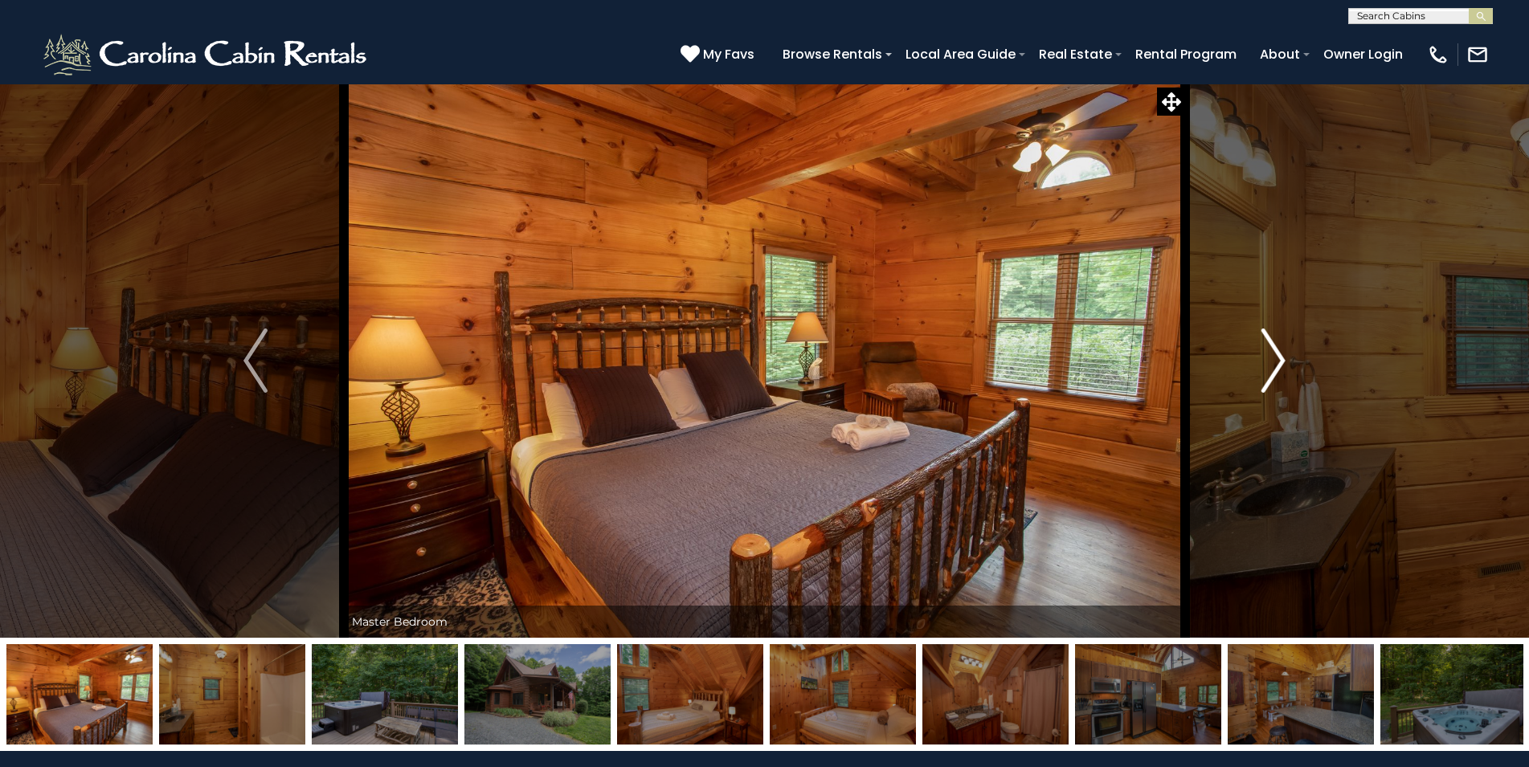
click at [1273, 359] on img "Next" at bounding box center [1273, 361] width 24 height 64
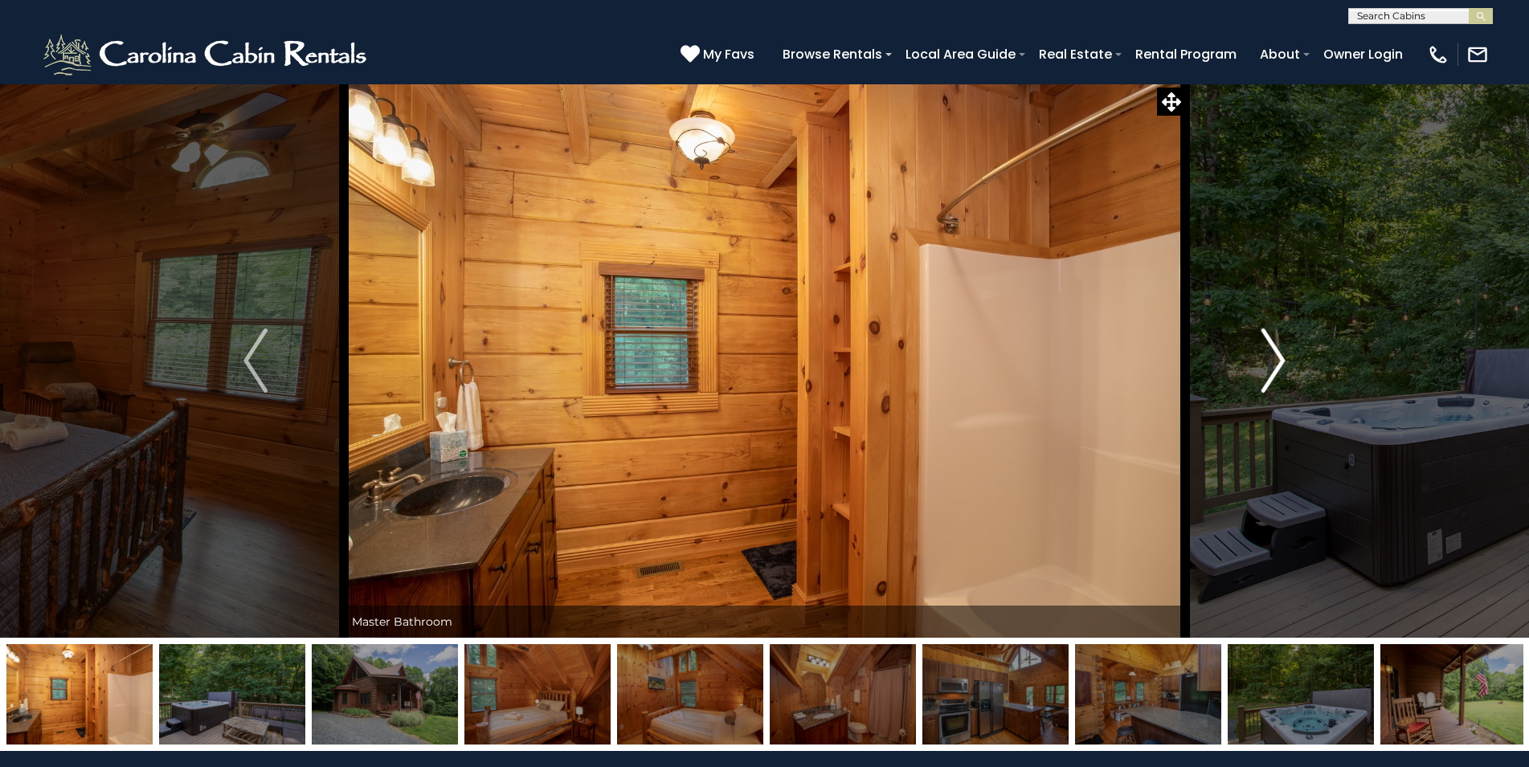
click at [1273, 359] on img "Next" at bounding box center [1273, 361] width 24 height 64
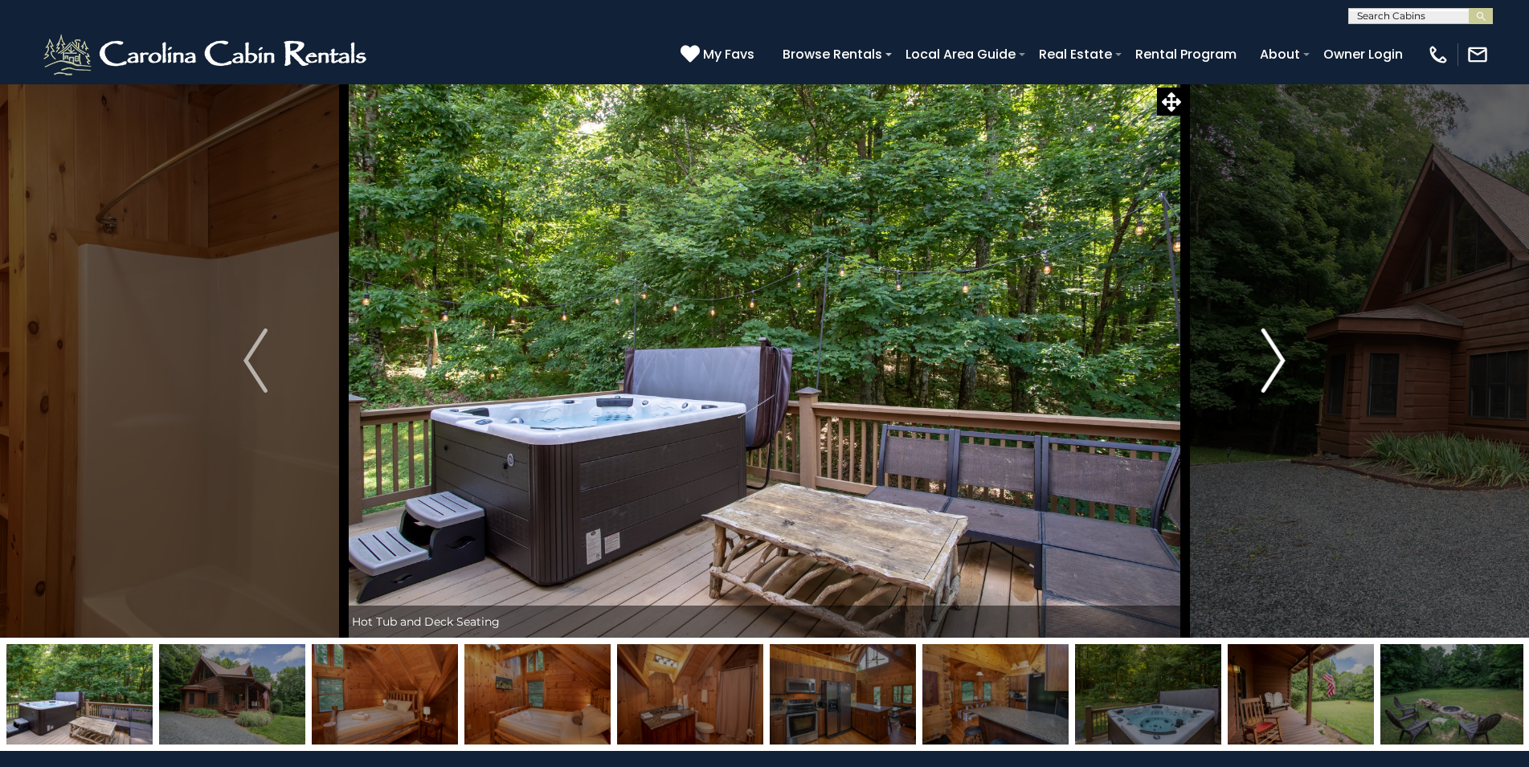
click at [1273, 359] on img "Next" at bounding box center [1273, 361] width 24 height 64
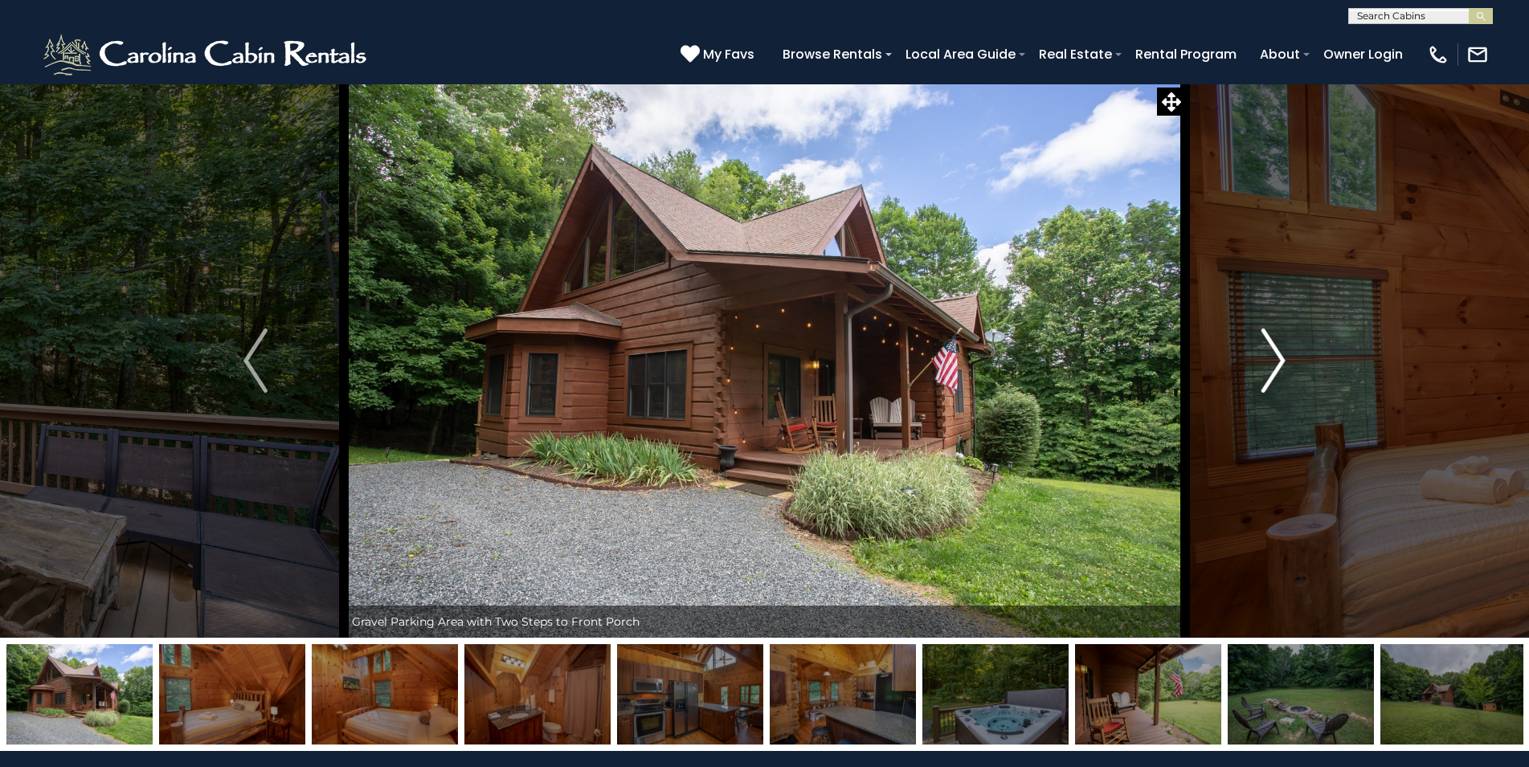
click at [1273, 359] on img "Next" at bounding box center [1273, 361] width 24 height 64
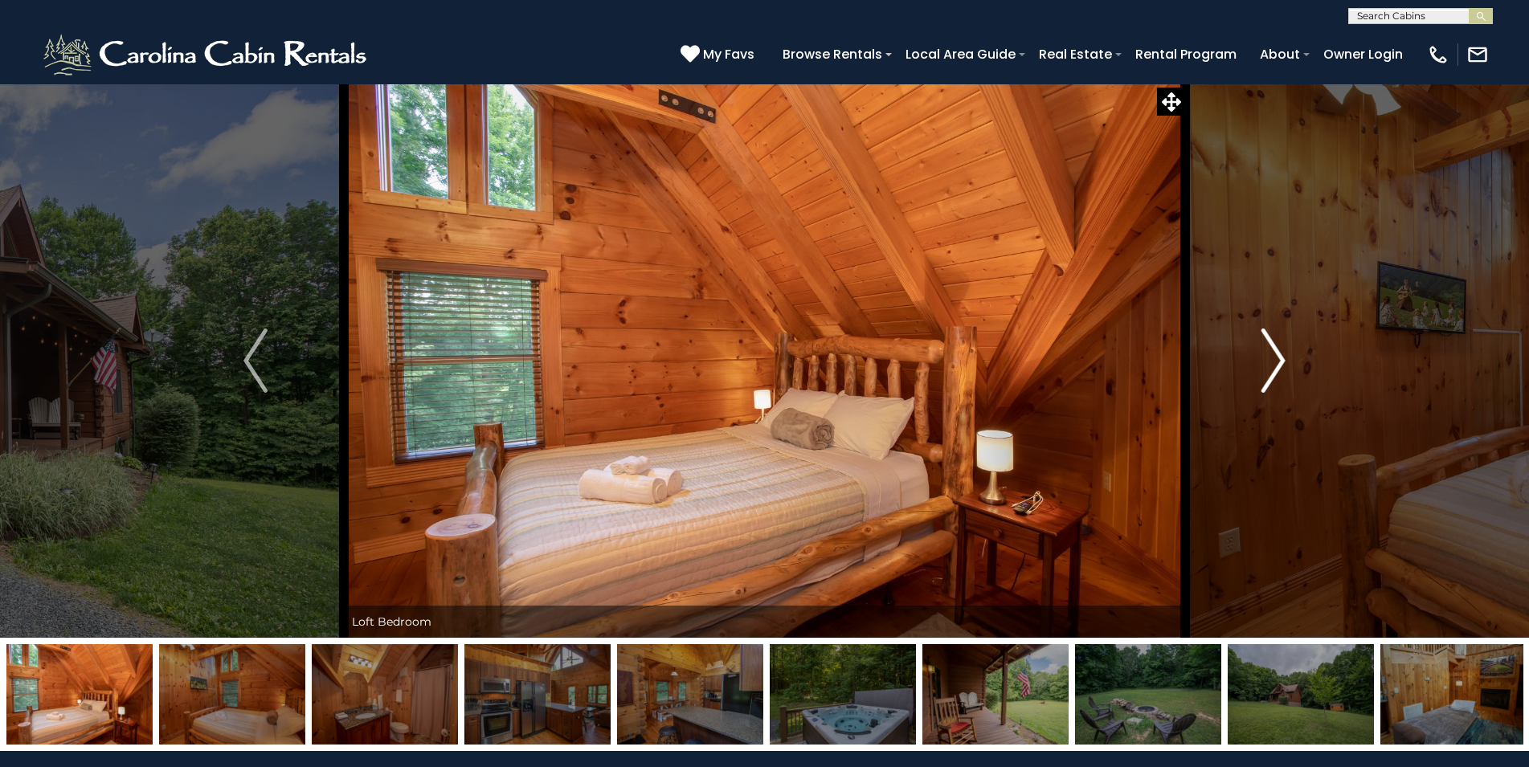
click at [1273, 359] on img "Next" at bounding box center [1273, 361] width 24 height 64
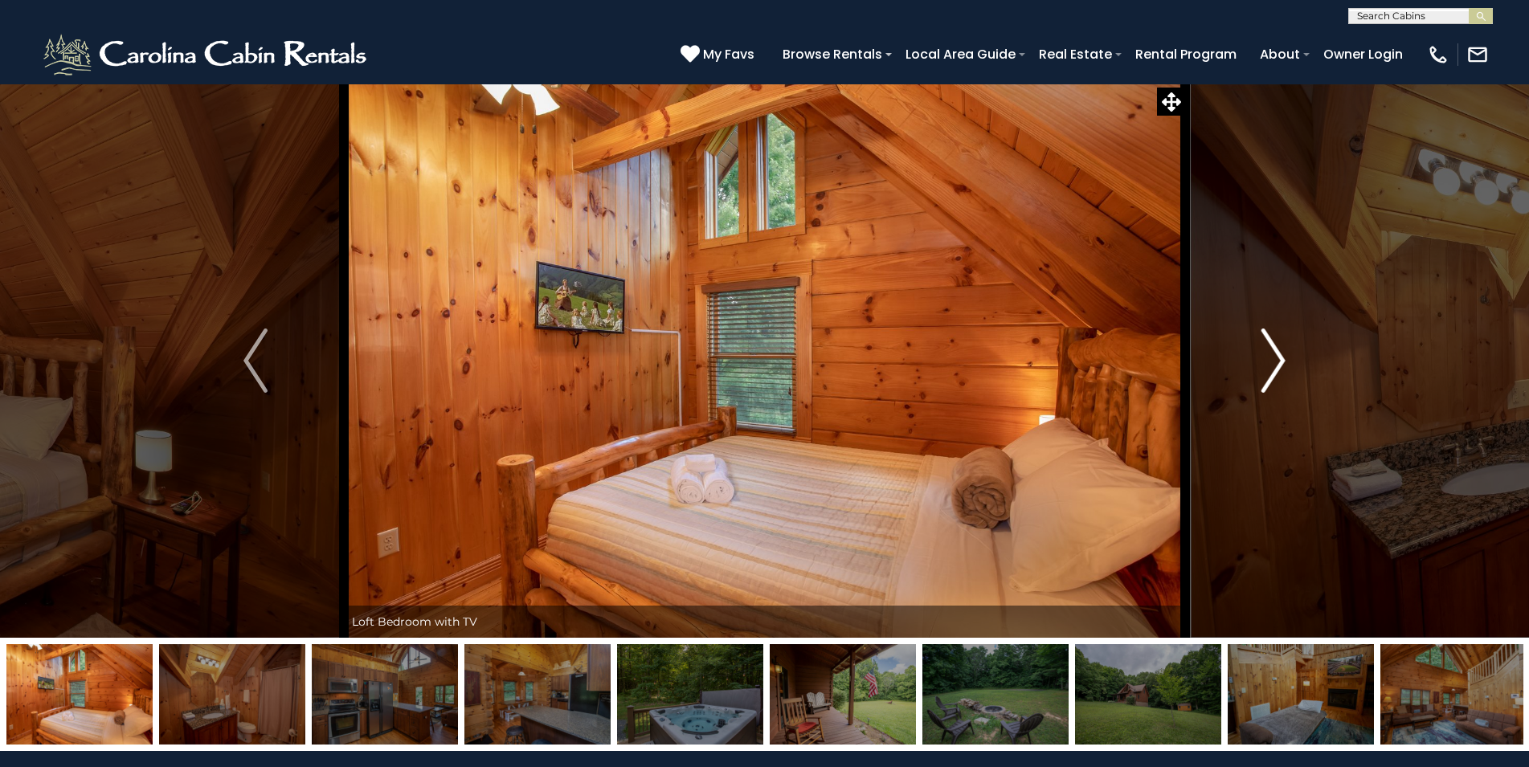
click at [1273, 359] on img "Next" at bounding box center [1273, 361] width 24 height 64
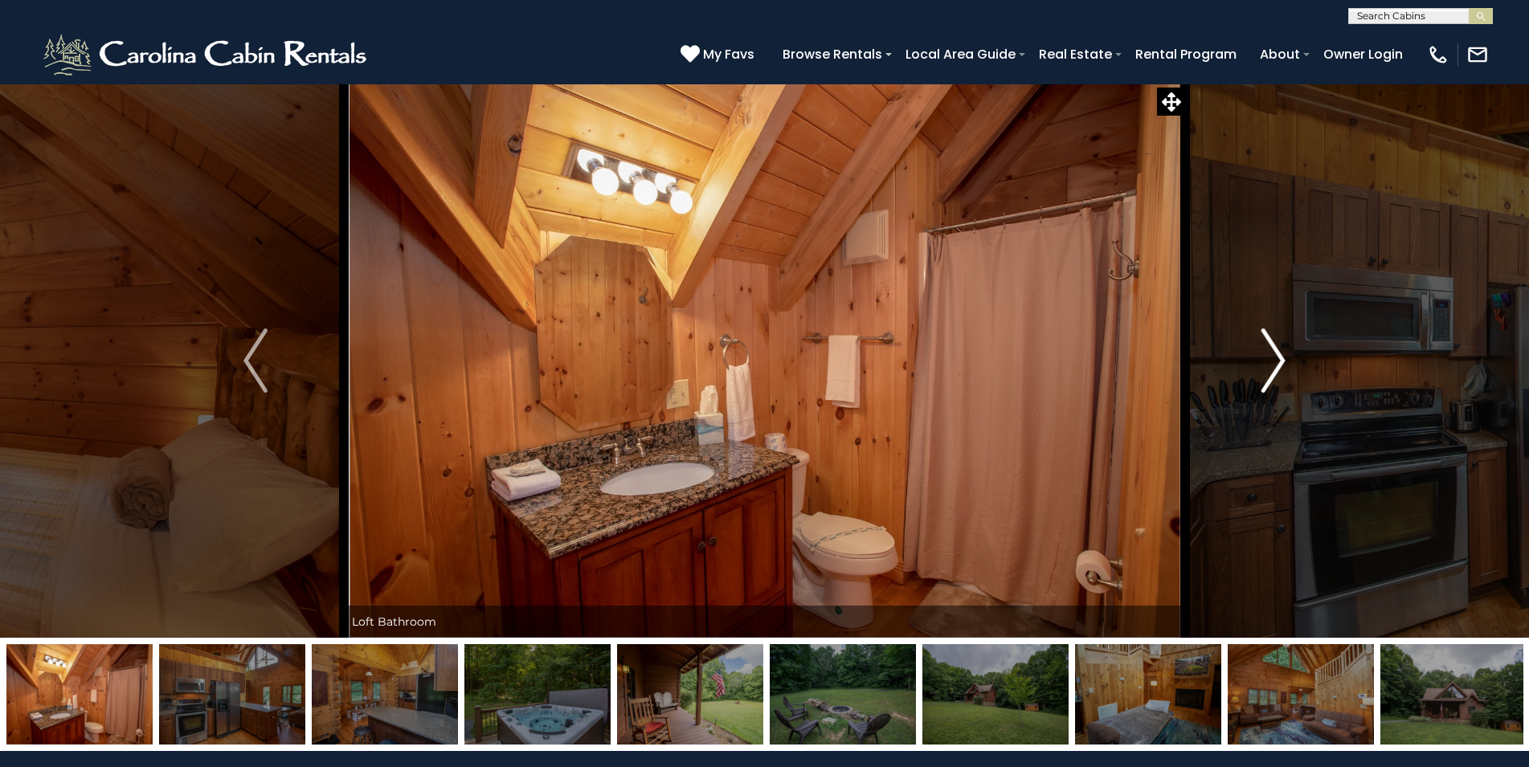
click at [1273, 359] on img "Next" at bounding box center [1273, 361] width 24 height 64
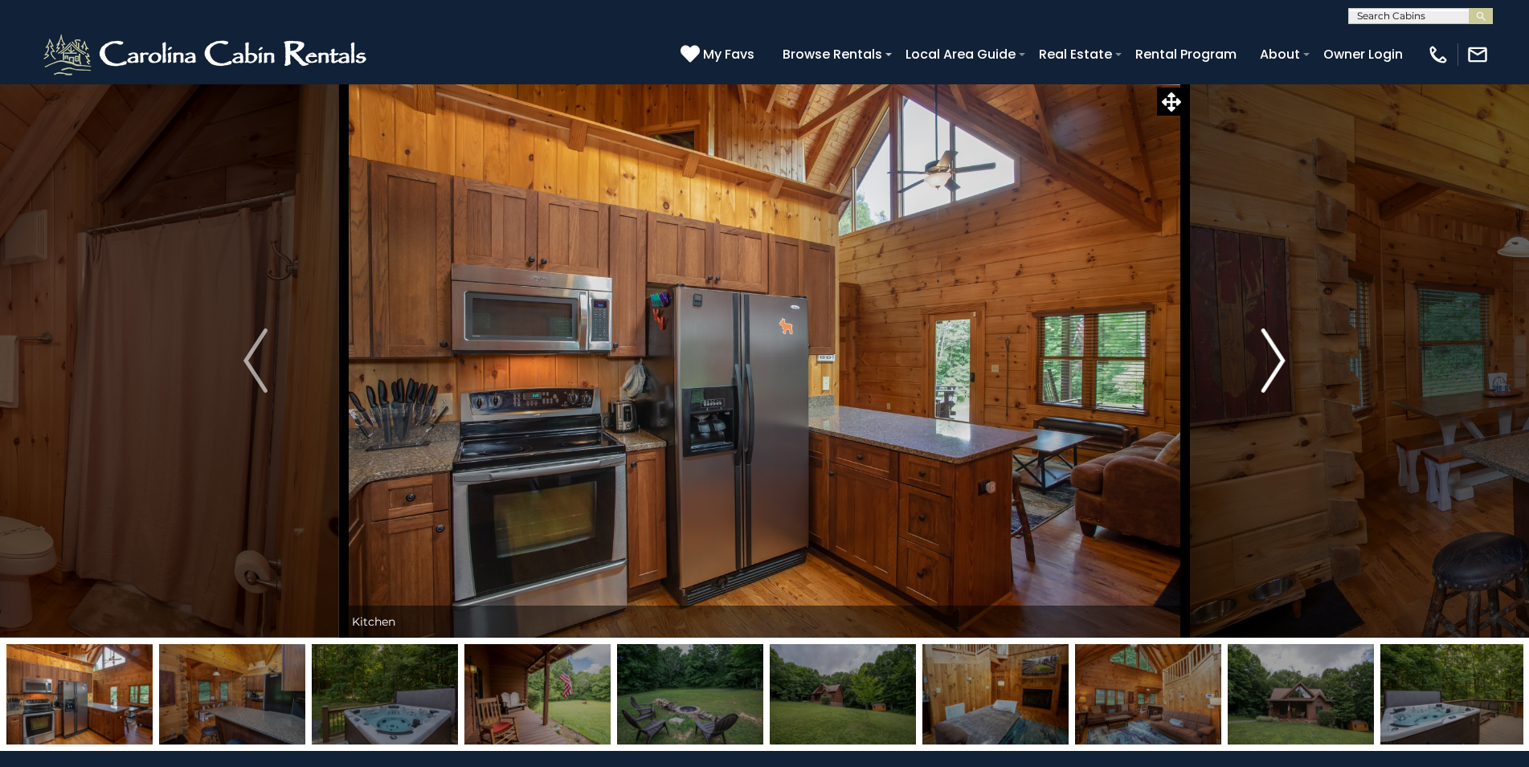
click at [1273, 359] on img "Next" at bounding box center [1273, 361] width 24 height 64
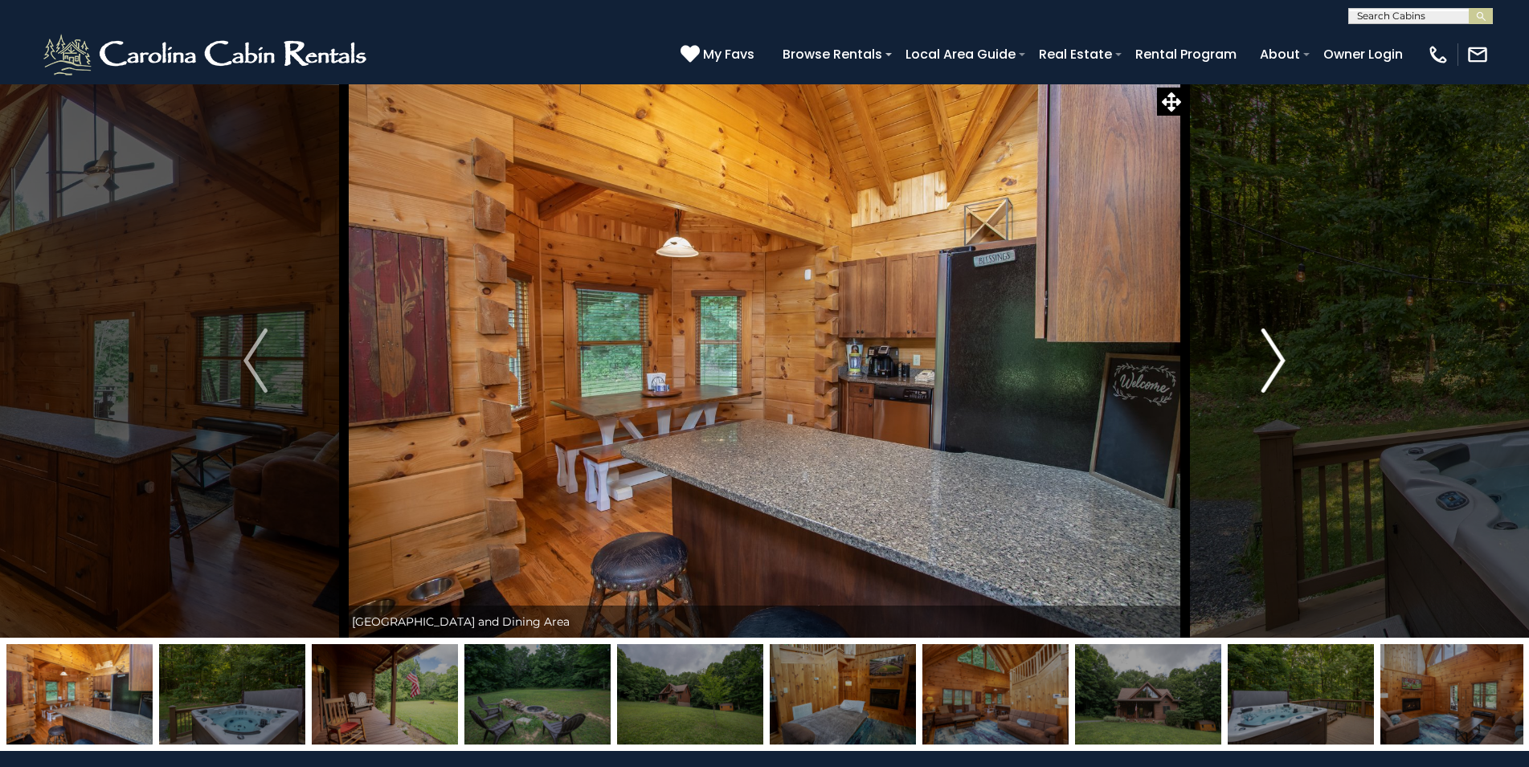
click at [1273, 359] on img "Next" at bounding box center [1273, 361] width 24 height 64
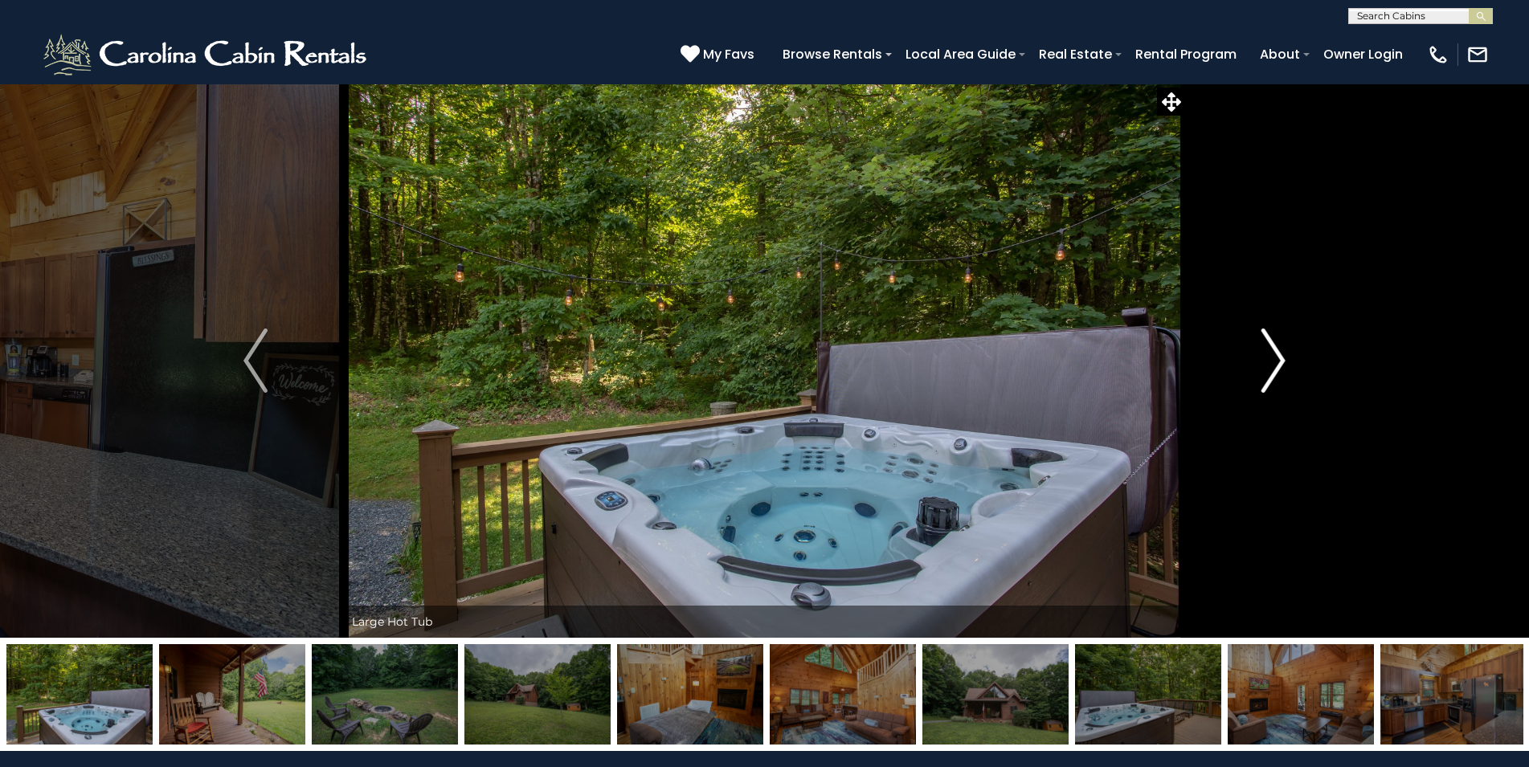
click at [1273, 359] on img "Next" at bounding box center [1273, 361] width 24 height 64
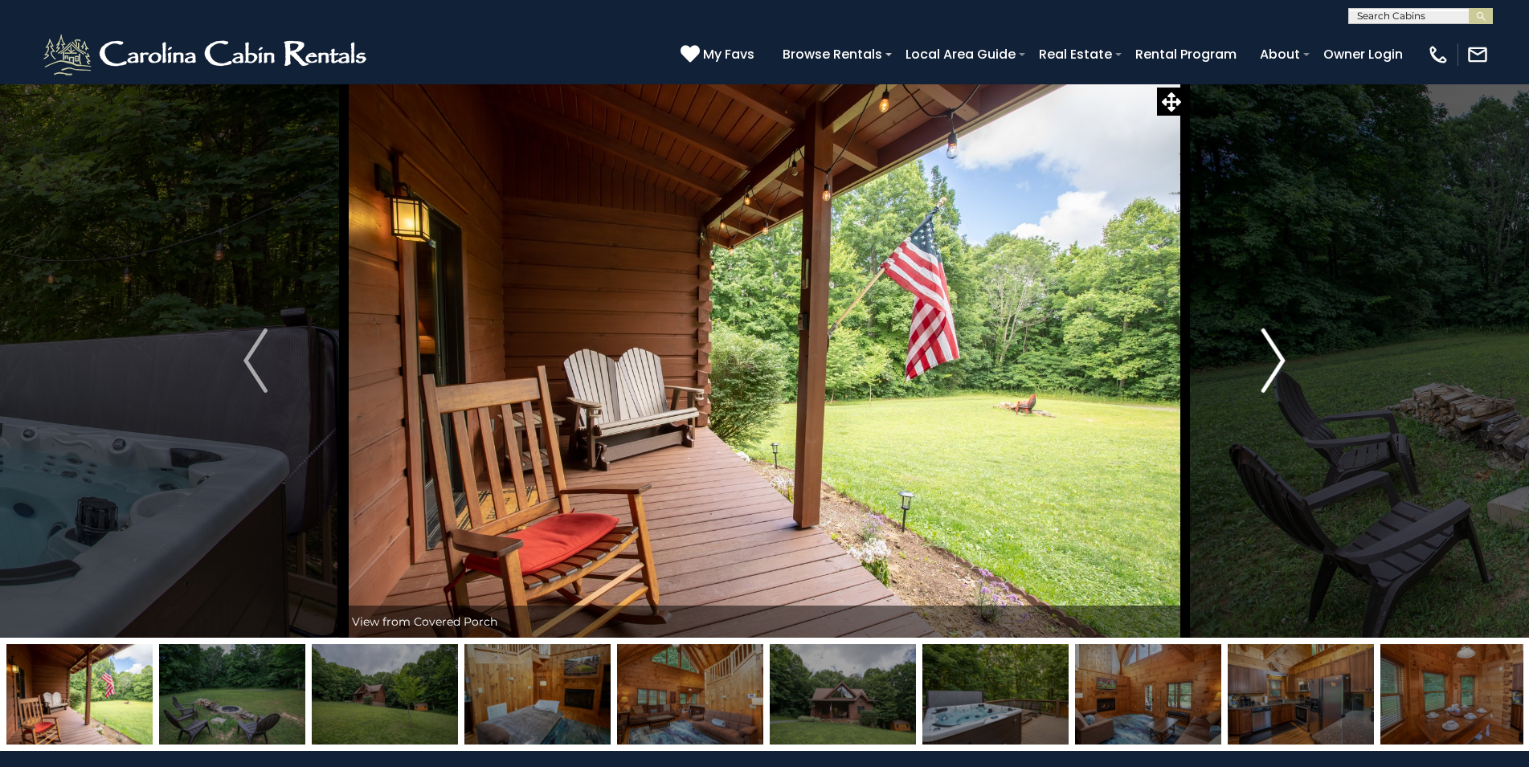
click at [1273, 359] on img "Next" at bounding box center [1273, 361] width 24 height 64
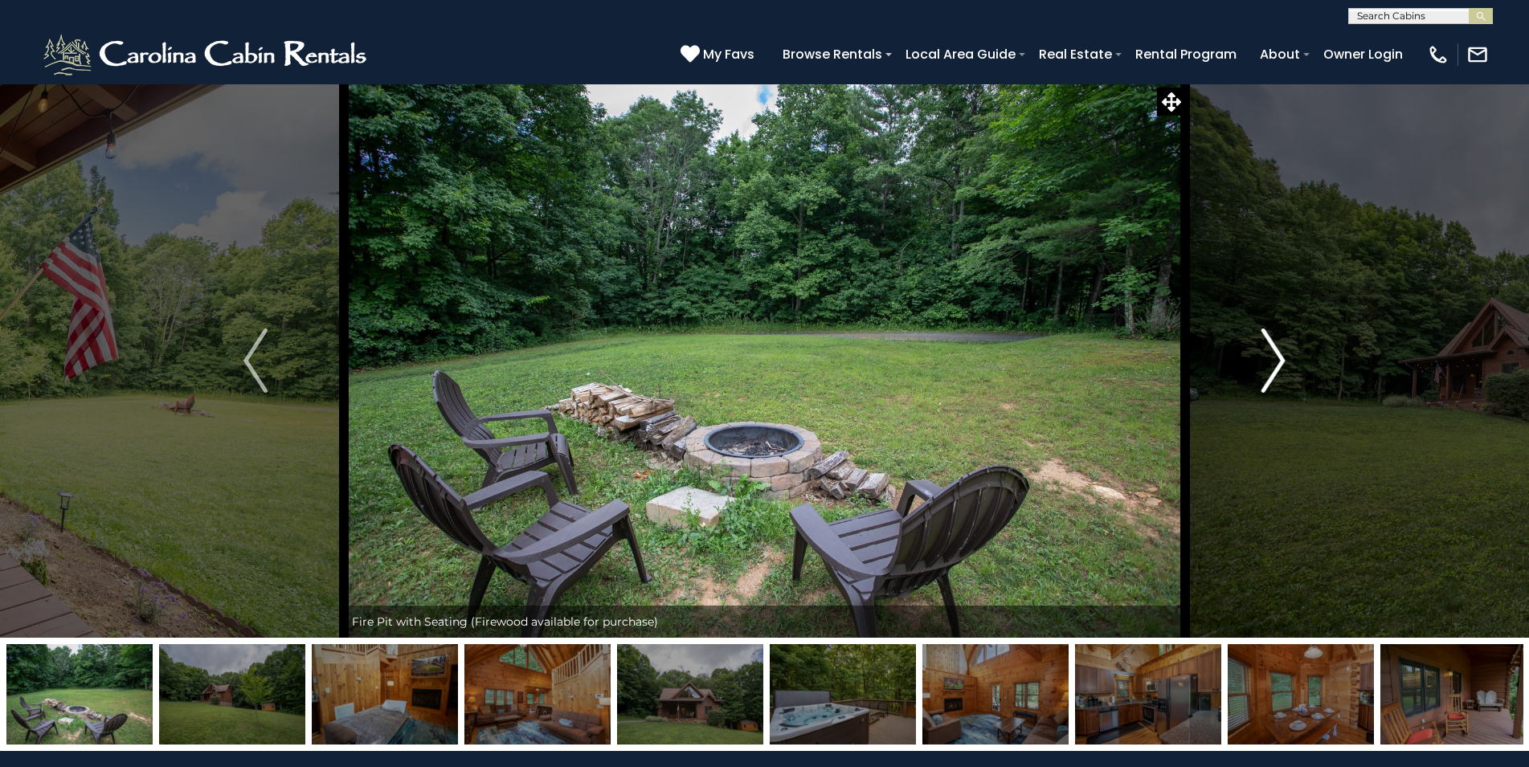
click at [1273, 359] on img "Next" at bounding box center [1273, 361] width 24 height 64
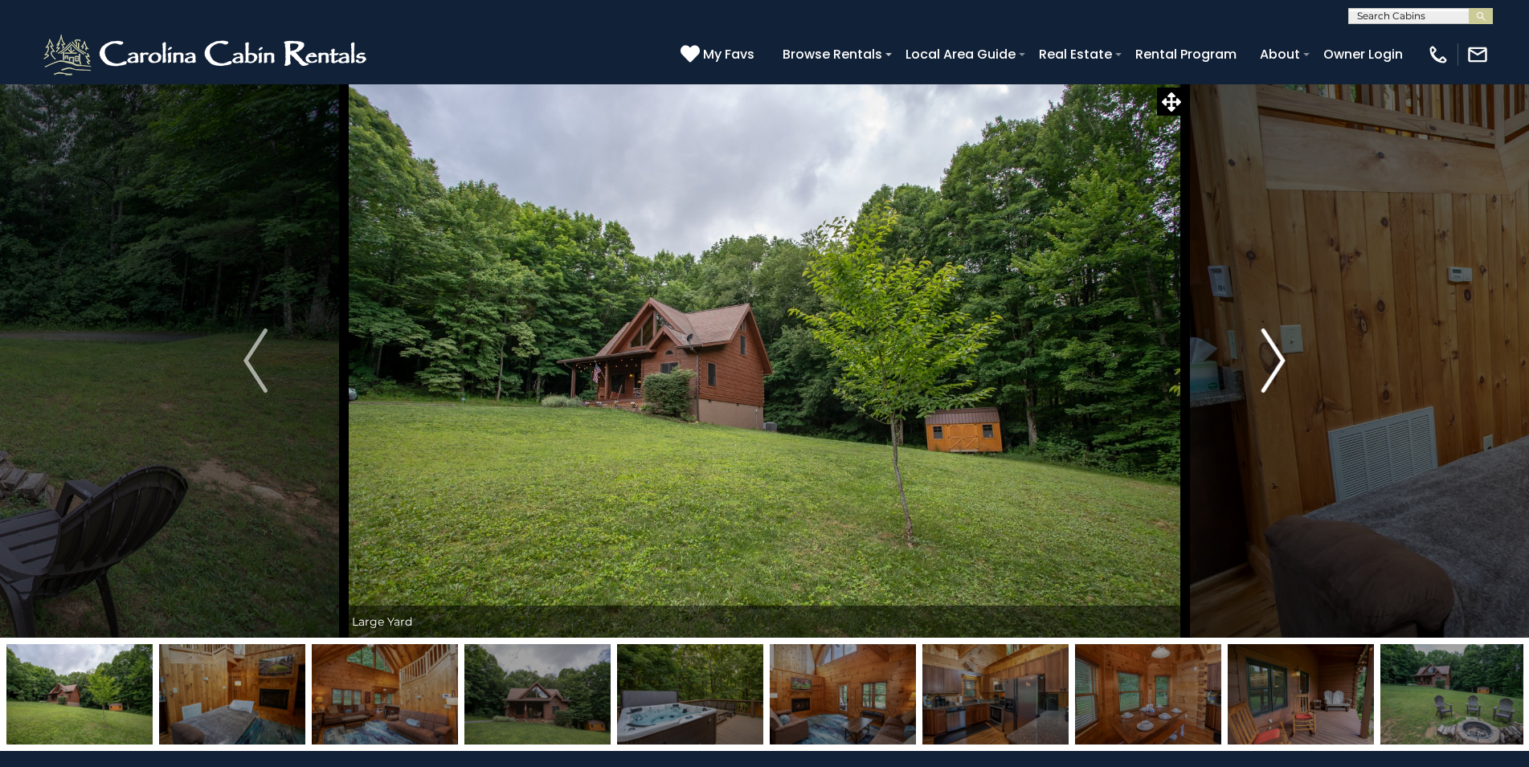
click at [1273, 359] on img "Next" at bounding box center [1273, 361] width 24 height 64
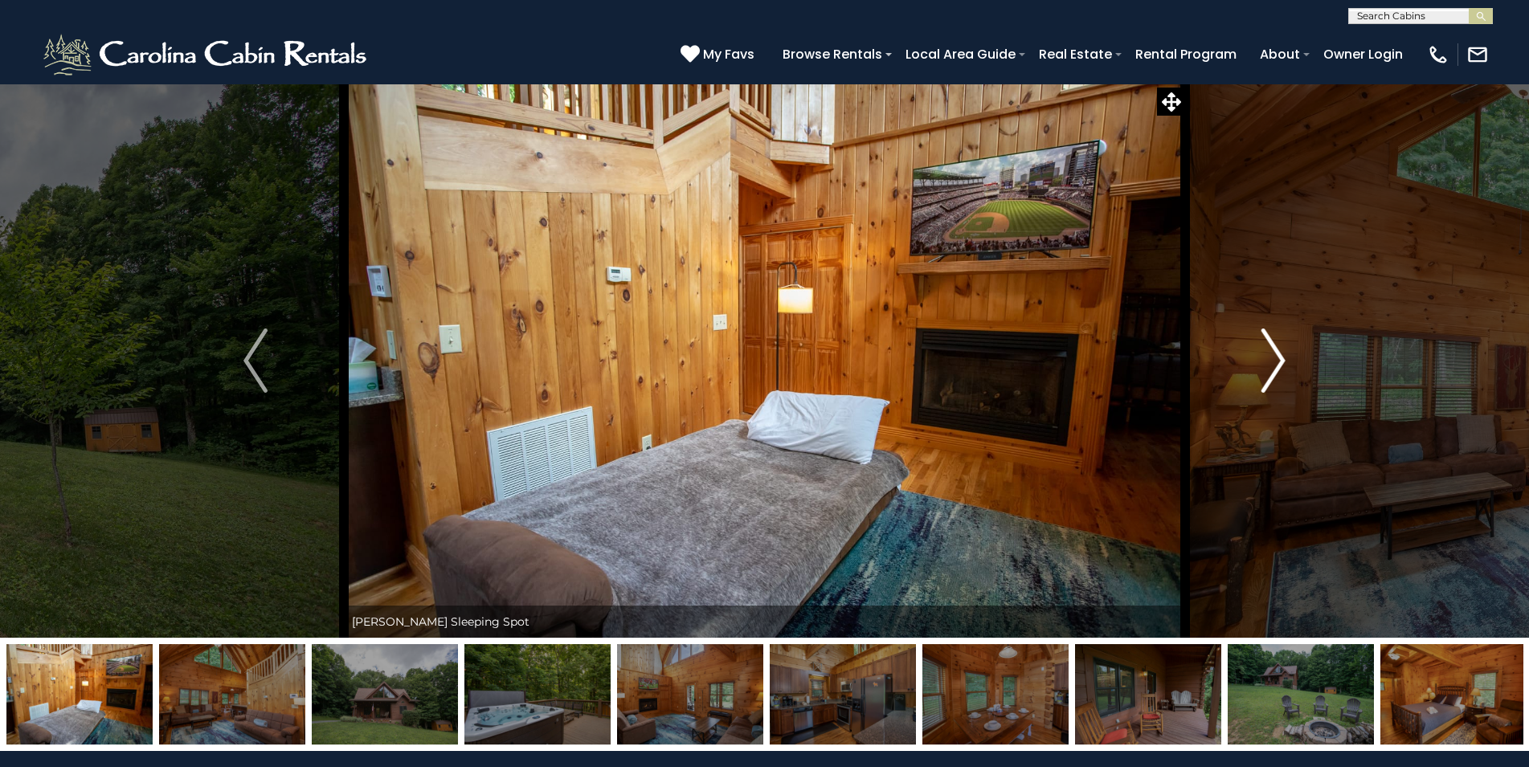
click at [1273, 359] on img "Next" at bounding box center [1273, 361] width 24 height 64
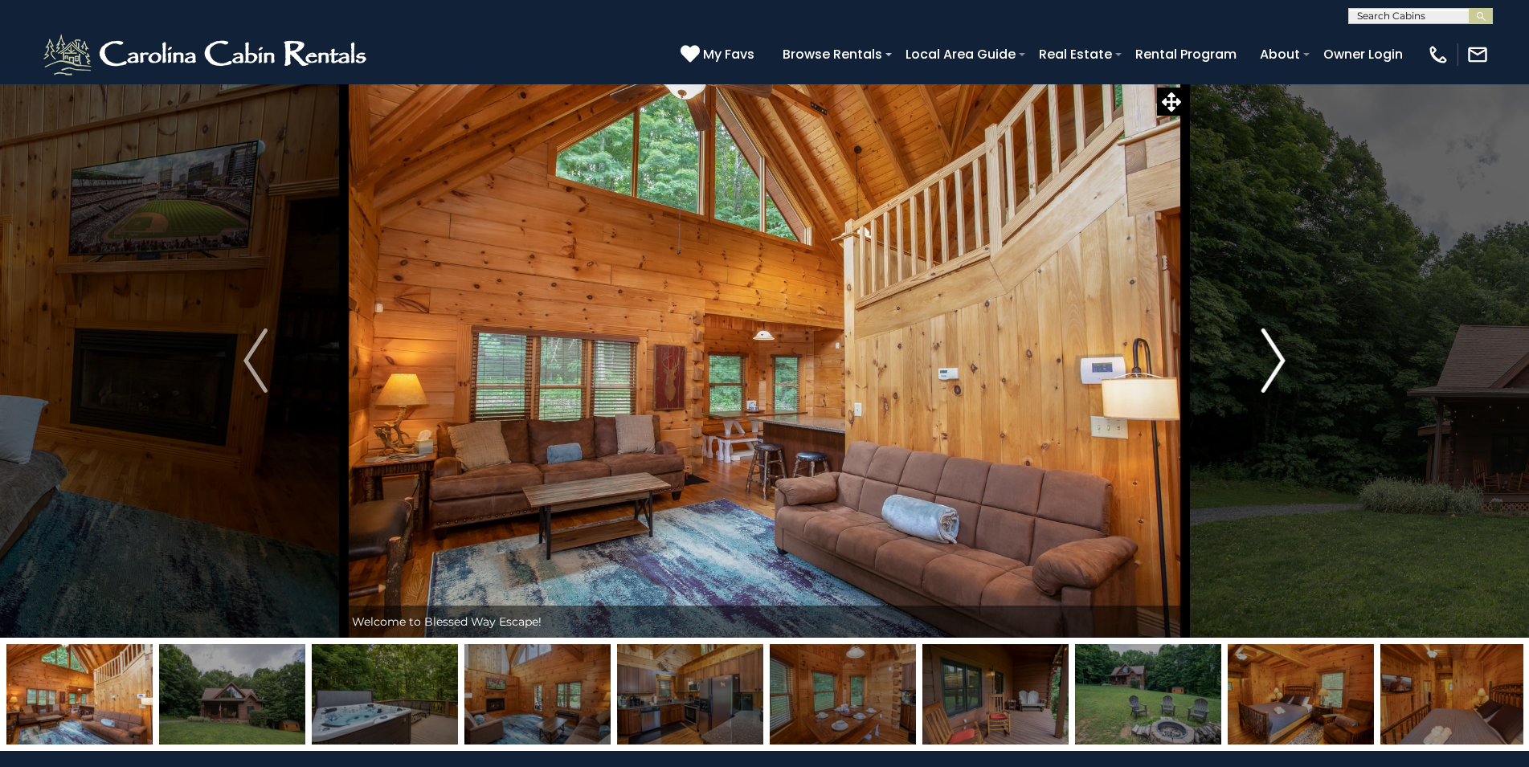
click at [1273, 359] on img "Next" at bounding box center [1273, 361] width 24 height 64
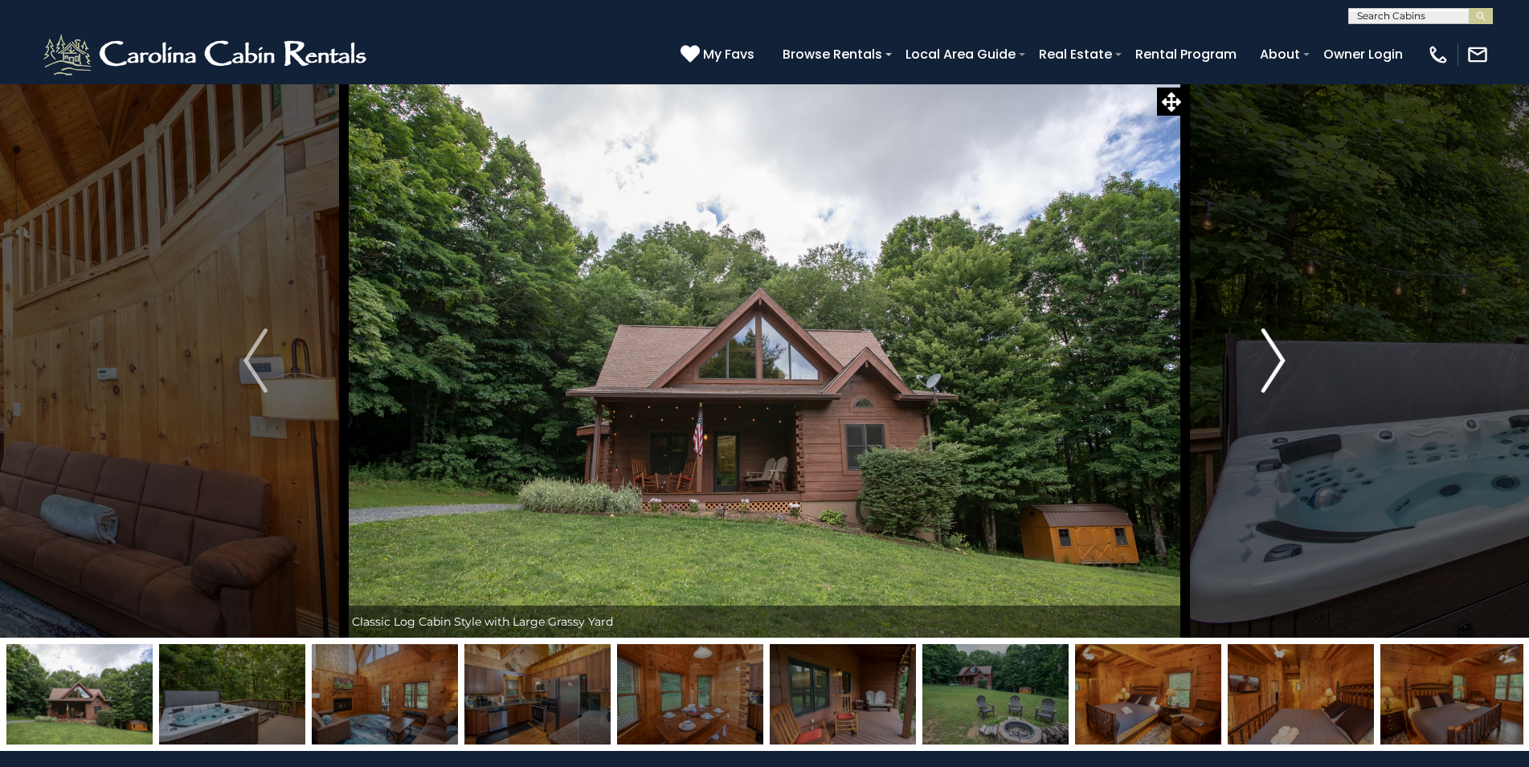
click at [1273, 359] on img "Next" at bounding box center [1273, 361] width 24 height 64
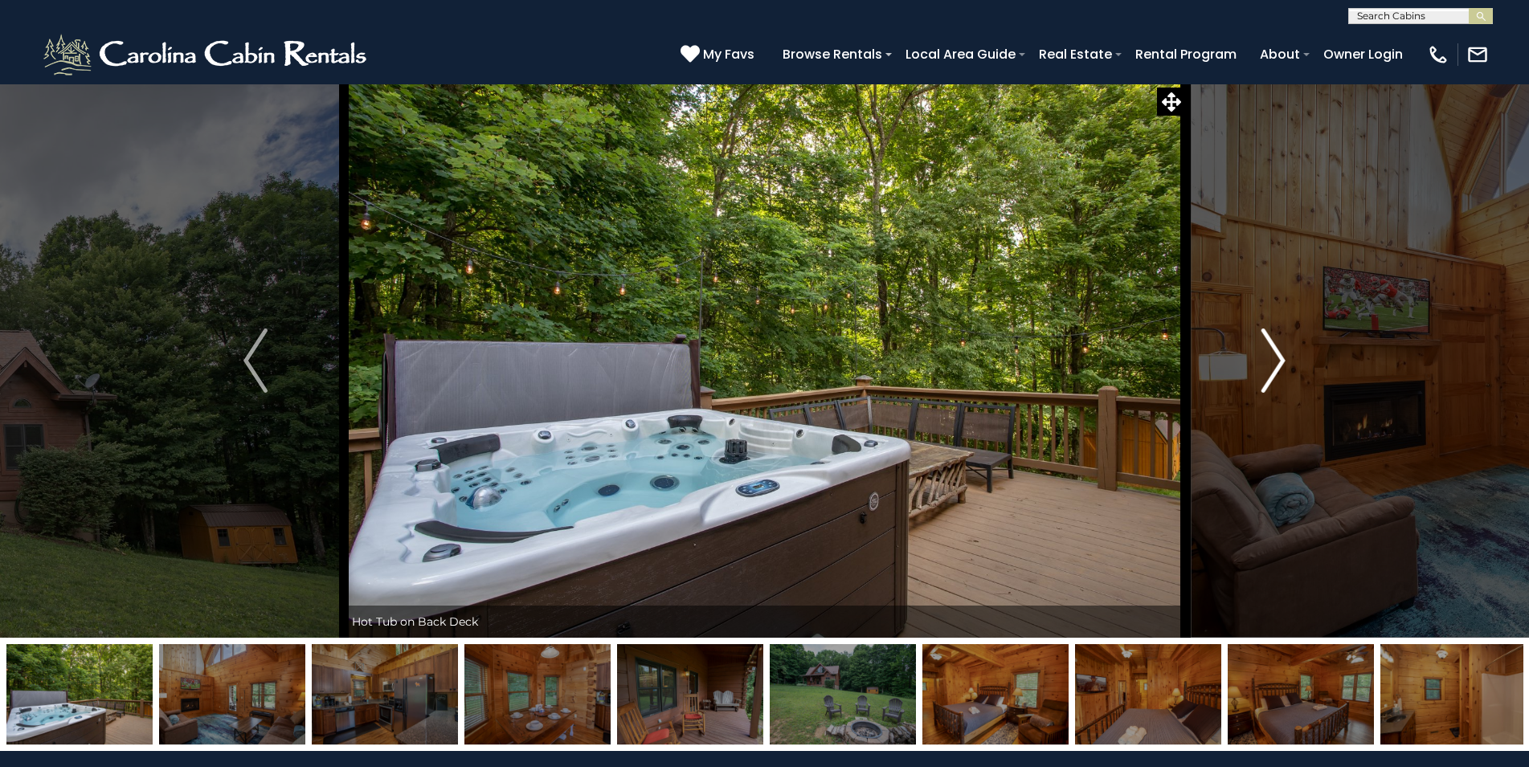
click at [1273, 359] on img "Next" at bounding box center [1273, 361] width 24 height 64
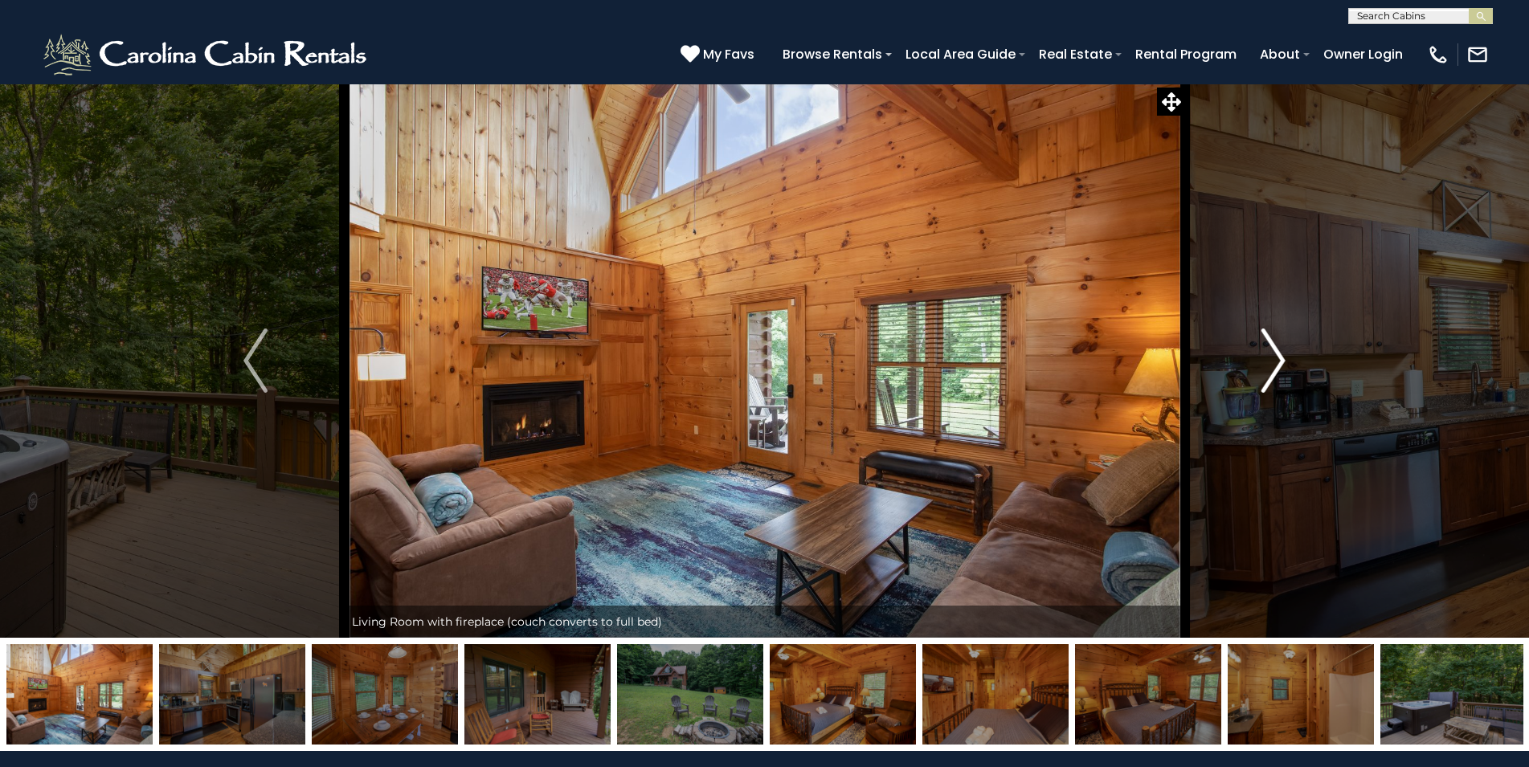
click at [1273, 359] on img "Next" at bounding box center [1273, 361] width 24 height 64
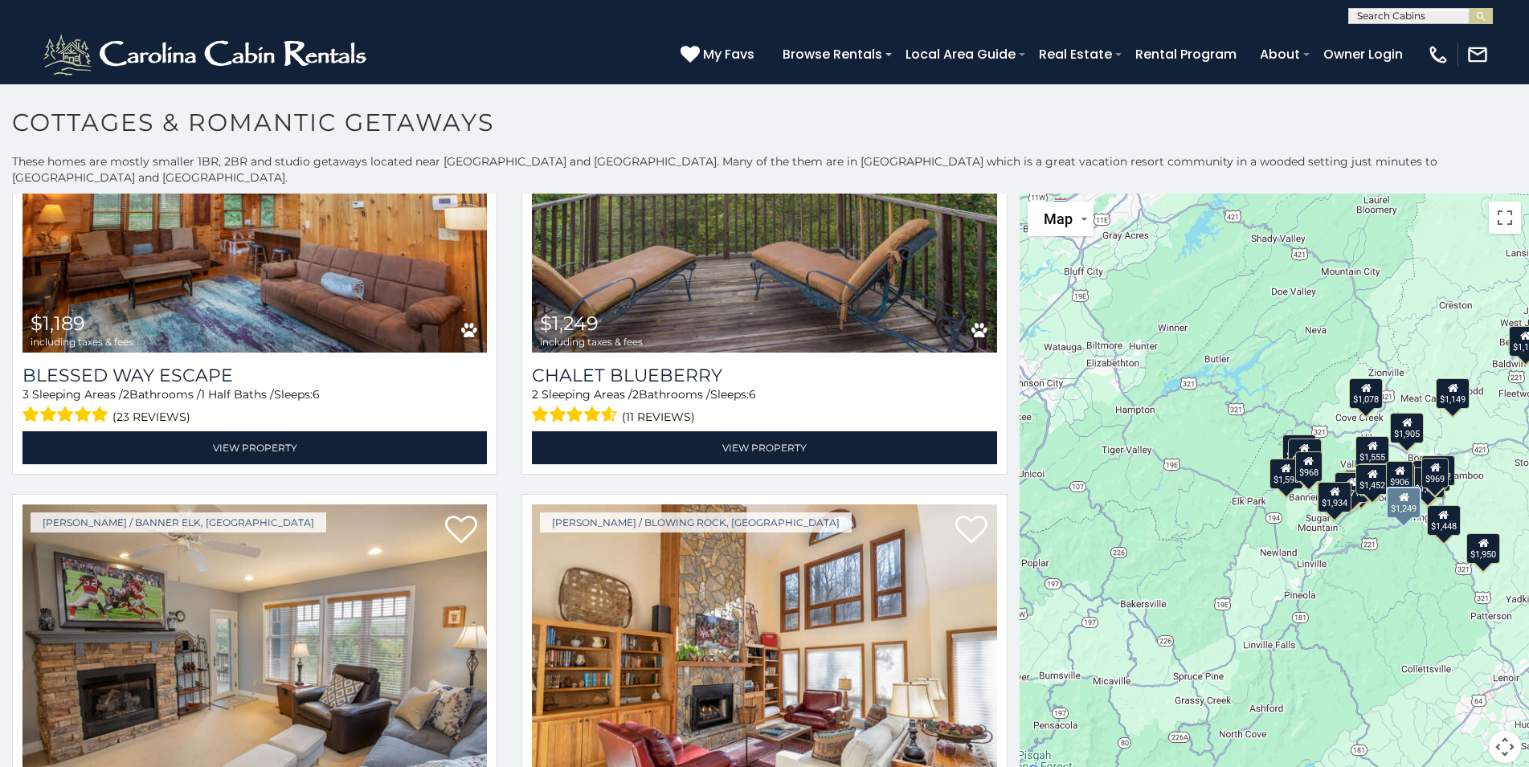
scroll to position [3817, 0]
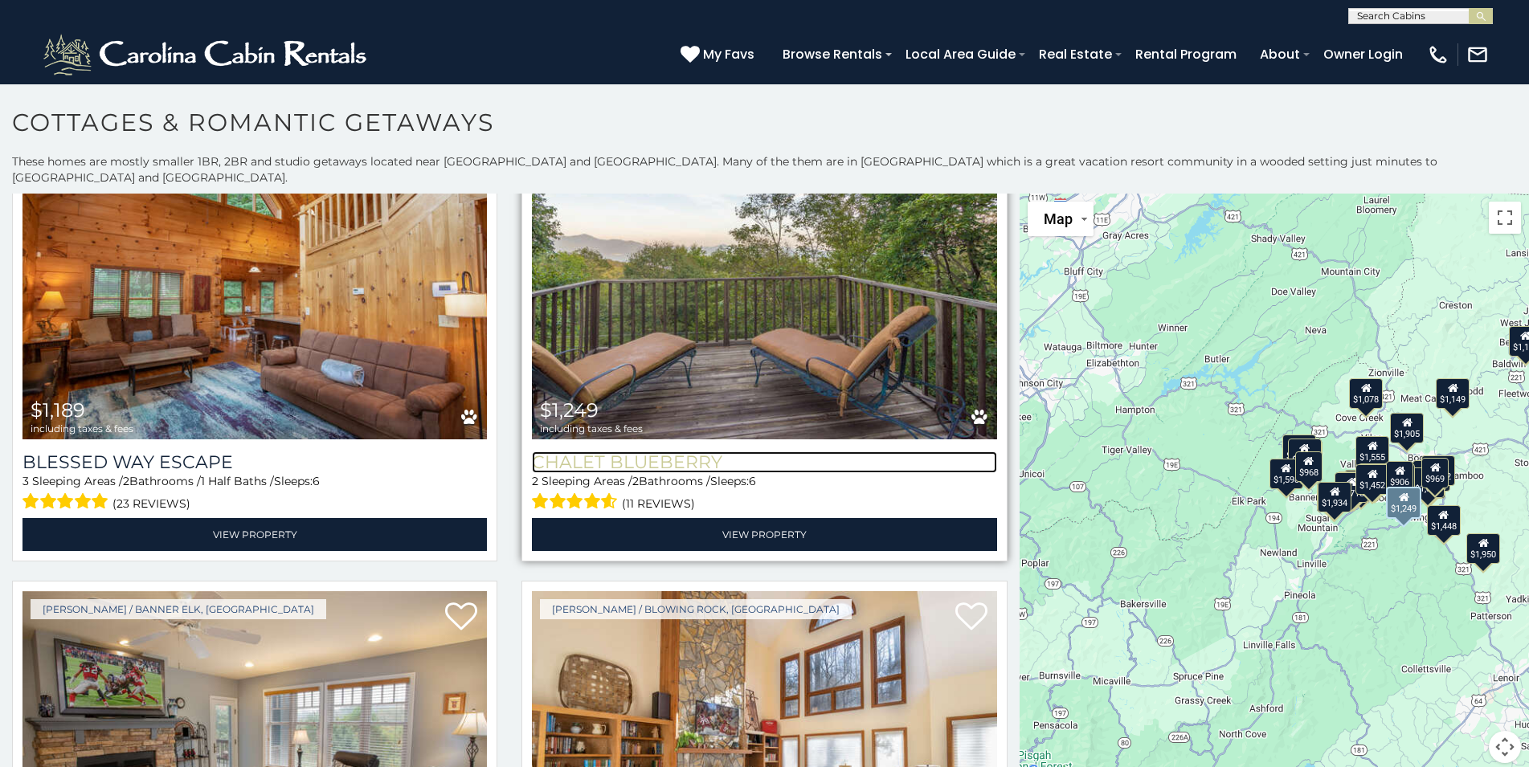
click at [642, 451] on h3 "Chalet Blueberry" at bounding box center [764, 462] width 464 height 22
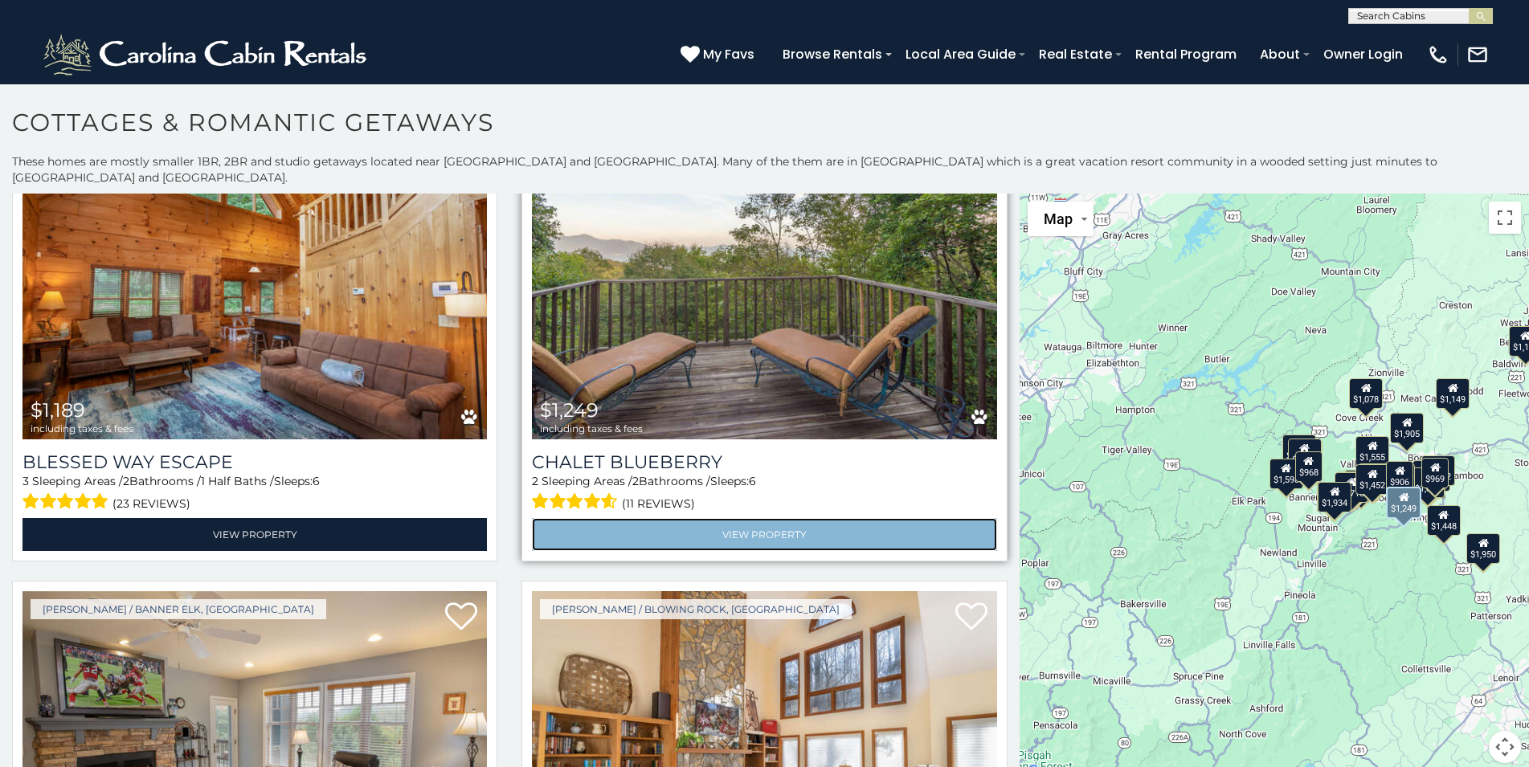
click at [761, 518] on link "View Property" at bounding box center [764, 534] width 464 height 33
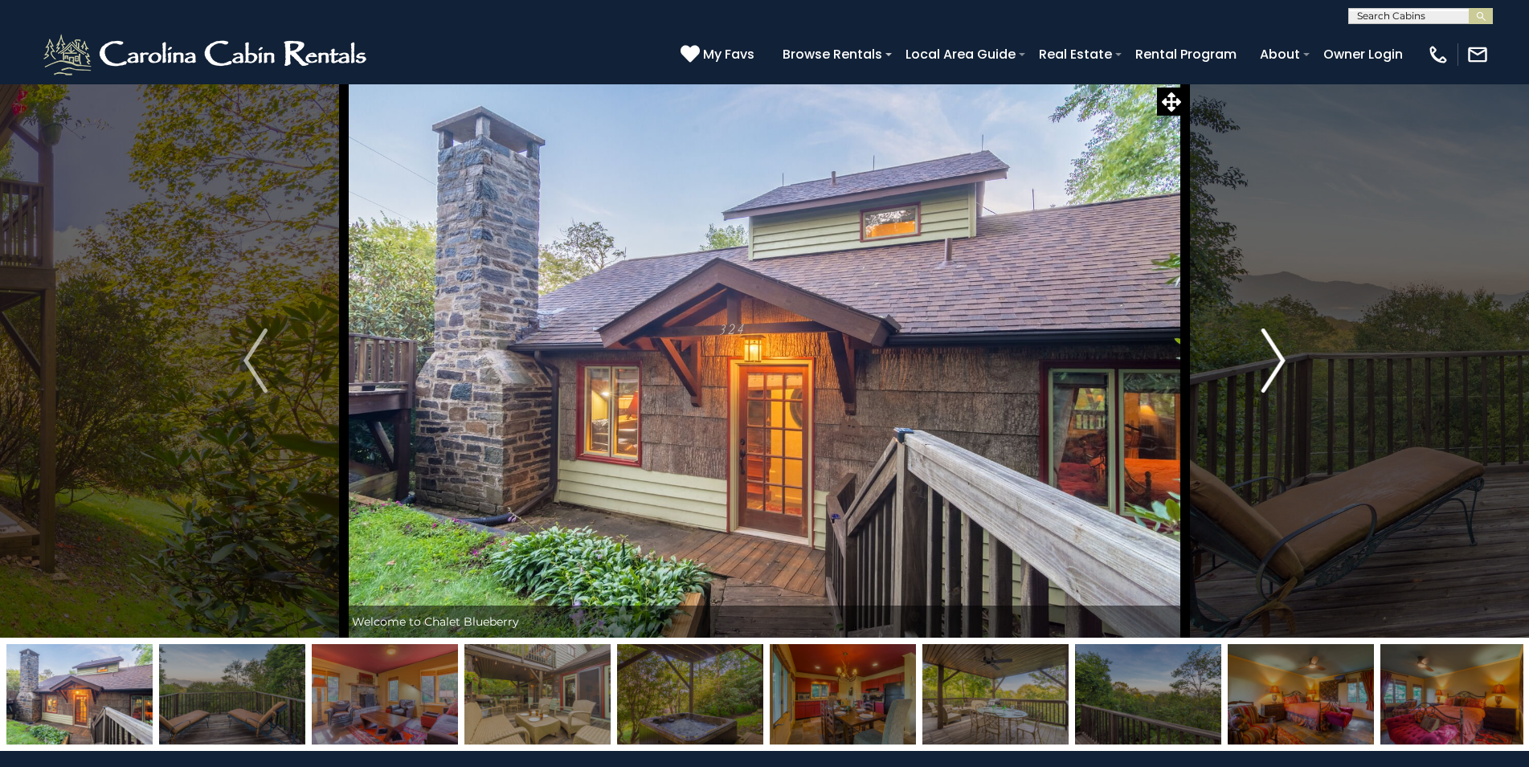
click at [1275, 360] on img "Next" at bounding box center [1273, 361] width 24 height 64
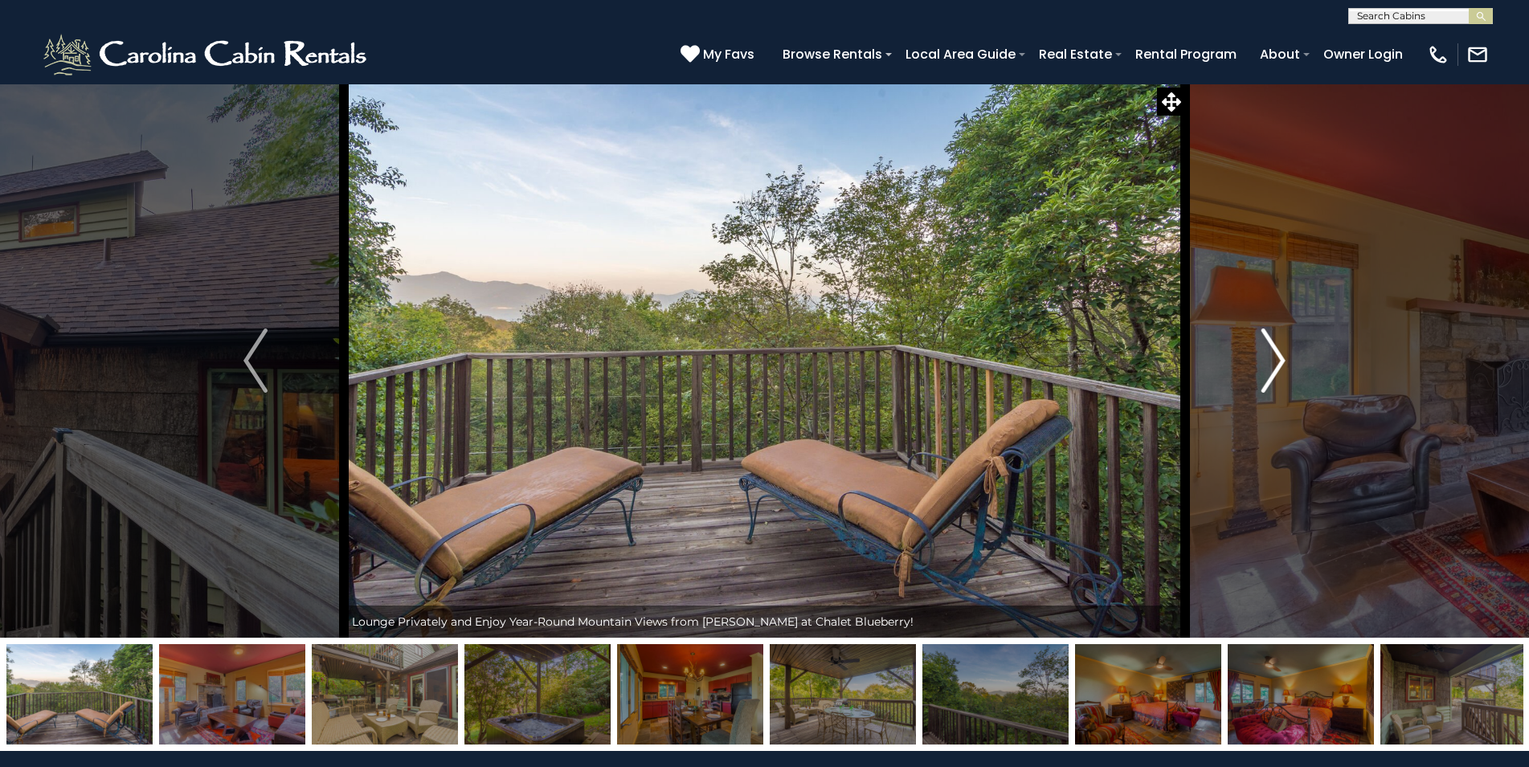
click at [1275, 360] on img "Next" at bounding box center [1273, 361] width 24 height 64
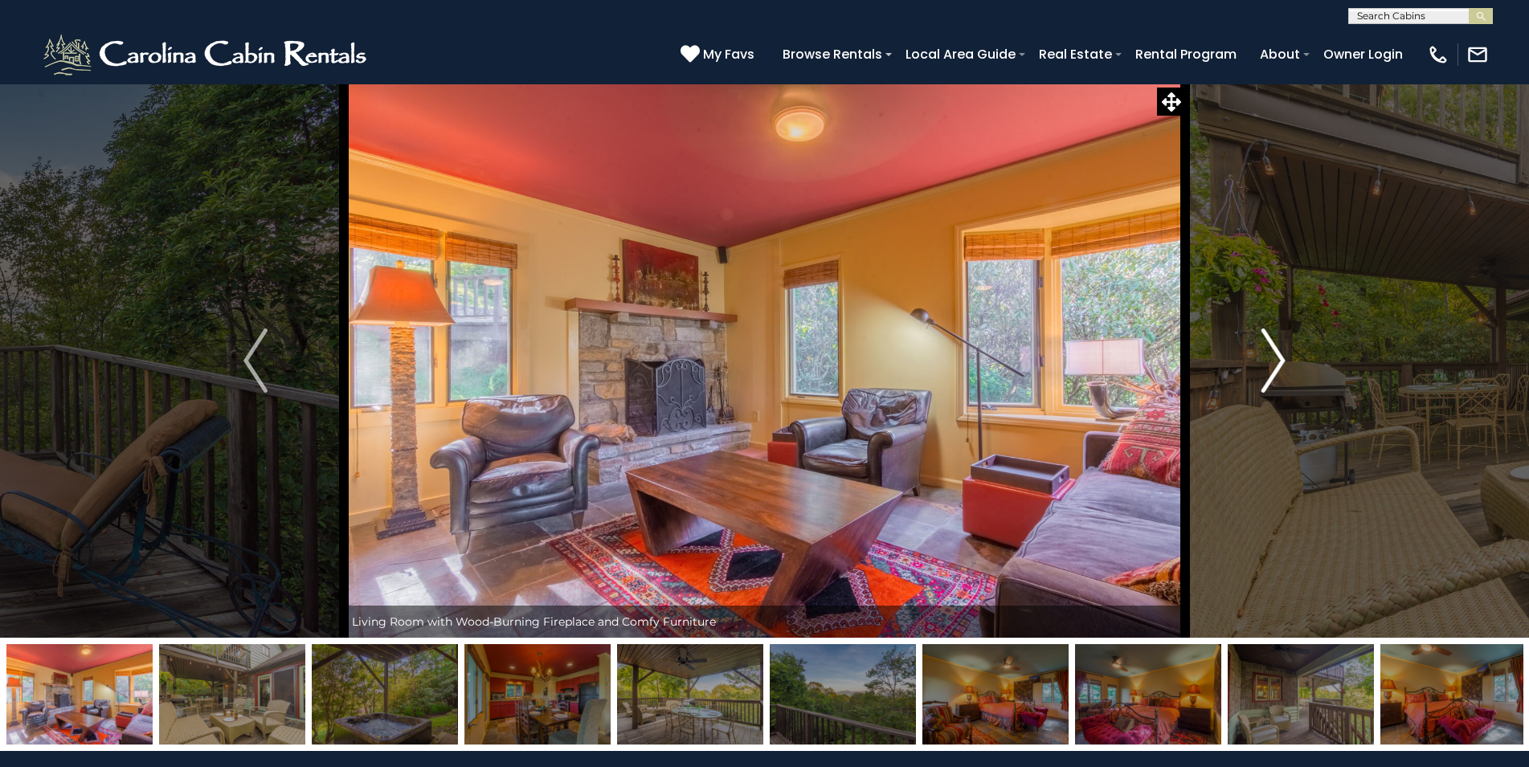
click at [1274, 360] on img "Next" at bounding box center [1273, 361] width 24 height 64
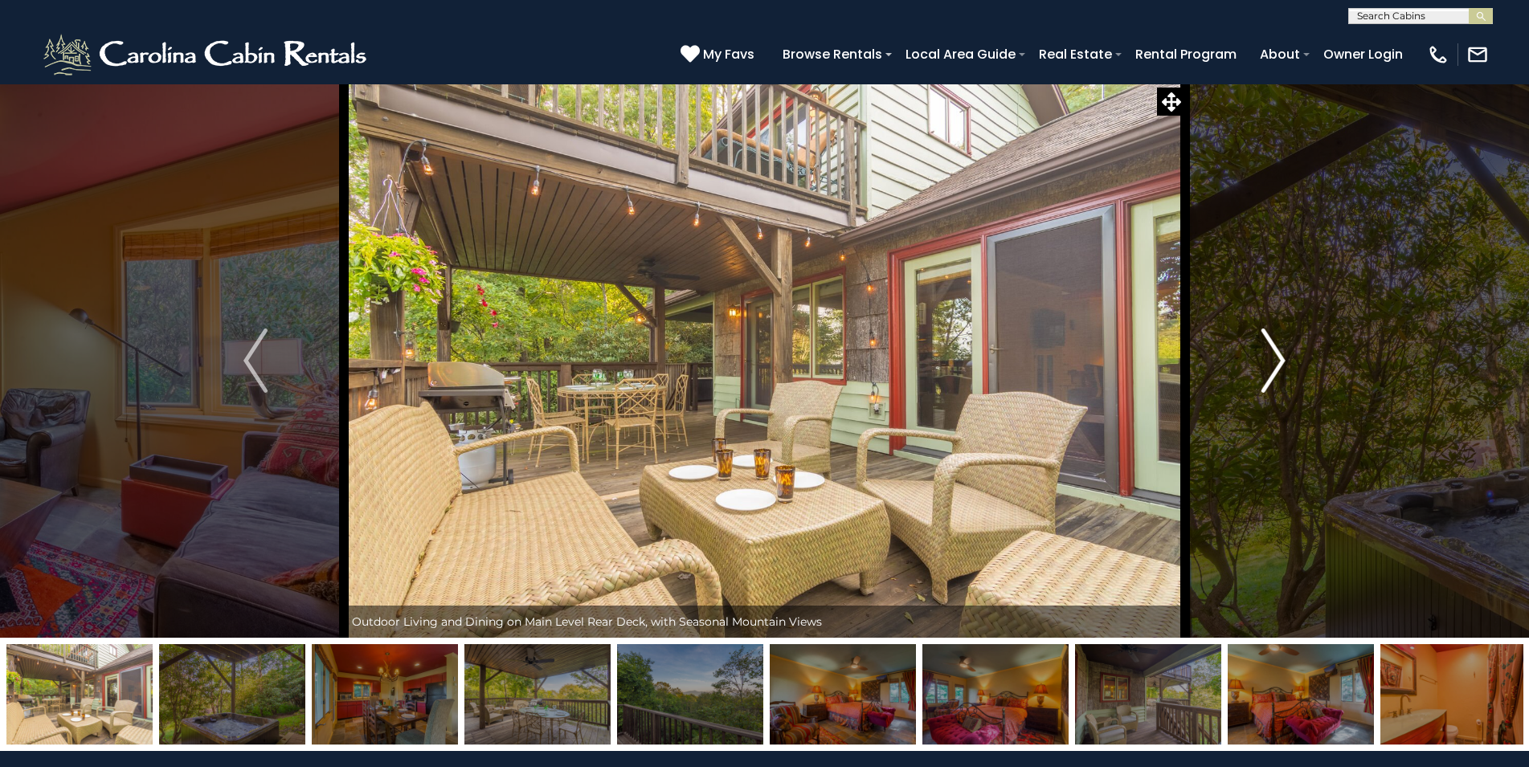
click at [1271, 360] on img "Next" at bounding box center [1273, 361] width 24 height 64
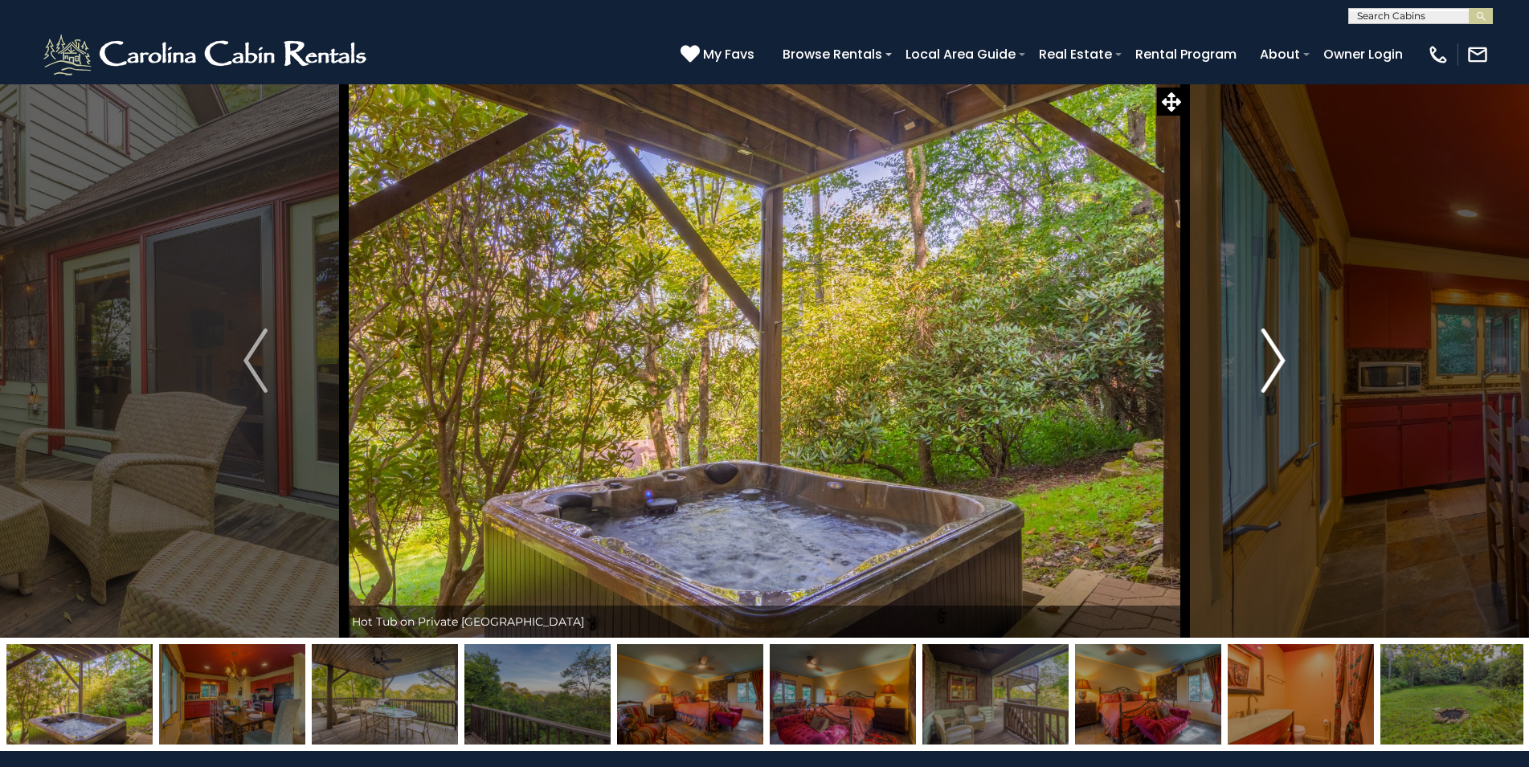
click at [1271, 360] on img "Next" at bounding box center [1273, 361] width 24 height 64
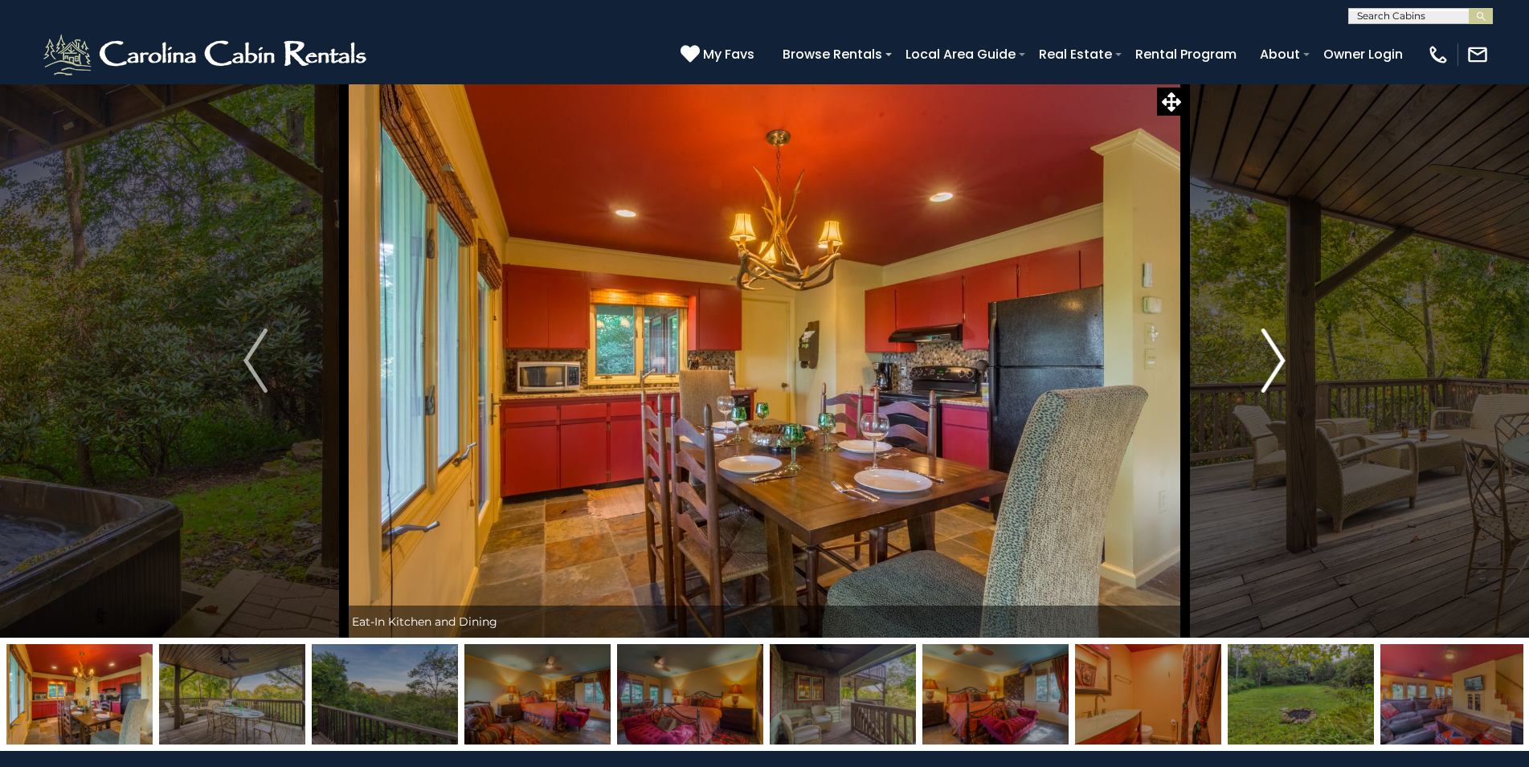
click at [1271, 360] on img "Next" at bounding box center [1273, 361] width 24 height 64
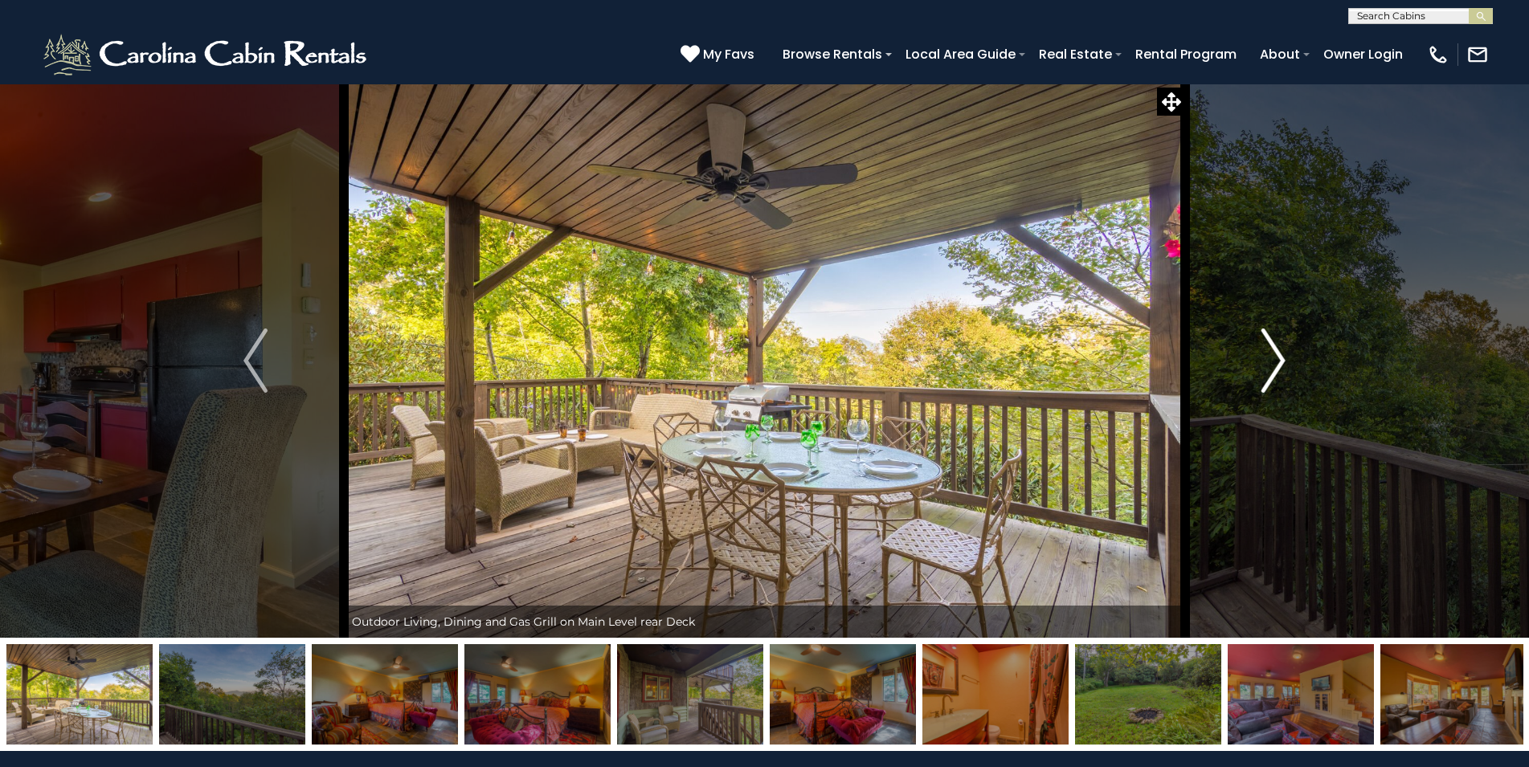
click at [1271, 360] on img "Next" at bounding box center [1273, 361] width 24 height 64
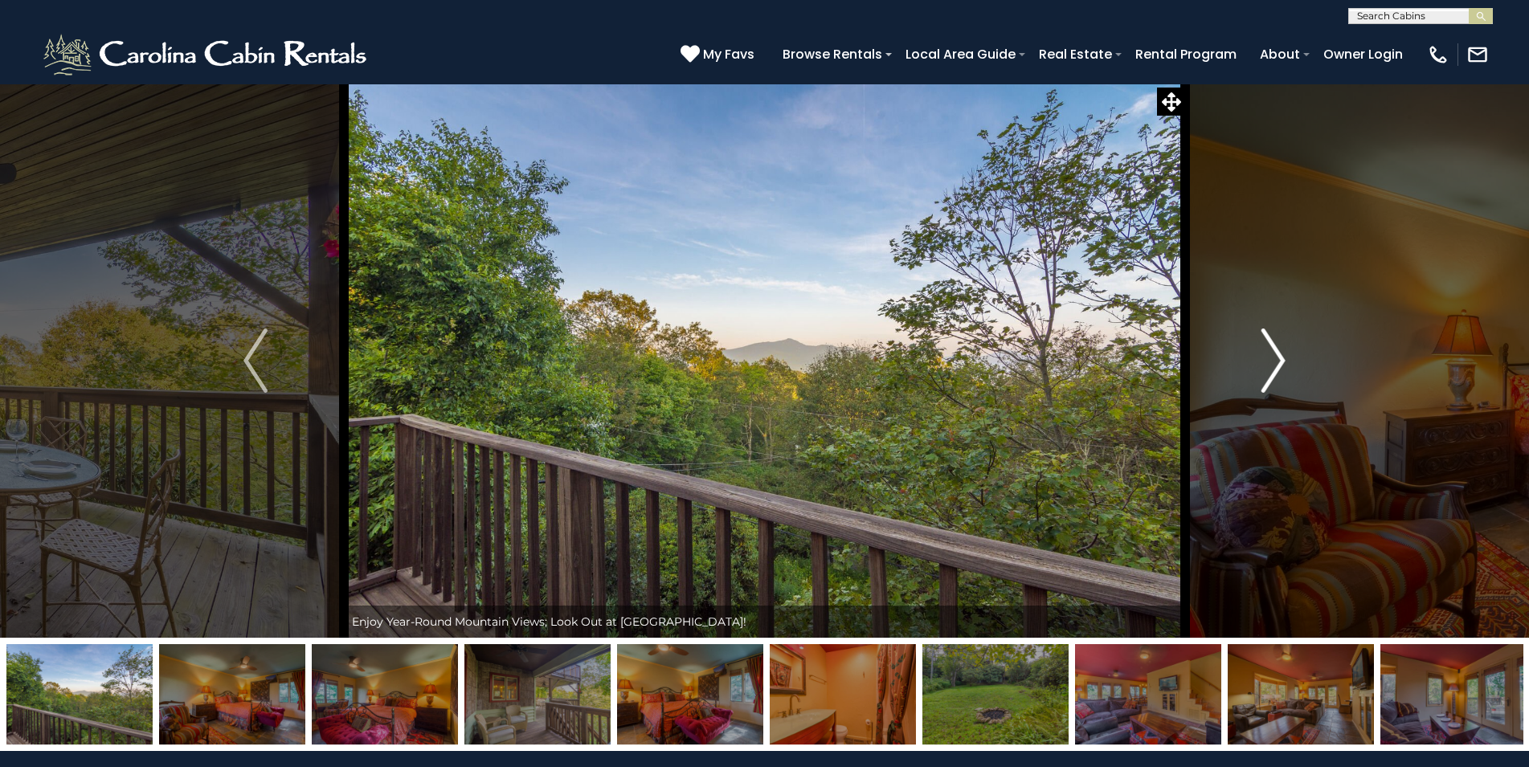
click at [1271, 360] on img "Next" at bounding box center [1273, 361] width 24 height 64
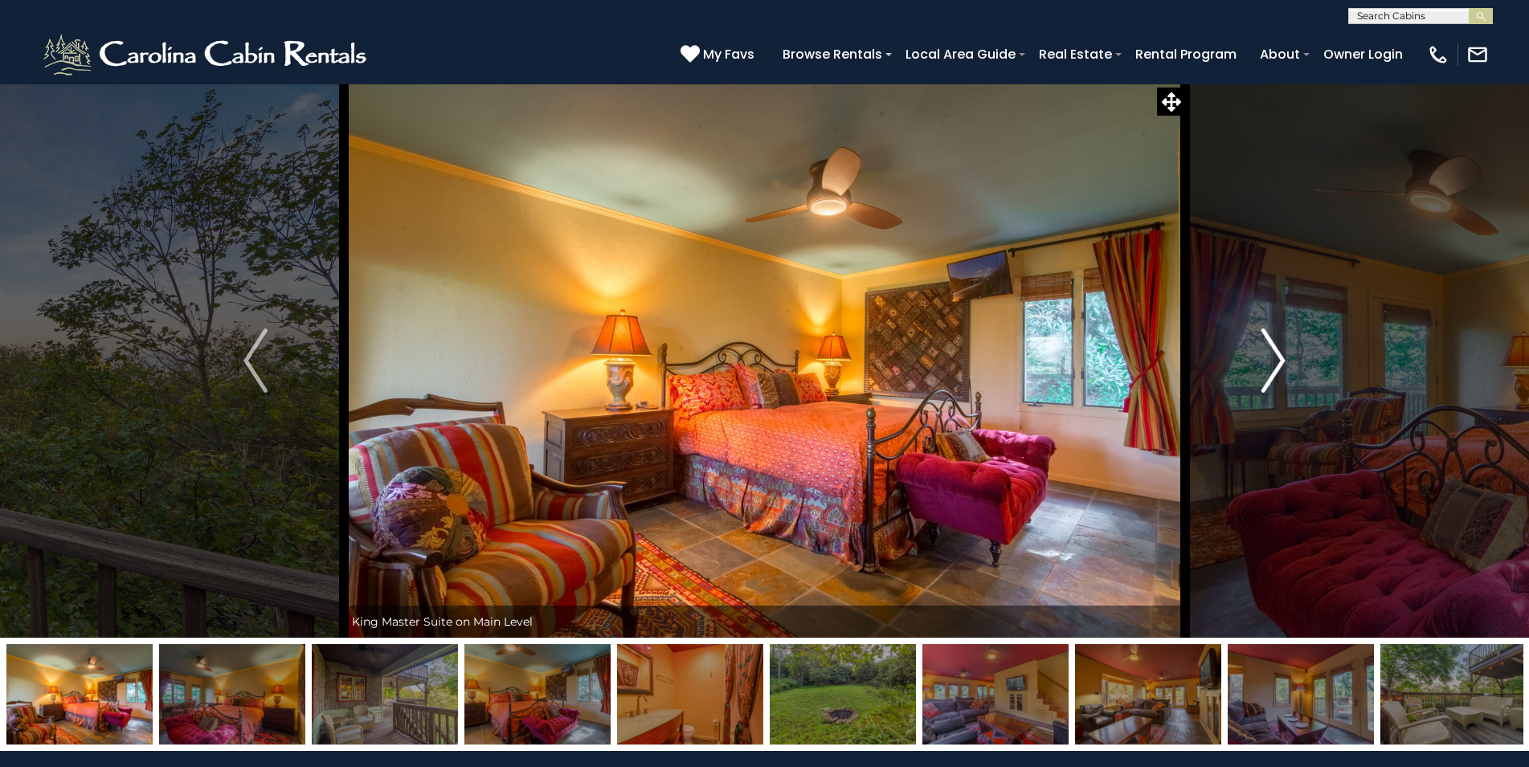
click at [1271, 360] on img "Next" at bounding box center [1273, 361] width 24 height 64
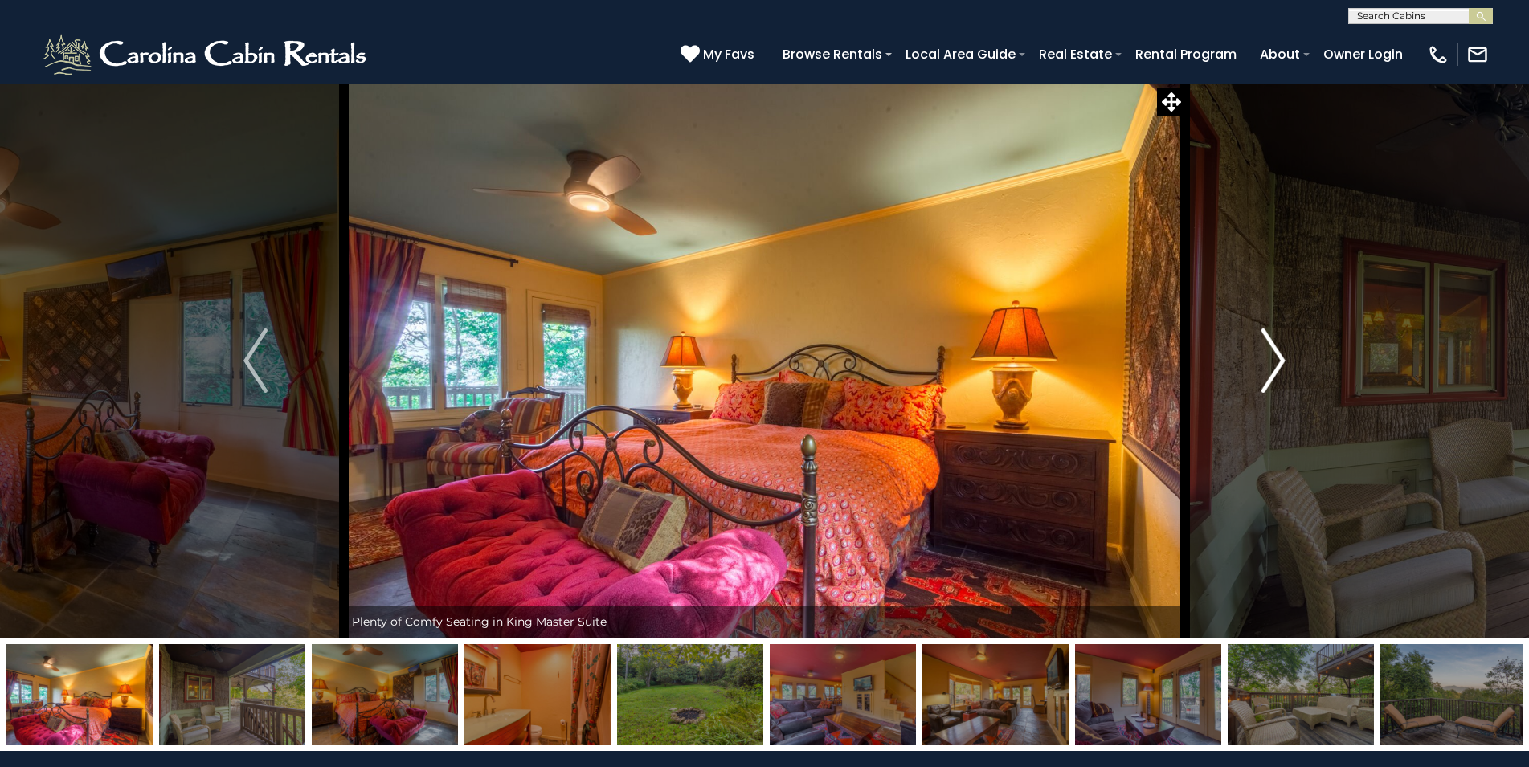
click at [1271, 360] on img "Next" at bounding box center [1273, 361] width 24 height 64
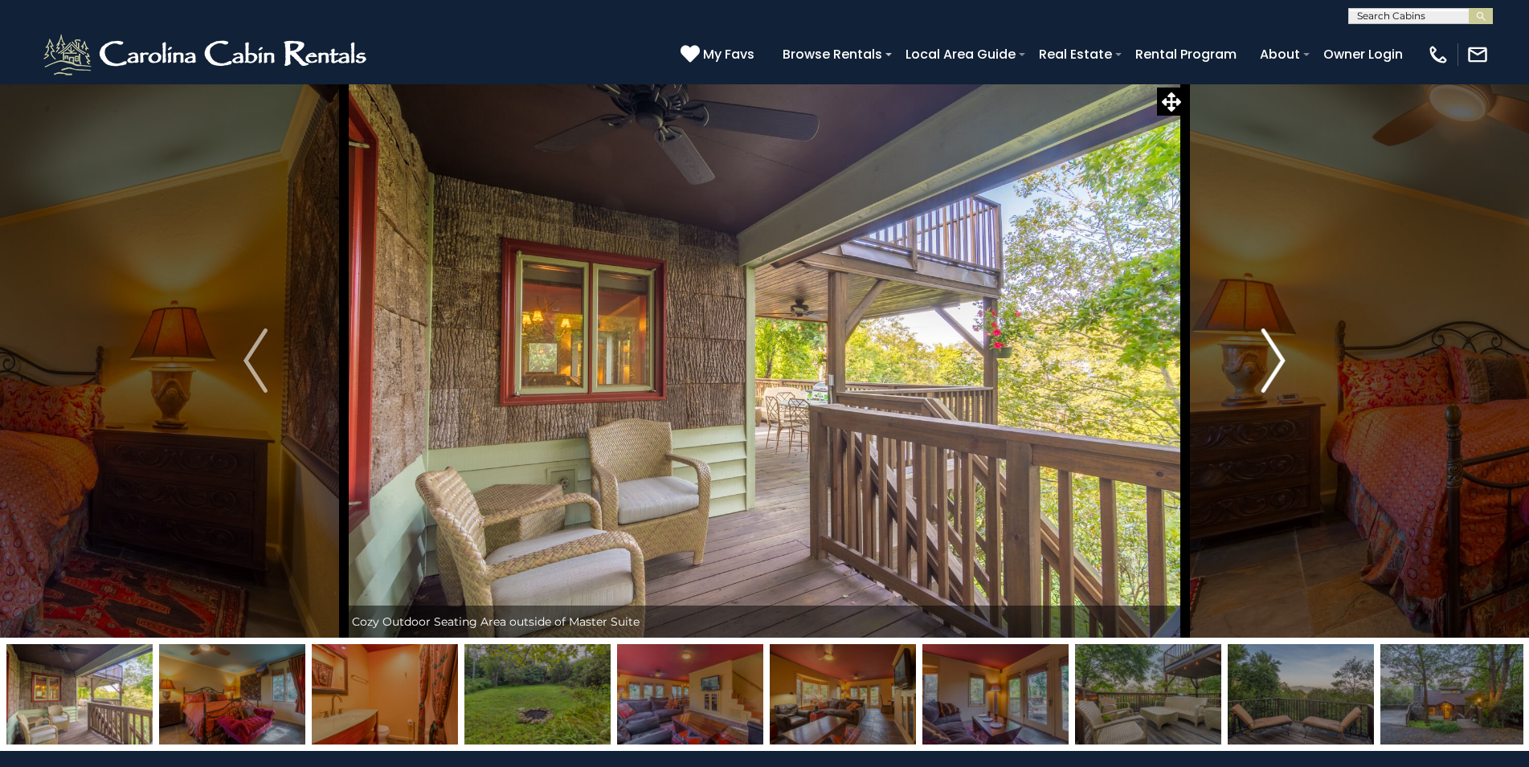
click at [1271, 360] on img "Next" at bounding box center [1273, 361] width 24 height 64
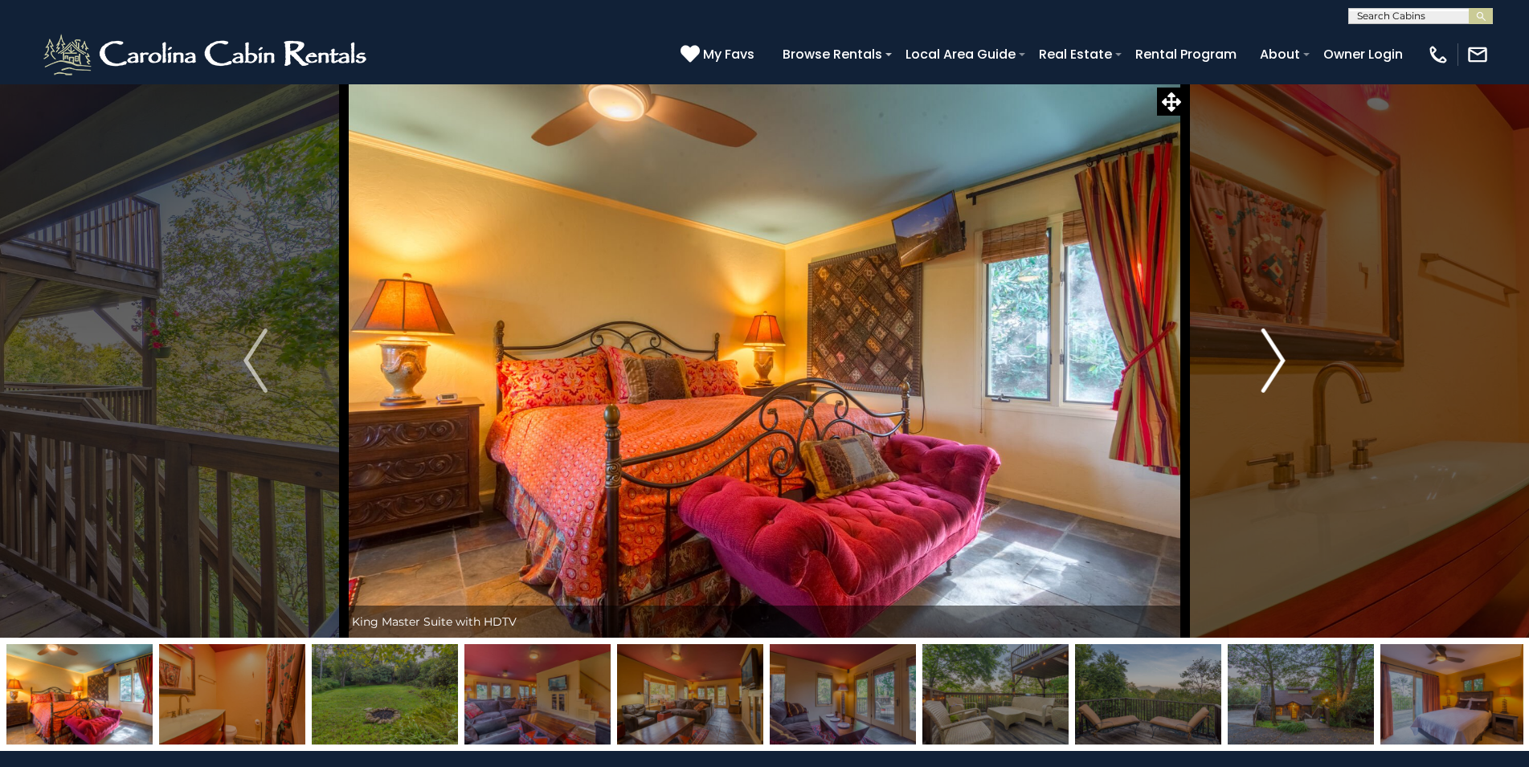
click at [1271, 360] on img "Next" at bounding box center [1273, 361] width 24 height 64
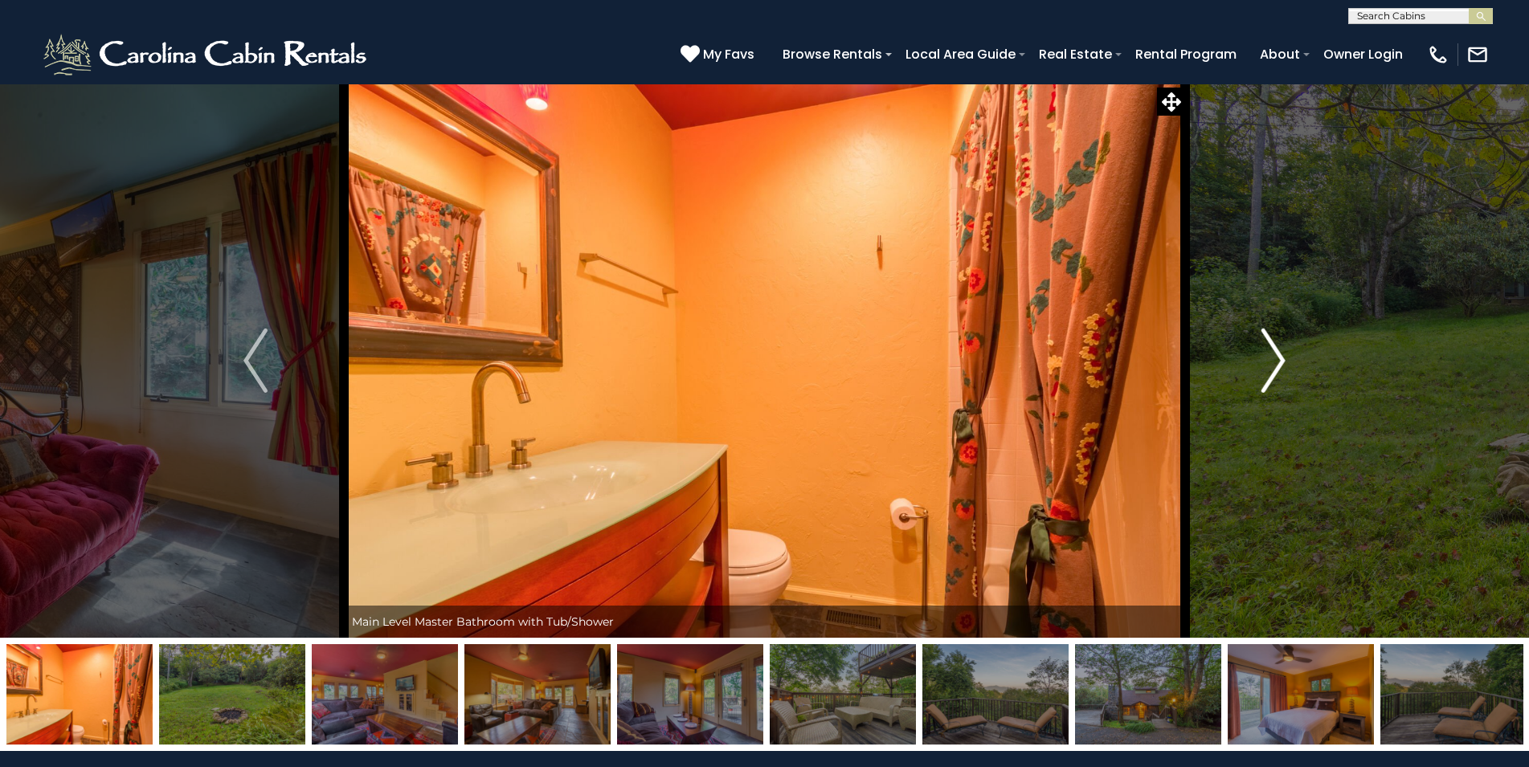
click at [1271, 360] on img "Next" at bounding box center [1273, 361] width 24 height 64
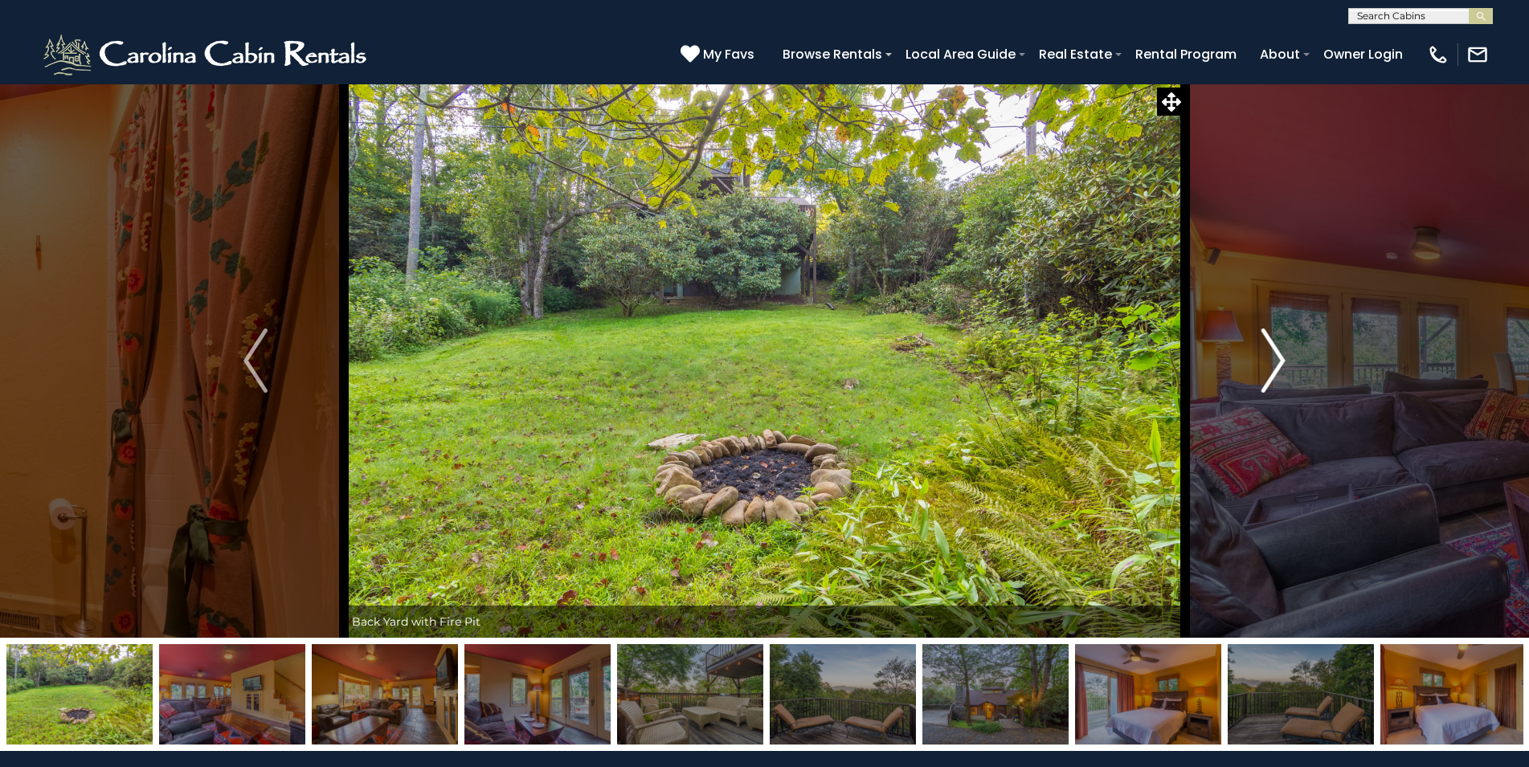
click at [1271, 360] on img "Next" at bounding box center [1273, 361] width 24 height 64
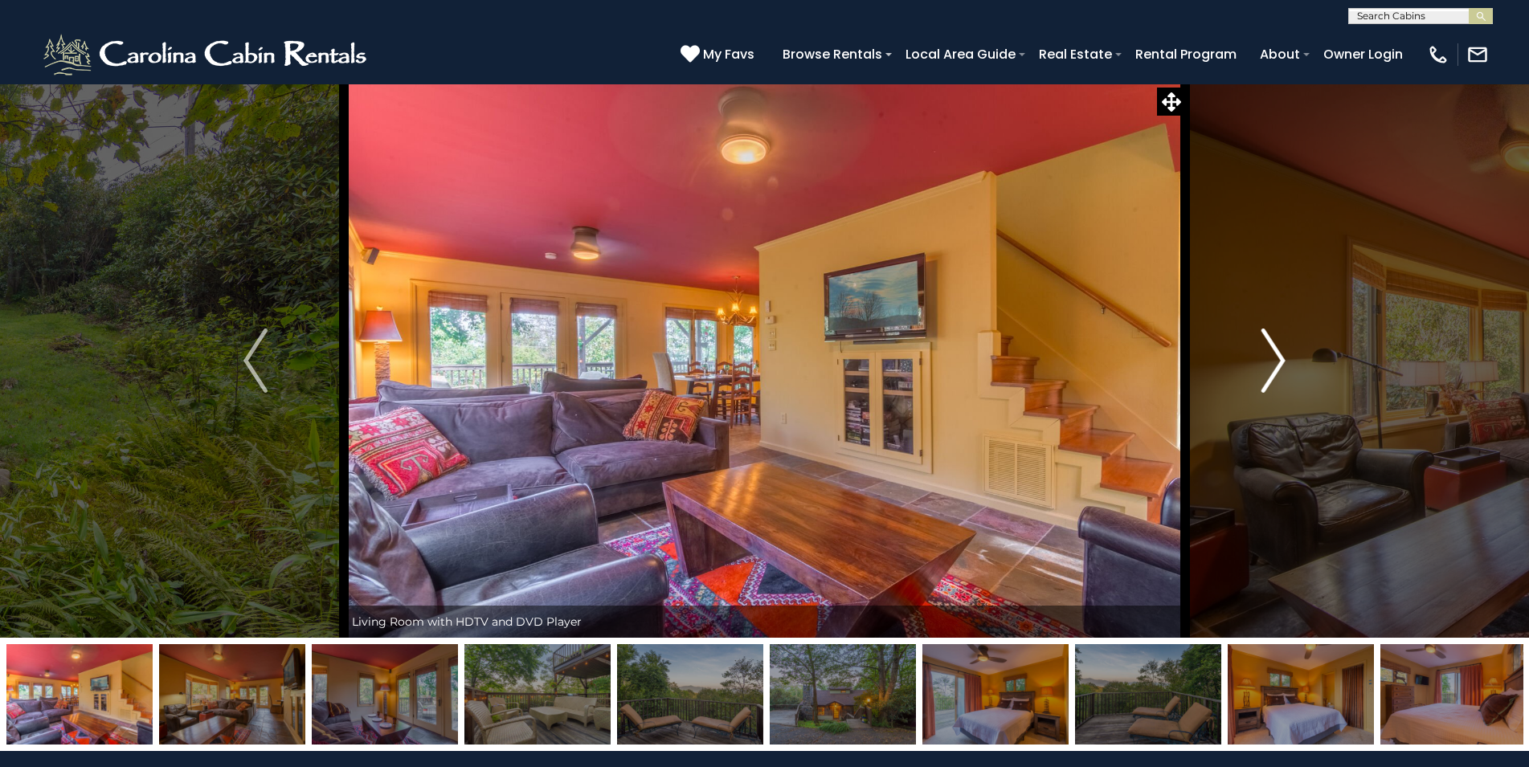
click at [1271, 360] on img "Next" at bounding box center [1273, 361] width 24 height 64
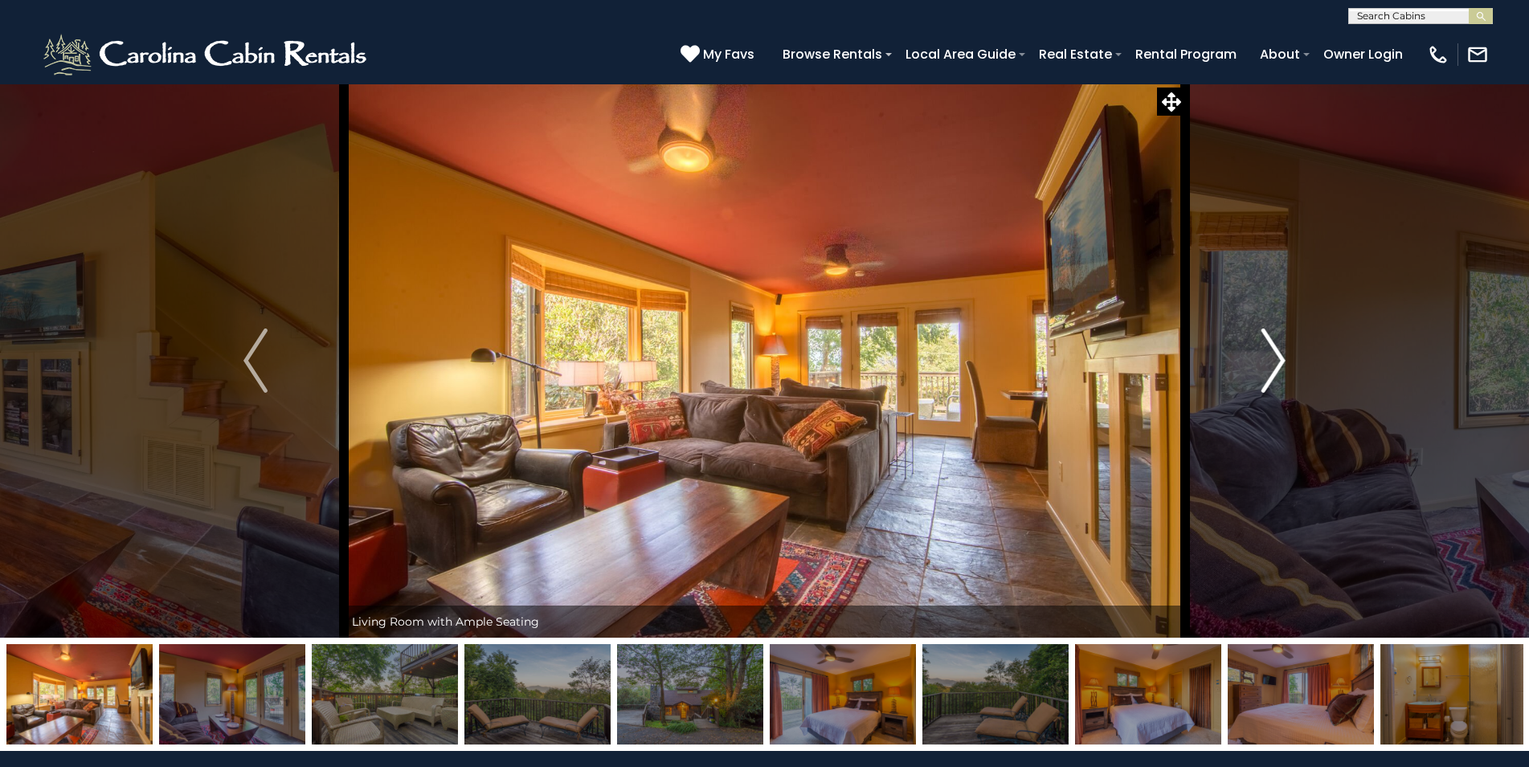
click at [1271, 360] on img "Next" at bounding box center [1273, 361] width 24 height 64
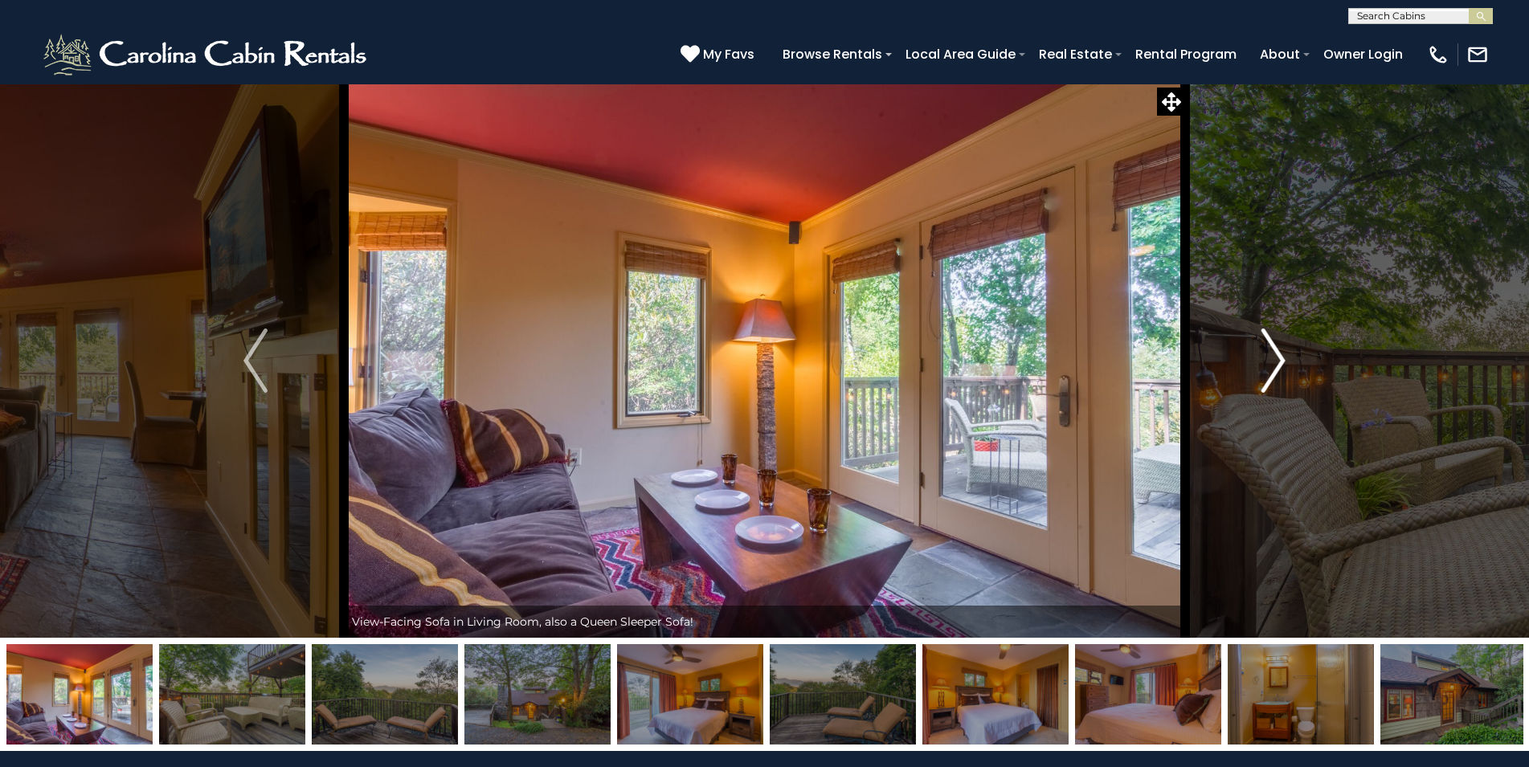
click at [1271, 360] on img "Next" at bounding box center [1273, 361] width 24 height 64
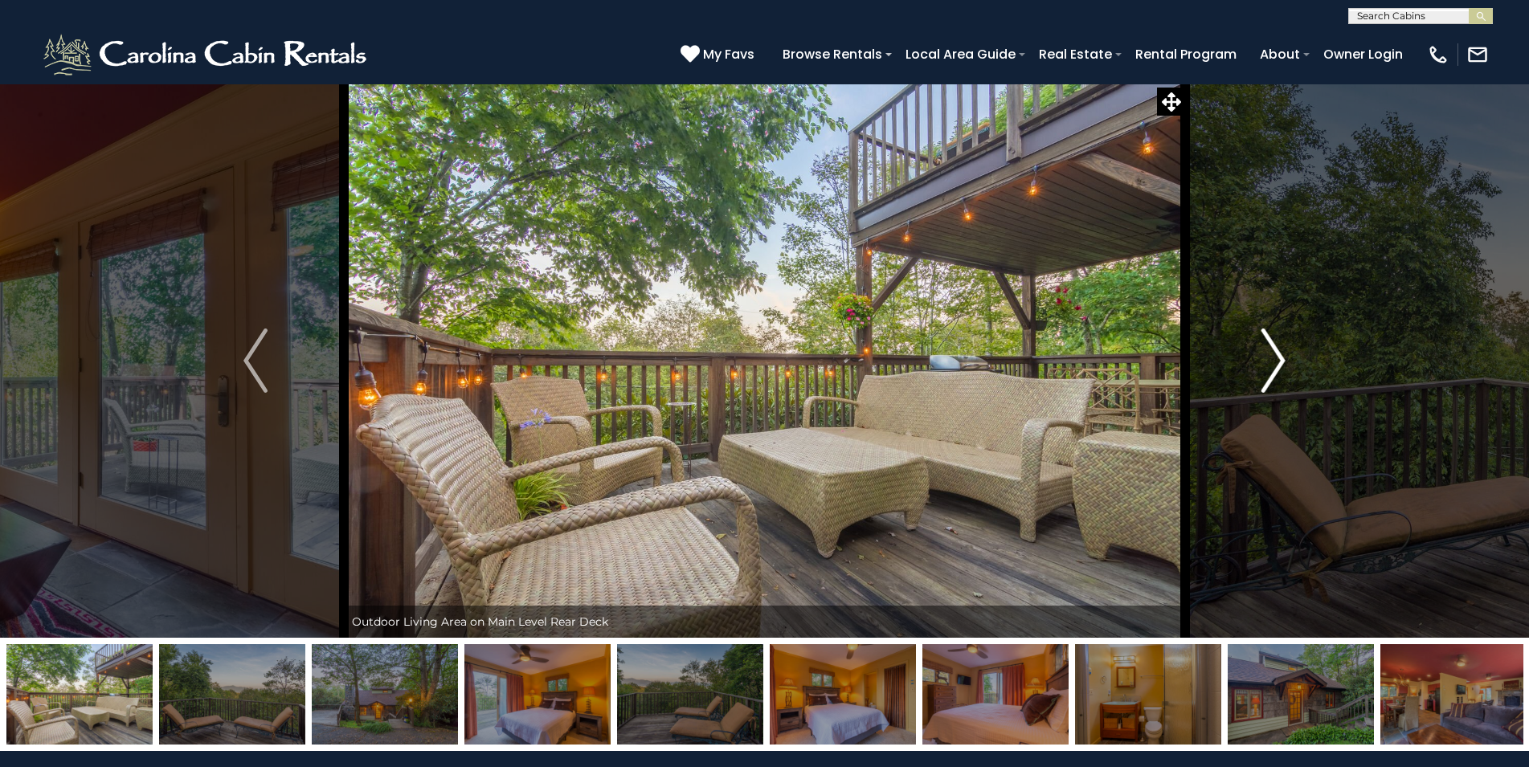
click at [1271, 360] on img "Next" at bounding box center [1273, 361] width 24 height 64
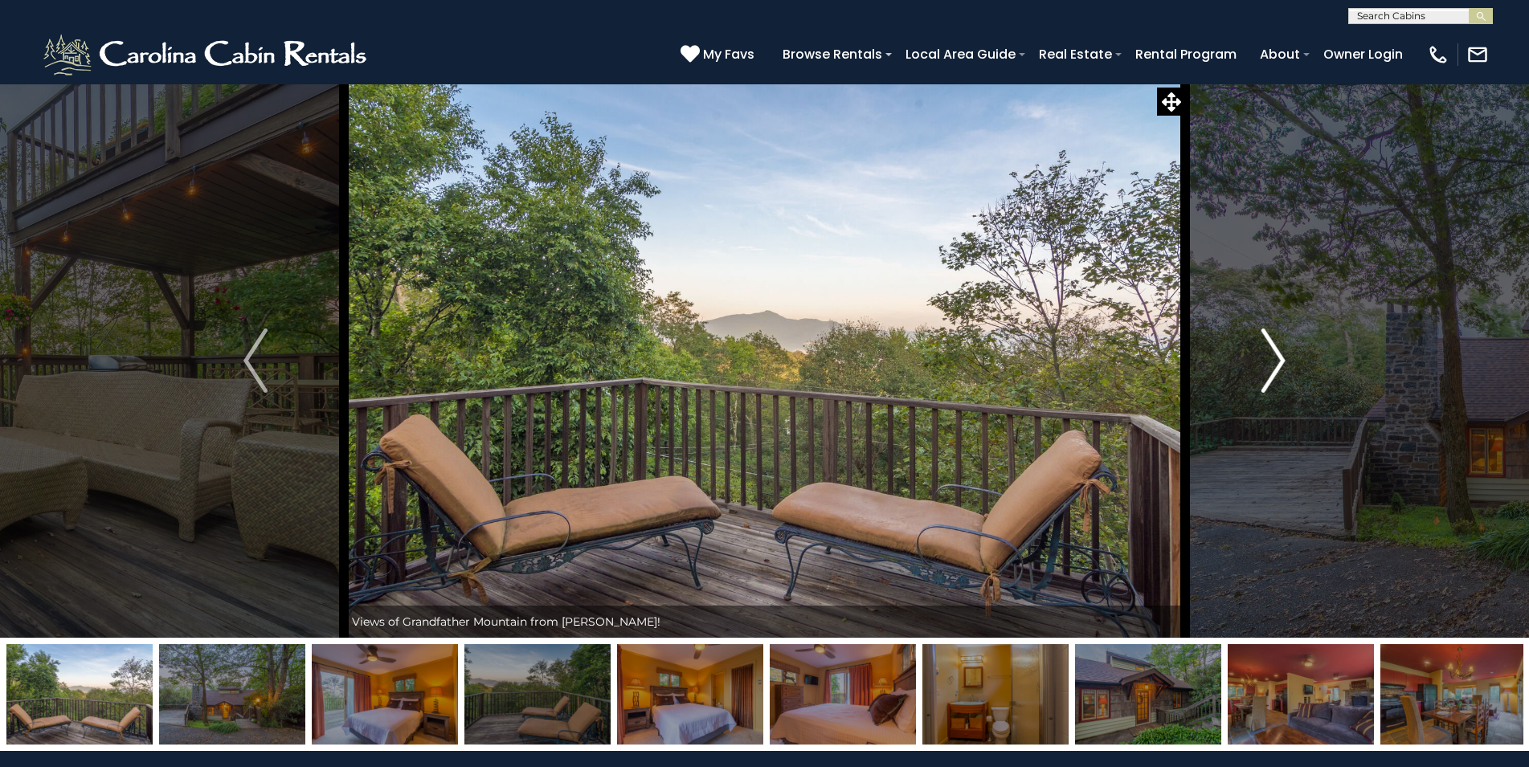
click at [1271, 360] on img "Next" at bounding box center [1273, 361] width 24 height 64
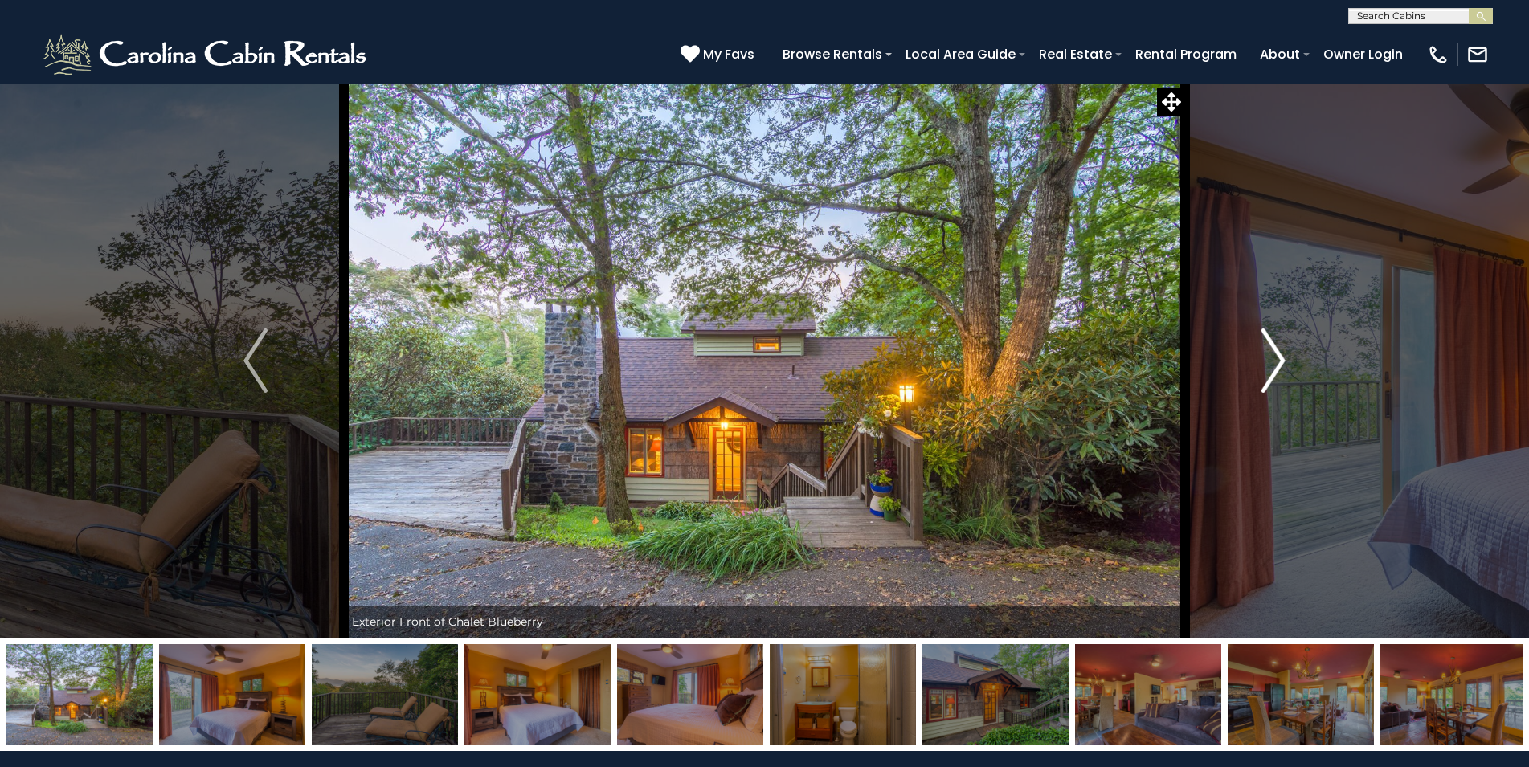
click at [1271, 360] on img "Next" at bounding box center [1273, 361] width 24 height 64
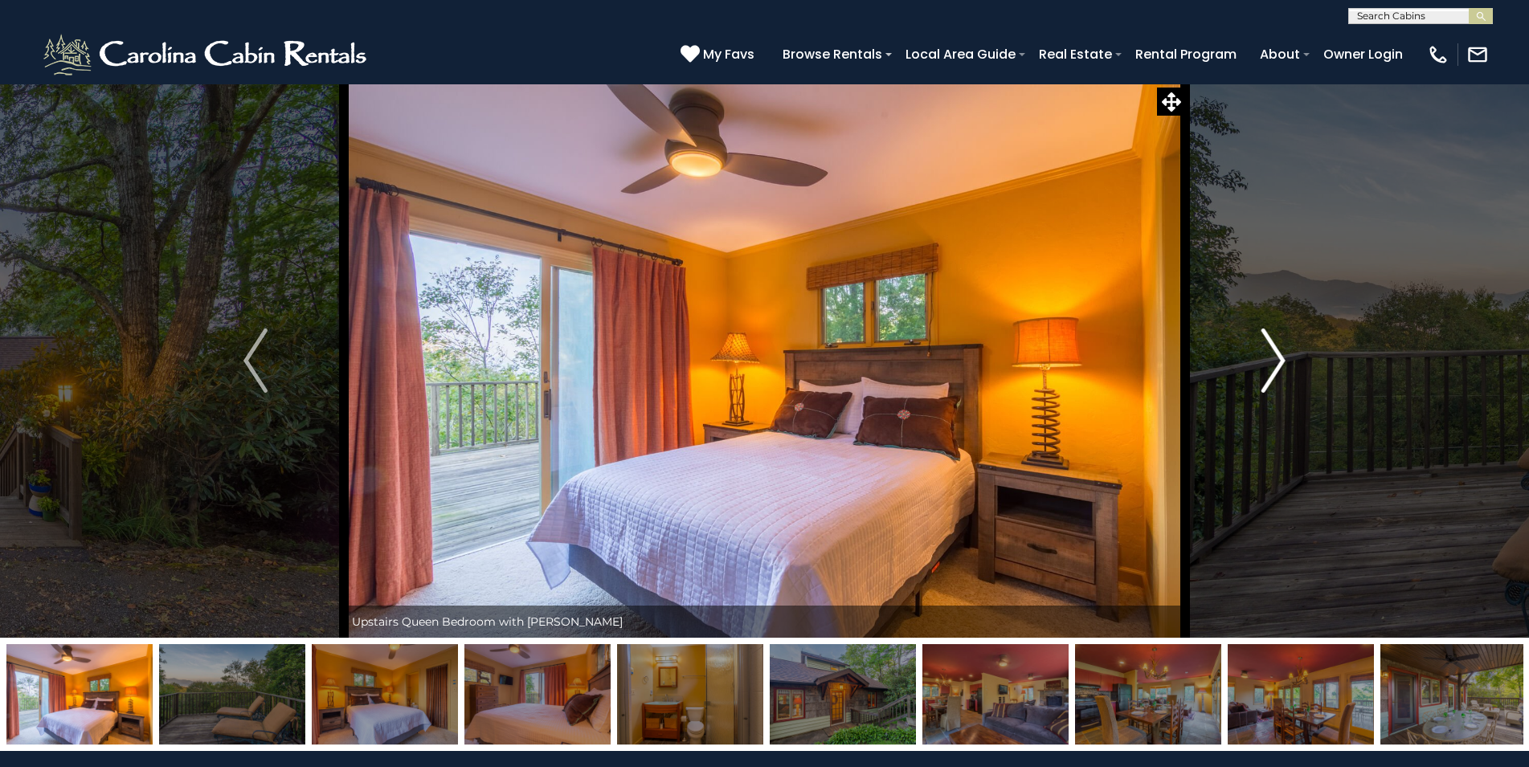
click at [1271, 360] on img "Next" at bounding box center [1273, 361] width 24 height 64
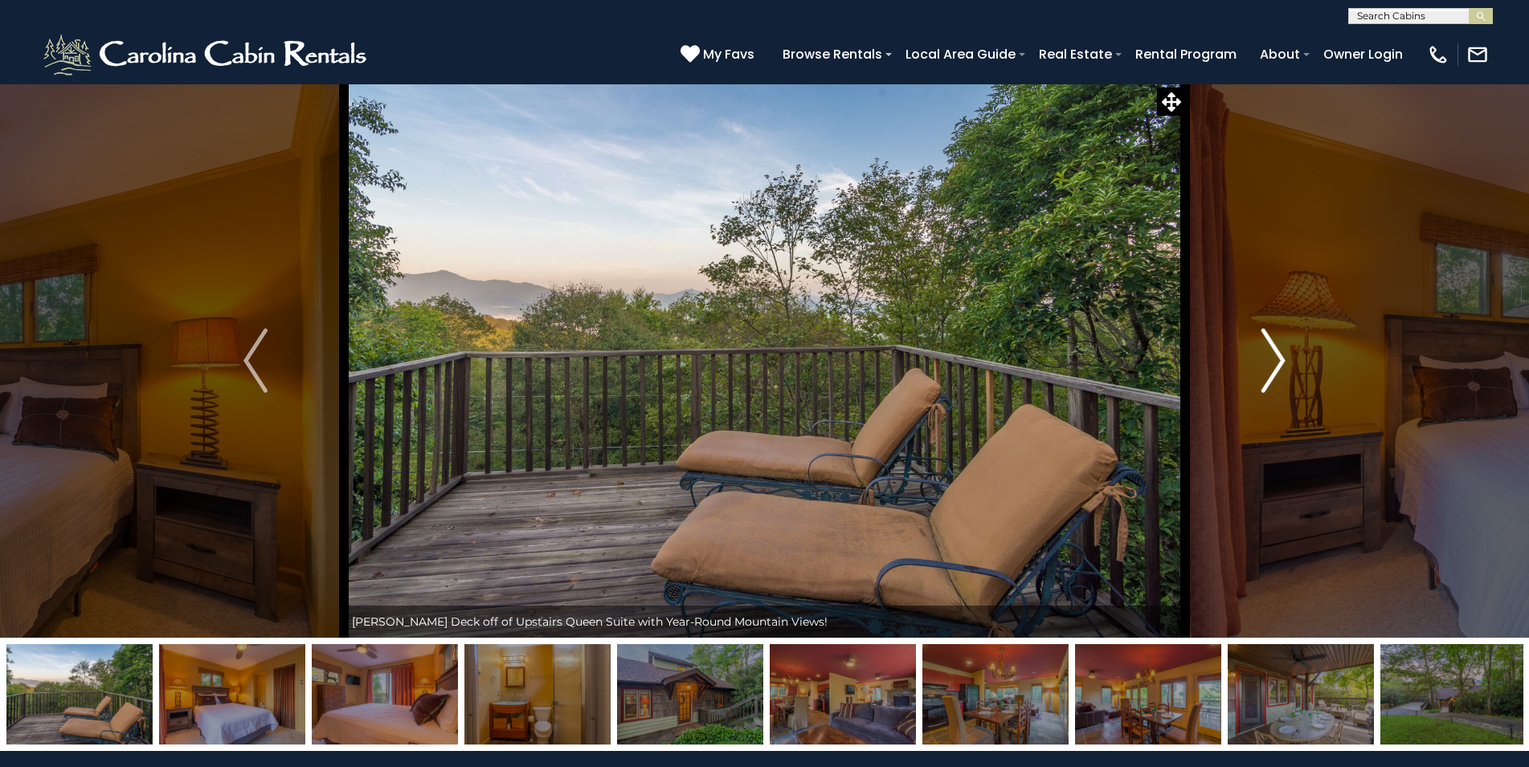
click at [1271, 360] on img "Next" at bounding box center [1273, 361] width 24 height 64
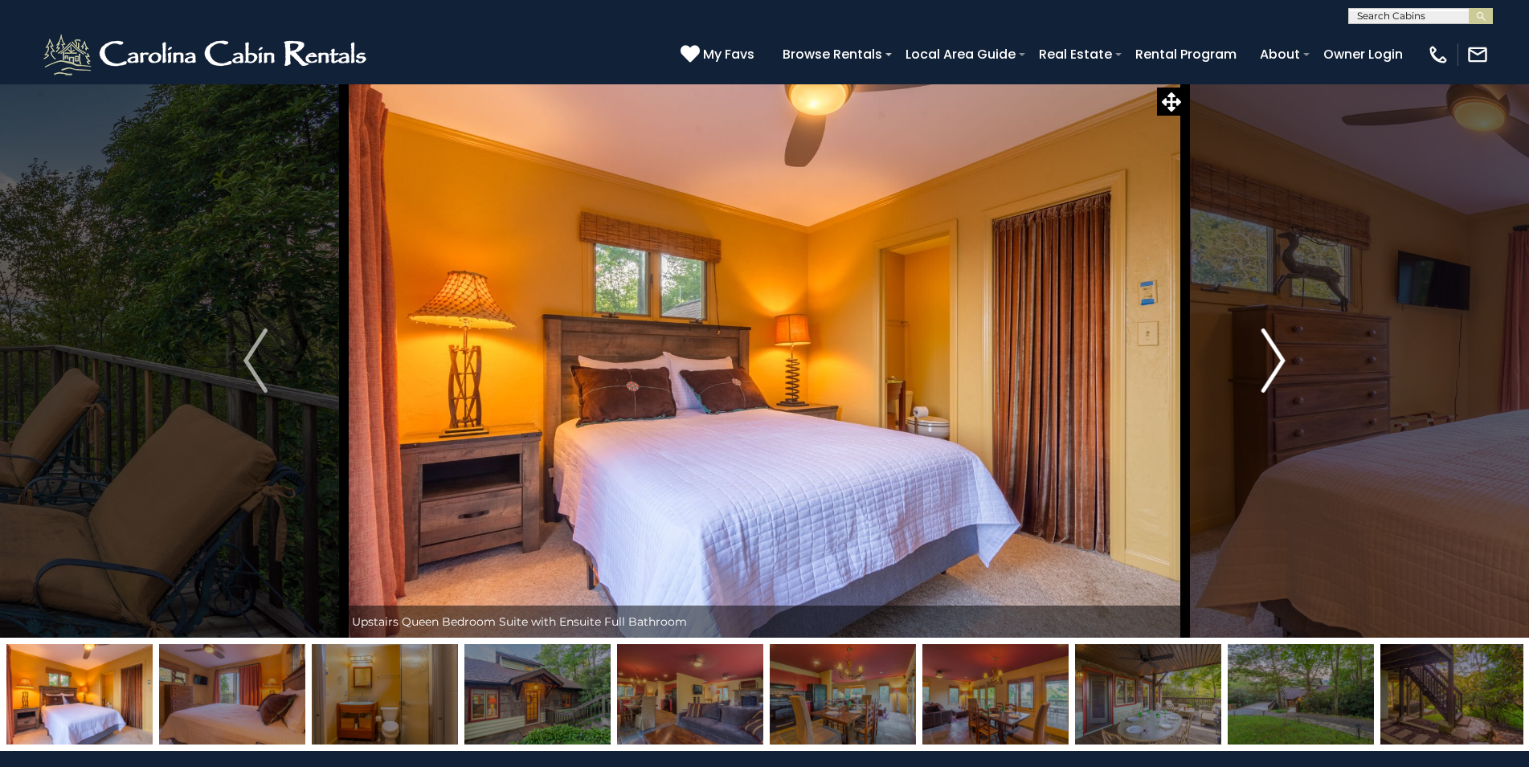
click at [1271, 360] on img "Next" at bounding box center [1273, 361] width 24 height 64
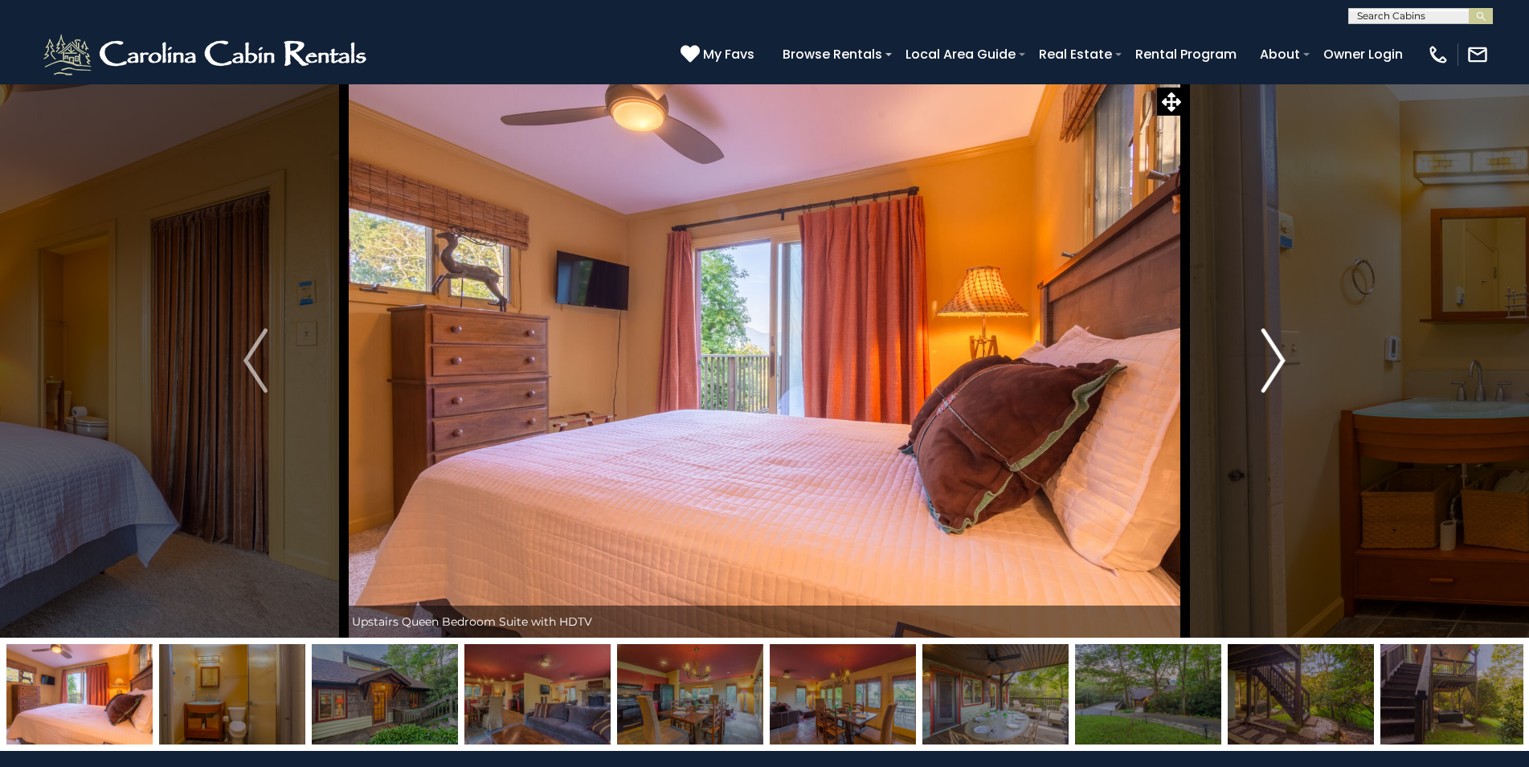
click at [1271, 360] on img "Next" at bounding box center [1273, 361] width 24 height 64
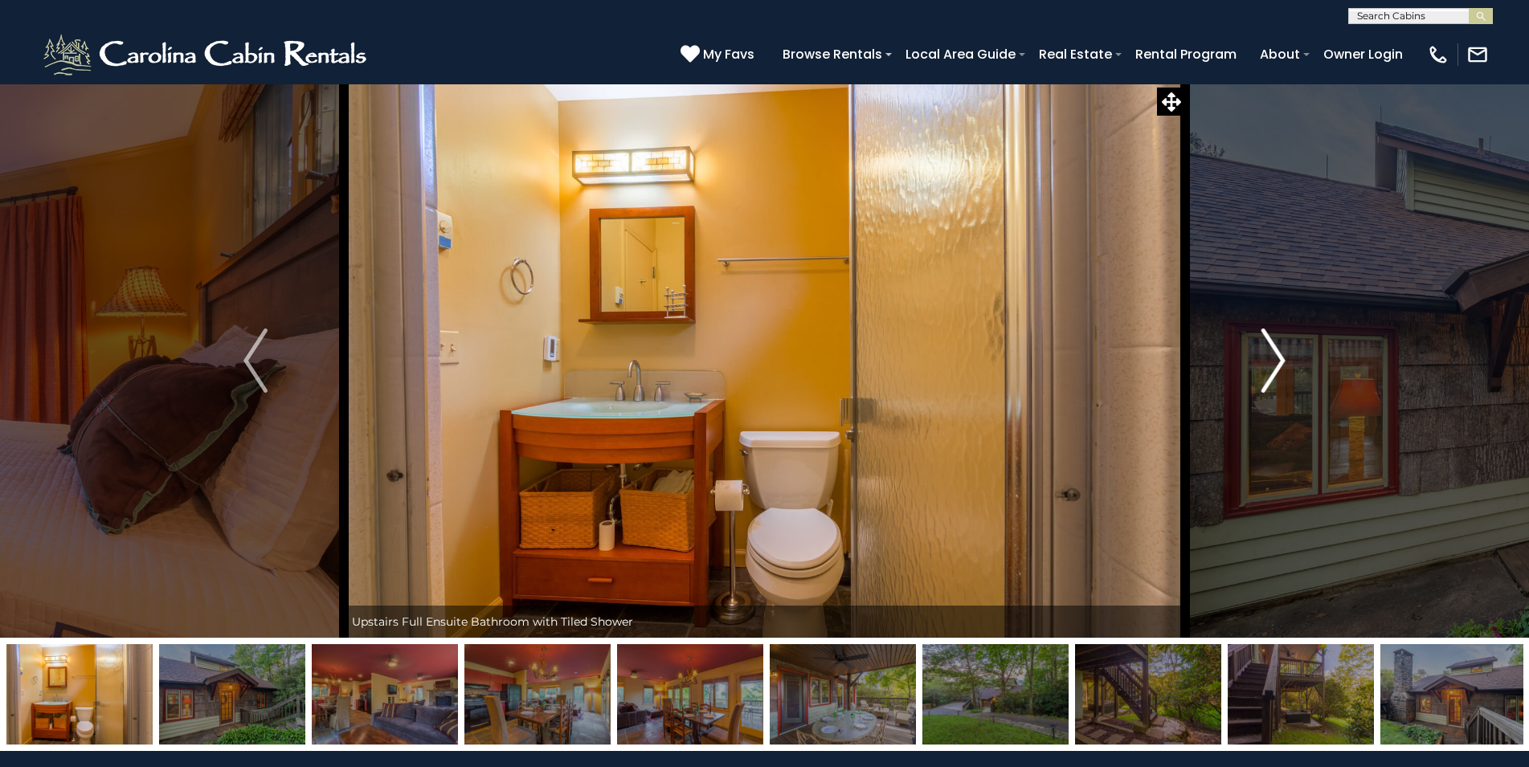
click at [1271, 360] on img "Next" at bounding box center [1273, 361] width 24 height 64
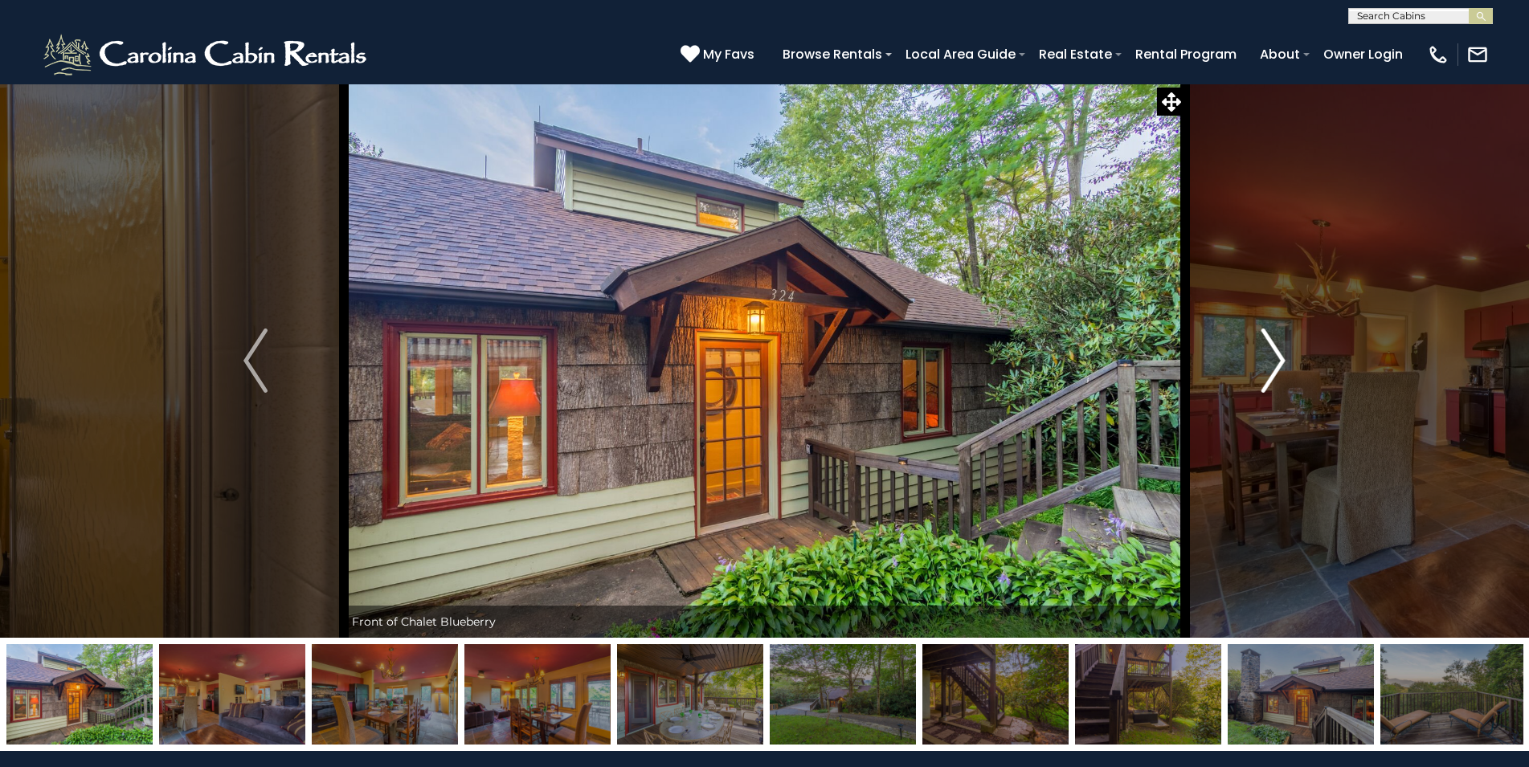
click at [1271, 360] on img "Next" at bounding box center [1273, 361] width 24 height 64
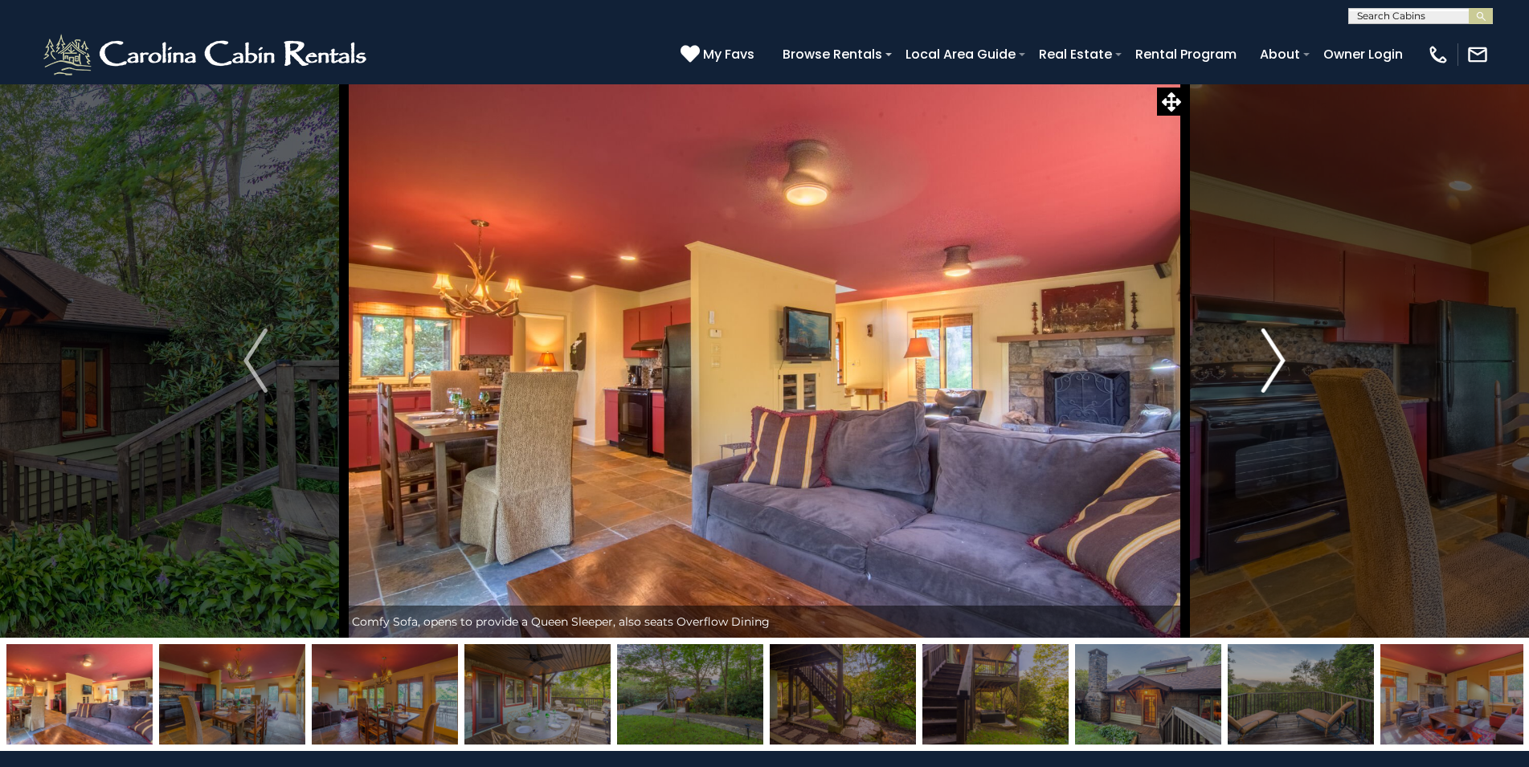
click at [1271, 360] on img "Next" at bounding box center [1273, 361] width 24 height 64
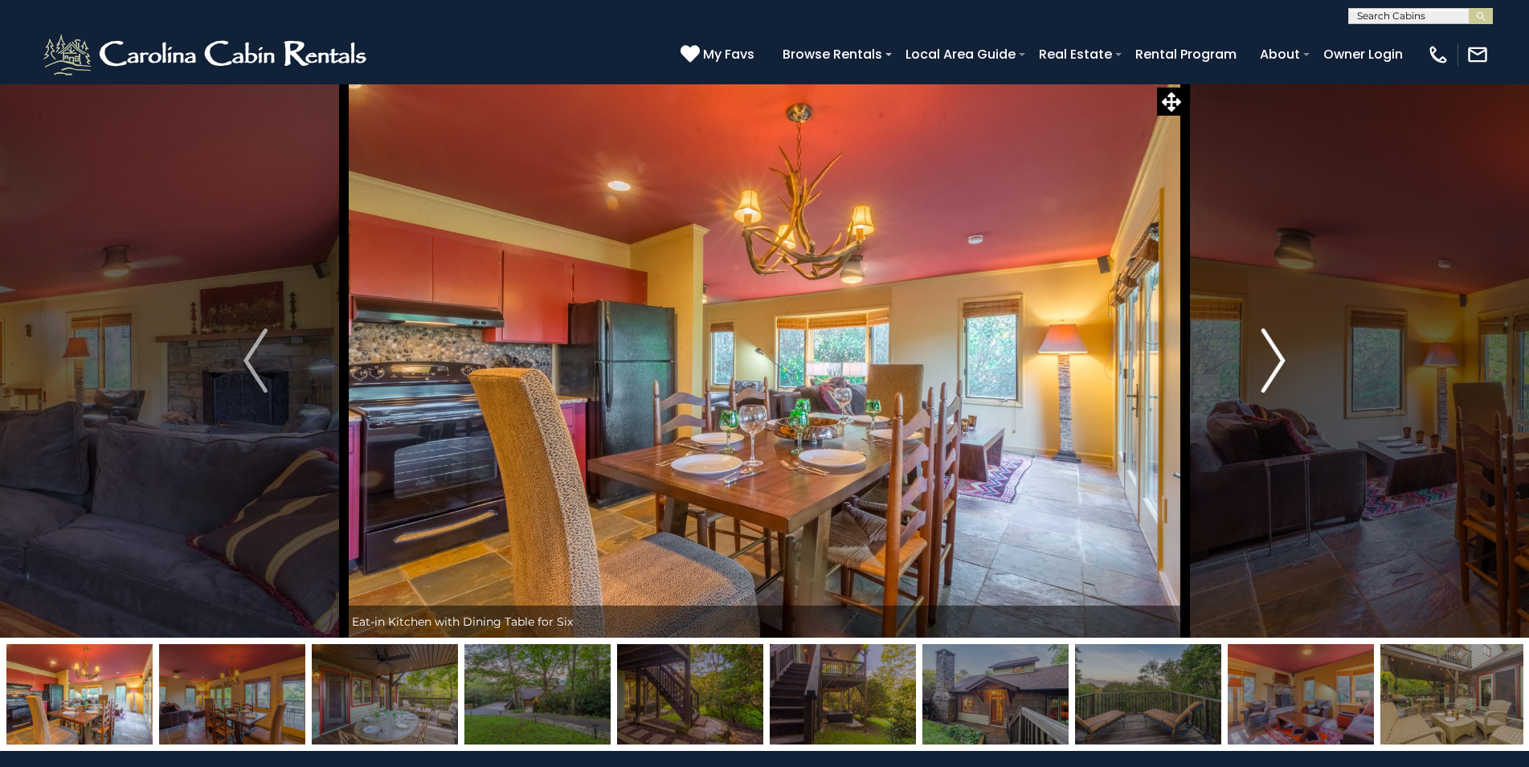
click at [1271, 360] on img "Next" at bounding box center [1273, 361] width 24 height 64
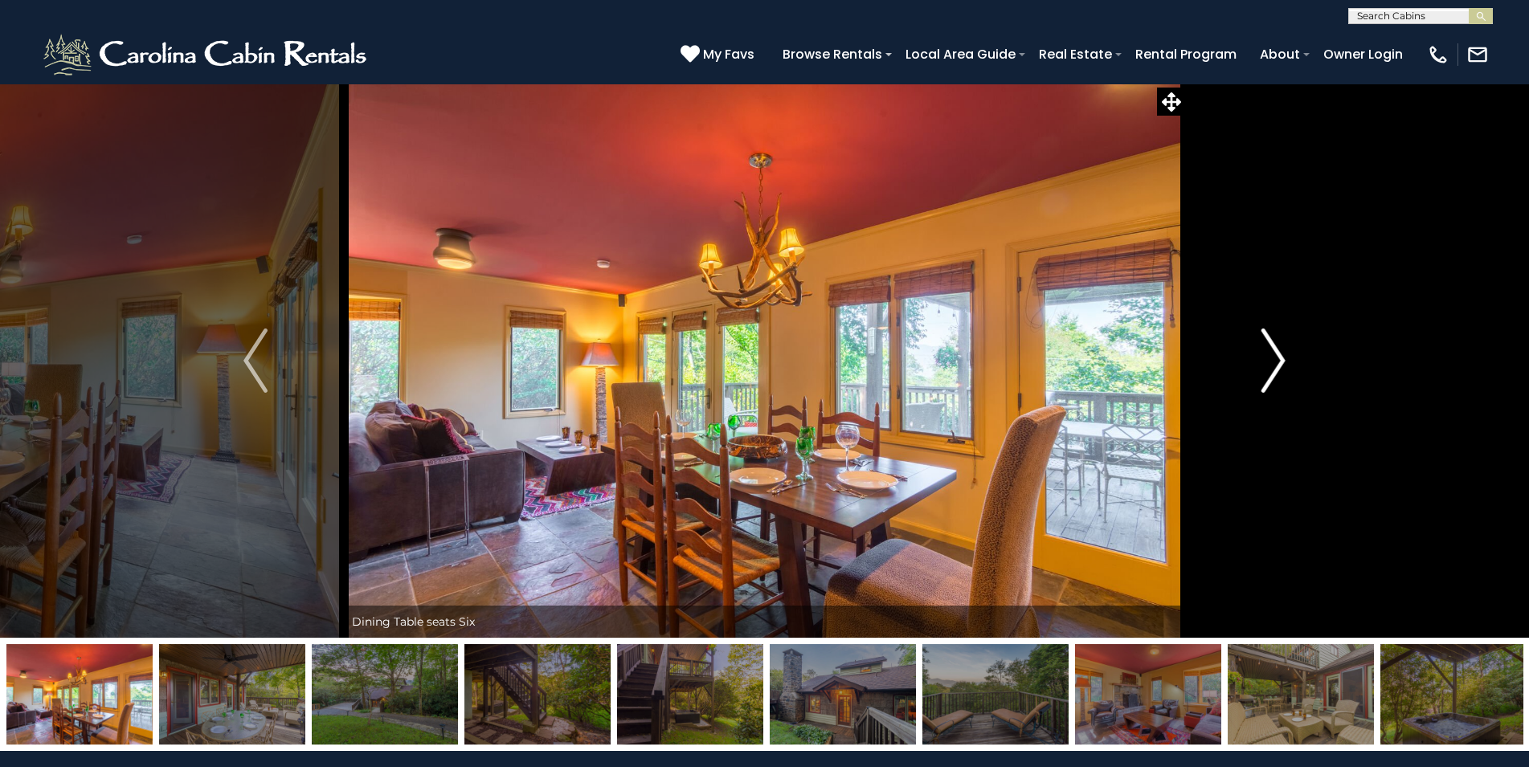
click at [1271, 360] on img "Next" at bounding box center [1273, 361] width 24 height 64
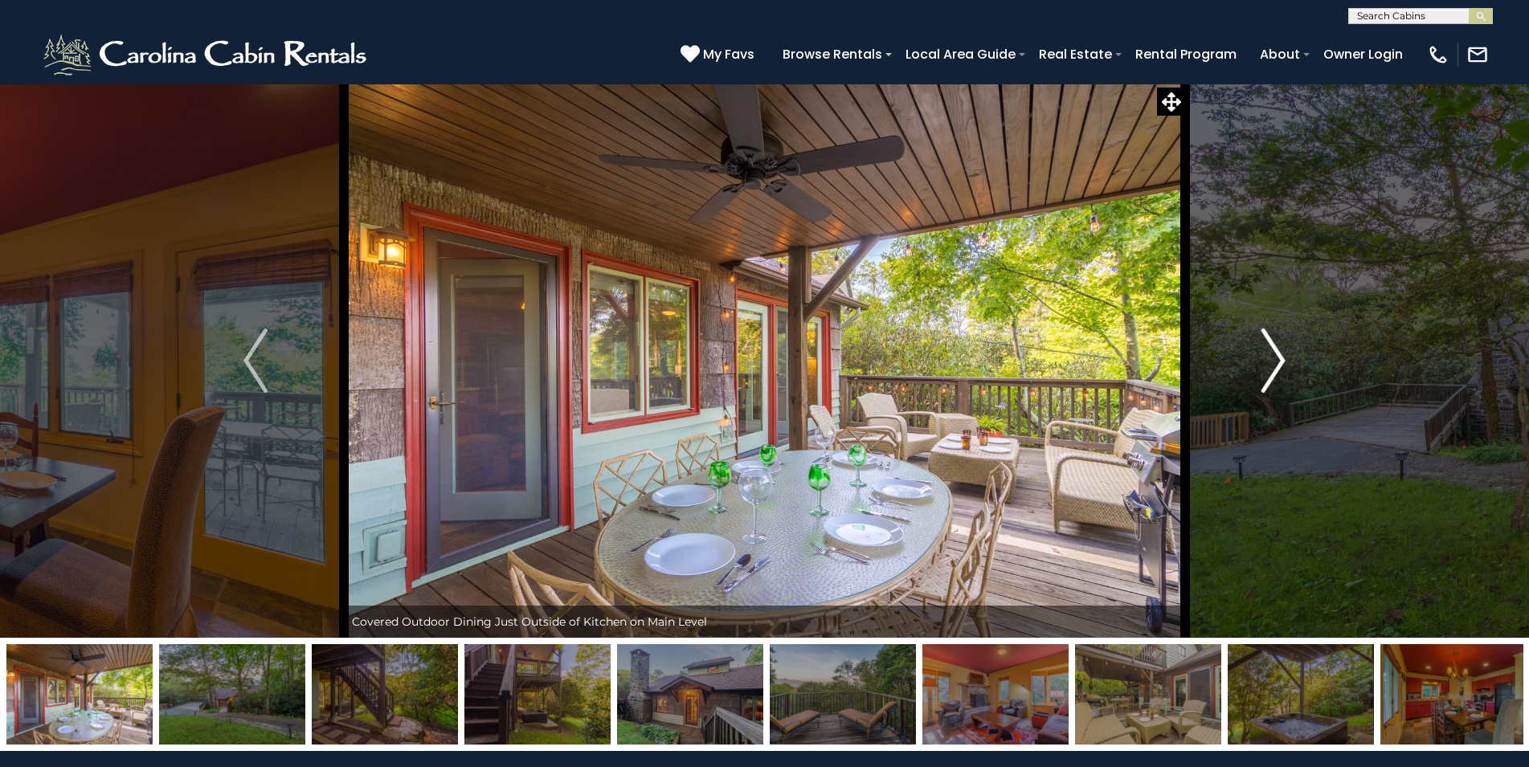
click at [1271, 360] on img "Next" at bounding box center [1273, 361] width 24 height 64
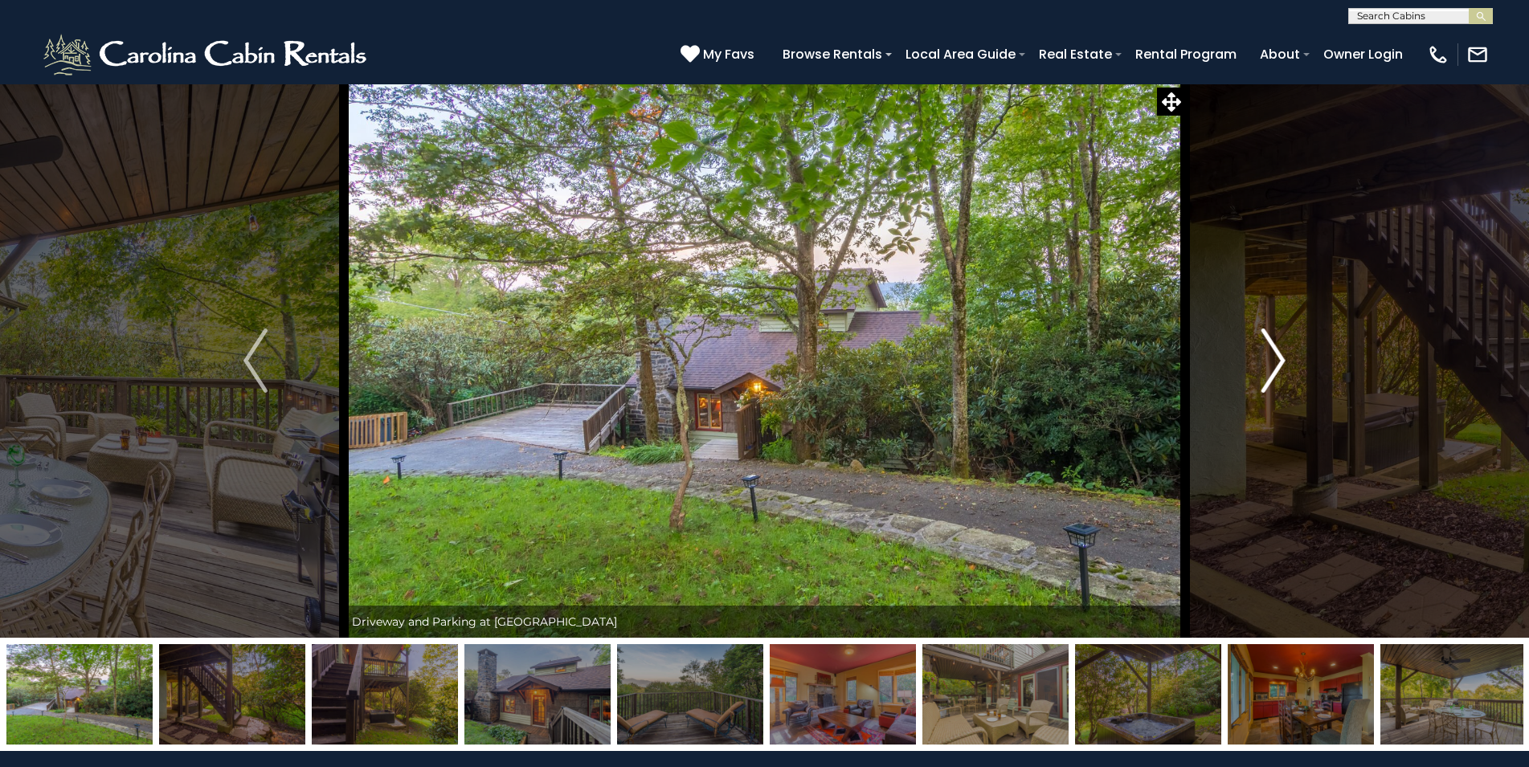
click at [1271, 360] on img "Next" at bounding box center [1273, 361] width 24 height 64
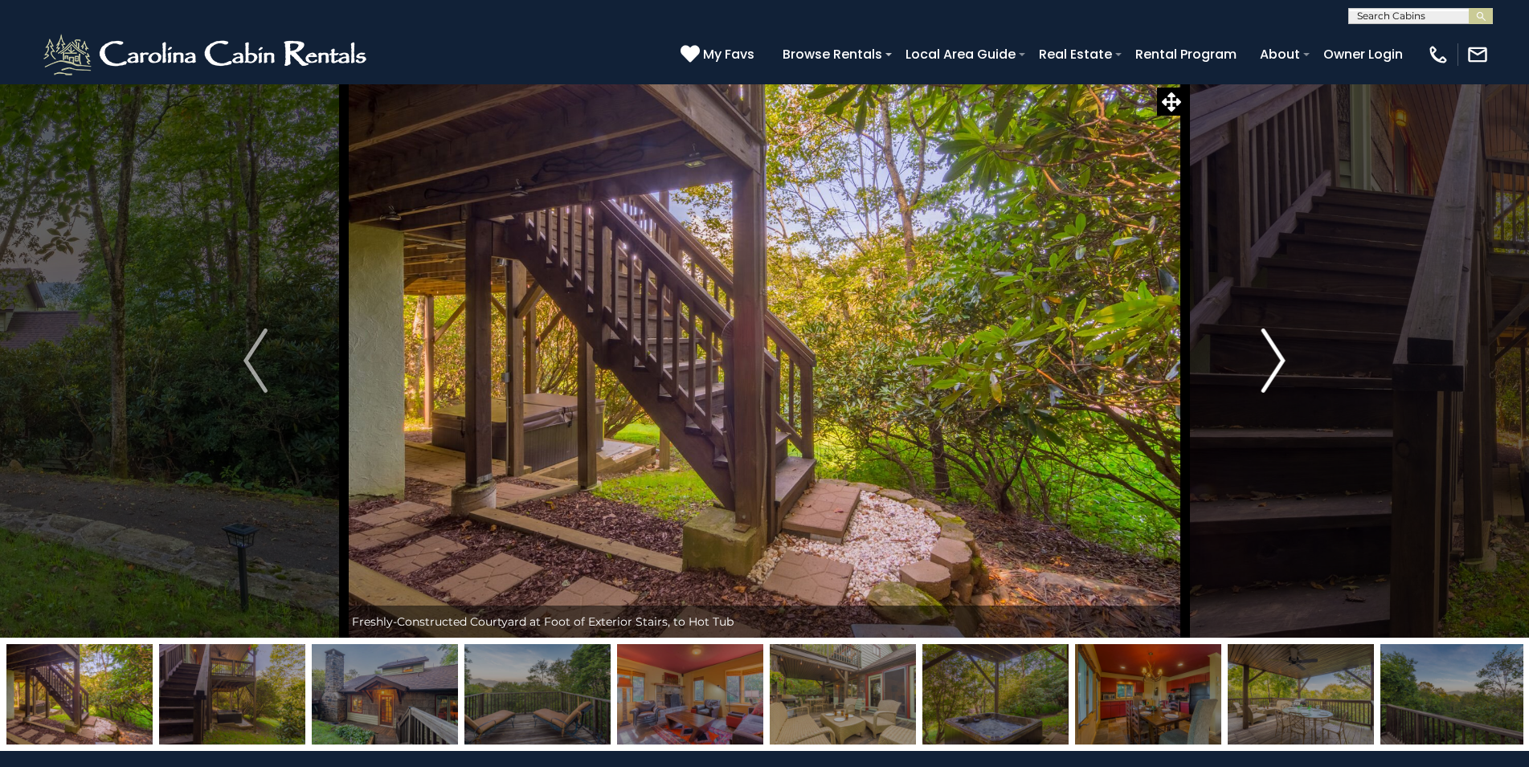
click at [1271, 360] on img "Next" at bounding box center [1273, 361] width 24 height 64
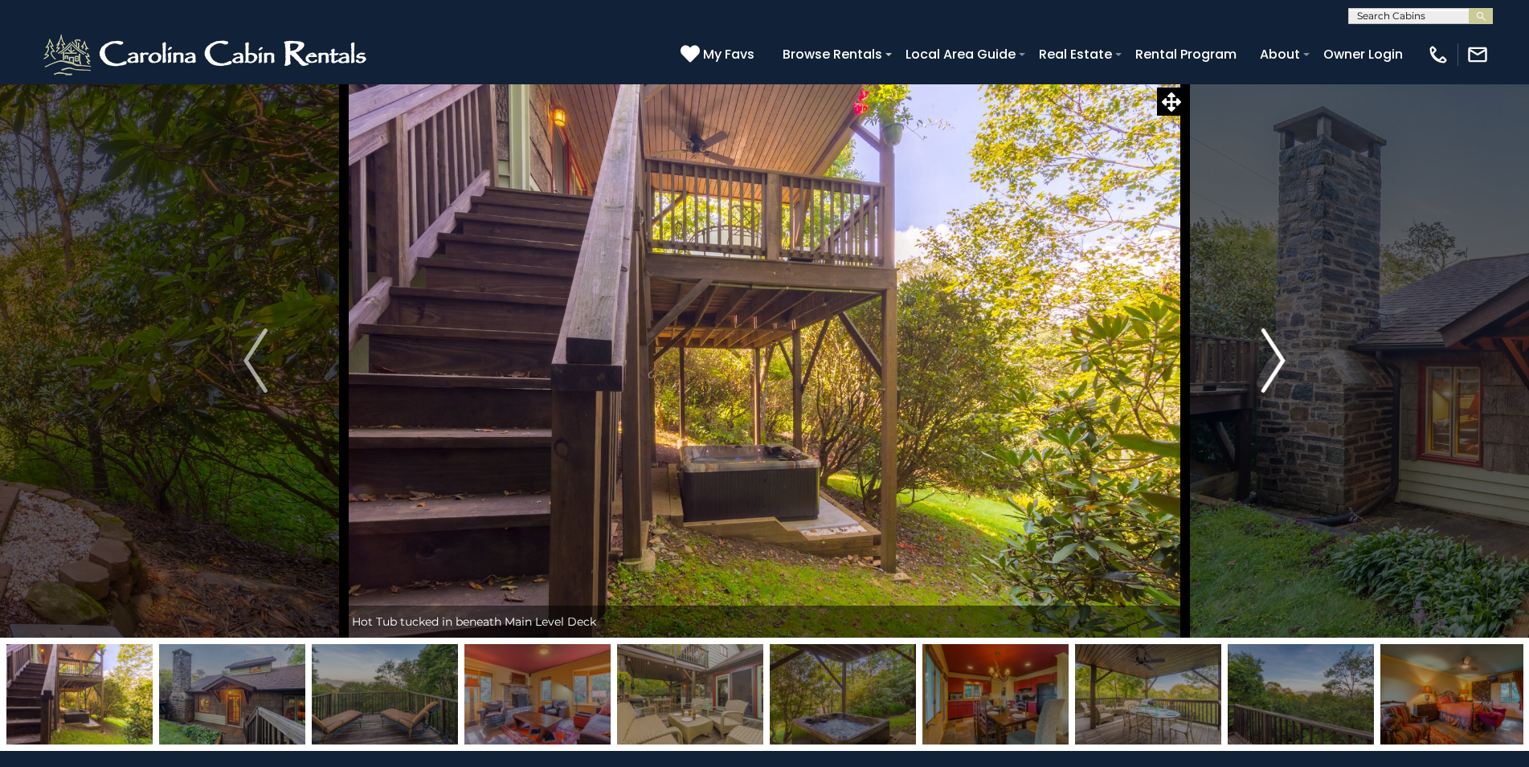
click at [1271, 360] on img "Next" at bounding box center [1273, 361] width 24 height 64
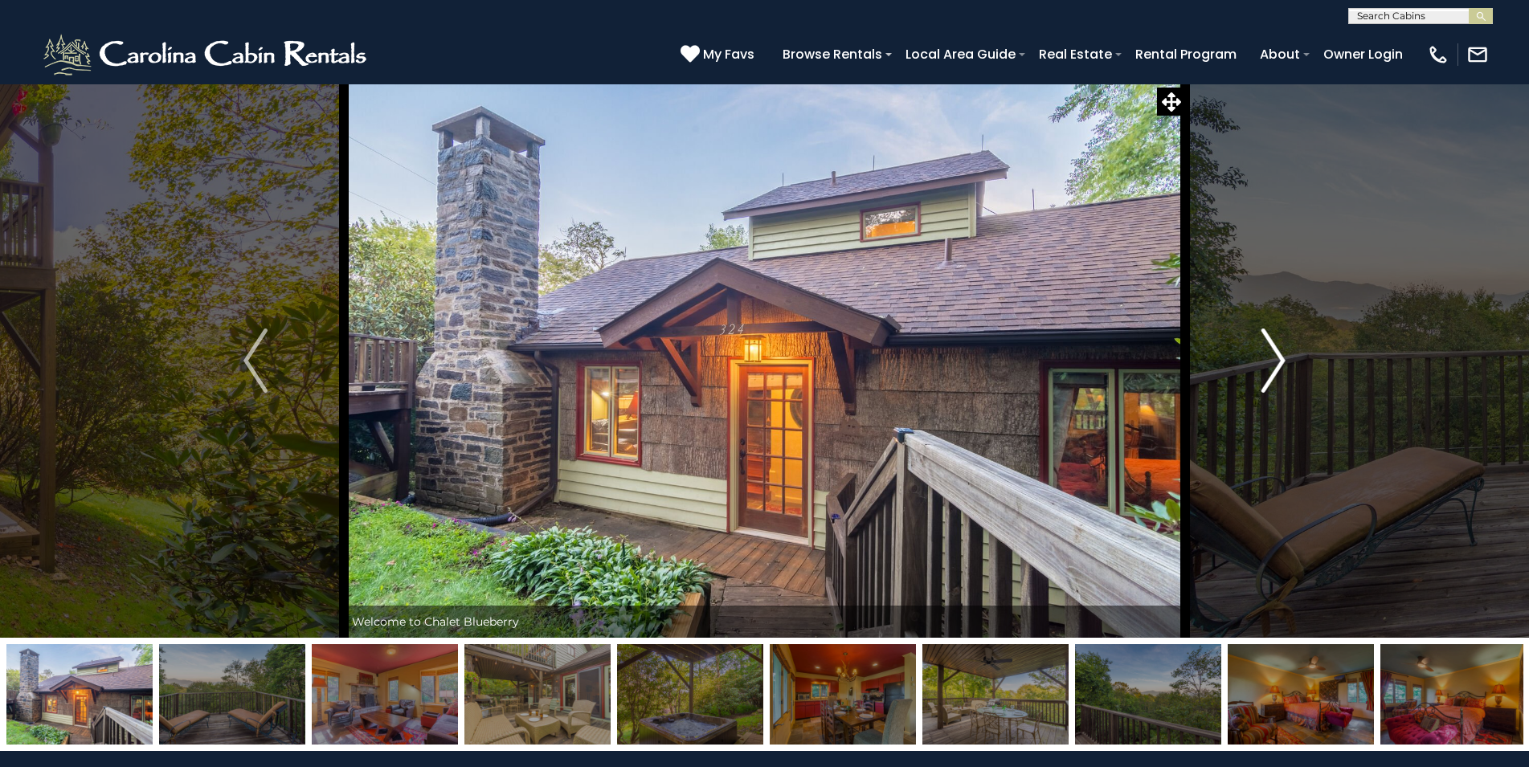
click at [1271, 360] on img "Next" at bounding box center [1273, 361] width 24 height 64
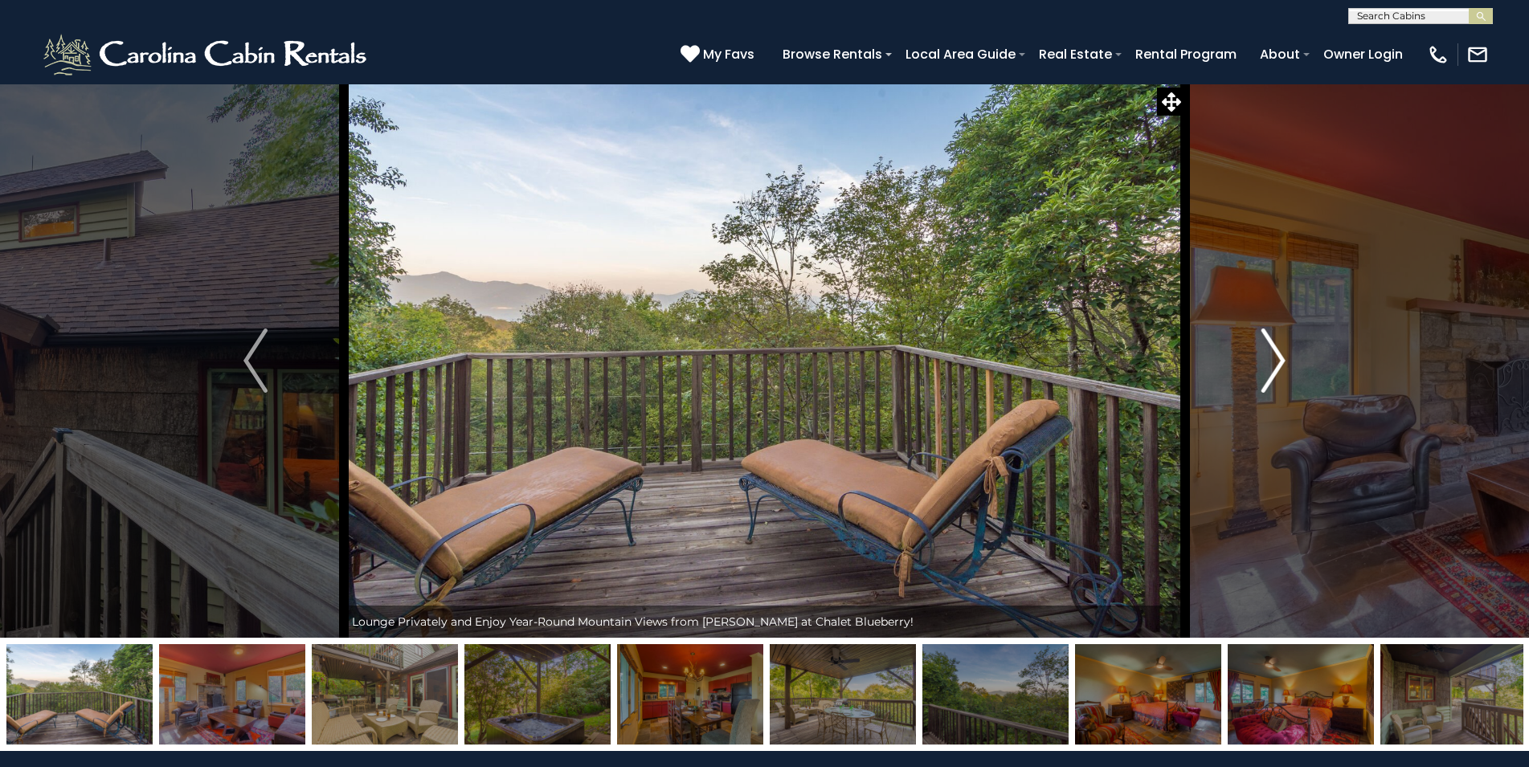
click at [1271, 360] on img "Next" at bounding box center [1273, 361] width 24 height 64
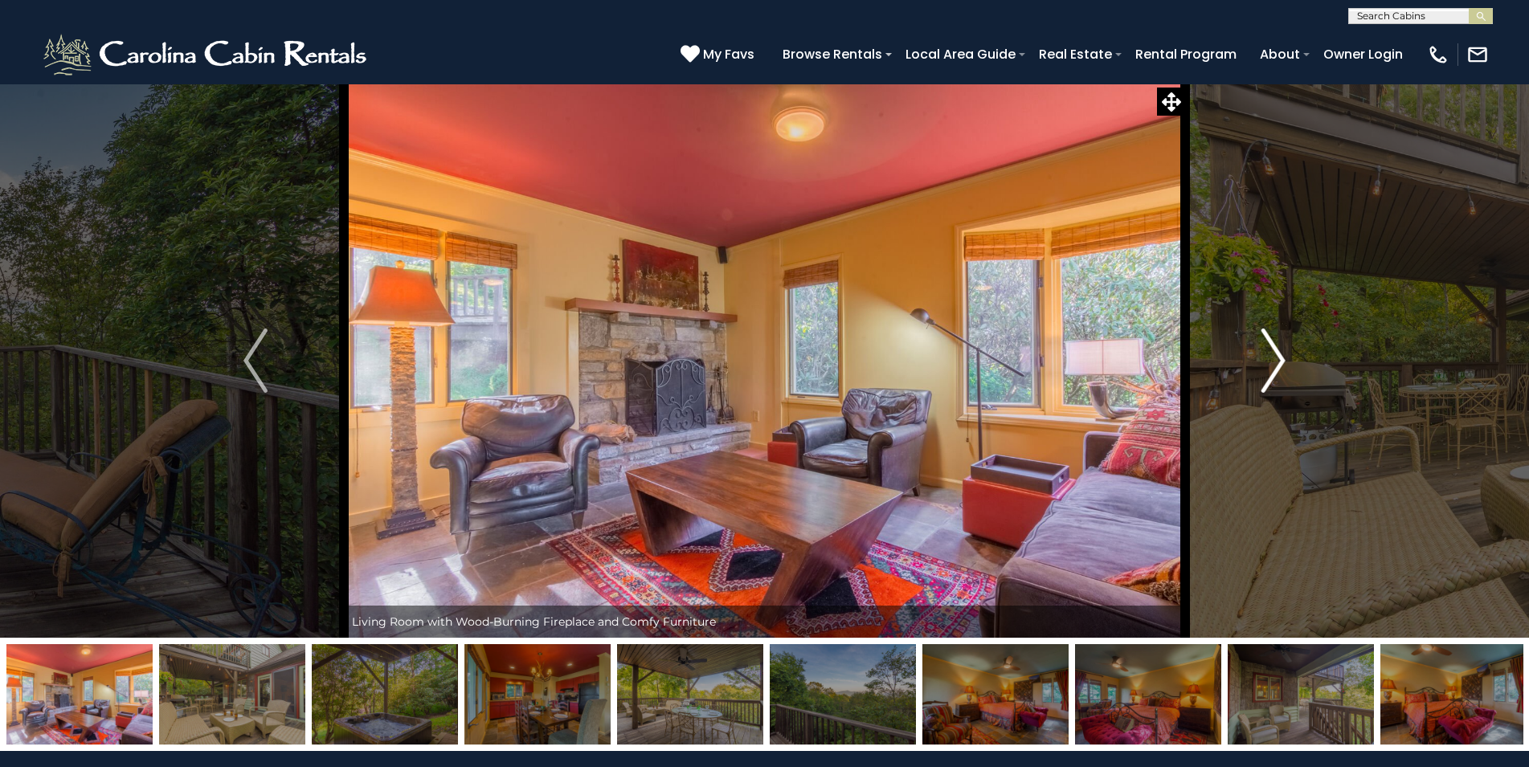
click at [1271, 360] on img "Next" at bounding box center [1273, 361] width 24 height 64
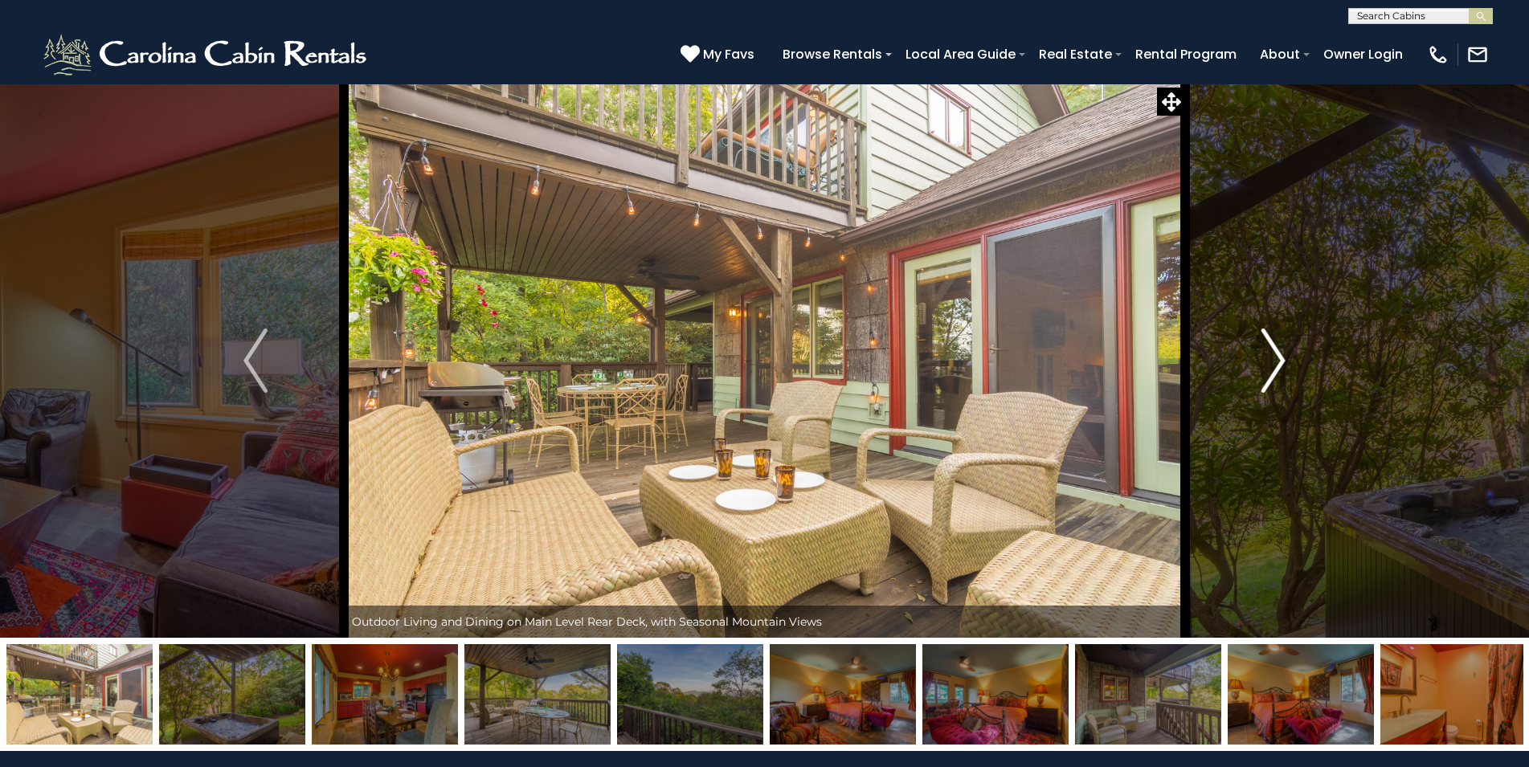
click at [1271, 360] on img "Next" at bounding box center [1273, 361] width 24 height 64
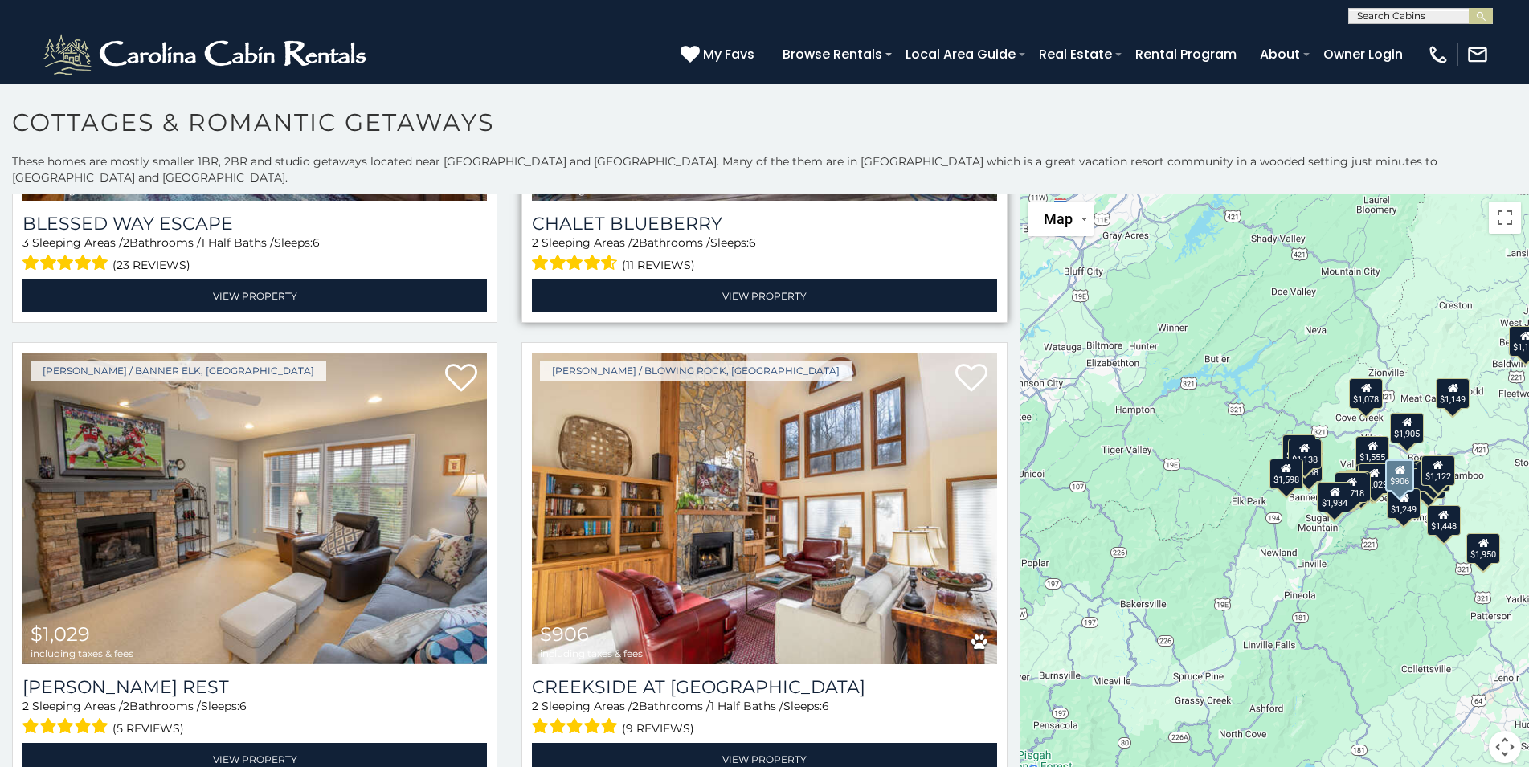
scroll to position [4077, 0]
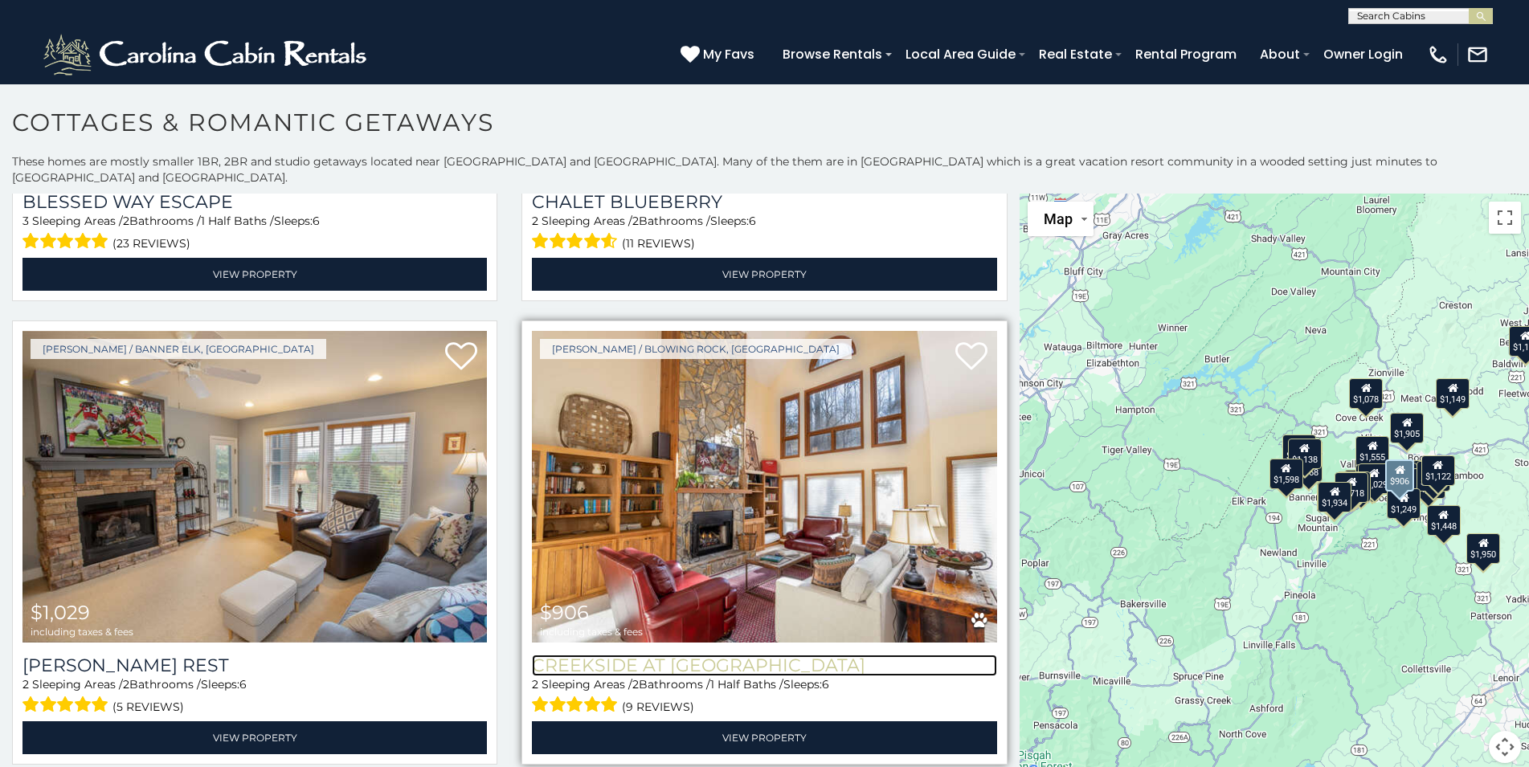
click at [606, 655] on h3 "Creekside at Yonahlossee" at bounding box center [764, 666] width 464 height 22
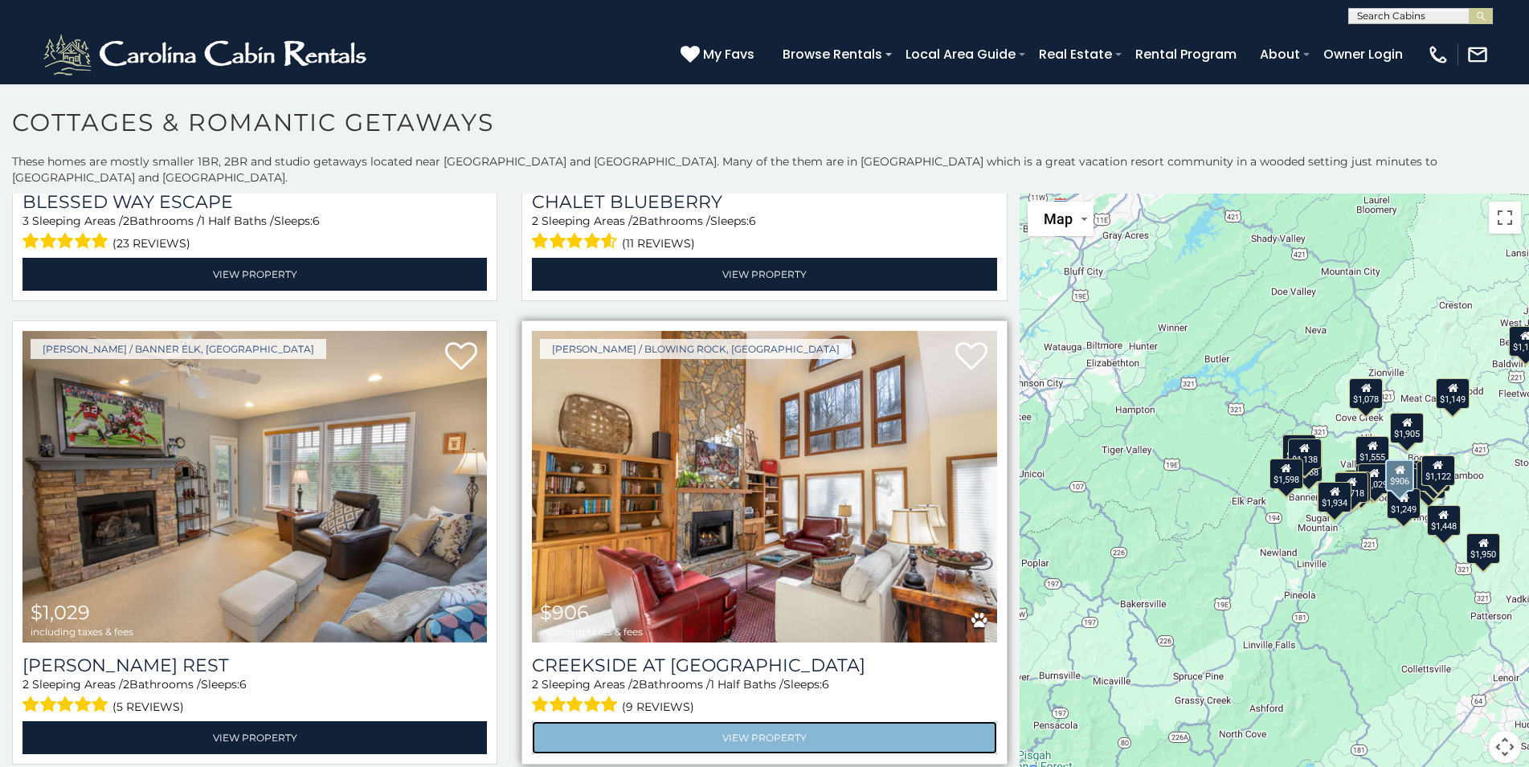
click at [645, 721] on link "View Property" at bounding box center [764, 737] width 464 height 33
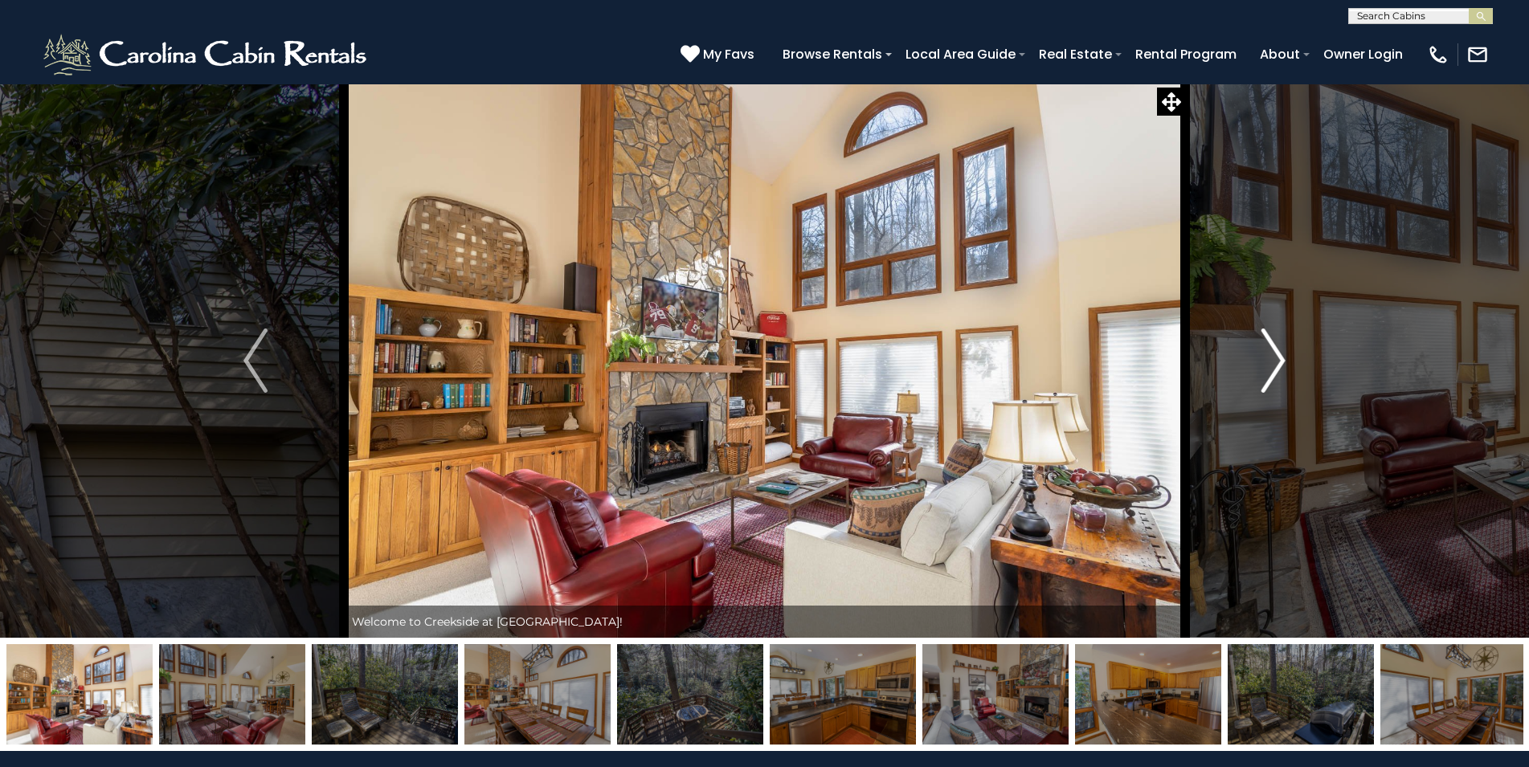
click at [1275, 360] on img "Next" at bounding box center [1273, 361] width 24 height 64
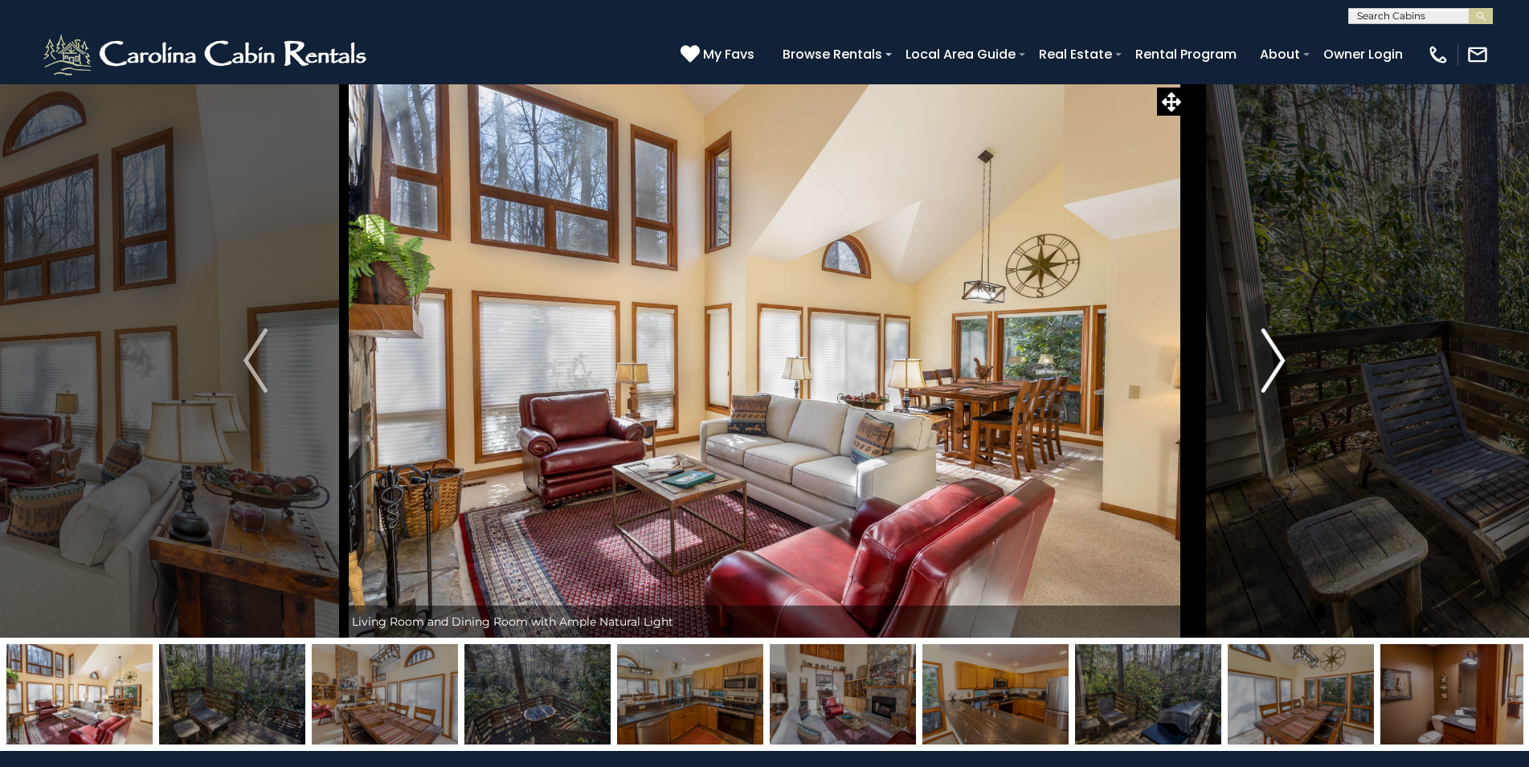
click at [1279, 361] on img "Next" at bounding box center [1273, 361] width 24 height 64
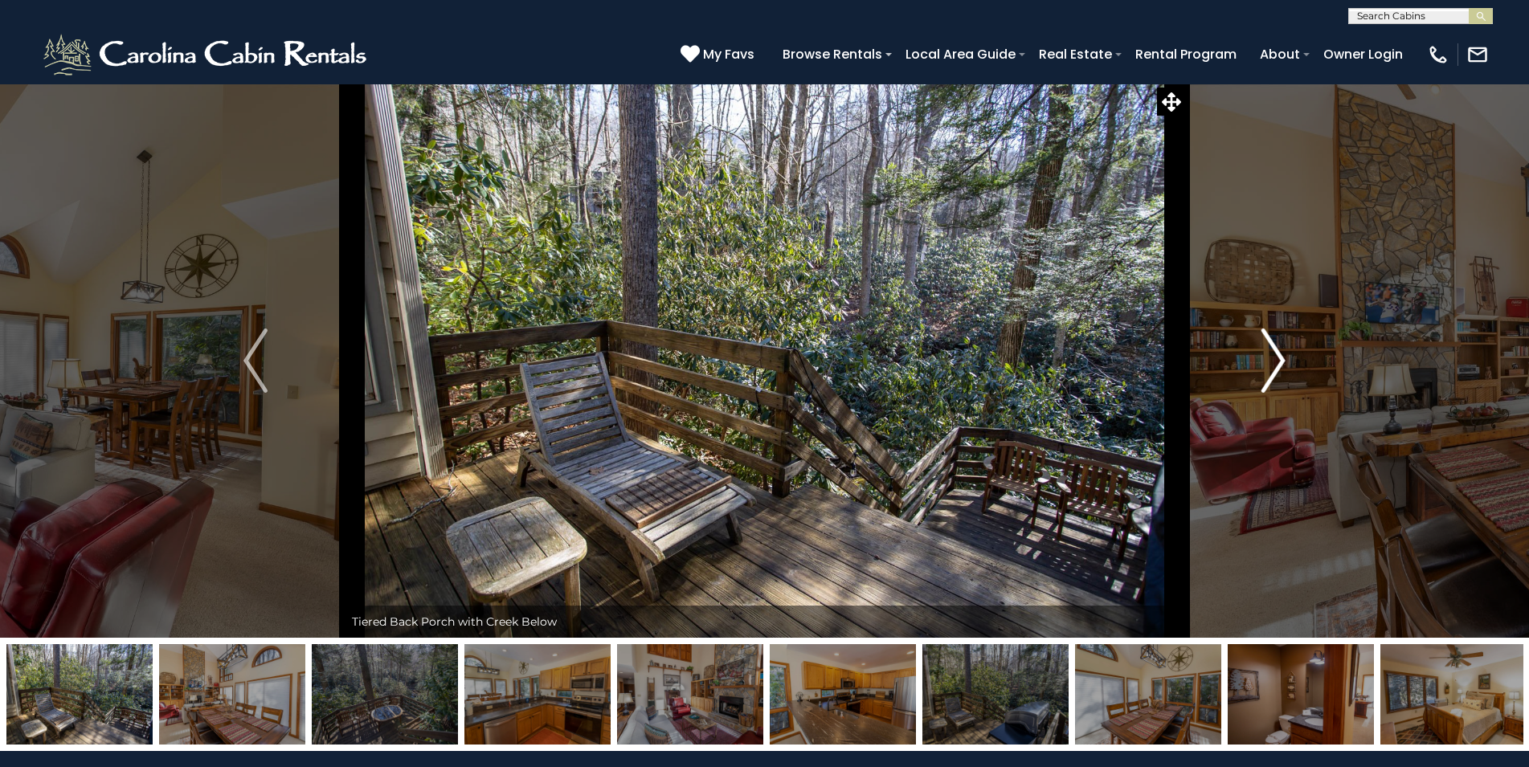
click at [1279, 361] on img "Next" at bounding box center [1273, 361] width 24 height 64
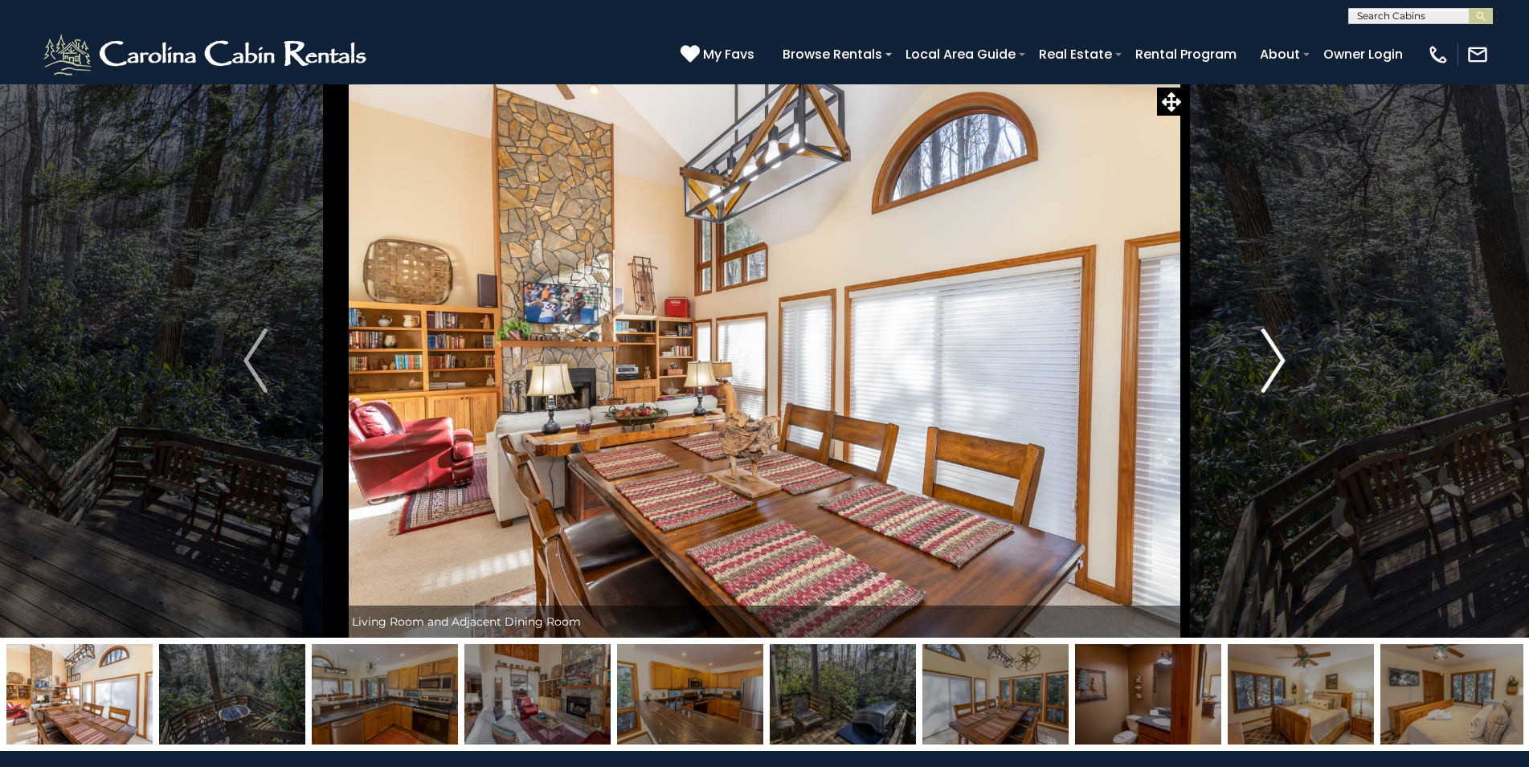
click at [1279, 361] on img "Next" at bounding box center [1273, 361] width 24 height 64
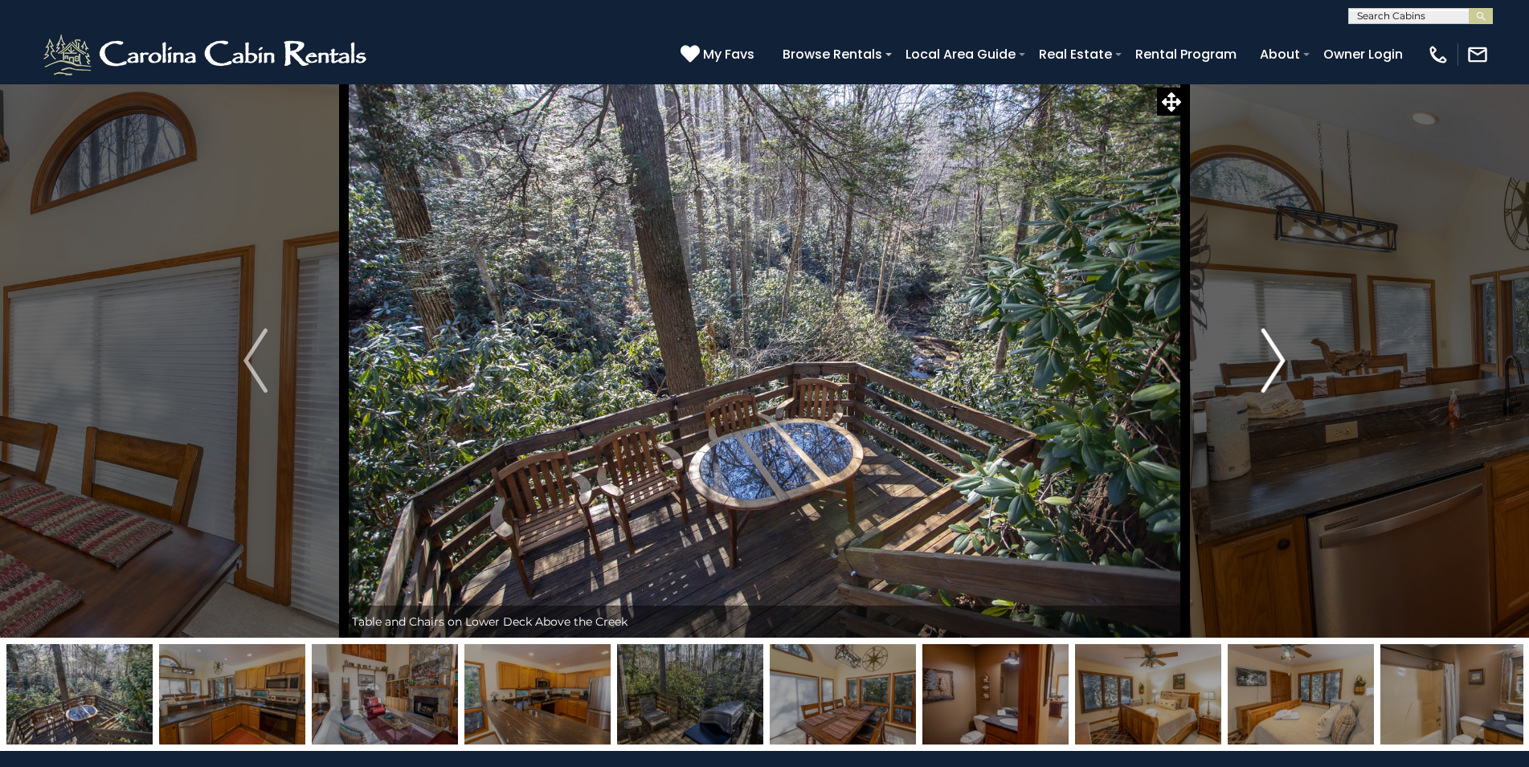
click at [1279, 361] on img "Next" at bounding box center [1273, 361] width 24 height 64
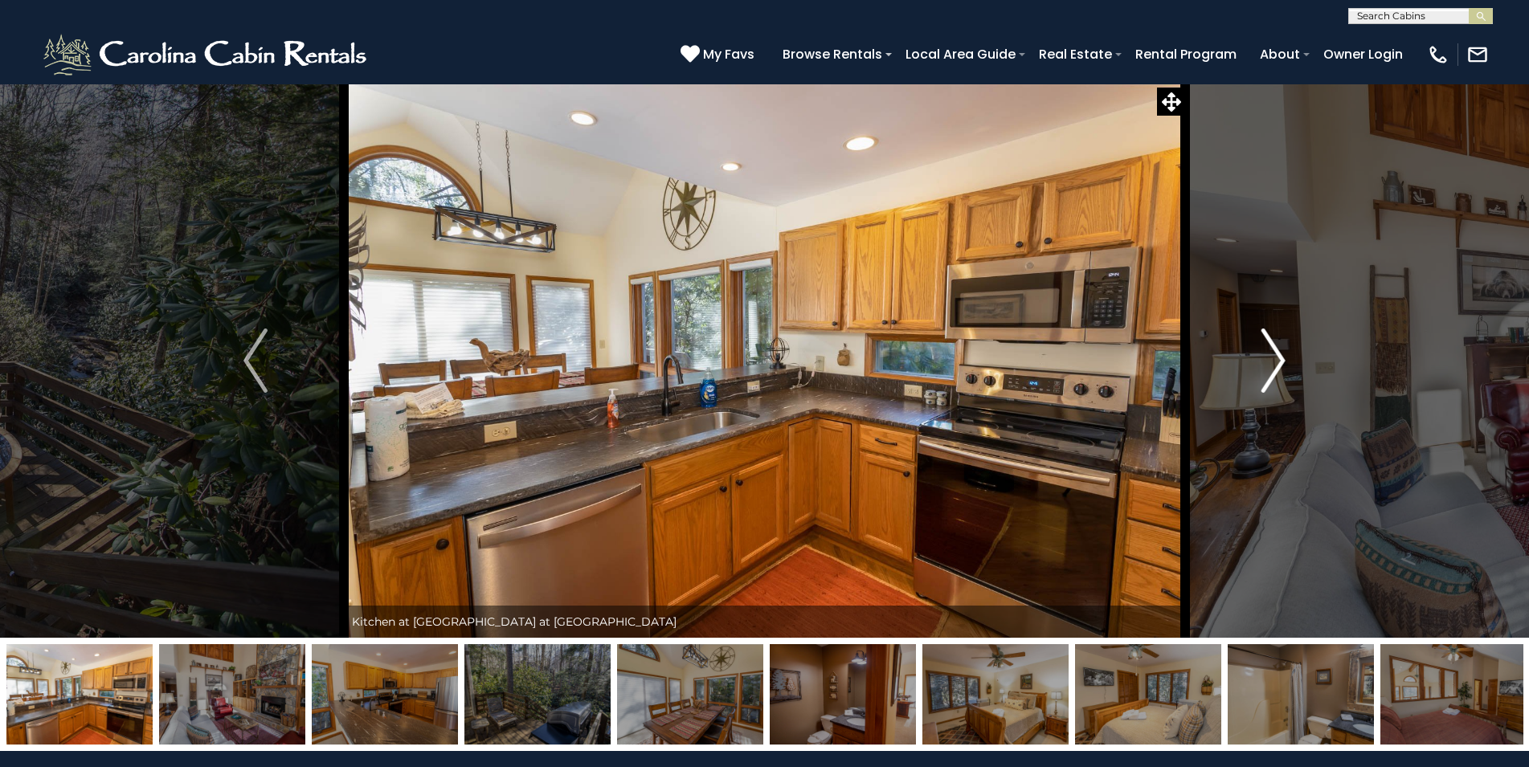
click at [1279, 361] on img "Next" at bounding box center [1273, 361] width 24 height 64
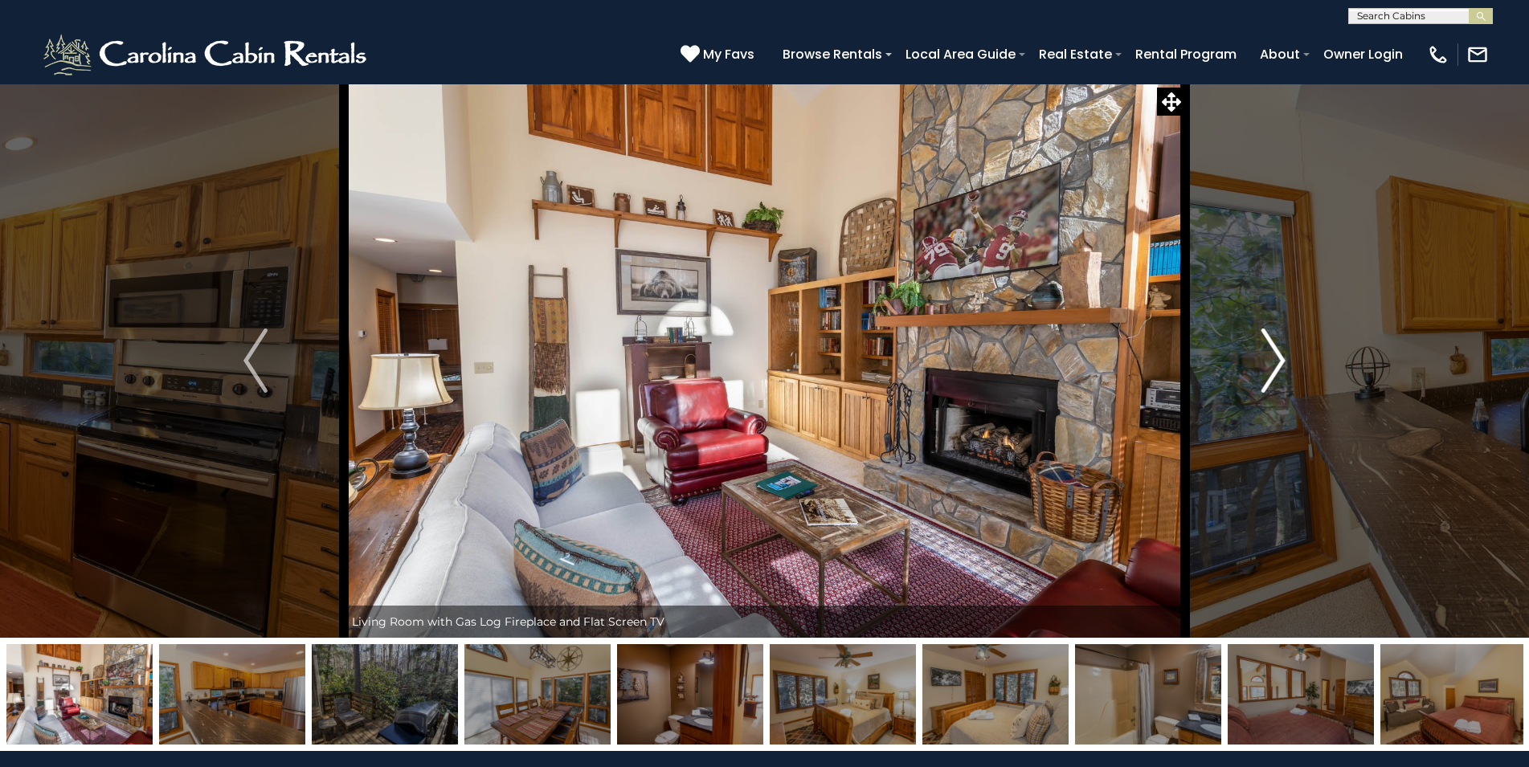
click at [1279, 361] on img "Next" at bounding box center [1273, 361] width 24 height 64
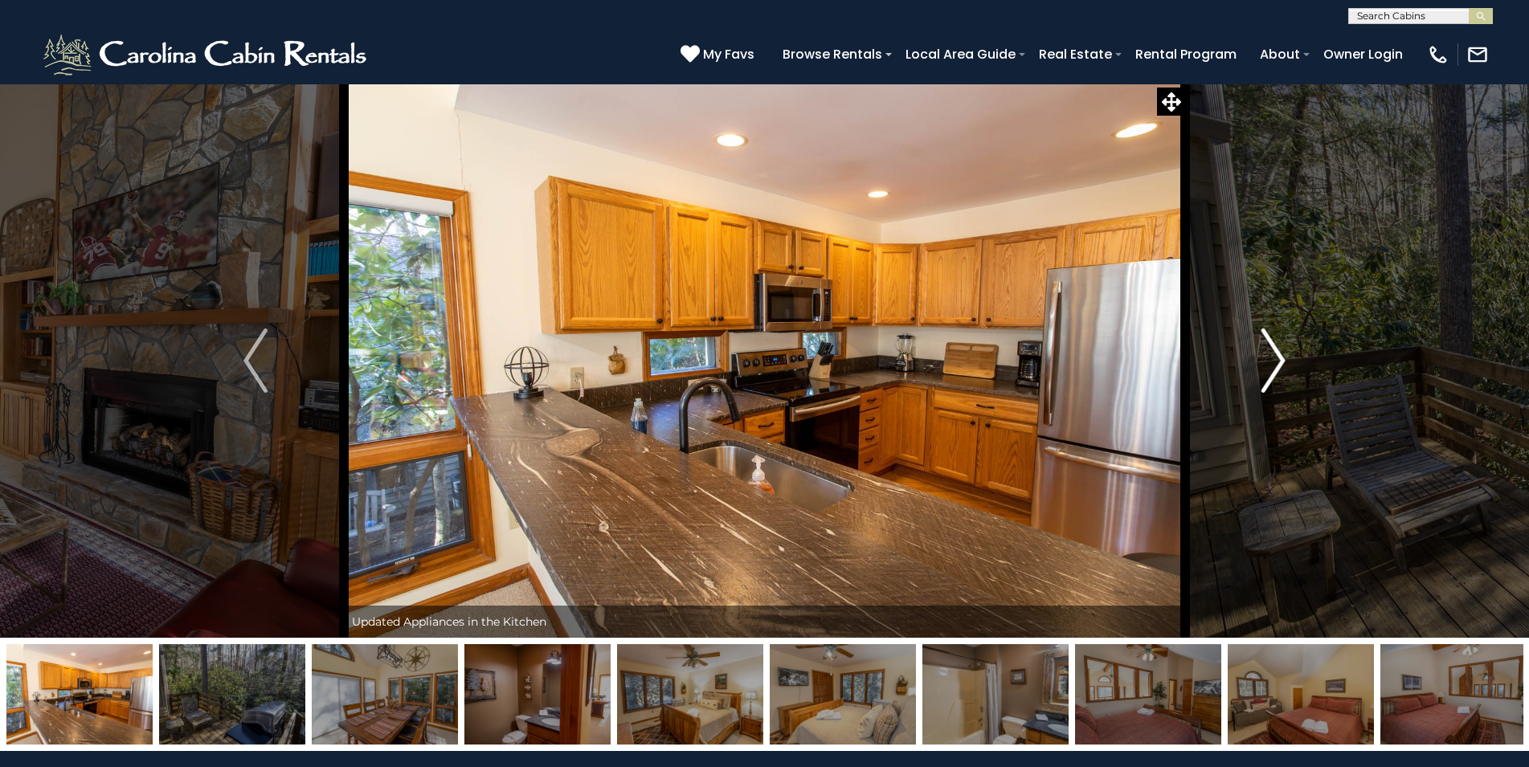
click at [1279, 361] on img "Next" at bounding box center [1273, 361] width 24 height 64
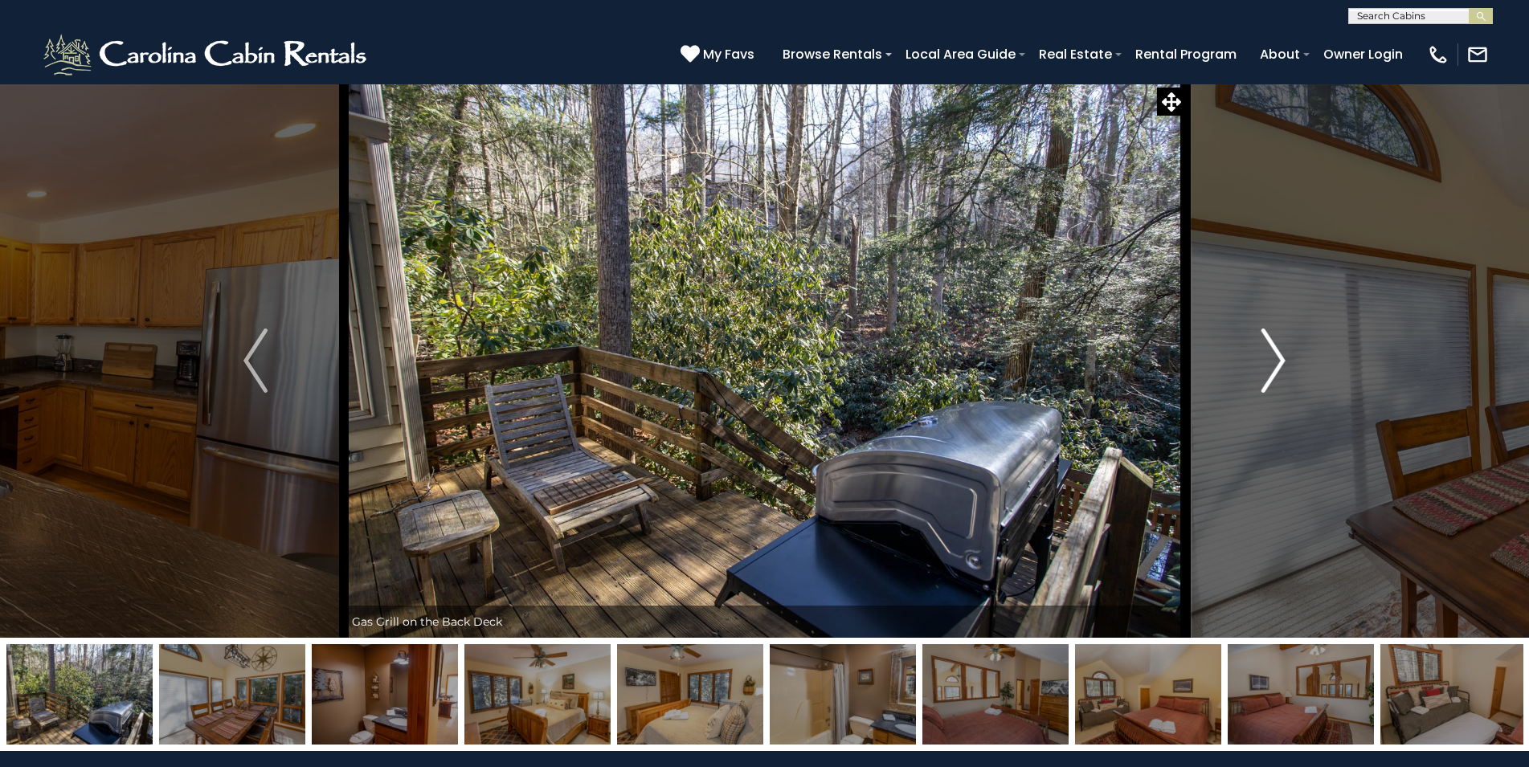
click at [1279, 361] on img "Next" at bounding box center [1273, 361] width 24 height 64
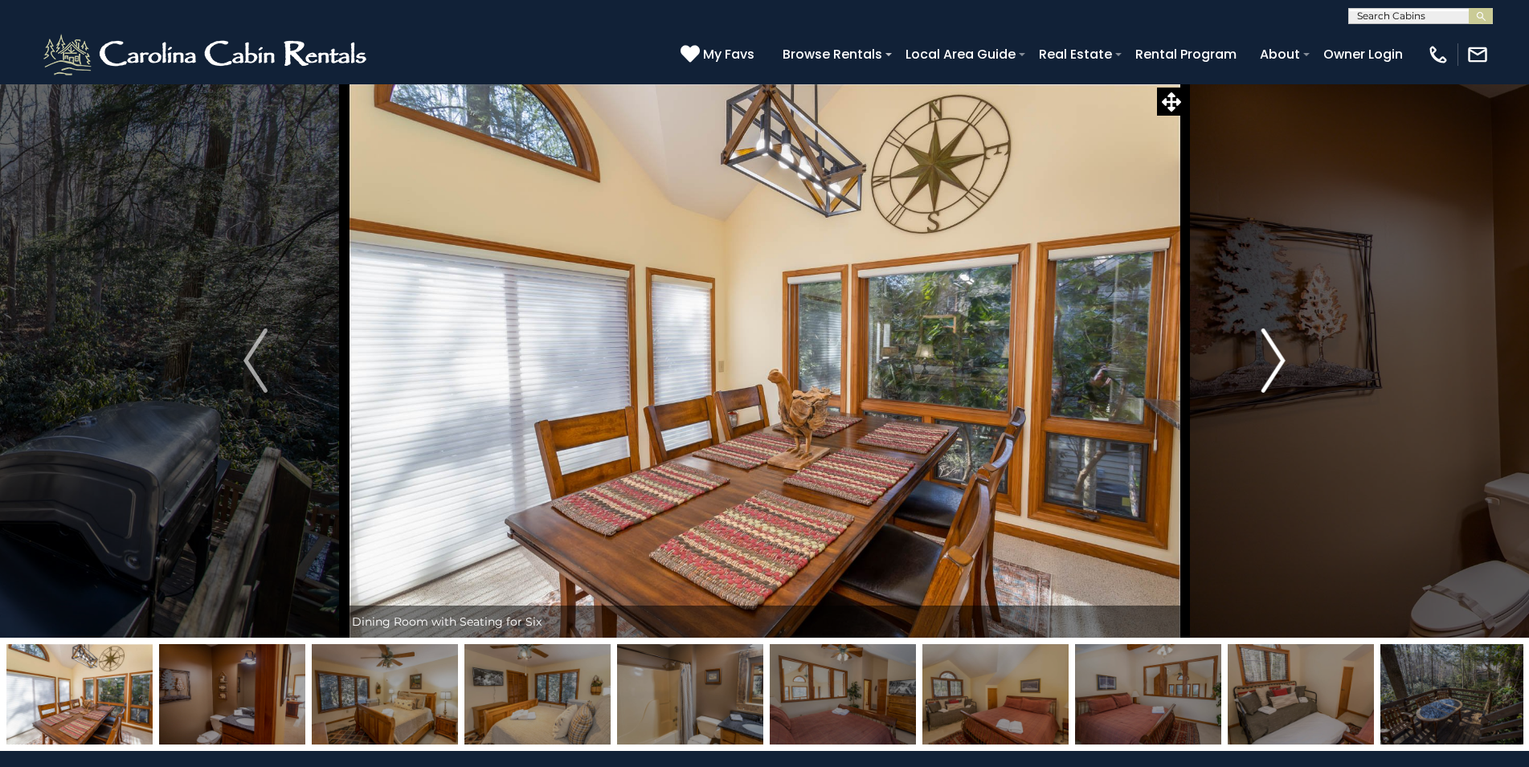
click at [1279, 361] on img "Next" at bounding box center [1273, 361] width 24 height 64
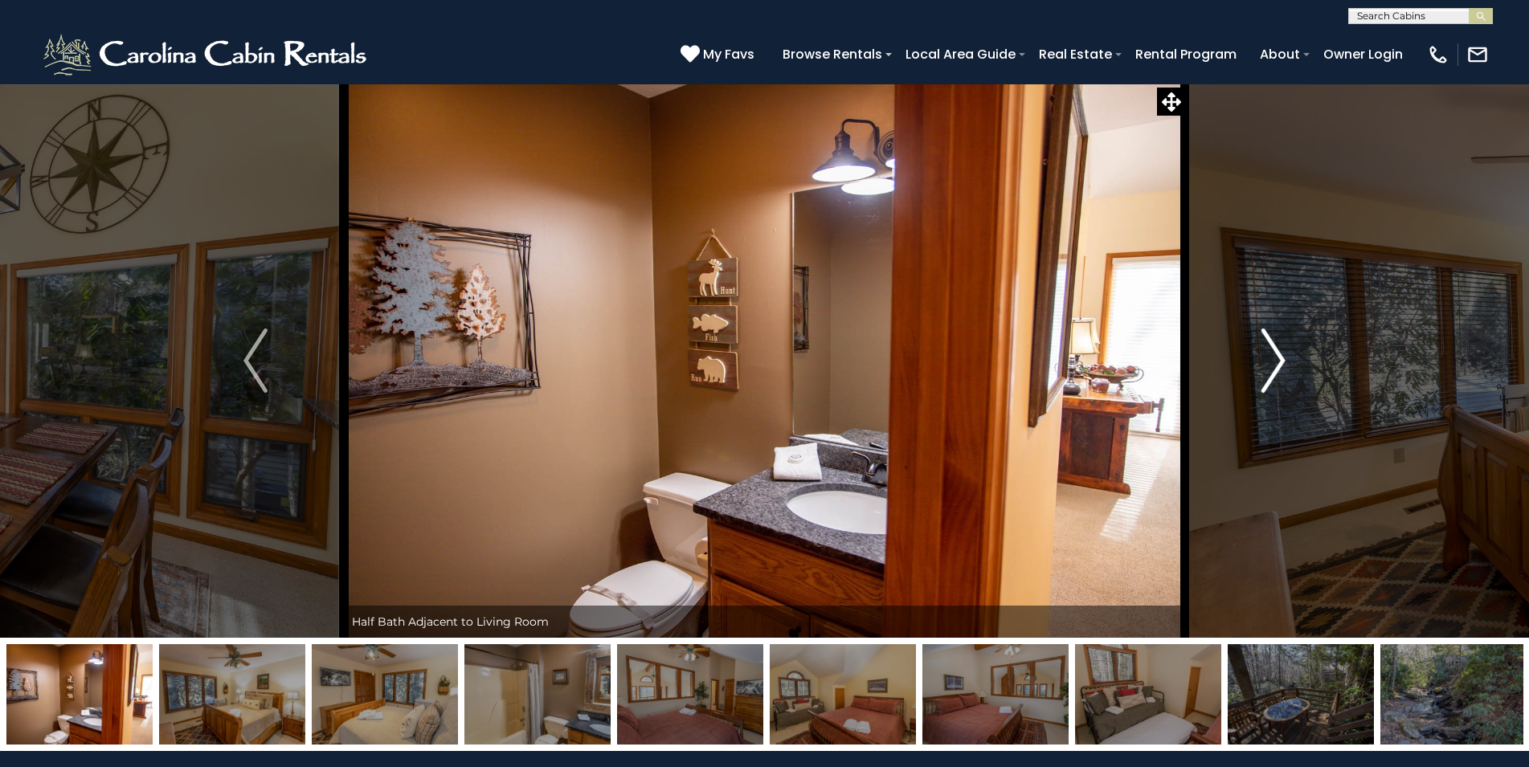
click at [1279, 361] on img "Next" at bounding box center [1273, 361] width 24 height 64
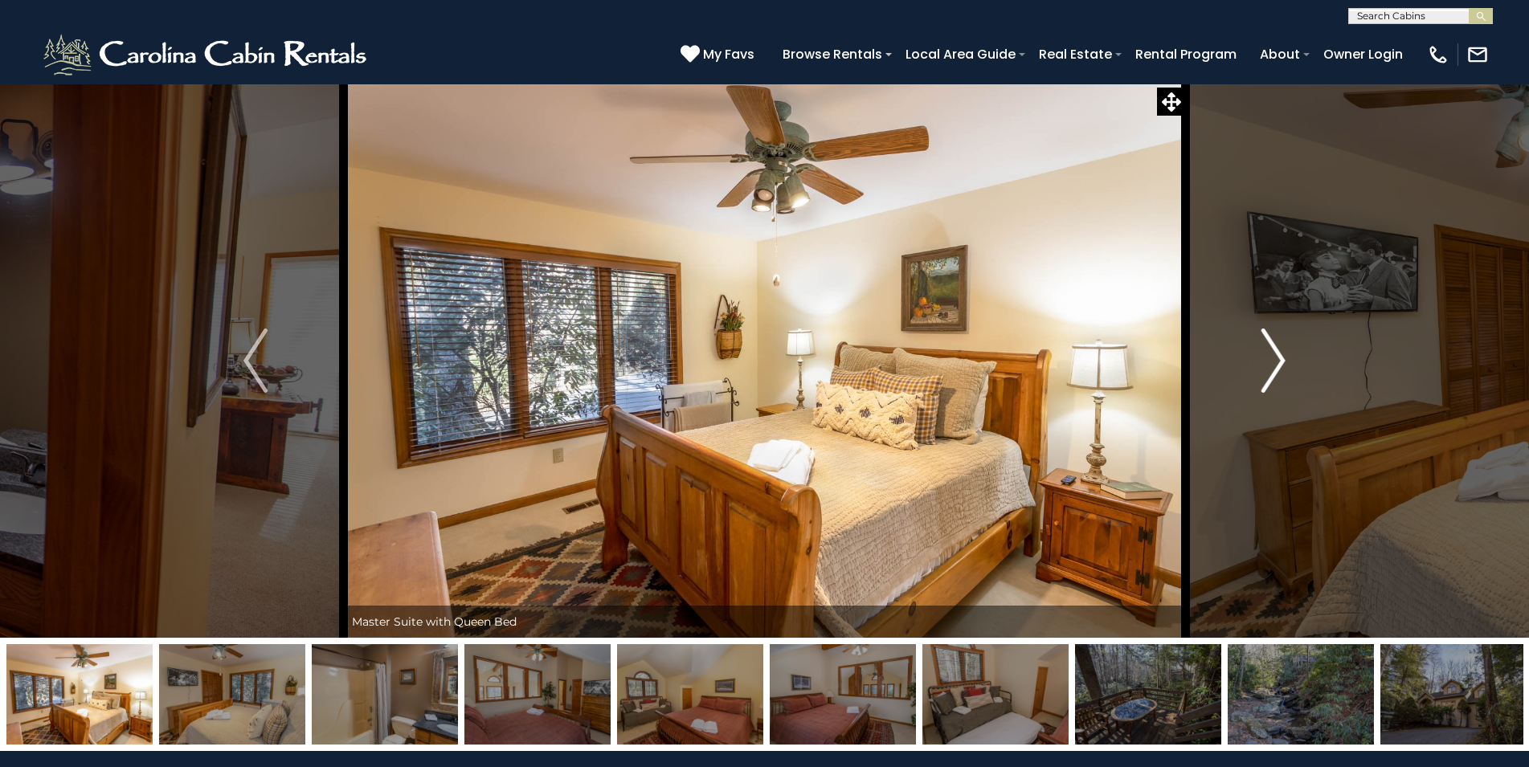
click at [1279, 361] on img "Next" at bounding box center [1273, 361] width 24 height 64
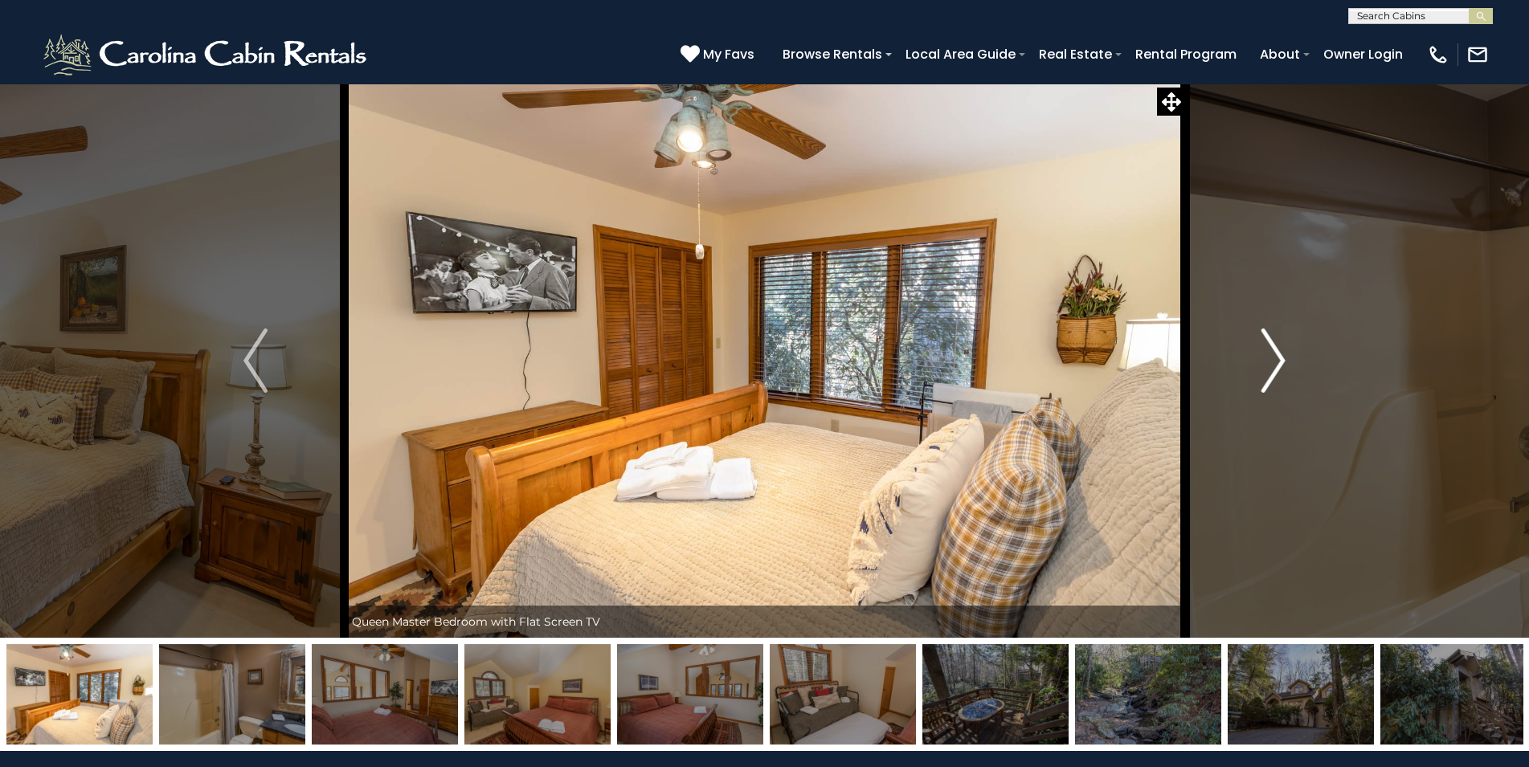
click at [1279, 361] on img "Next" at bounding box center [1273, 361] width 24 height 64
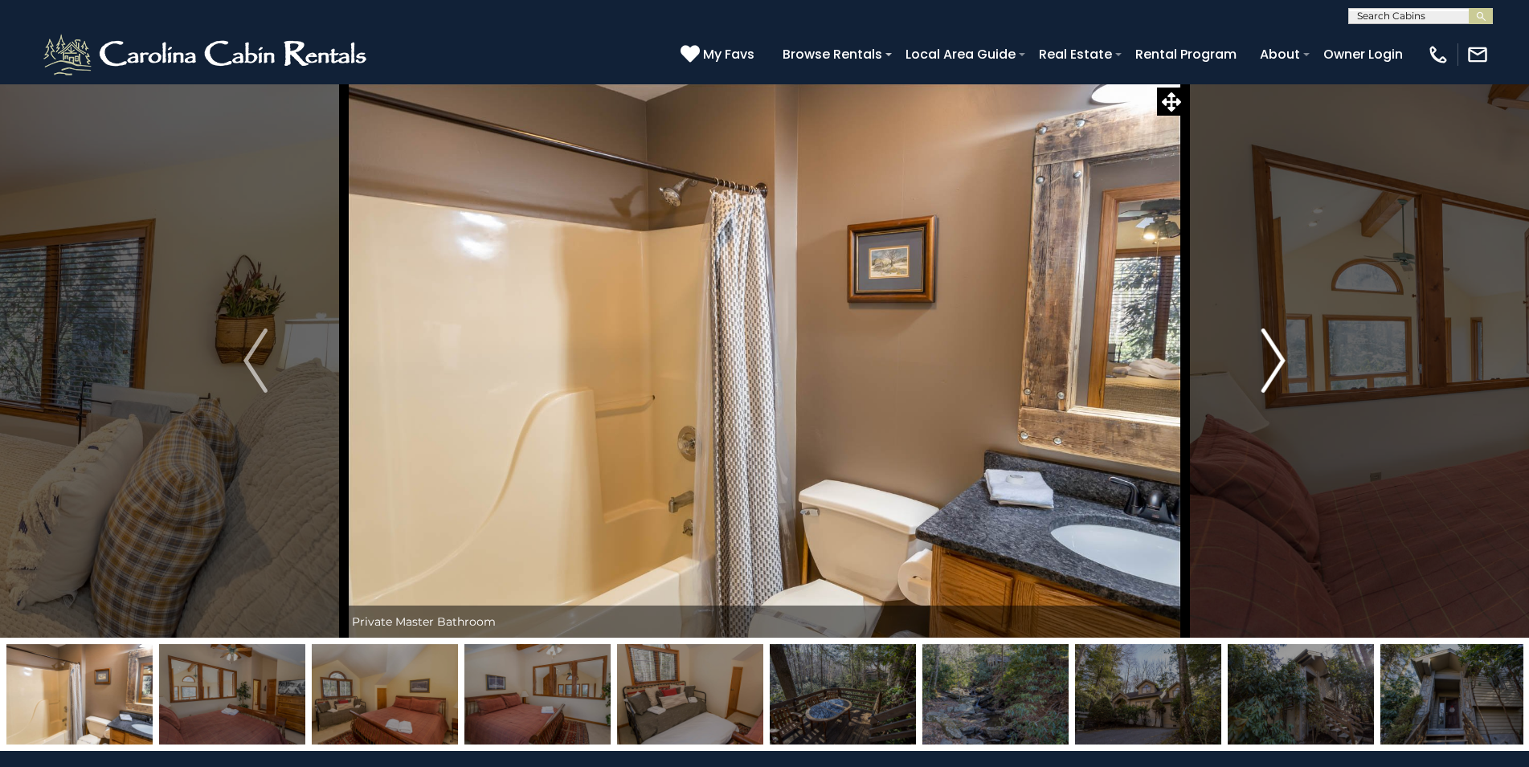
click at [1279, 361] on img "Next" at bounding box center [1273, 361] width 24 height 64
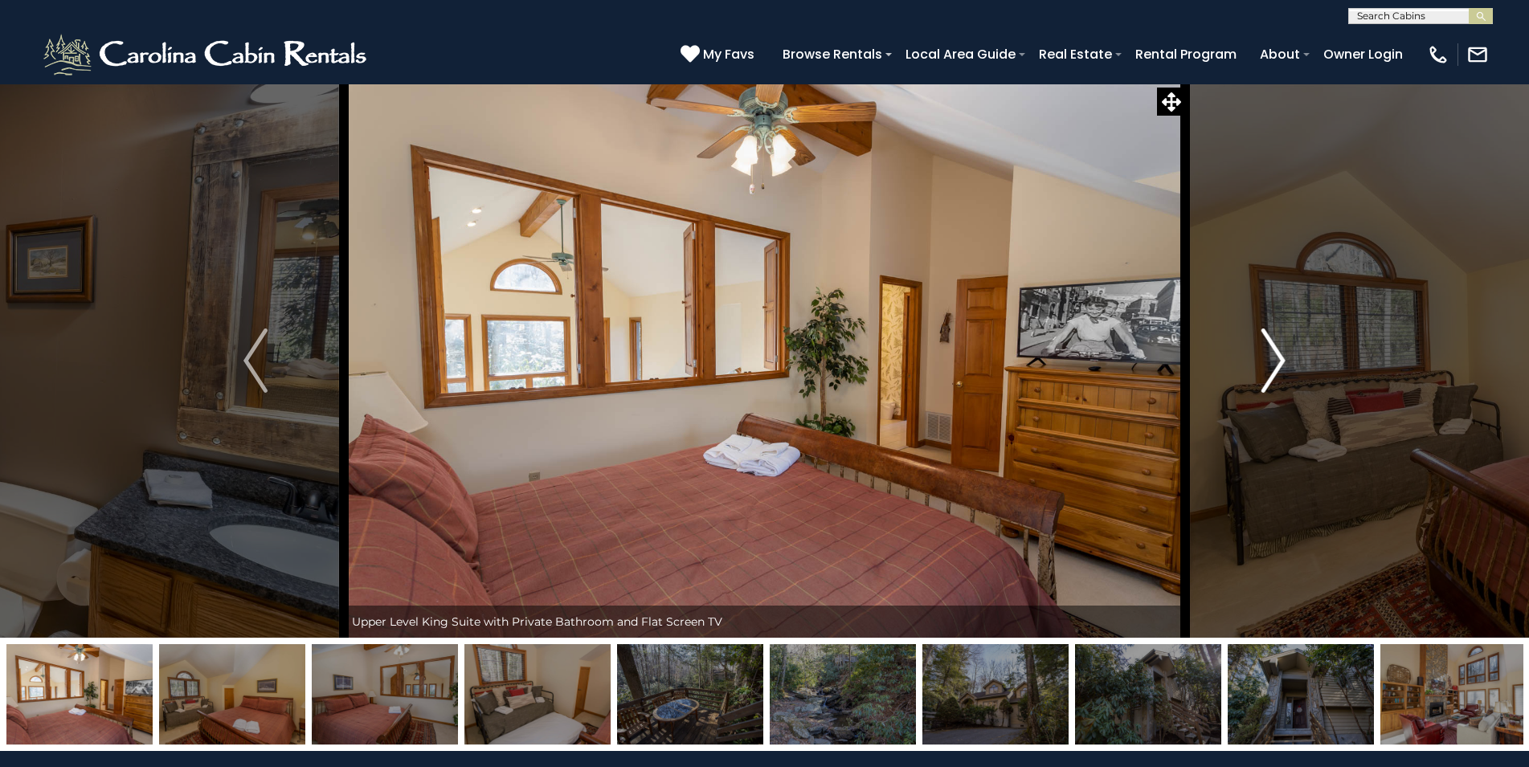
click at [1279, 361] on img "Next" at bounding box center [1273, 361] width 24 height 64
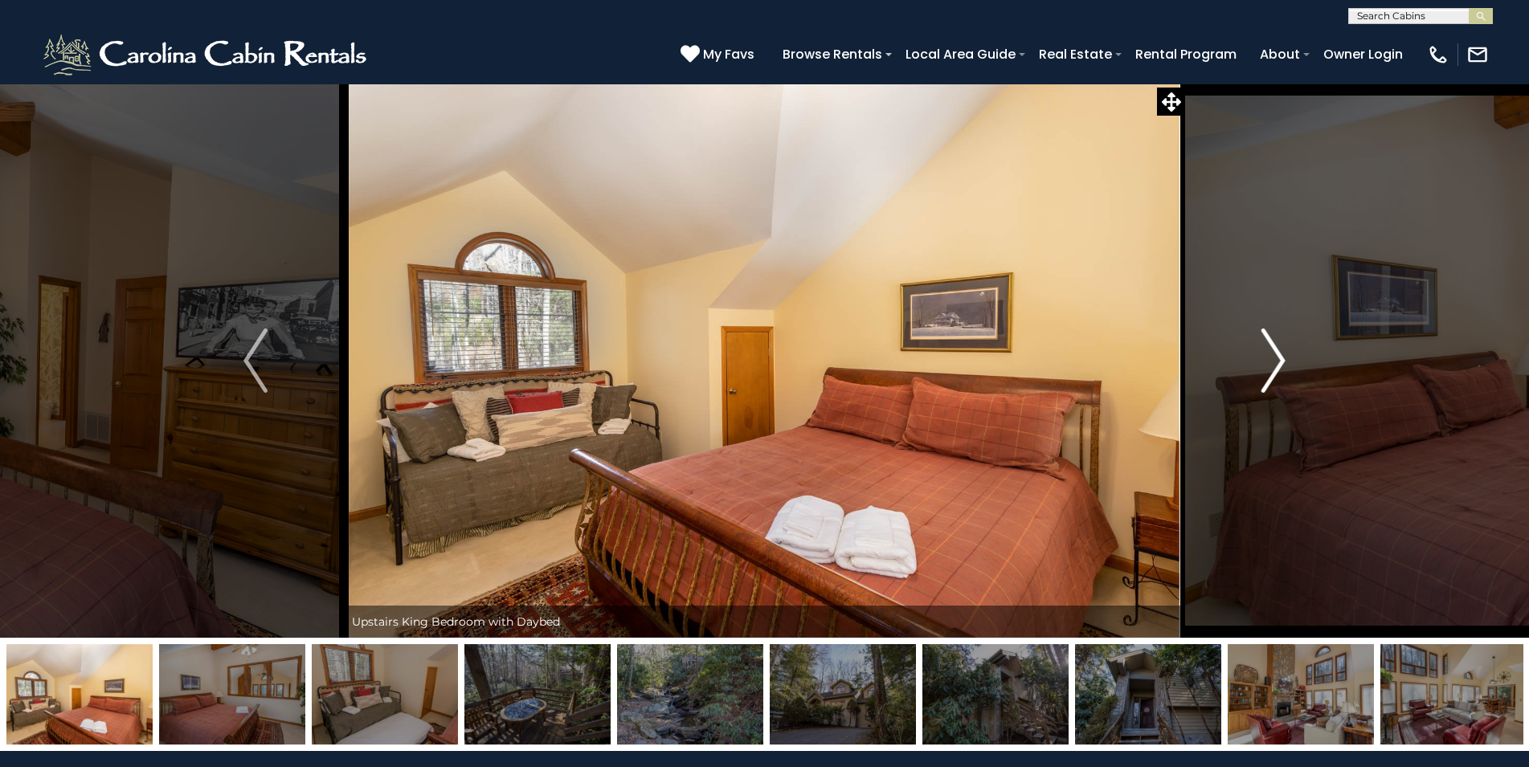
click at [1279, 361] on img "Next" at bounding box center [1273, 361] width 24 height 64
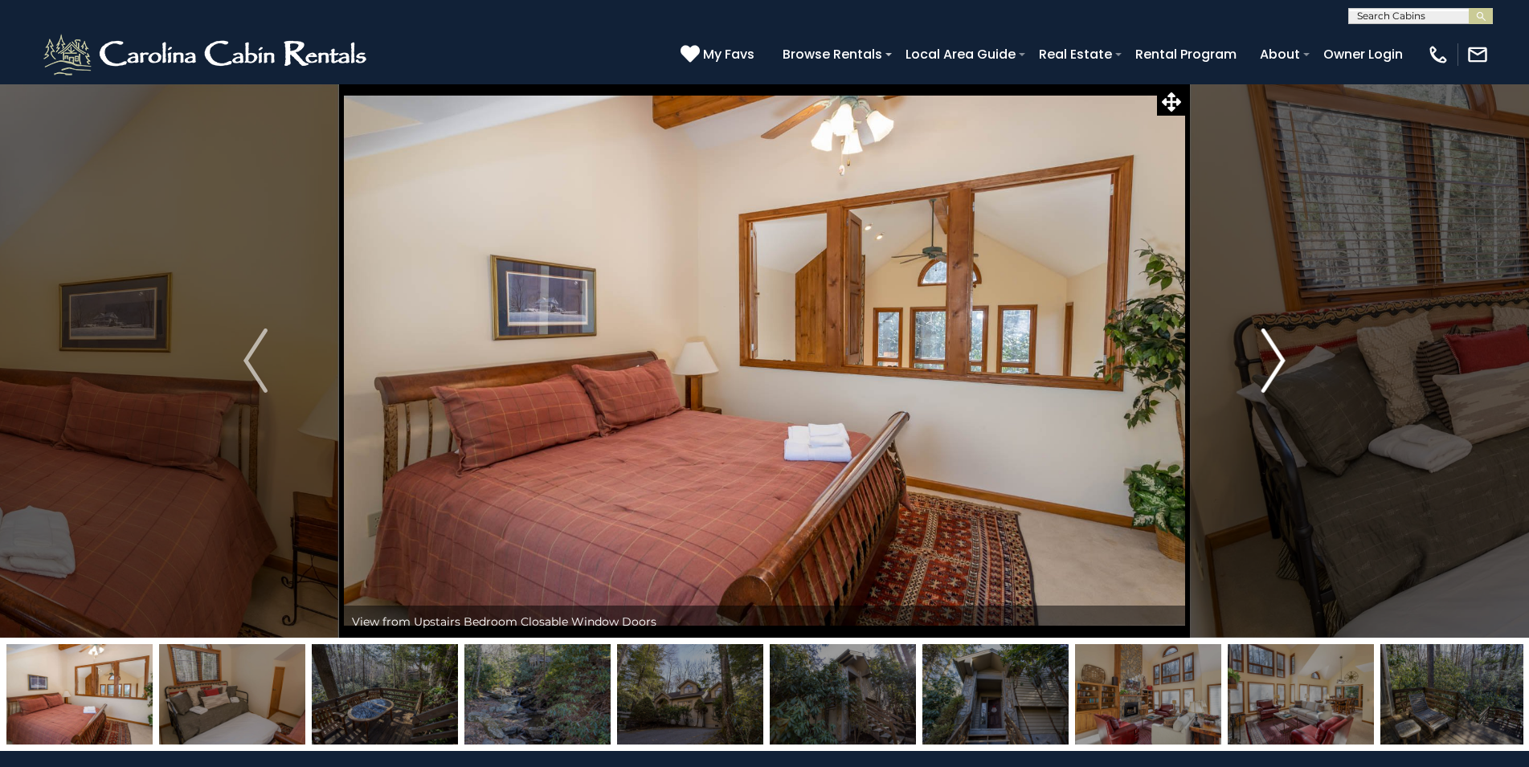
click at [1279, 361] on img "Next" at bounding box center [1273, 361] width 24 height 64
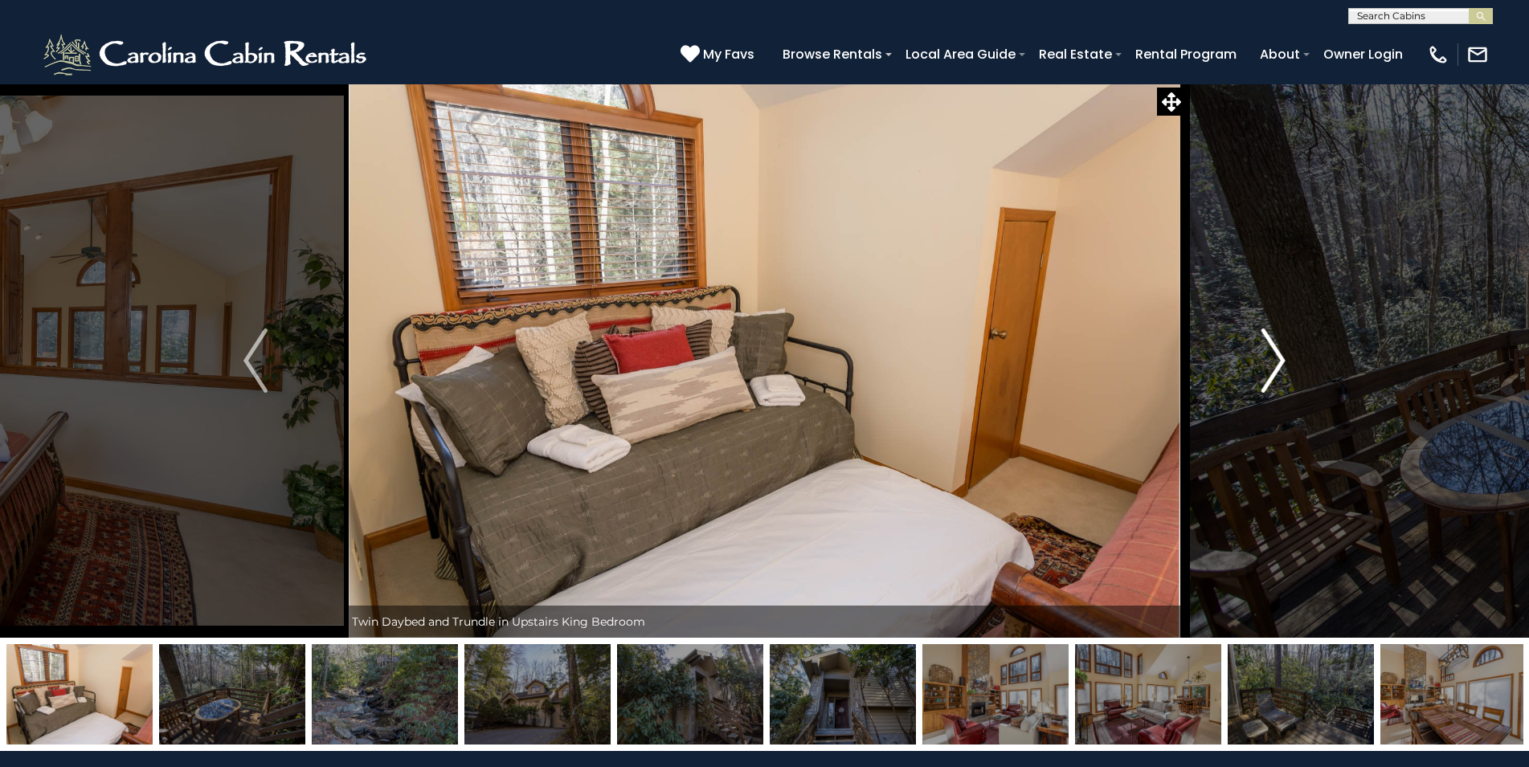
click at [1279, 361] on img "Next" at bounding box center [1273, 361] width 24 height 64
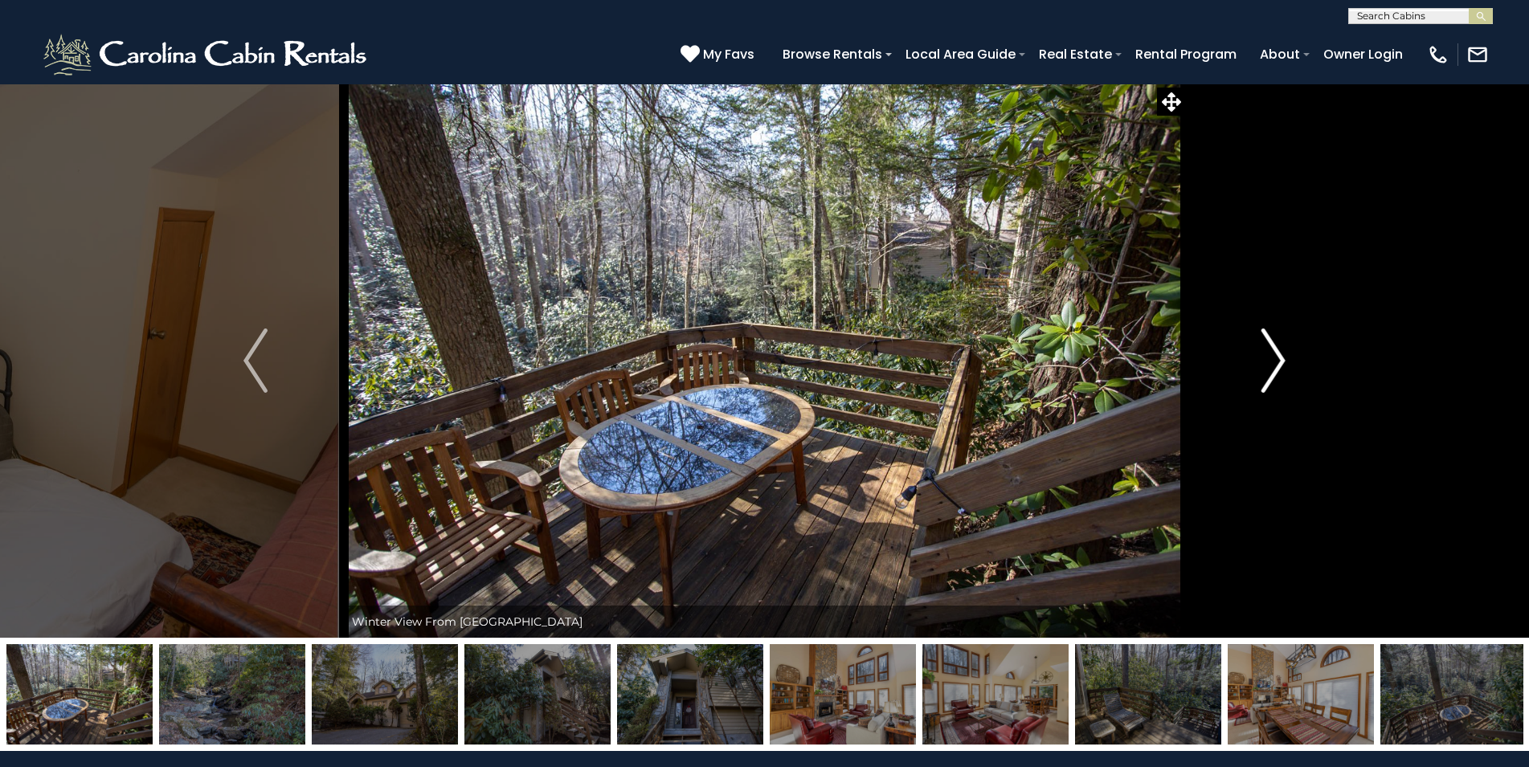
click at [1279, 361] on img "Next" at bounding box center [1273, 361] width 24 height 64
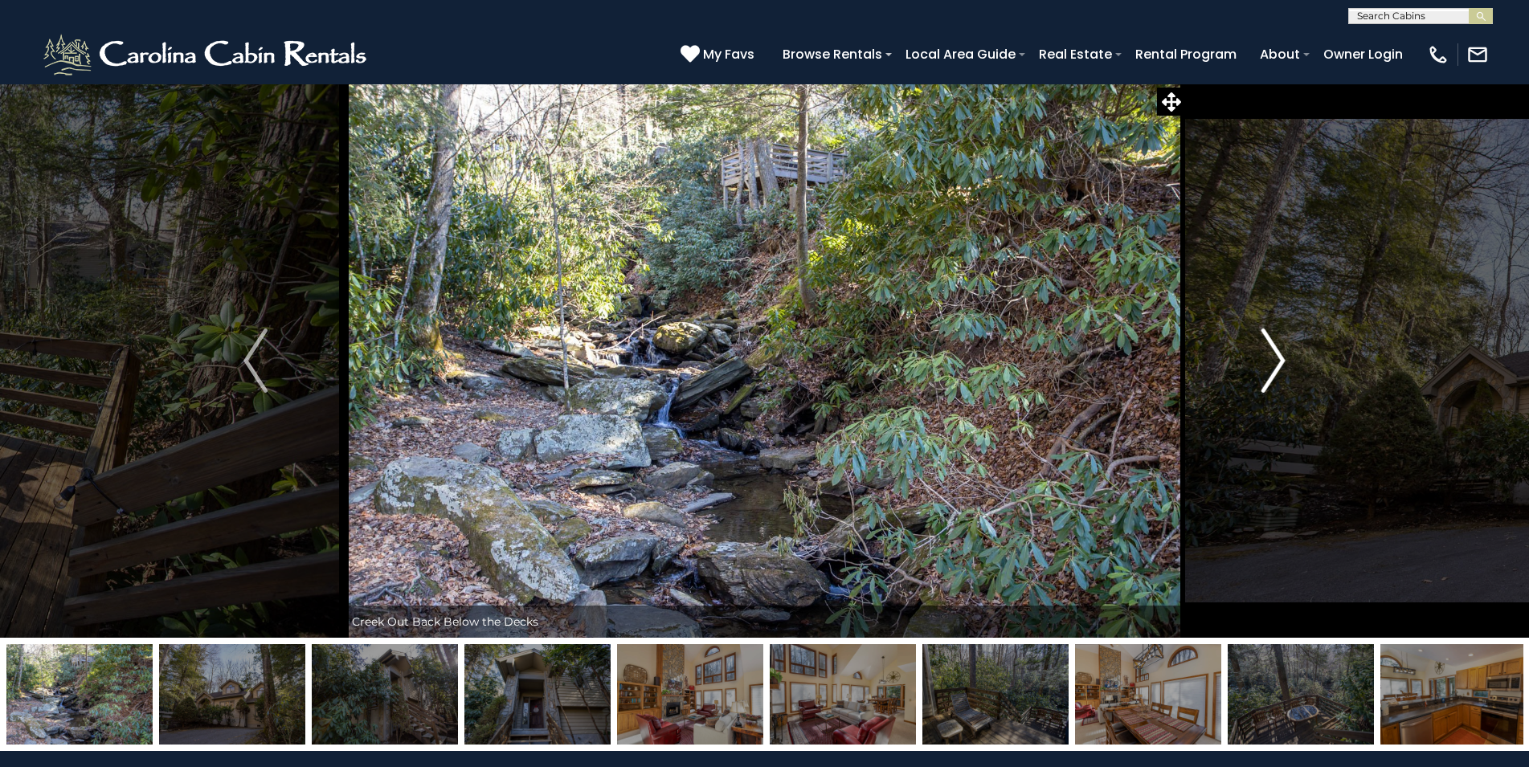
click at [1279, 361] on img "Next" at bounding box center [1273, 361] width 24 height 64
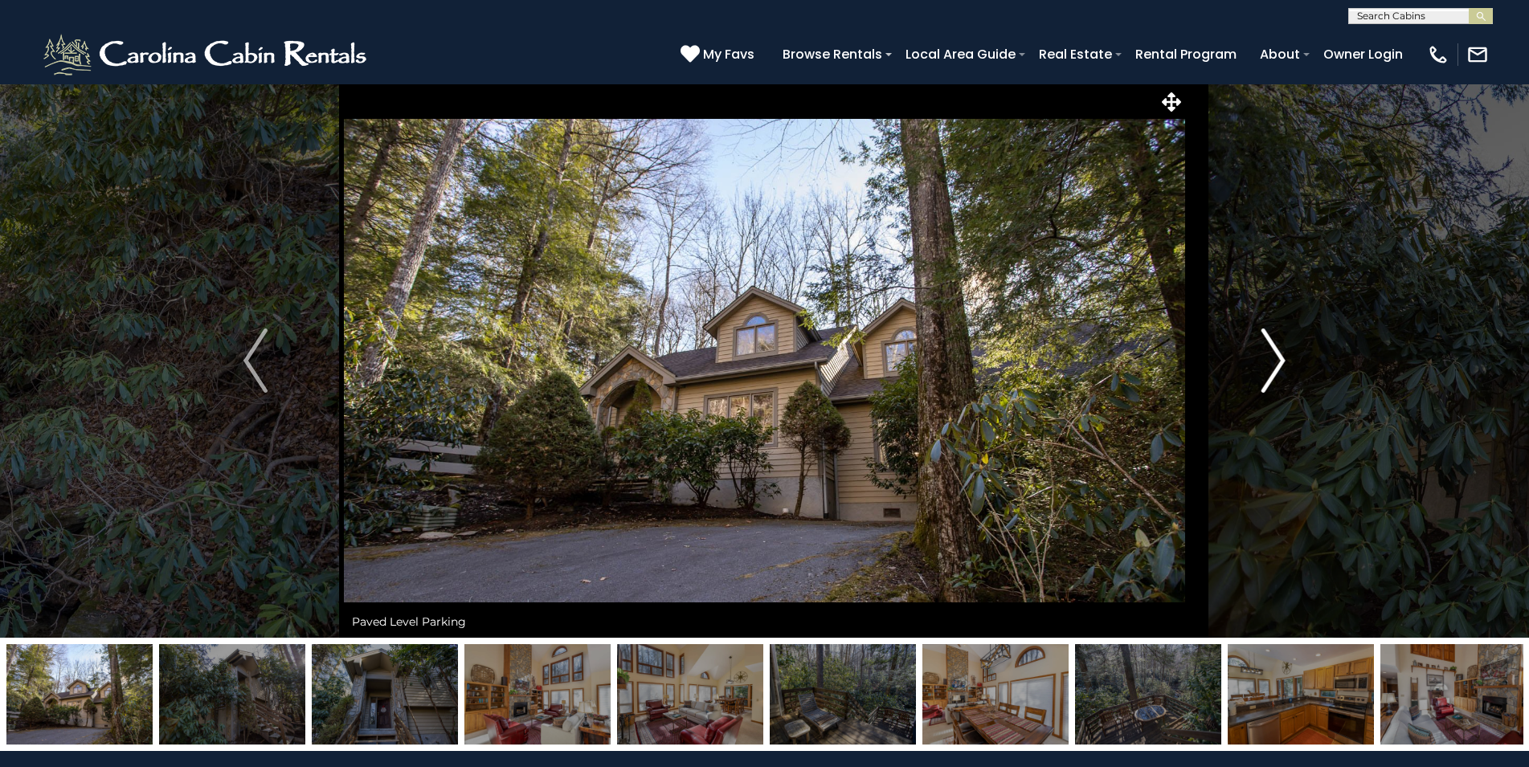
click at [1279, 361] on img "Next" at bounding box center [1273, 361] width 24 height 64
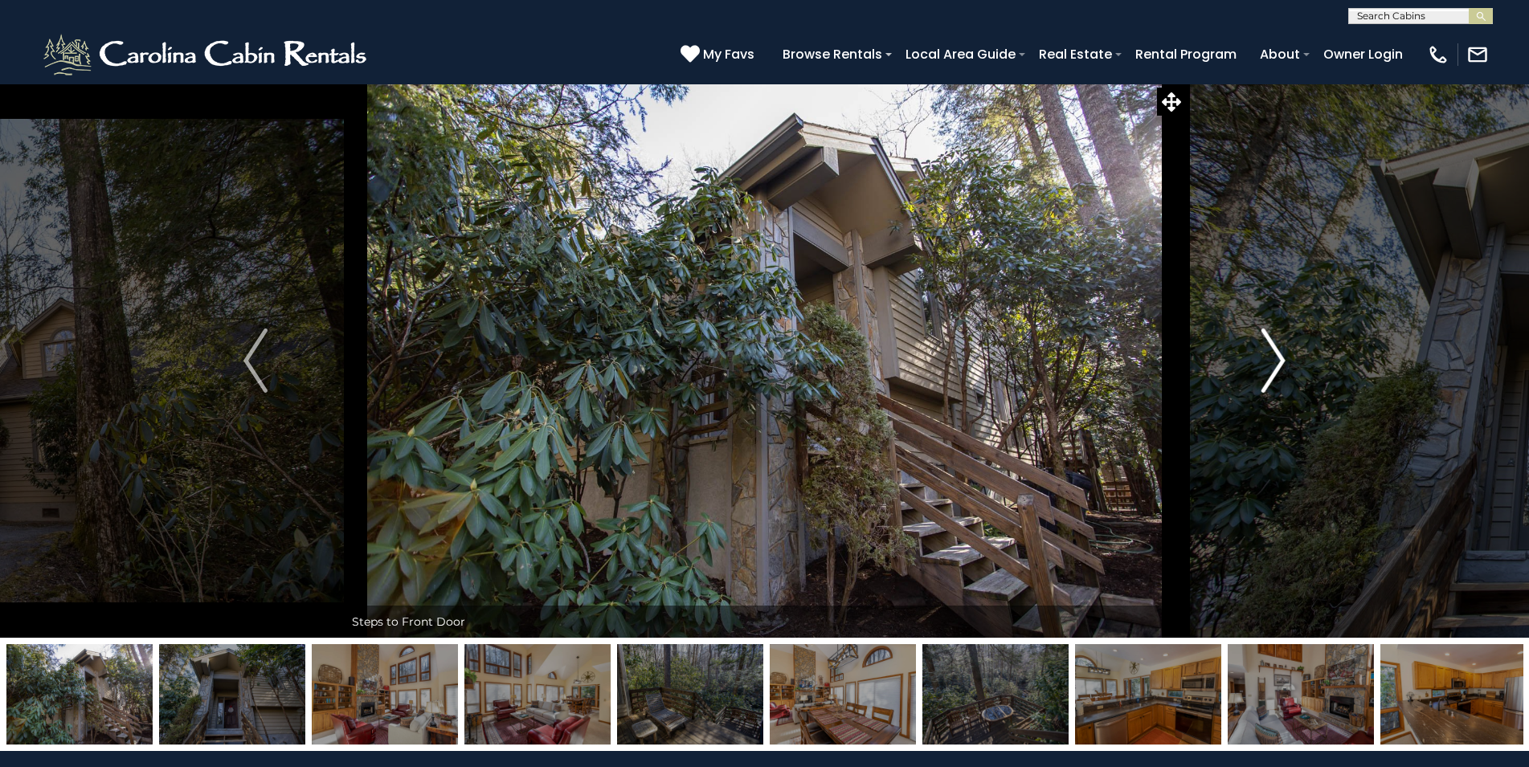
click at [1279, 361] on img "Next" at bounding box center [1273, 361] width 24 height 64
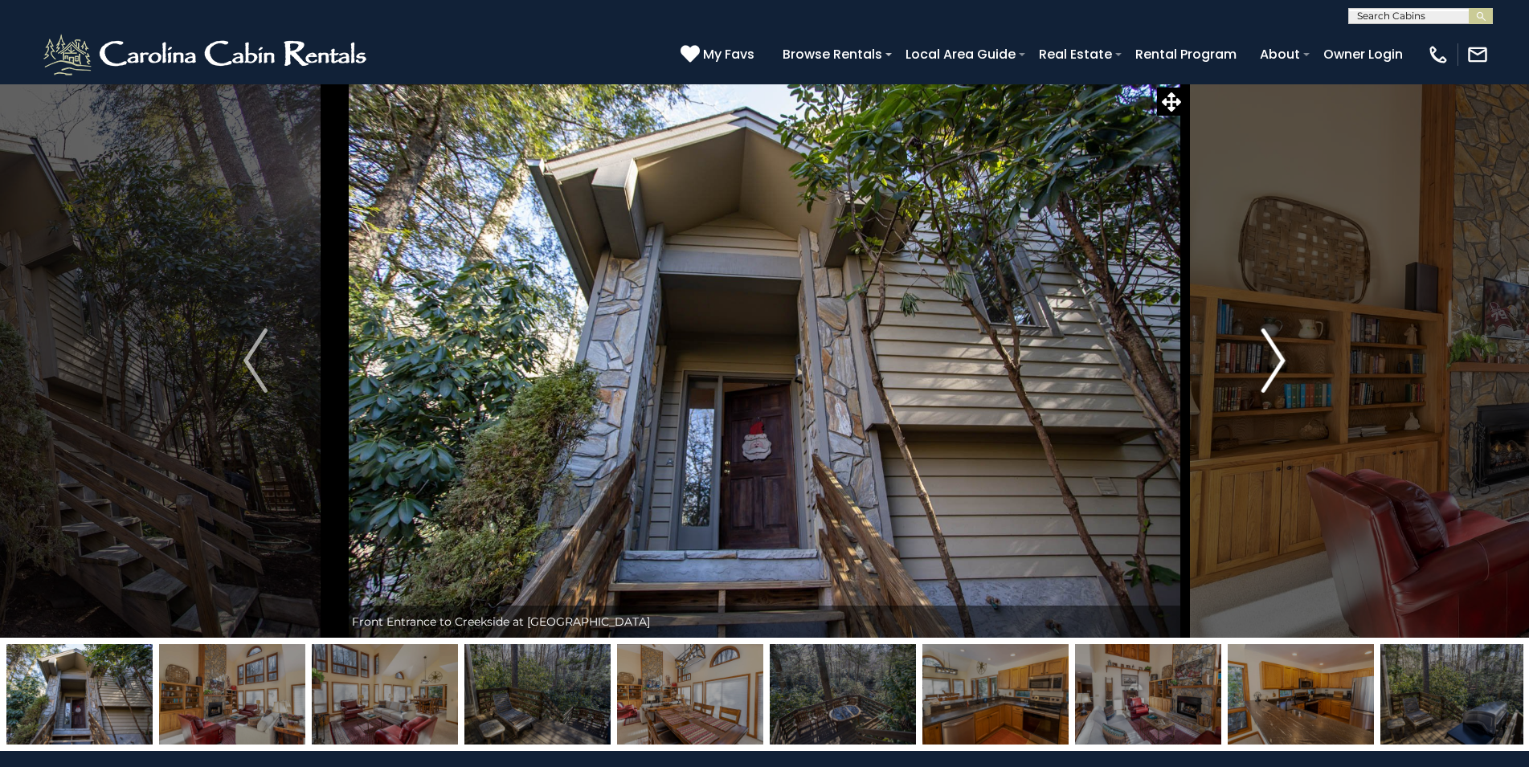
click at [1279, 361] on img "Next" at bounding box center [1273, 361] width 24 height 64
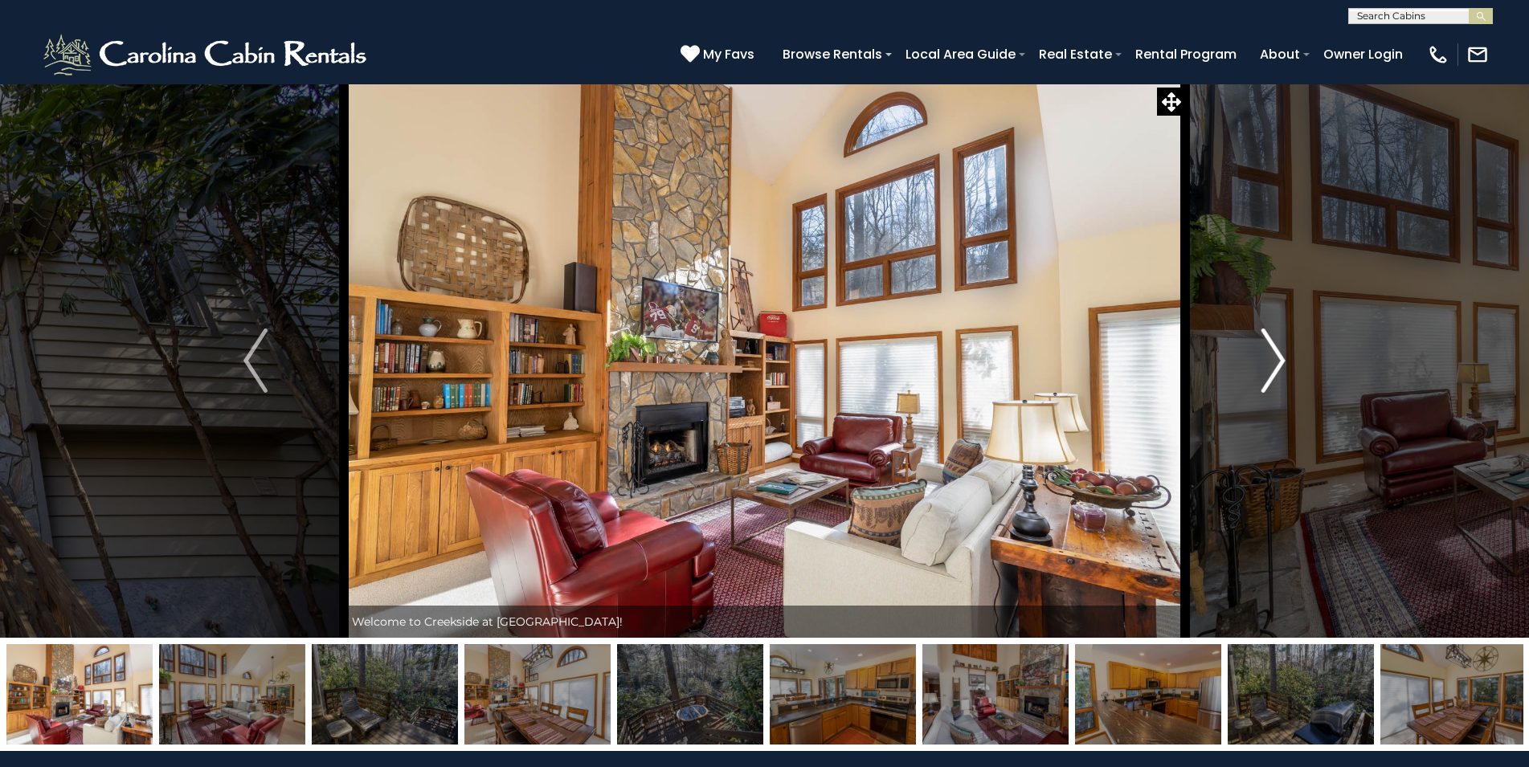
click at [1279, 361] on img "Next" at bounding box center [1273, 361] width 24 height 64
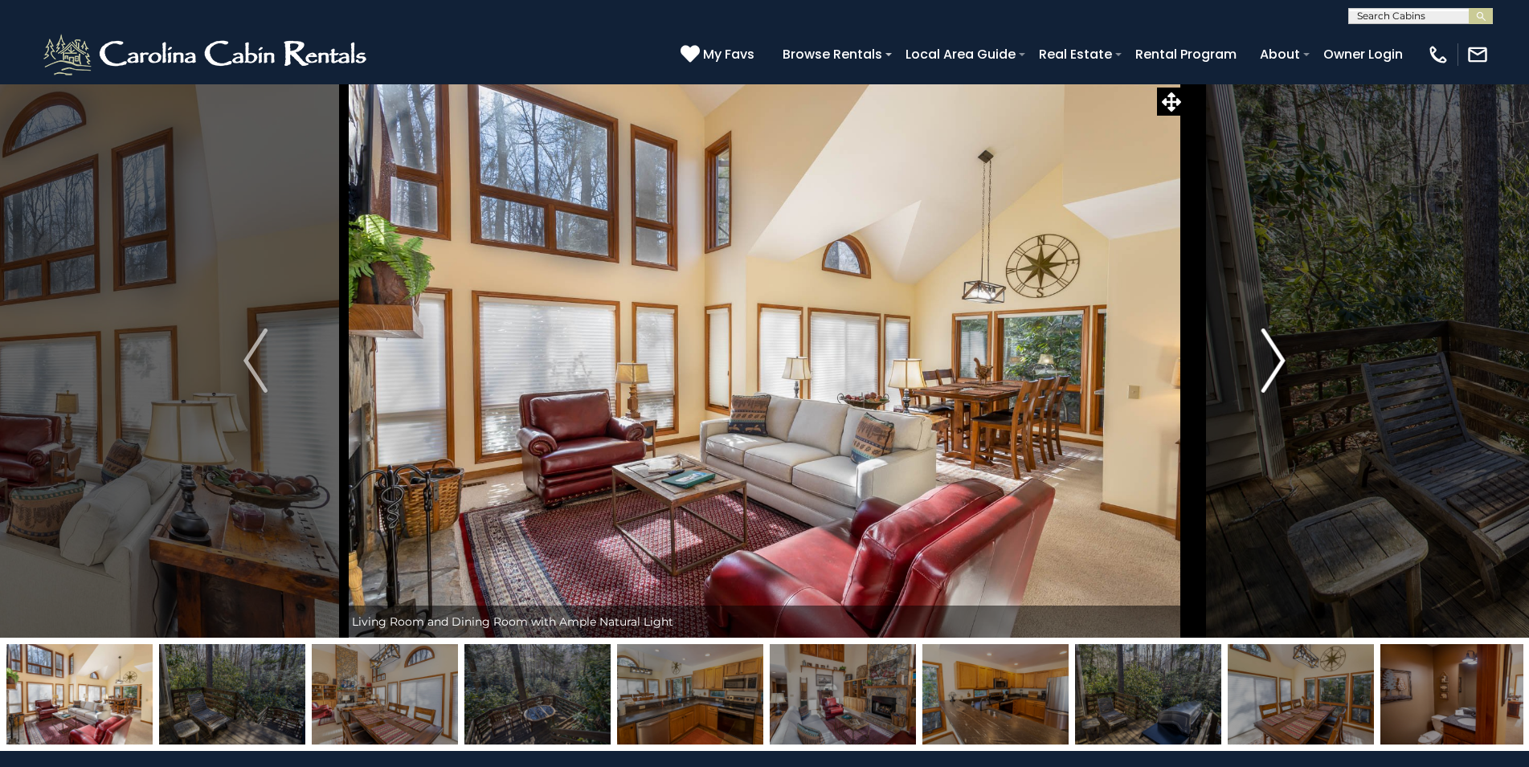
click at [1279, 361] on img "Next" at bounding box center [1273, 361] width 24 height 64
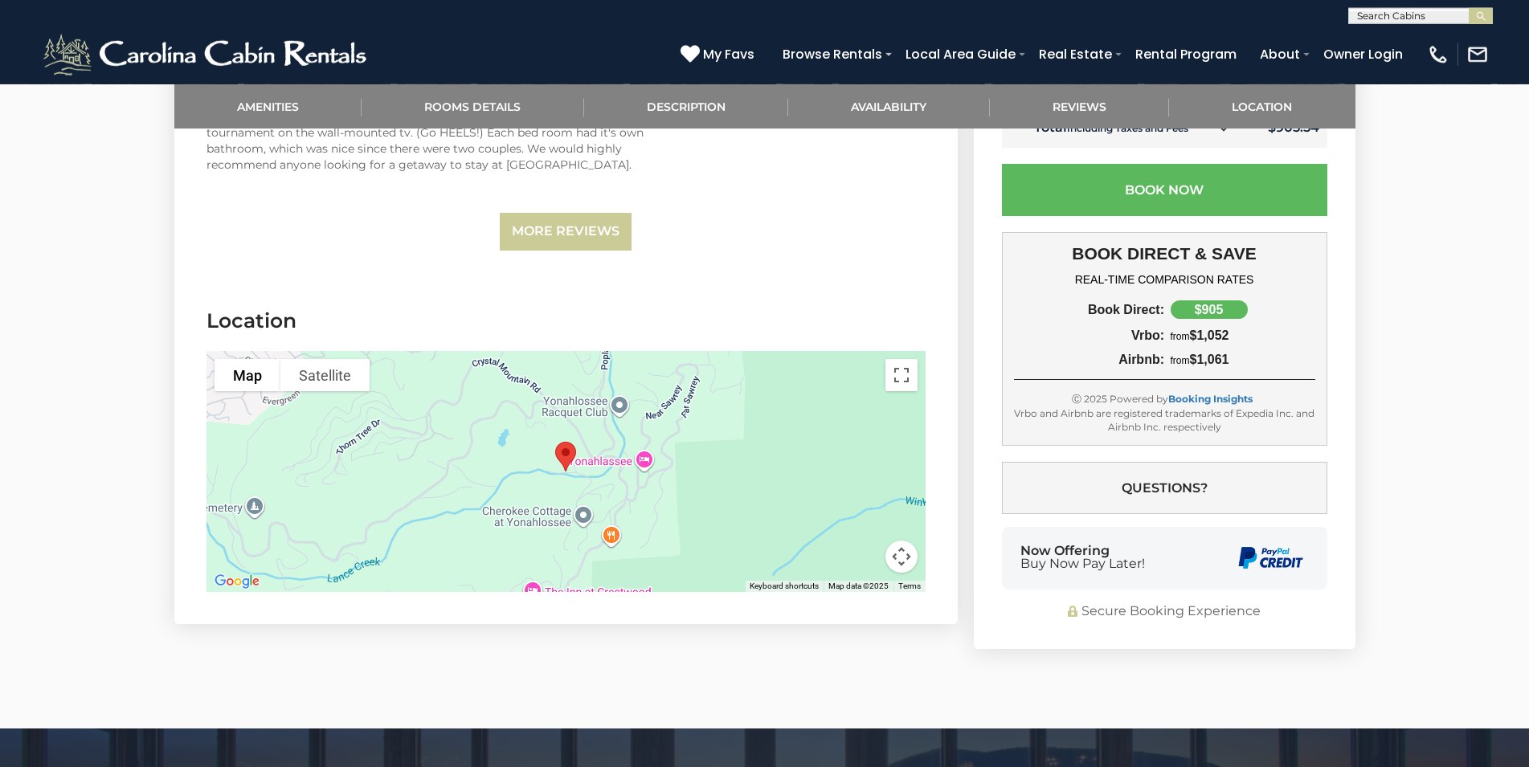
scroll to position [3359, 0]
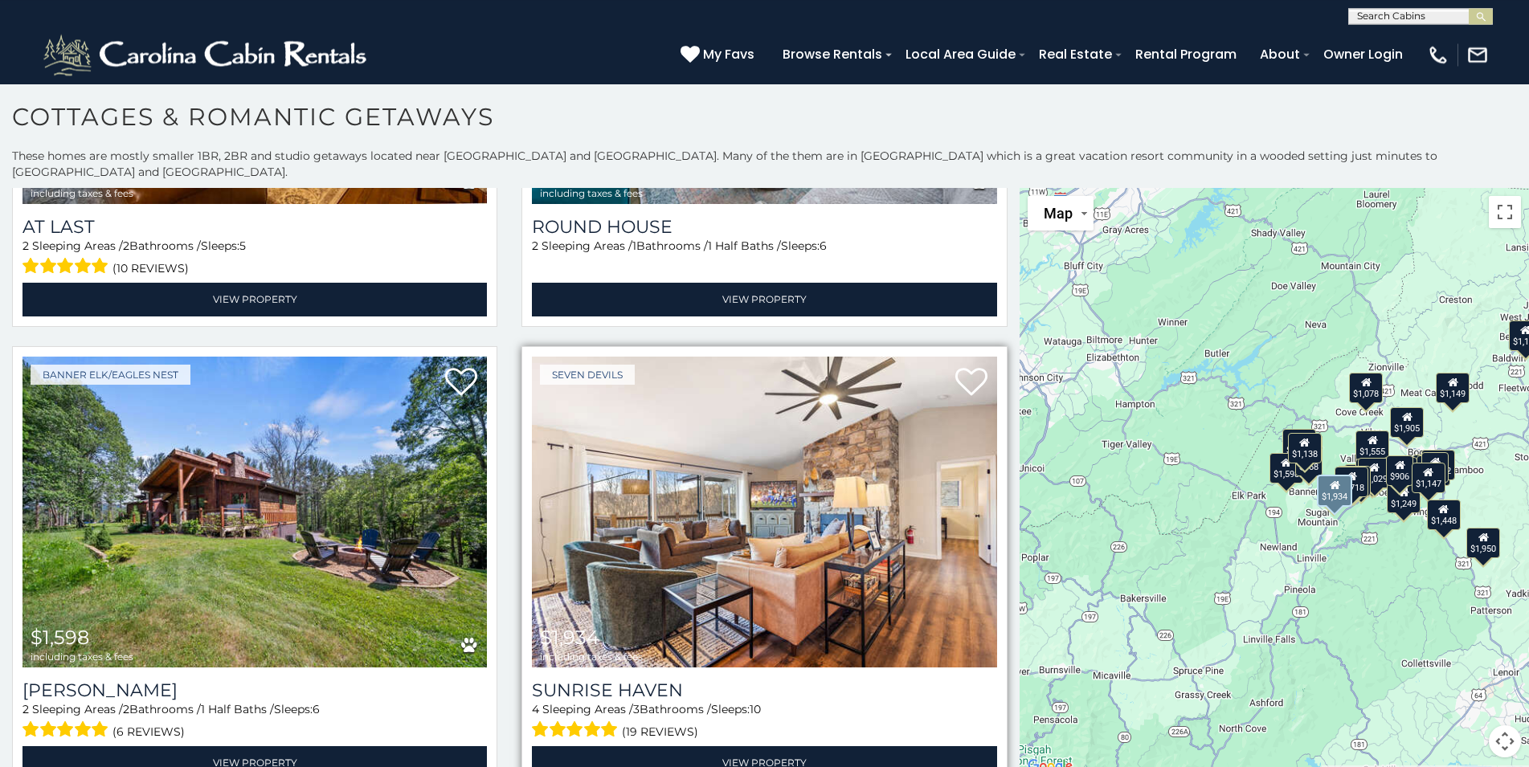
scroll to position [9, 0]
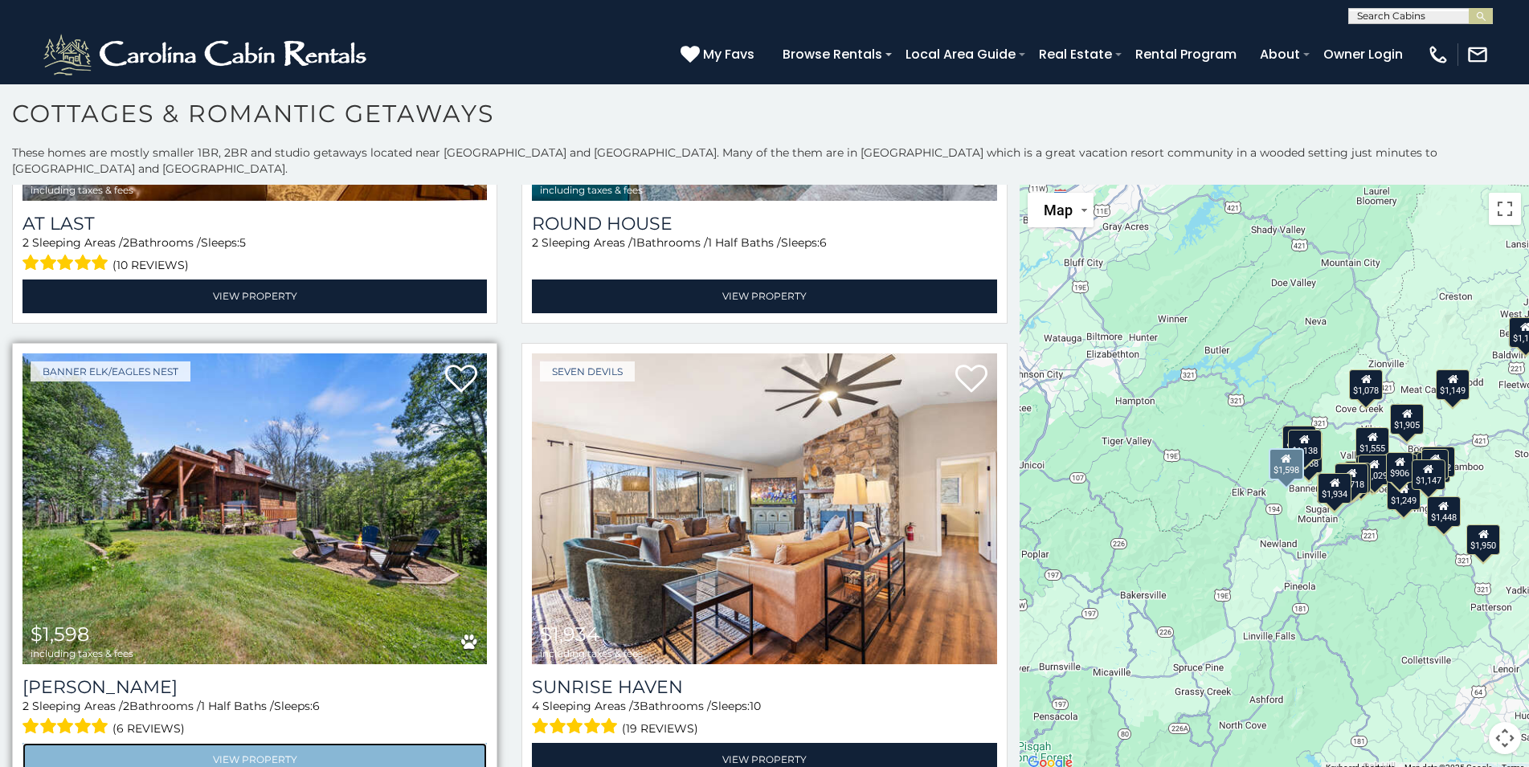
click at [243, 743] on link "View Property" at bounding box center [254, 759] width 464 height 33
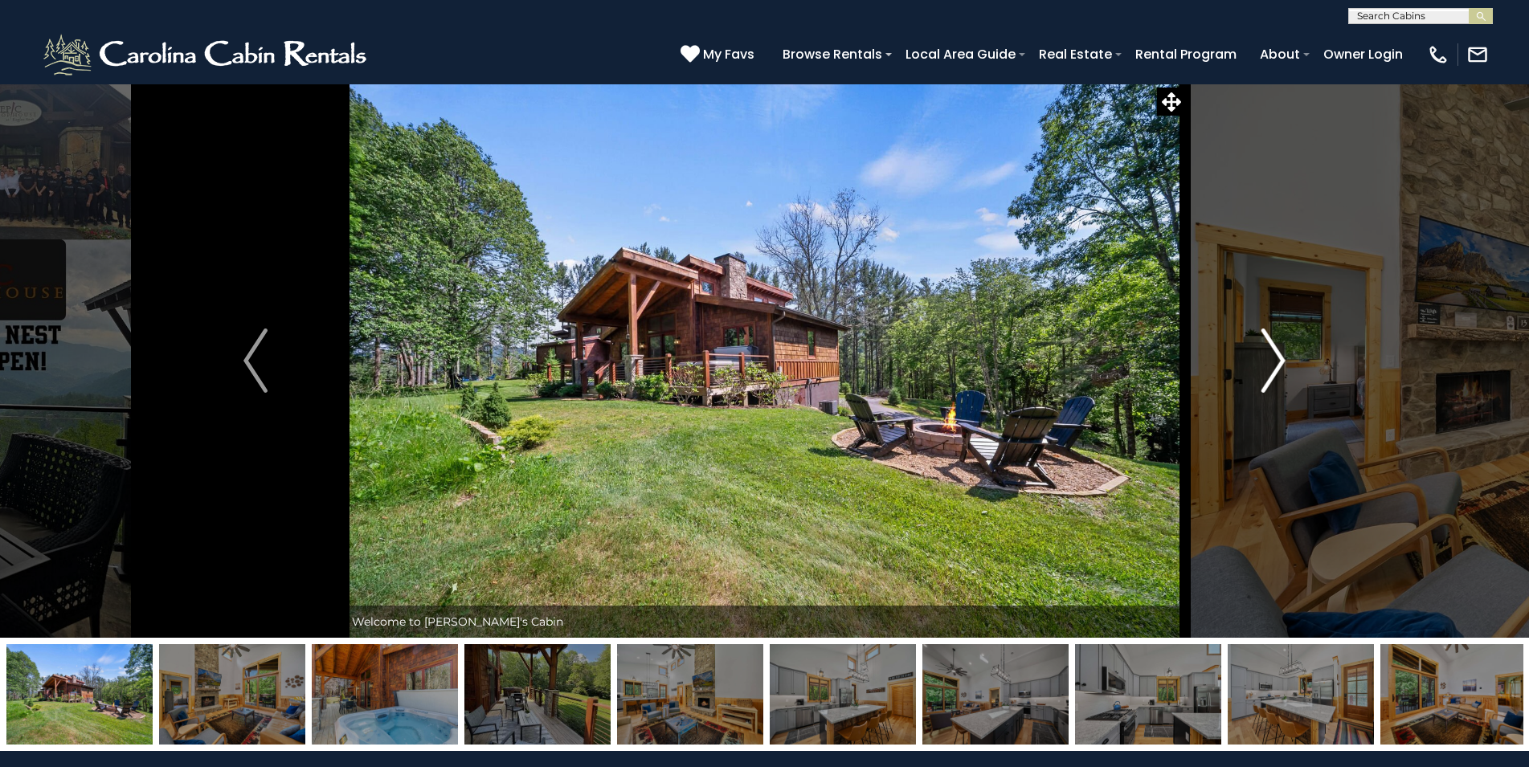
click at [1275, 365] on img "Next" at bounding box center [1273, 361] width 24 height 64
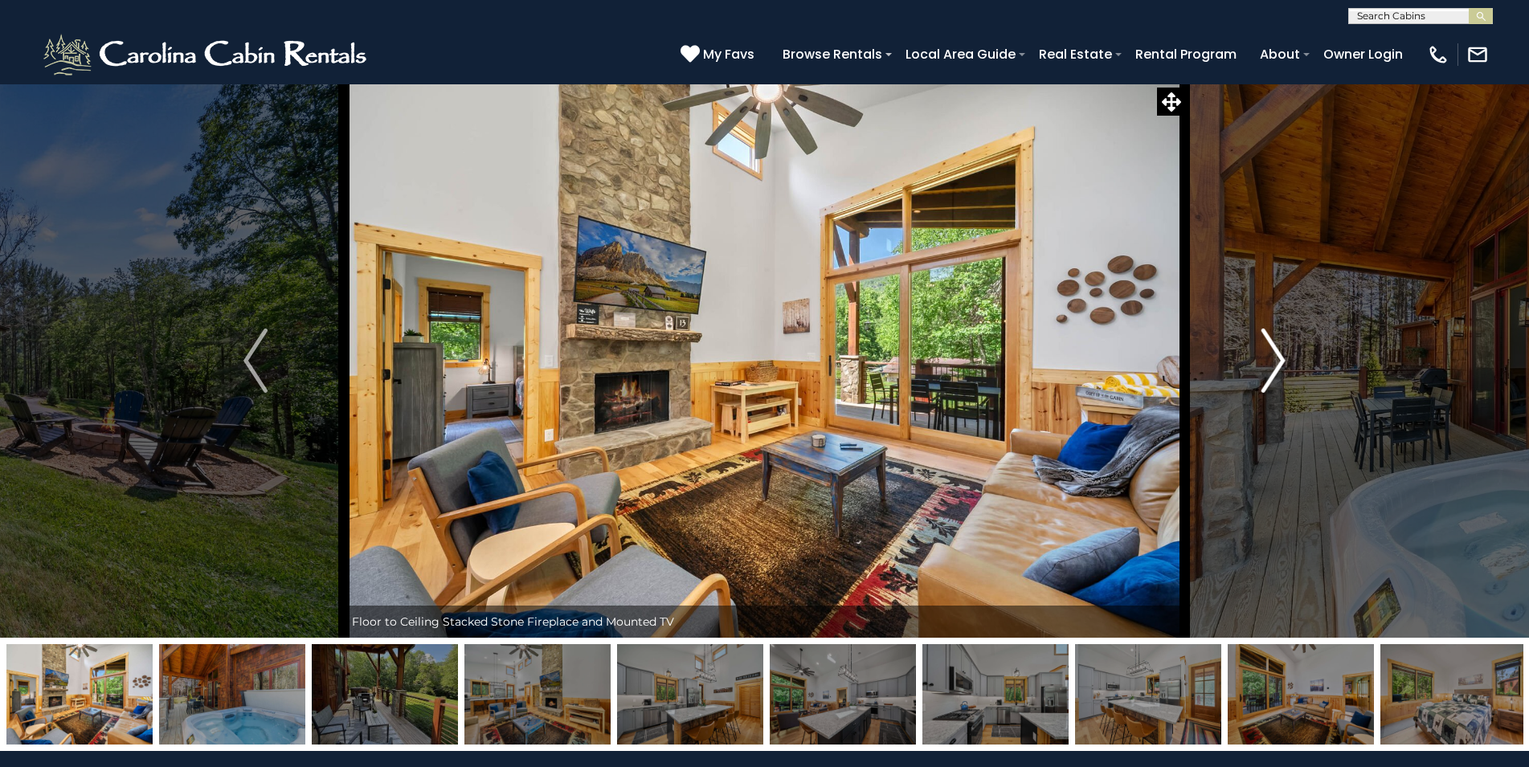
click at [1275, 365] on img "Next" at bounding box center [1273, 361] width 24 height 64
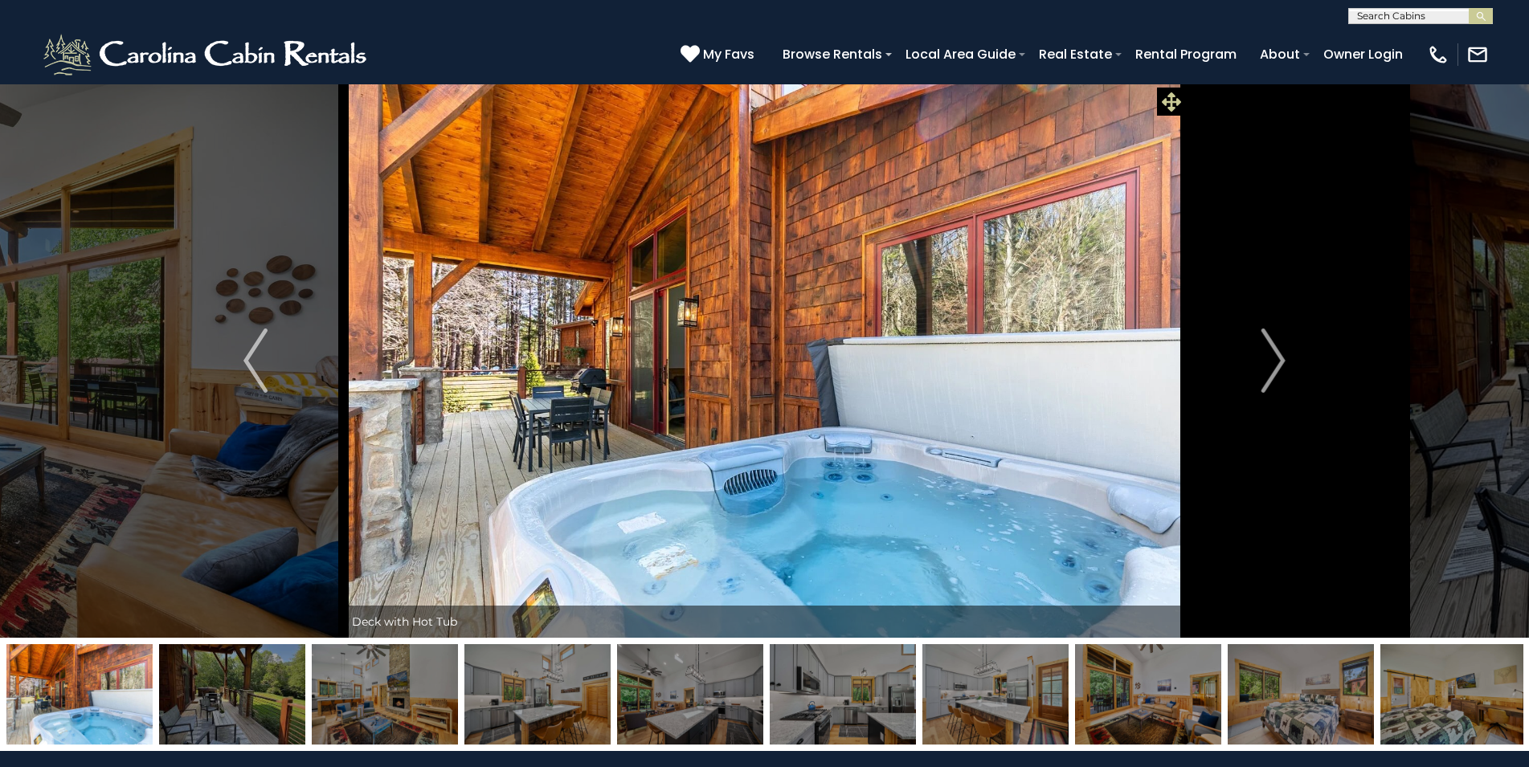
click at [1171, 102] on icon at bounding box center [1170, 101] width 19 height 19
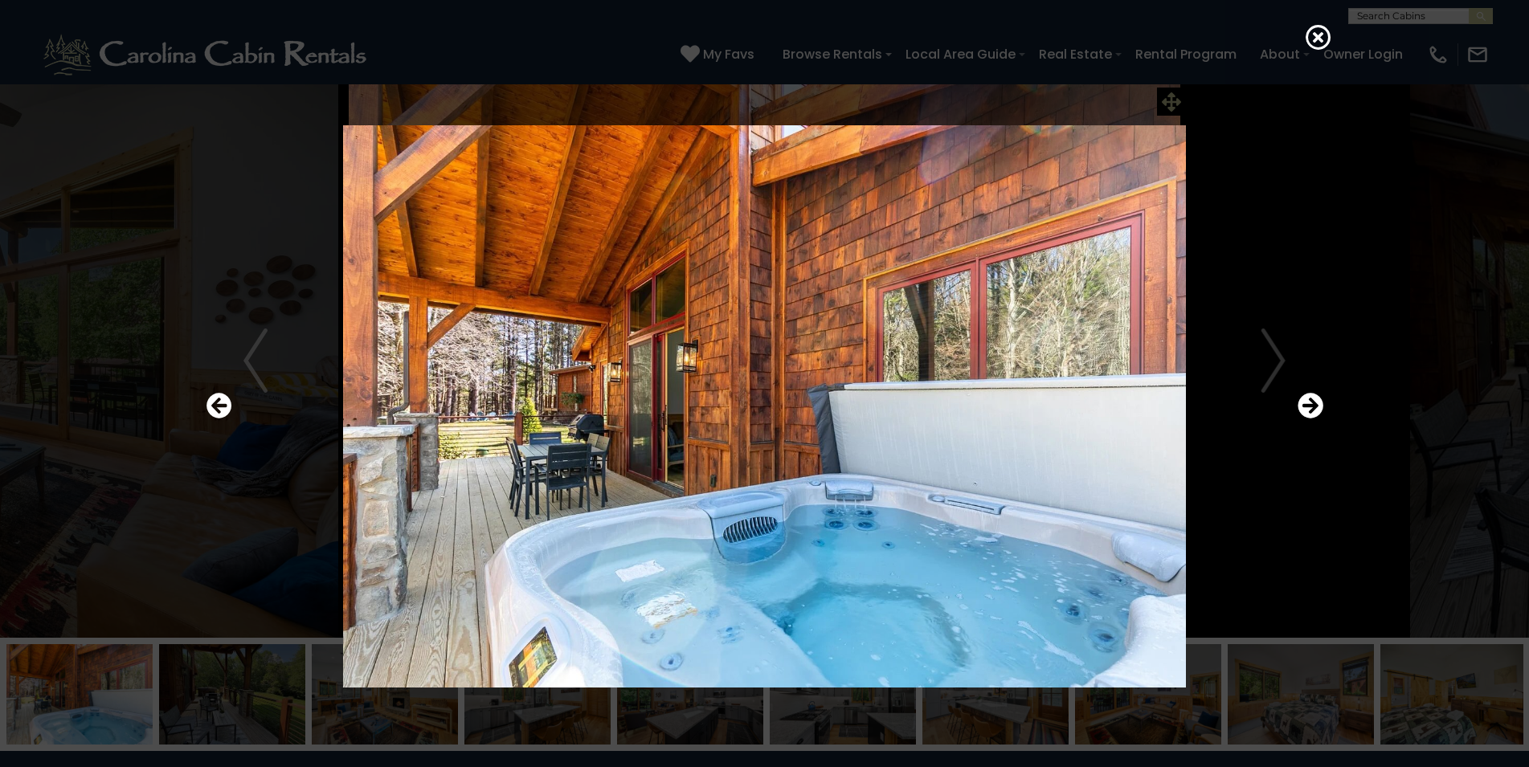
click at [1171, 102] on div at bounding box center [764, 406] width 1133 height 691
click at [1169, 109] on div at bounding box center [764, 406] width 1133 height 691
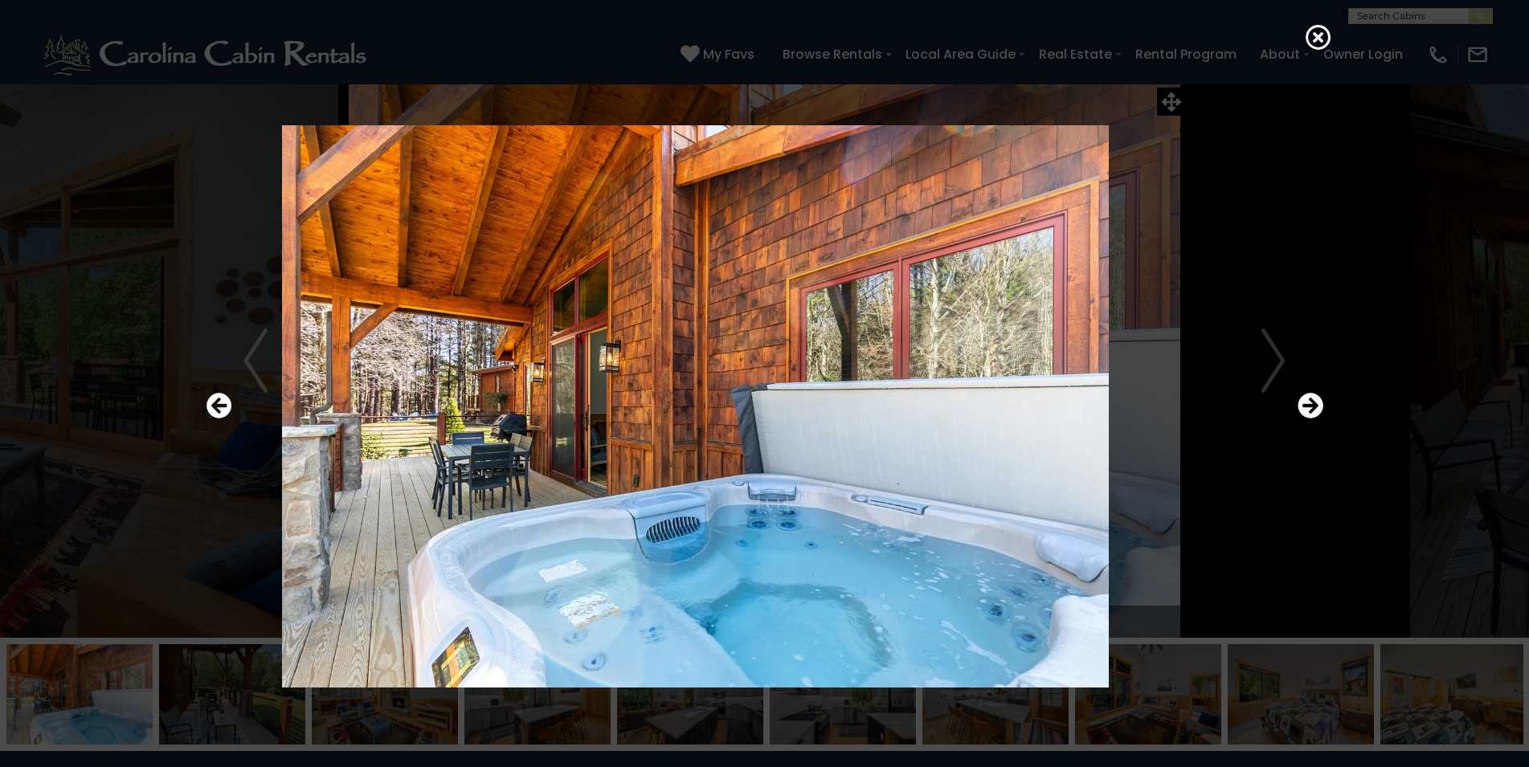
drag, startPoint x: 1098, startPoint y: 262, endPoint x: 841, endPoint y: 246, distance: 257.5
click at [875, 246] on img at bounding box center [687, 406] width 965 height 562
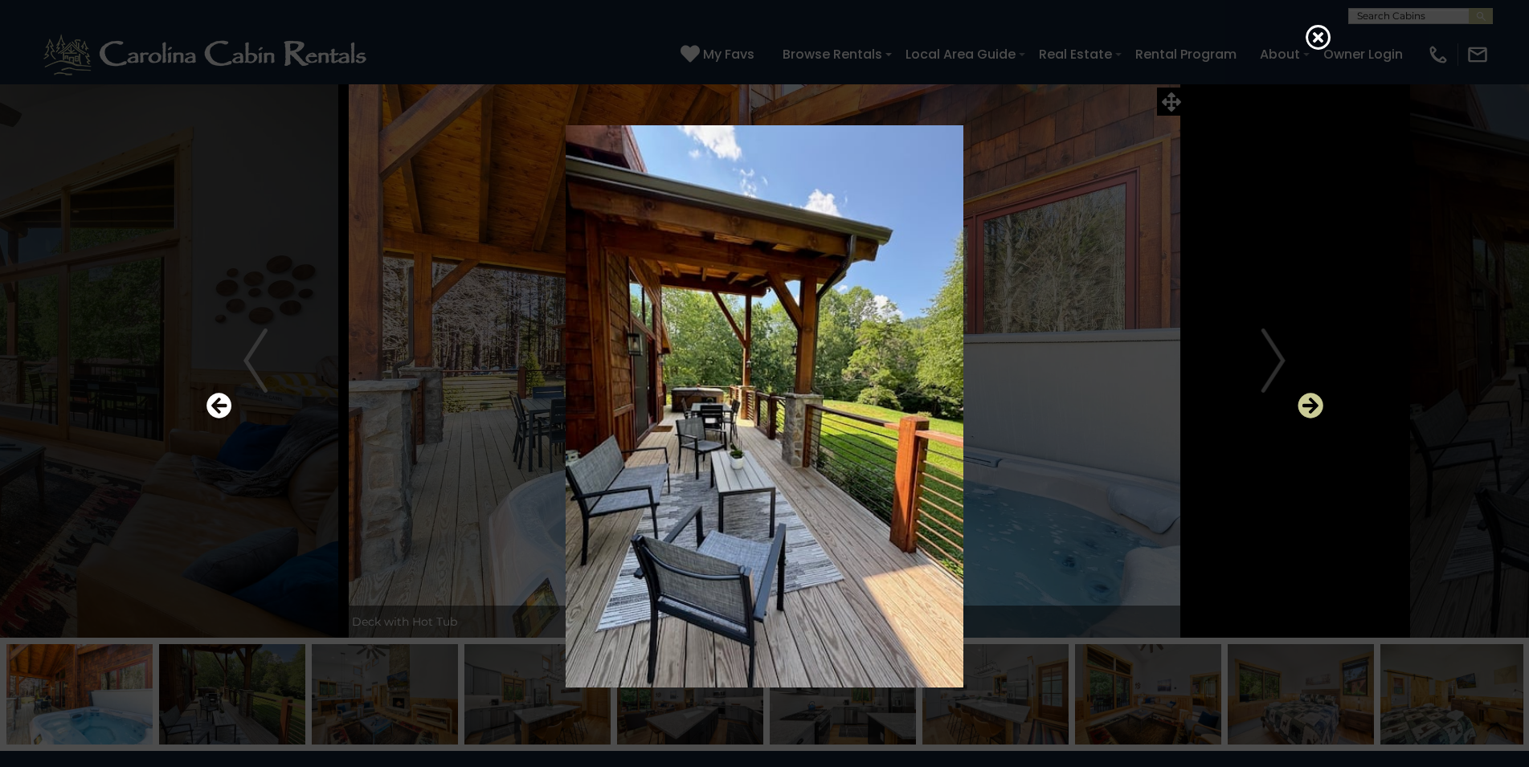
click at [1308, 405] on icon "Next" at bounding box center [1310, 406] width 26 height 26
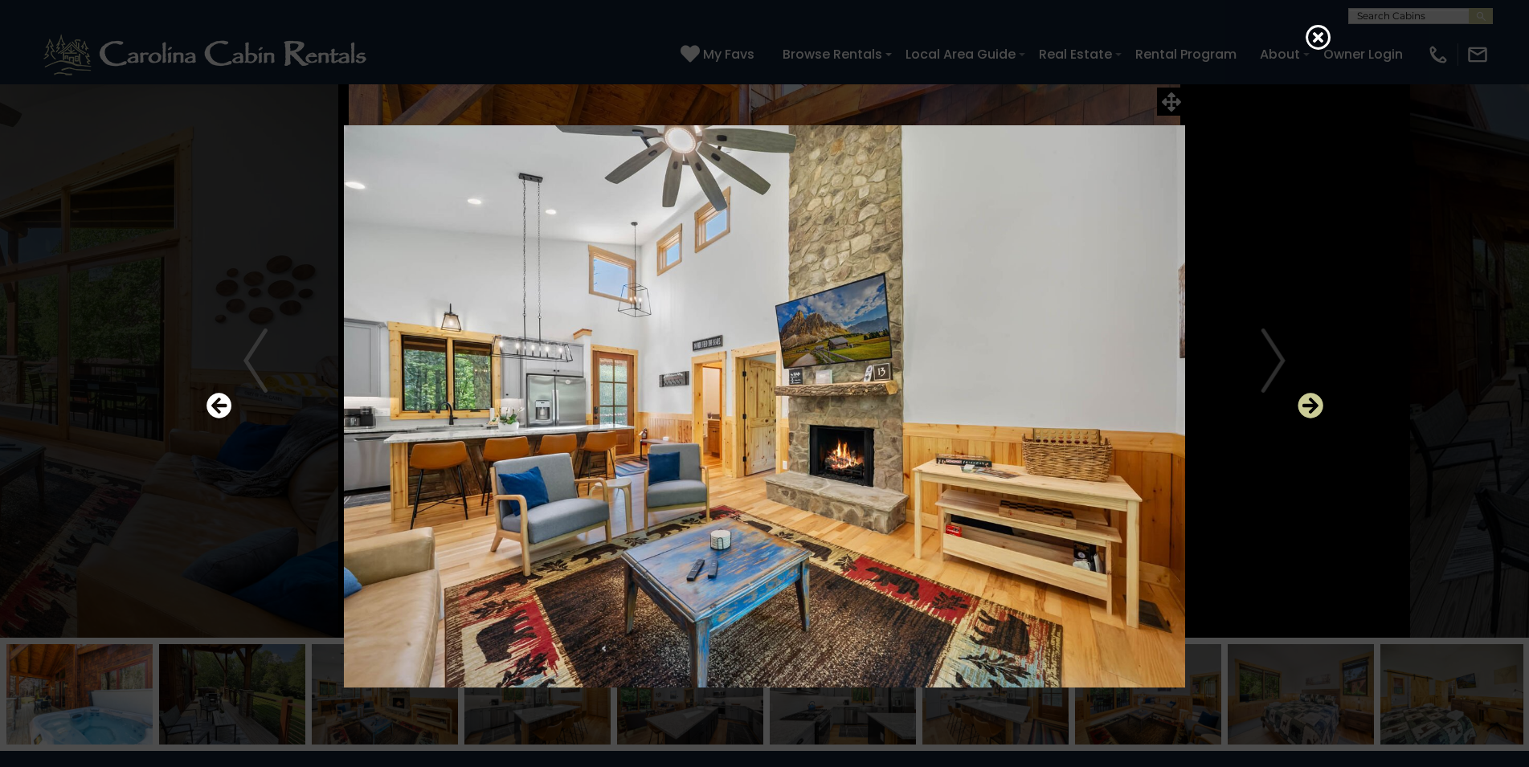
click at [1309, 406] on icon "Next" at bounding box center [1310, 406] width 26 height 26
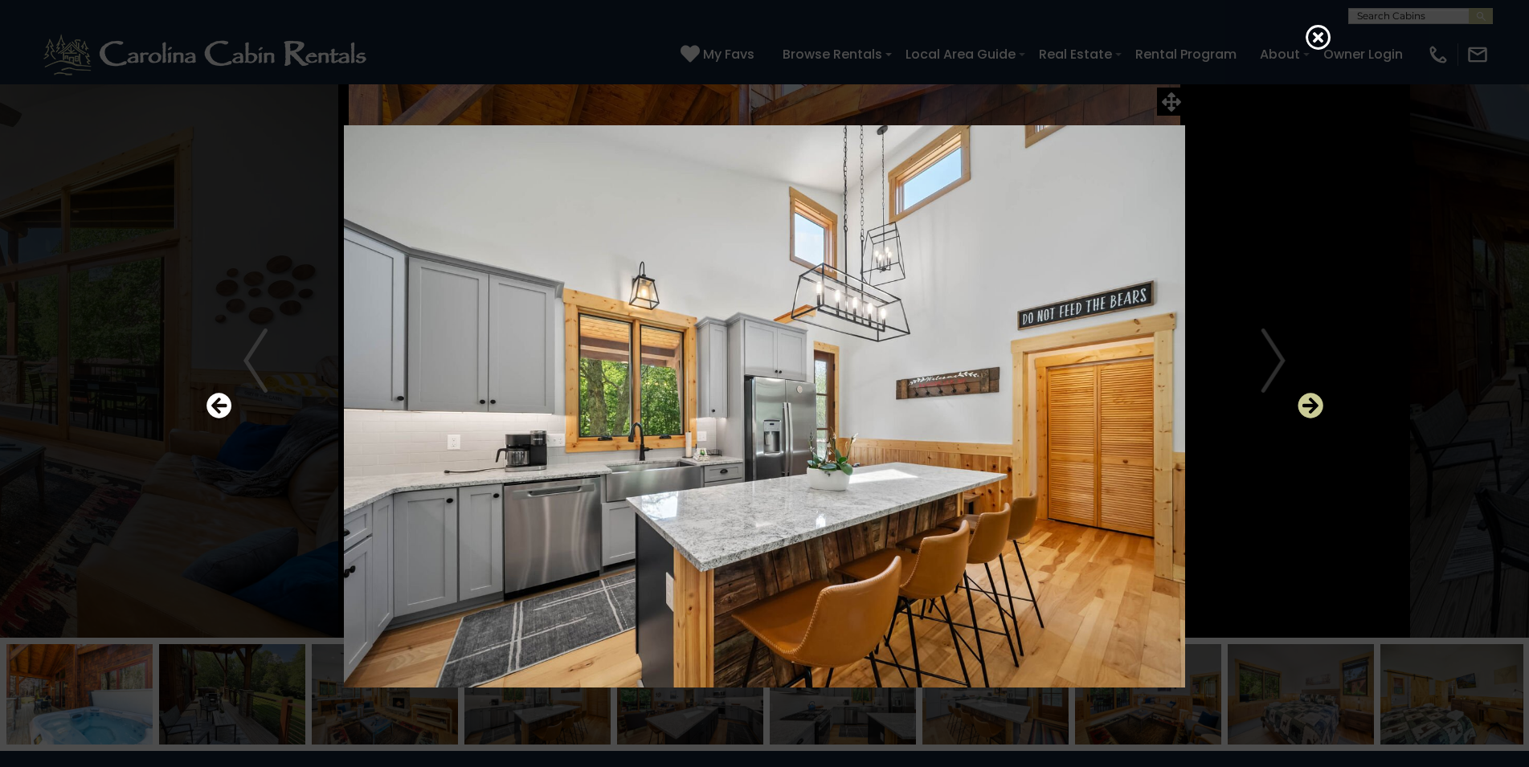
click at [1309, 406] on icon "Next" at bounding box center [1310, 406] width 26 height 26
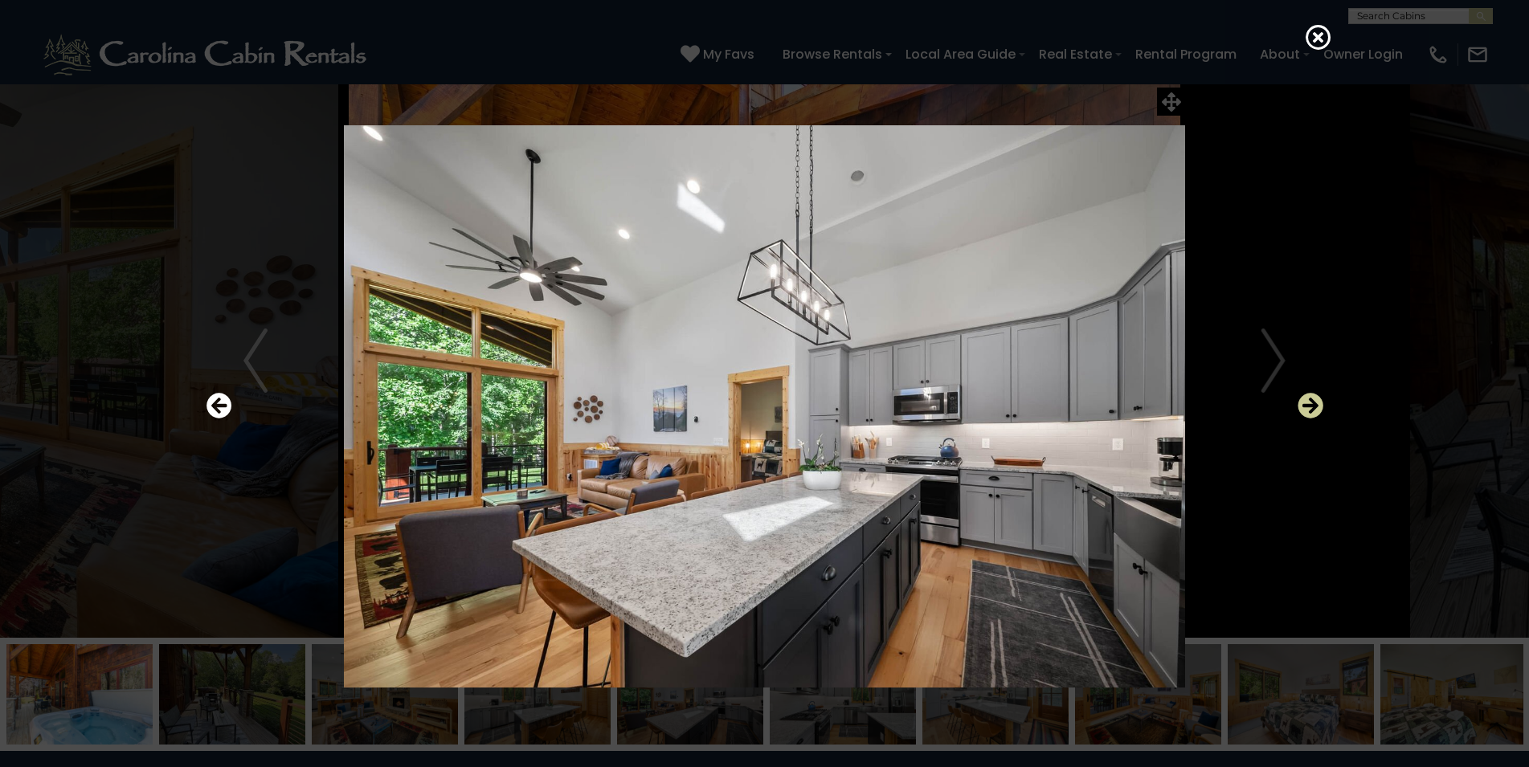
click at [1309, 406] on icon "Next" at bounding box center [1310, 406] width 26 height 26
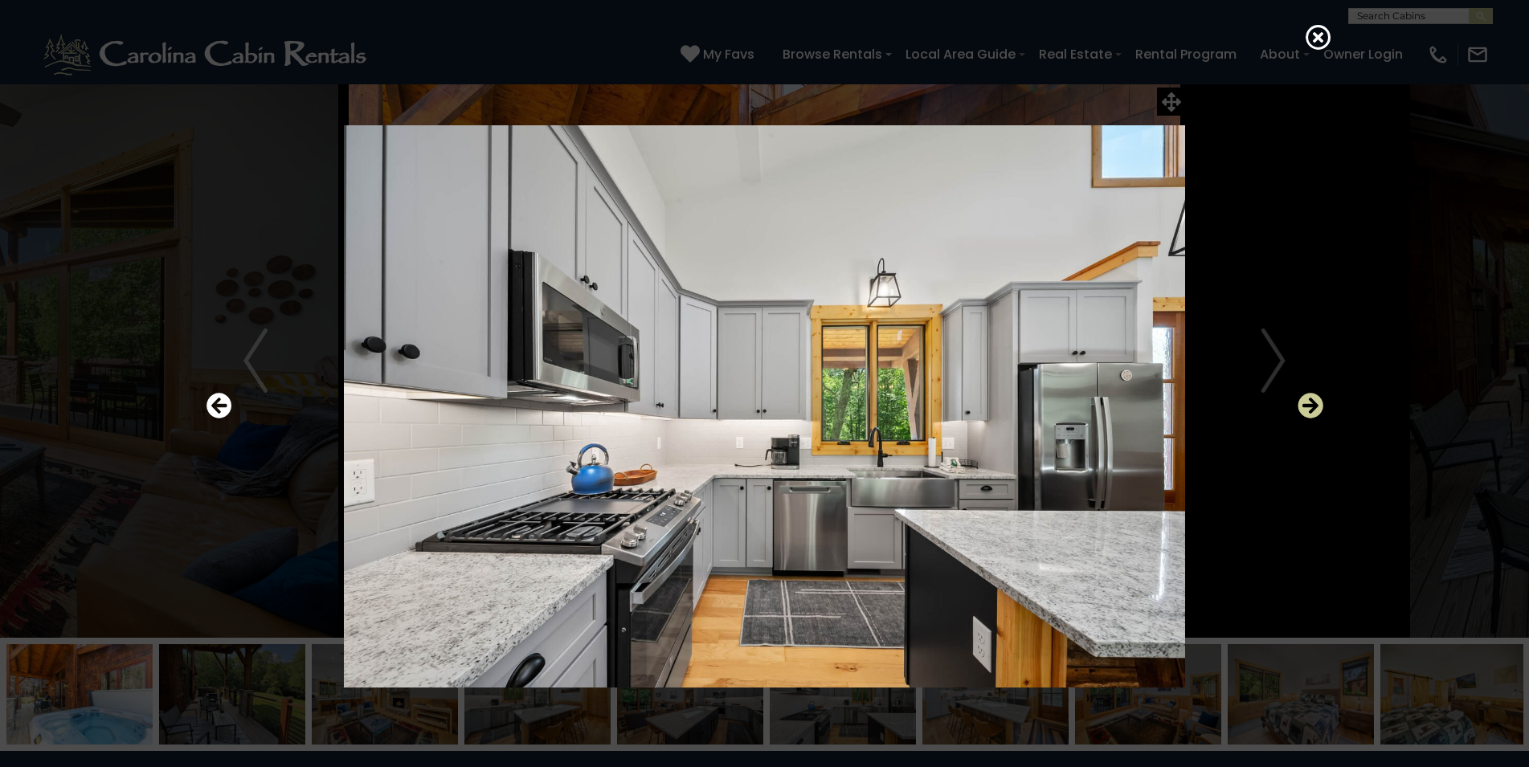
click at [1309, 406] on icon "Next" at bounding box center [1310, 406] width 26 height 26
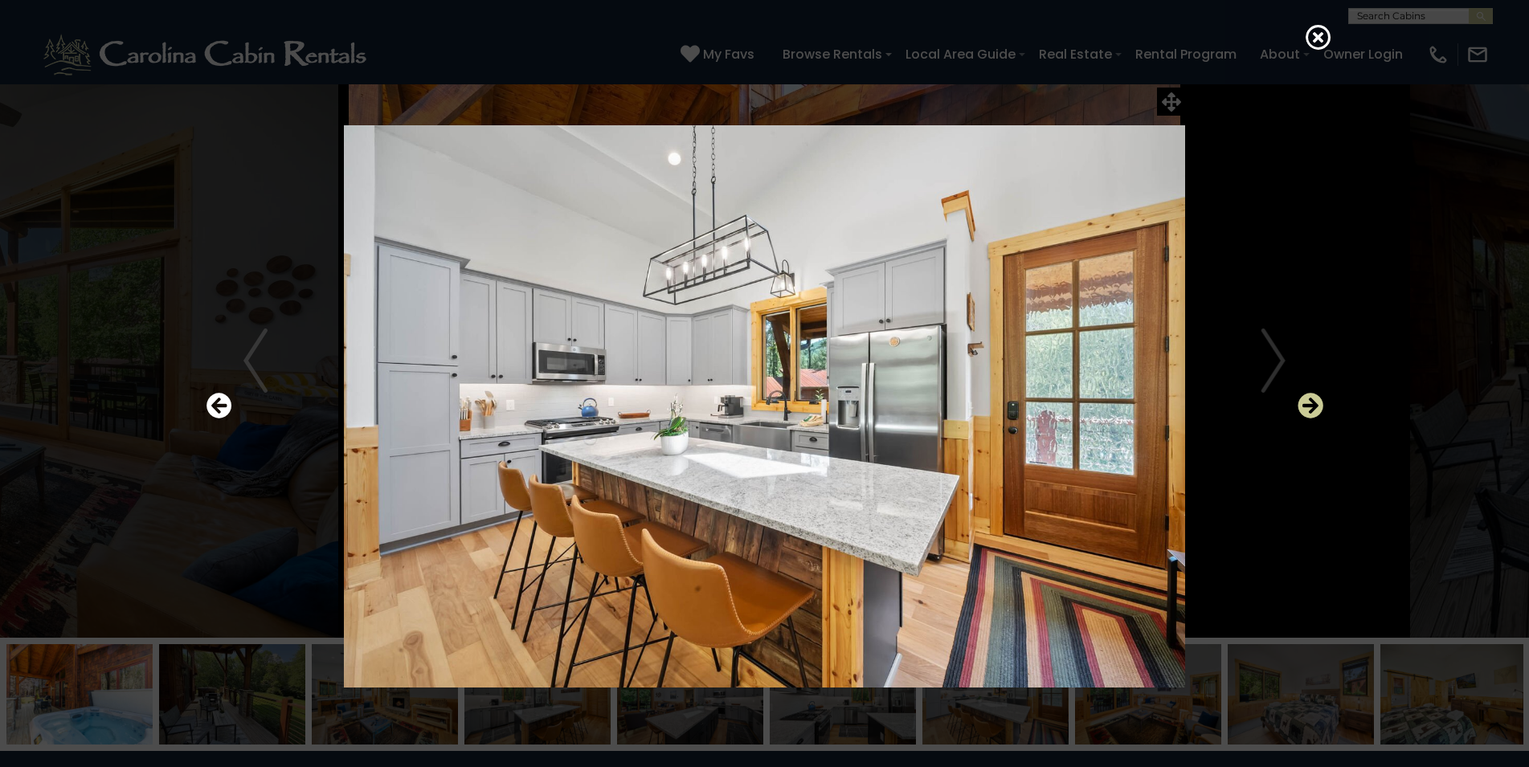
click at [1309, 406] on icon "Next" at bounding box center [1310, 406] width 26 height 26
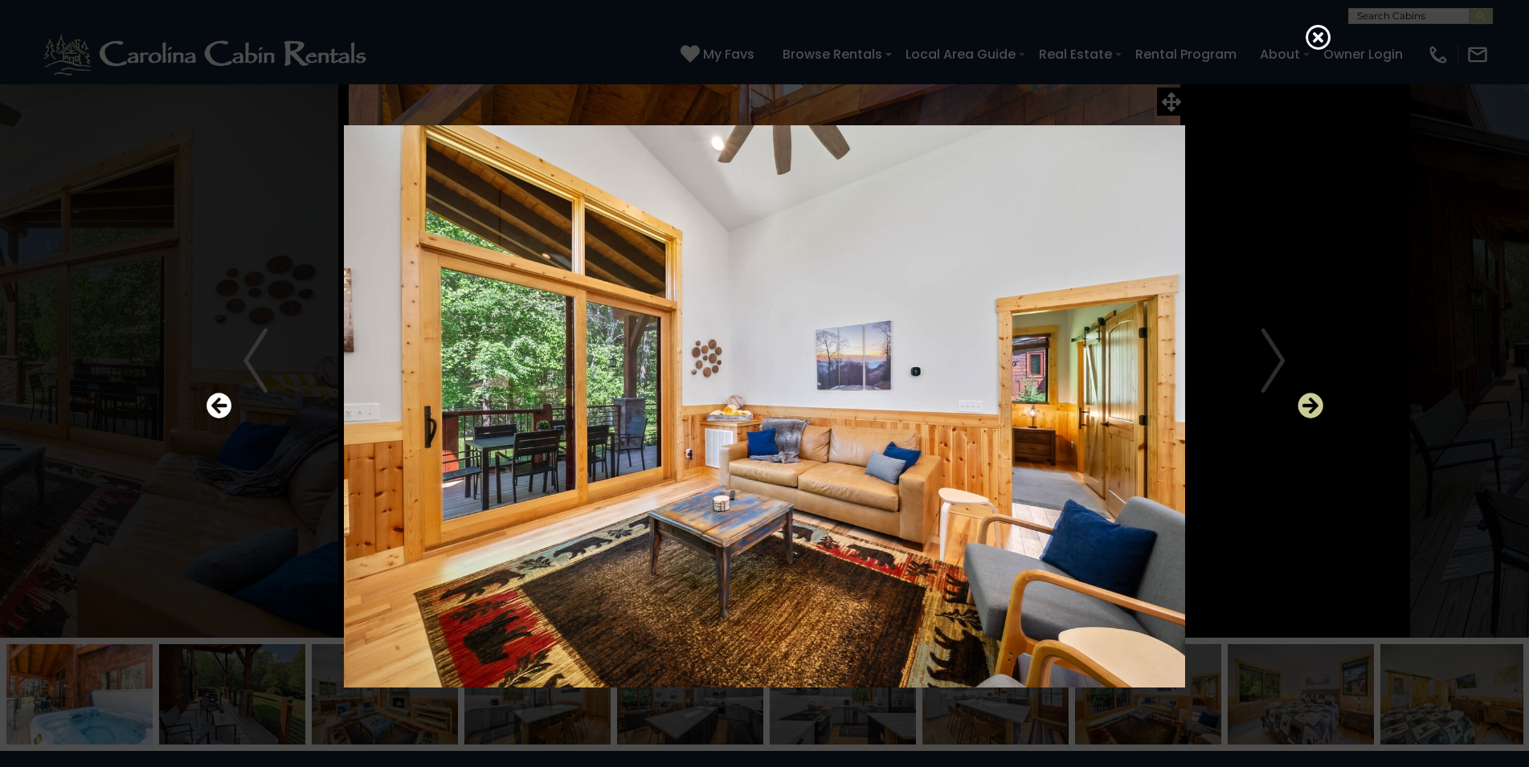
click at [1309, 406] on icon "Next" at bounding box center [1310, 406] width 26 height 26
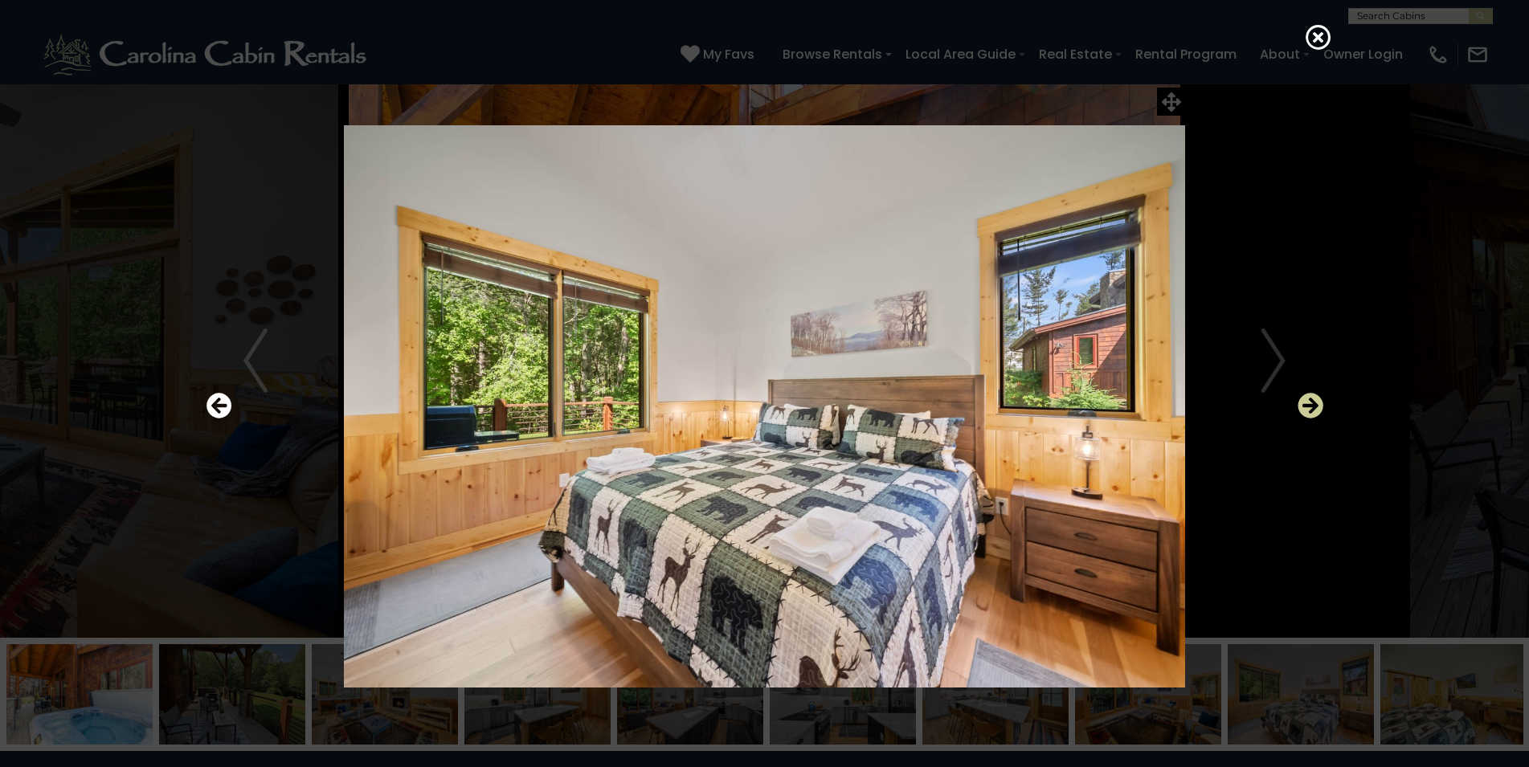
click at [1309, 406] on icon "Next" at bounding box center [1310, 406] width 26 height 26
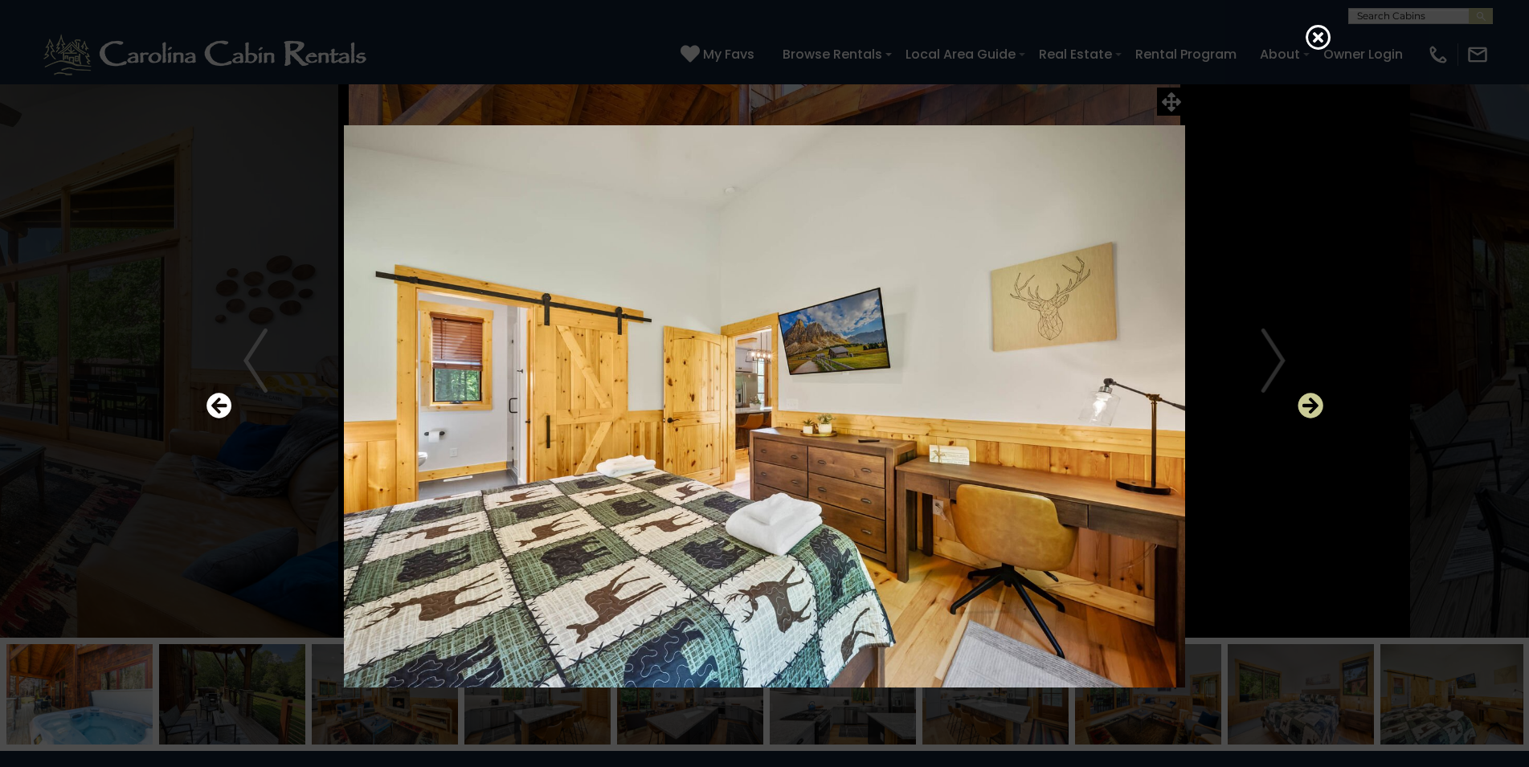
click at [1309, 406] on icon "Next" at bounding box center [1310, 406] width 26 height 26
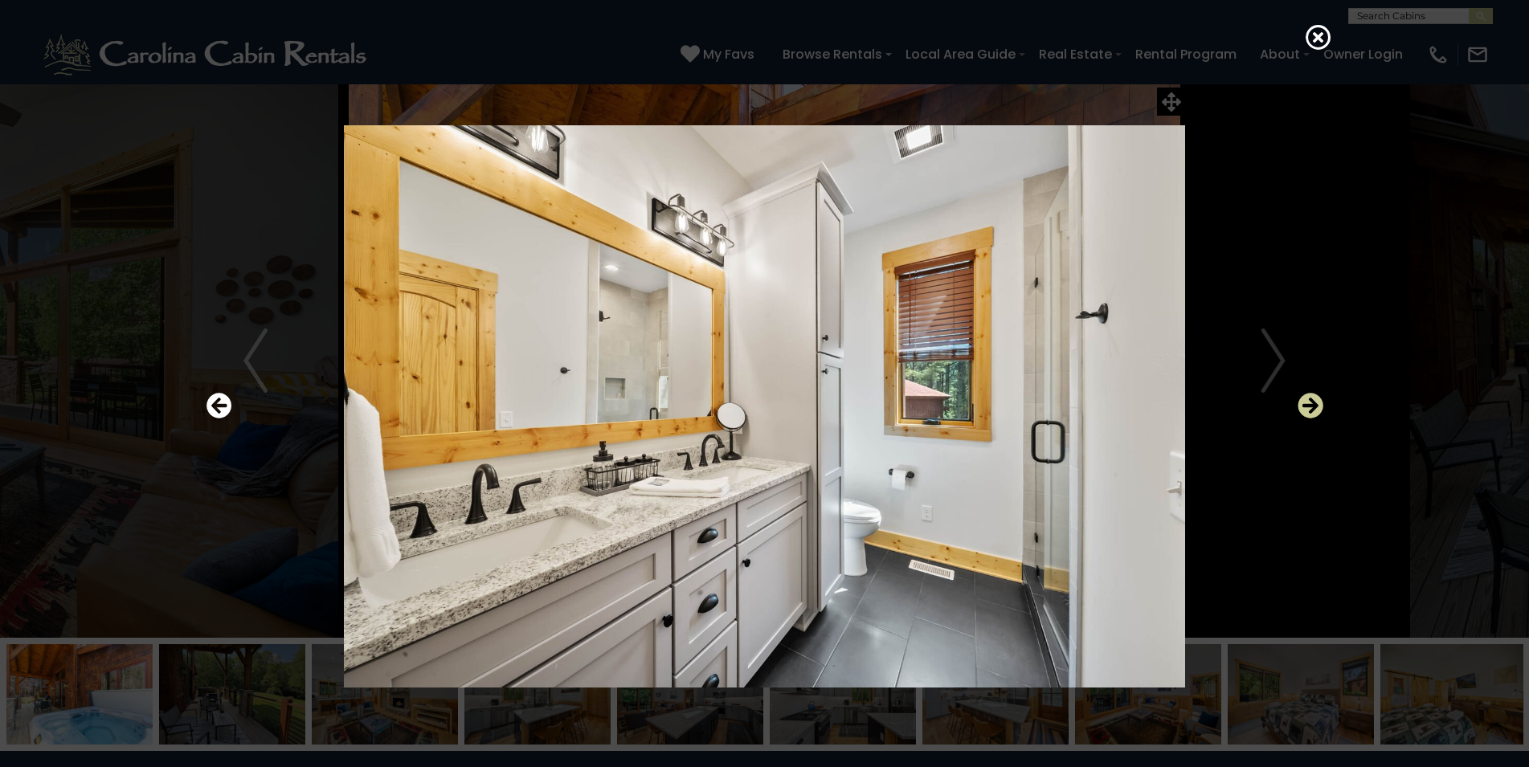
click at [1309, 406] on icon "Next" at bounding box center [1310, 406] width 26 height 26
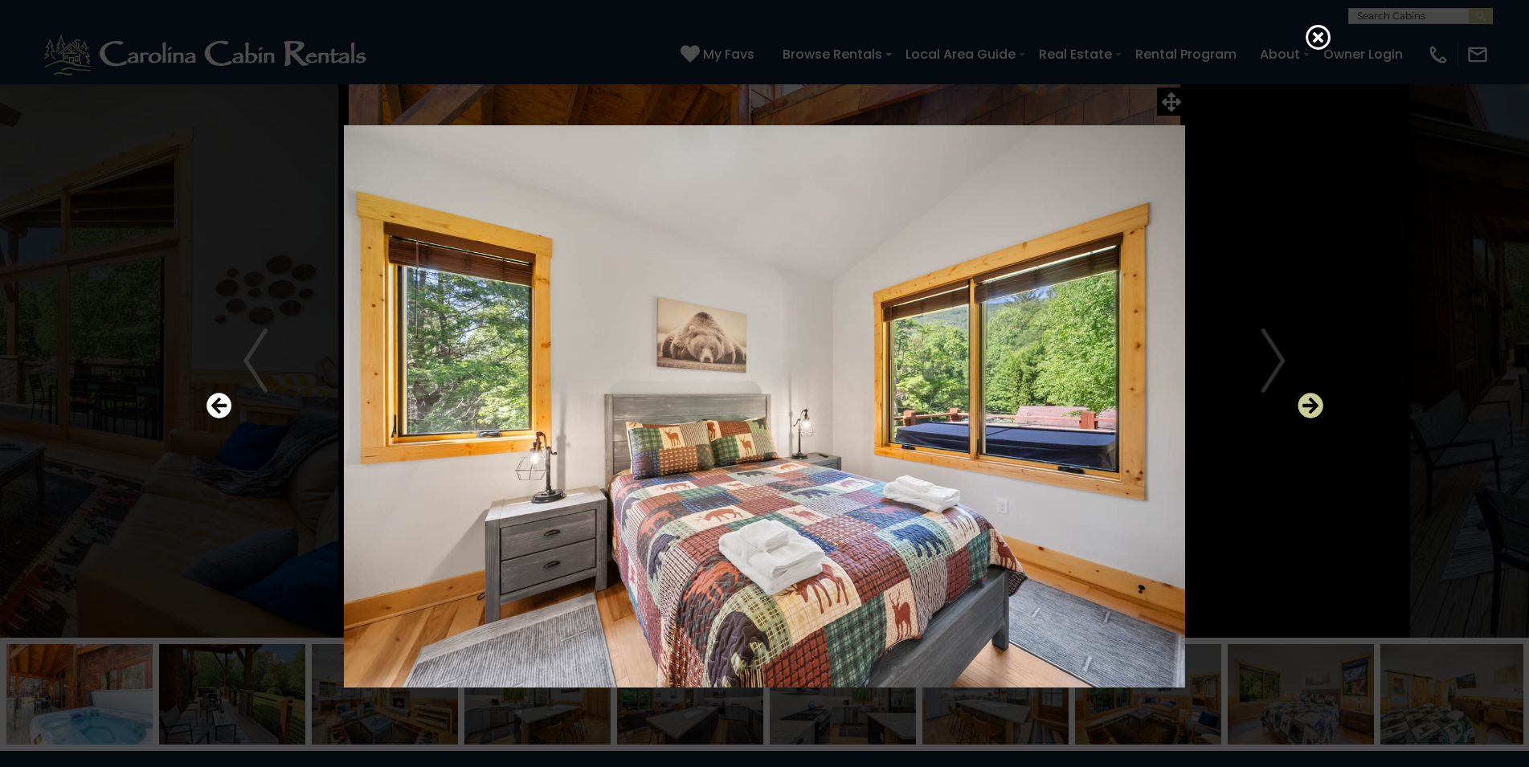
click at [1309, 406] on icon "Next" at bounding box center [1310, 406] width 26 height 26
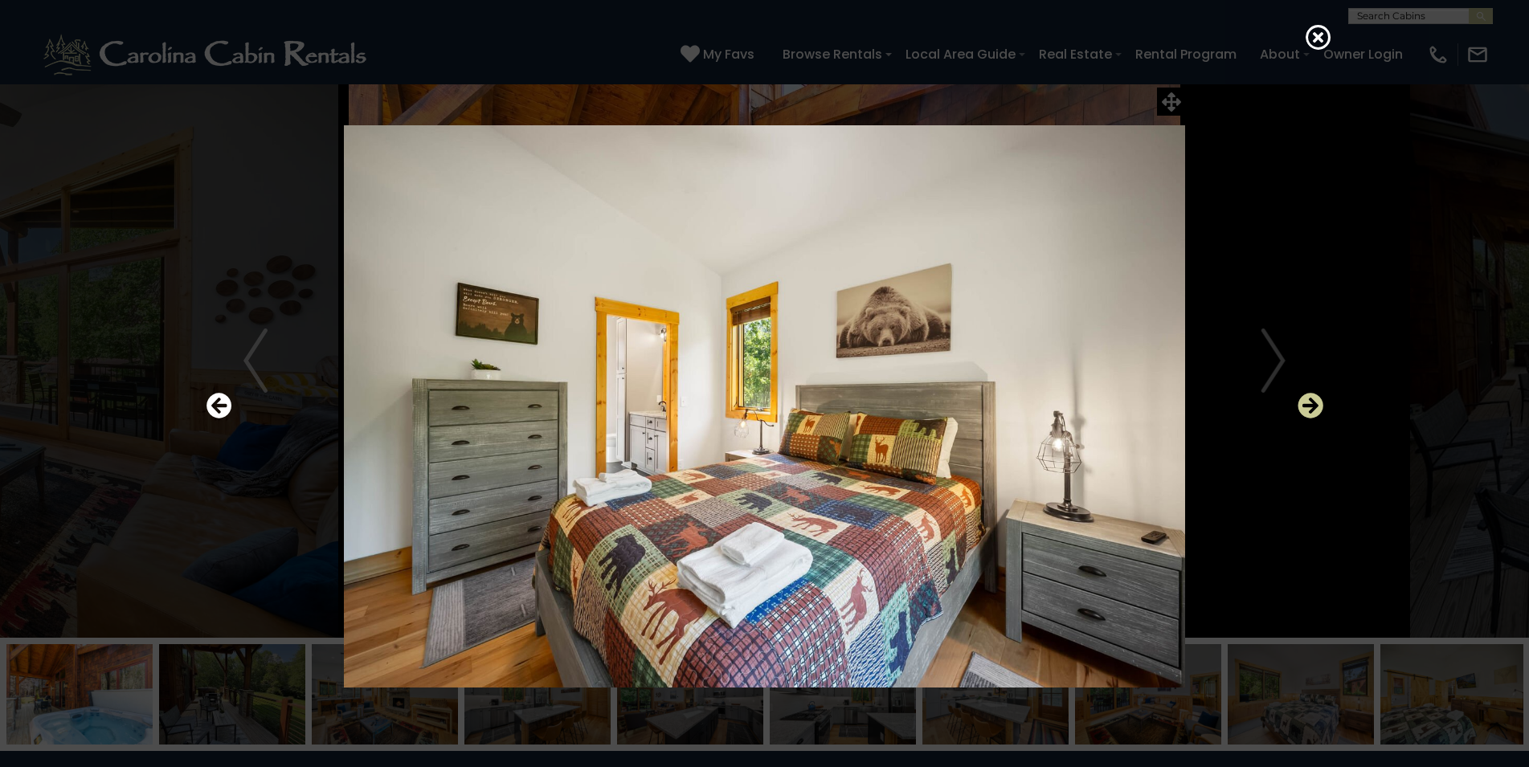
click at [1309, 406] on icon "Next" at bounding box center [1310, 406] width 26 height 26
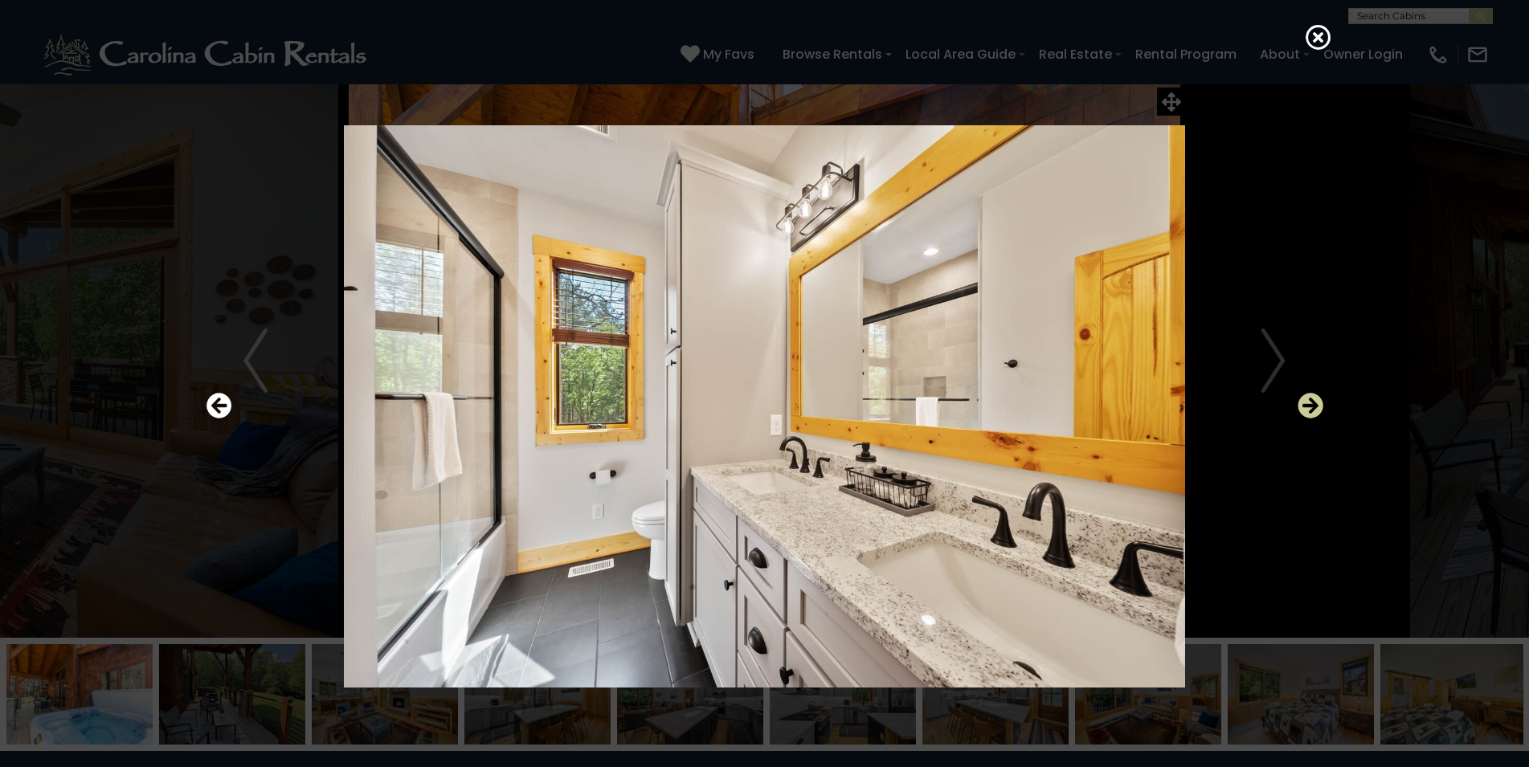
click at [1309, 406] on icon "Next" at bounding box center [1310, 406] width 26 height 26
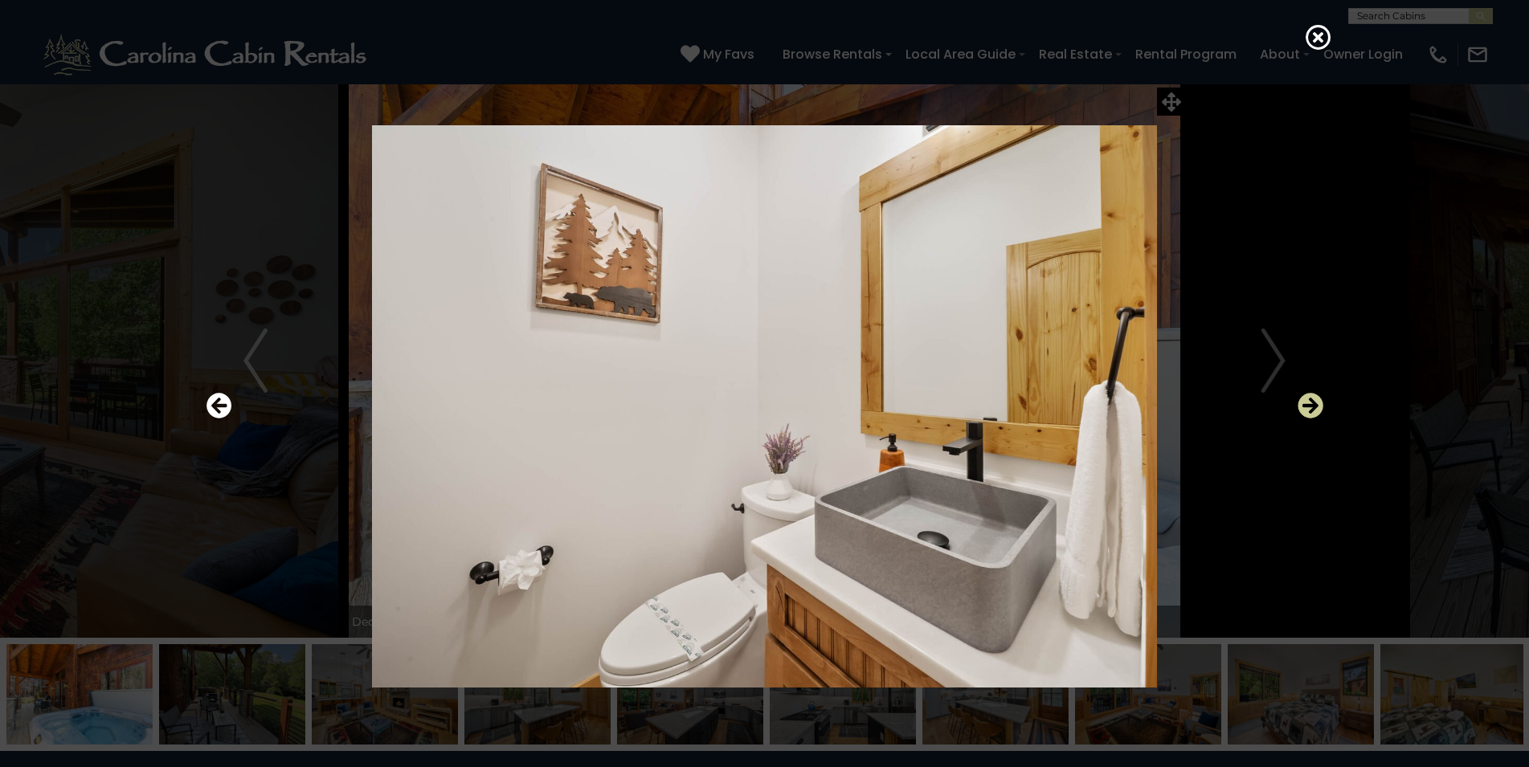
click at [1309, 406] on icon "Next" at bounding box center [1310, 406] width 26 height 26
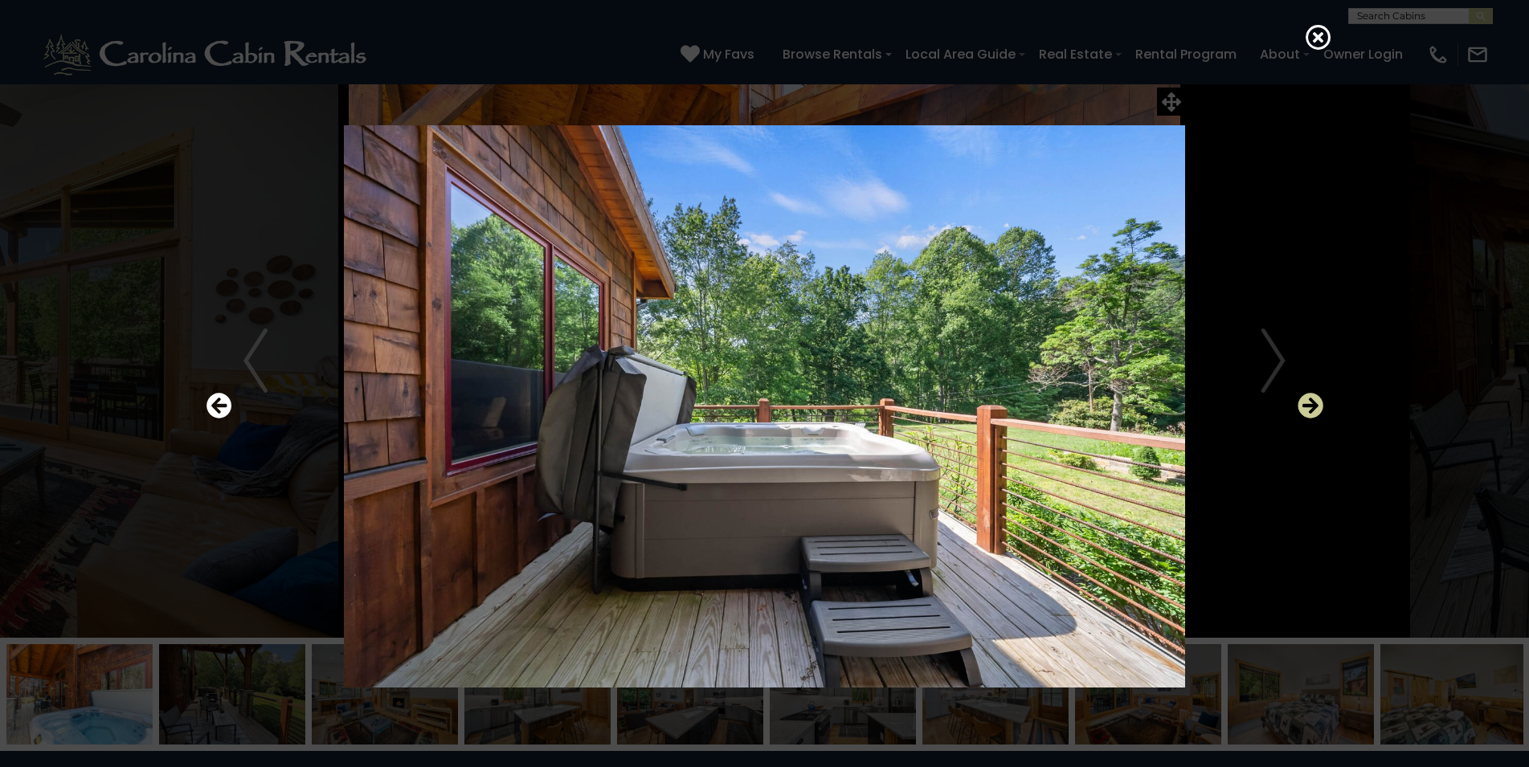
click at [1309, 406] on icon "Next" at bounding box center [1310, 406] width 26 height 26
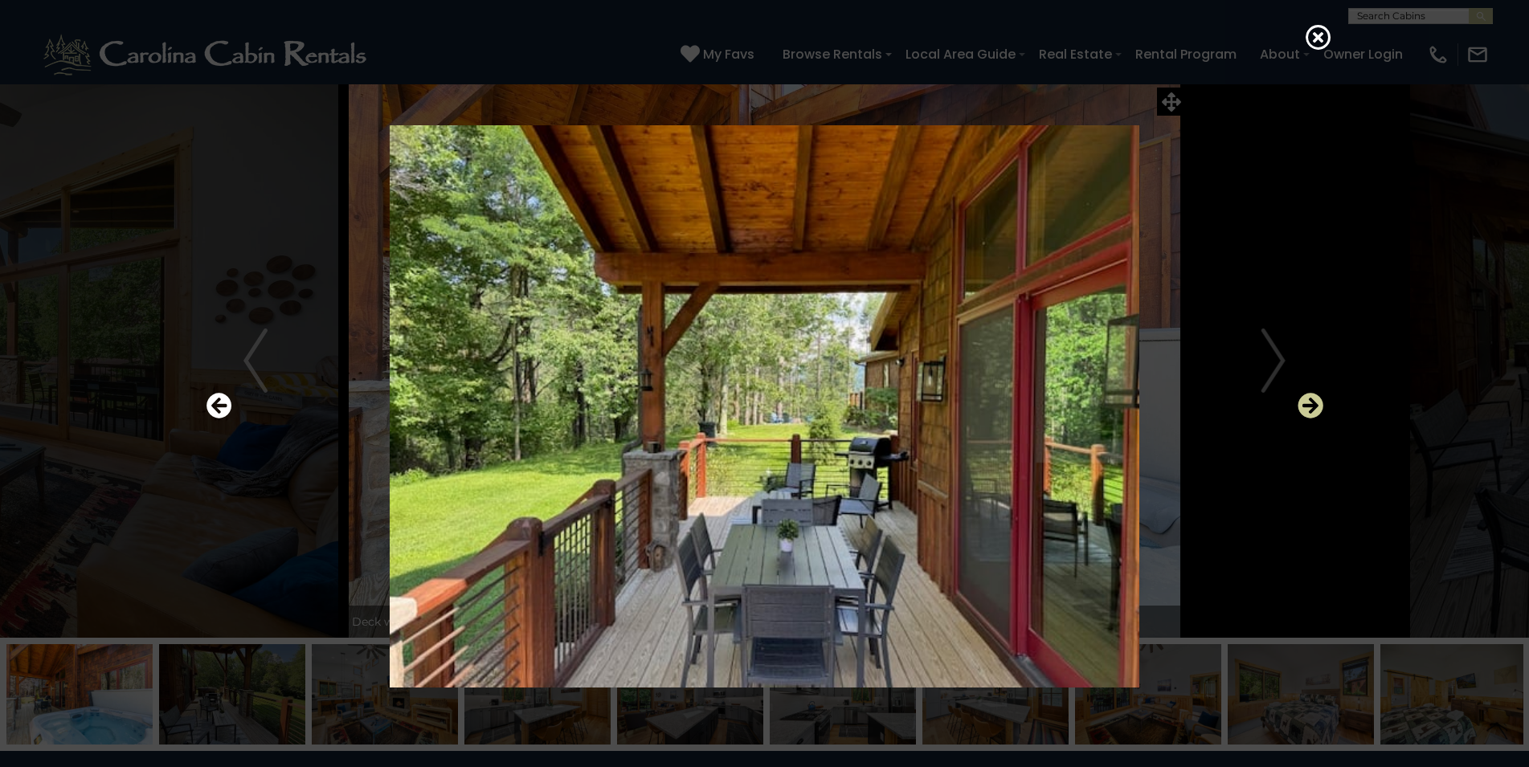
click at [1309, 406] on icon "Next" at bounding box center [1310, 406] width 26 height 26
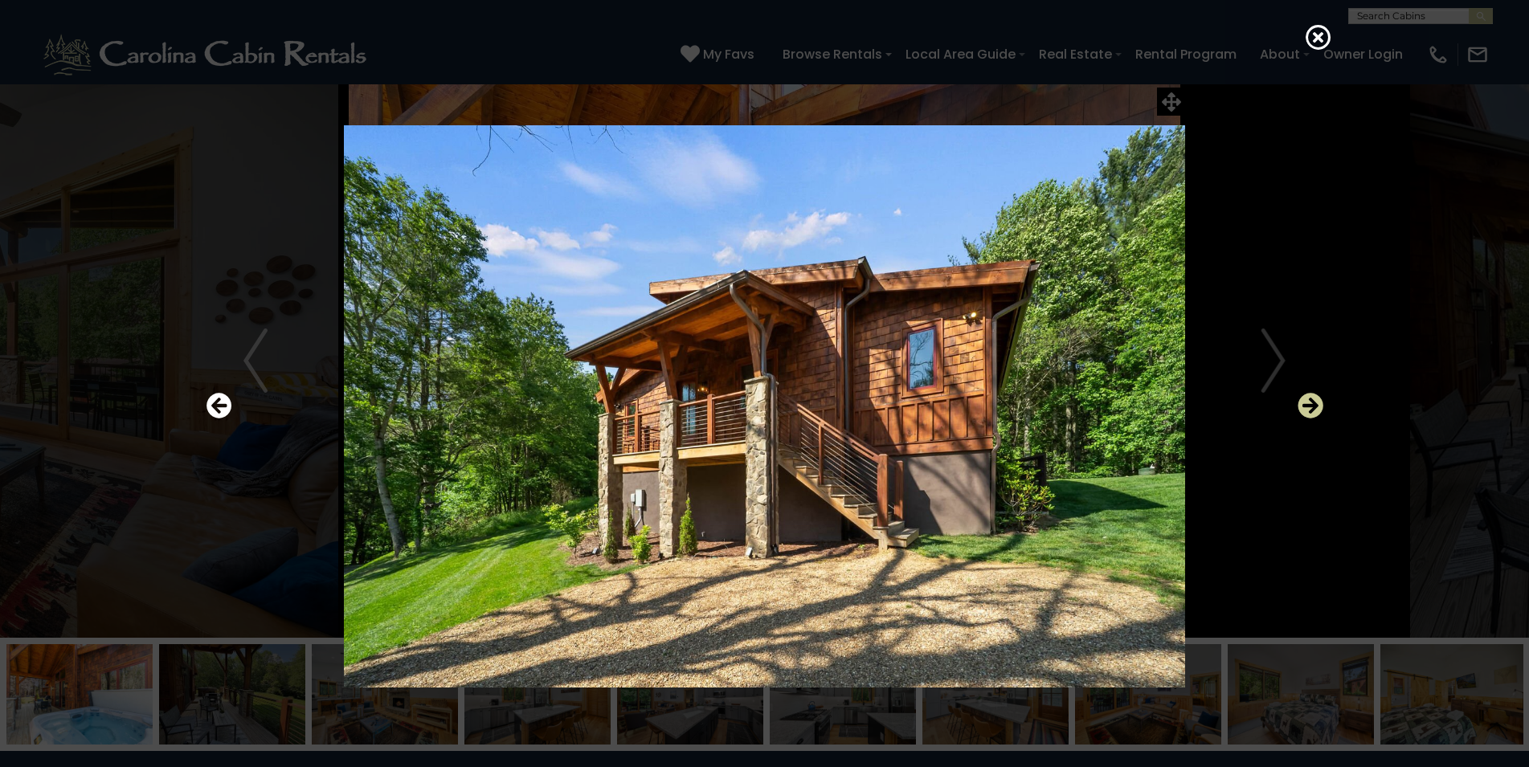
click at [1309, 406] on icon "Next" at bounding box center [1310, 406] width 26 height 26
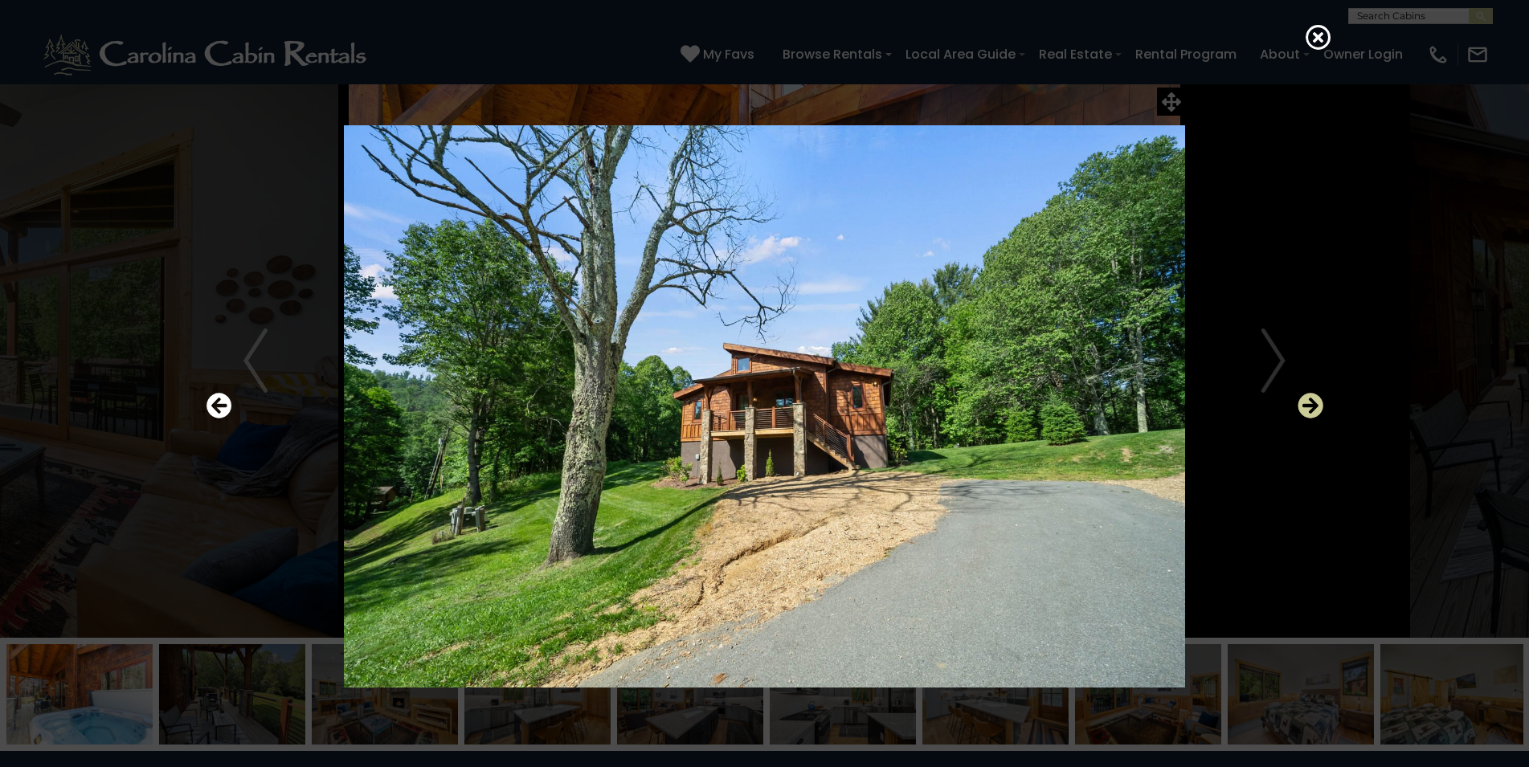
click at [1309, 406] on icon "Next" at bounding box center [1310, 406] width 26 height 26
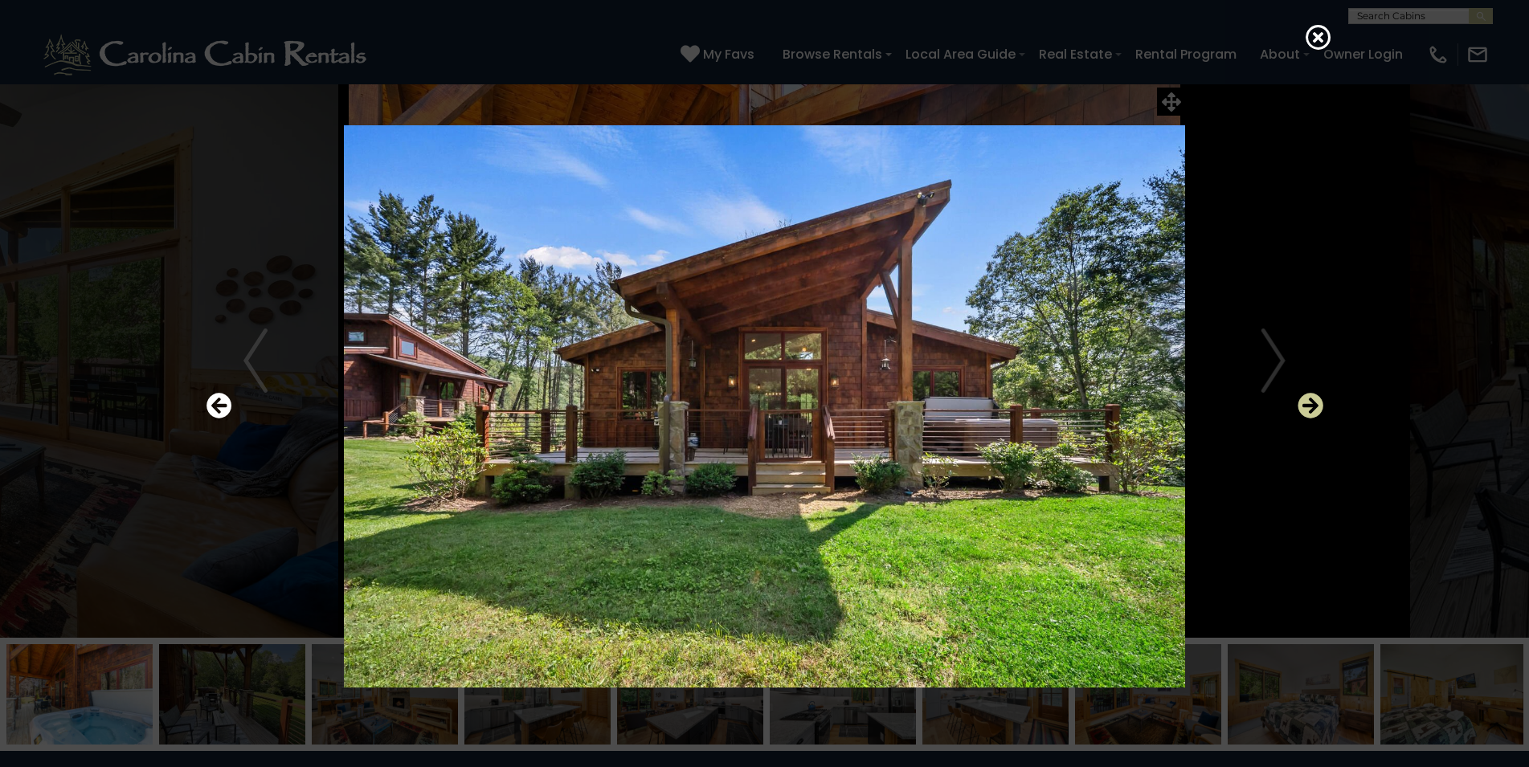
click at [1309, 406] on icon "Next" at bounding box center [1310, 406] width 26 height 26
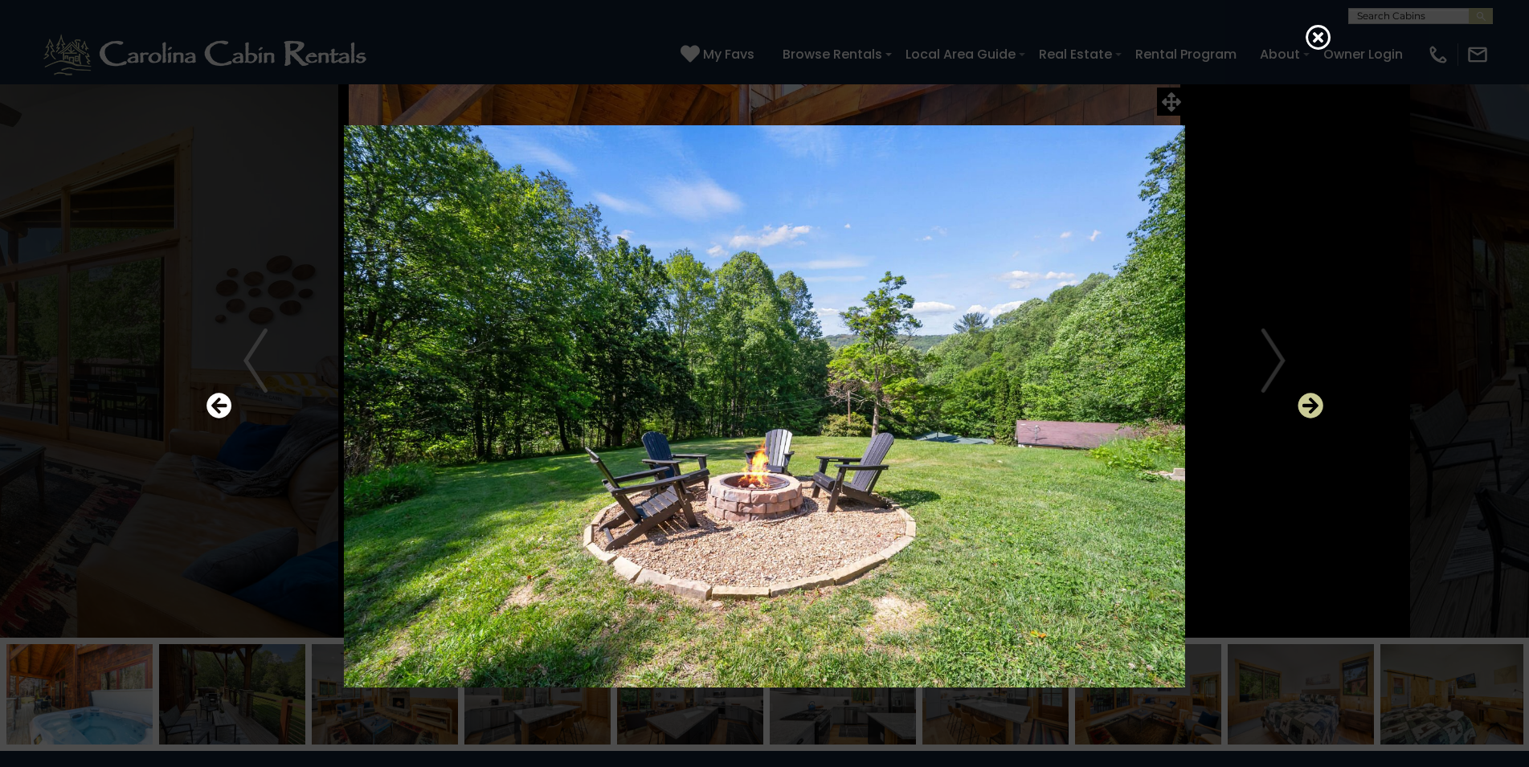
click at [1309, 406] on icon "Next" at bounding box center [1310, 406] width 26 height 26
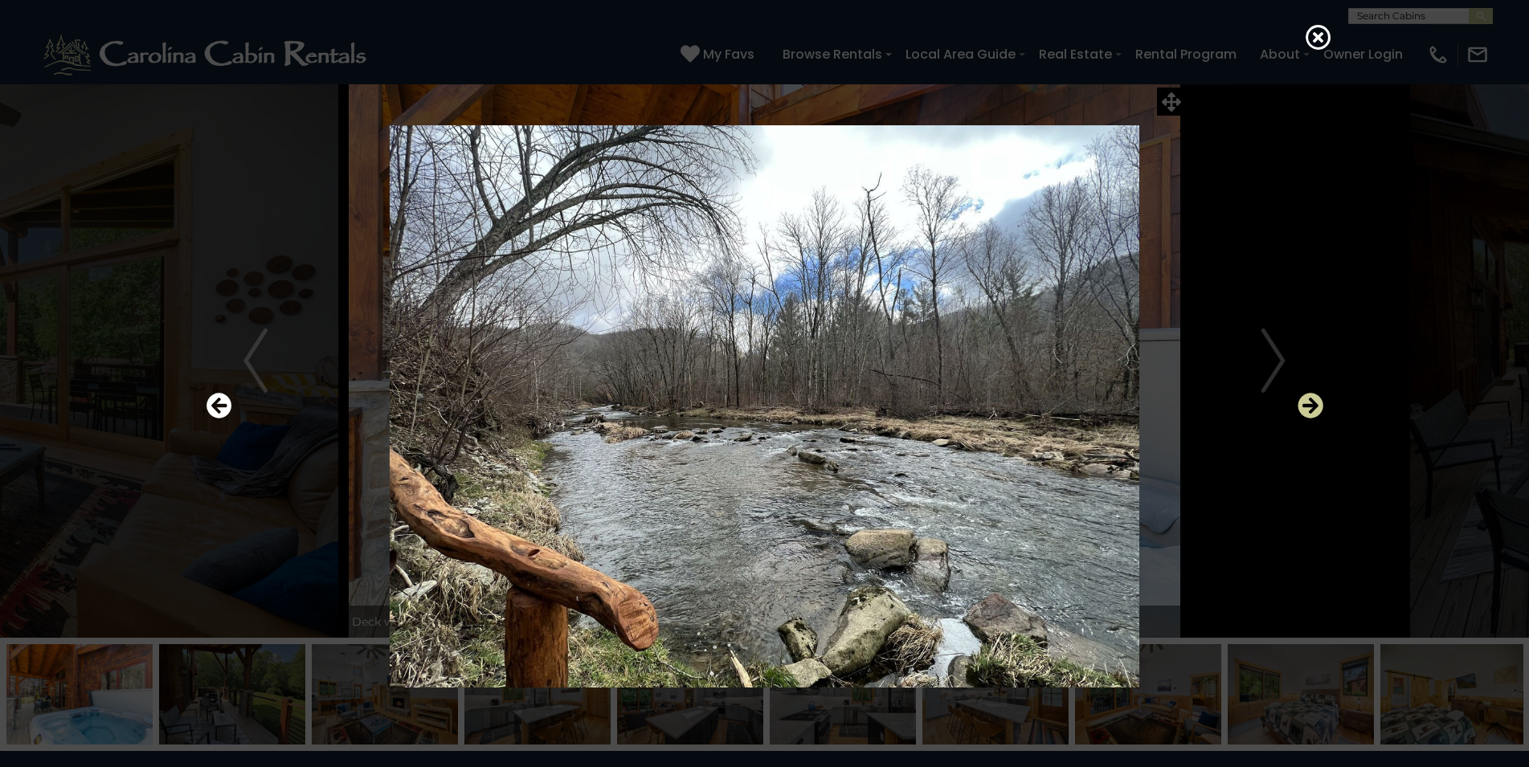
click at [1309, 406] on icon "Next" at bounding box center [1310, 406] width 26 height 26
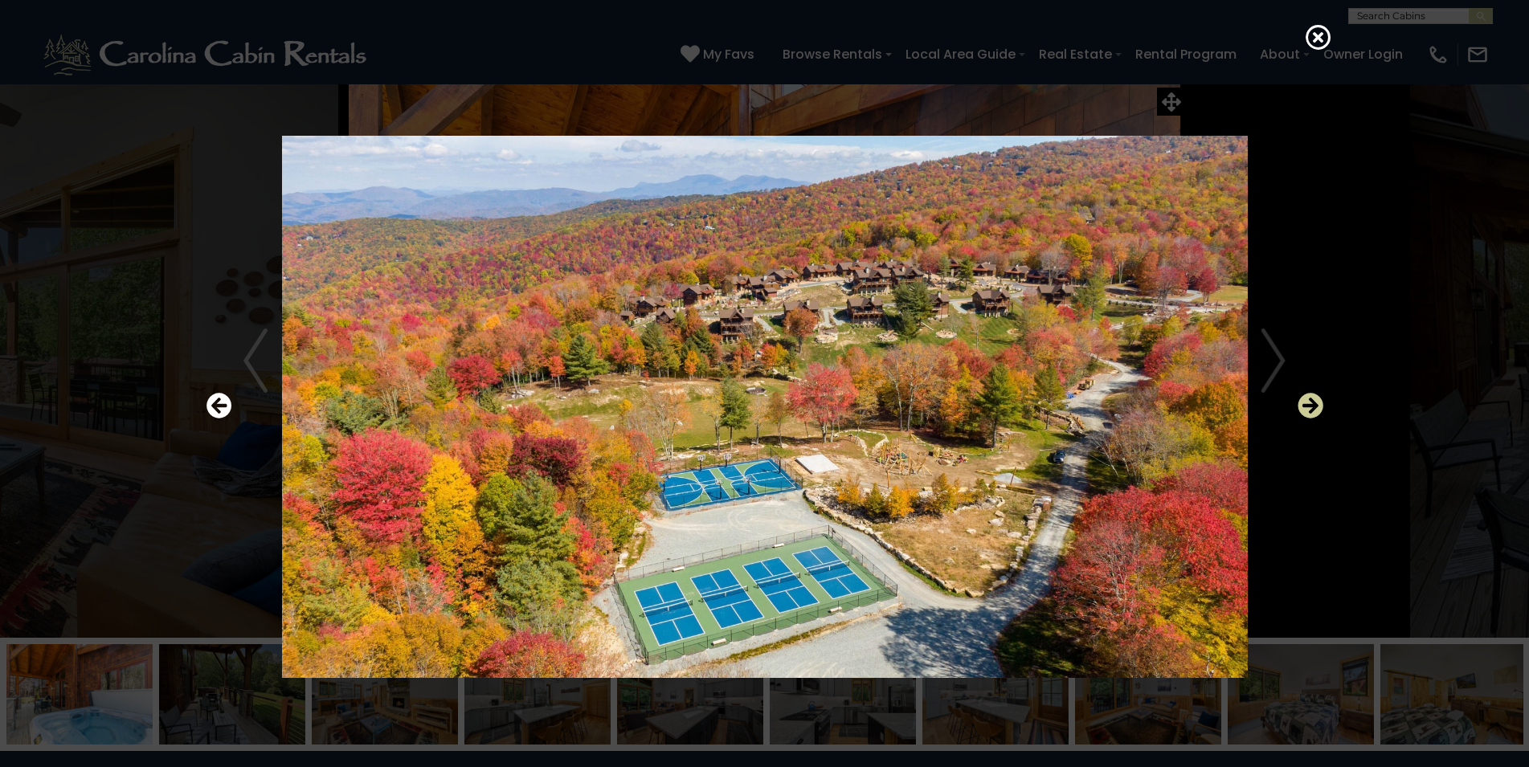
click at [1309, 406] on icon "Next" at bounding box center [1310, 406] width 26 height 26
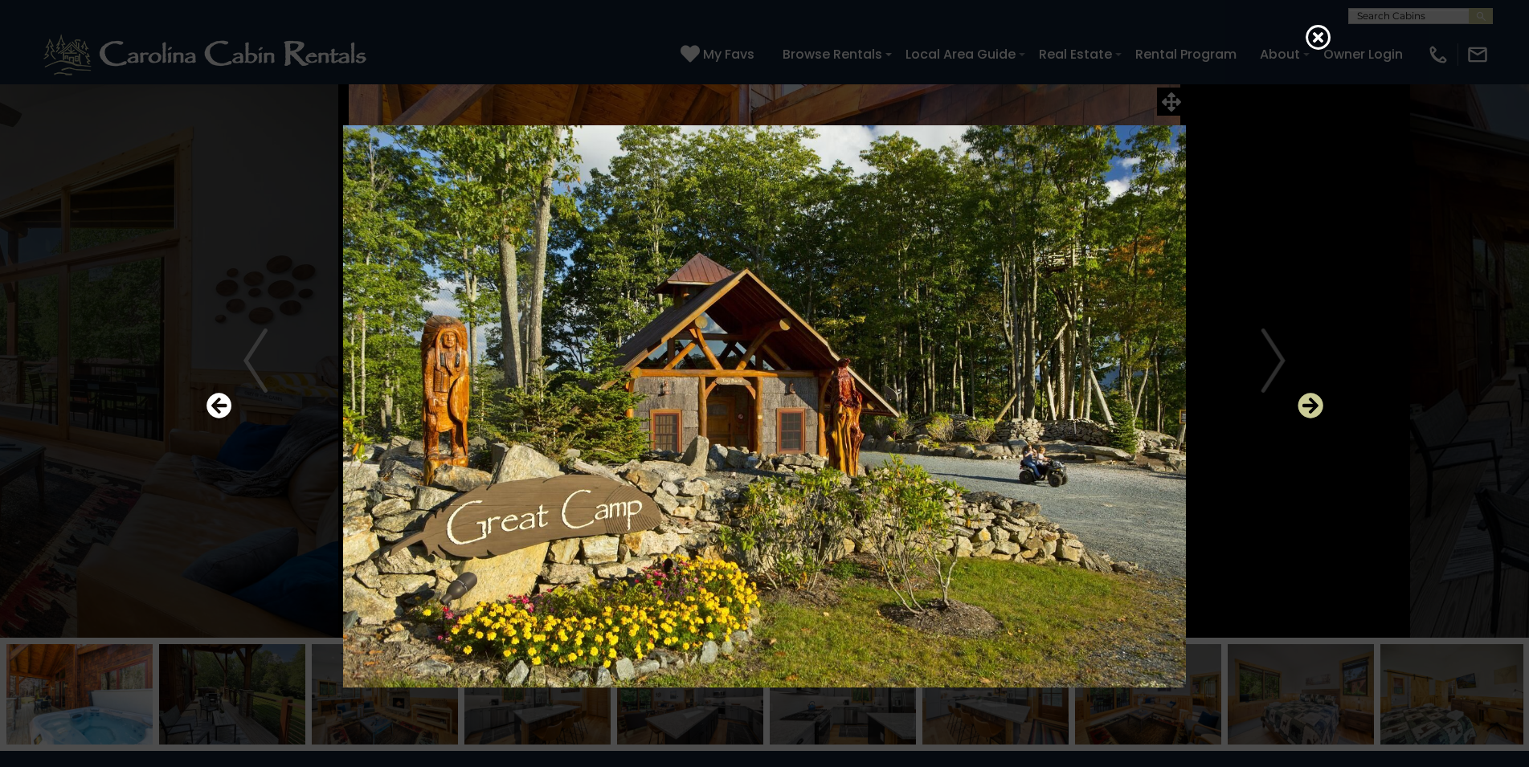
click at [1309, 406] on icon "Next" at bounding box center [1310, 406] width 26 height 26
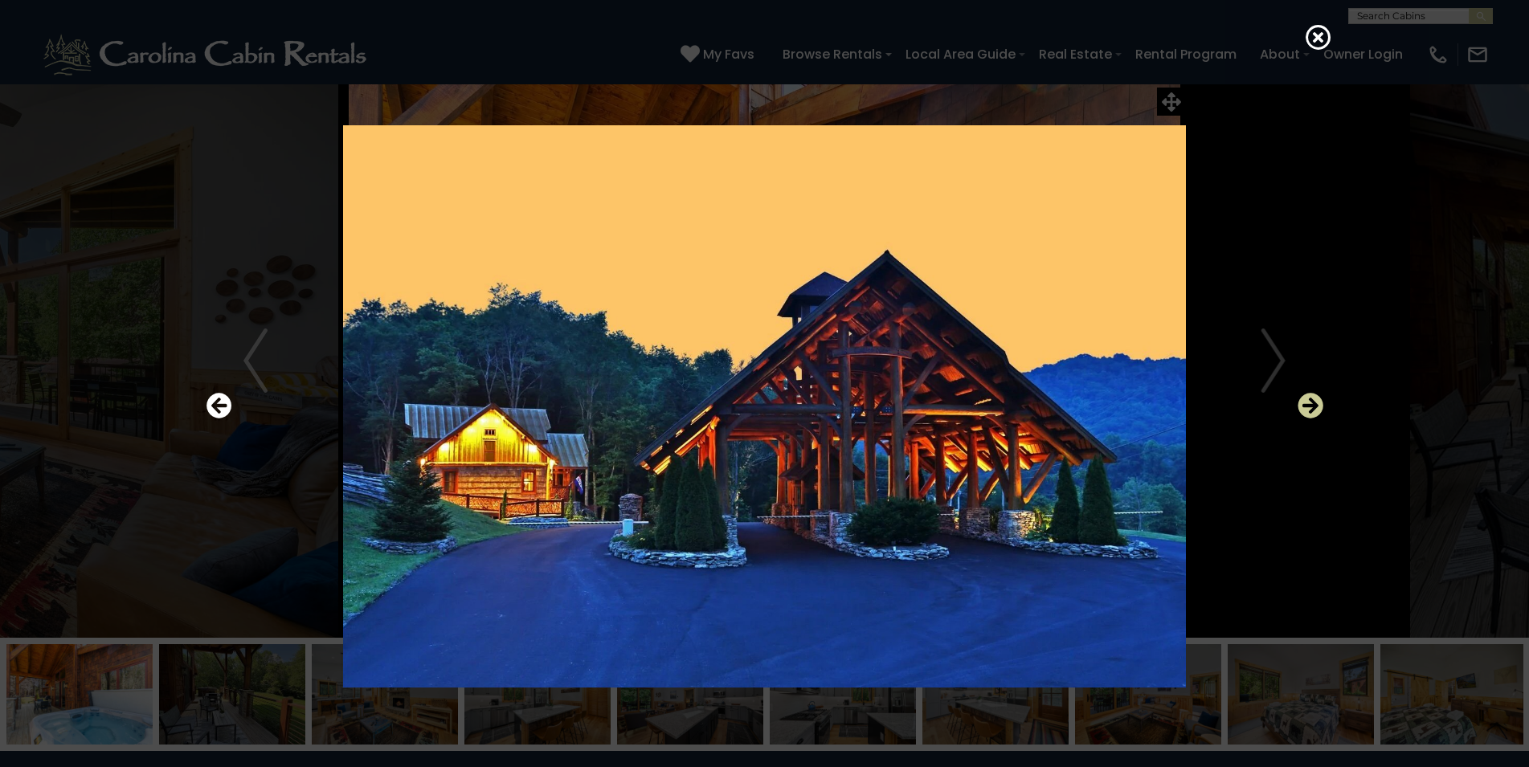
click at [1309, 406] on icon "Next" at bounding box center [1310, 406] width 26 height 26
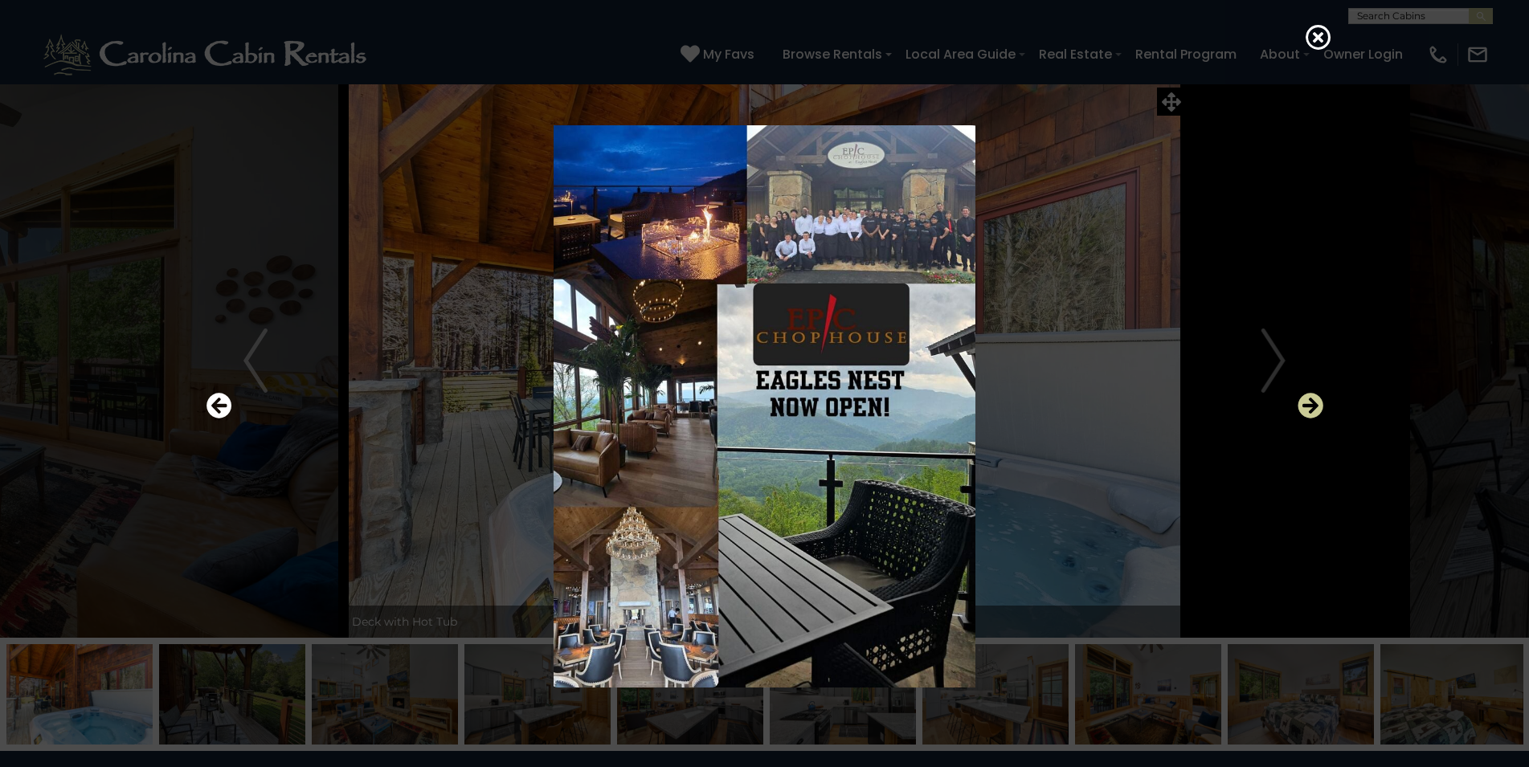
click at [1309, 406] on icon "Next" at bounding box center [1310, 406] width 26 height 26
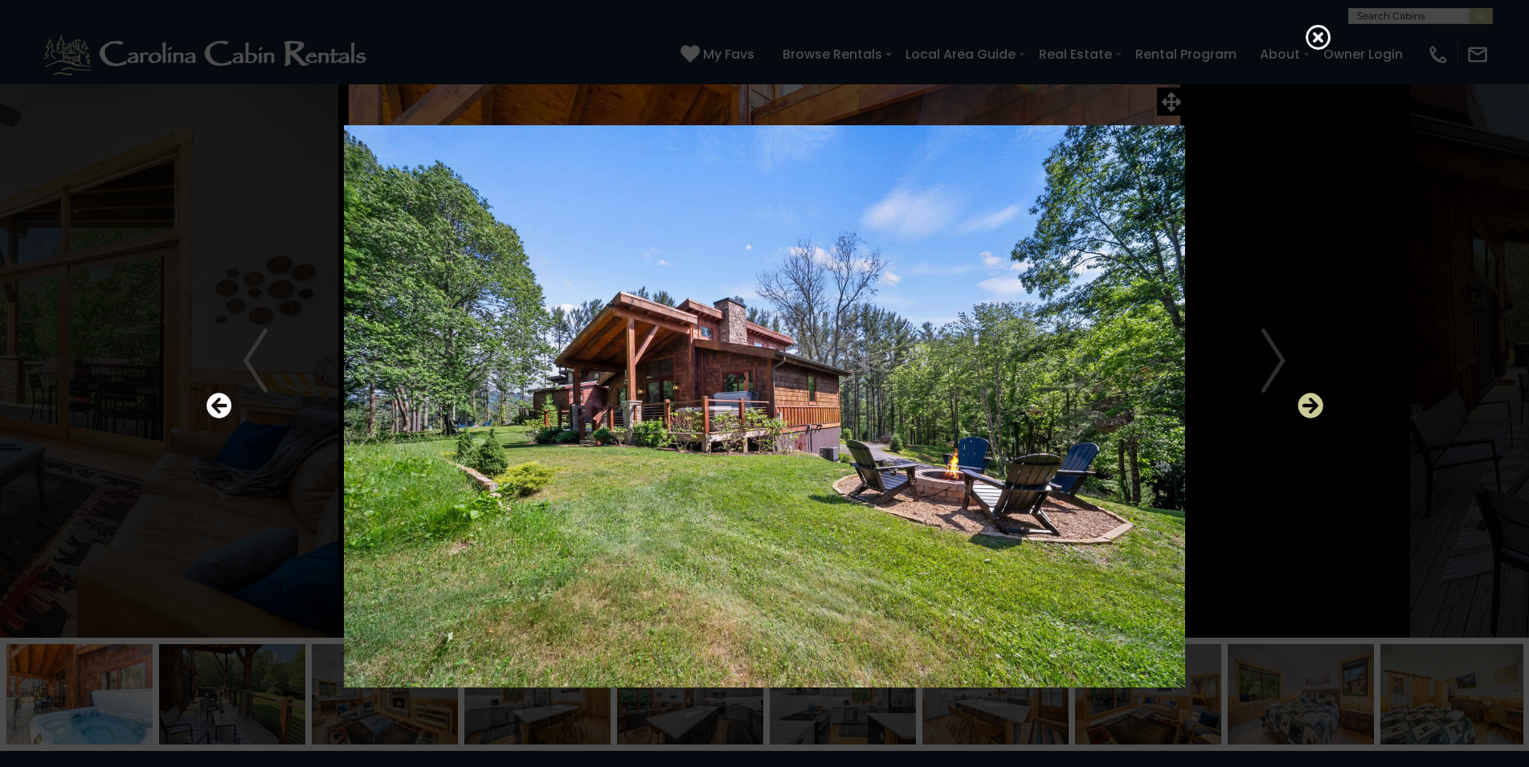
click at [1309, 406] on icon "Next" at bounding box center [1310, 406] width 26 height 26
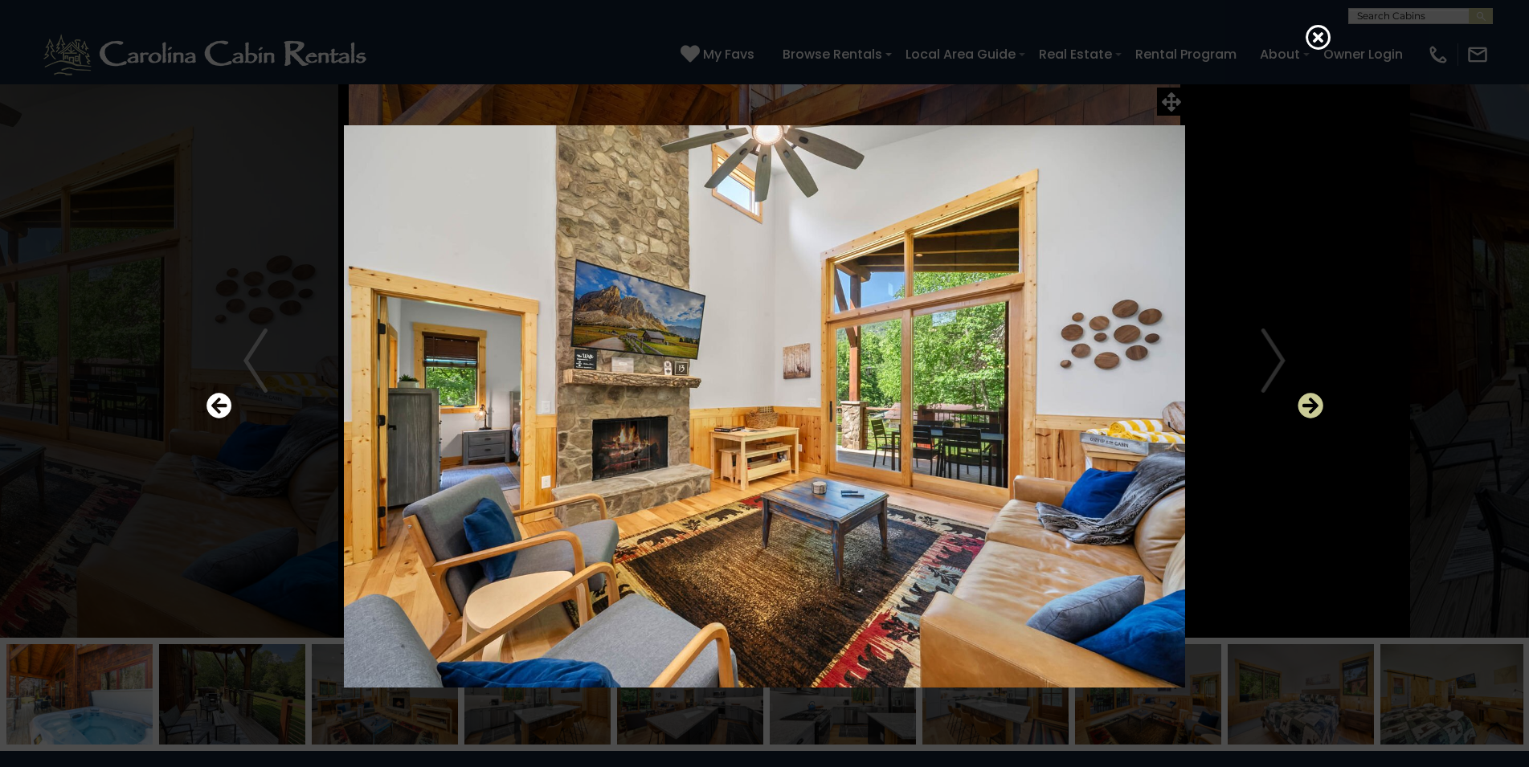
click at [1309, 406] on icon "Next" at bounding box center [1310, 406] width 26 height 26
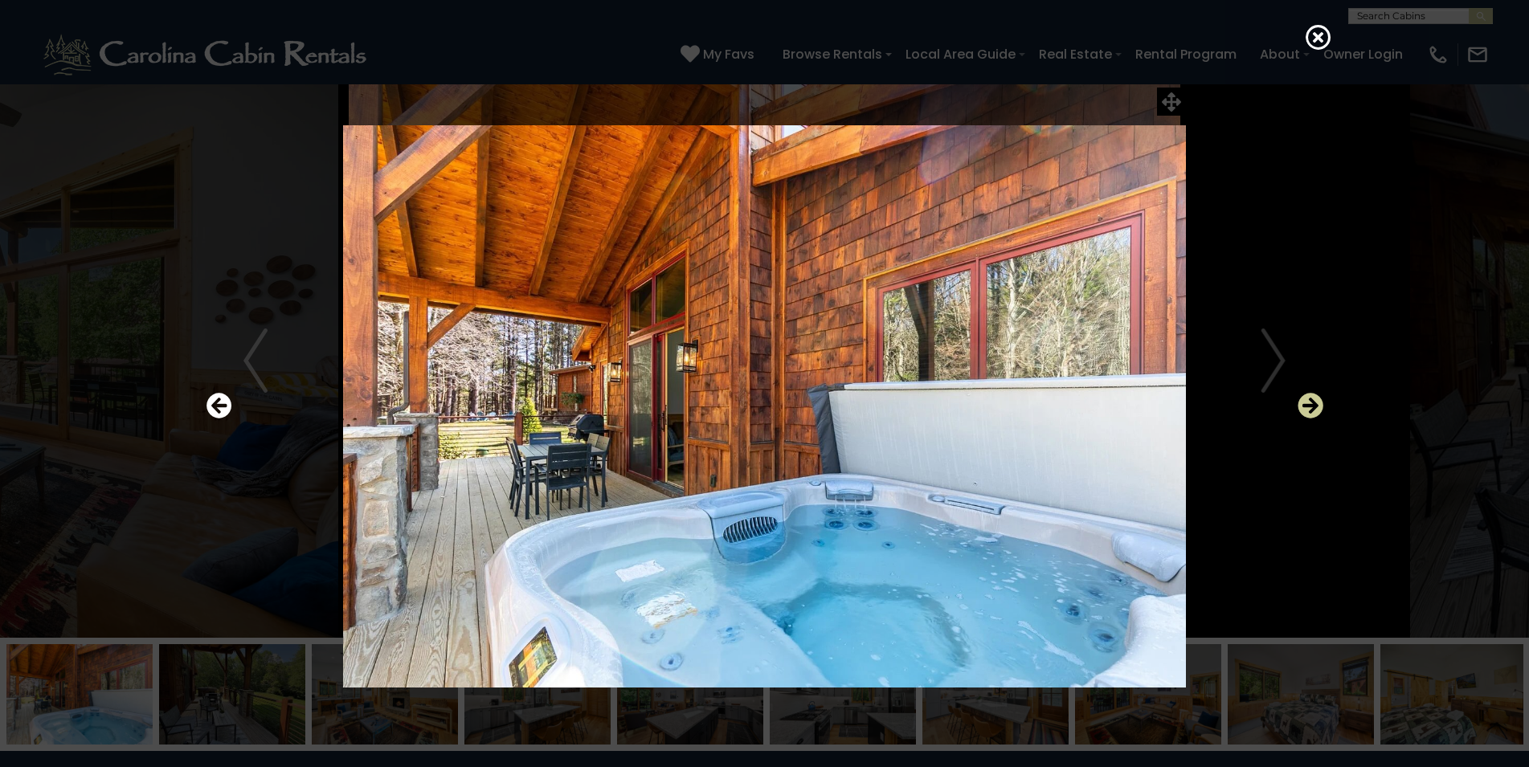
click at [1309, 406] on icon "Next" at bounding box center [1310, 406] width 26 height 26
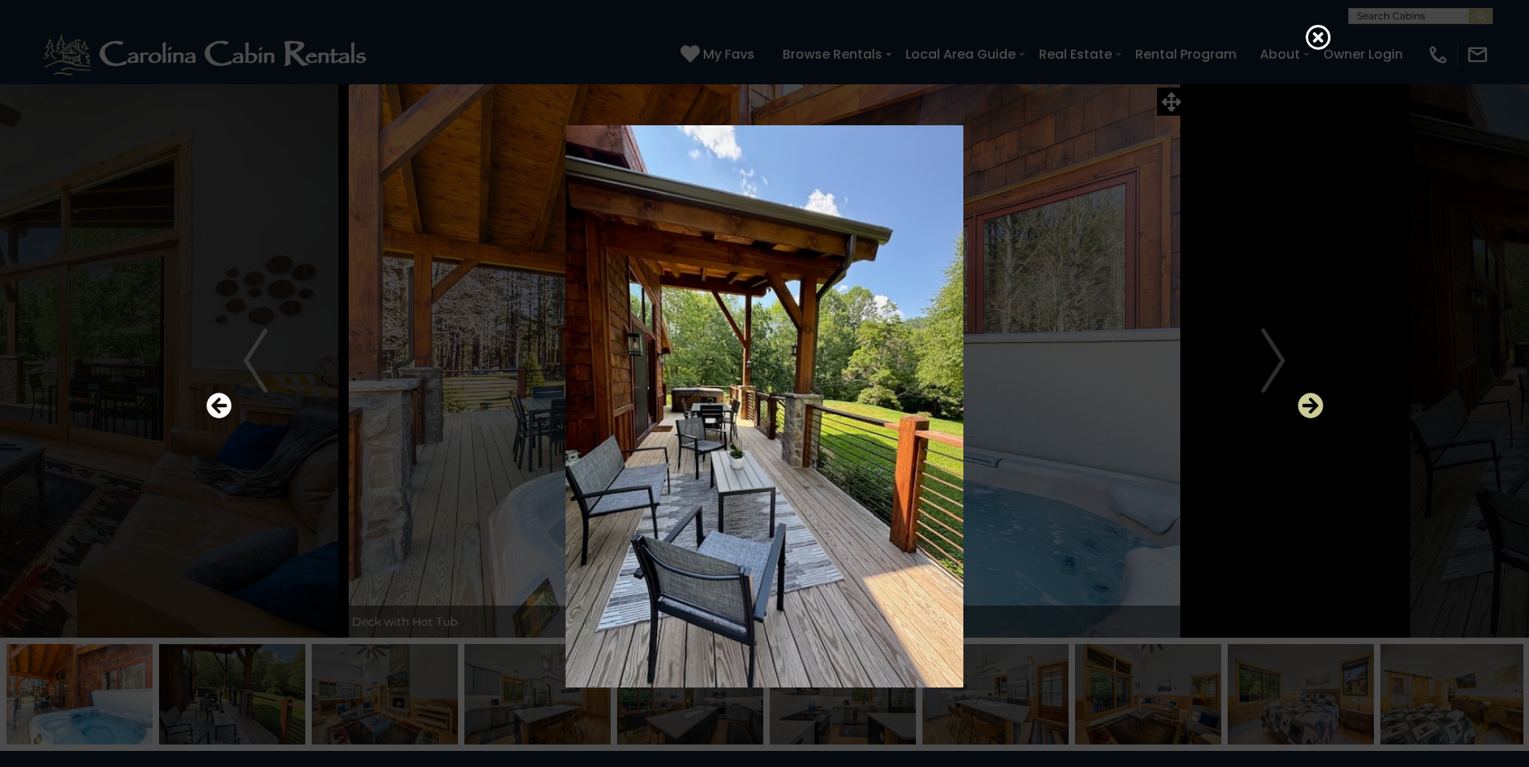
click at [1309, 406] on icon "Next" at bounding box center [1310, 406] width 26 height 26
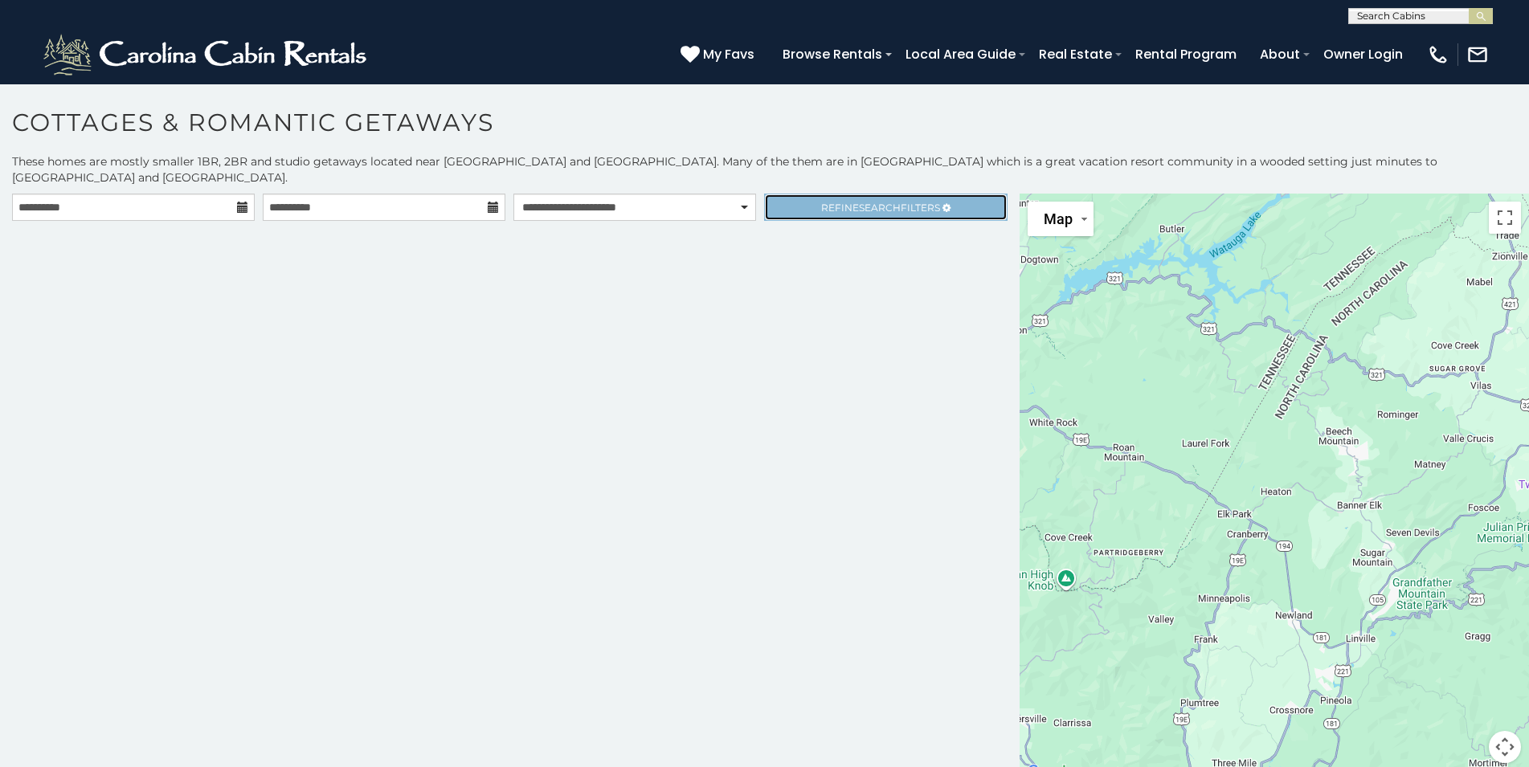
click at [868, 194] on link "Refine Search Filters" at bounding box center [885, 207] width 243 height 27
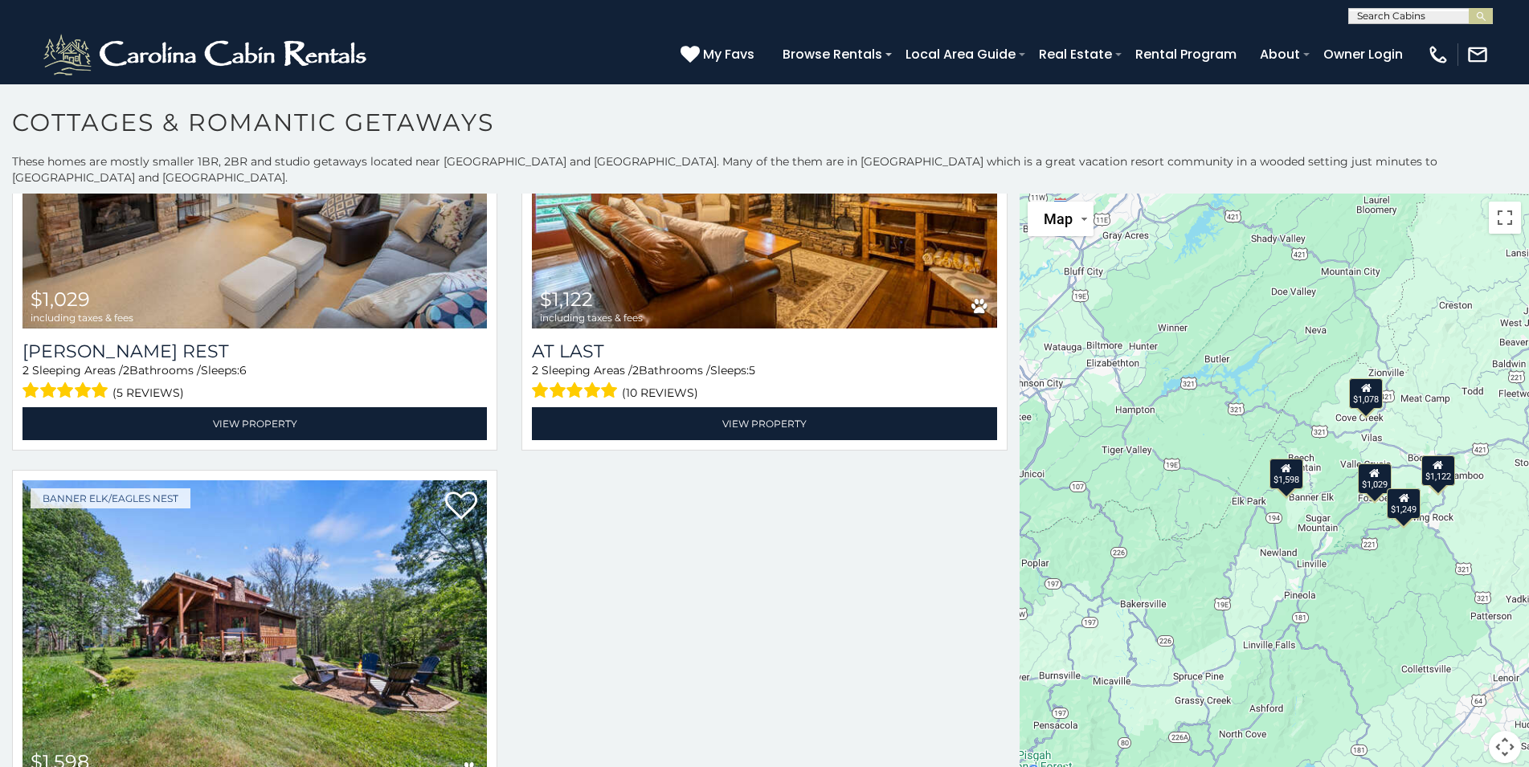
scroll to position [948, 0]
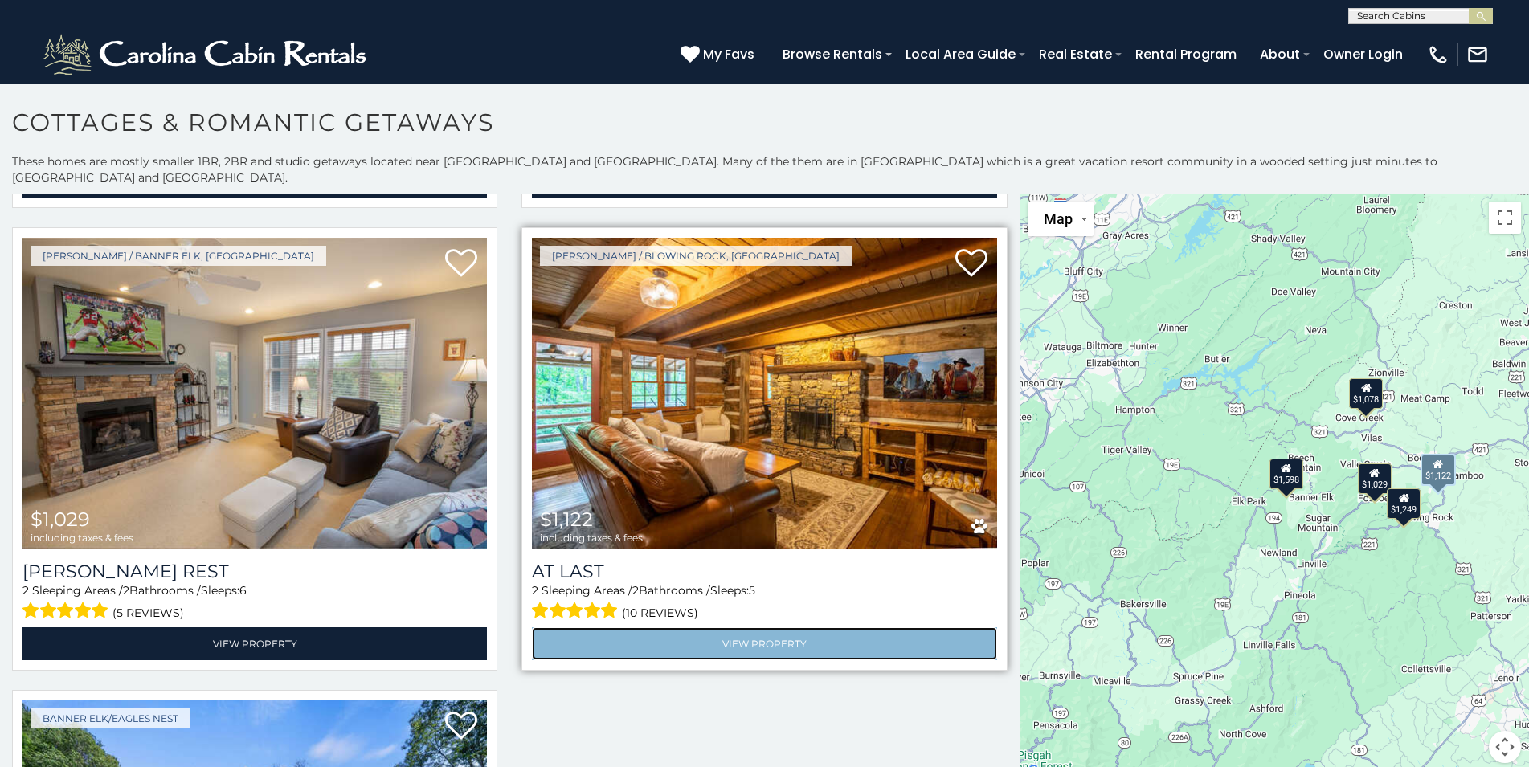
click at [668, 627] on link "View Property" at bounding box center [764, 643] width 464 height 33
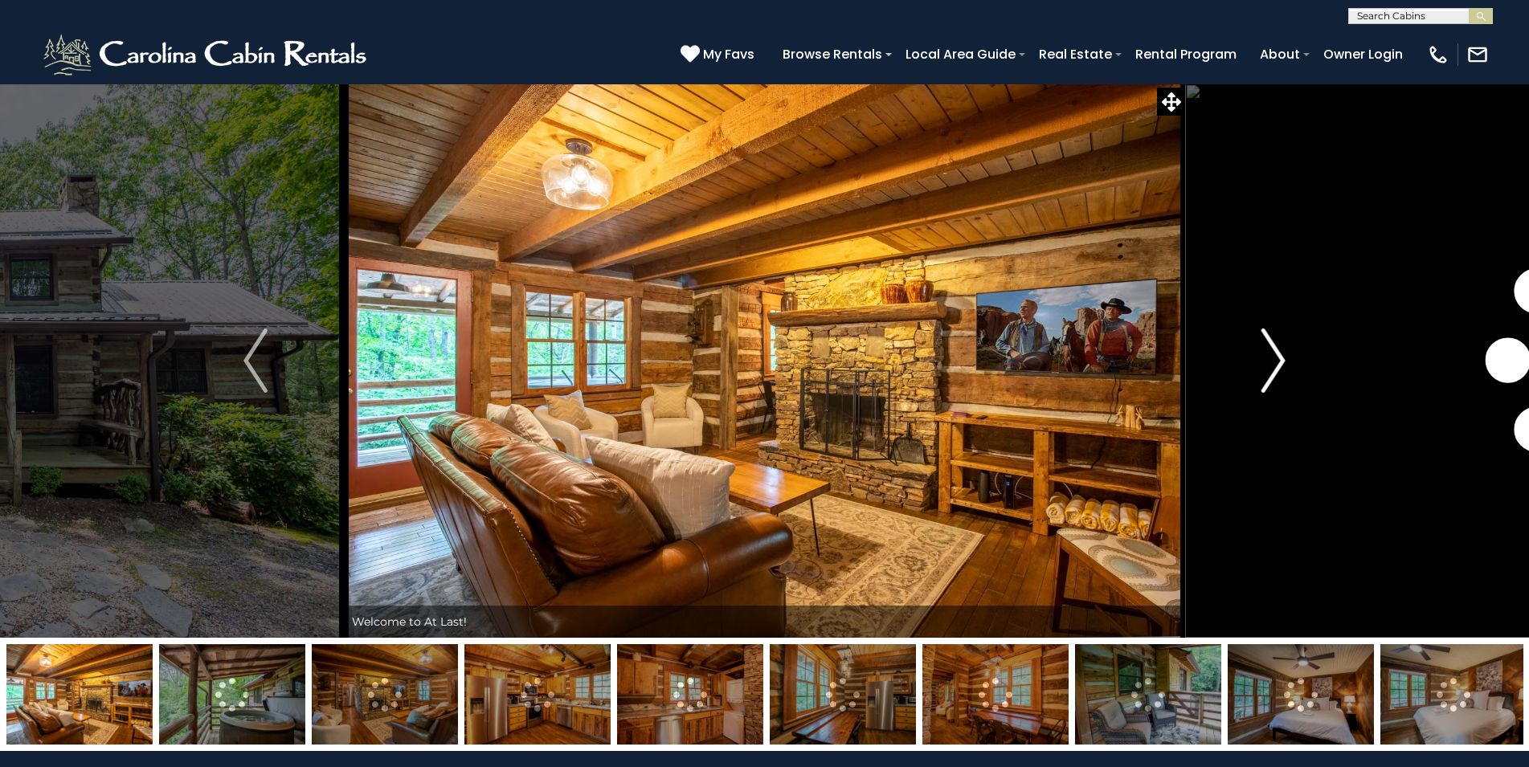
click at [1280, 361] on img "Next" at bounding box center [1273, 361] width 24 height 64
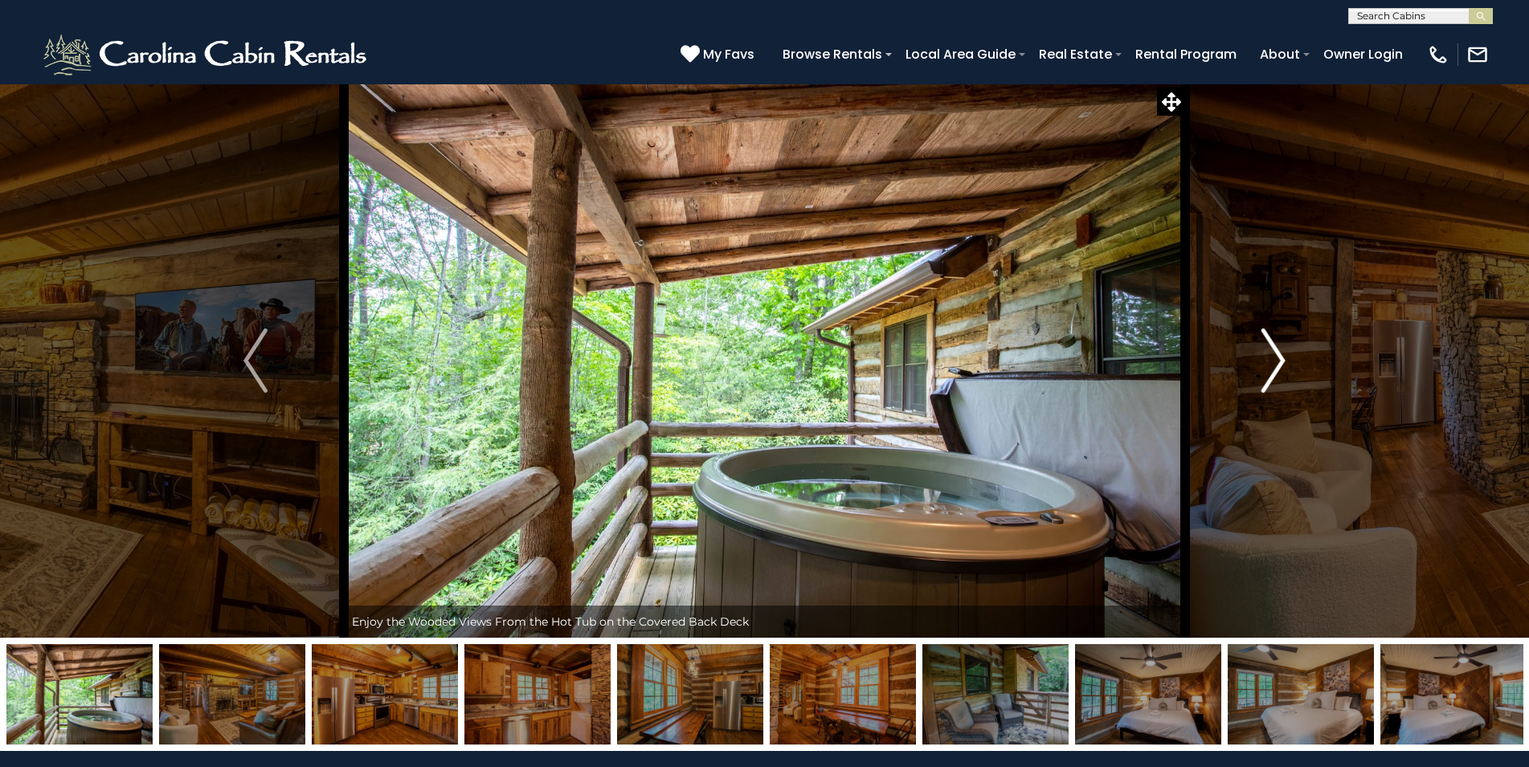
click at [1279, 361] on img "Next" at bounding box center [1273, 361] width 24 height 64
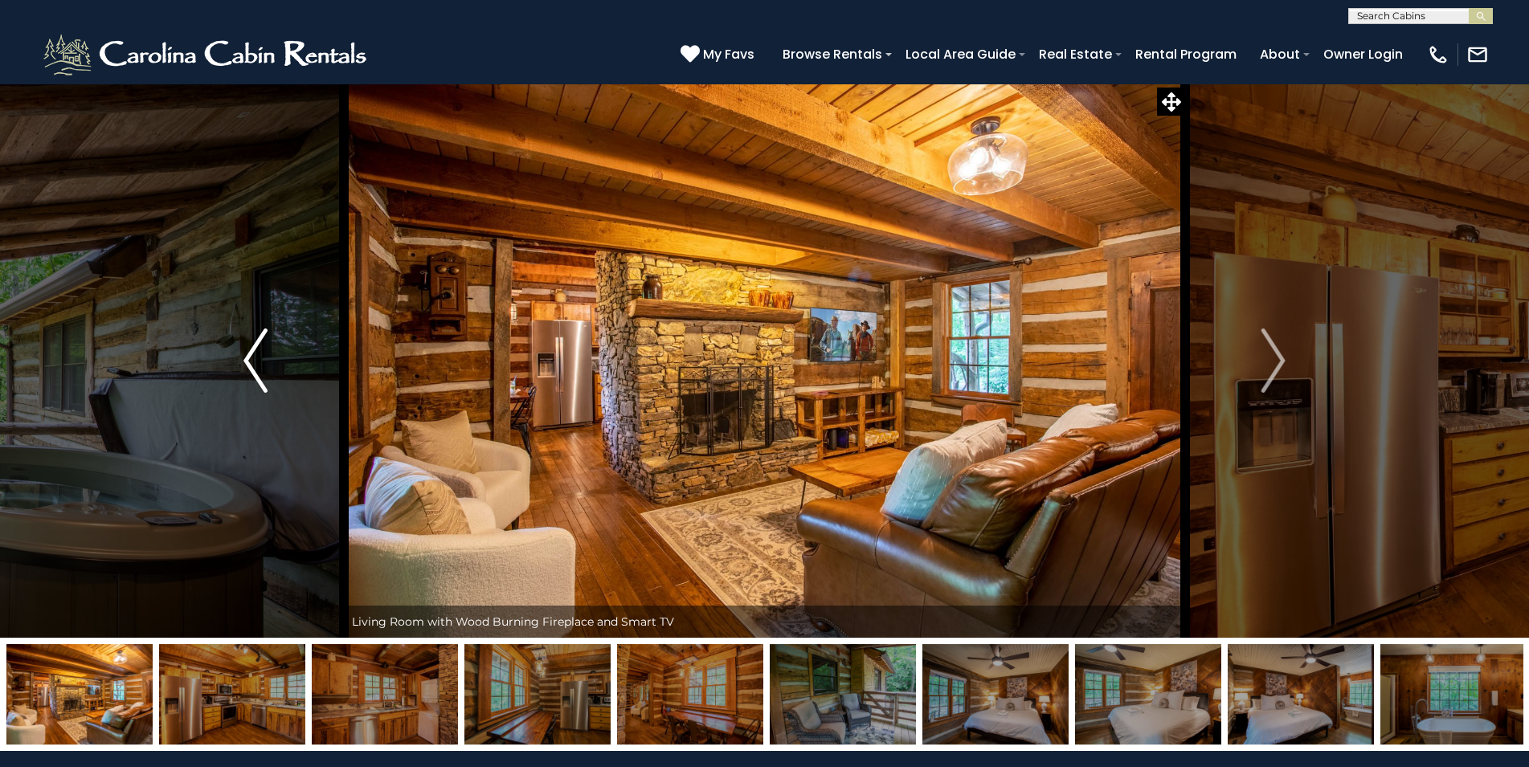
click at [250, 349] on img "Previous" at bounding box center [255, 361] width 24 height 64
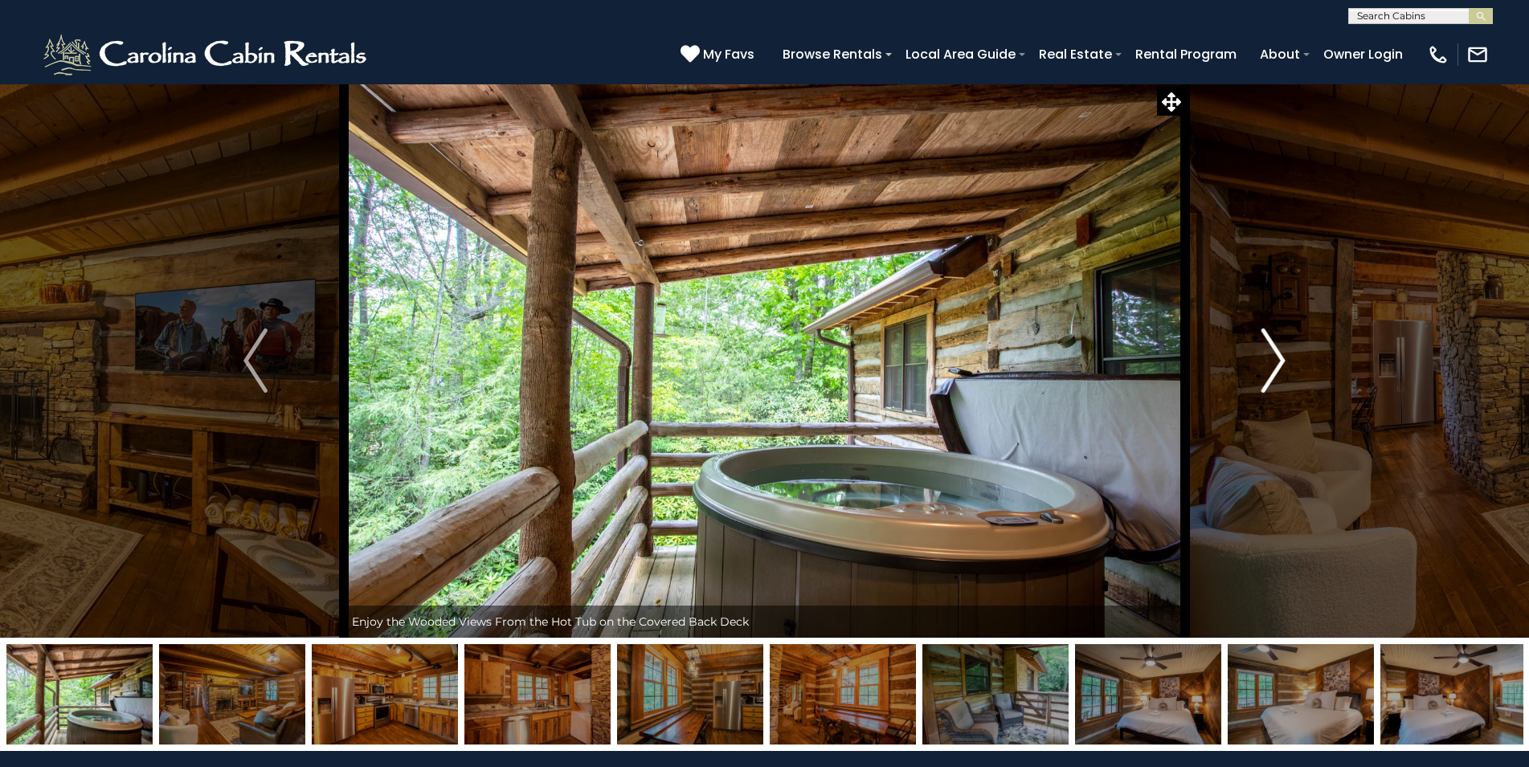
click at [1273, 355] on img "Next" at bounding box center [1273, 361] width 24 height 64
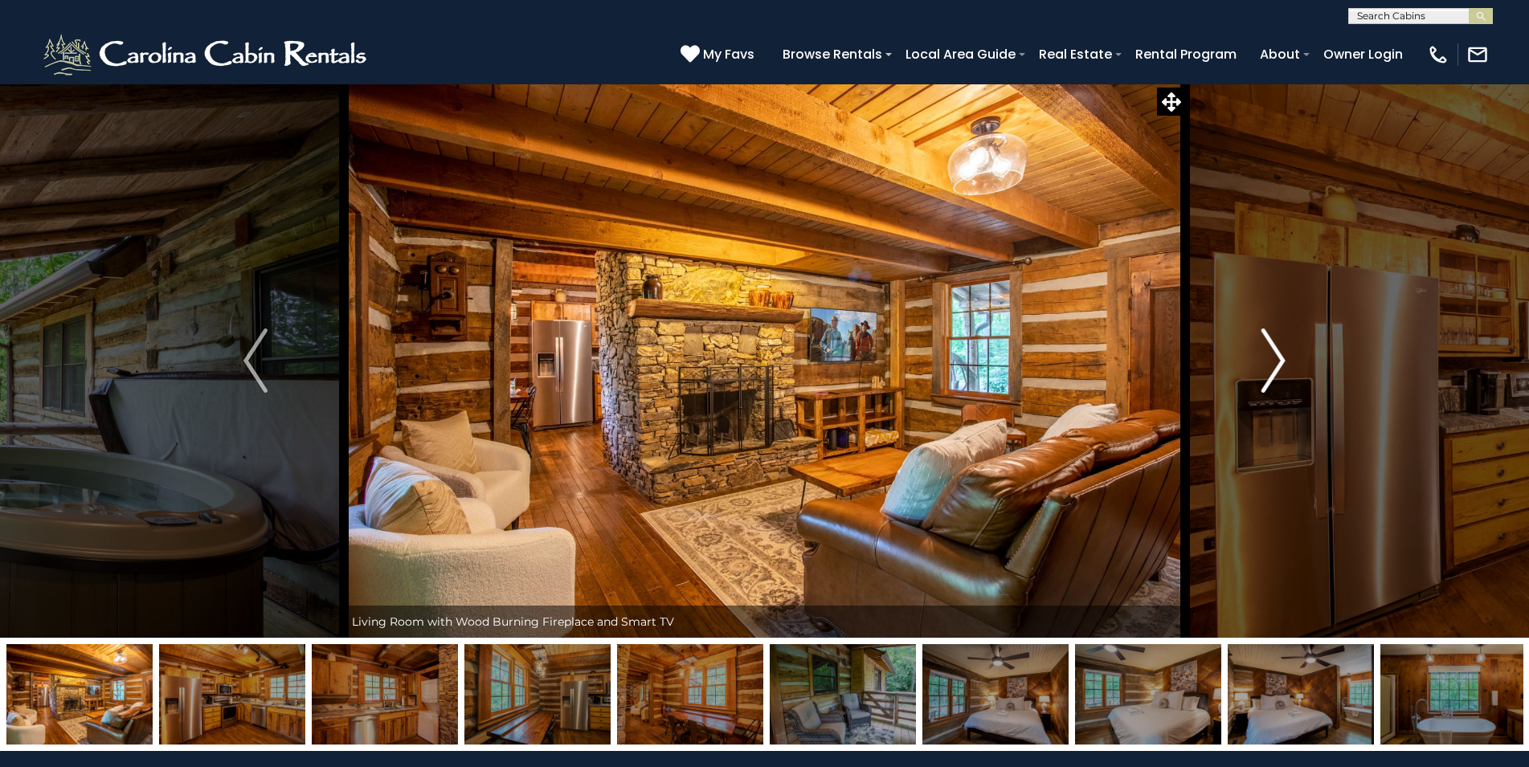
click at [1273, 355] on img "Next" at bounding box center [1273, 361] width 24 height 64
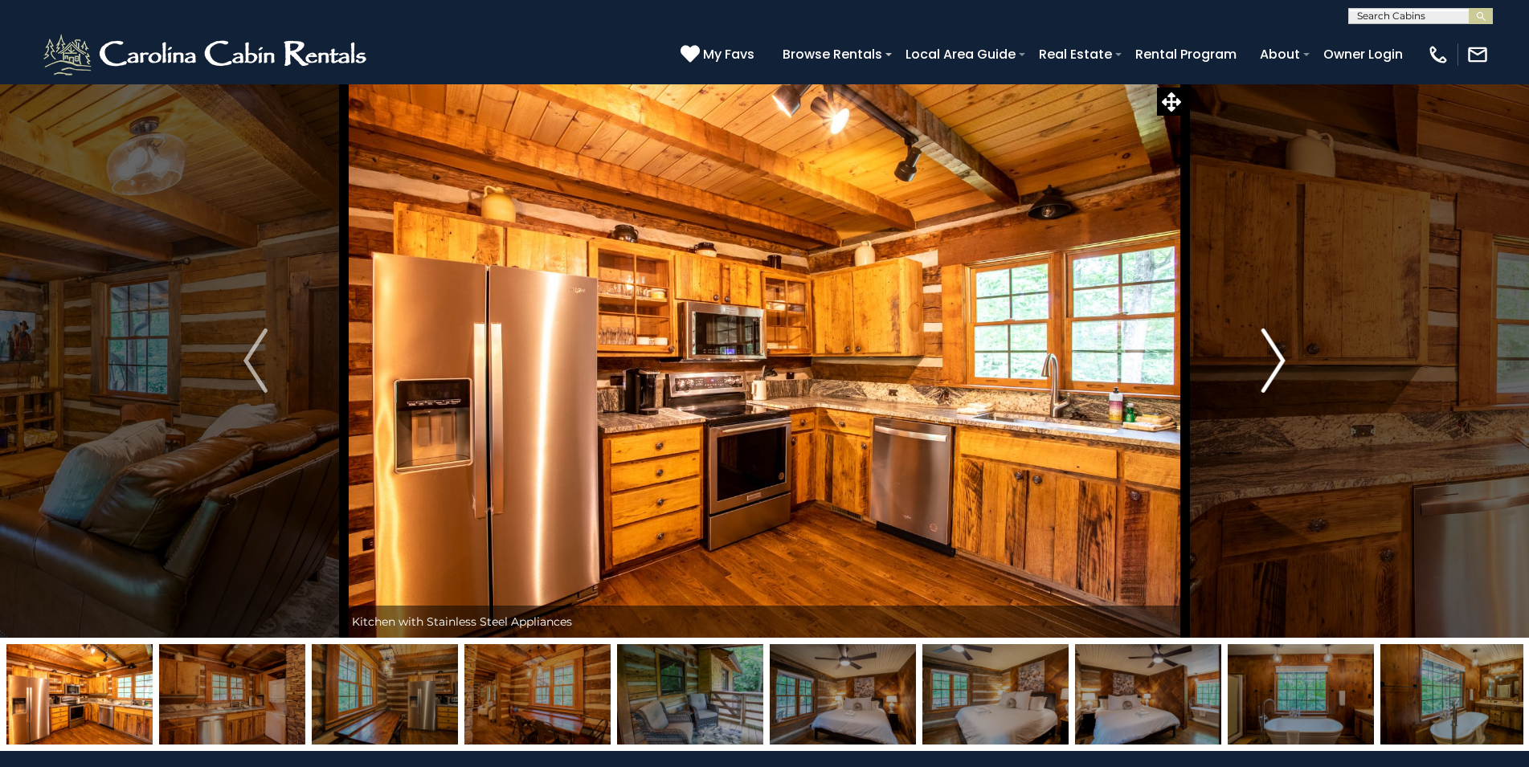
click at [1273, 355] on img "Next" at bounding box center [1273, 361] width 24 height 64
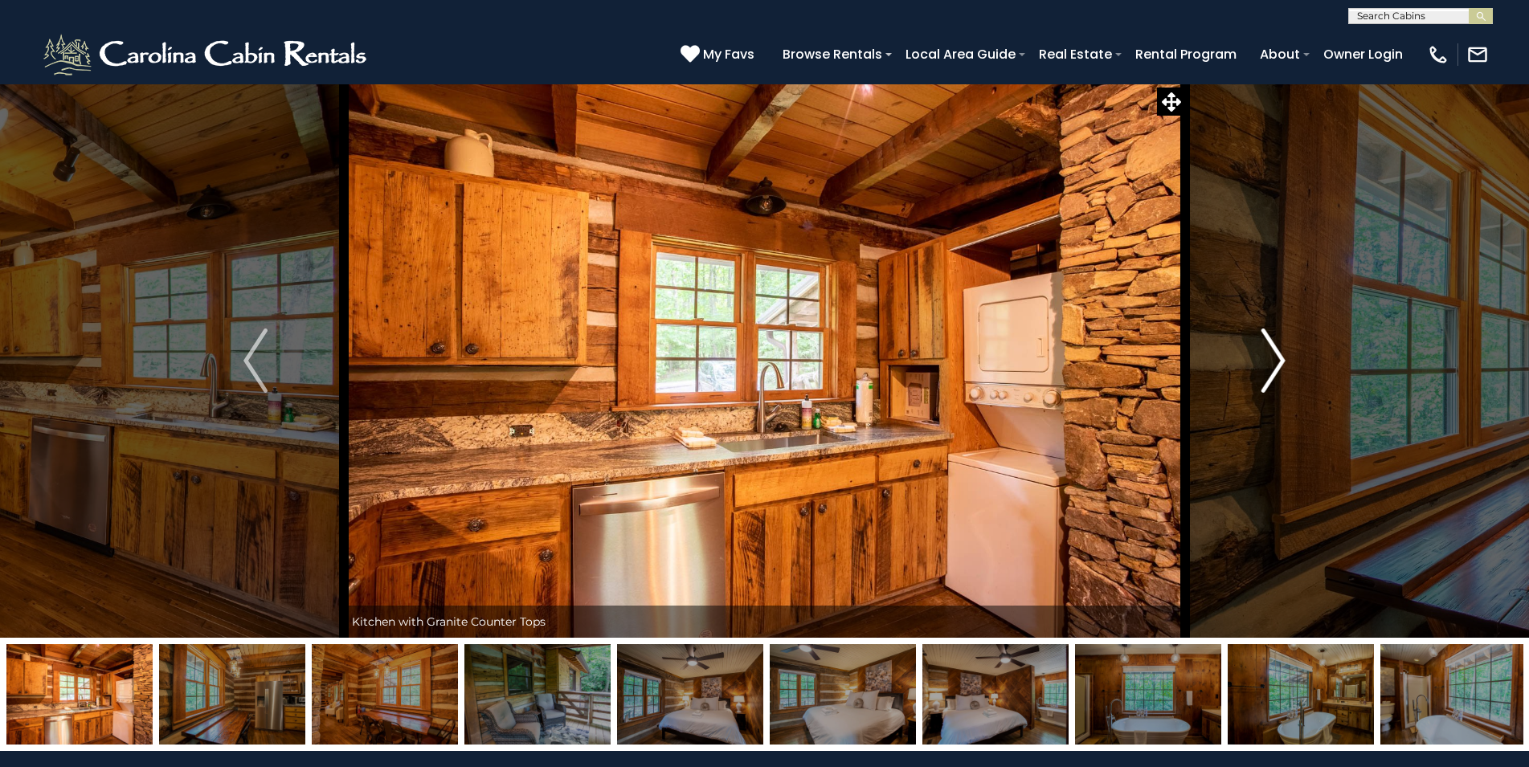
click at [1273, 355] on img "Next" at bounding box center [1273, 361] width 24 height 64
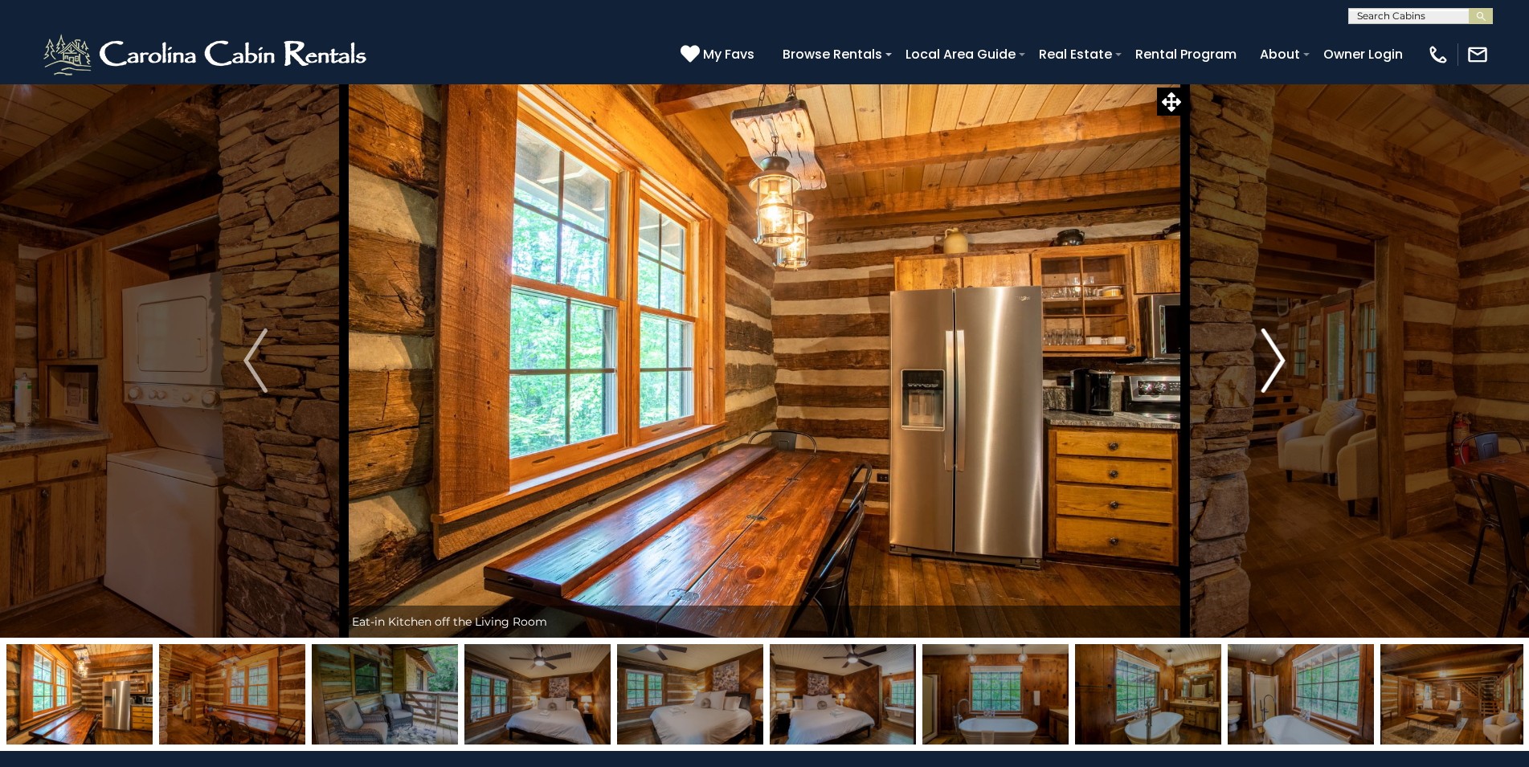
click at [1273, 355] on img "Next" at bounding box center [1273, 361] width 24 height 64
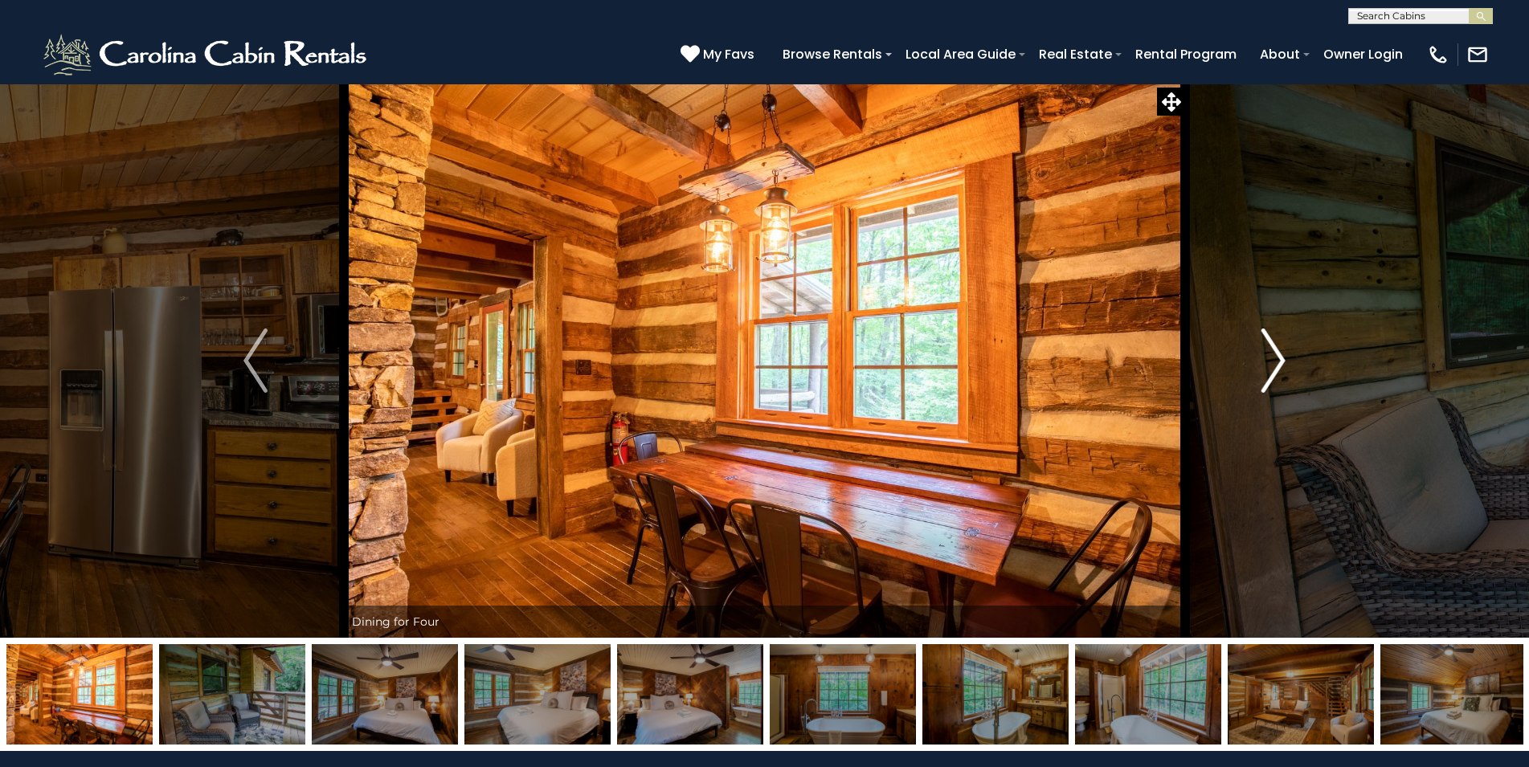
click at [1273, 355] on img "Next" at bounding box center [1273, 361] width 24 height 64
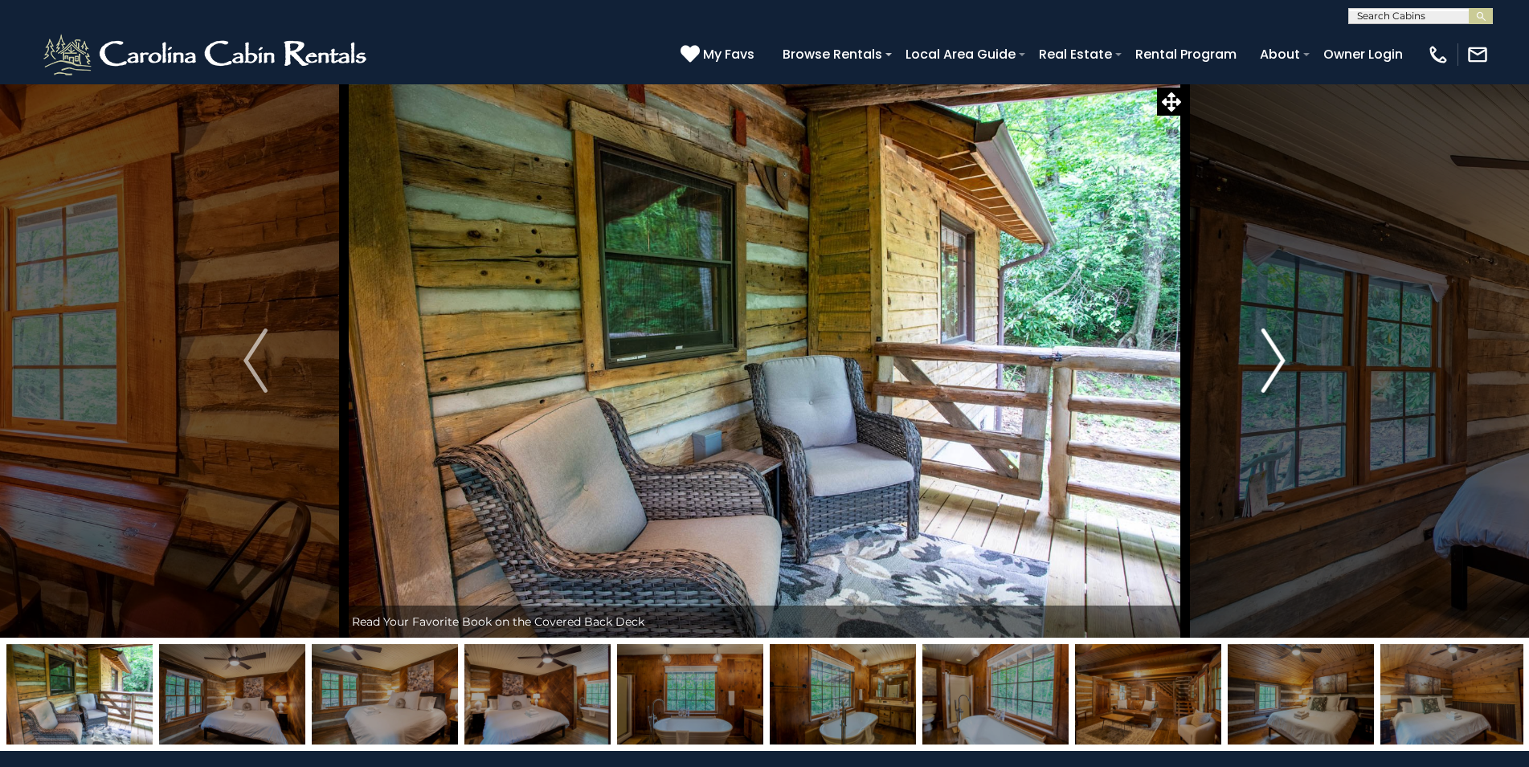
click at [1273, 355] on img "Next" at bounding box center [1273, 361] width 24 height 64
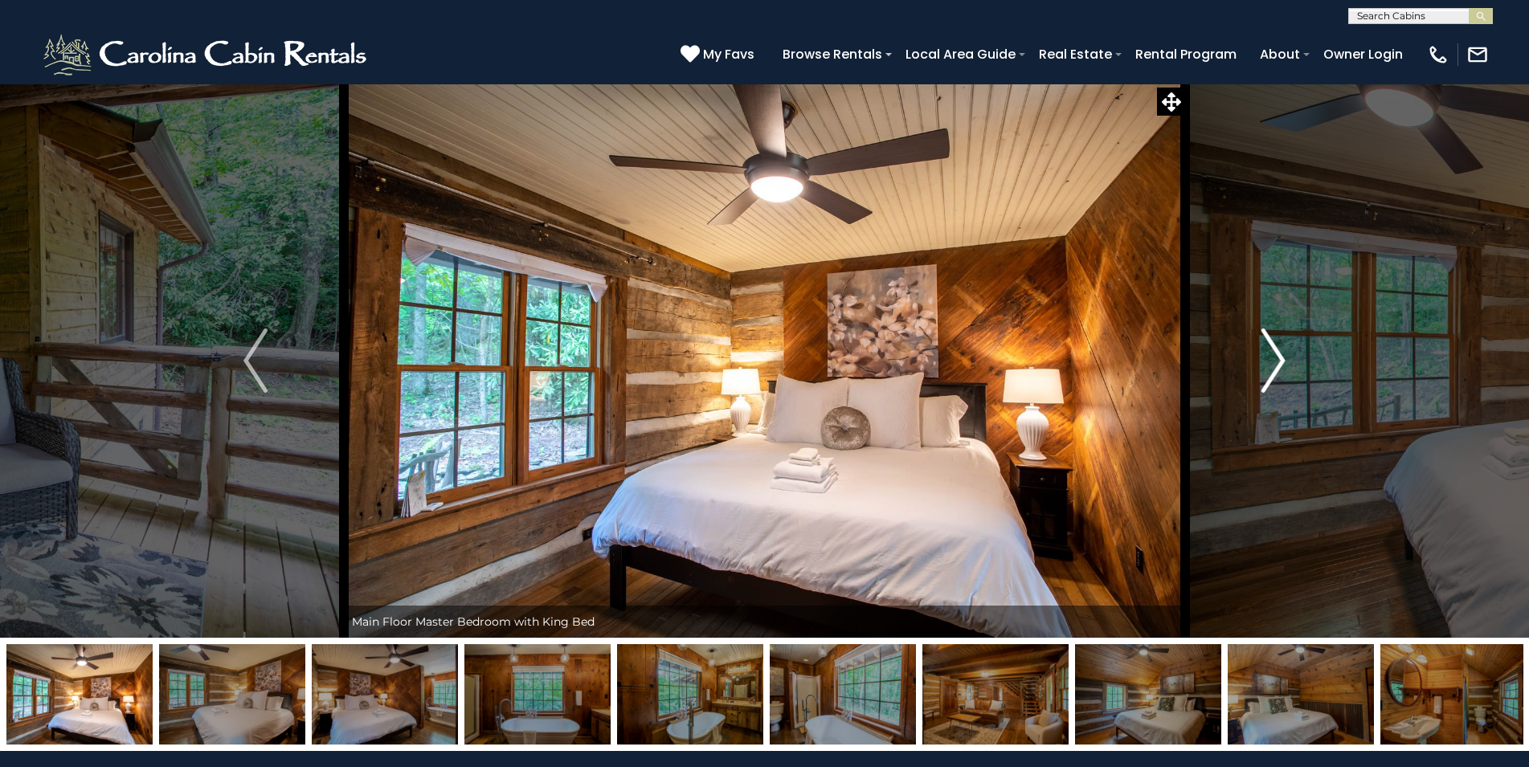
click at [1273, 355] on img "Next" at bounding box center [1273, 361] width 24 height 64
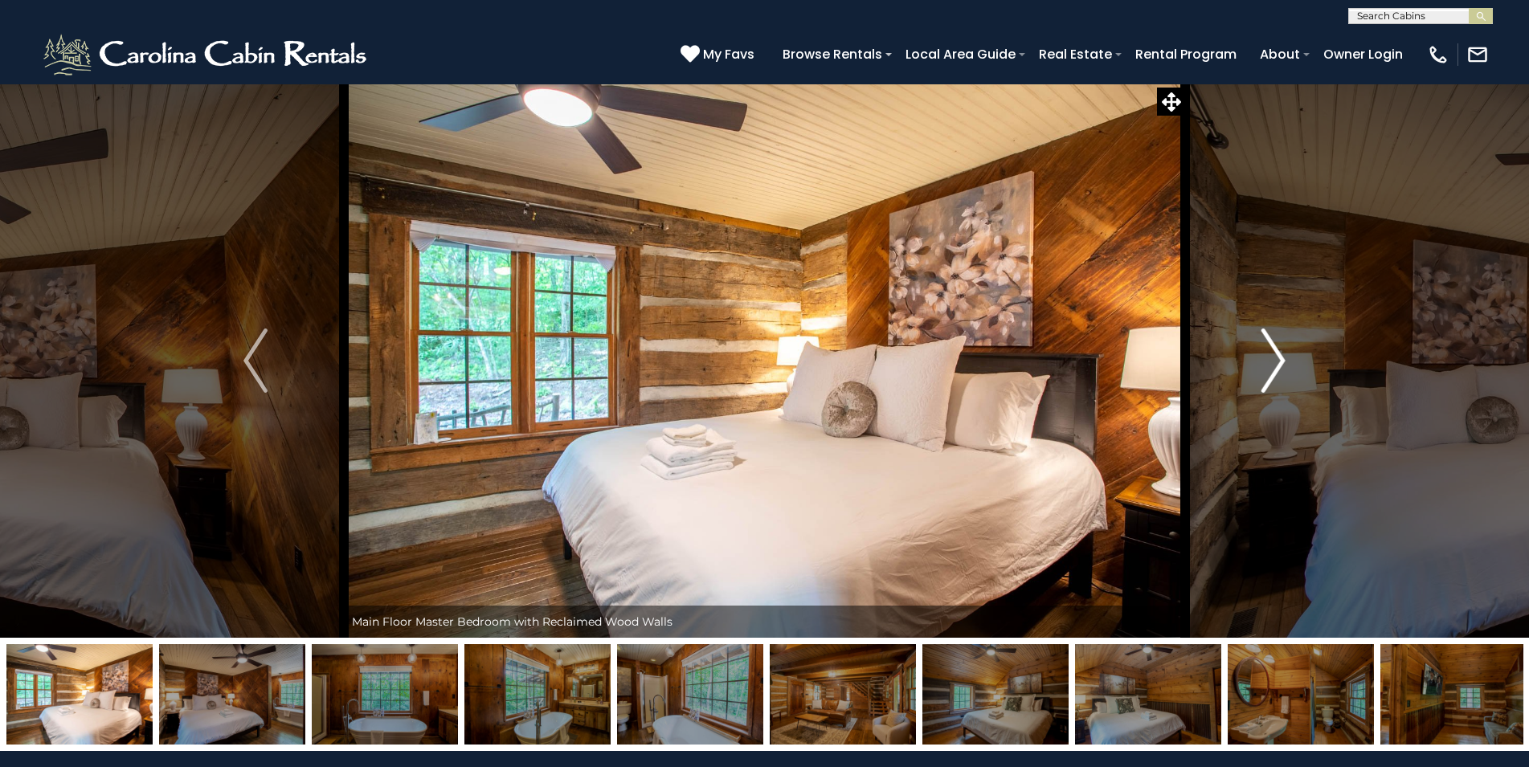
click at [1273, 355] on img "Next" at bounding box center [1273, 361] width 24 height 64
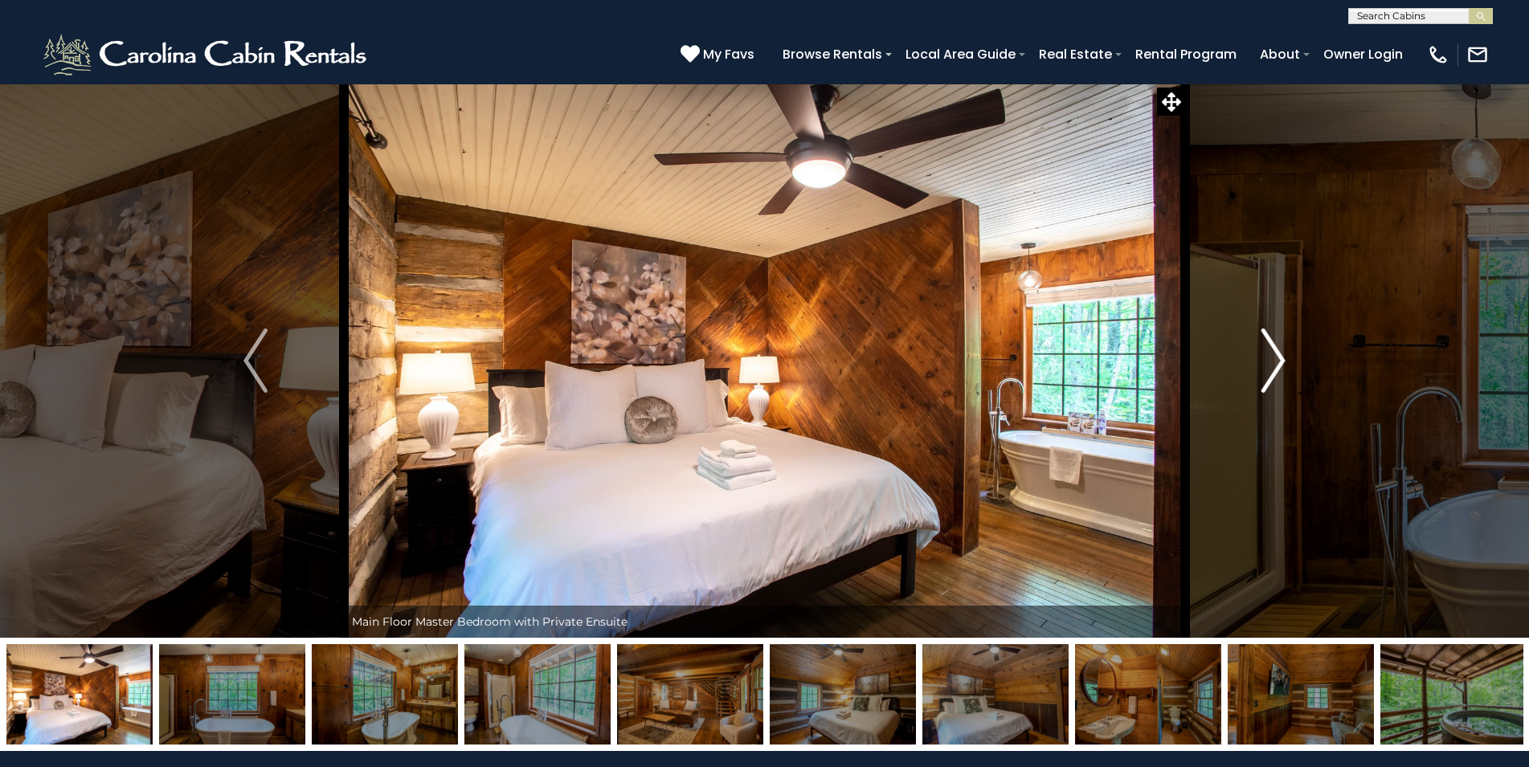
click at [1273, 355] on img "Next" at bounding box center [1273, 361] width 24 height 64
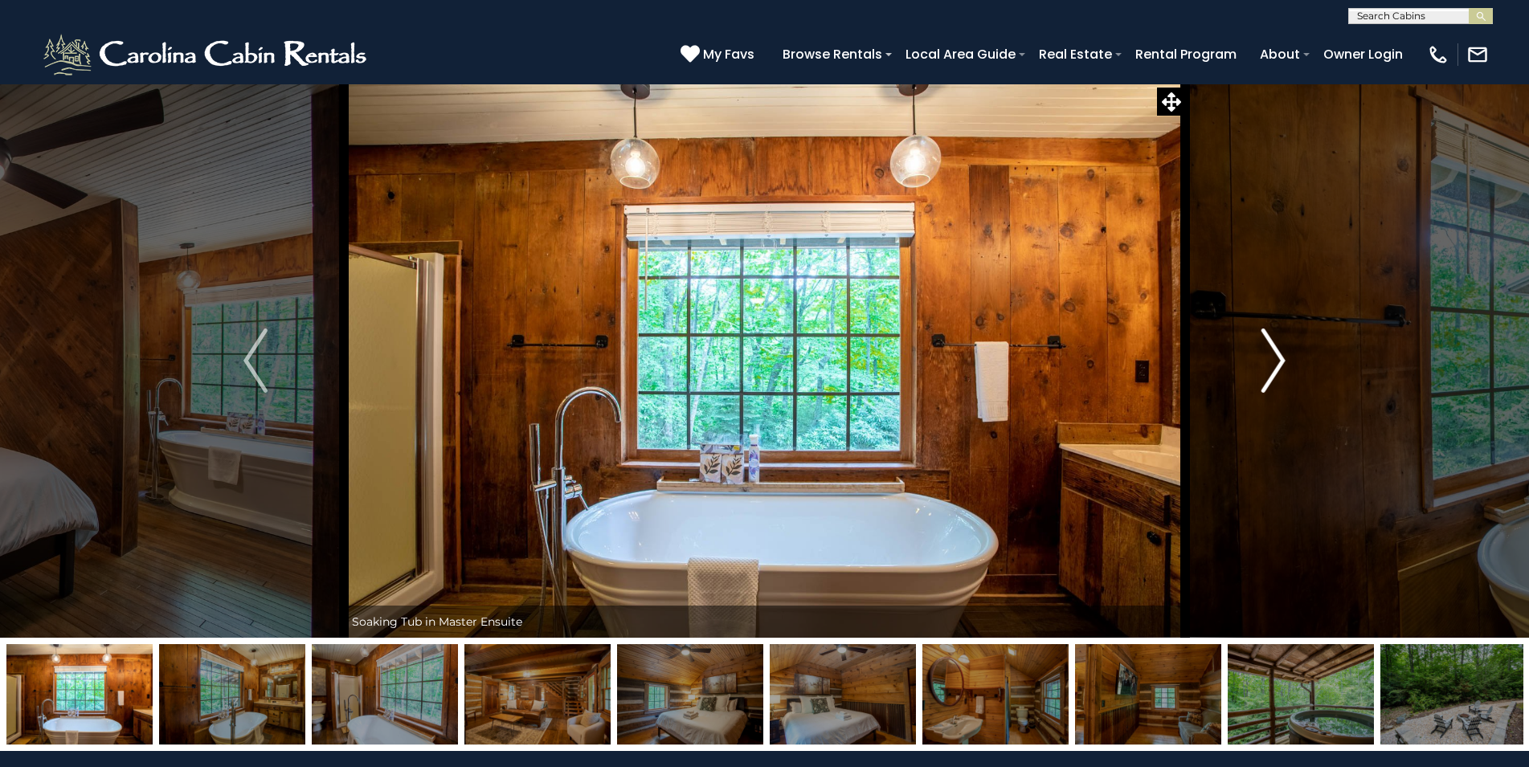
click at [1271, 355] on img "Next" at bounding box center [1273, 361] width 24 height 64
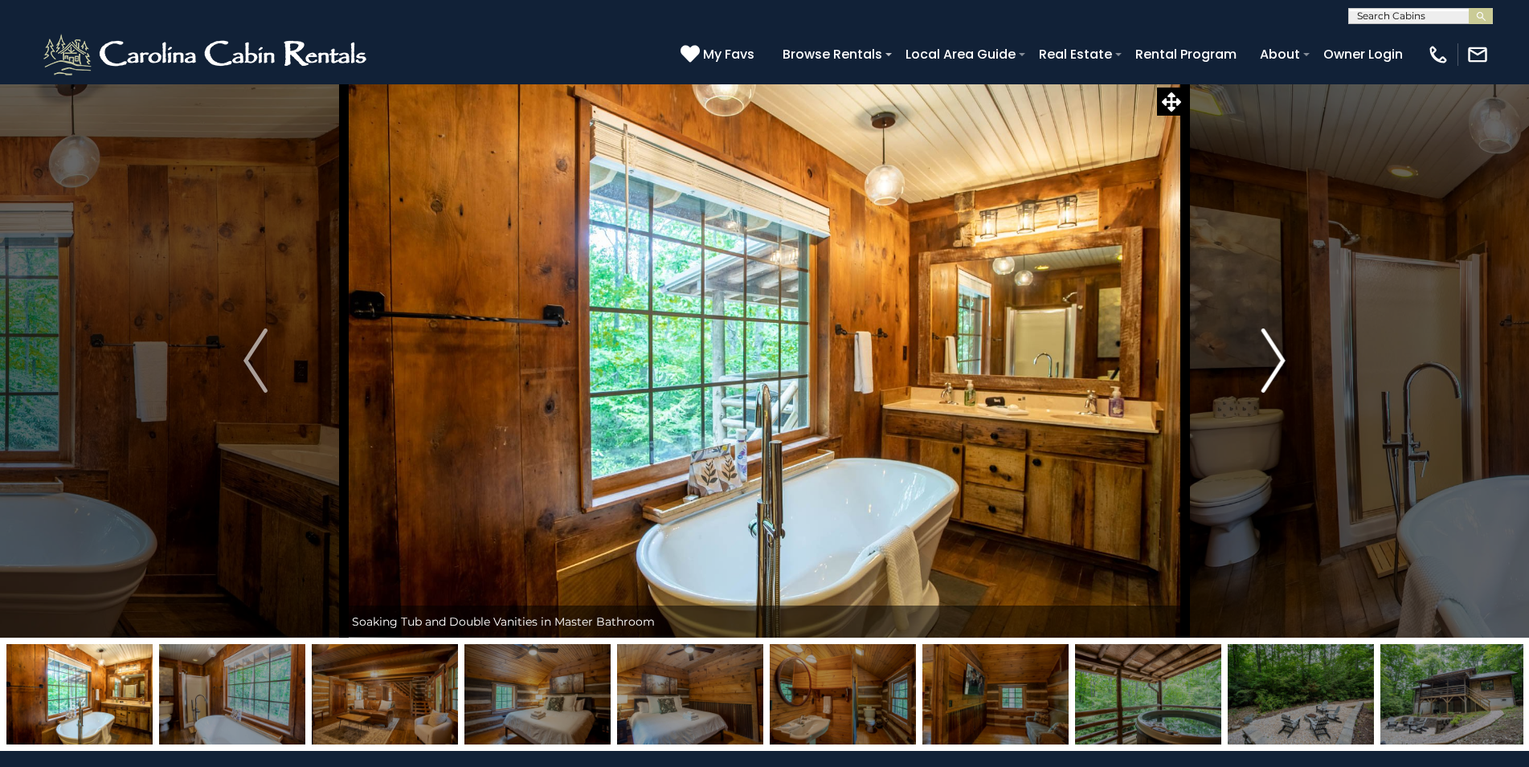
click at [1270, 355] on img "Next" at bounding box center [1273, 361] width 24 height 64
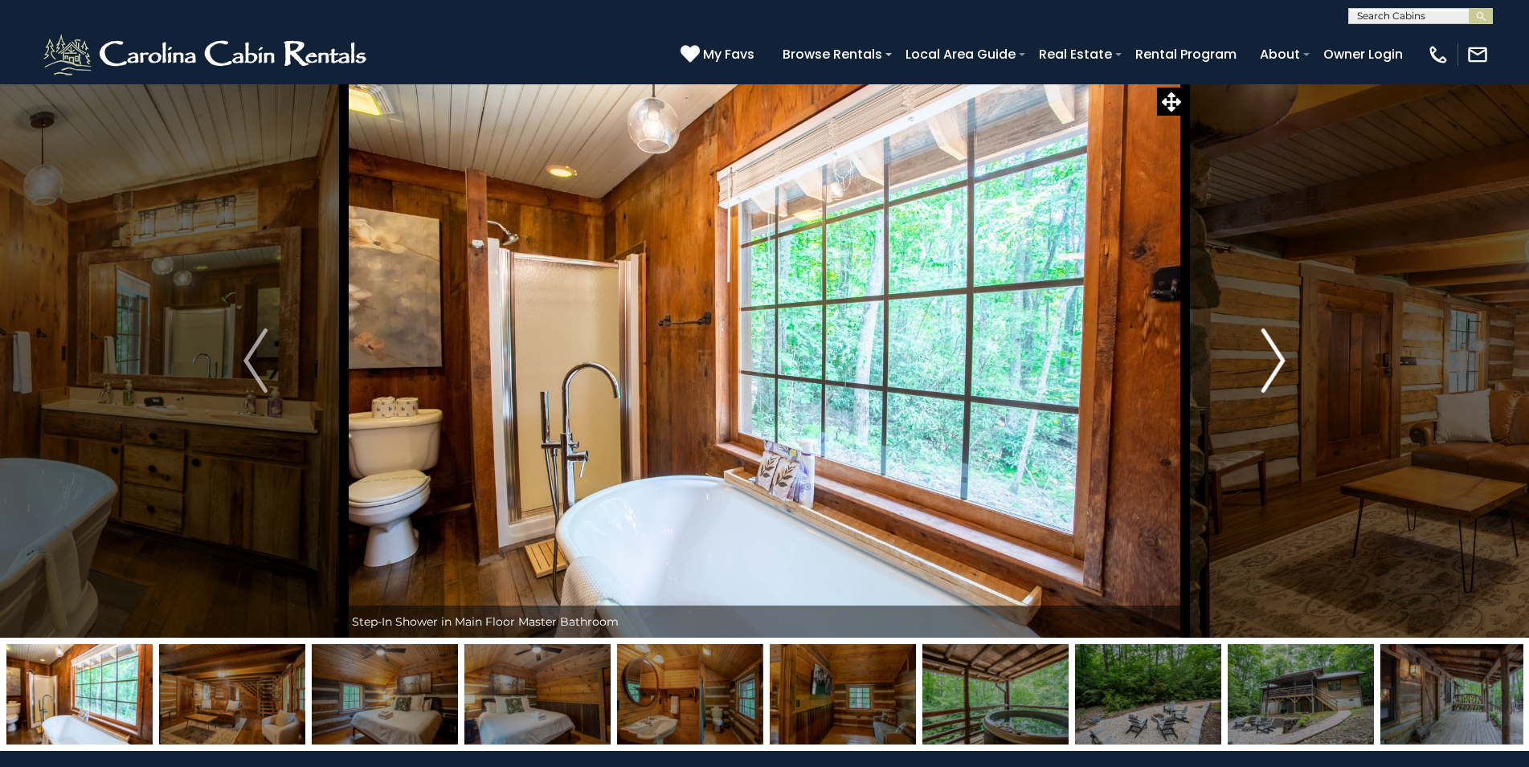
click at [1270, 355] on img "Next" at bounding box center [1273, 361] width 24 height 64
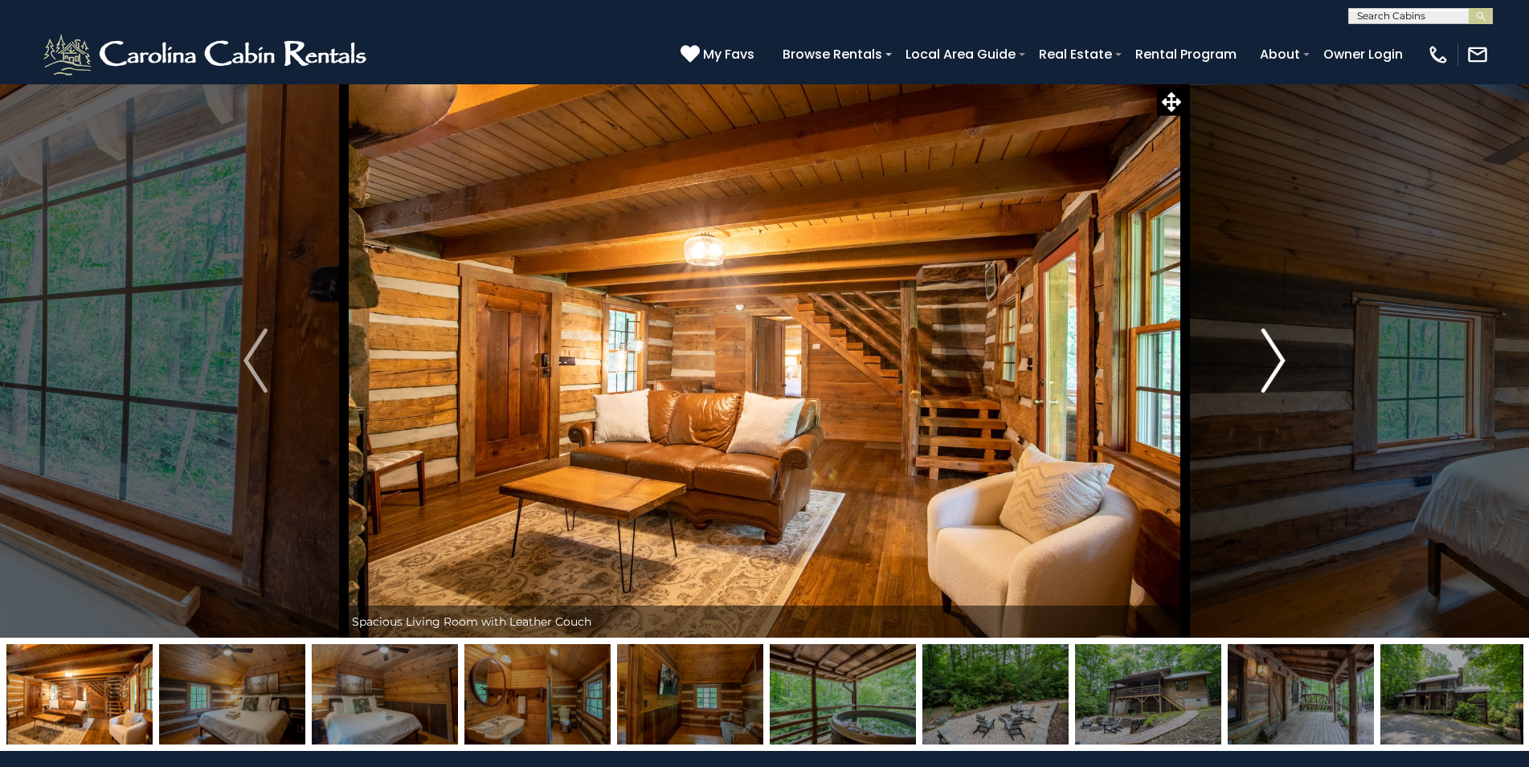
click at [1270, 355] on img "Next" at bounding box center [1273, 361] width 24 height 64
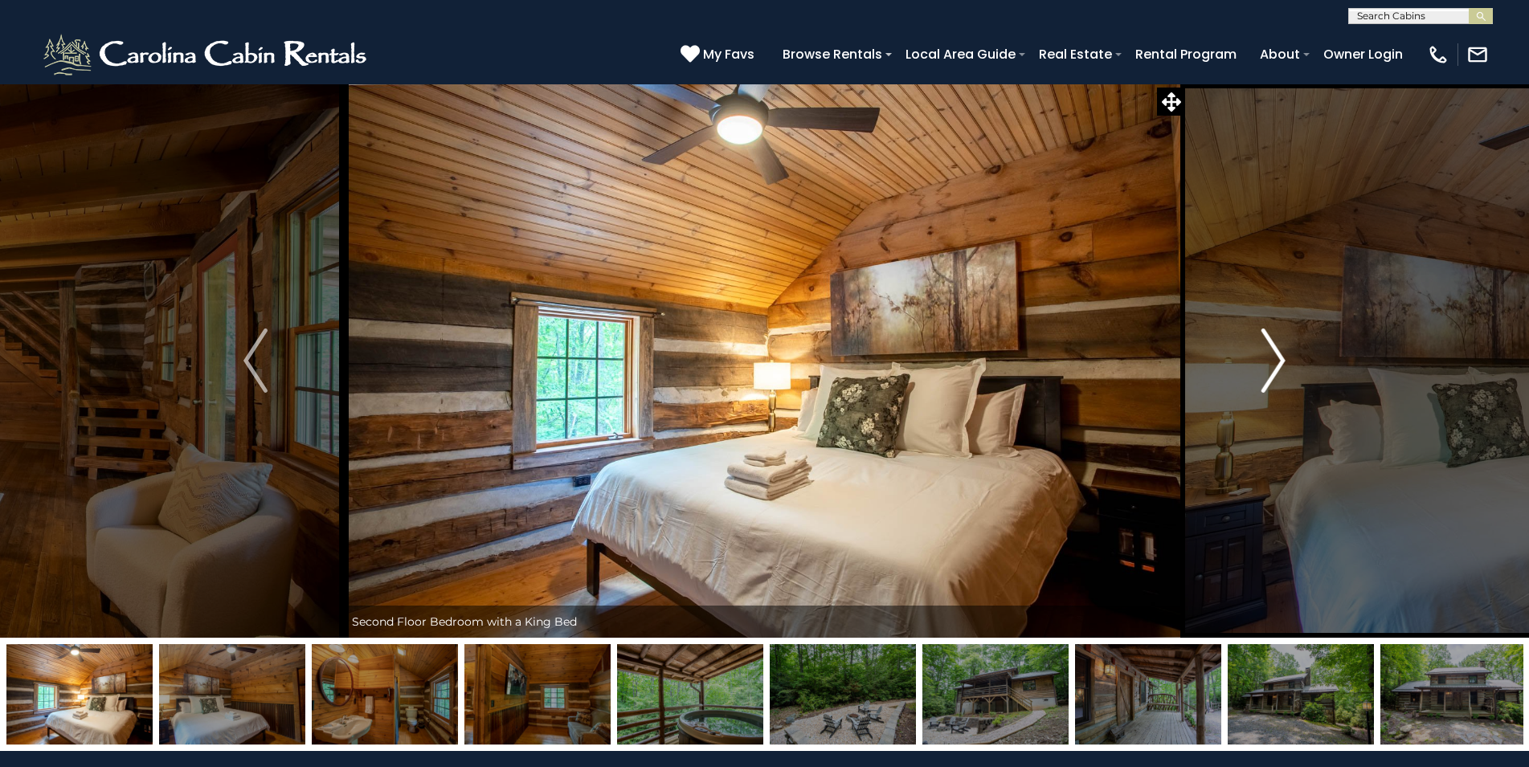
click at [1270, 355] on img "Next" at bounding box center [1273, 361] width 24 height 64
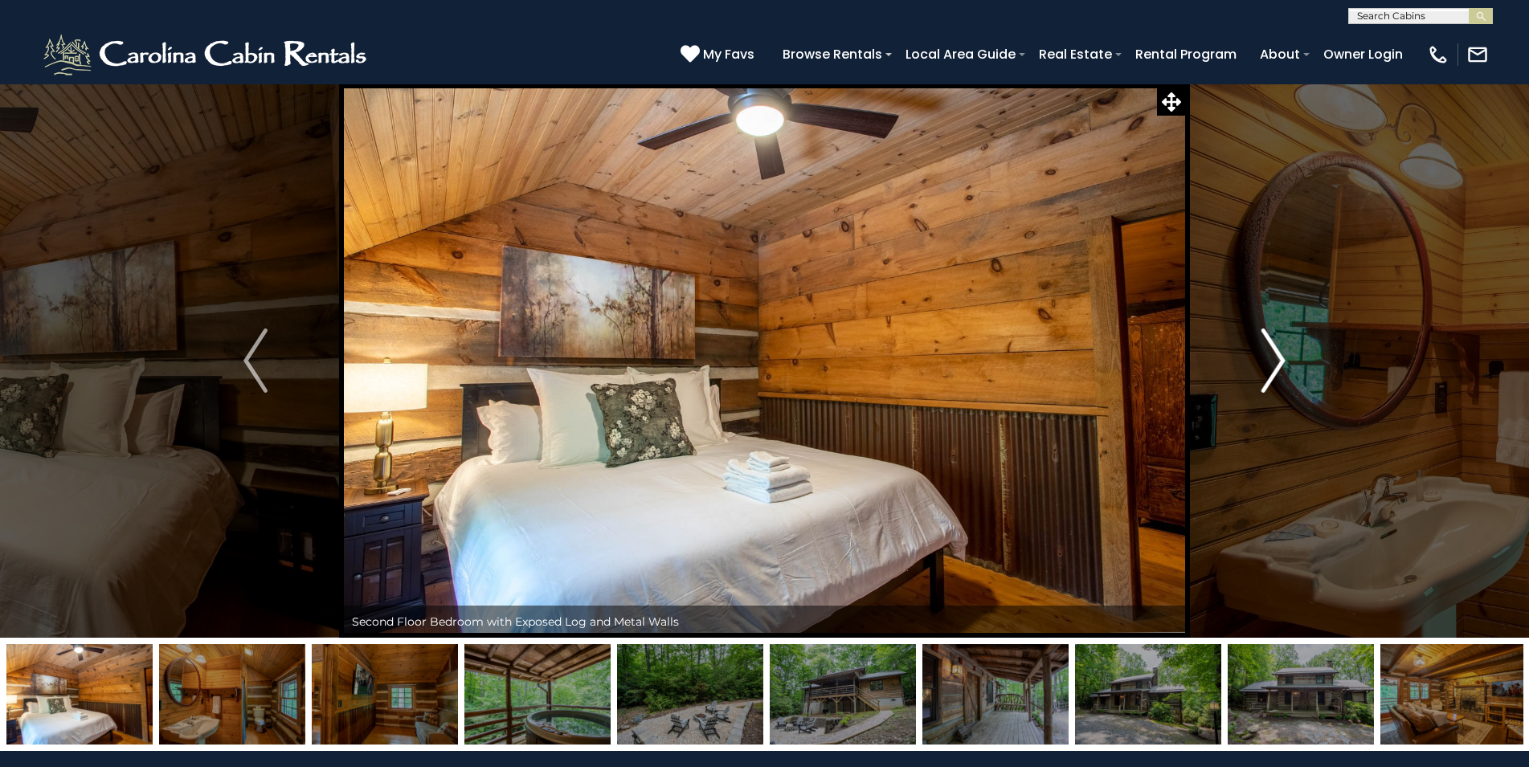
click at [1270, 355] on img "Next" at bounding box center [1273, 361] width 24 height 64
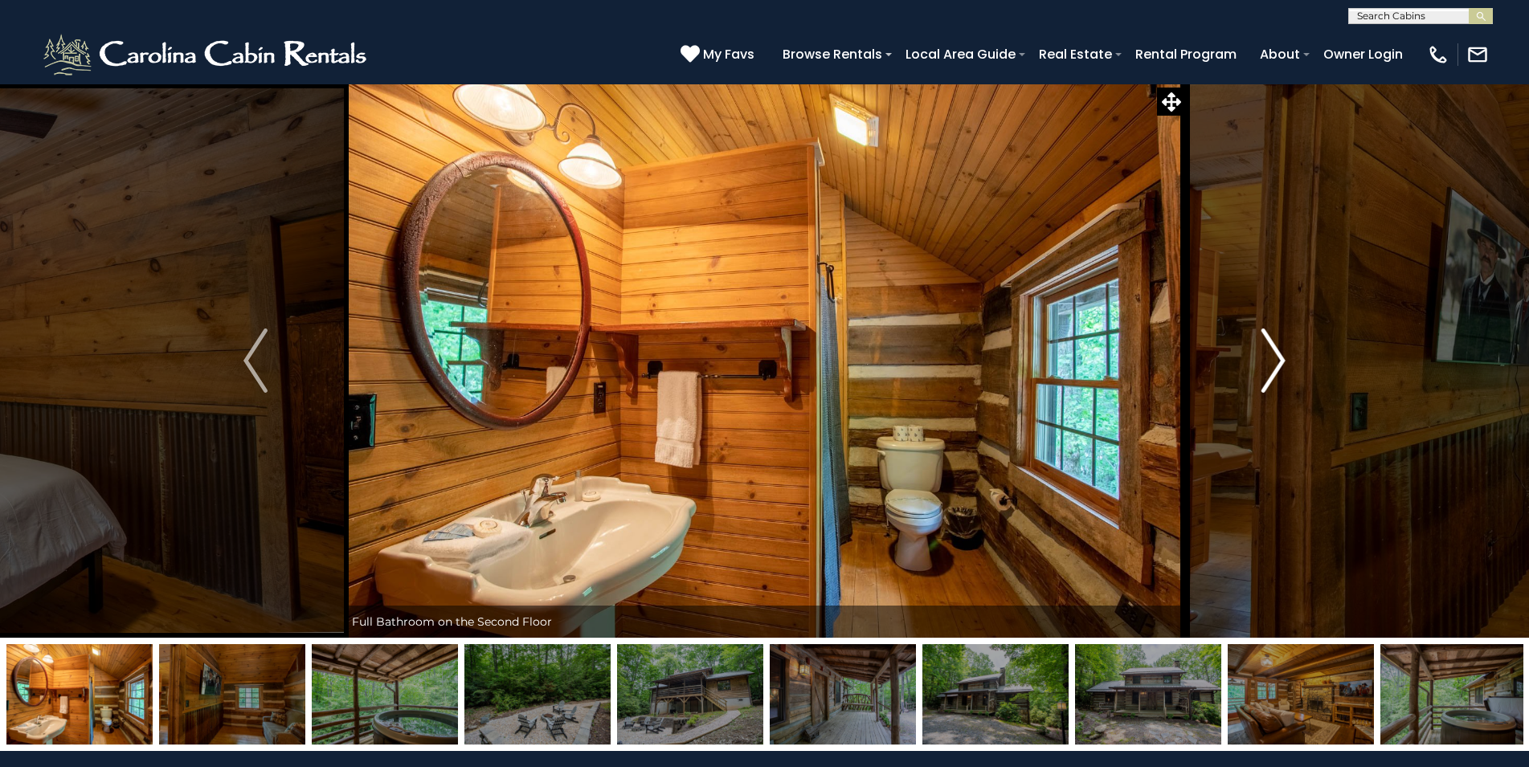
click at [1270, 355] on img "Next" at bounding box center [1273, 361] width 24 height 64
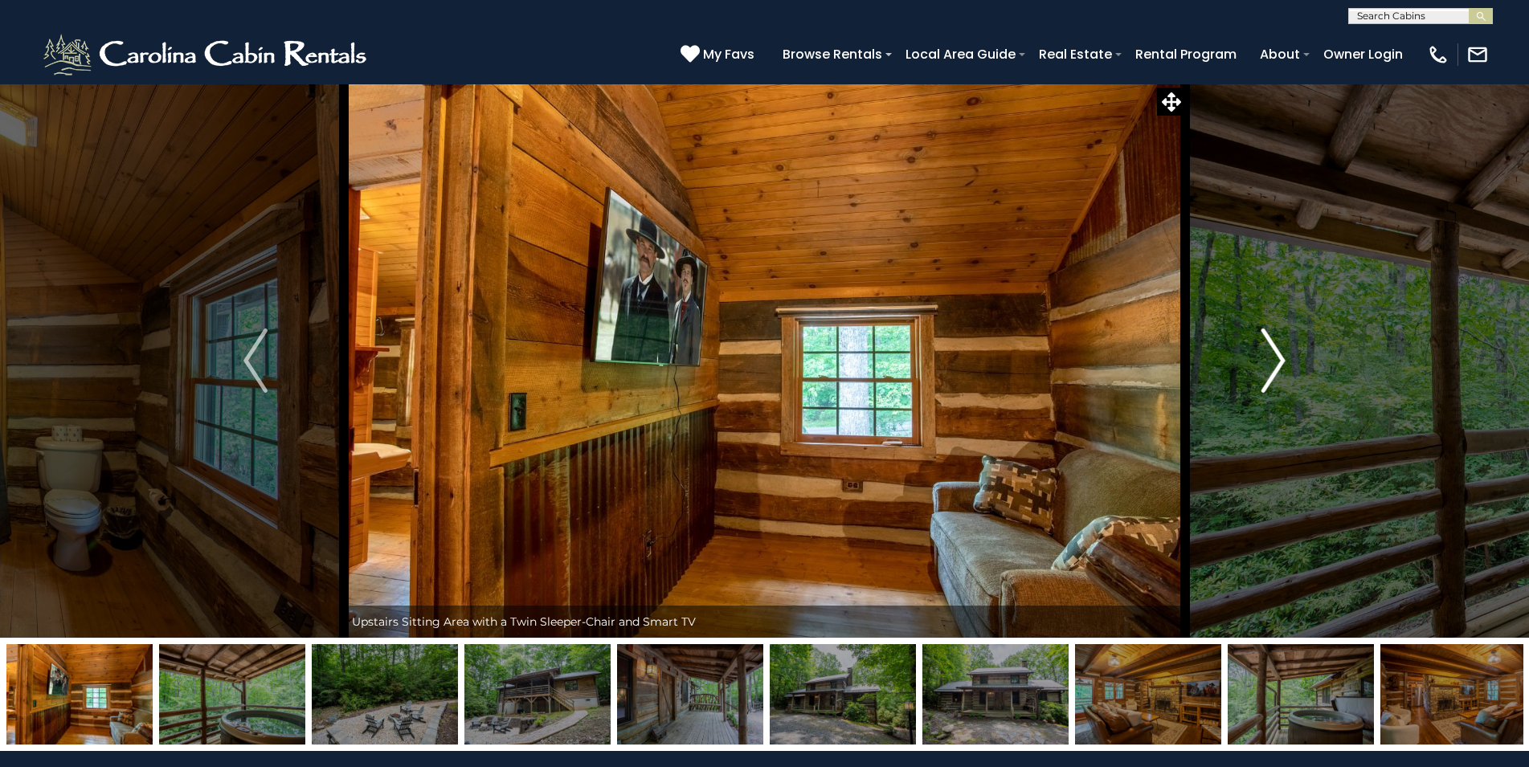
click at [1270, 355] on img "Next" at bounding box center [1273, 361] width 24 height 64
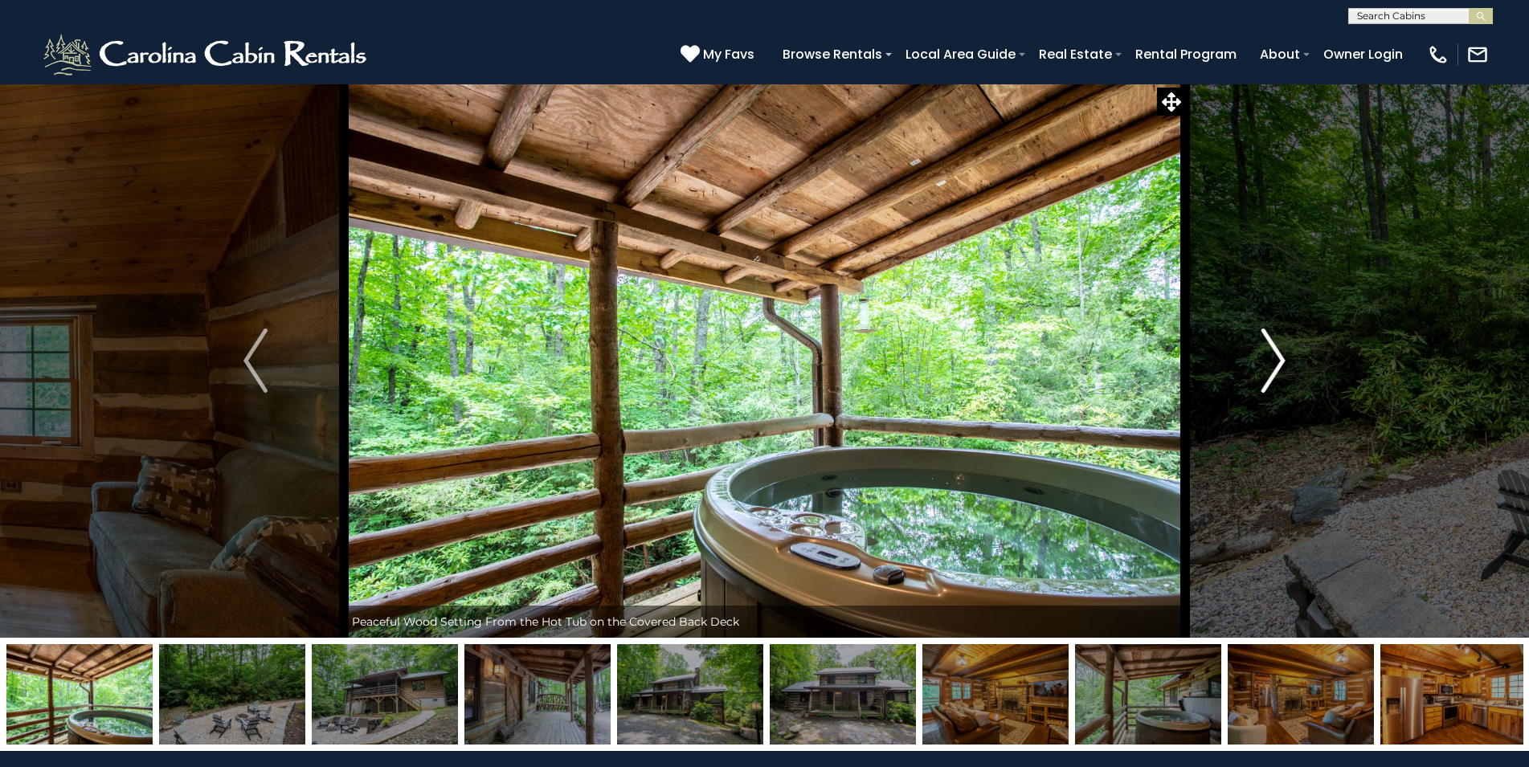
click at [1270, 355] on img "Next" at bounding box center [1273, 361] width 24 height 64
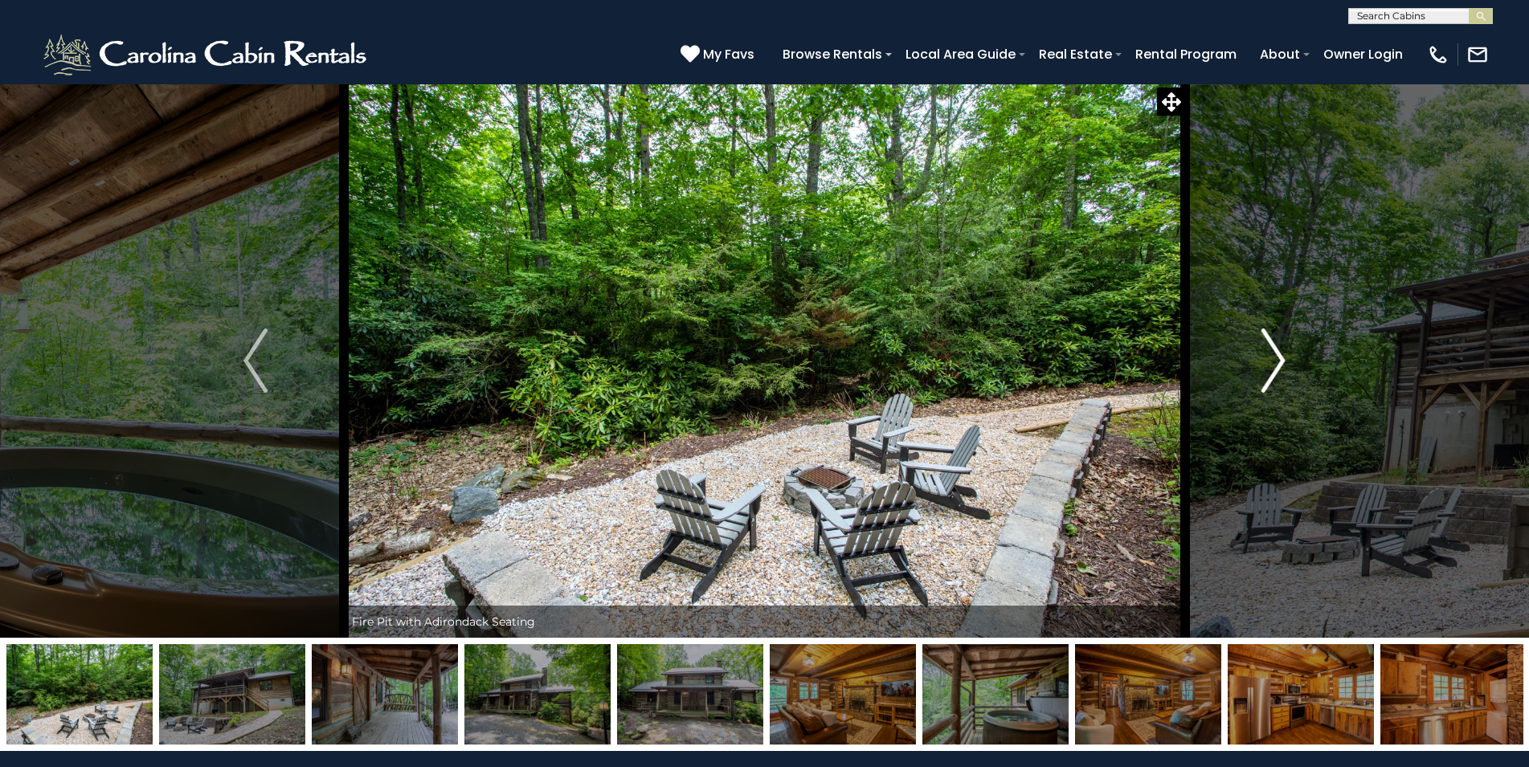
click at [1270, 355] on img "Next" at bounding box center [1273, 361] width 24 height 64
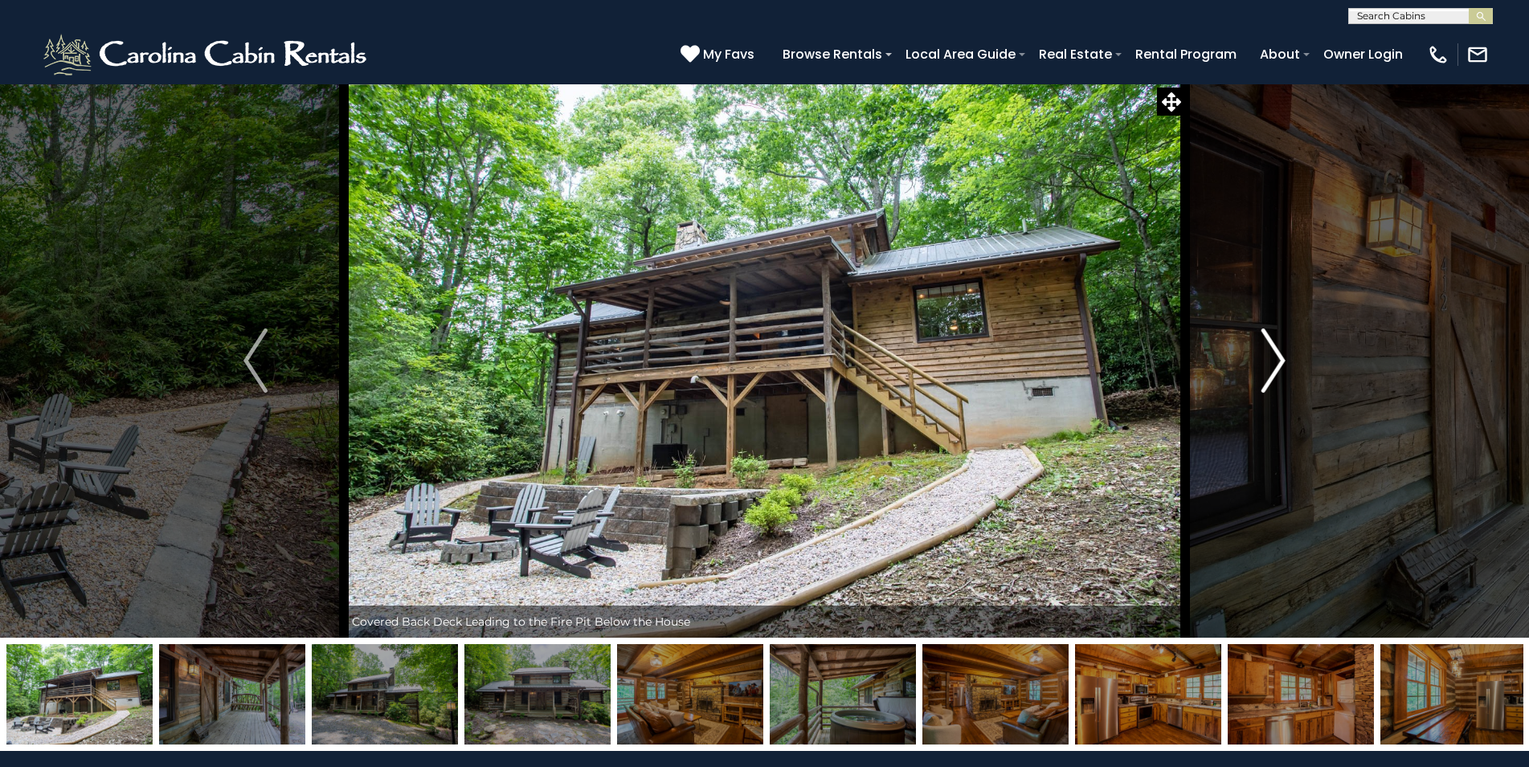
click at [1270, 355] on img "Next" at bounding box center [1273, 361] width 24 height 64
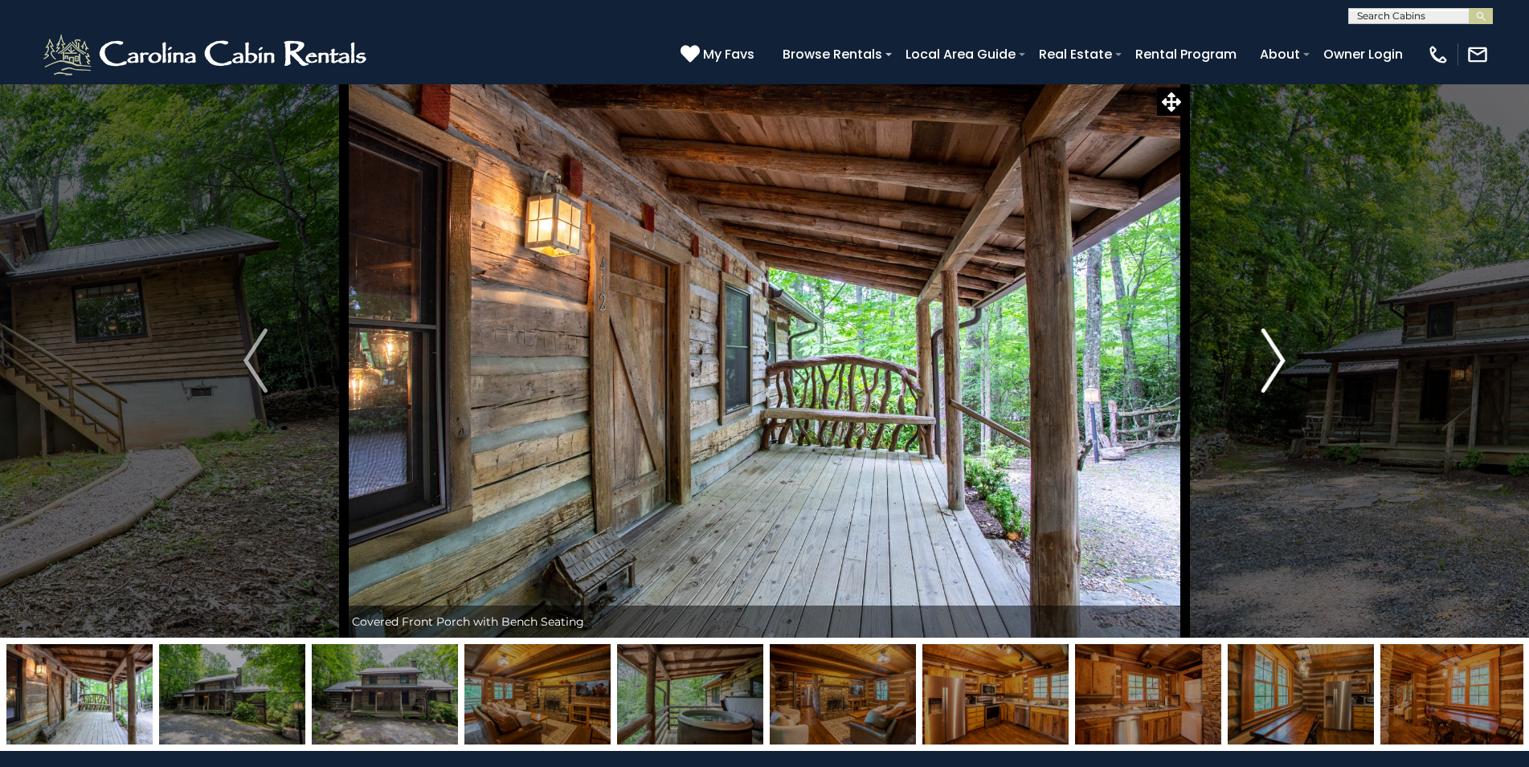
click at [1270, 355] on img "Next" at bounding box center [1273, 361] width 24 height 64
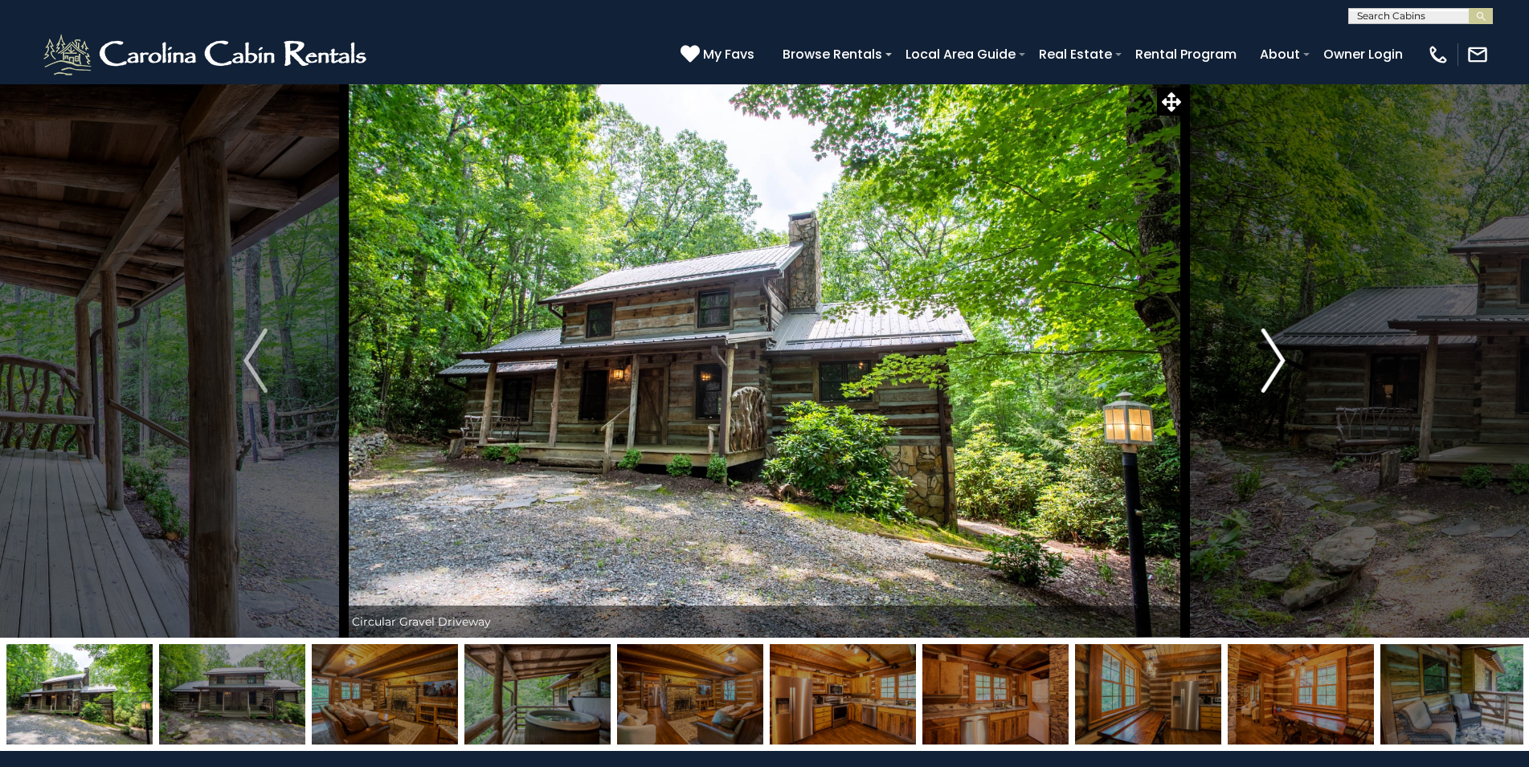
click at [1270, 355] on img "Next" at bounding box center [1273, 361] width 24 height 64
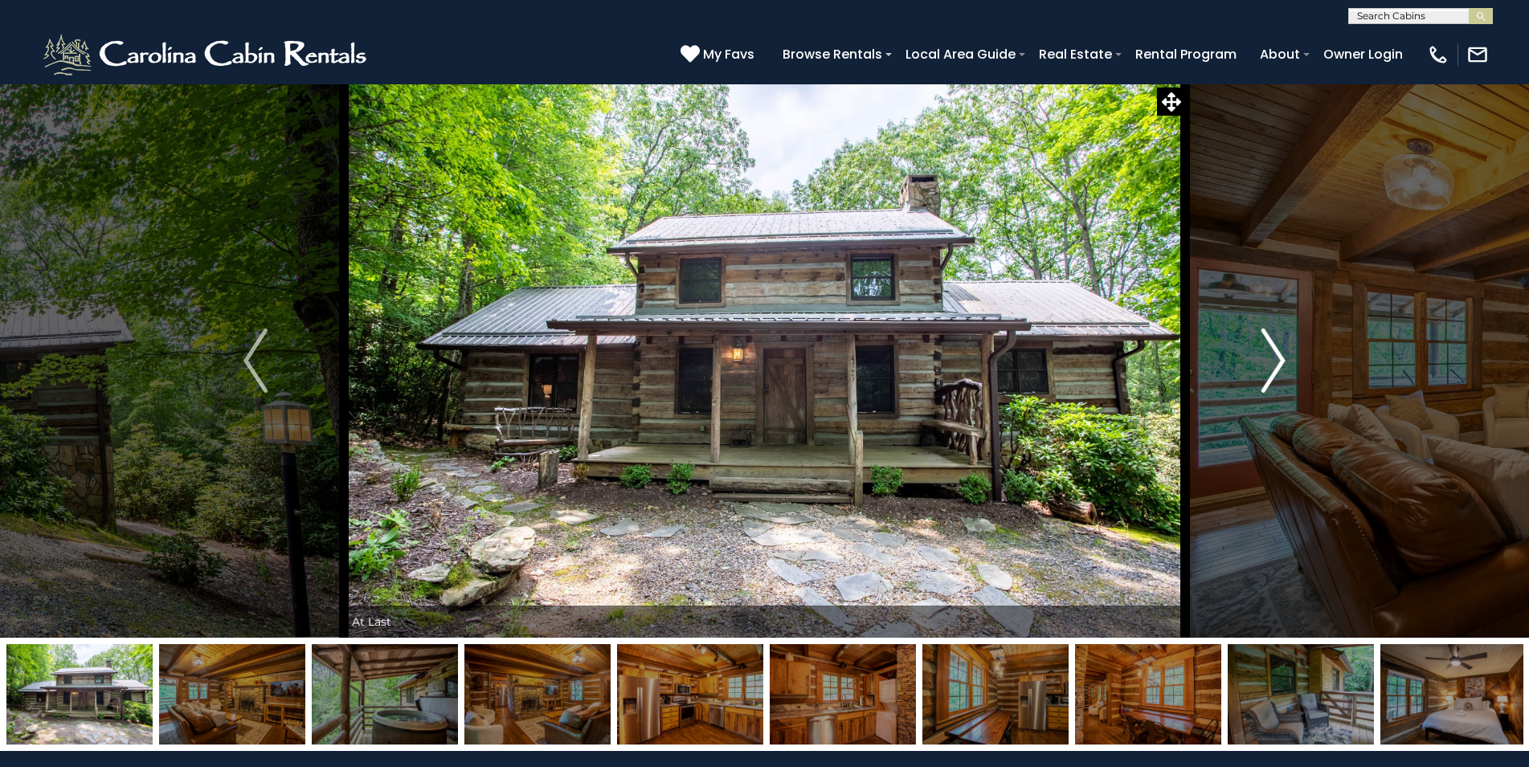
click at [1270, 355] on img "Next" at bounding box center [1273, 361] width 24 height 64
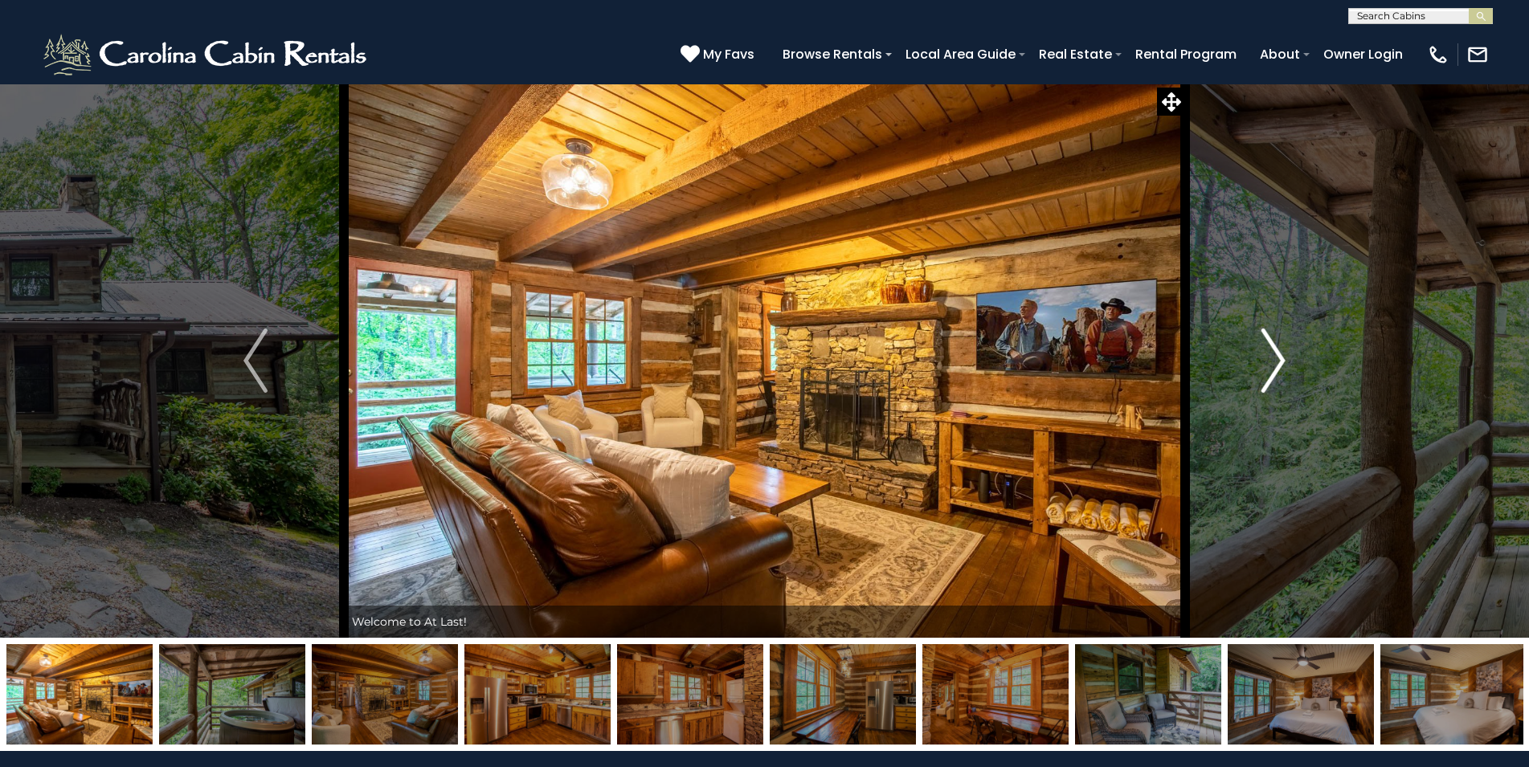
click at [1270, 355] on img "Next" at bounding box center [1273, 361] width 24 height 64
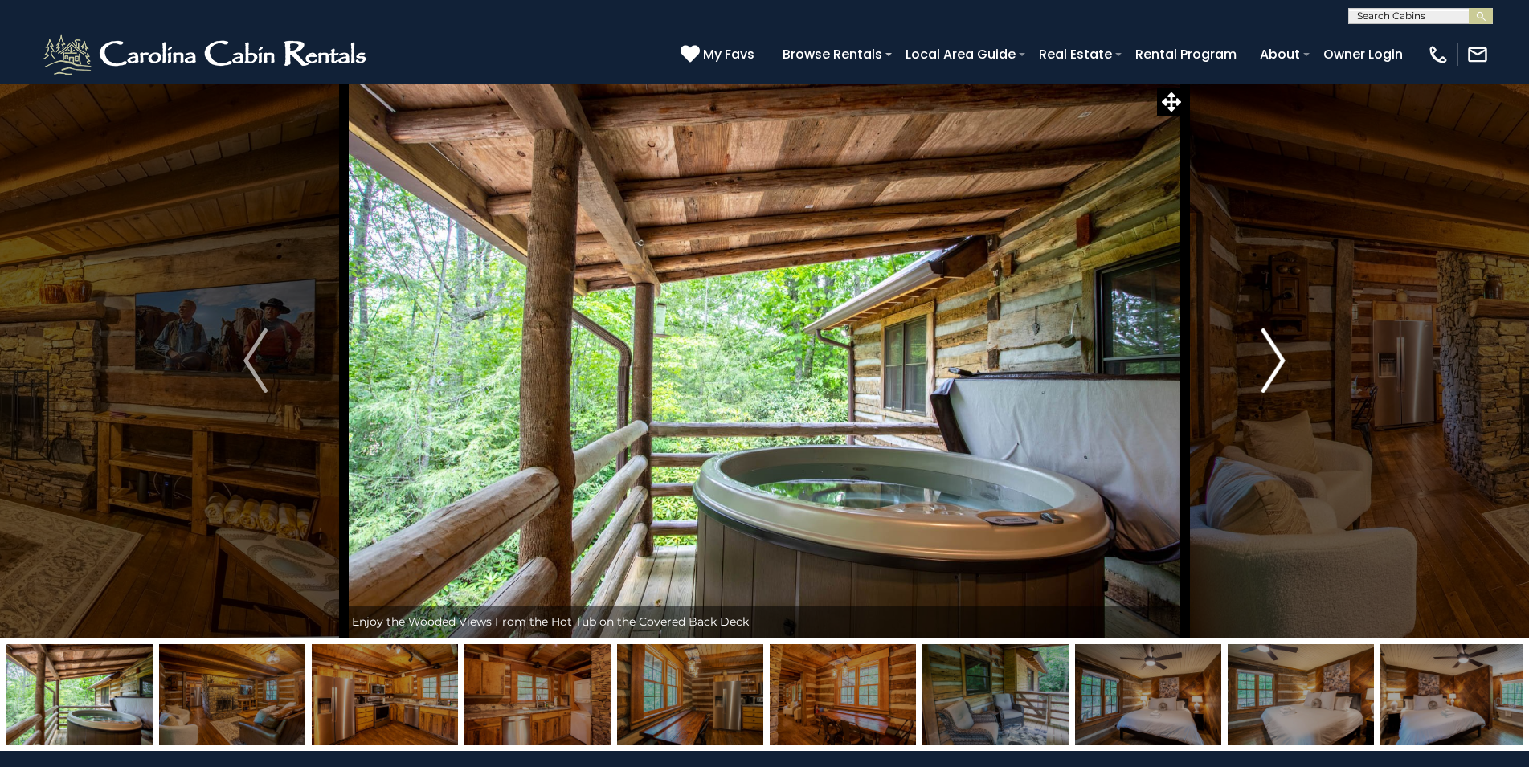
click at [1270, 355] on img "Next" at bounding box center [1273, 361] width 24 height 64
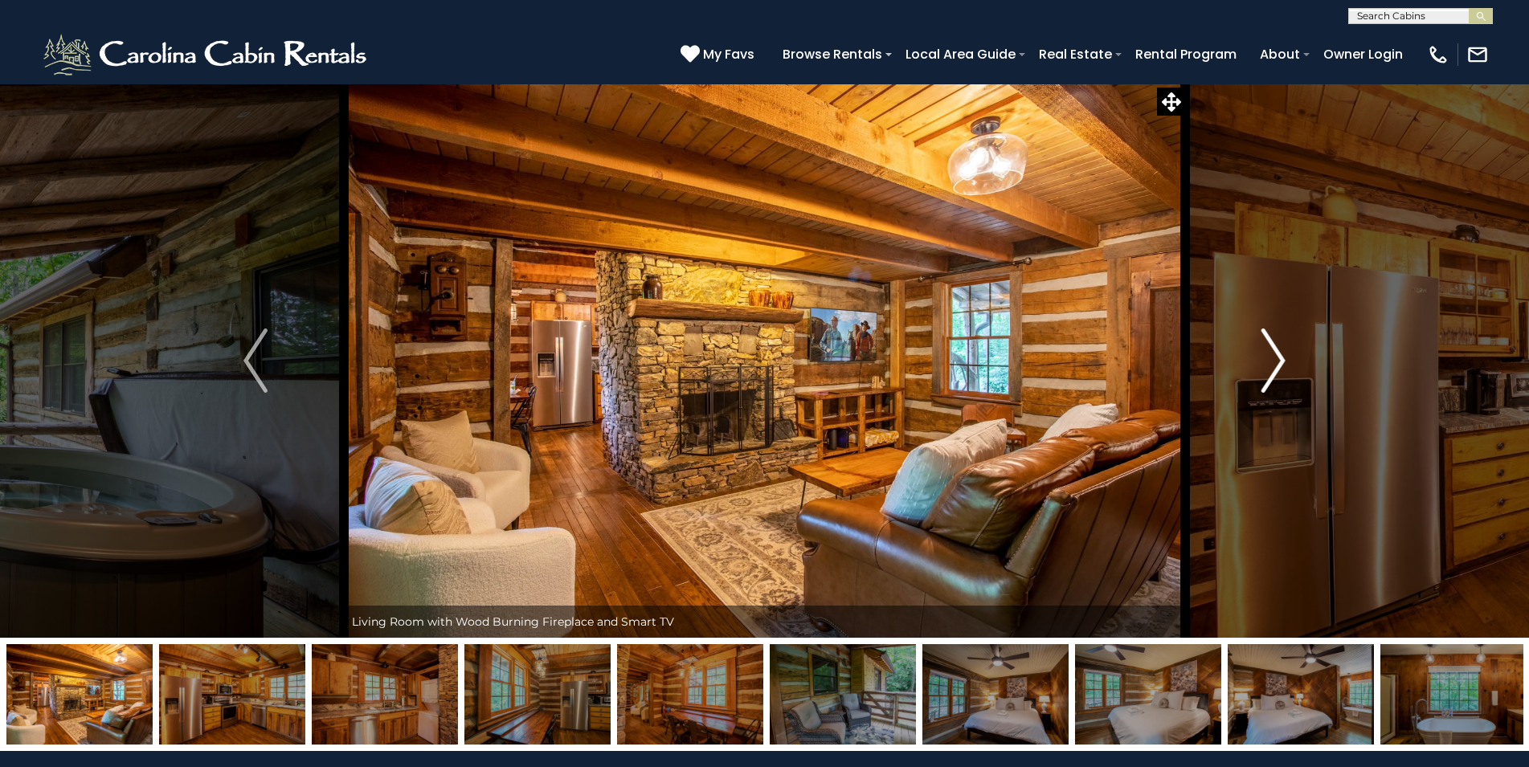
click at [1270, 355] on img "Next" at bounding box center [1273, 361] width 24 height 64
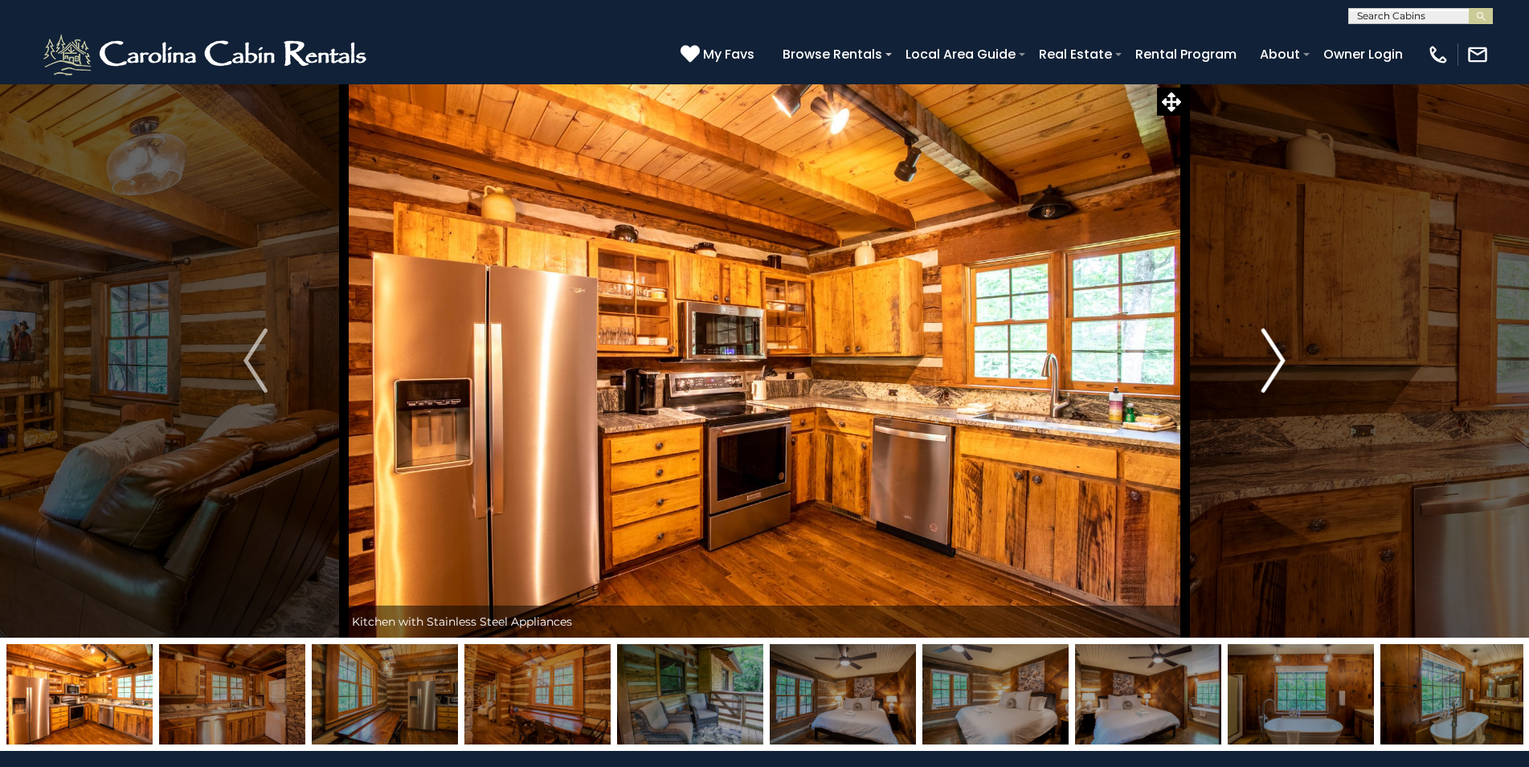
click at [1270, 355] on img "Next" at bounding box center [1273, 361] width 24 height 64
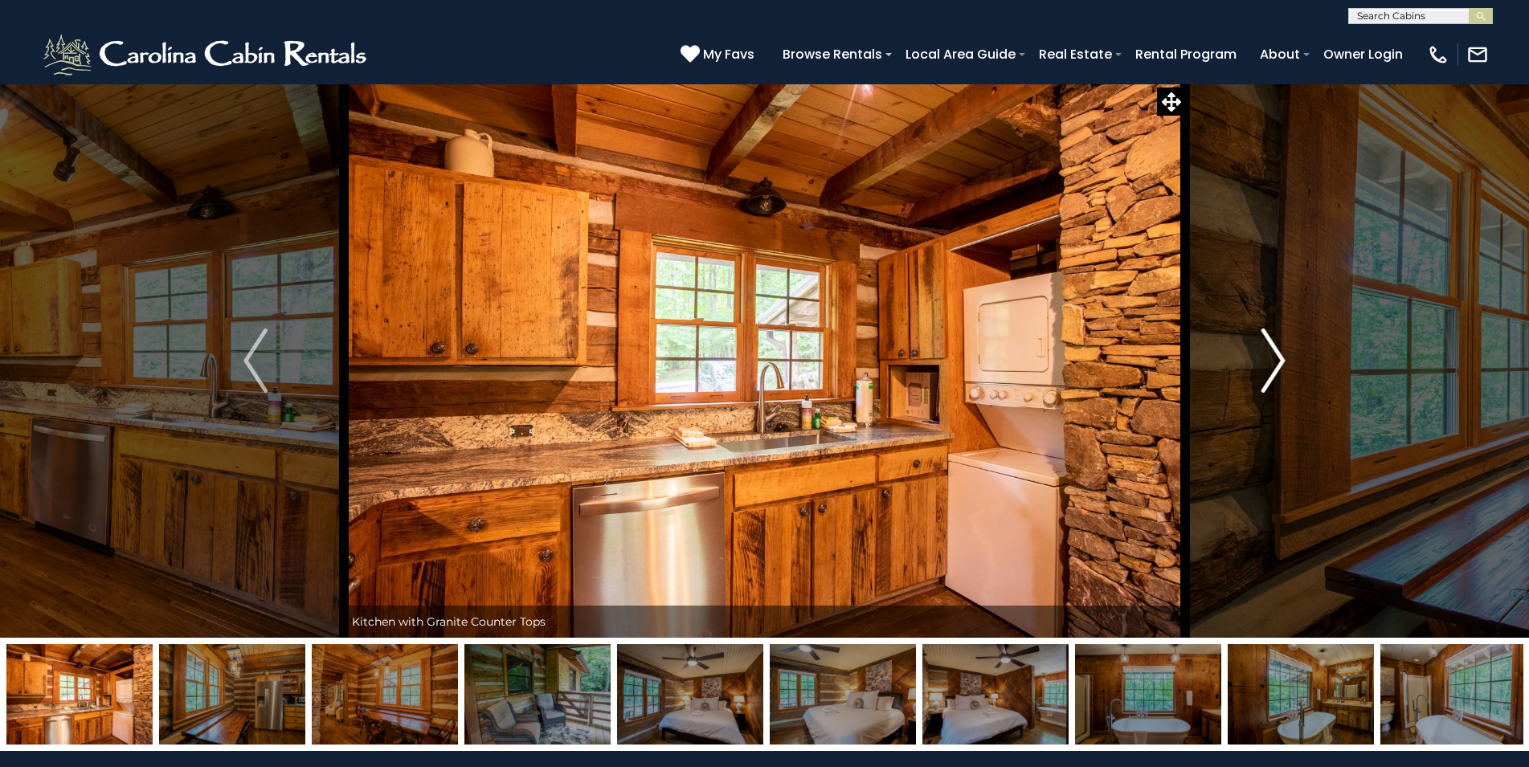
click at [1270, 356] on img "Next" at bounding box center [1273, 361] width 24 height 64
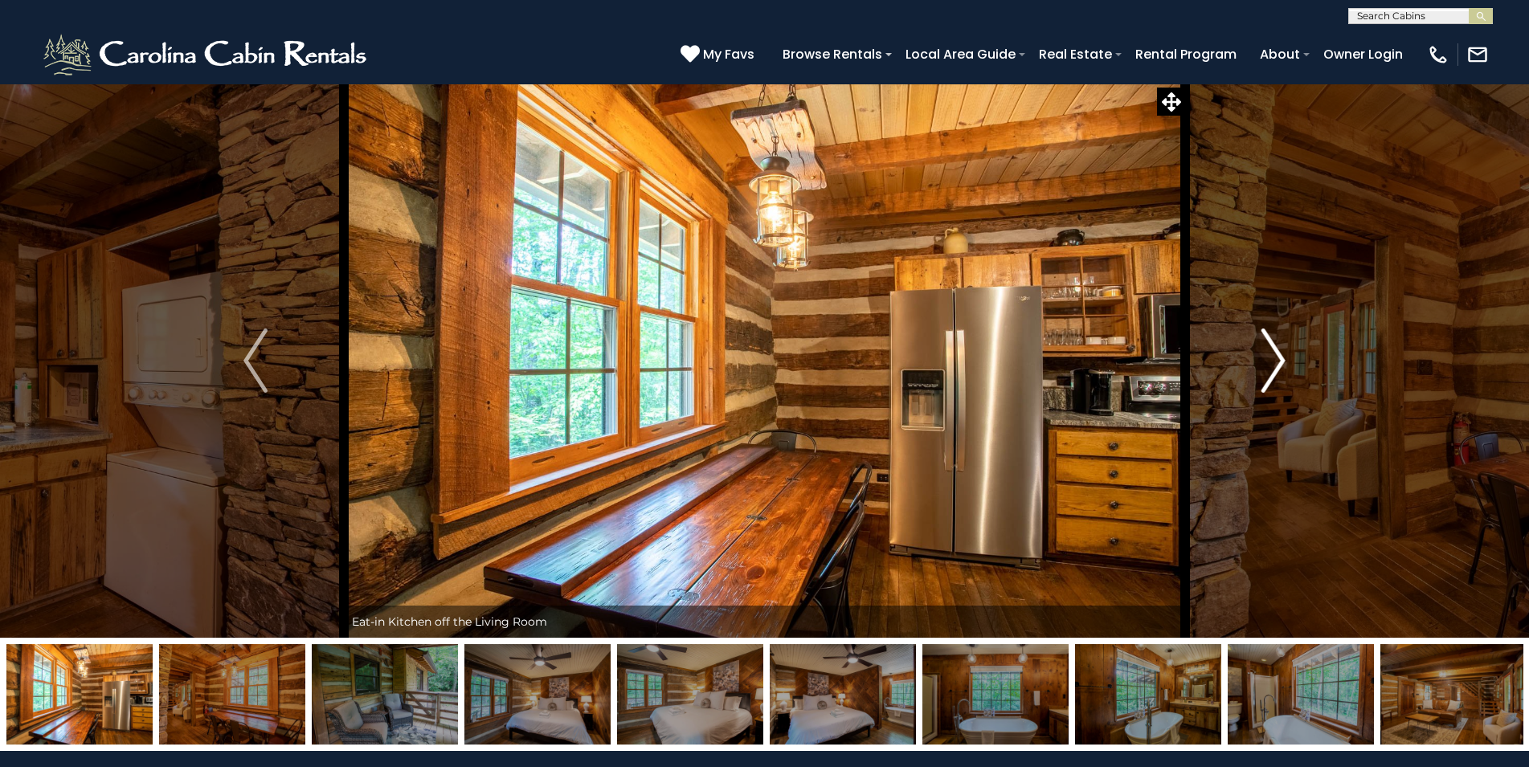
click at [1270, 356] on img "Next" at bounding box center [1273, 361] width 24 height 64
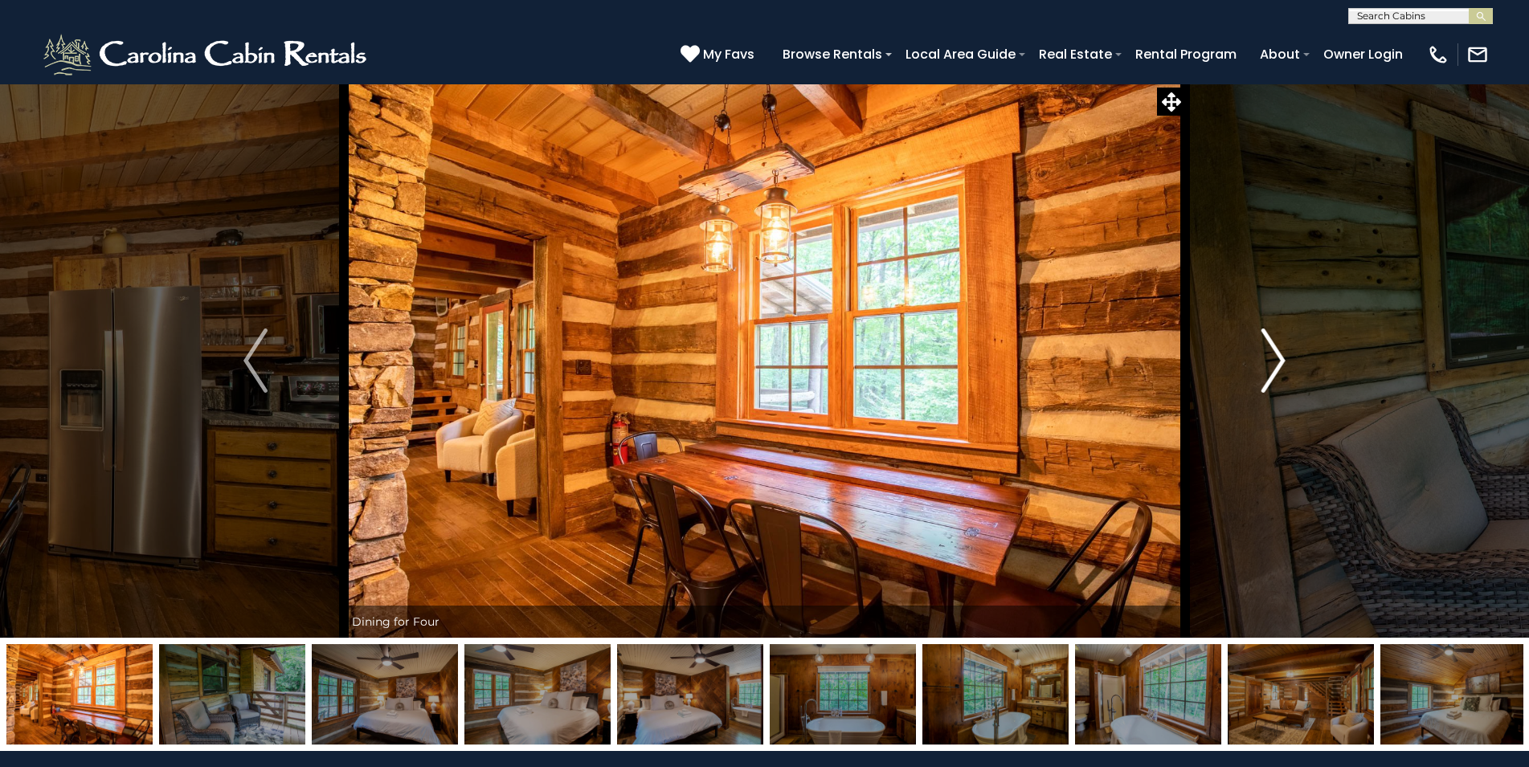
click at [1270, 356] on img "Next" at bounding box center [1273, 361] width 24 height 64
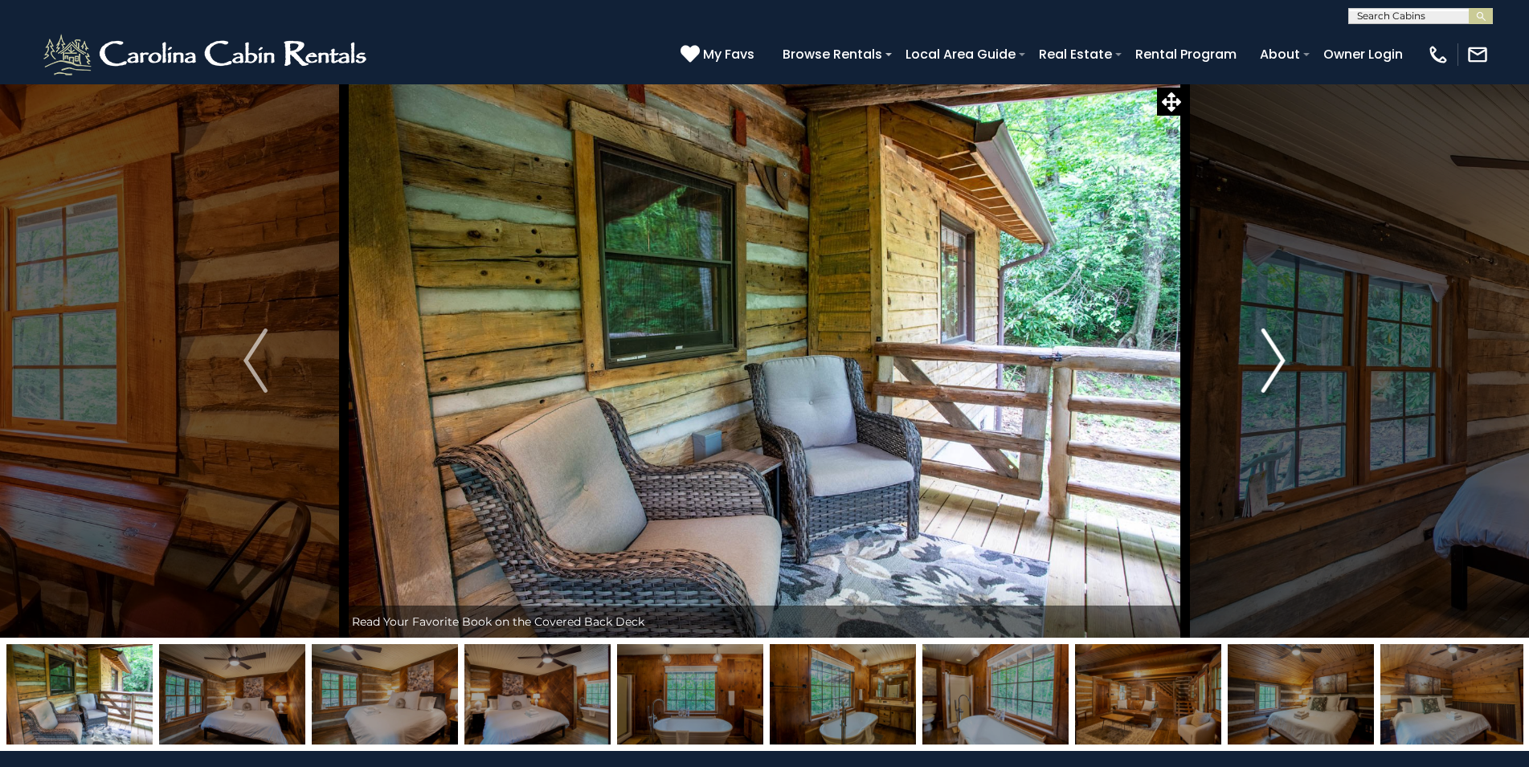
click at [1270, 356] on img "Next" at bounding box center [1273, 361] width 24 height 64
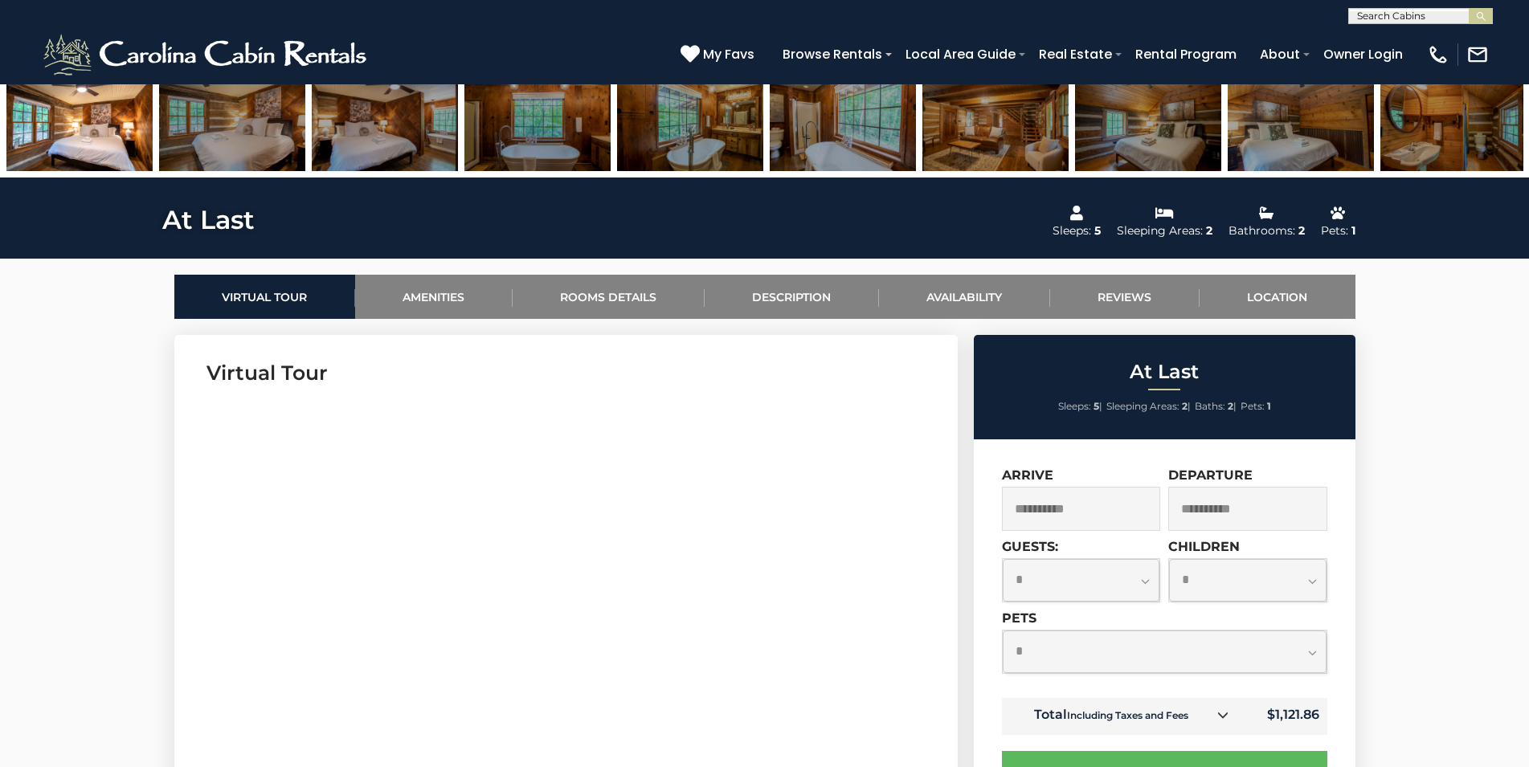
scroll to position [819, 0]
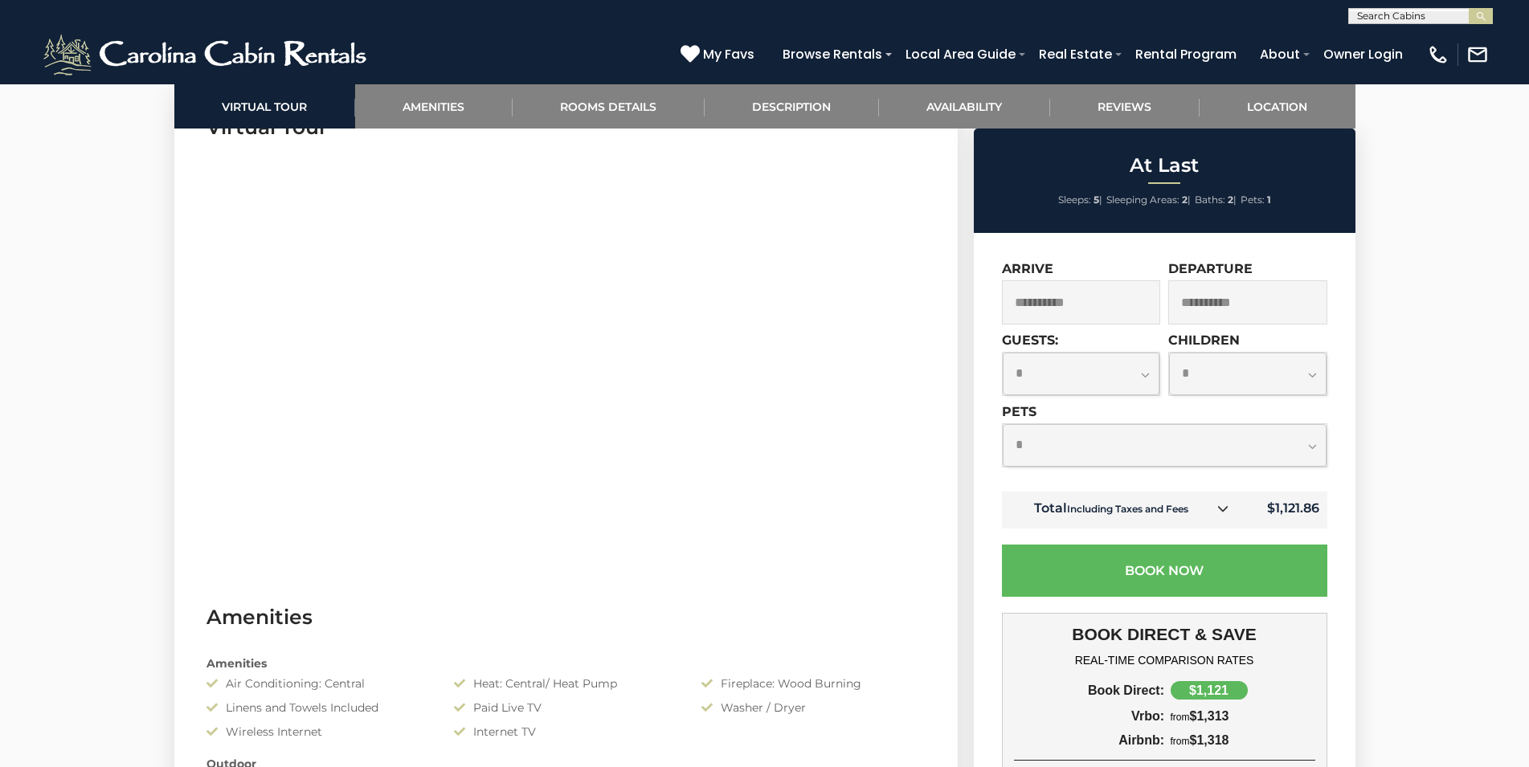
click at [1222, 510] on icon at bounding box center [1222, 508] width 11 height 11
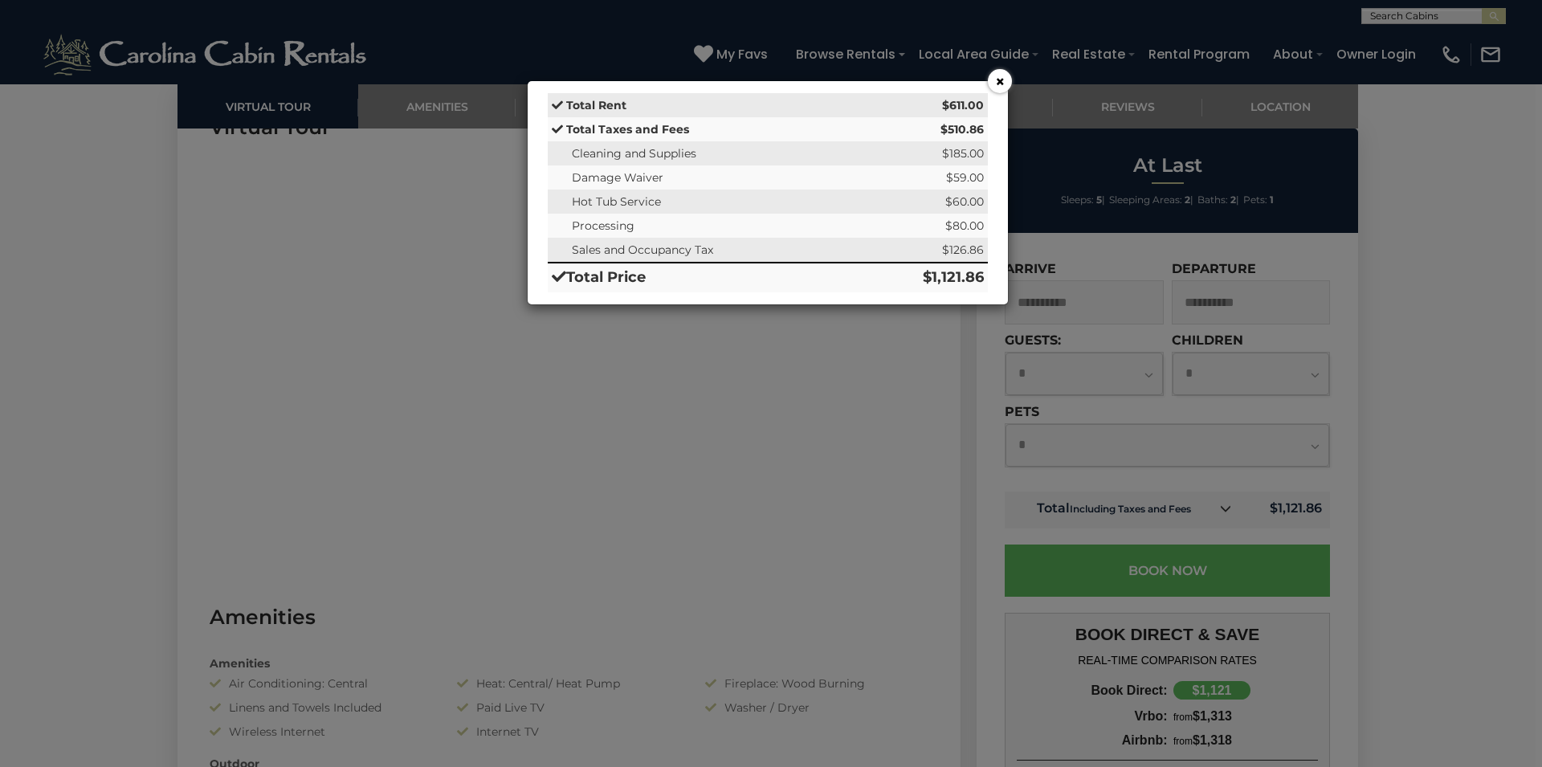
click at [1002, 80] on button "×" at bounding box center [1000, 81] width 24 height 24
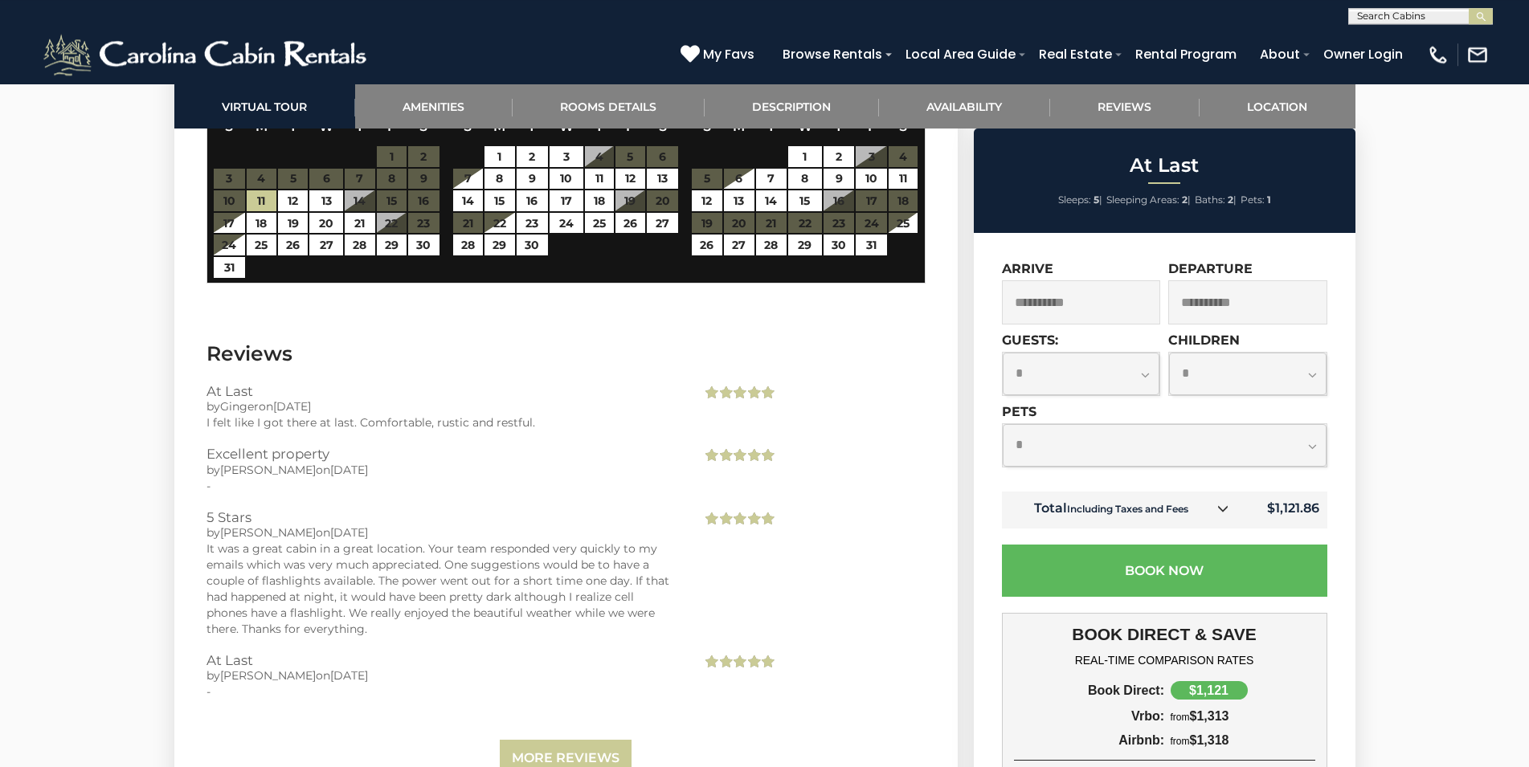
scroll to position [3359, 0]
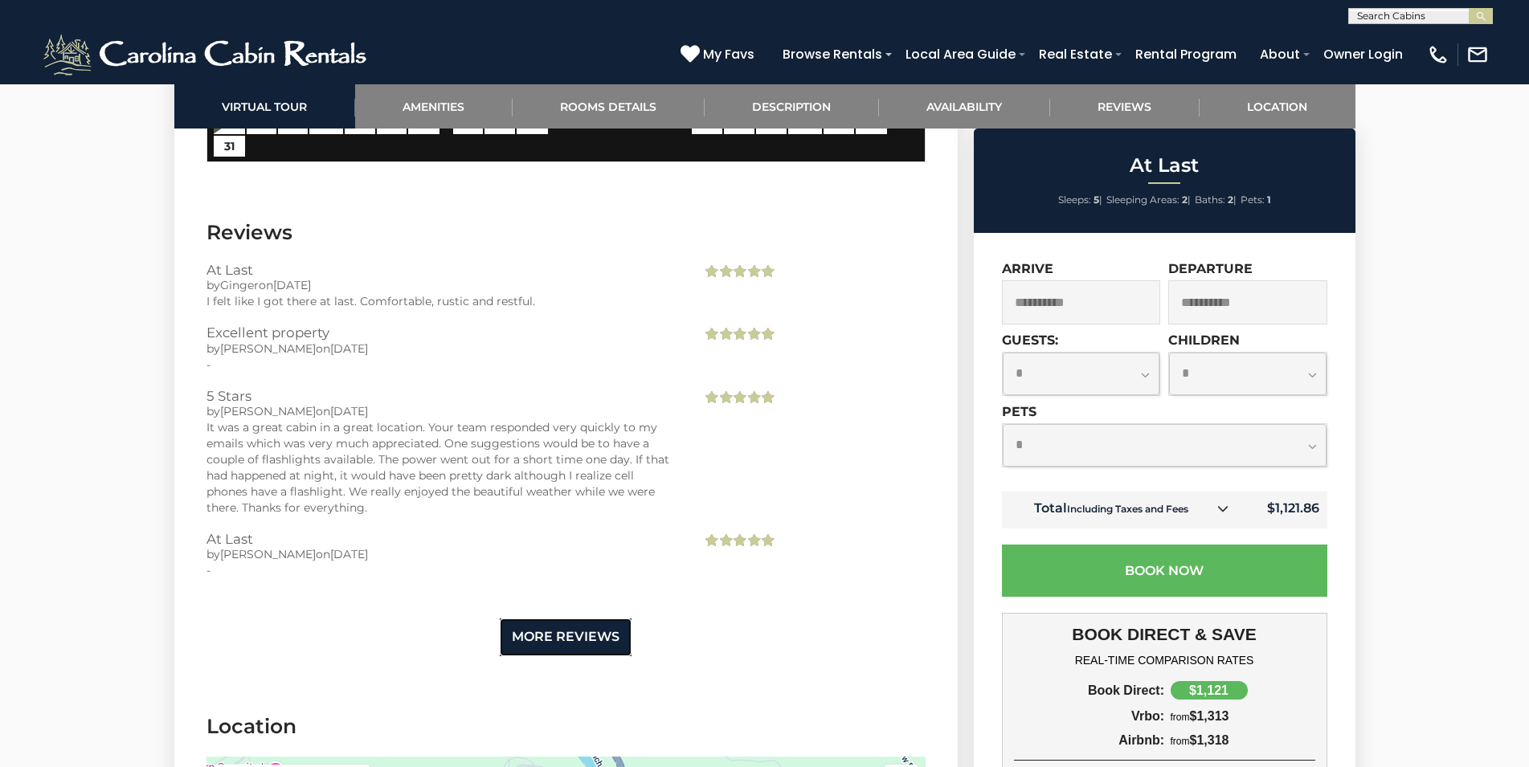
click at [547, 620] on link "More Reviews" at bounding box center [566, 637] width 132 height 38
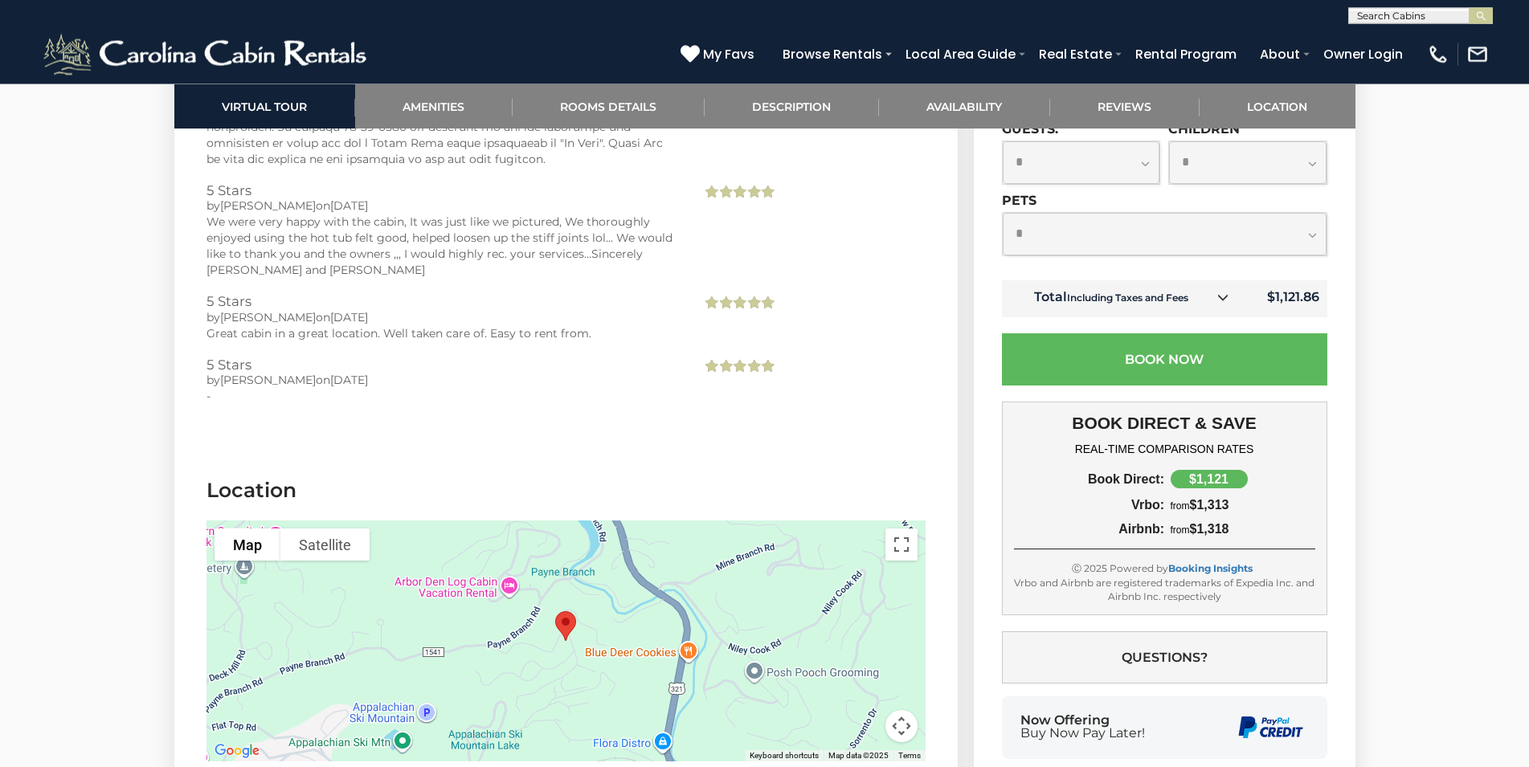
scroll to position [4342, 0]
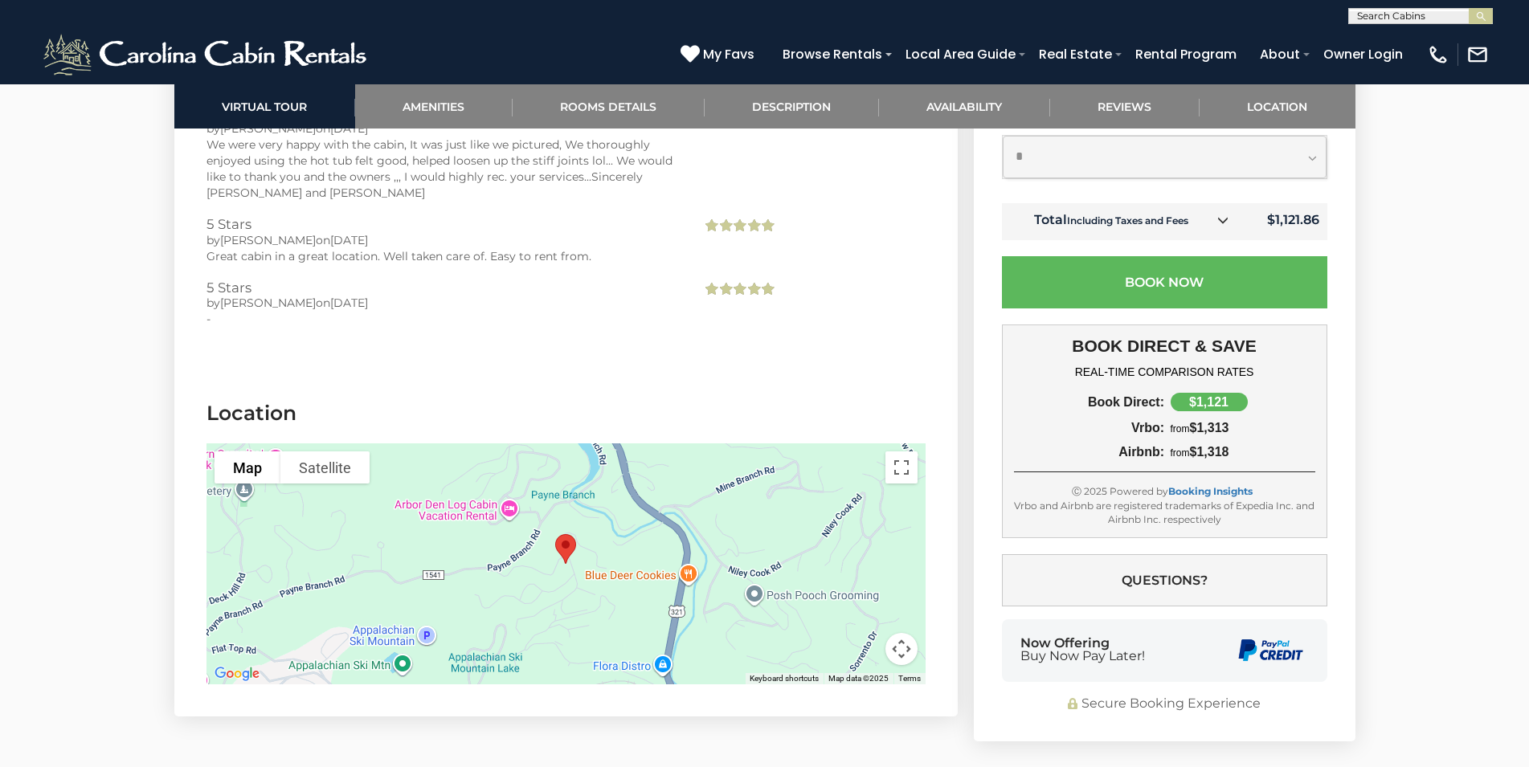
click at [594, 516] on div at bounding box center [565, 563] width 719 height 241
click at [903, 451] on button "Toggle fullscreen view" at bounding box center [901, 467] width 32 height 32
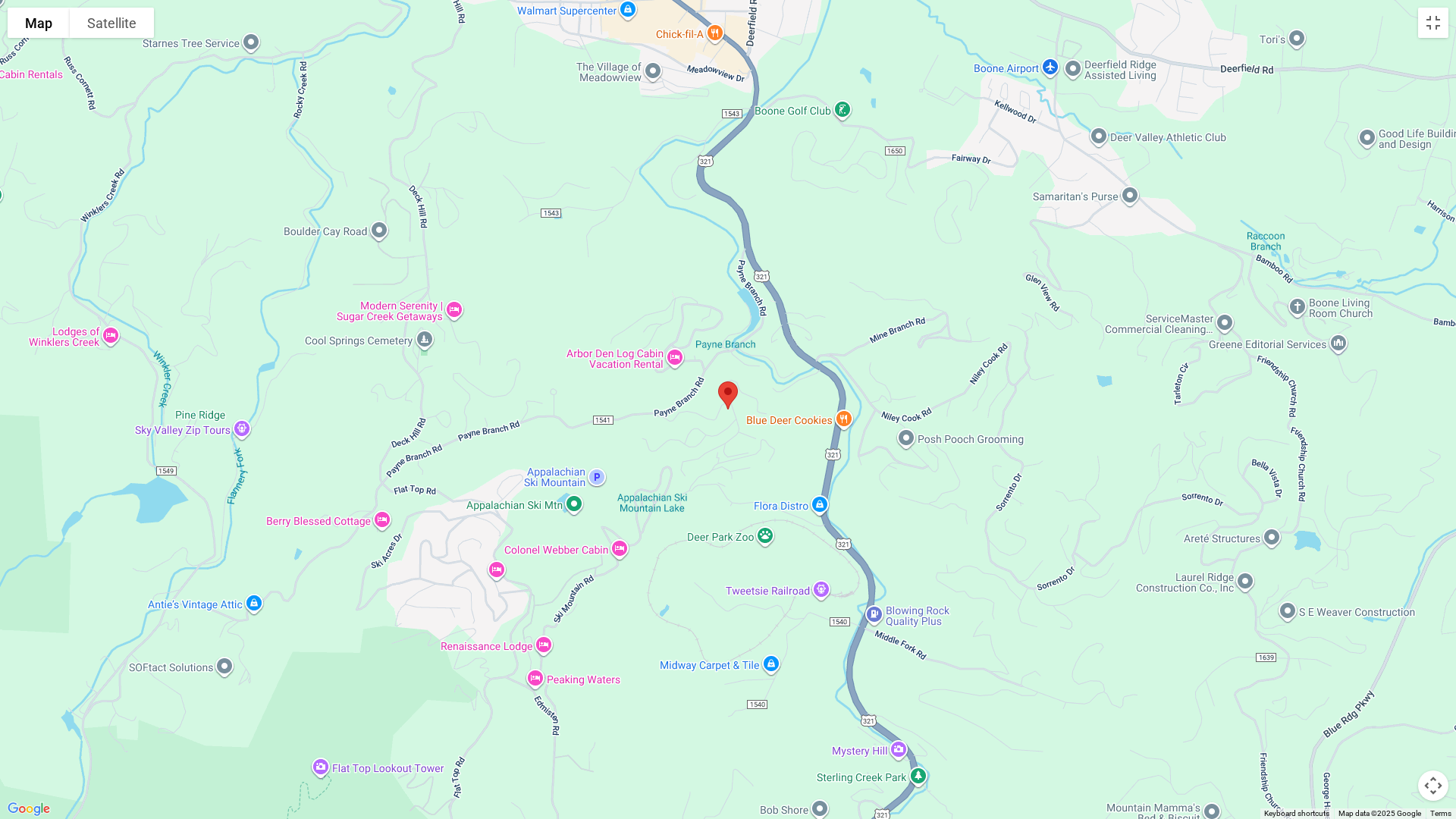
click at [735, 424] on div at bounding box center [728, 409] width 1456 height 819
click at [122, 21] on button "Satellite" at bounding box center [111, 23] width 84 height 30
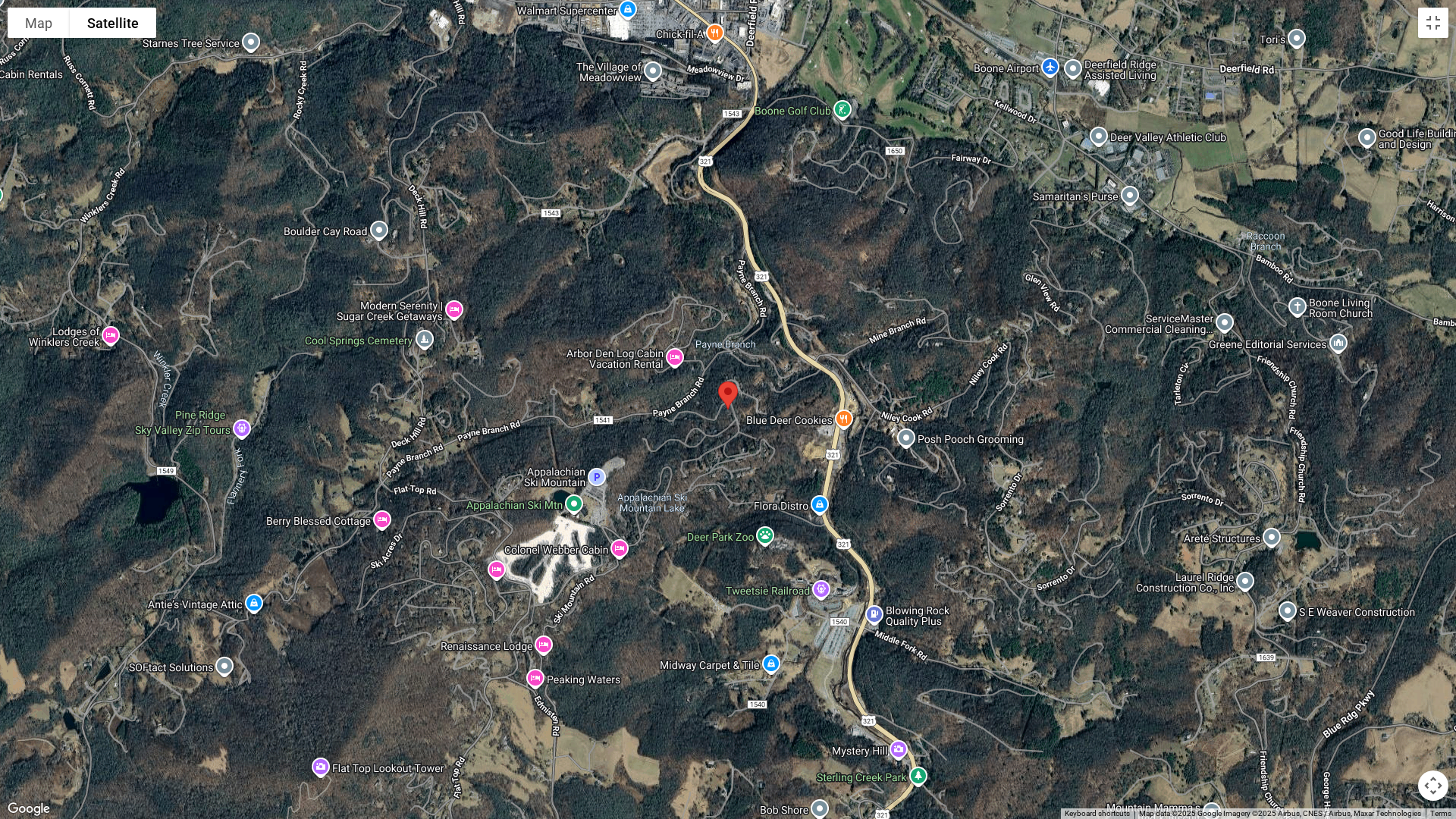
click at [550, 555] on div at bounding box center [728, 409] width 1456 height 819
click at [618, 553] on div at bounding box center [728, 409] width 1456 height 819
click at [1433, 26] on button "Toggle fullscreen view" at bounding box center [1433, 23] width 30 height 30
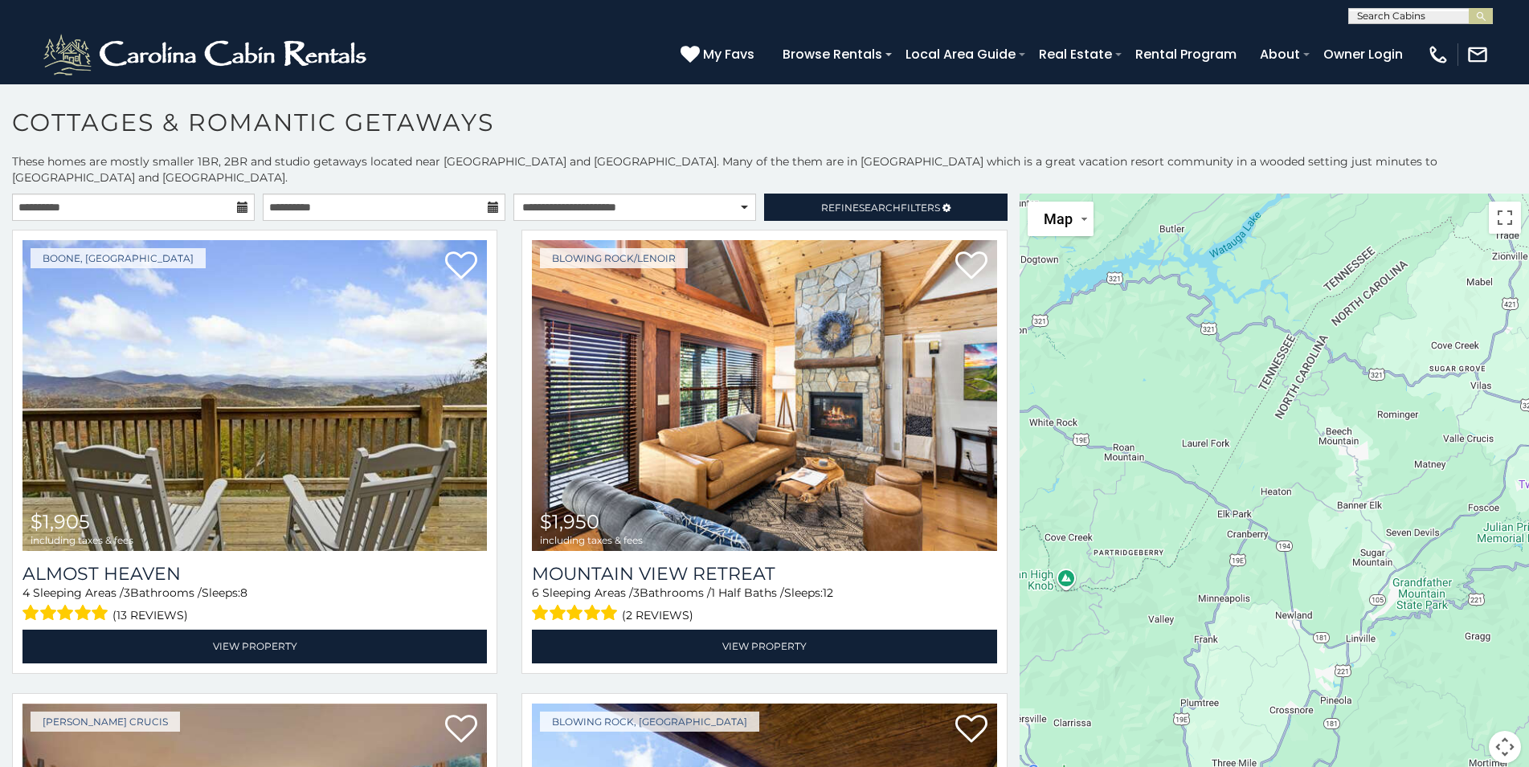
scroll to position [948, 0]
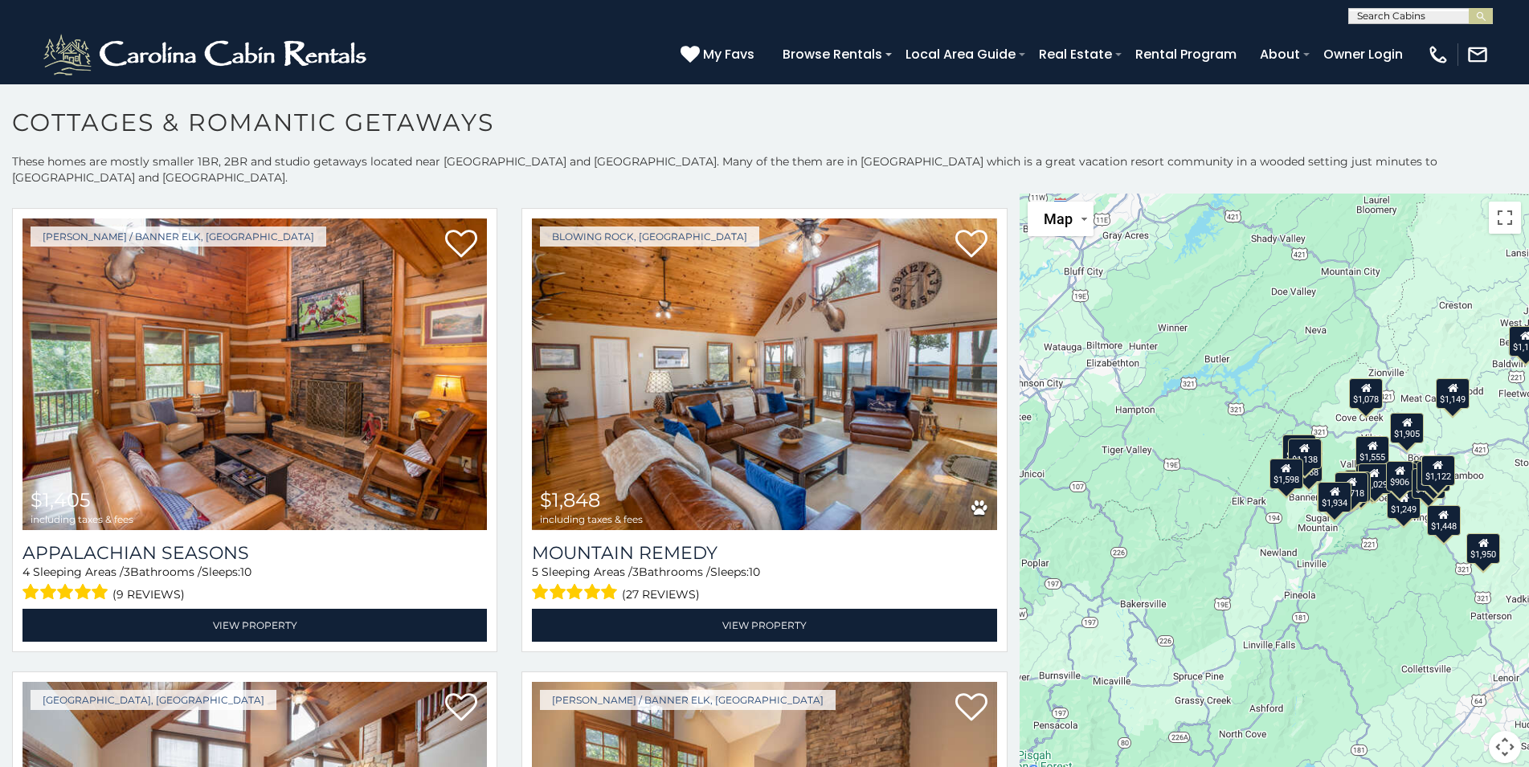
scroll to position [9, 0]
